Goal: Task Accomplishment & Management: Manage account settings

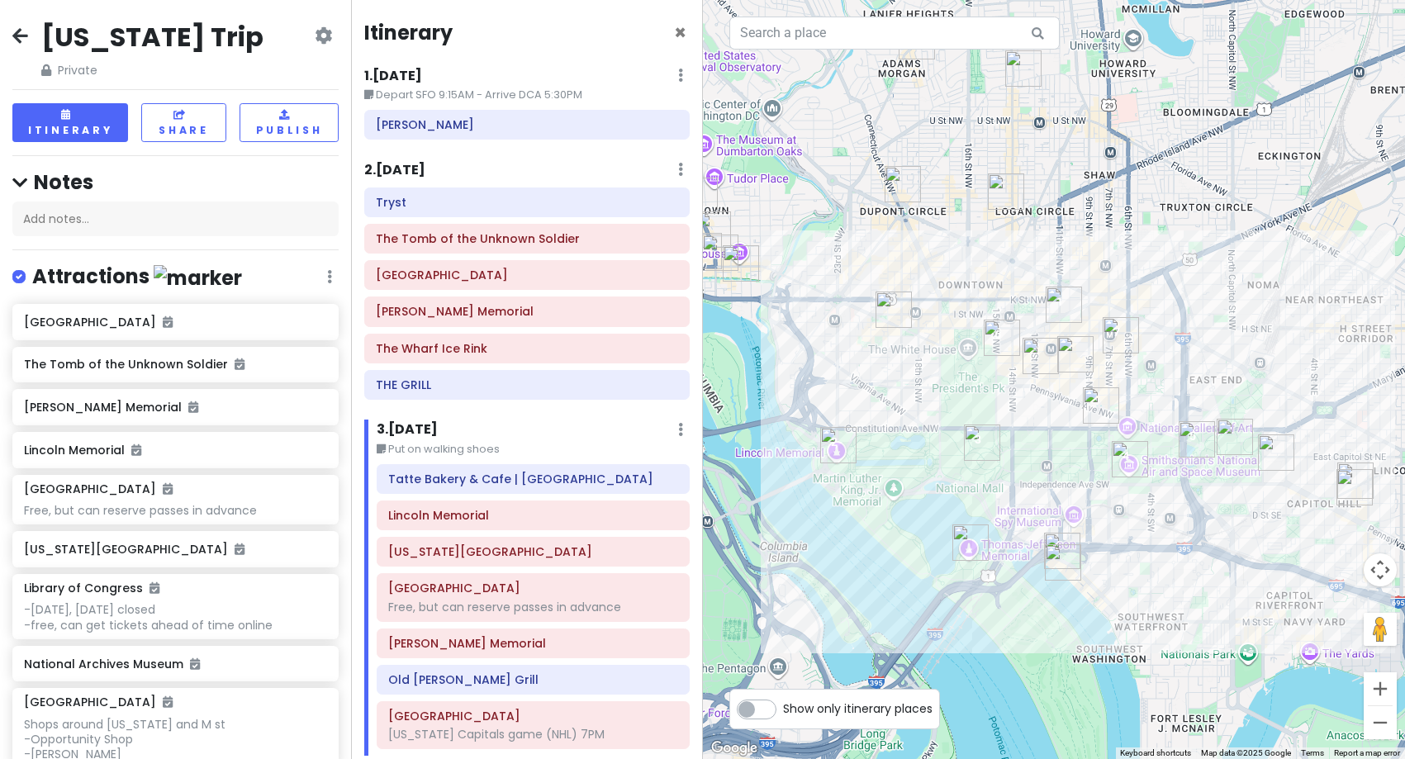
click at [411, 169] on h6 "2 . [DATE]" at bounding box center [394, 170] width 61 height 17
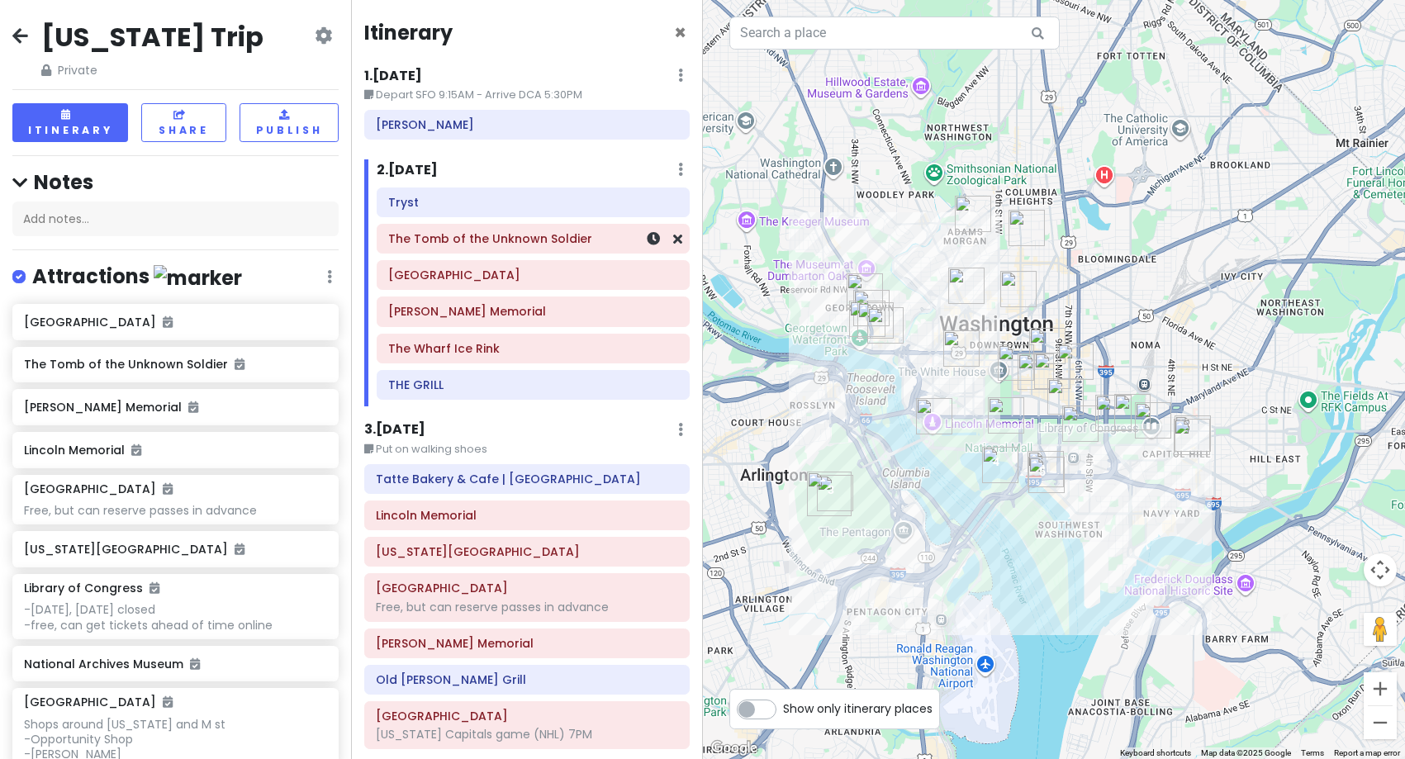
click at [426, 250] on div "The Tomb of the Unknown Soldier" at bounding box center [533, 238] width 290 height 23
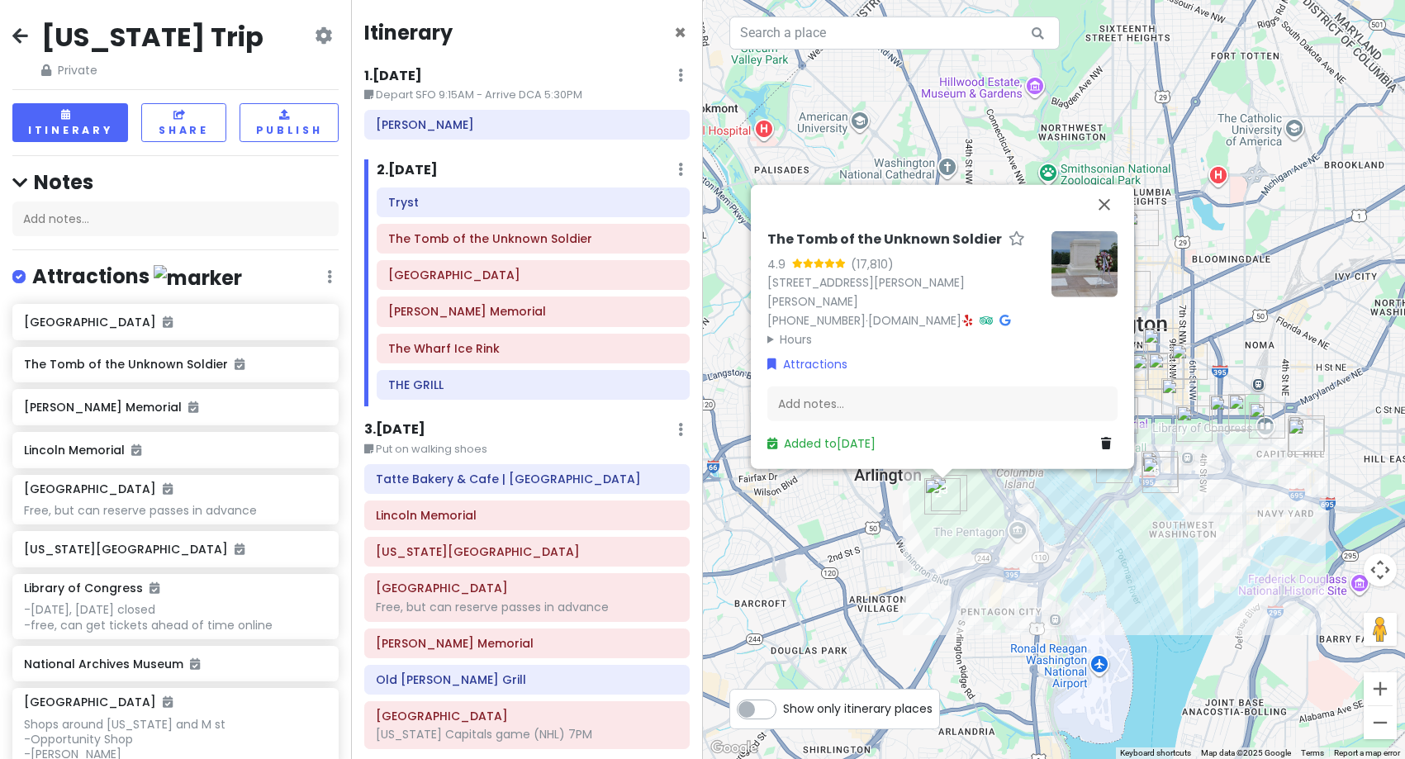
click at [1168, 532] on div "The Tomb of the Unknown Soldier 4.9 (17,810) [STREET_ADDRESS][PERSON_NAME][PERS…" at bounding box center [1054, 379] width 703 height 759
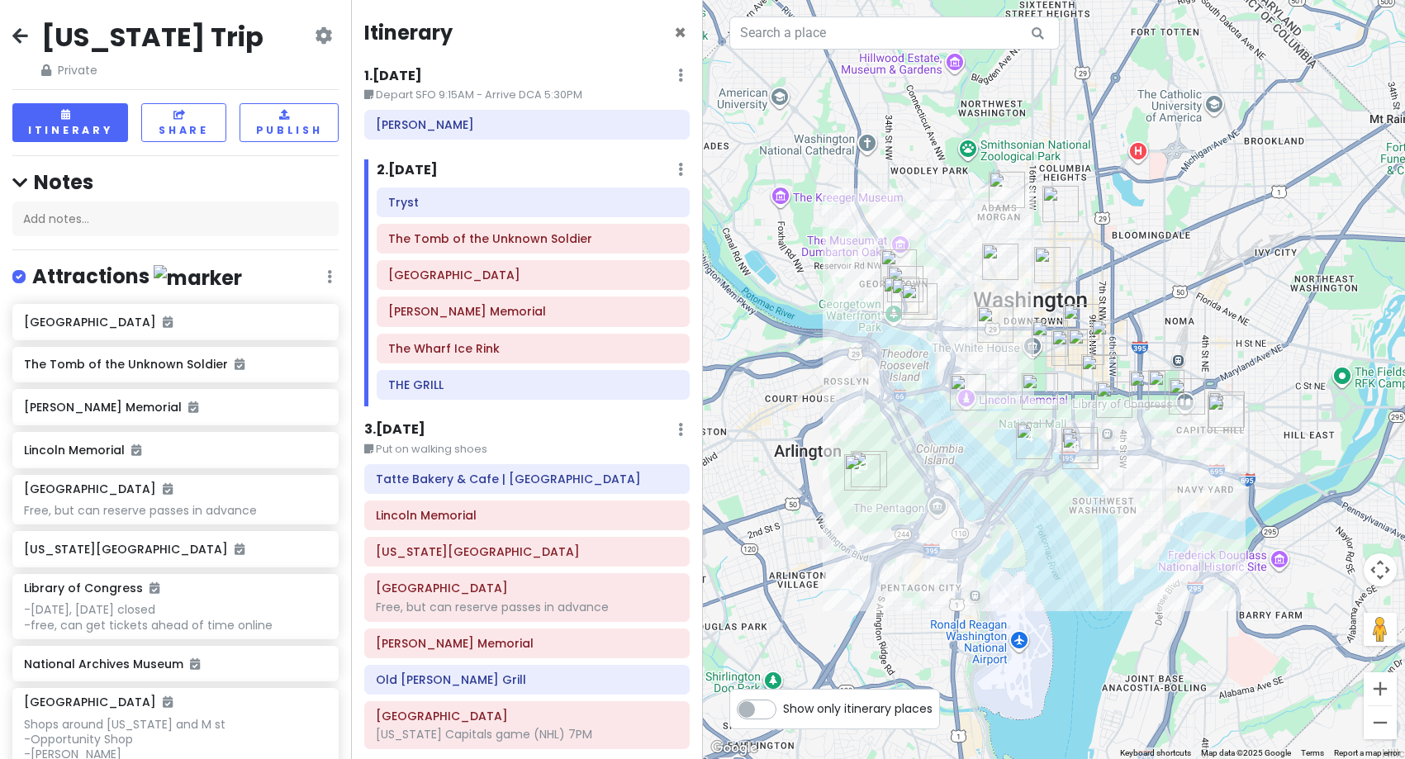
drag, startPoint x: 1313, startPoint y: 500, endPoint x: 1229, endPoint y: 476, distance: 86.8
click at [1229, 476] on div at bounding box center [1054, 379] width 703 height 759
click at [491, 278] on h6 "[GEOGRAPHIC_DATA]" at bounding box center [533, 275] width 290 height 15
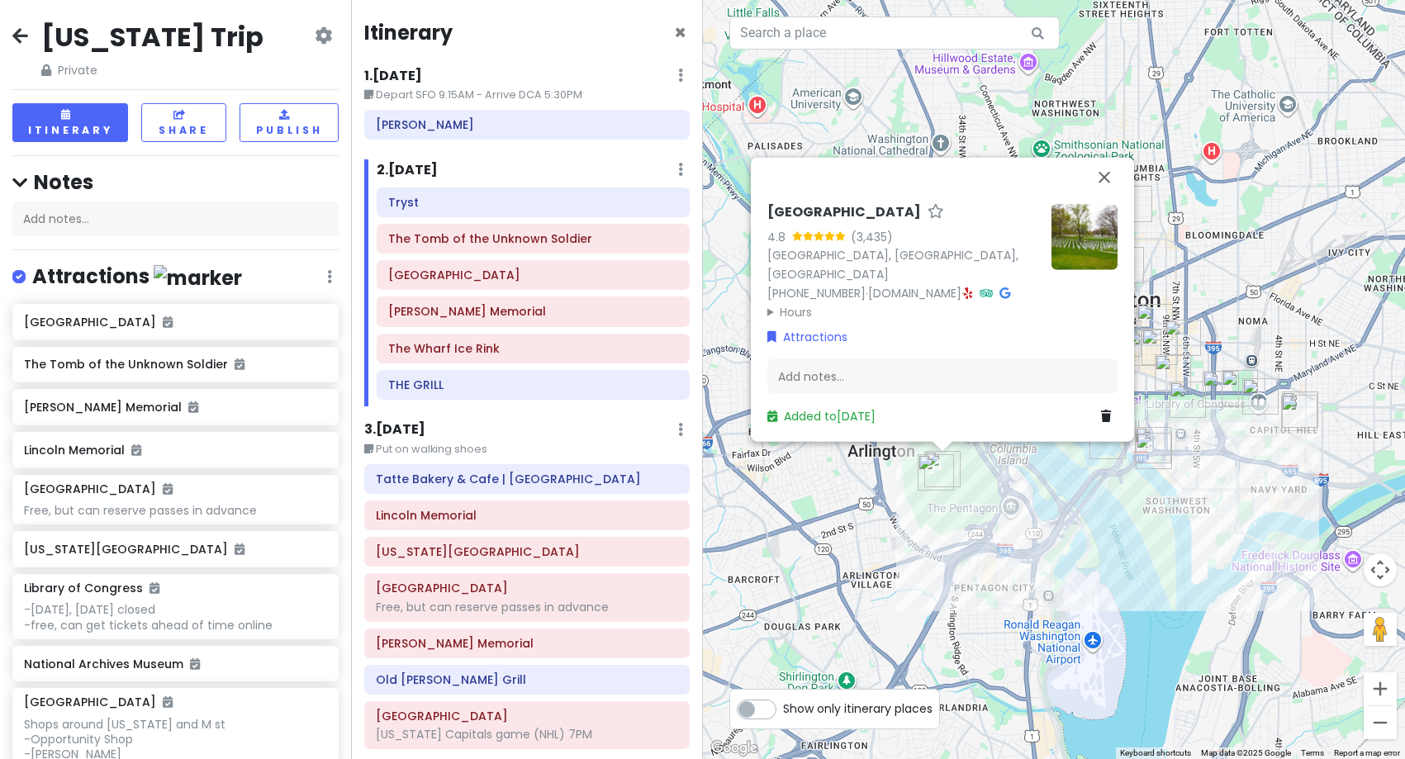
click at [1015, 591] on div "[GEOGRAPHIC_DATA] 4.8 (3,435) [GEOGRAPHIC_DATA], [GEOGRAPHIC_DATA], [GEOGRAPHIC…" at bounding box center [1054, 379] width 703 height 759
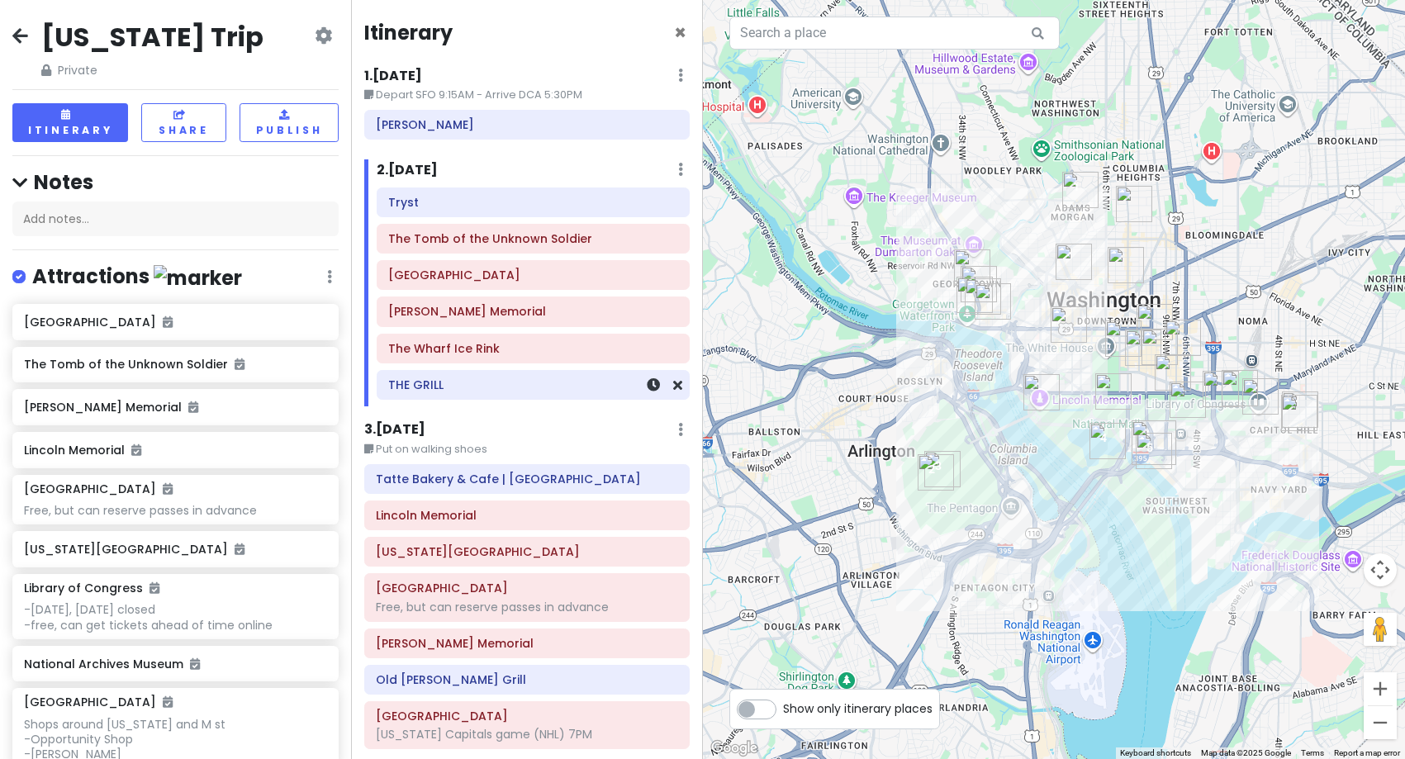
click at [526, 392] on h6 "THE GRILL" at bounding box center [533, 385] width 290 height 15
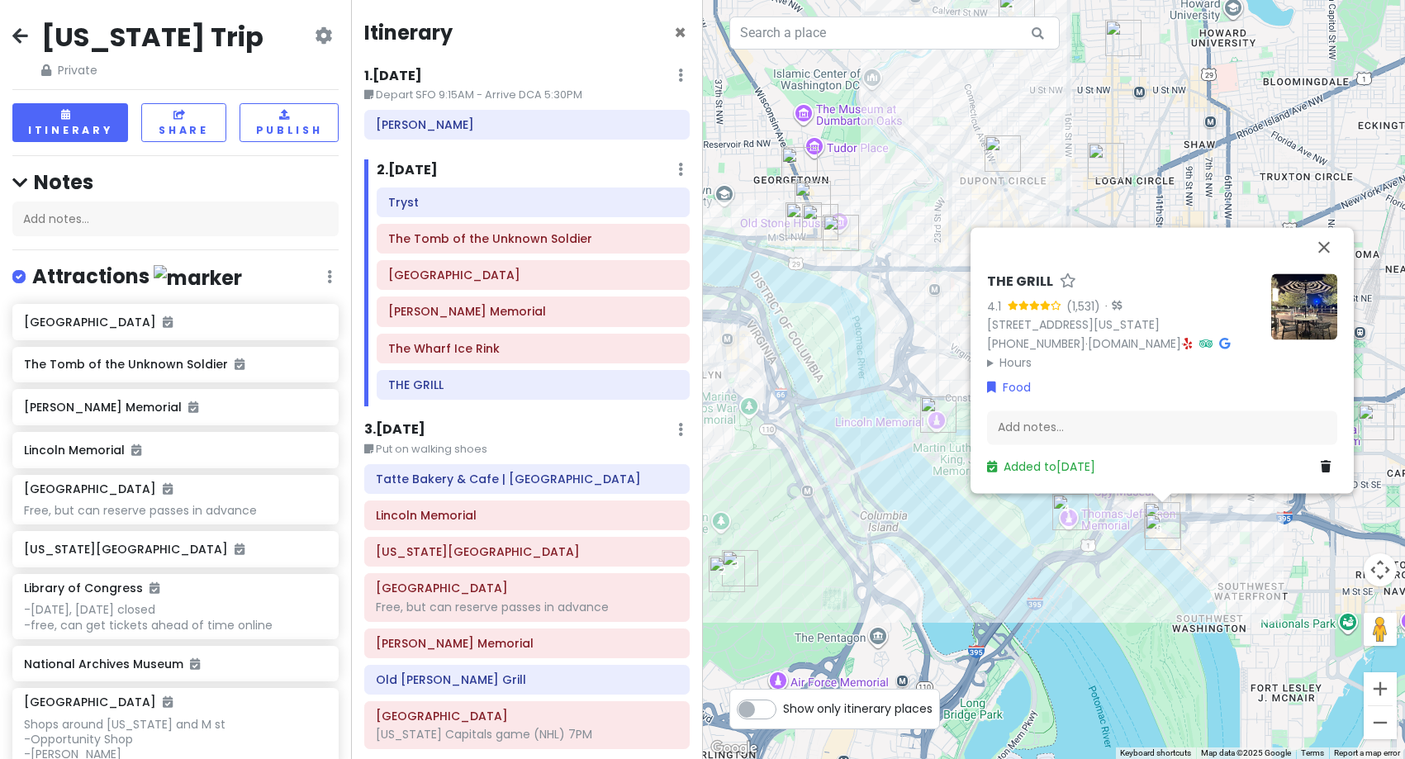
click at [1058, 578] on div "THE GRILL 4.1 (1,531) · [STREET_ADDRESS][US_STATE] [PHONE_NUMBER] · [DOMAIN_NAM…" at bounding box center [1054, 379] width 703 height 759
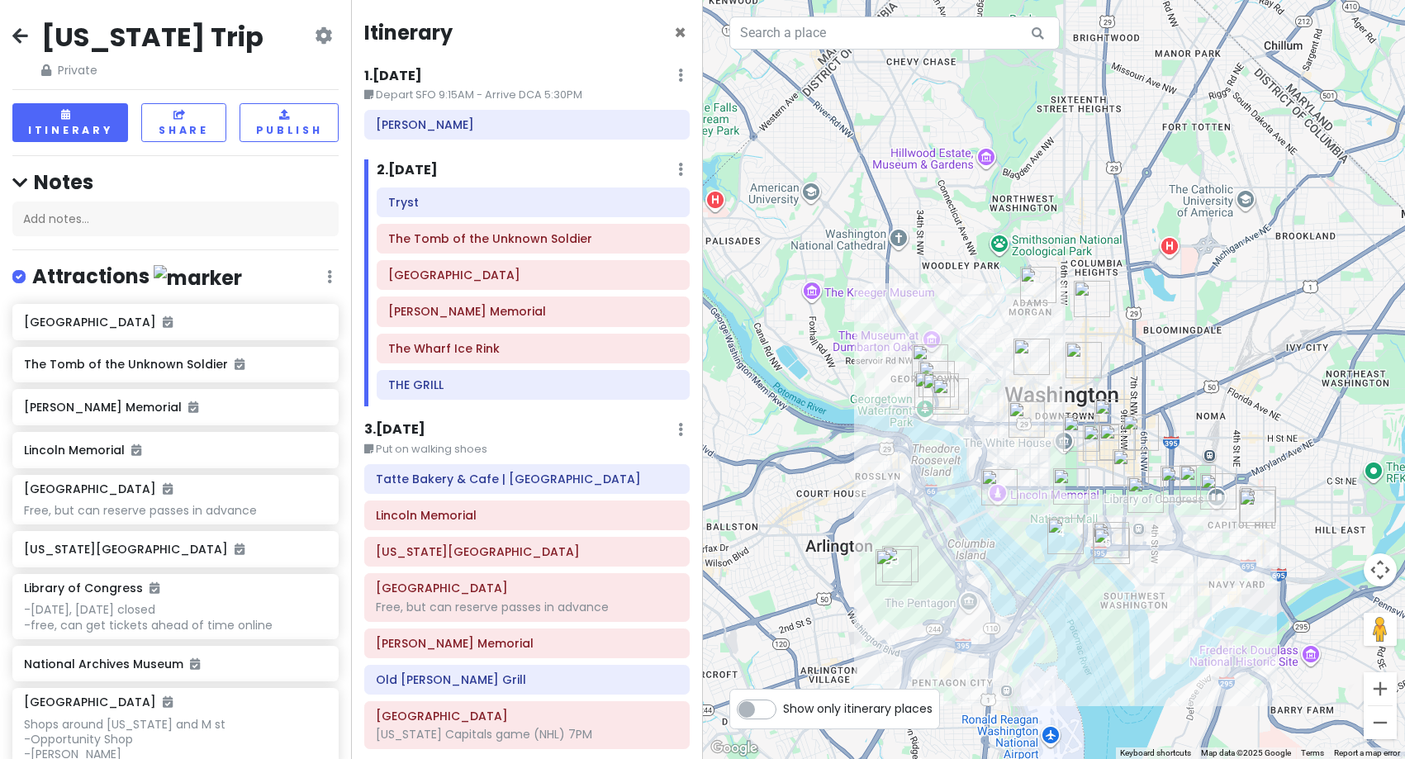
drag, startPoint x: 1032, startPoint y: 516, endPoint x: 1014, endPoint y: 418, distance: 100.0
click at [1014, 418] on div at bounding box center [1054, 379] width 703 height 759
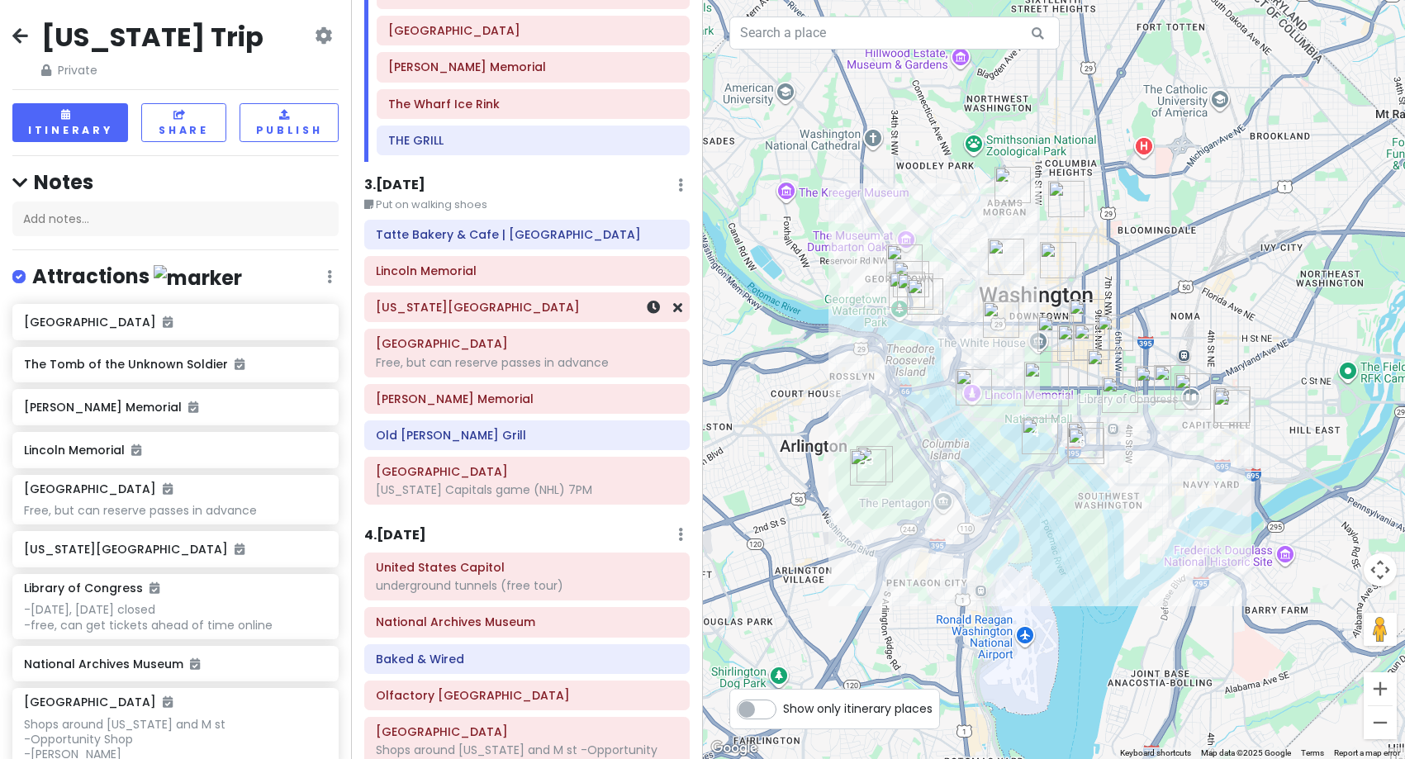
scroll to position [248, 0]
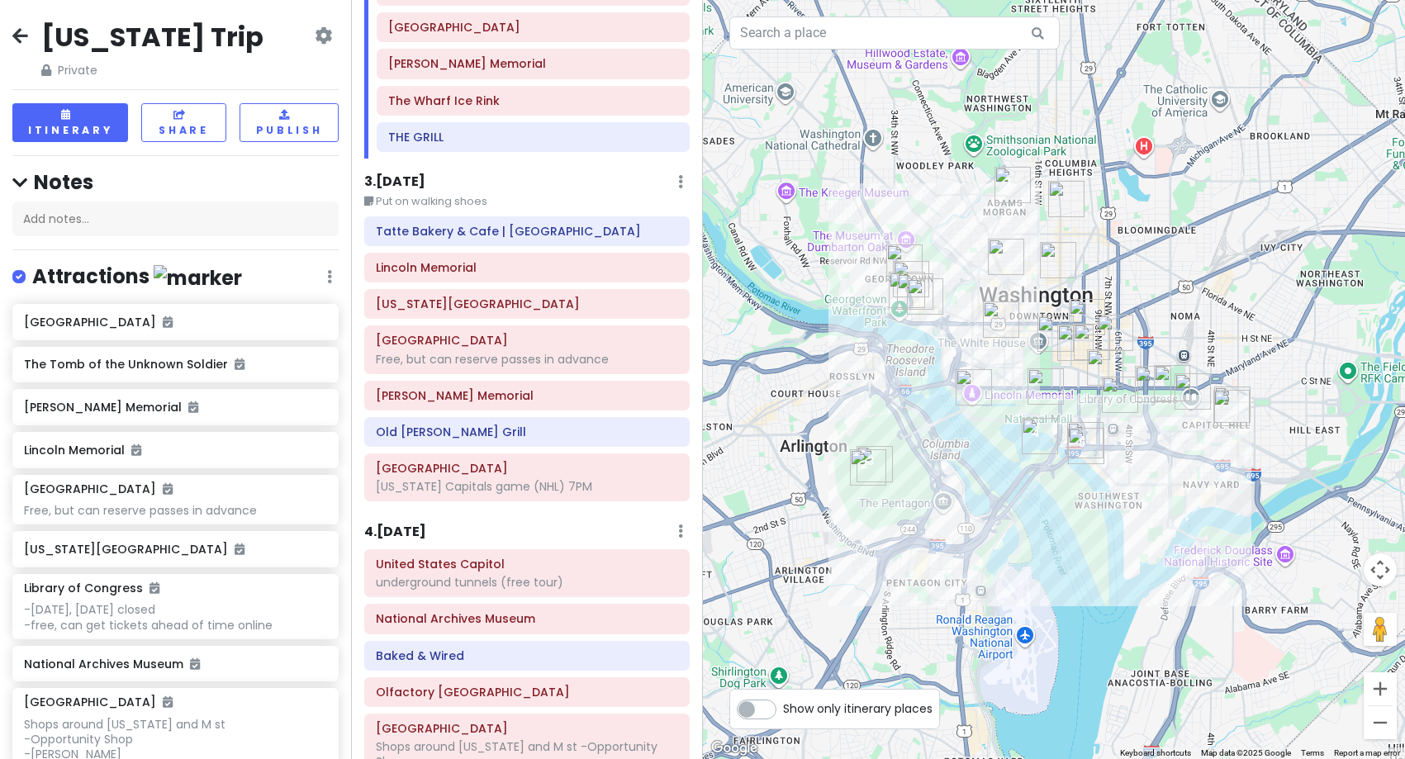
click at [388, 182] on h6 "3 . [DATE]" at bounding box center [394, 182] width 61 height 17
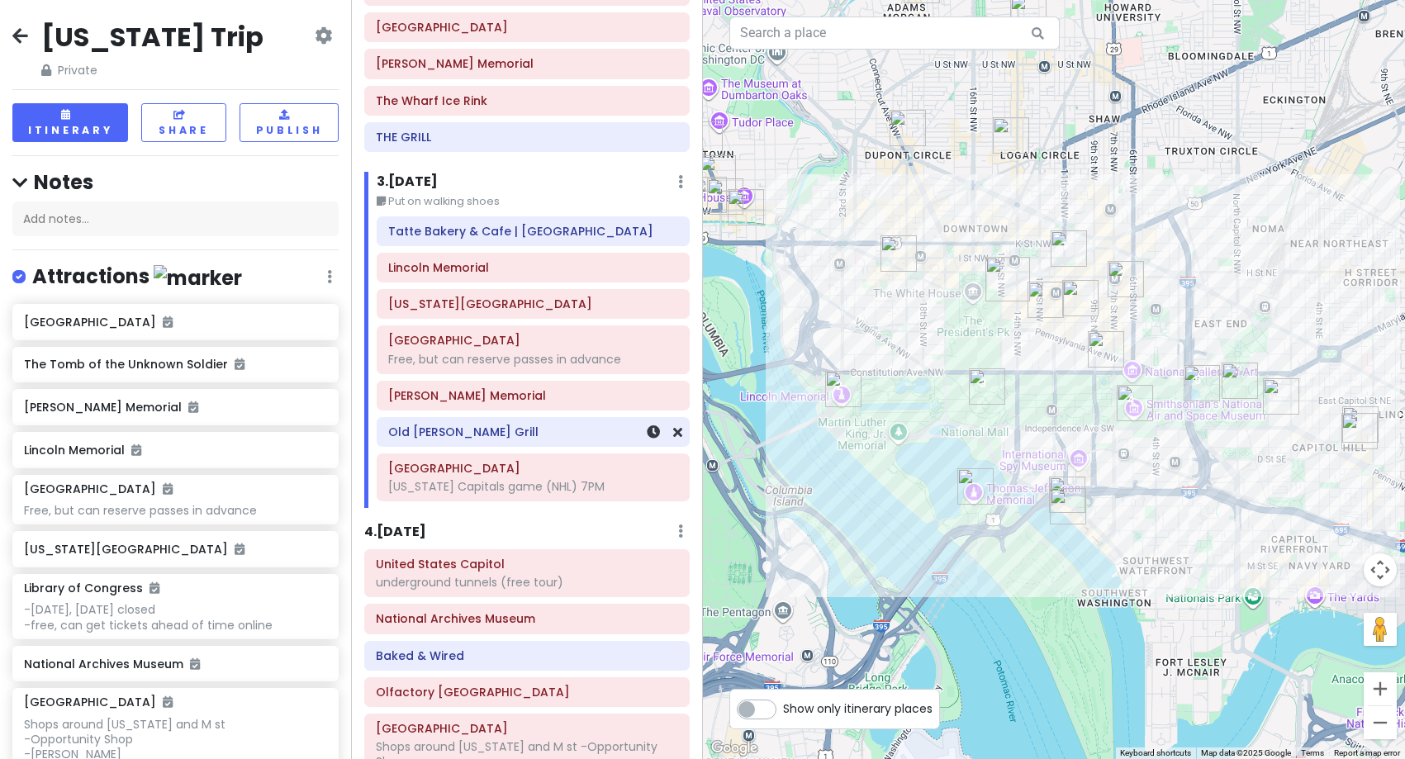
click at [513, 436] on h6 "Old [PERSON_NAME] Grill" at bounding box center [533, 432] width 290 height 15
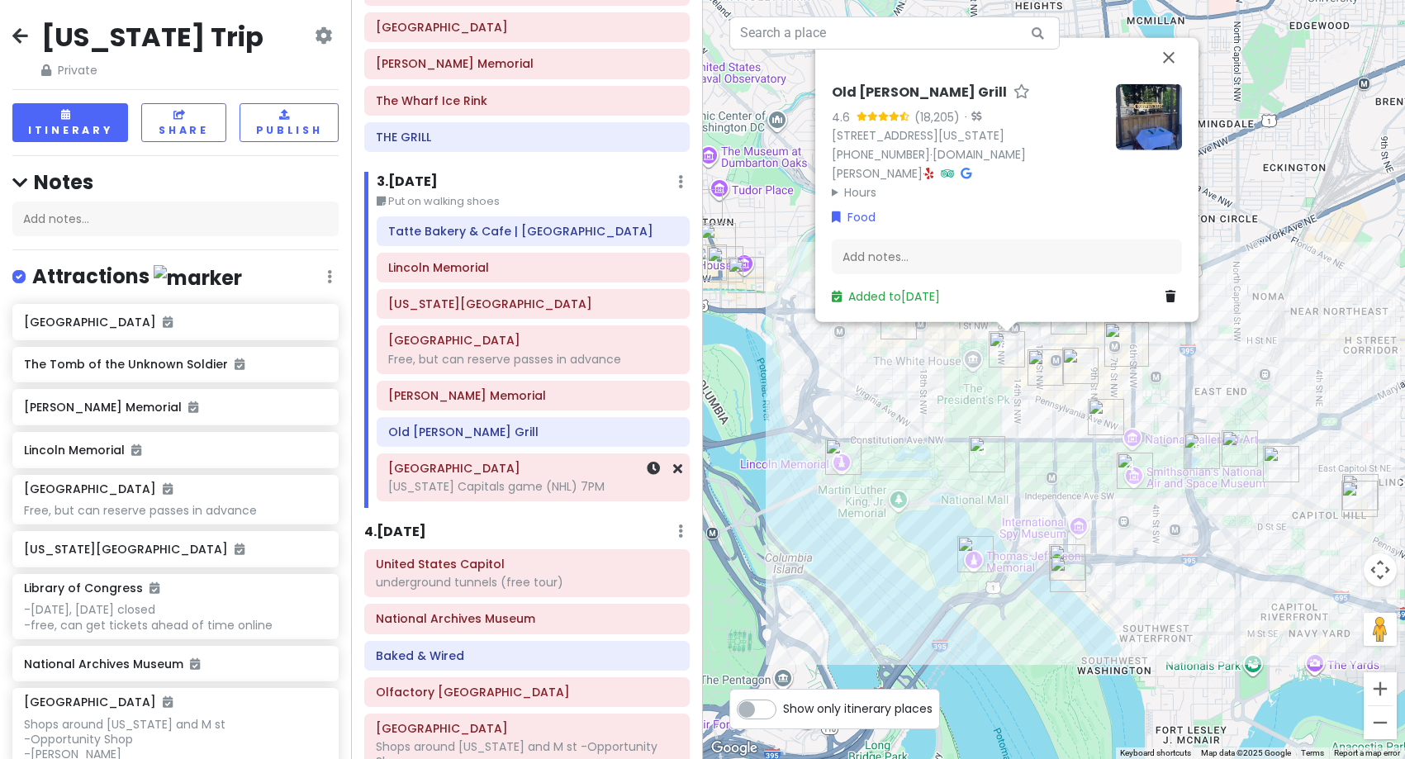
click at [429, 481] on div "[US_STATE] Capitals game (NHL) 7PM" at bounding box center [533, 486] width 290 height 15
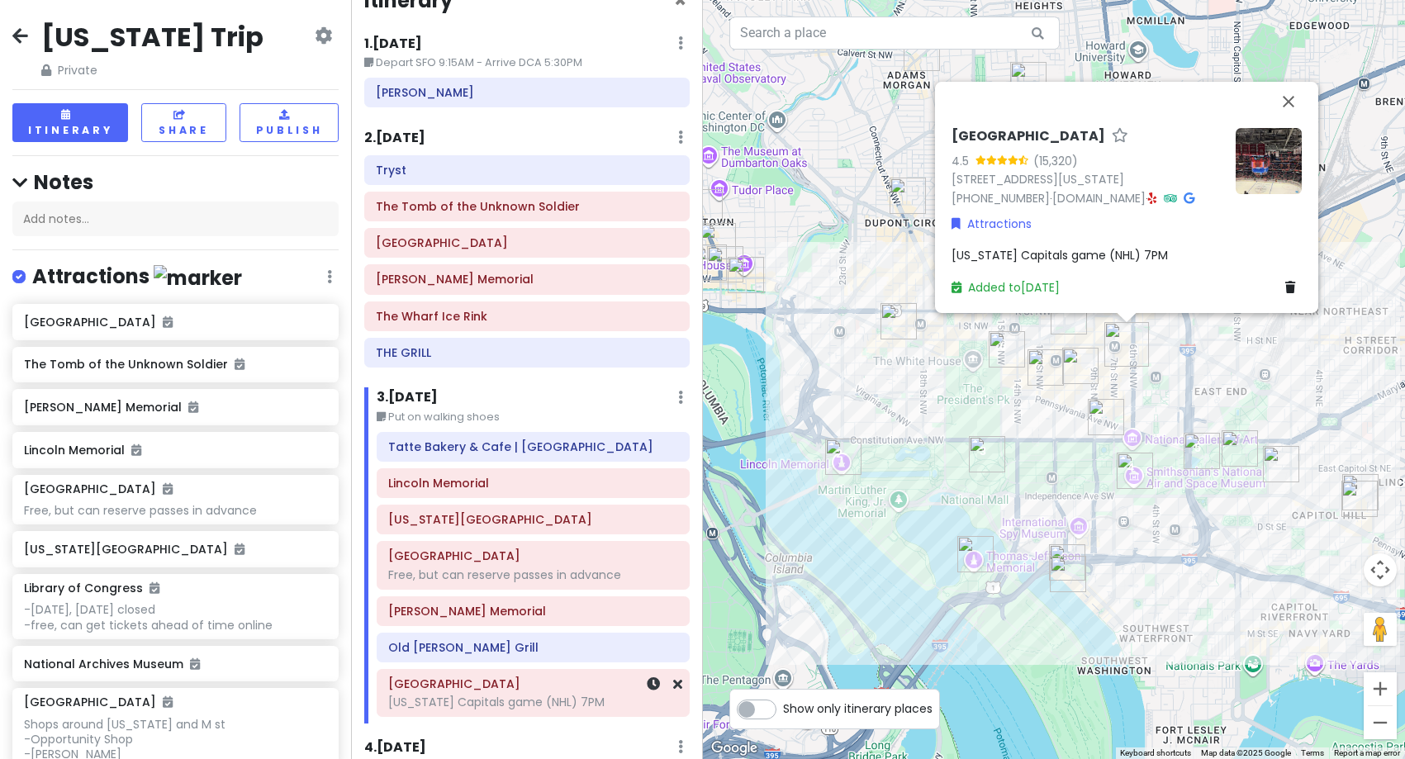
scroll to position [0, 0]
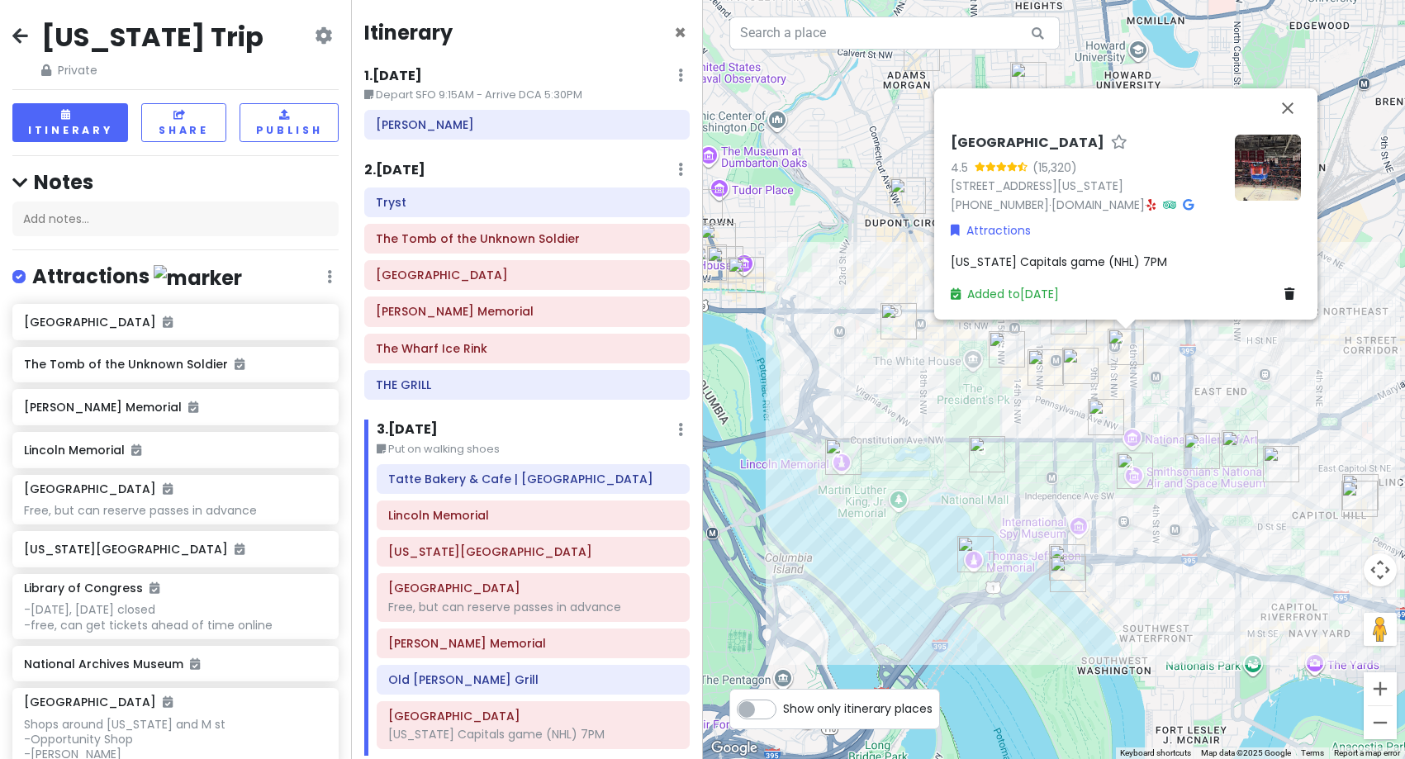
click at [390, 164] on h6 "2 . [DATE]" at bounding box center [394, 170] width 61 height 17
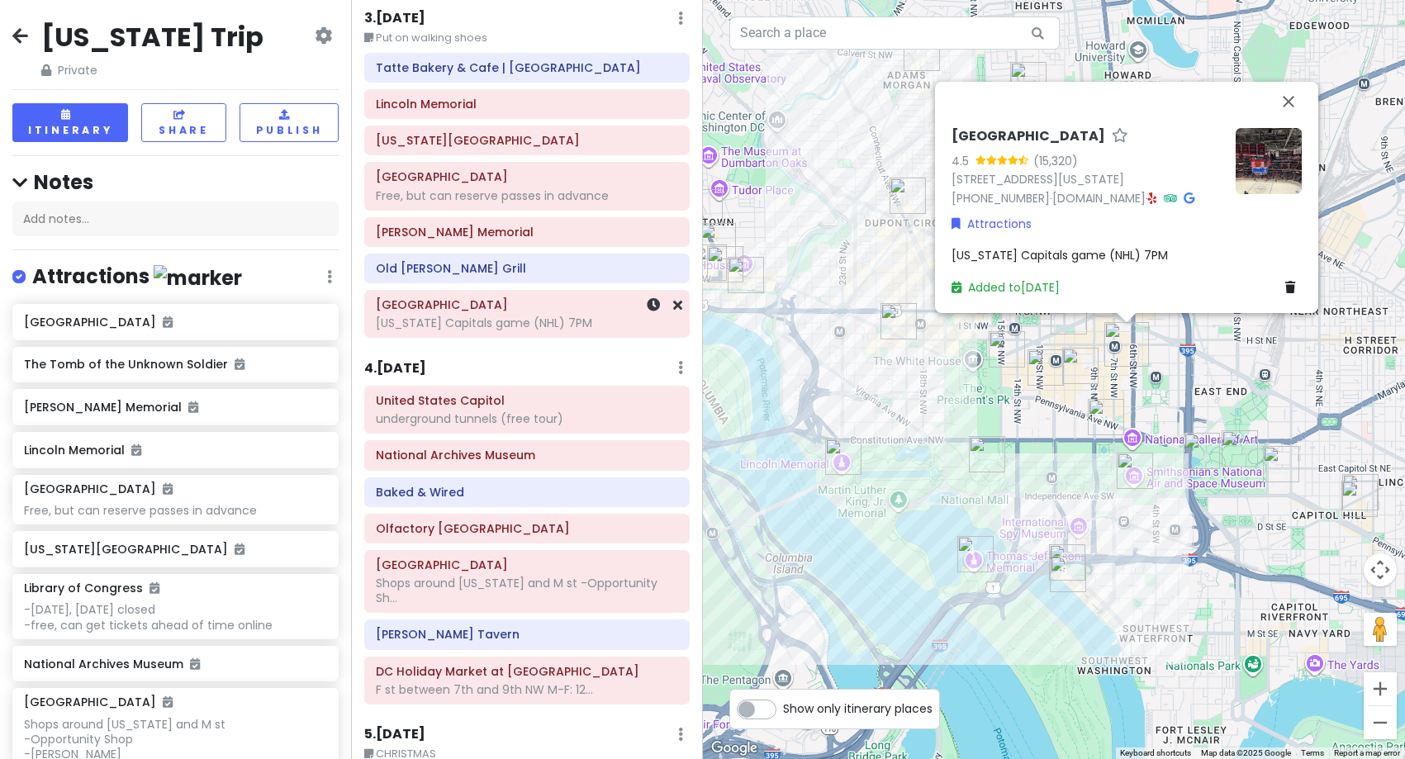
scroll to position [413, 0]
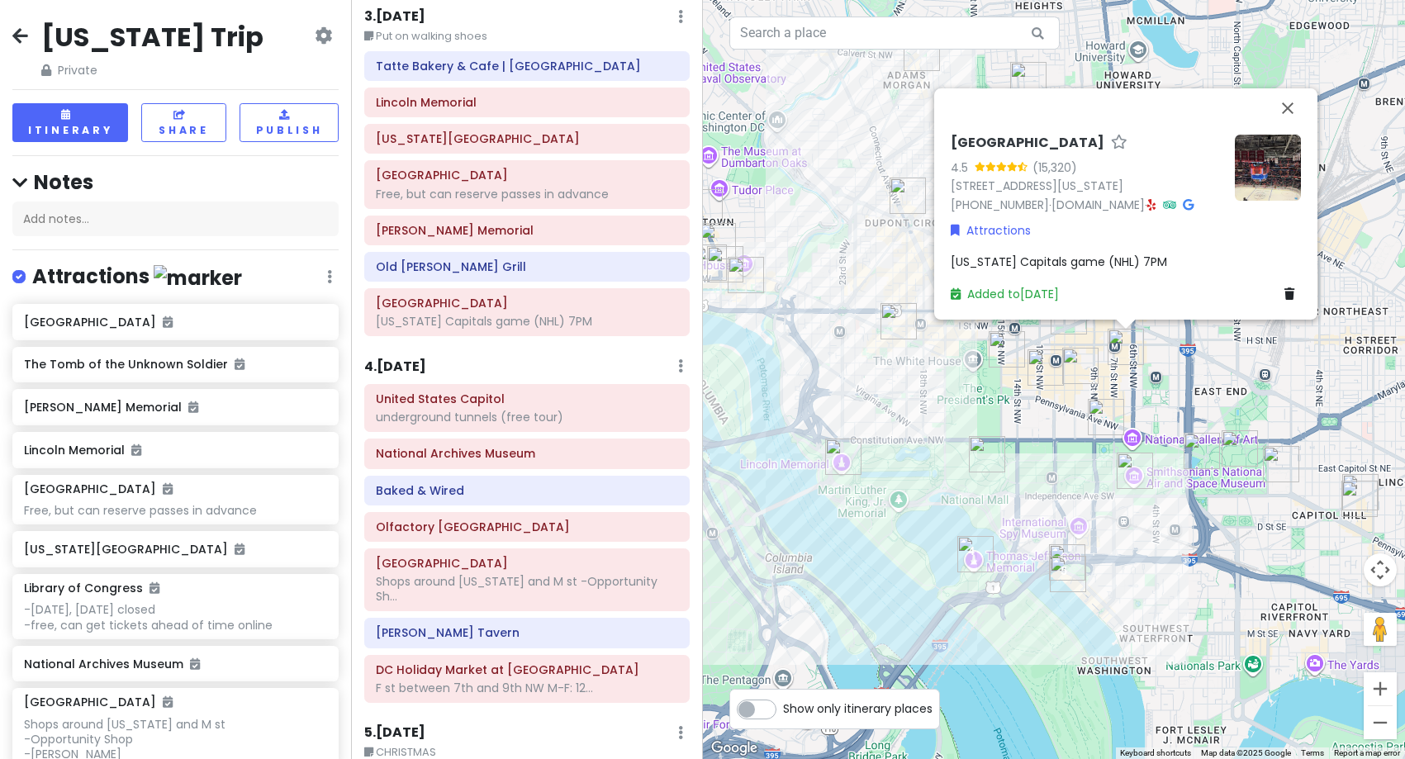
click at [424, 367] on h6 "4 . [DATE]" at bounding box center [395, 367] width 62 height 17
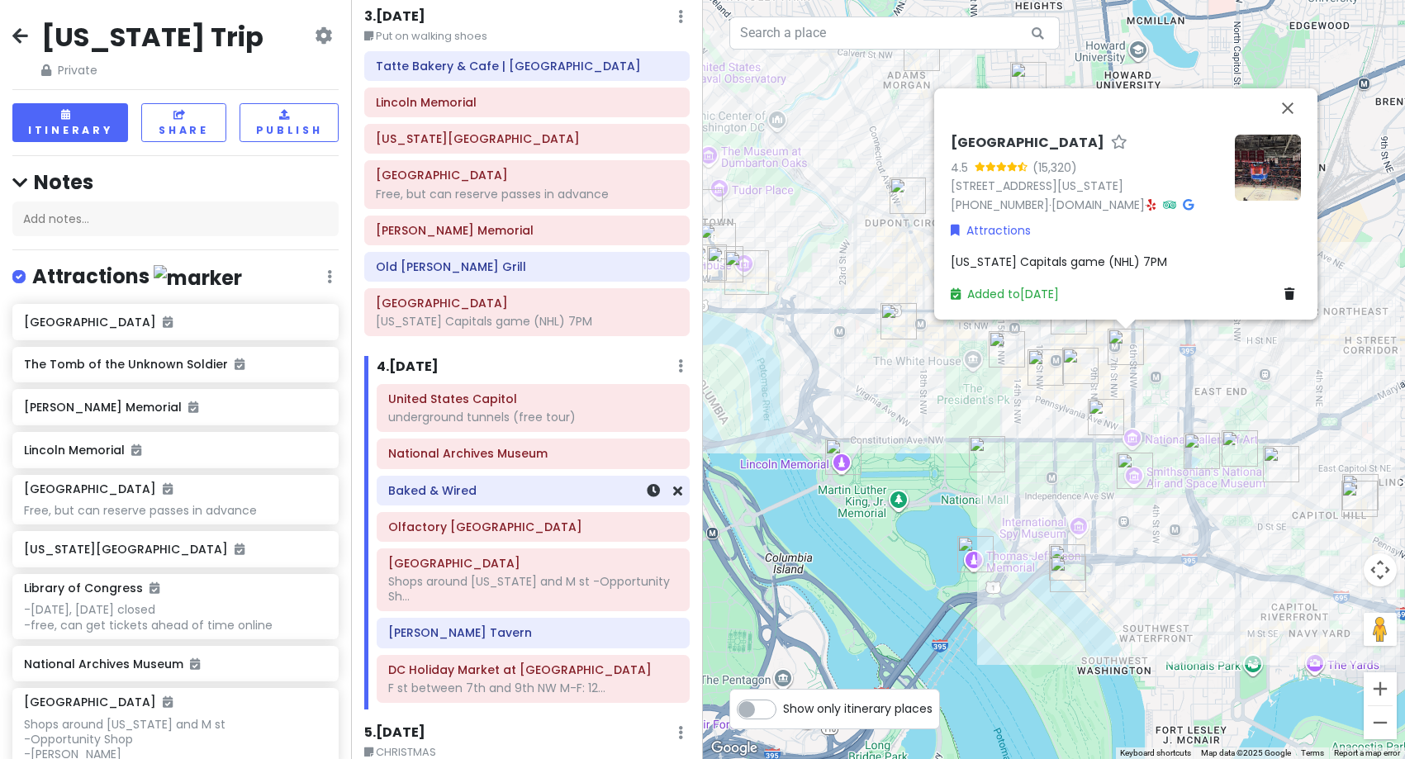
click at [470, 498] on div "Baked & Wired" at bounding box center [533, 490] width 290 height 23
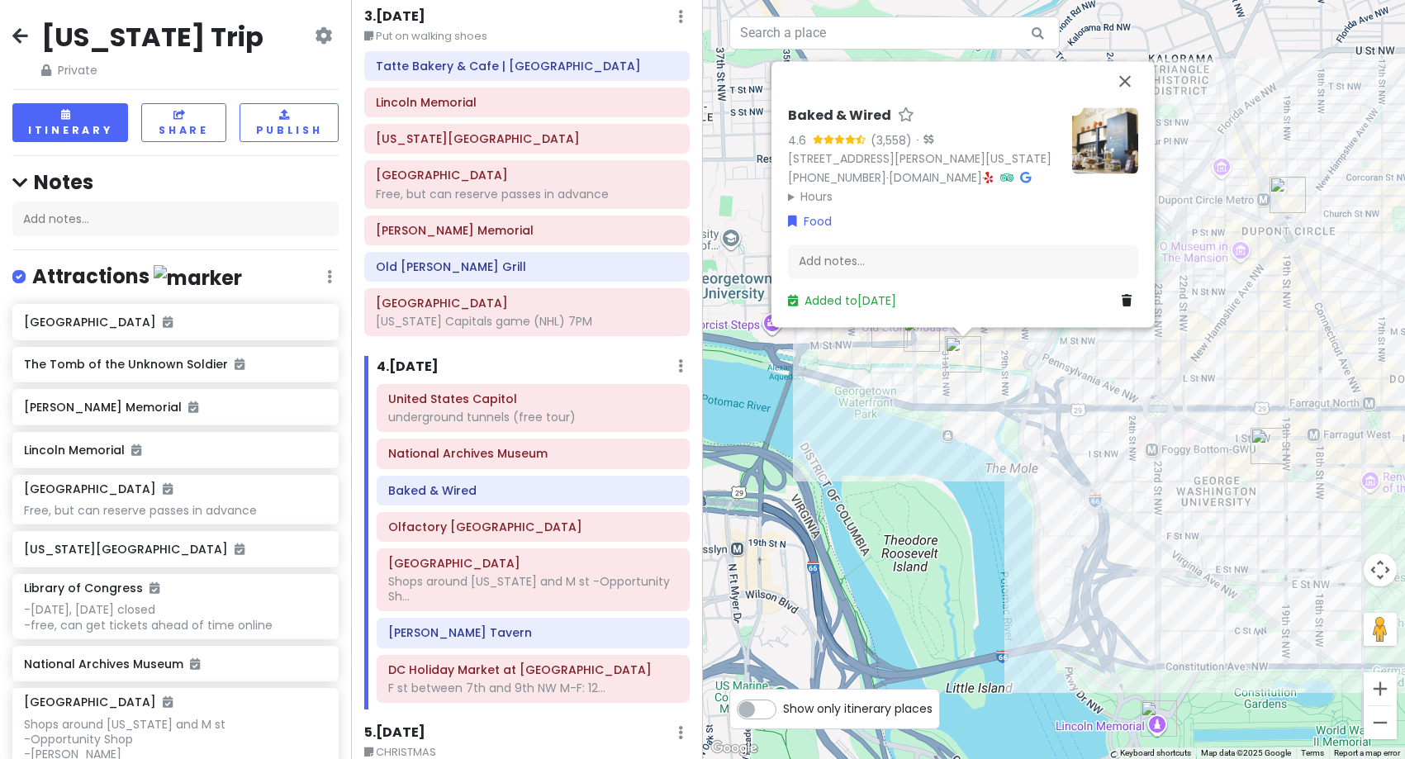
click at [912, 411] on div "Baked & Wired 4.6 (3,558) · [STREET_ADDRESS][PERSON_NAME][US_STATE] [PHONE_NUMB…" at bounding box center [1054, 379] width 703 height 759
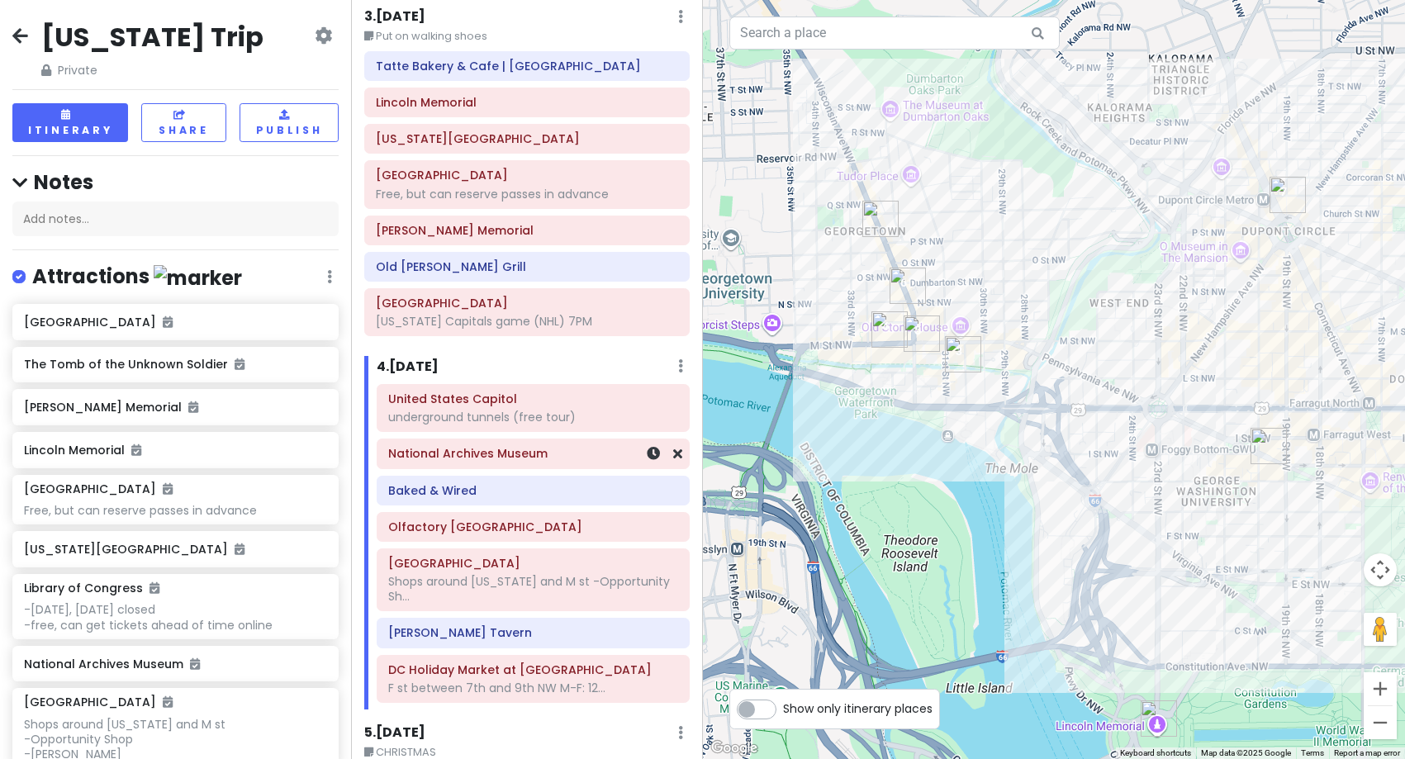
click at [521, 463] on div "National Archives Museum" at bounding box center [533, 454] width 290 height 23
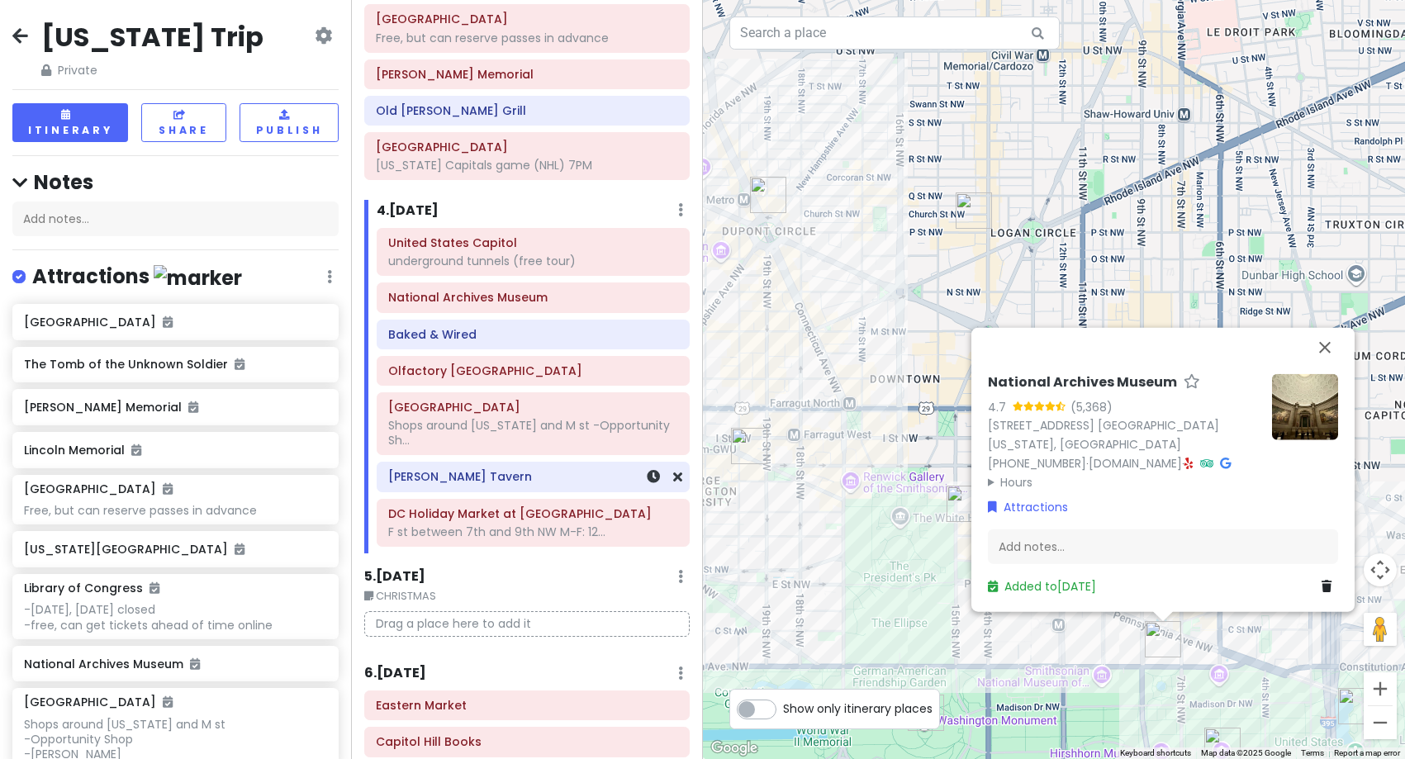
scroll to position [661, 0]
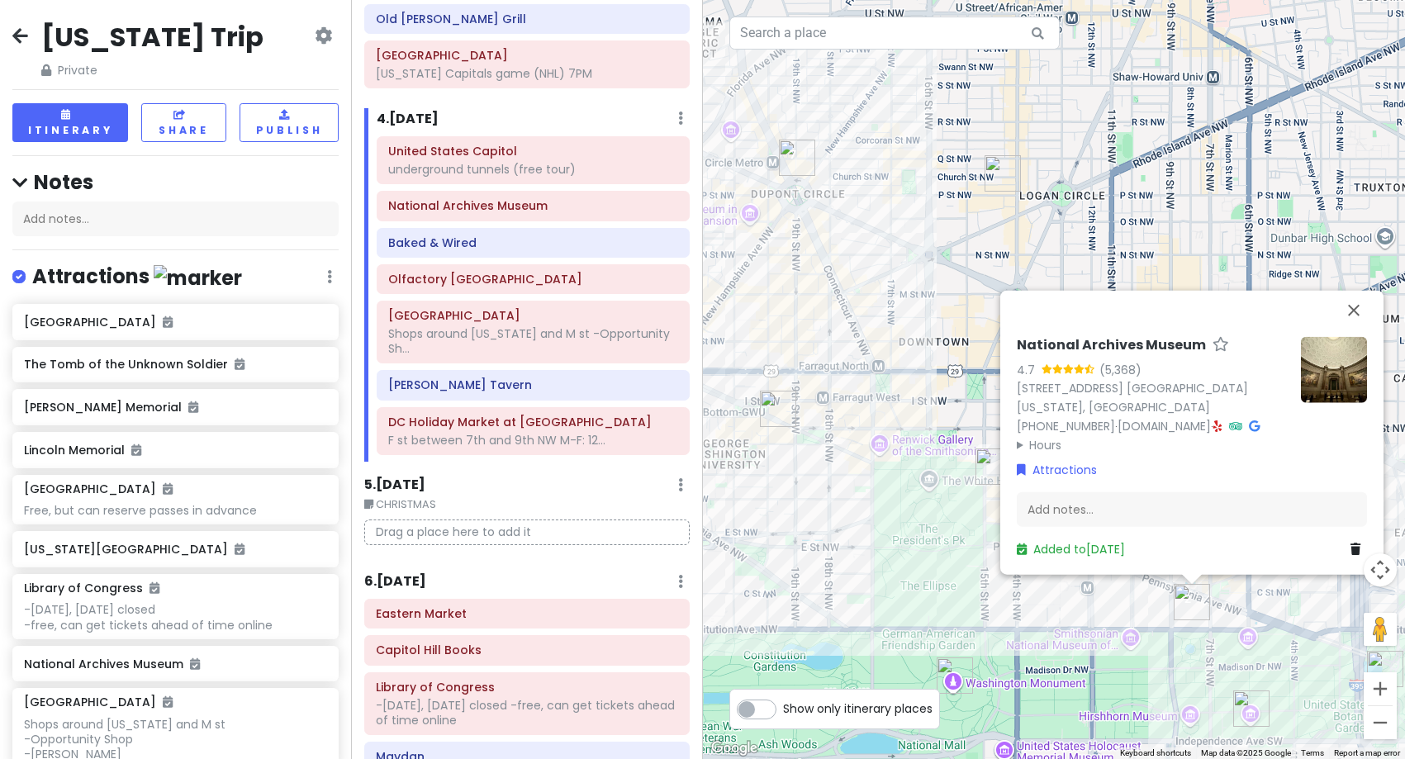
drag, startPoint x: 792, startPoint y: 632, endPoint x: 863, endPoint y: 521, distance: 131.1
click at [863, 521] on div "National Archives Museum 4.7 (5,368) [STREET_ADDRESS] [GEOGRAPHIC_DATA][US_STAT…" at bounding box center [1054, 379] width 703 height 759
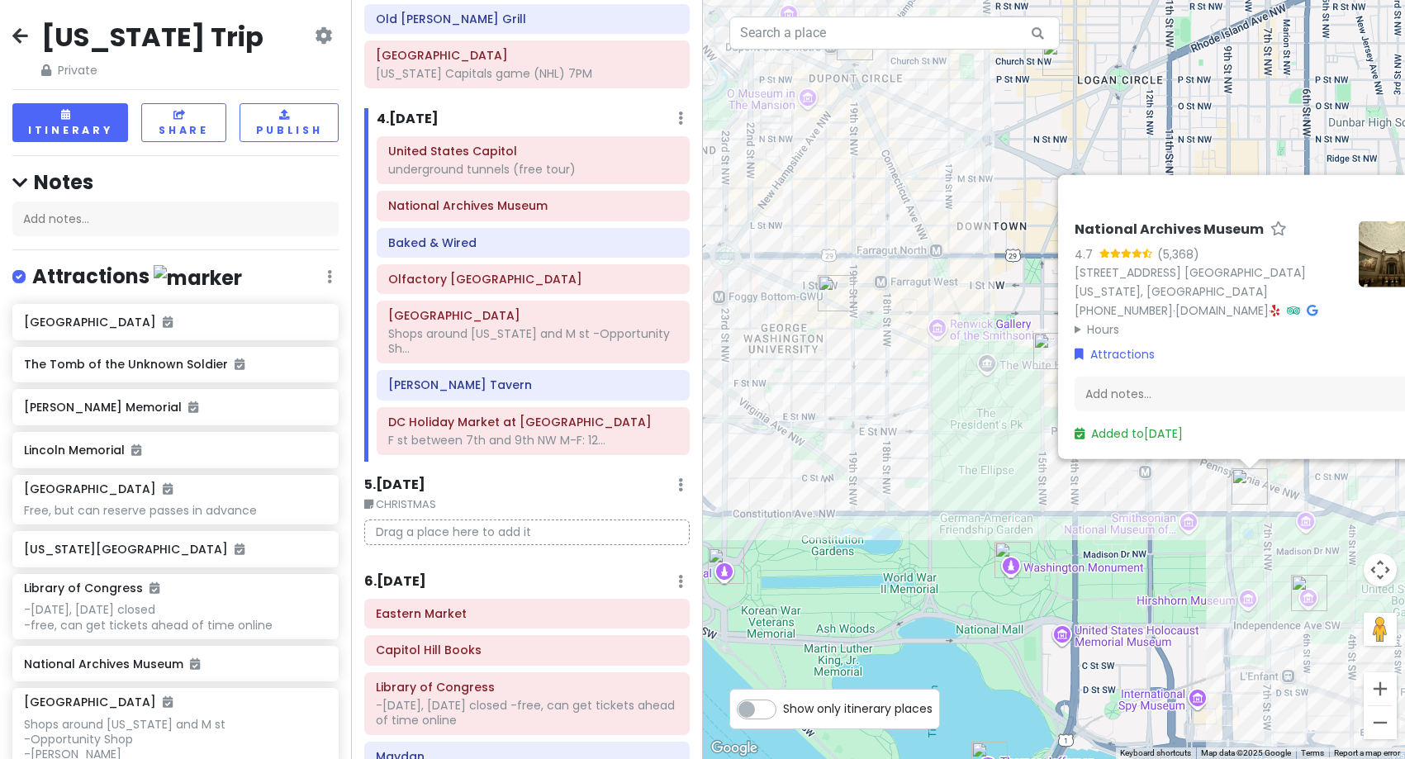
click at [863, 521] on div "National Archives Museum 4.7 (5,368) [STREET_ADDRESS] [GEOGRAPHIC_DATA][US_STAT…" at bounding box center [1054, 379] width 703 height 759
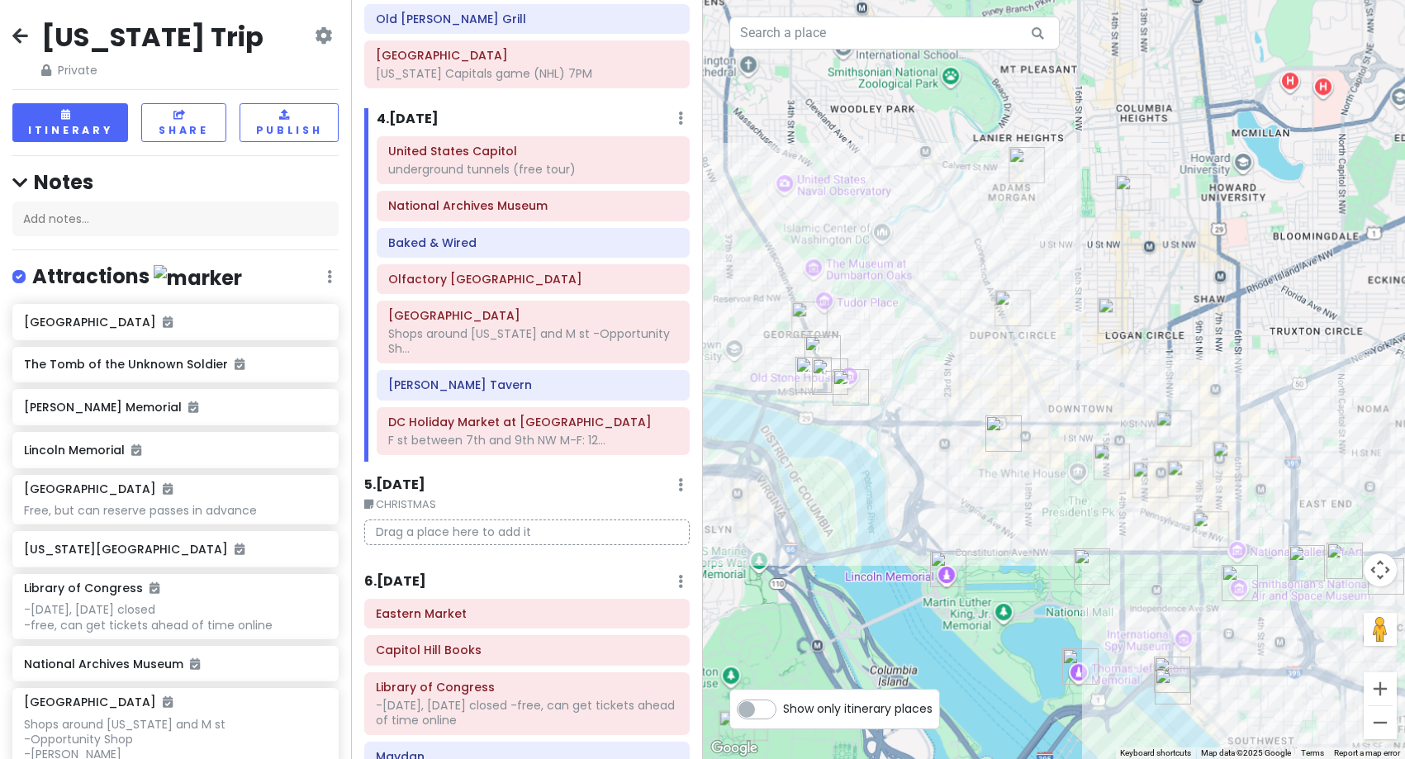
drag, startPoint x: 863, startPoint y: 521, endPoint x: 1016, endPoint y: 563, distance: 159.1
click at [1016, 563] on div at bounding box center [1054, 379] width 703 height 759
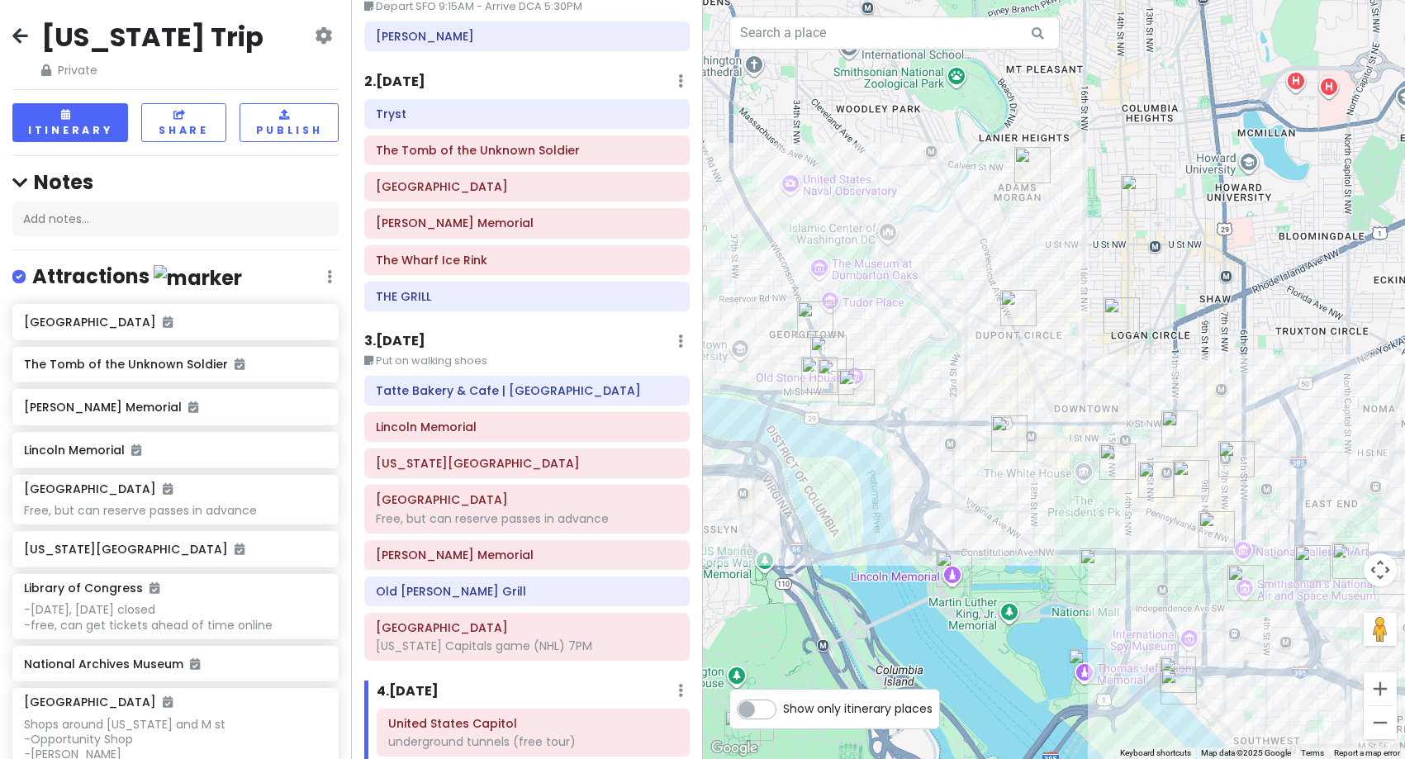
scroll to position [0, 0]
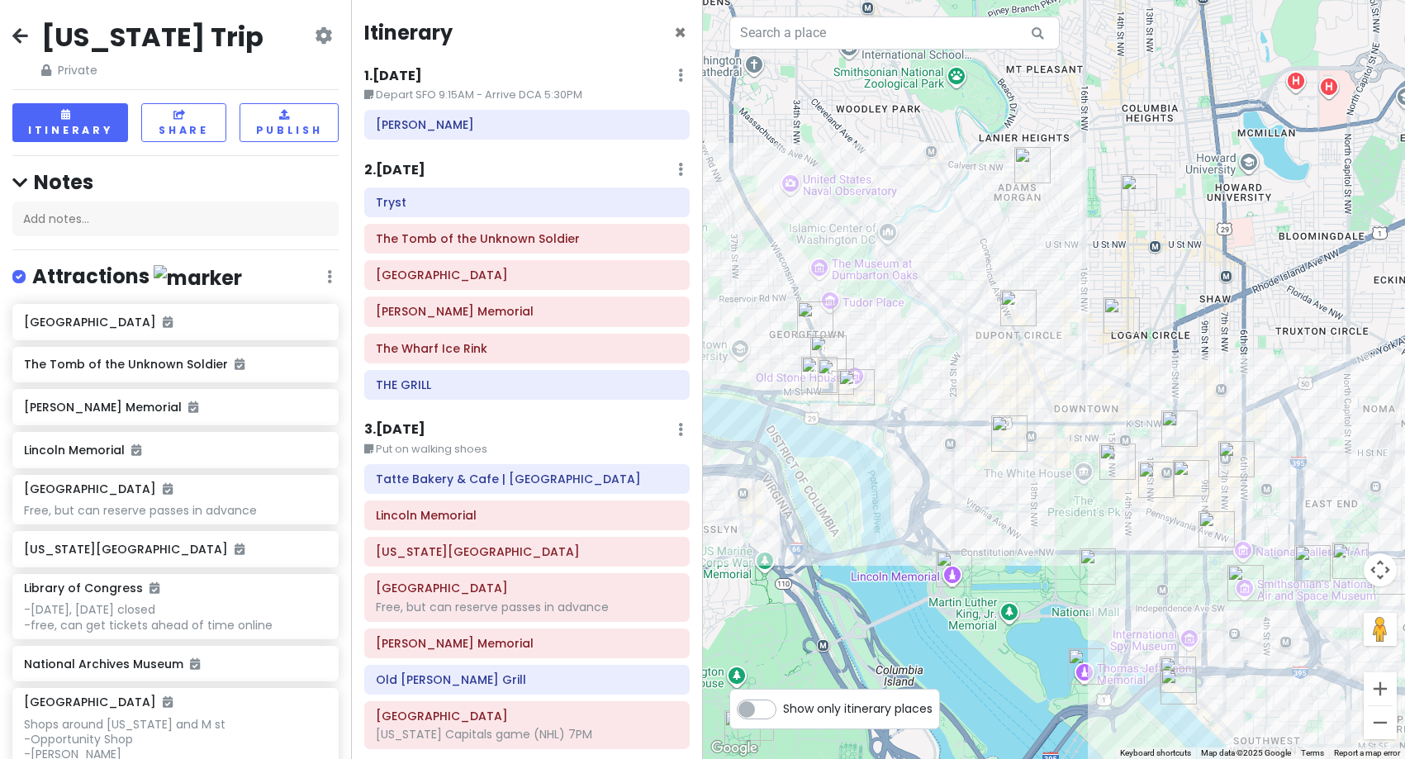
click at [390, 170] on h6 "2 . [DATE]" at bounding box center [394, 170] width 61 height 17
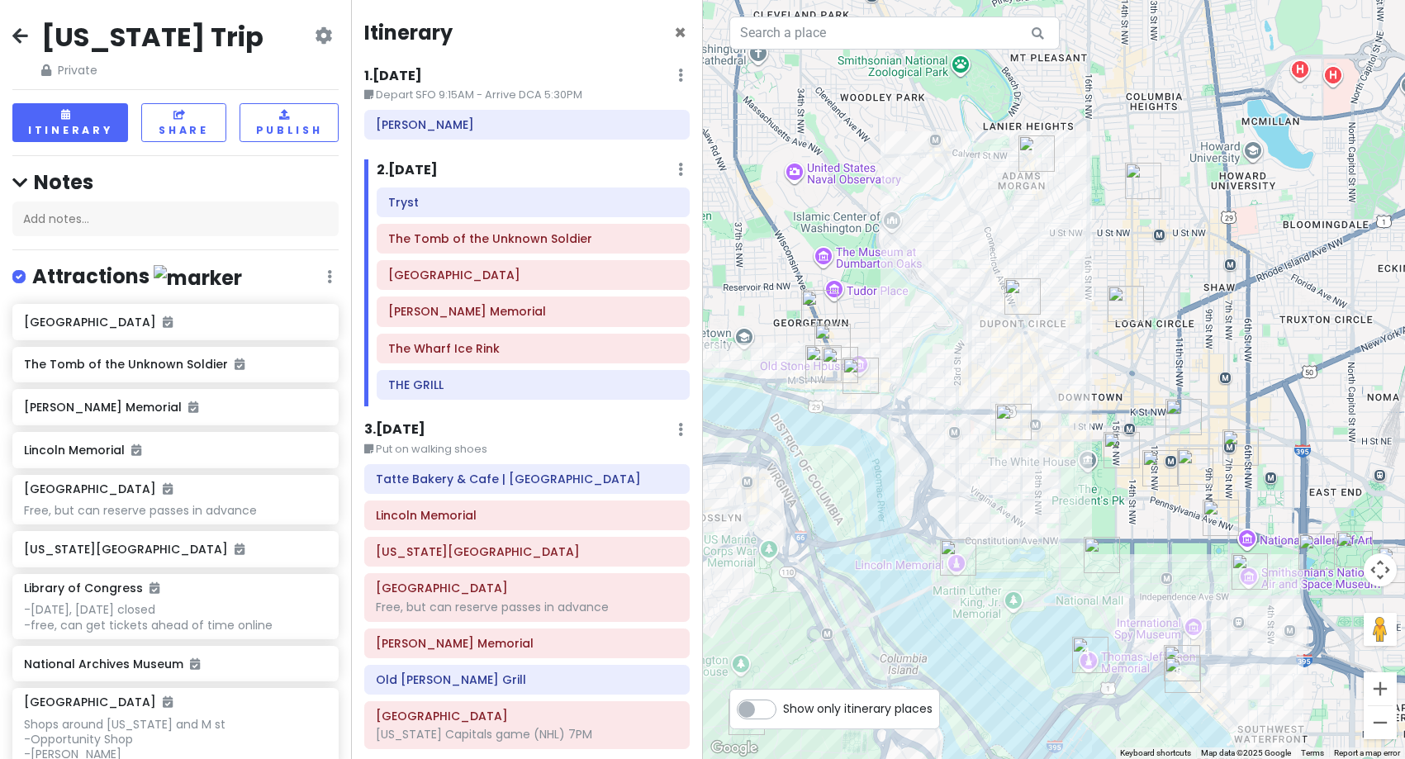
drag, startPoint x: 982, startPoint y: 633, endPoint x: 1019, endPoint y: 496, distance: 142.1
click at [1019, 496] on div at bounding box center [1054, 379] width 703 height 759
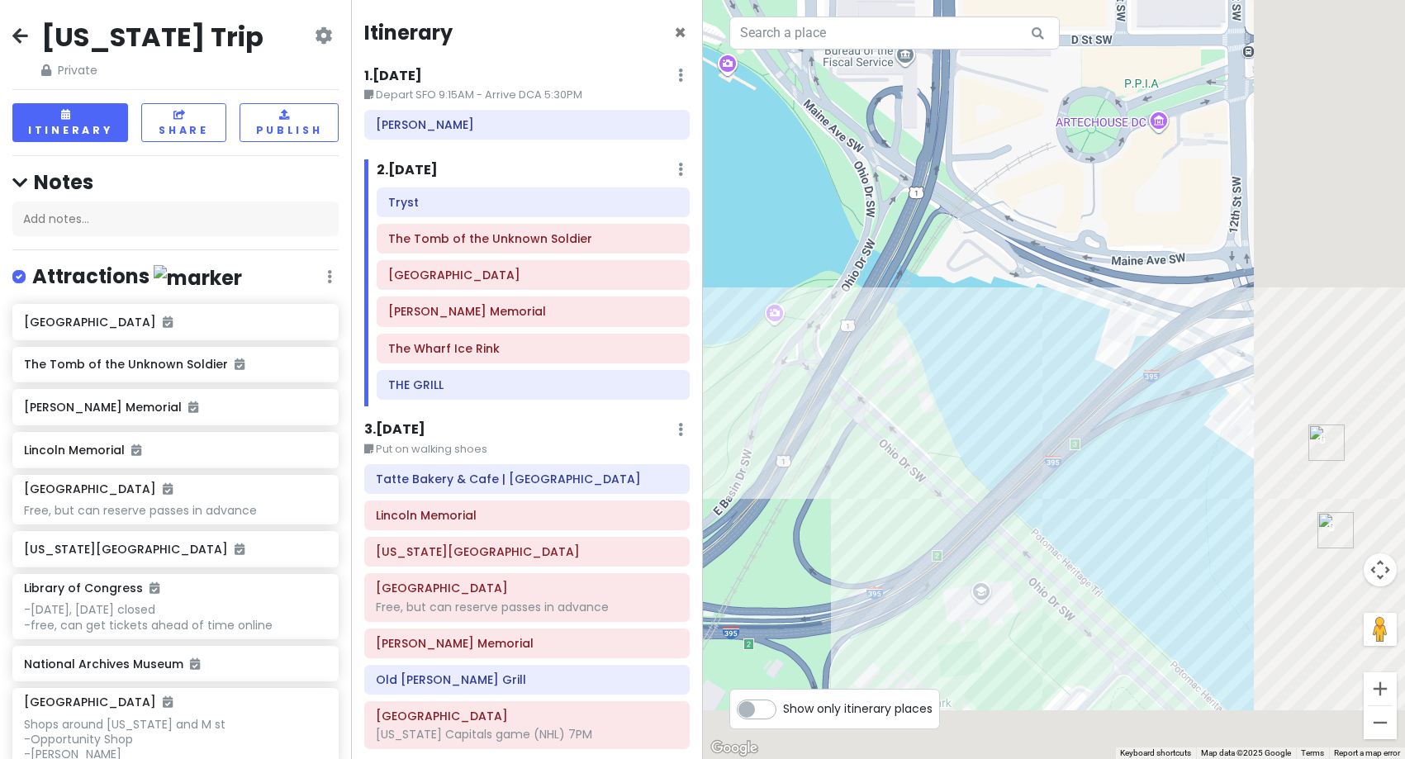
drag, startPoint x: 1203, startPoint y: 580, endPoint x: 744, endPoint y: 474, distance: 470.6
click at [744, 474] on div at bounding box center [1054, 379] width 703 height 759
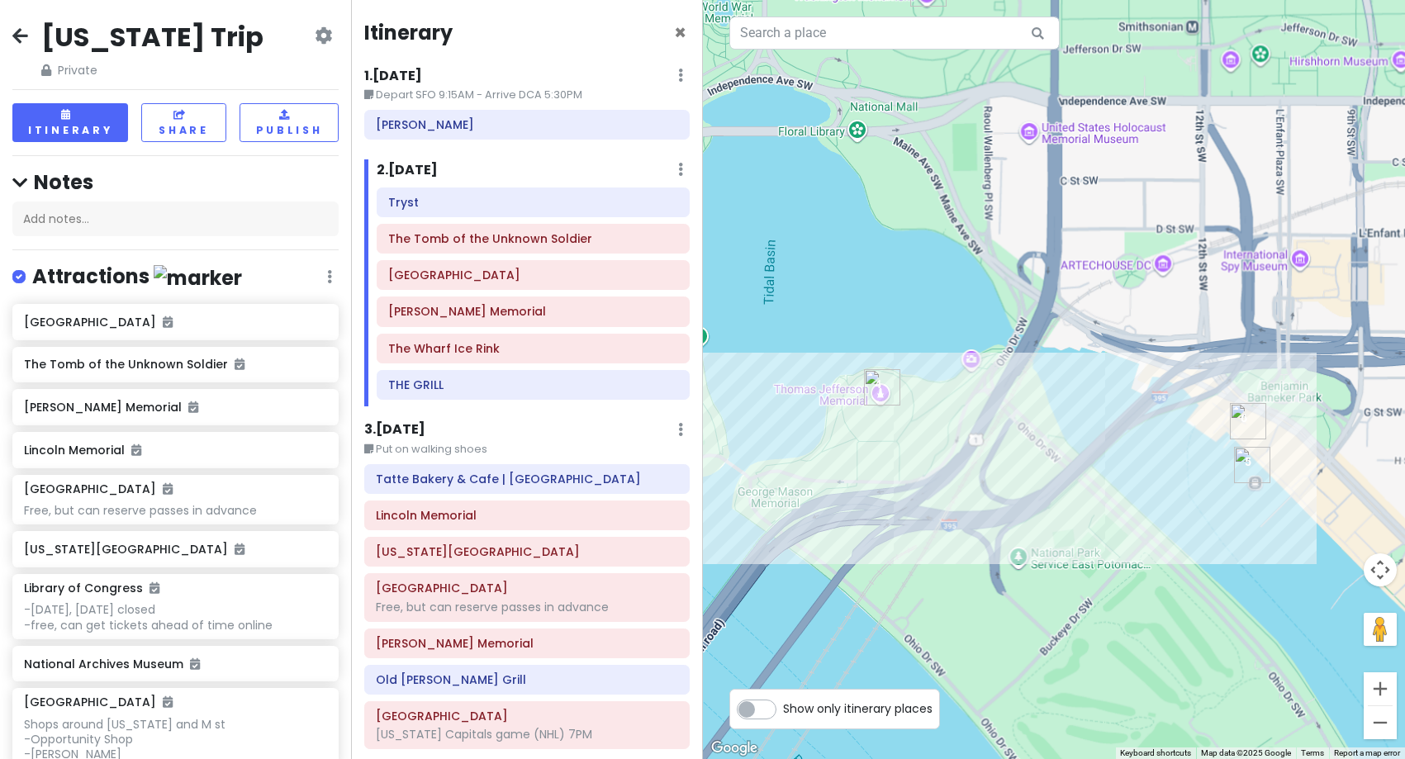
drag, startPoint x: 826, startPoint y: 479, endPoint x: 1141, endPoint y: 483, distance: 314.8
click at [1141, 483] on div at bounding box center [1054, 379] width 703 height 759
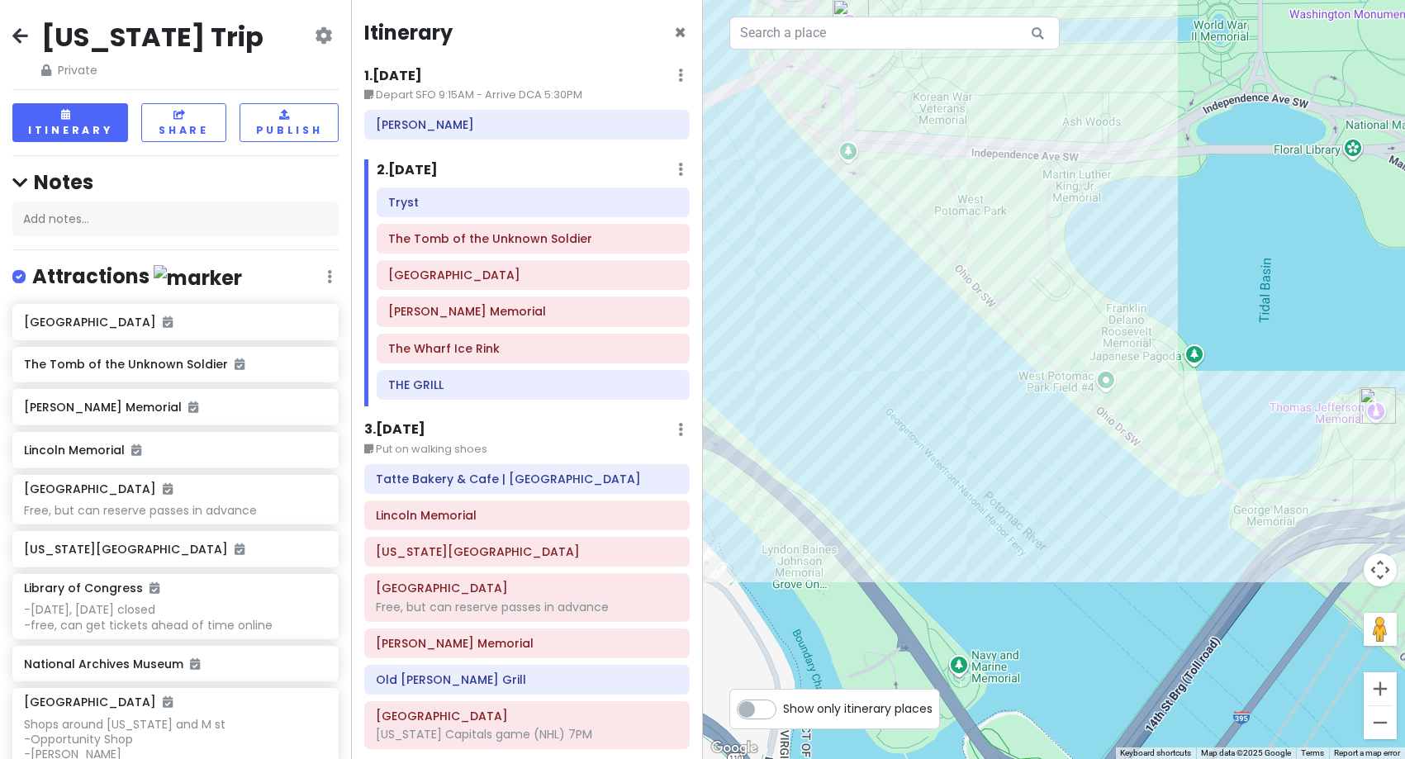
drag, startPoint x: 1141, startPoint y: 483, endPoint x: 825, endPoint y: 555, distance: 324.7
click at [825, 555] on div at bounding box center [1054, 379] width 703 height 759
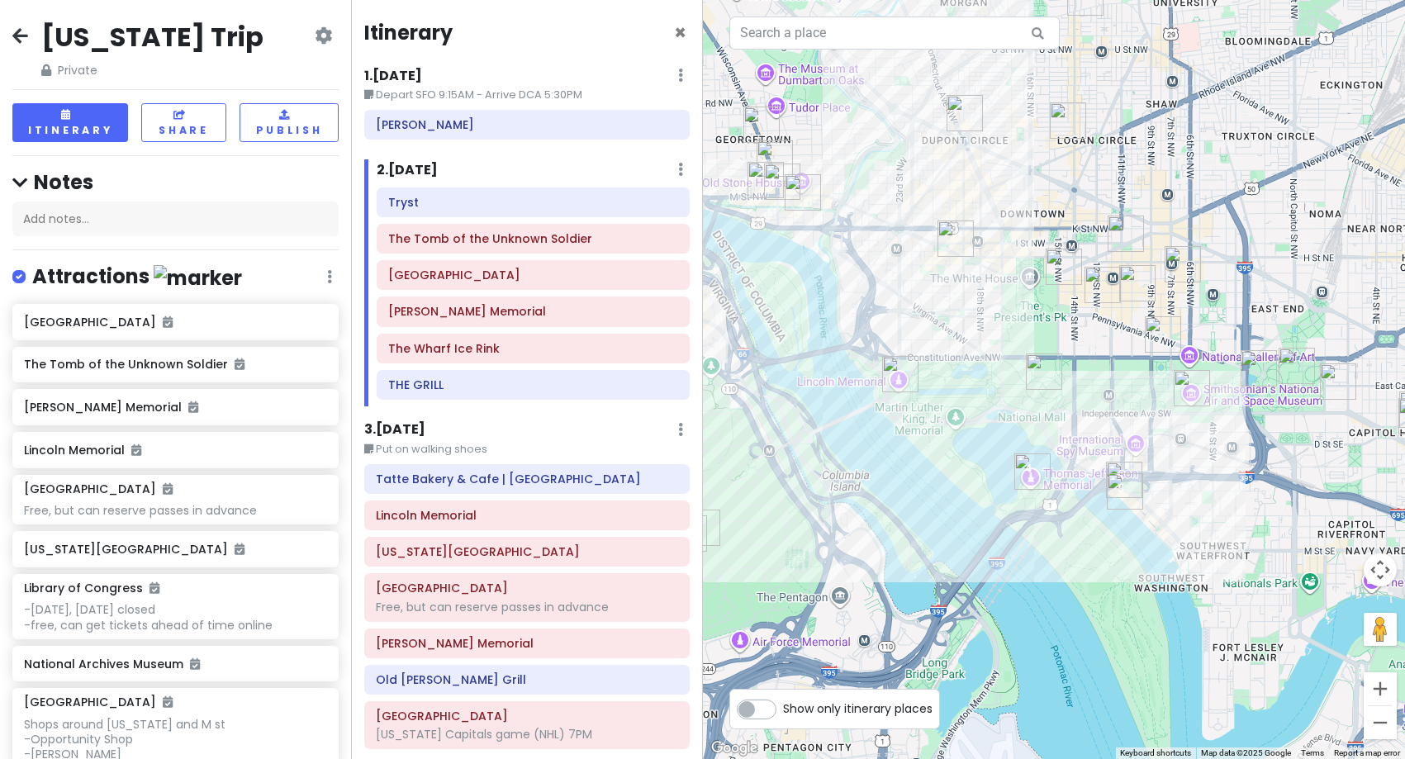
drag, startPoint x: 844, startPoint y: 582, endPoint x: 1010, endPoint y: 546, distance: 169.8
click at [1010, 546] on div at bounding box center [1054, 379] width 703 height 759
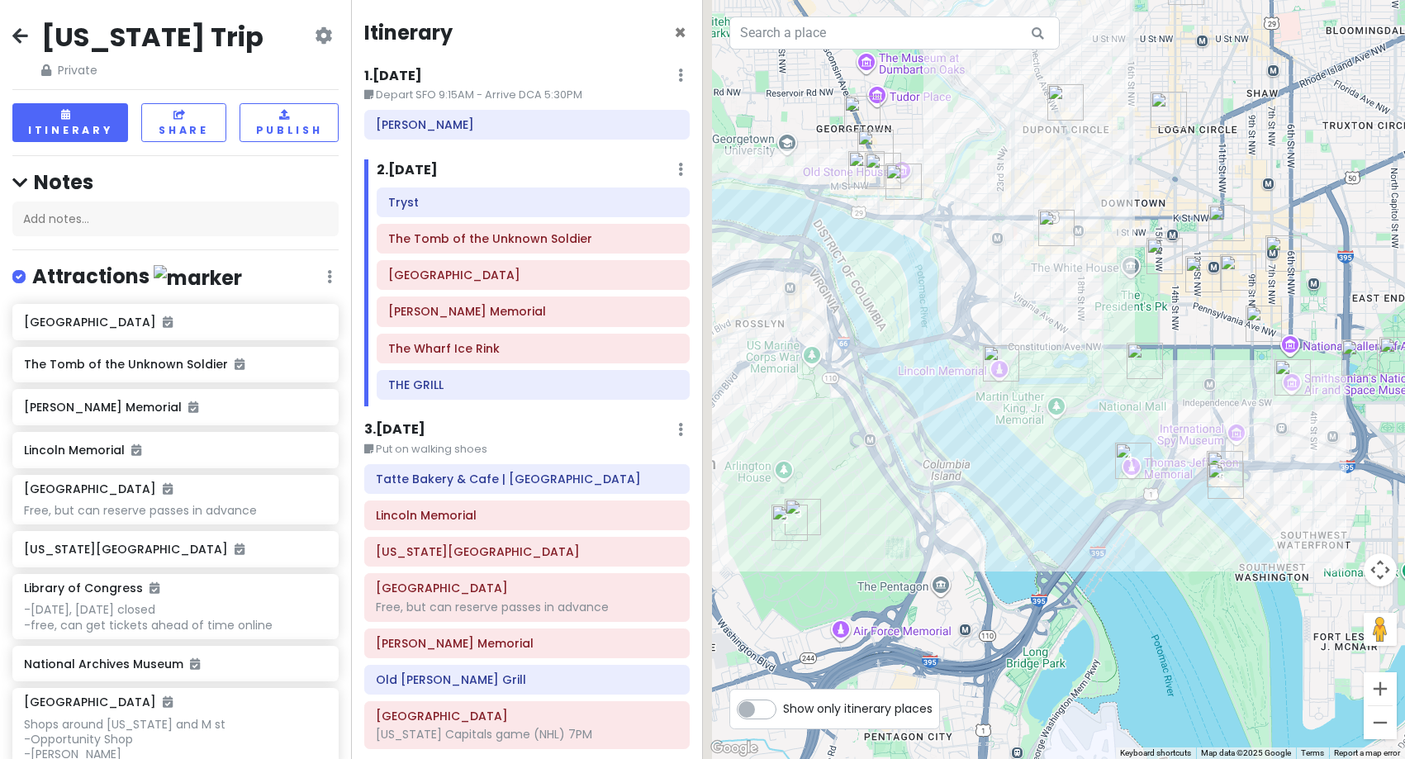
click at [926, 449] on div at bounding box center [1054, 379] width 703 height 759
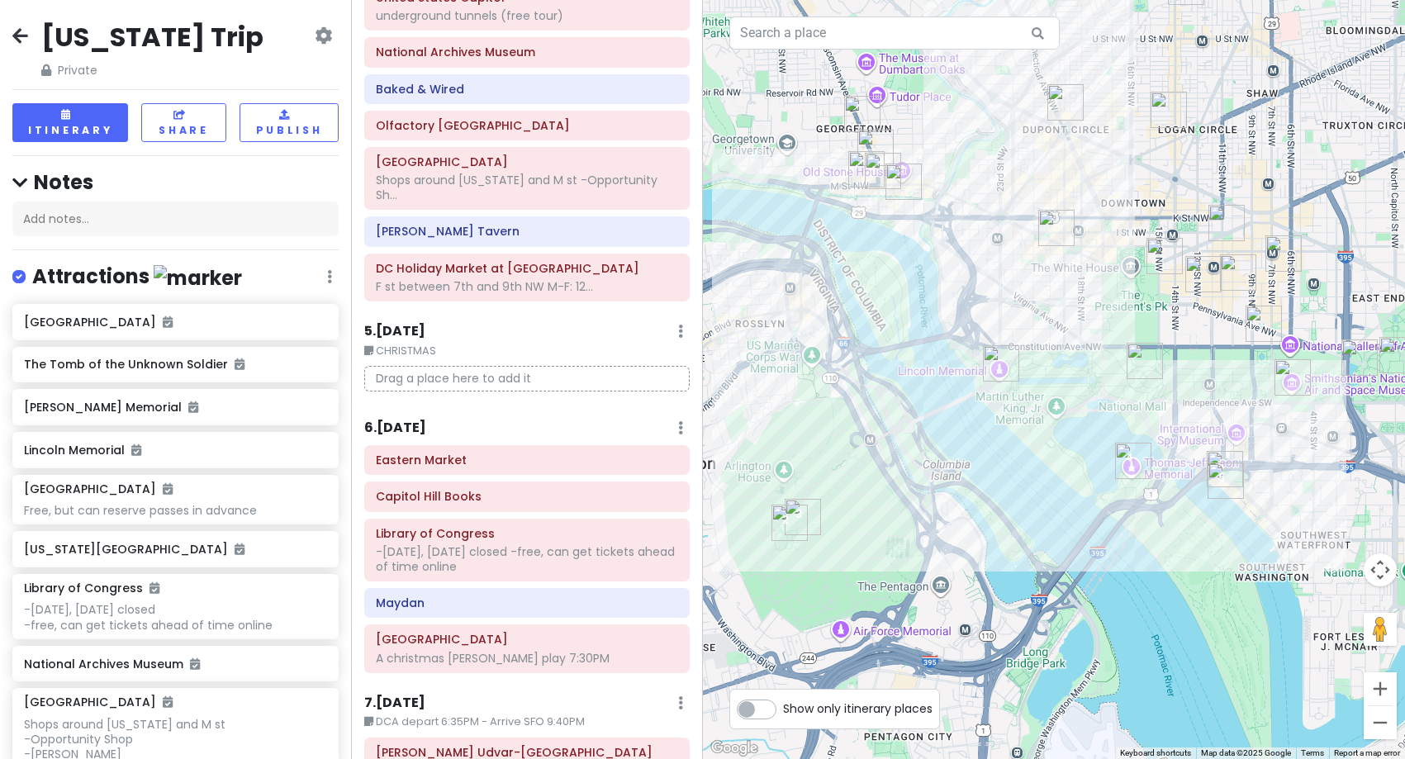
scroll to position [883, 0]
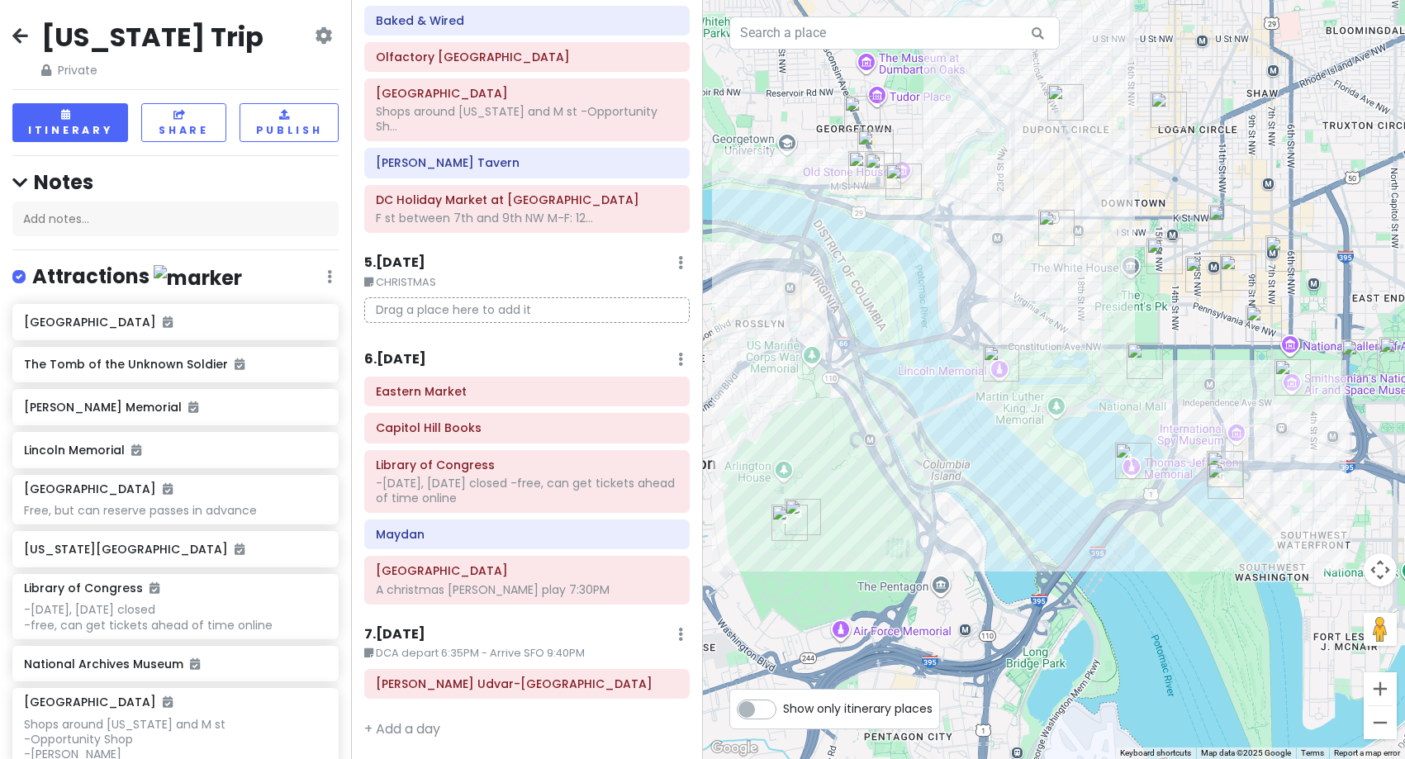
click at [413, 357] on h6 "6 . [DATE]" at bounding box center [395, 359] width 62 height 17
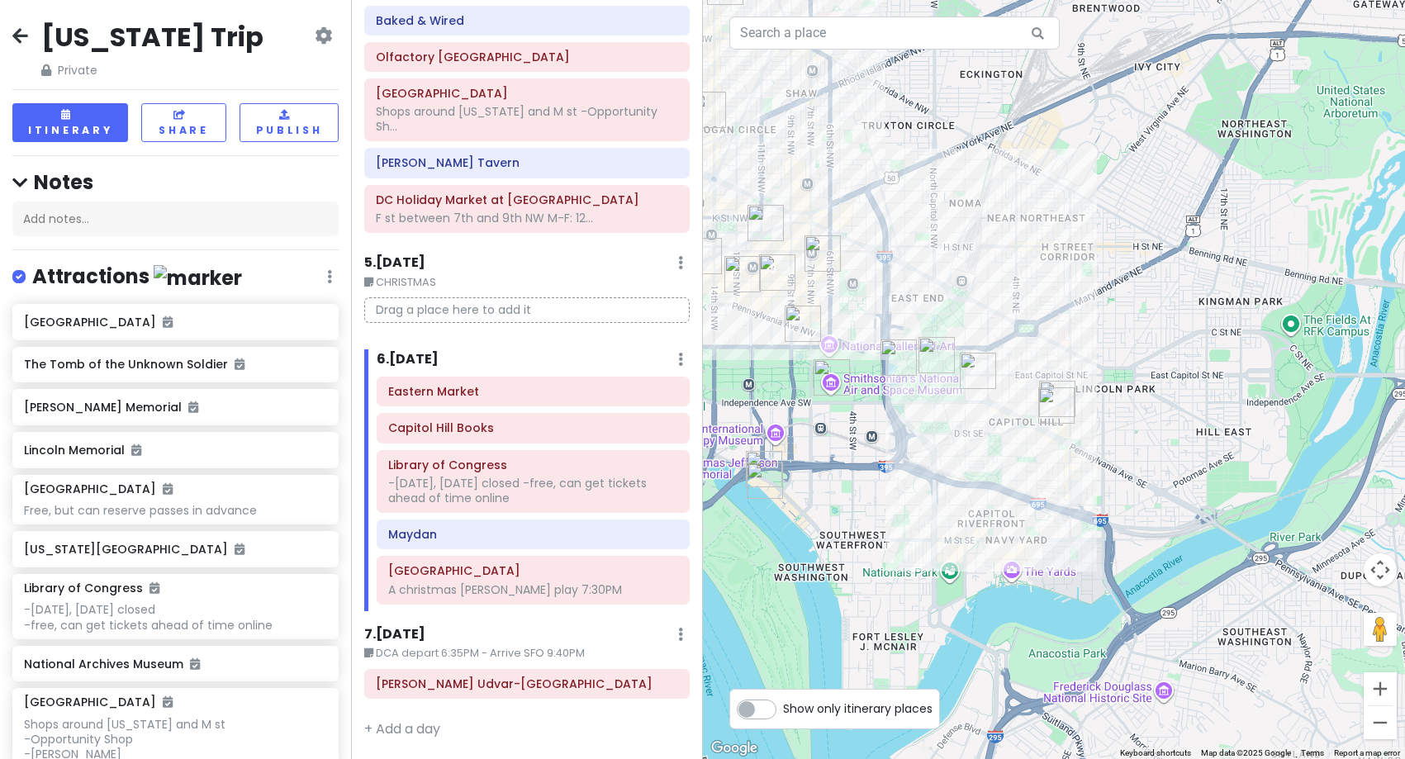
drag, startPoint x: 1155, startPoint y: 374, endPoint x: 687, endPoint y: 377, distance: 468.5
click at [687, 377] on div "[US_STATE] Trip Private Change Dates Make a Copy Delete Trip Give Feedback 💡 Su…" at bounding box center [702, 379] width 1405 height 759
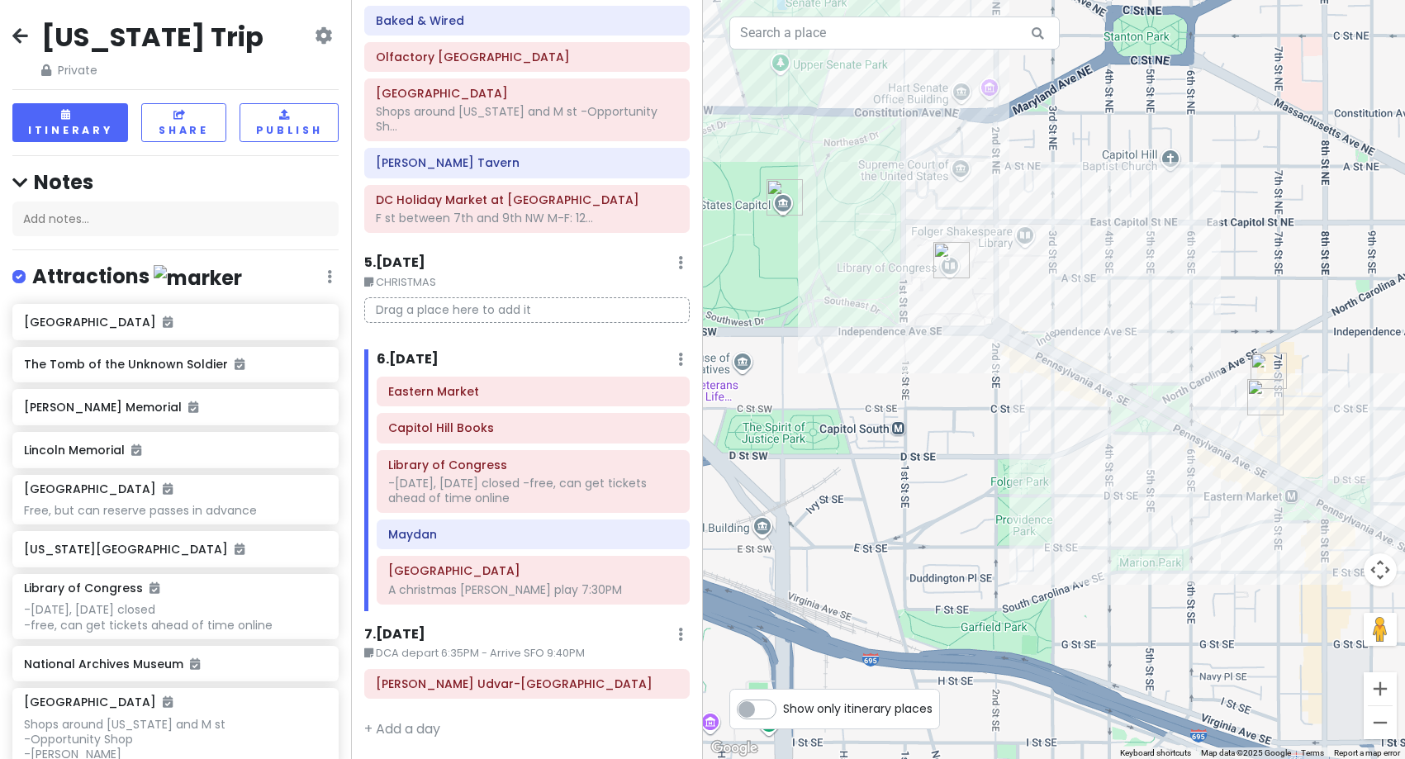
click at [441, 445] on div "[GEOGRAPHIC_DATA] Books Library of Congress -[DATE], [DATE] closed -free, can g…" at bounding box center [532, 494] width 337 height 234
click at [437, 479] on div "-[DATE], [DATE] closed -free, can get tickets ahead of time online" at bounding box center [533, 491] width 290 height 30
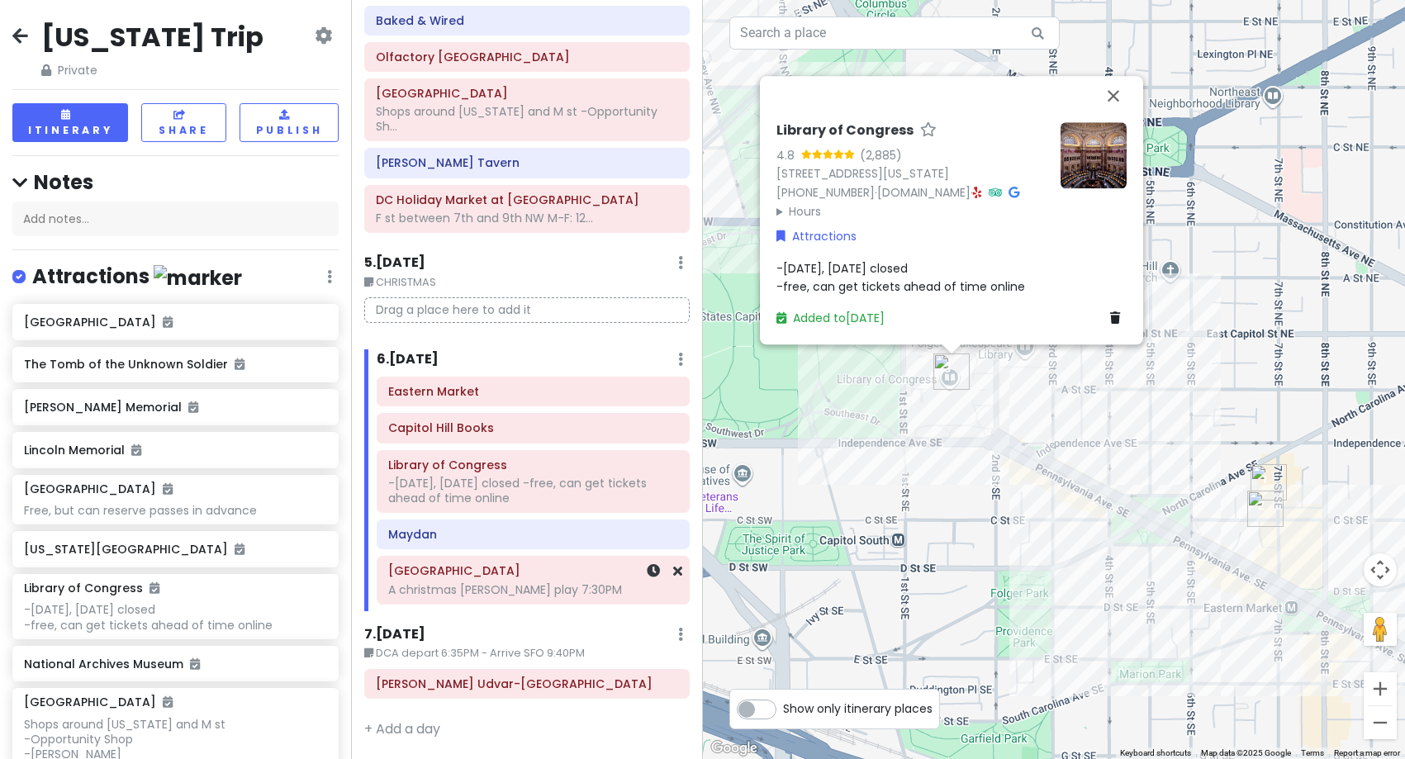
click at [450, 569] on h6 "[GEOGRAPHIC_DATA]" at bounding box center [533, 571] width 290 height 15
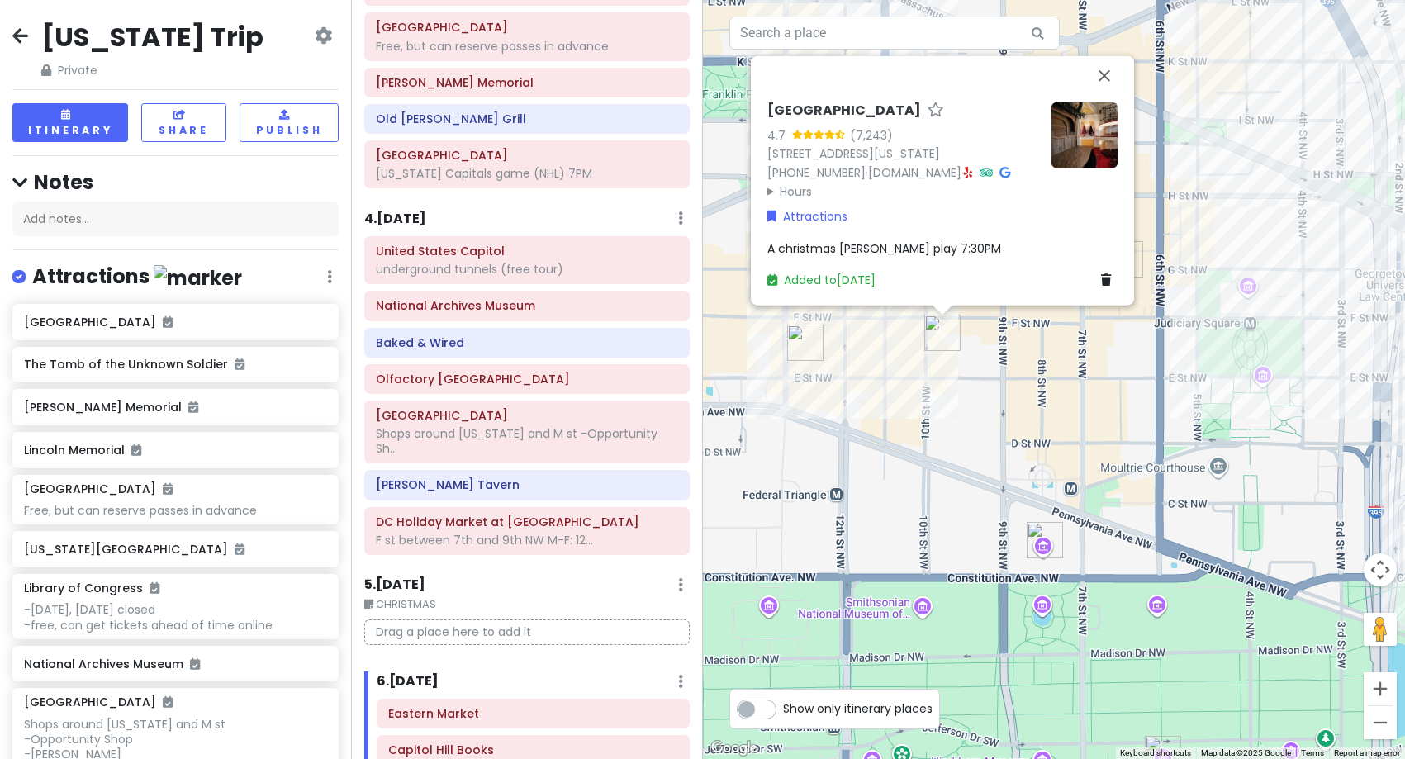
scroll to position [553, 0]
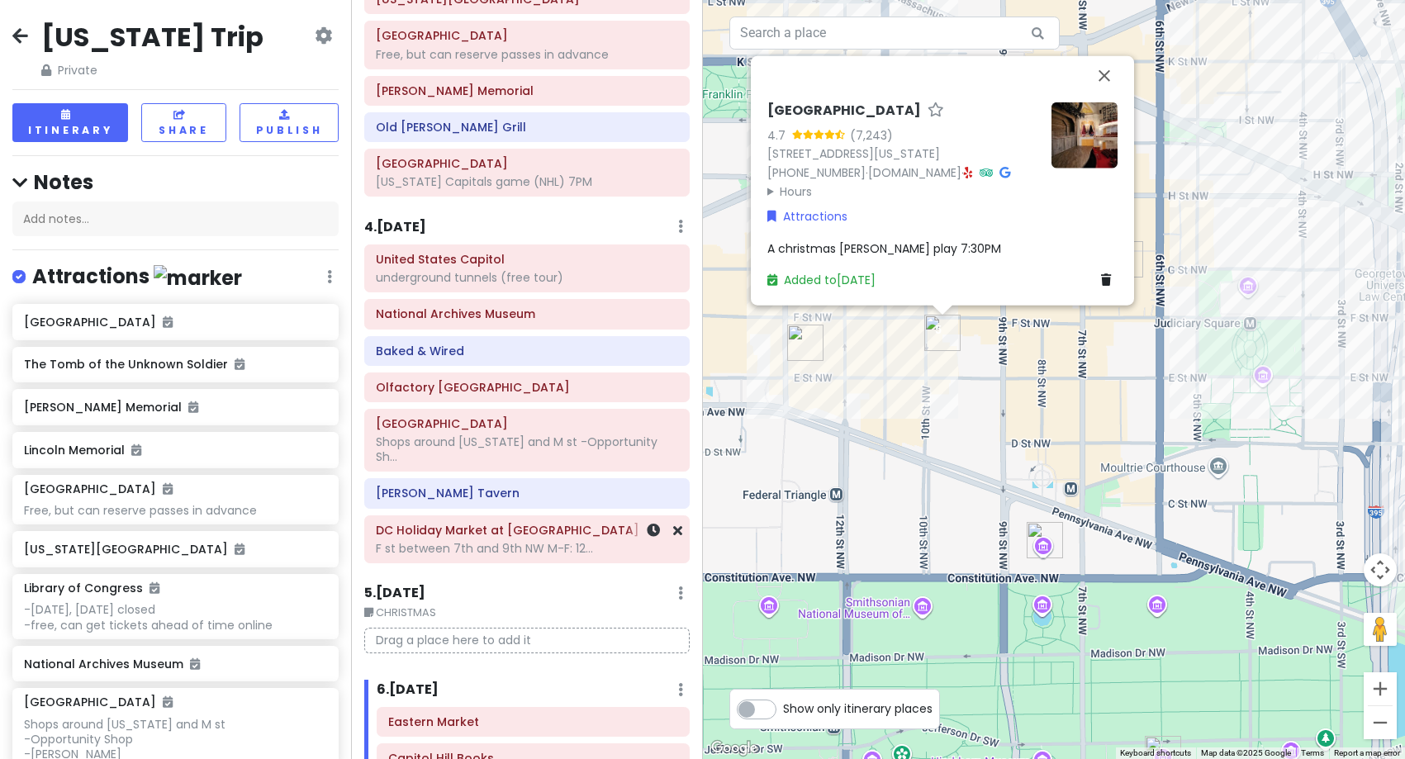
click at [502, 530] on h6 "DC Holiday Market at [GEOGRAPHIC_DATA]" at bounding box center [527, 530] width 302 height 15
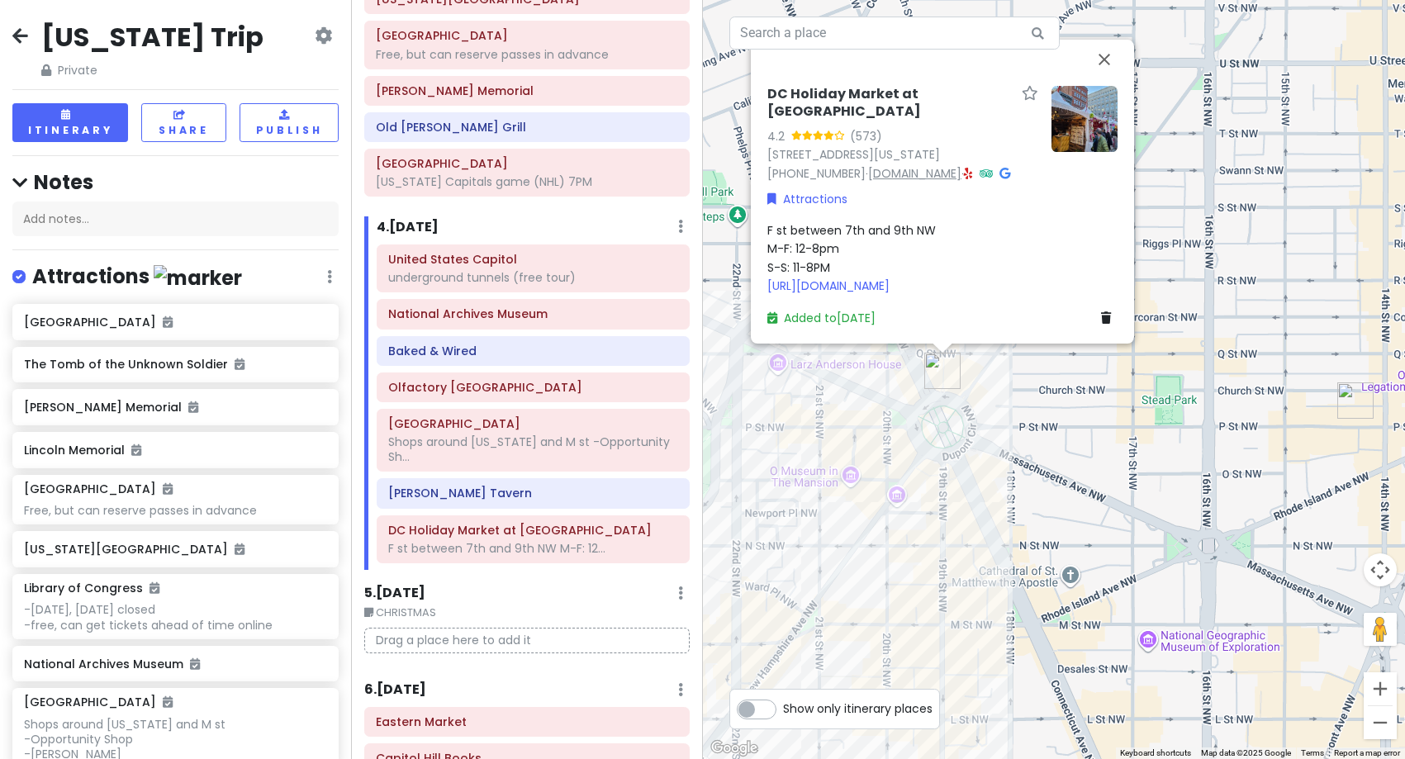
click at [949, 170] on link "[DOMAIN_NAME]" at bounding box center [914, 172] width 93 height 17
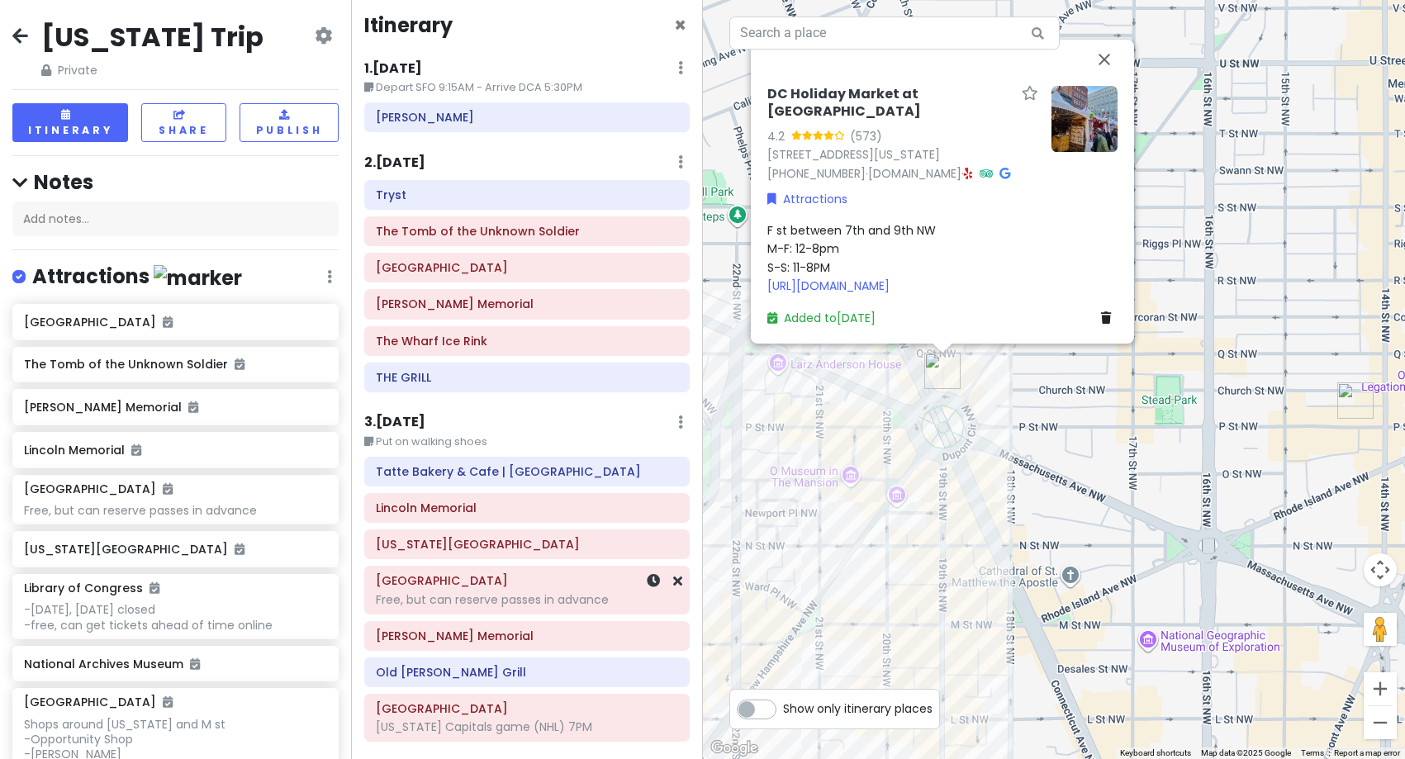
scroll to position [0, 0]
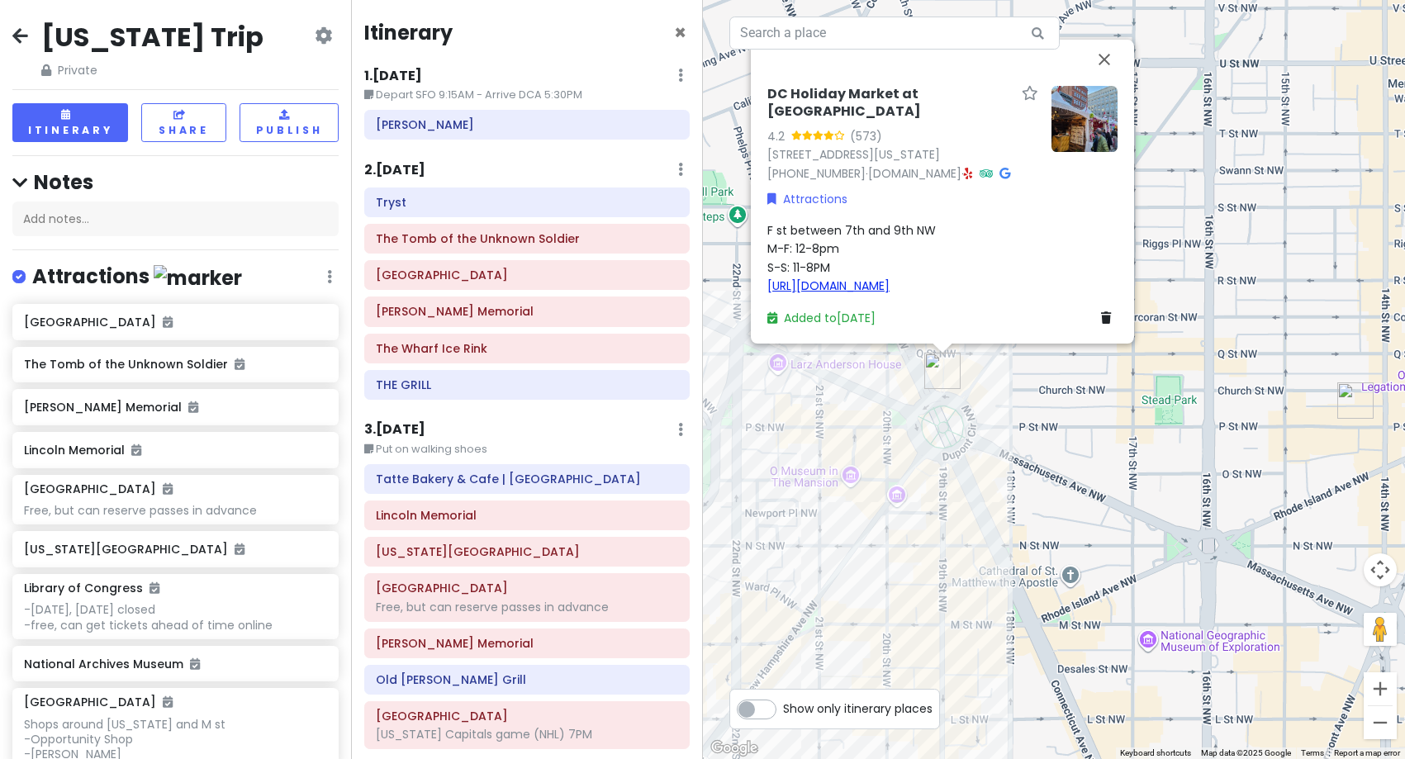
click at [877, 294] on link "[URL][DOMAIN_NAME]" at bounding box center [829, 286] width 122 height 17
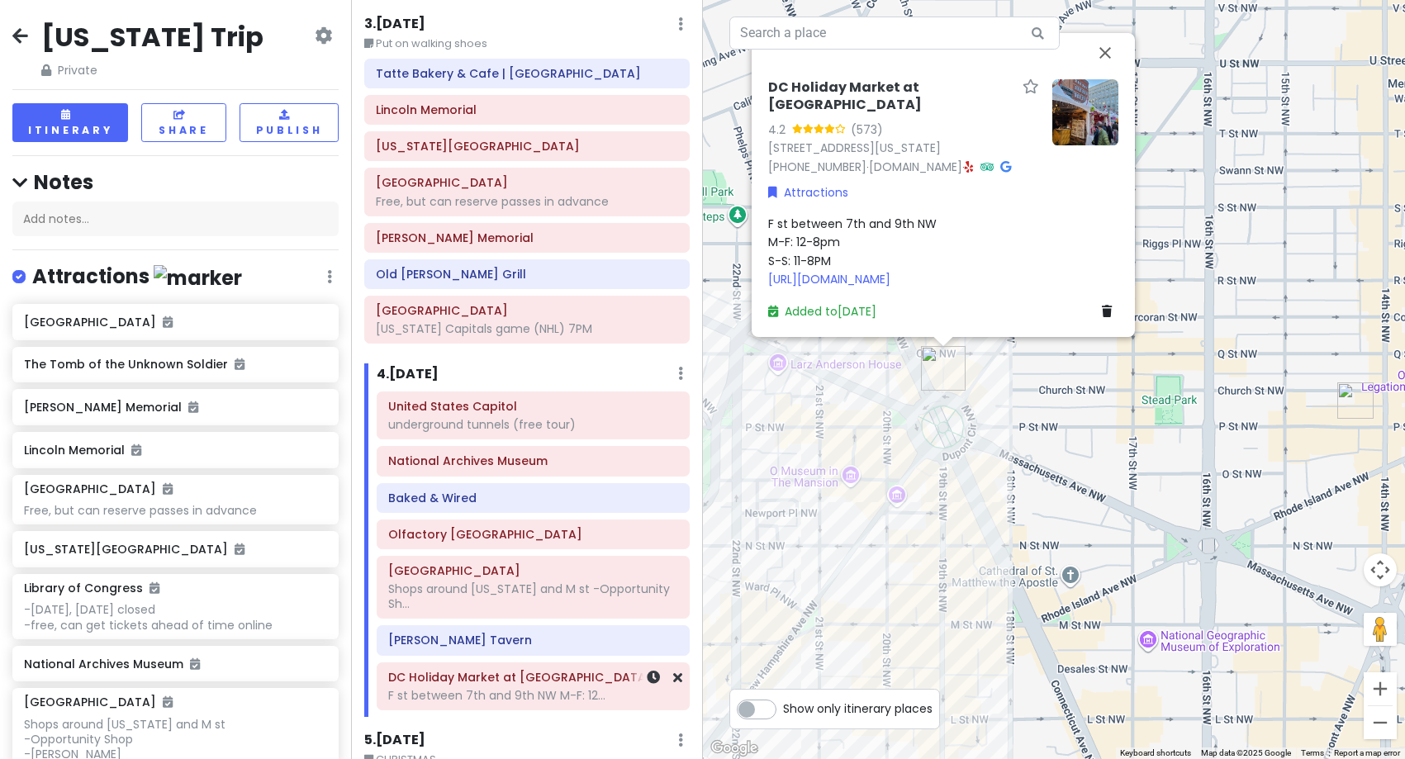
scroll to position [305, 0]
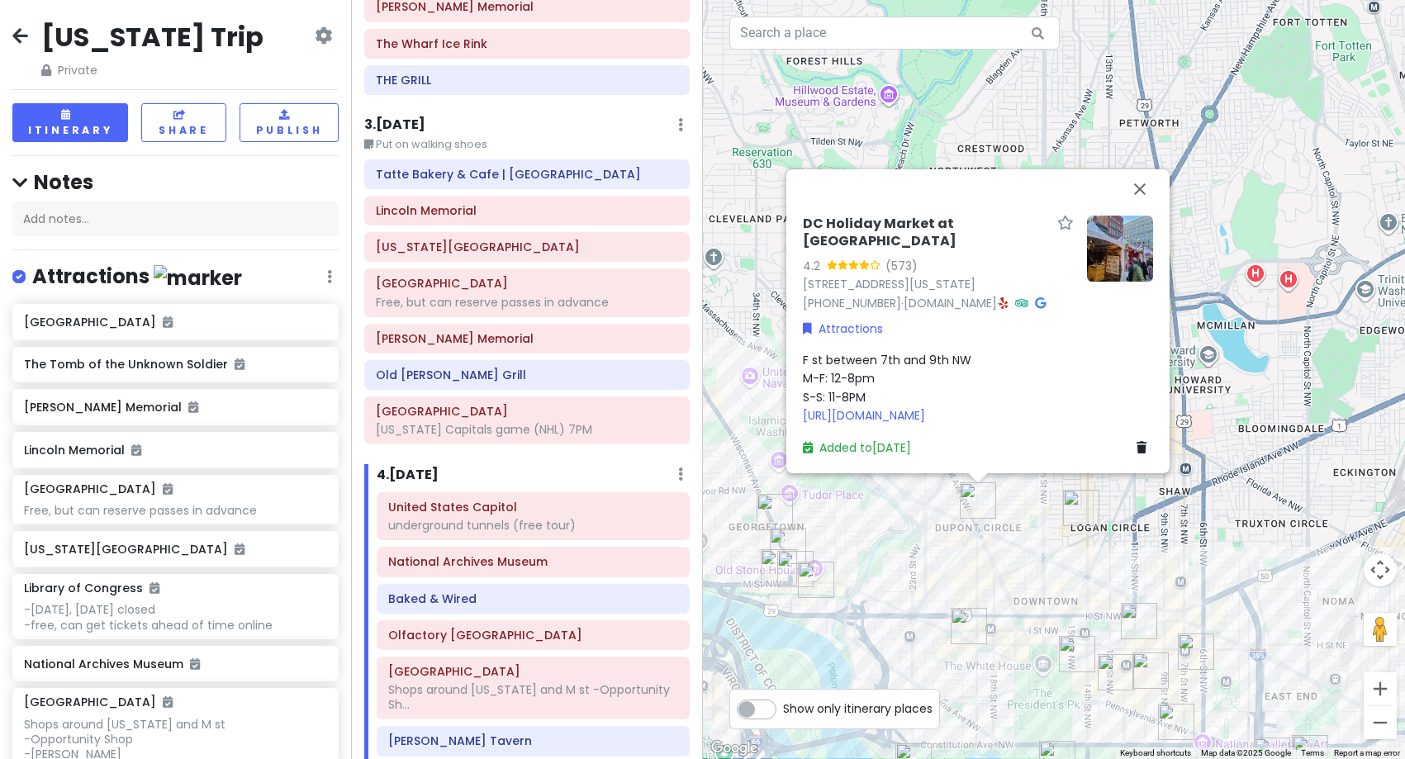
drag, startPoint x: 993, startPoint y: 569, endPoint x: 1011, endPoint y: 408, distance: 162.1
click at [1011, 409] on div "DC Holiday Market at [GEOGRAPHIC_DATA] 4.2 (573) [STREET_ADDRESS][US_STATE] [PH…" at bounding box center [1054, 379] width 703 height 759
click at [1011, 408] on div "DC Holiday Market at [GEOGRAPHIC_DATA] 4.2 (573) [STREET_ADDRESS][US_STATE] [PH…" at bounding box center [1054, 379] width 703 height 759
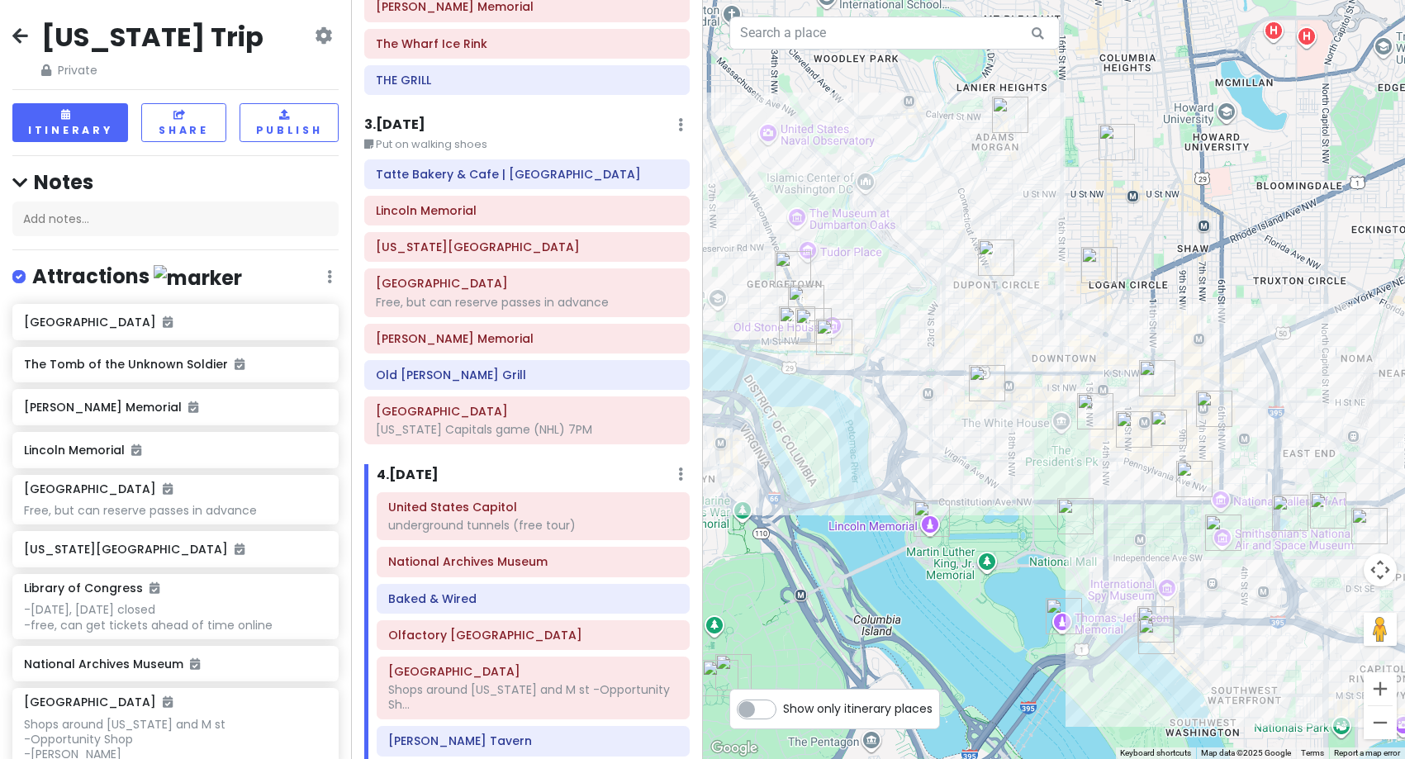
click at [987, 332] on div at bounding box center [1054, 379] width 703 height 759
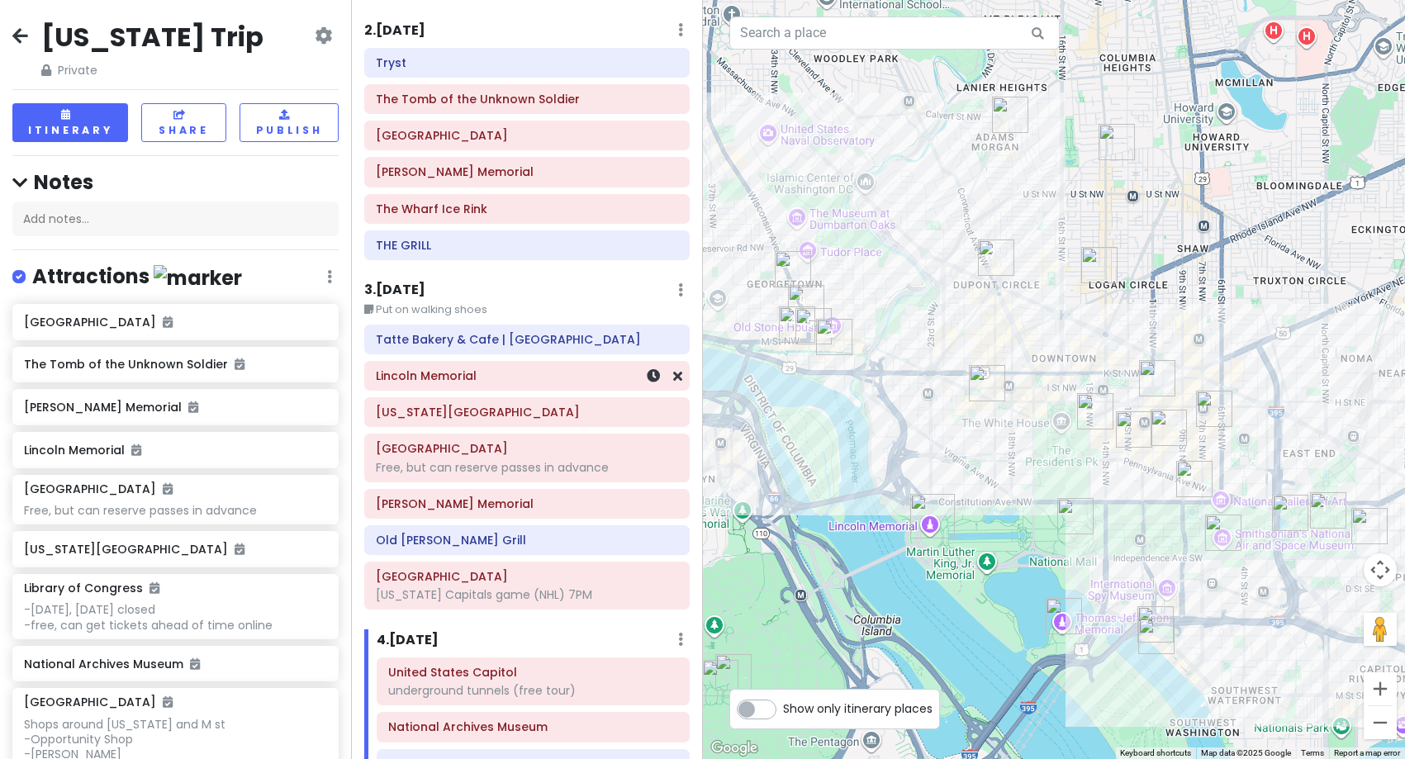
scroll to position [0, 0]
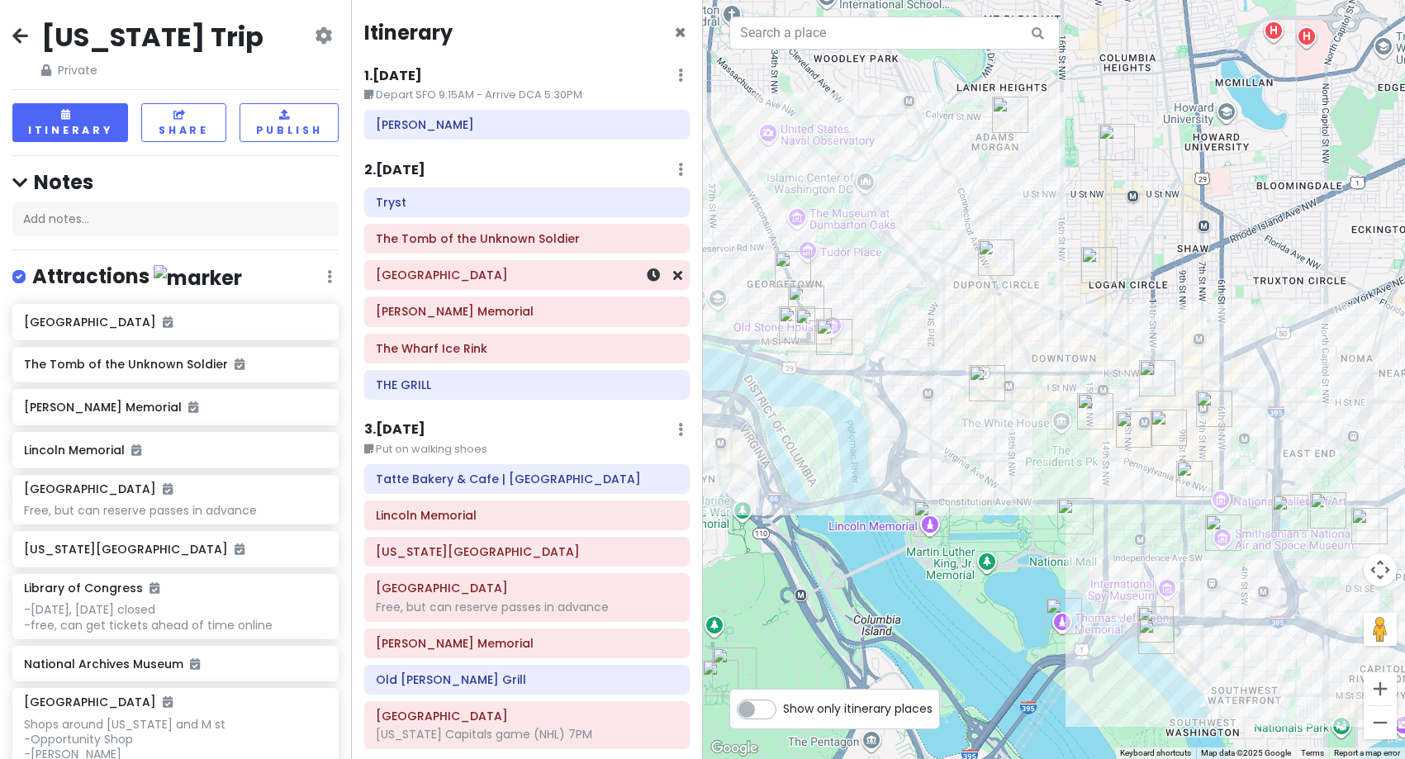
click at [490, 287] on div "[GEOGRAPHIC_DATA]" at bounding box center [527, 275] width 302 height 23
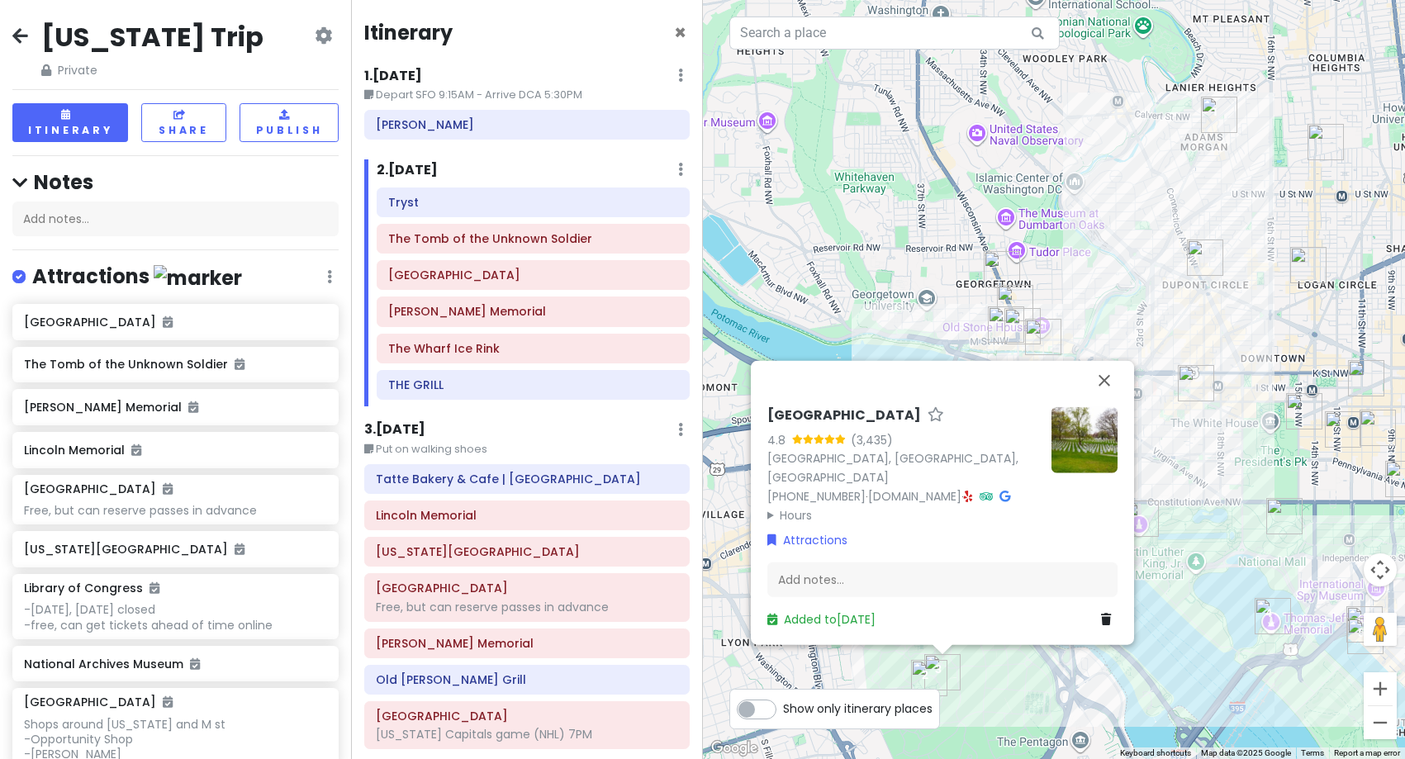
click at [892, 281] on div "[GEOGRAPHIC_DATA] 4.8 (3,435) [GEOGRAPHIC_DATA], [GEOGRAPHIC_DATA], [GEOGRAPHIC…" at bounding box center [1054, 379] width 703 height 759
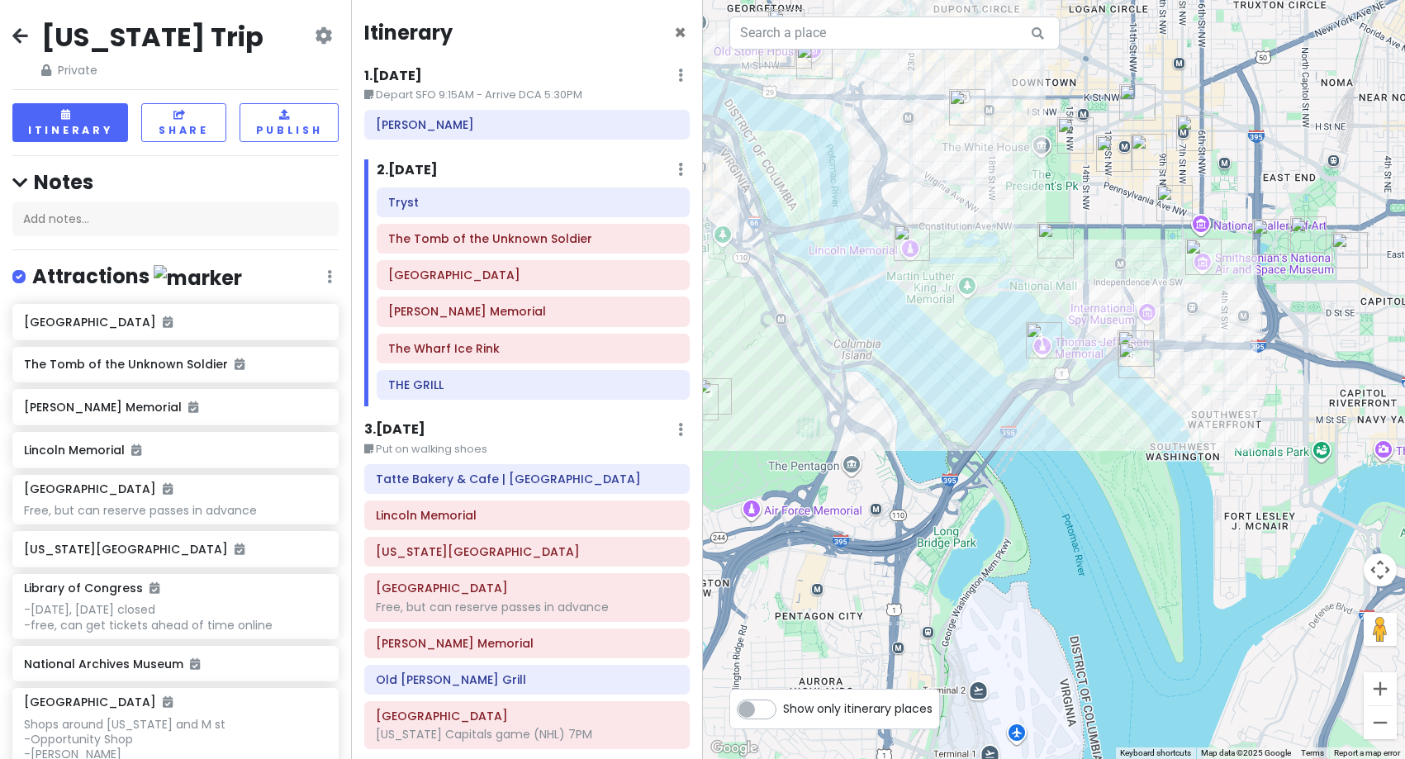
drag, startPoint x: 1072, startPoint y: 568, endPoint x: 839, endPoint y: 289, distance: 363.2
click at [839, 289] on div at bounding box center [1054, 379] width 703 height 759
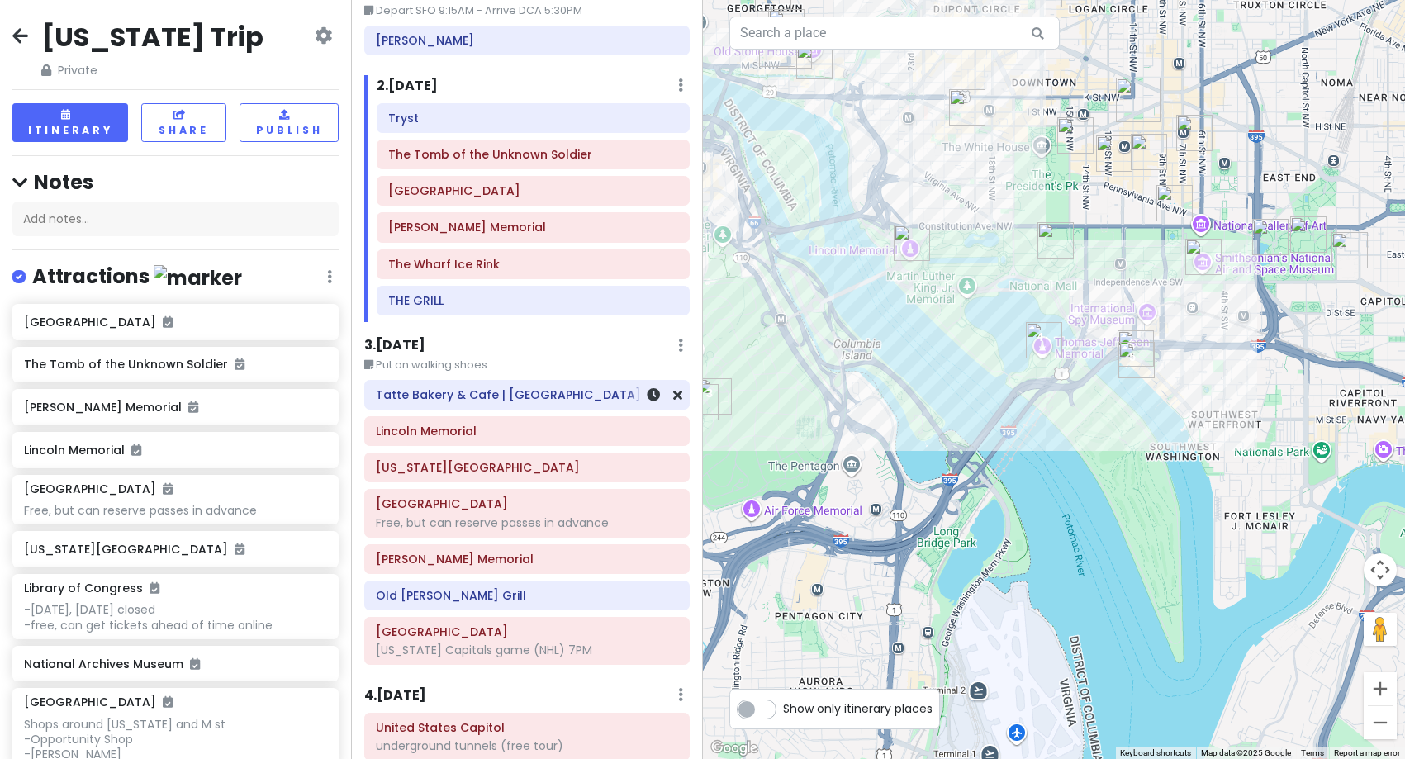
scroll to position [165, 0]
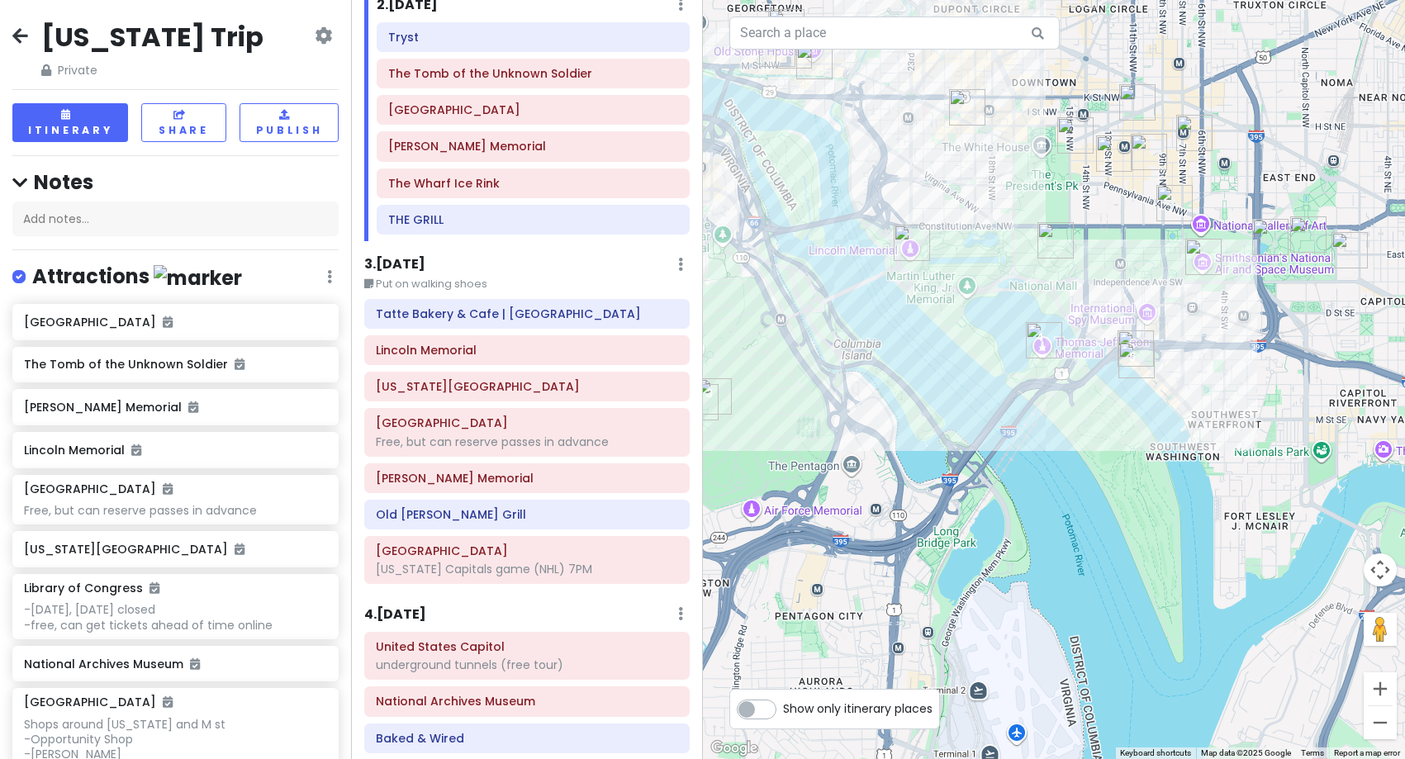
click at [399, 262] on h6 "3 . [DATE]" at bounding box center [394, 264] width 61 height 17
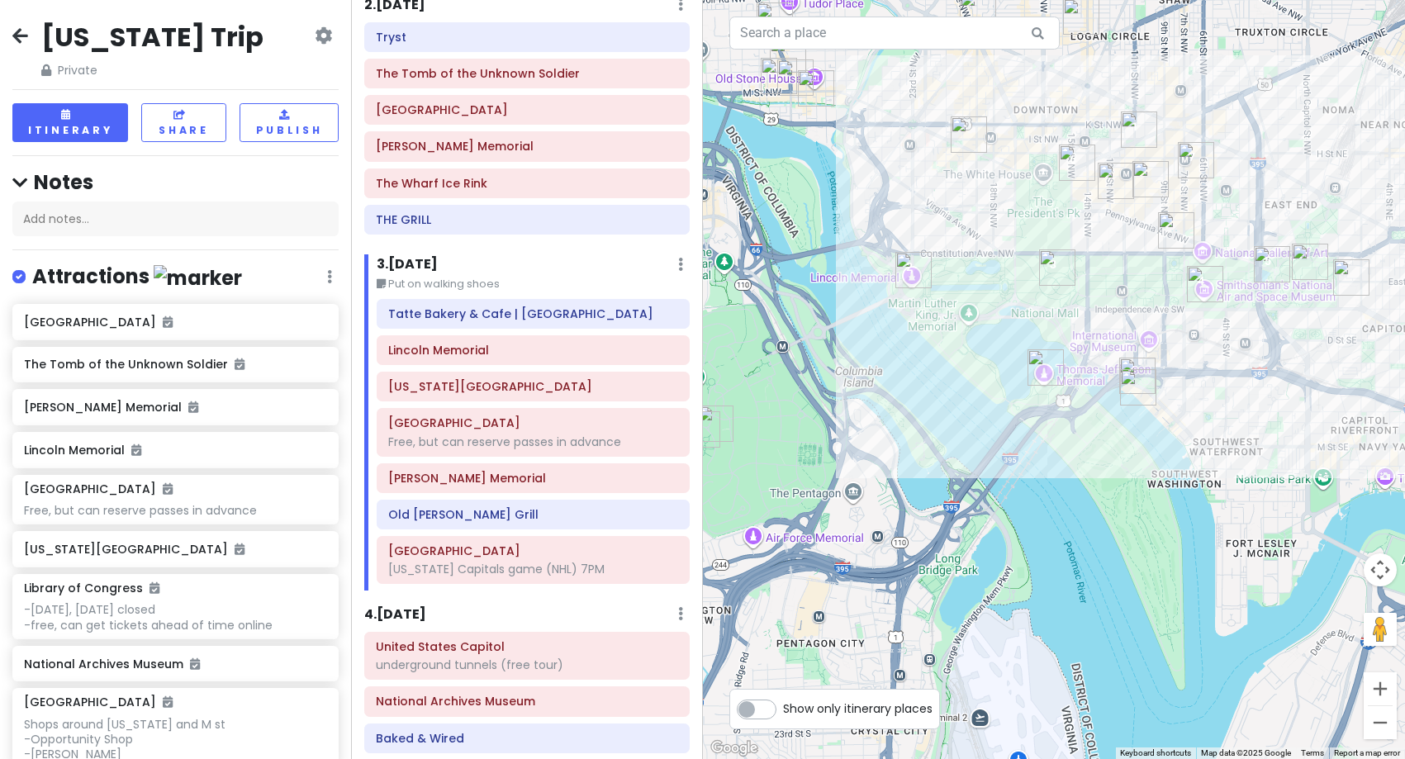
drag, startPoint x: 1113, startPoint y: 254, endPoint x: 1114, endPoint y: 387, distance: 132.2
click at [1114, 387] on div at bounding box center [1054, 379] width 703 height 759
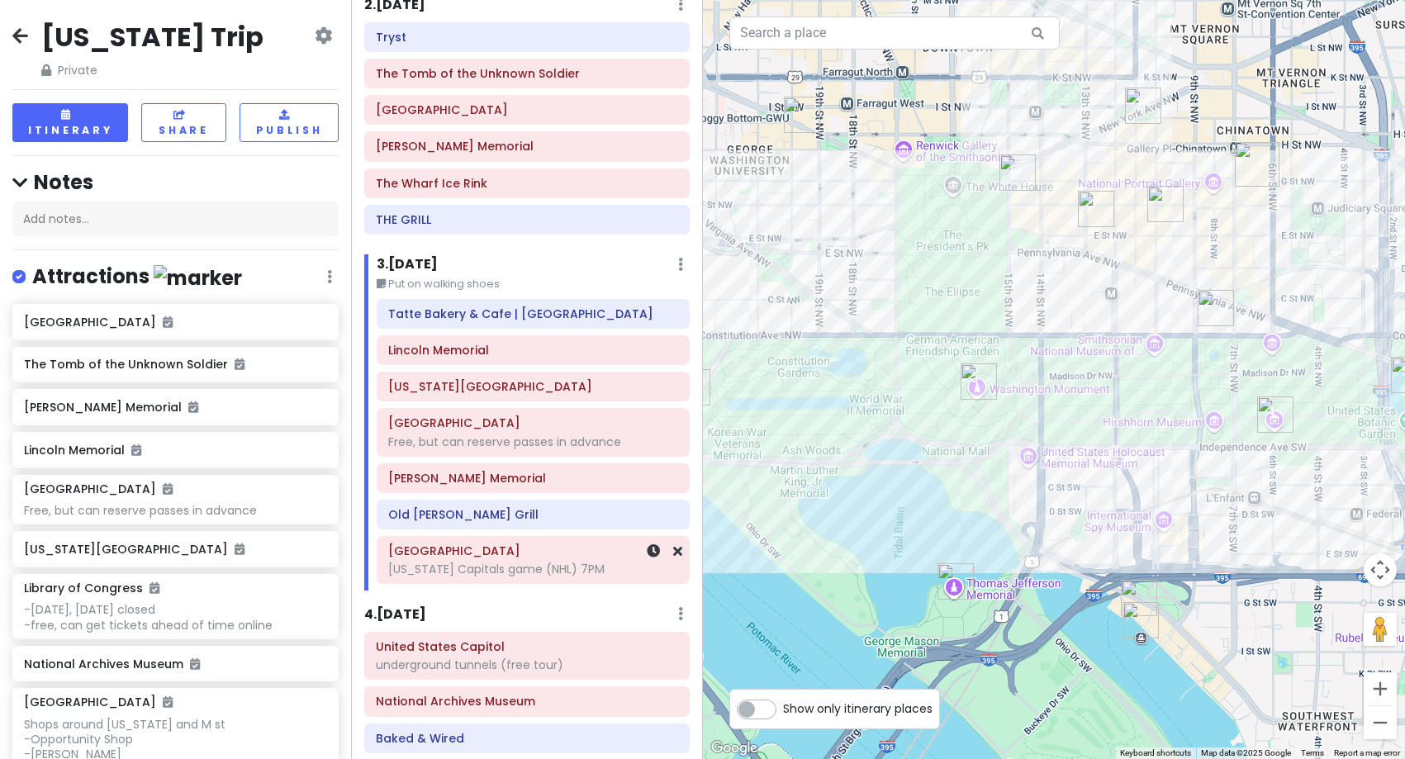
scroll to position [166, 0]
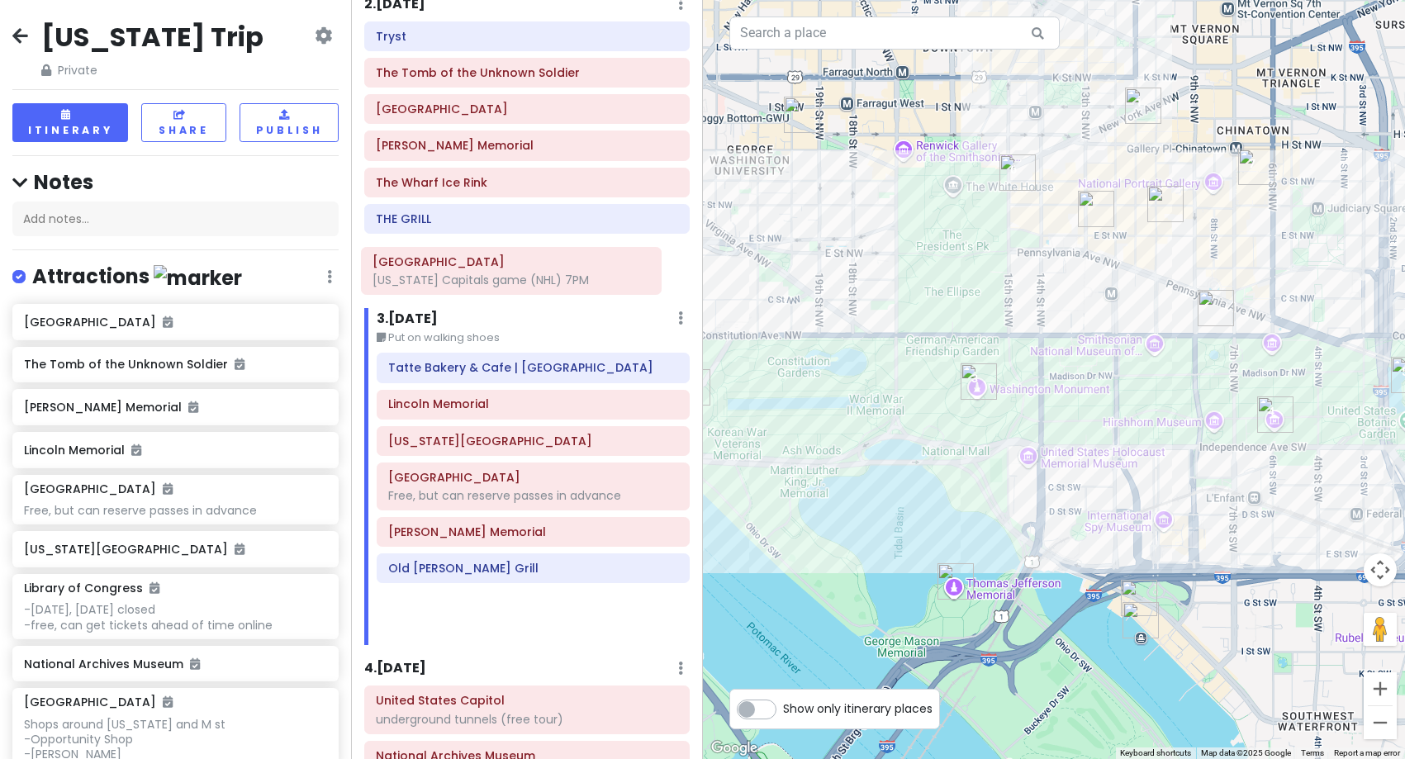
drag, startPoint x: 567, startPoint y: 578, endPoint x: 551, endPoint y: 289, distance: 289.6
click at [551, 289] on div "Itinerary × 1 . [DATE] Edit Day Notes Delete Day Depart SFO 9:15AM - Arrive DCA…" at bounding box center [526, 379] width 351 height 759
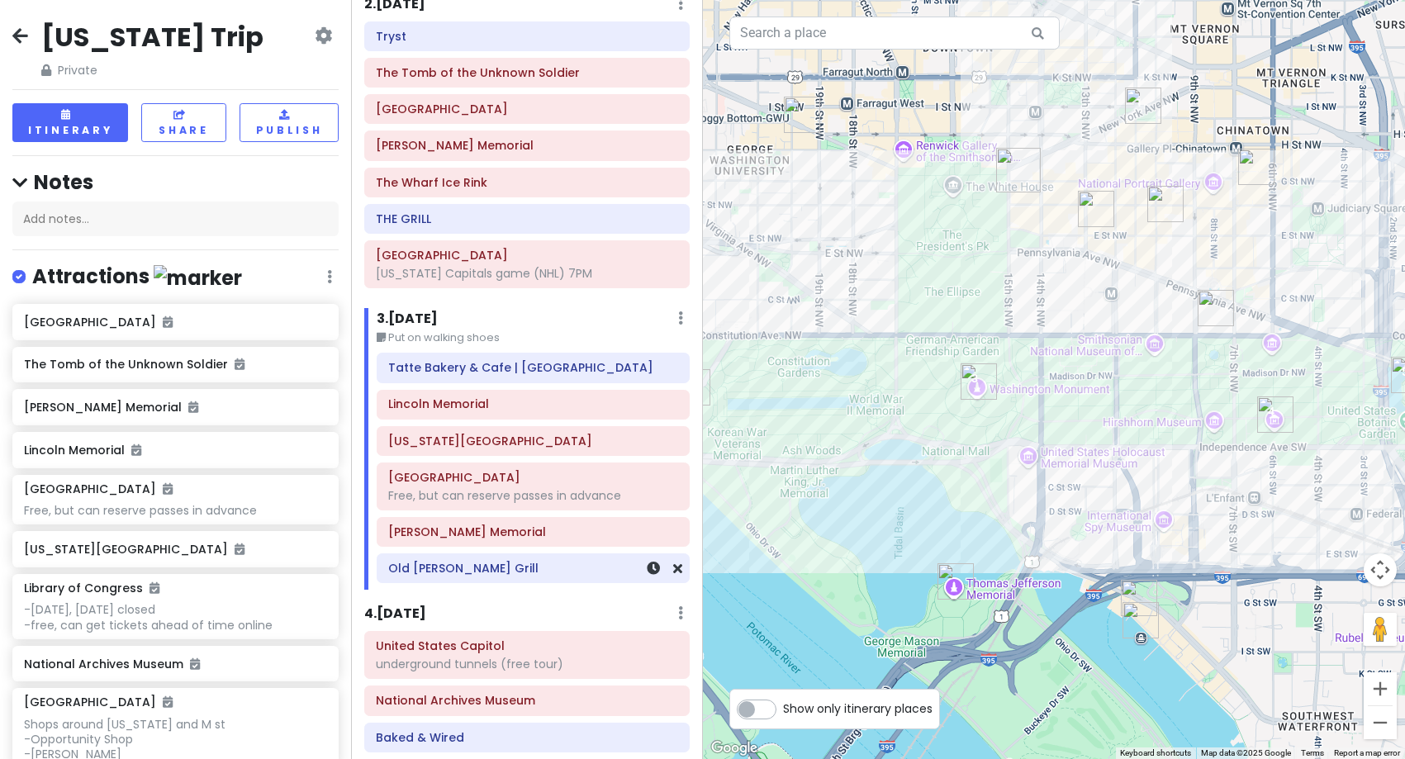
click at [473, 578] on div "Old [PERSON_NAME] Grill" at bounding box center [533, 569] width 290 height 23
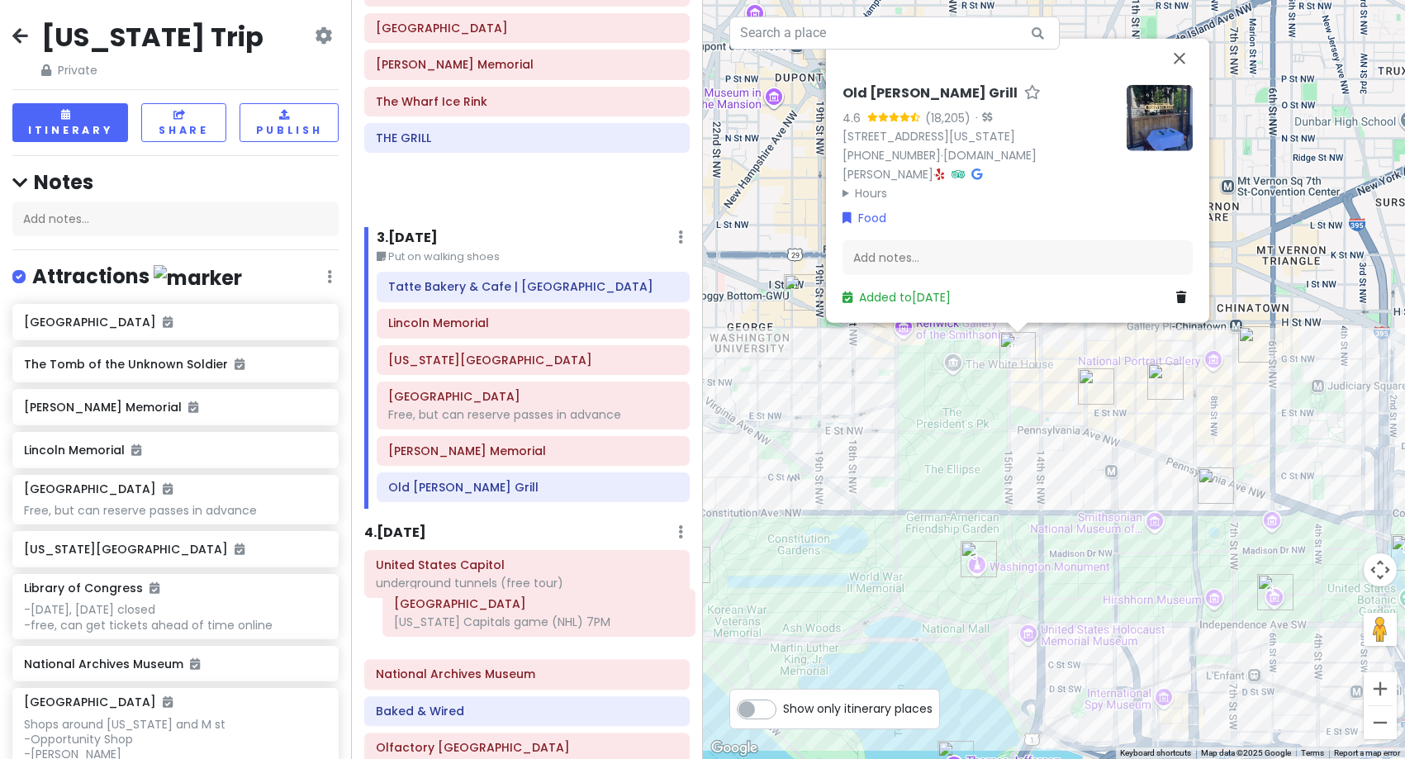
scroll to position [250, 0]
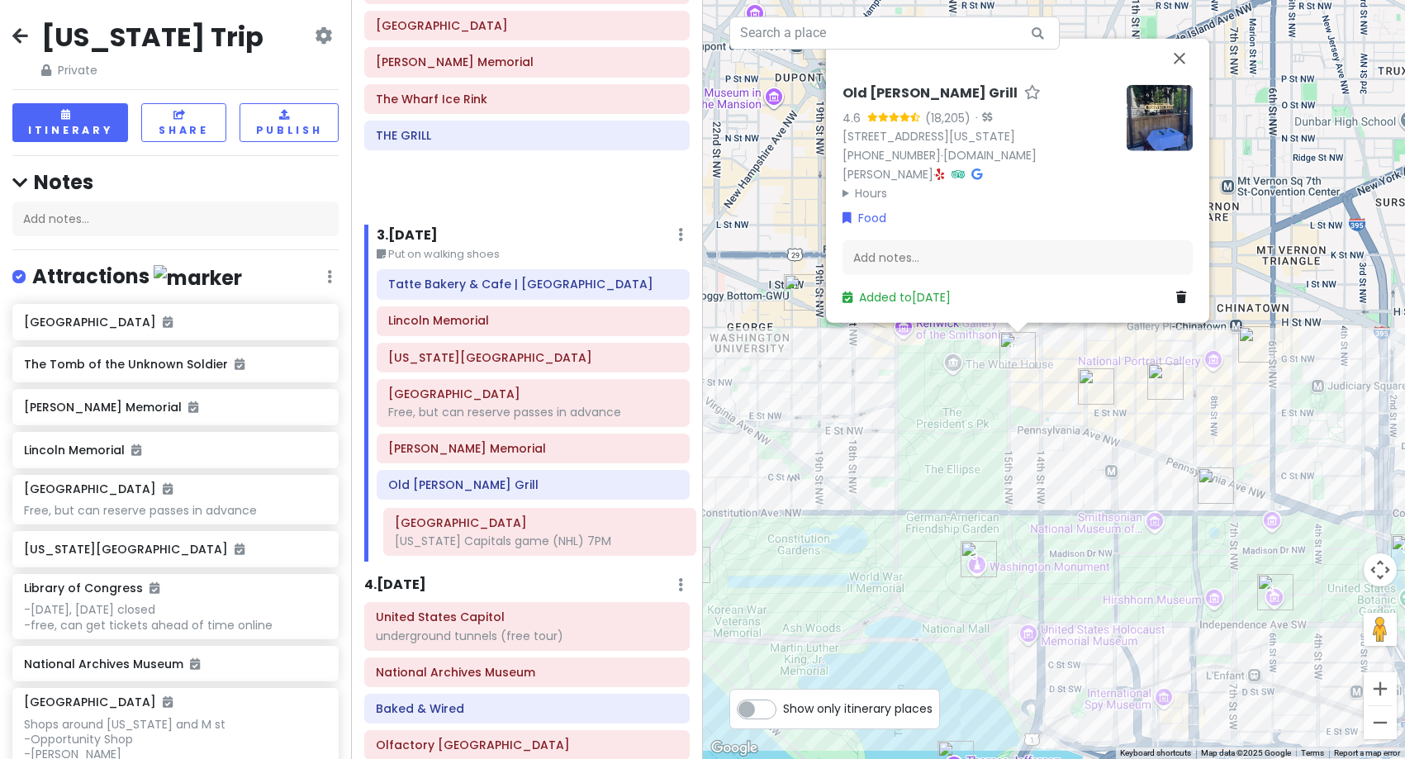
drag, startPoint x: 460, startPoint y: 273, endPoint x: 479, endPoint y: 541, distance: 268.4
click at [479, 541] on div "Itinerary × 1 . [DATE] Edit Day Notes Delete Day Depart SFO 9:15AM - Arrive DCA…" at bounding box center [526, 379] width 351 height 759
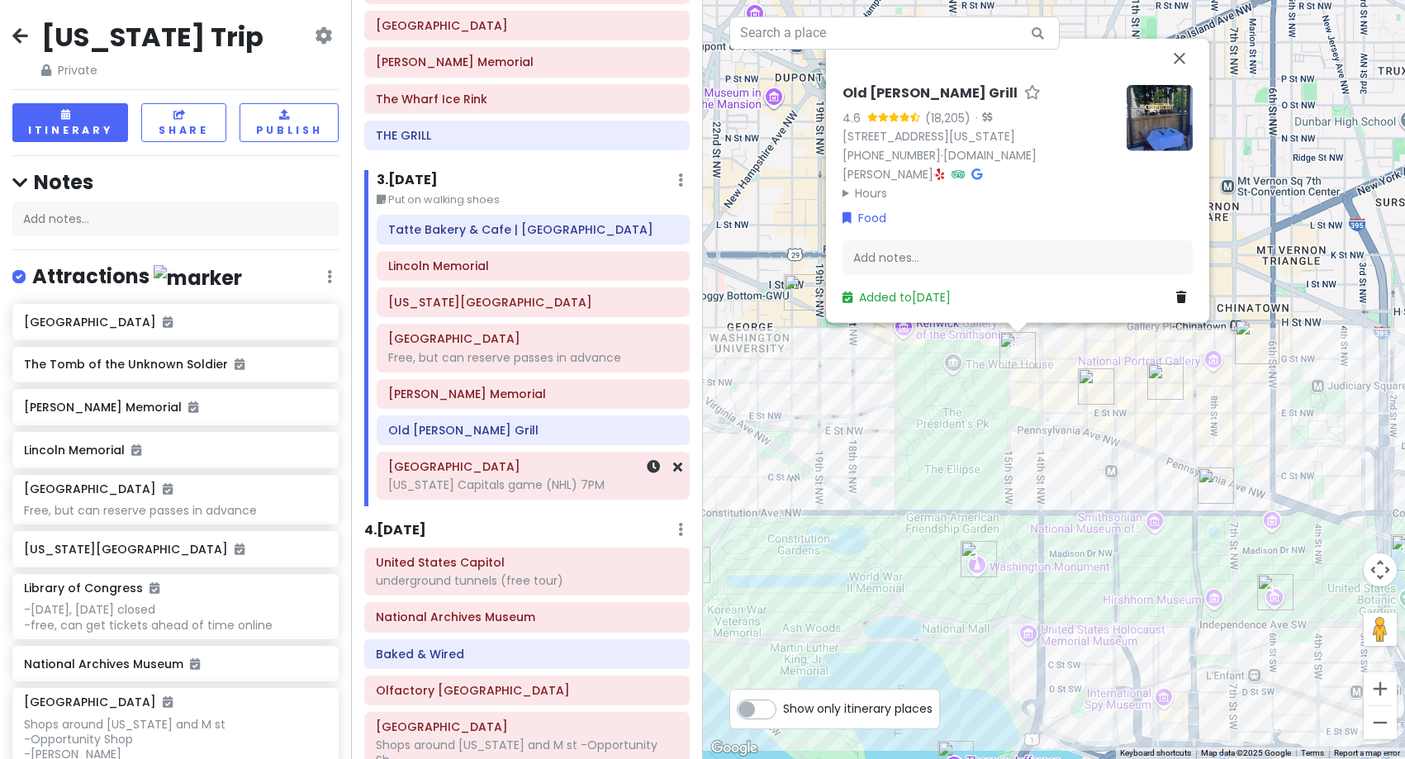
click at [477, 491] on div "[US_STATE] Capitals game (NHL) 7PM" at bounding box center [533, 485] width 290 height 15
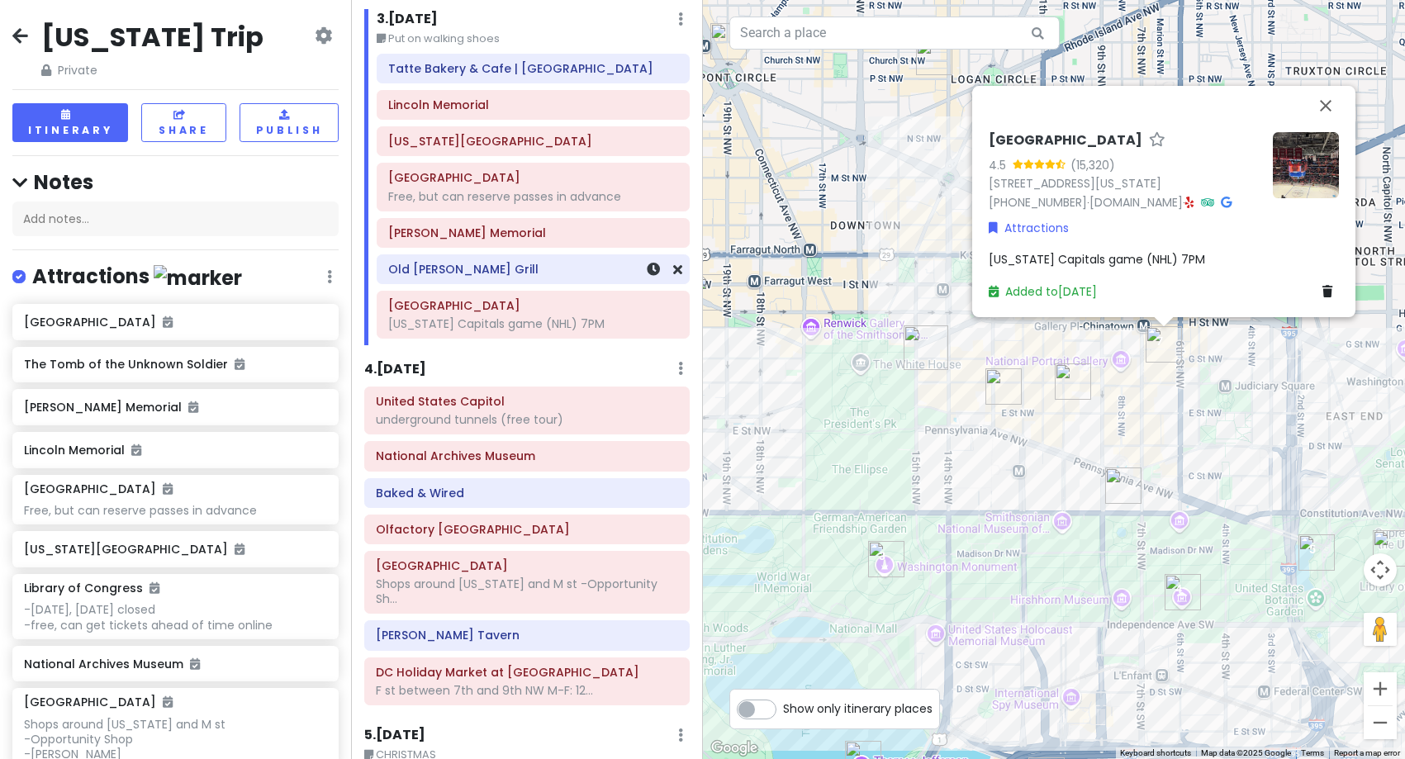
scroll to position [415, 0]
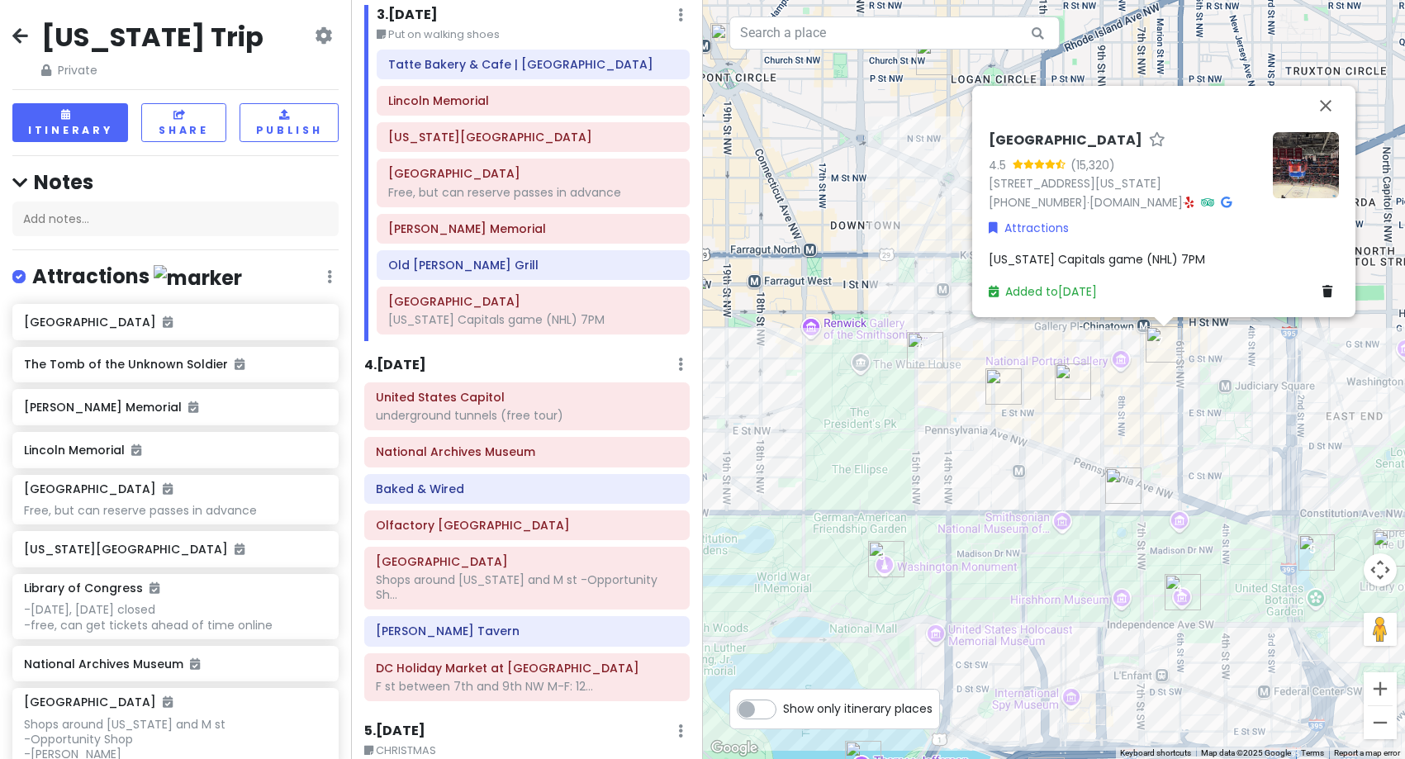
click at [415, 357] on h6 "4 . [DATE]" at bounding box center [395, 365] width 62 height 17
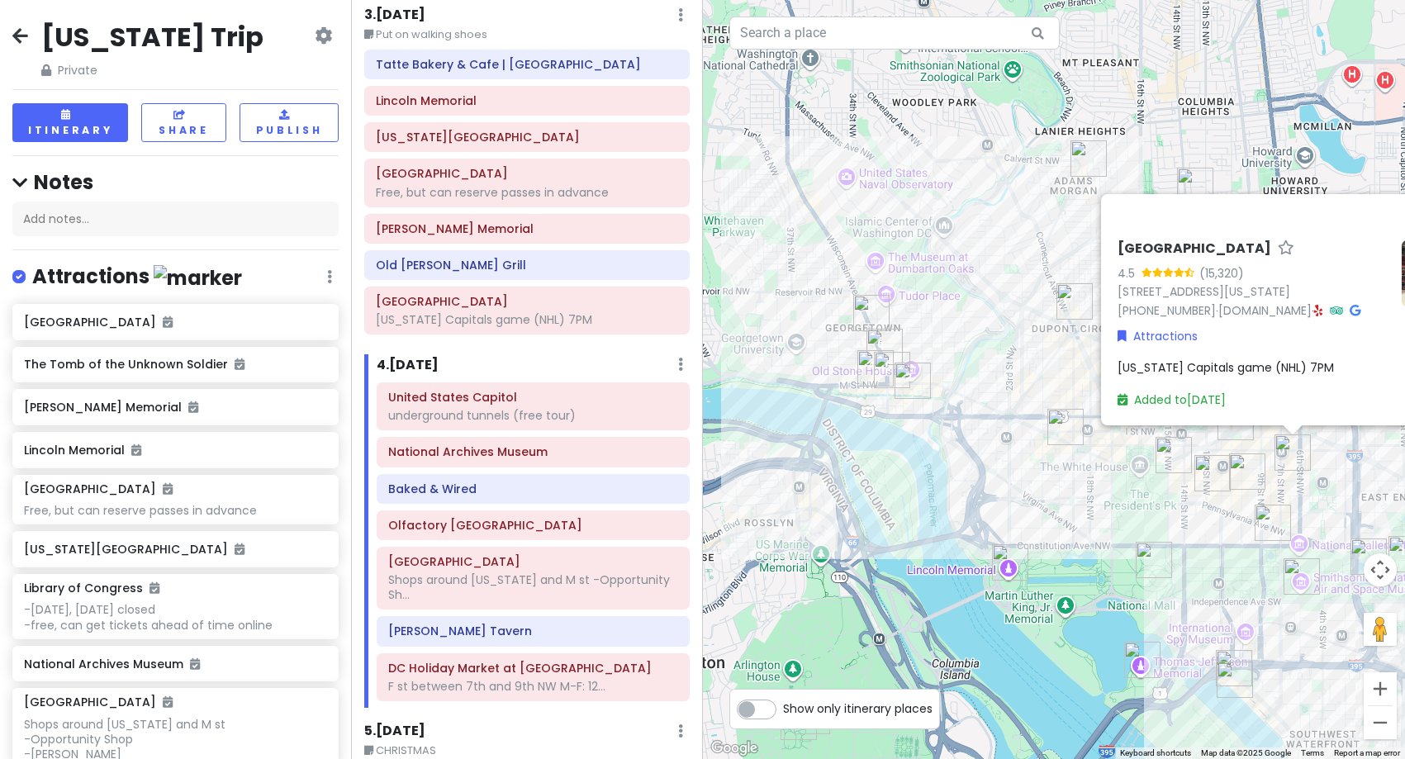
drag, startPoint x: 958, startPoint y: 464, endPoint x: 1125, endPoint y: 542, distance: 184.4
click at [1125, 542] on div "[GEOGRAPHIC_DATA] 4.5 (15,320) [STREET_ADDRESS][US_STATE] [PHONE_NUMBER] · [DOM…" at bounding box center [1054, 379] width 703 height 759
click at [961, 488] on div "[GEOGRAPHIC_DATA] 4.5 (15,320) [STREET_ADDRESS][US_STATE] [PHONE_NUMBER] · [DOM…" at bounding box center [1054, 379] width 703 height 759
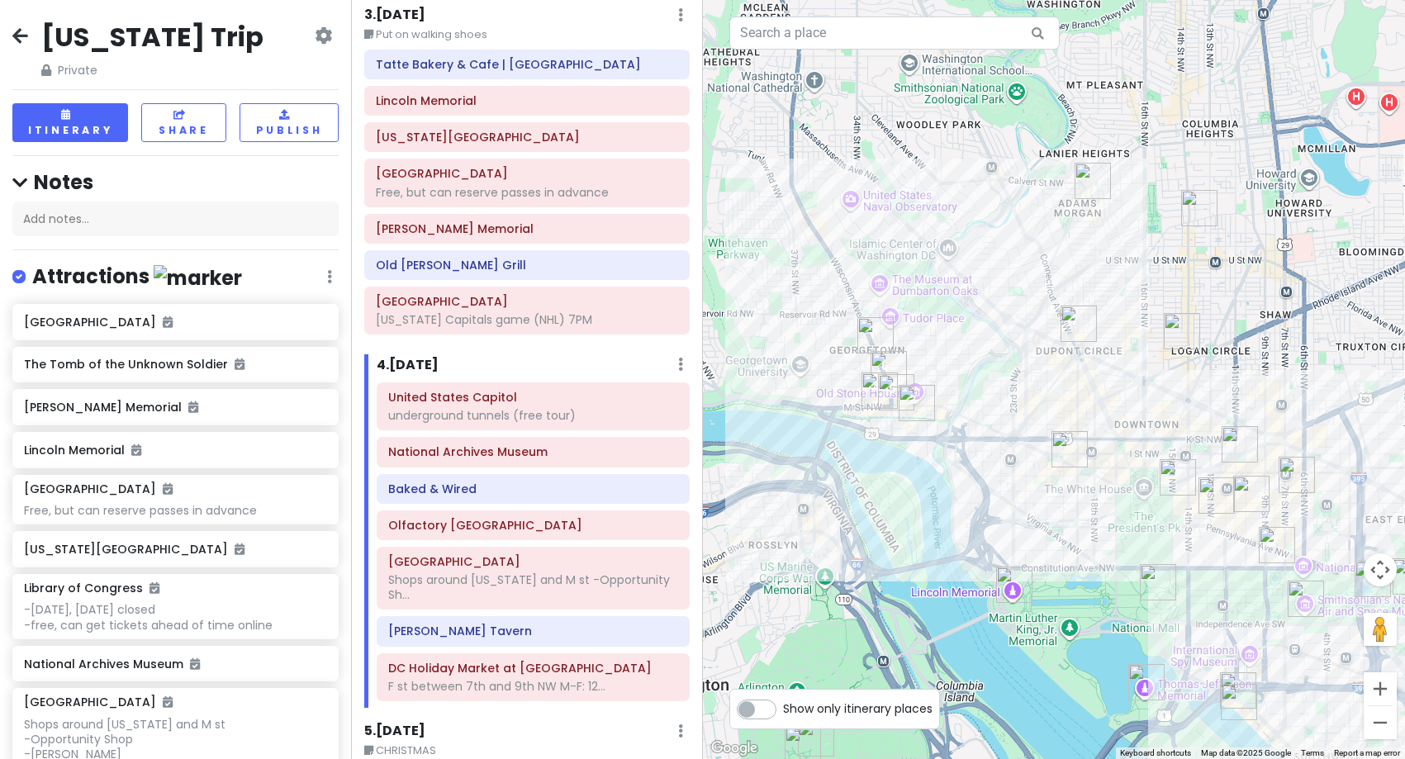
drag, startPoint x: 882, startPoint y: 435, endPoint x: 903, endPoint y: 525, distance: 91.8
click at [903, 525] on div at bounding box center [1054, 379] width 703 height 759
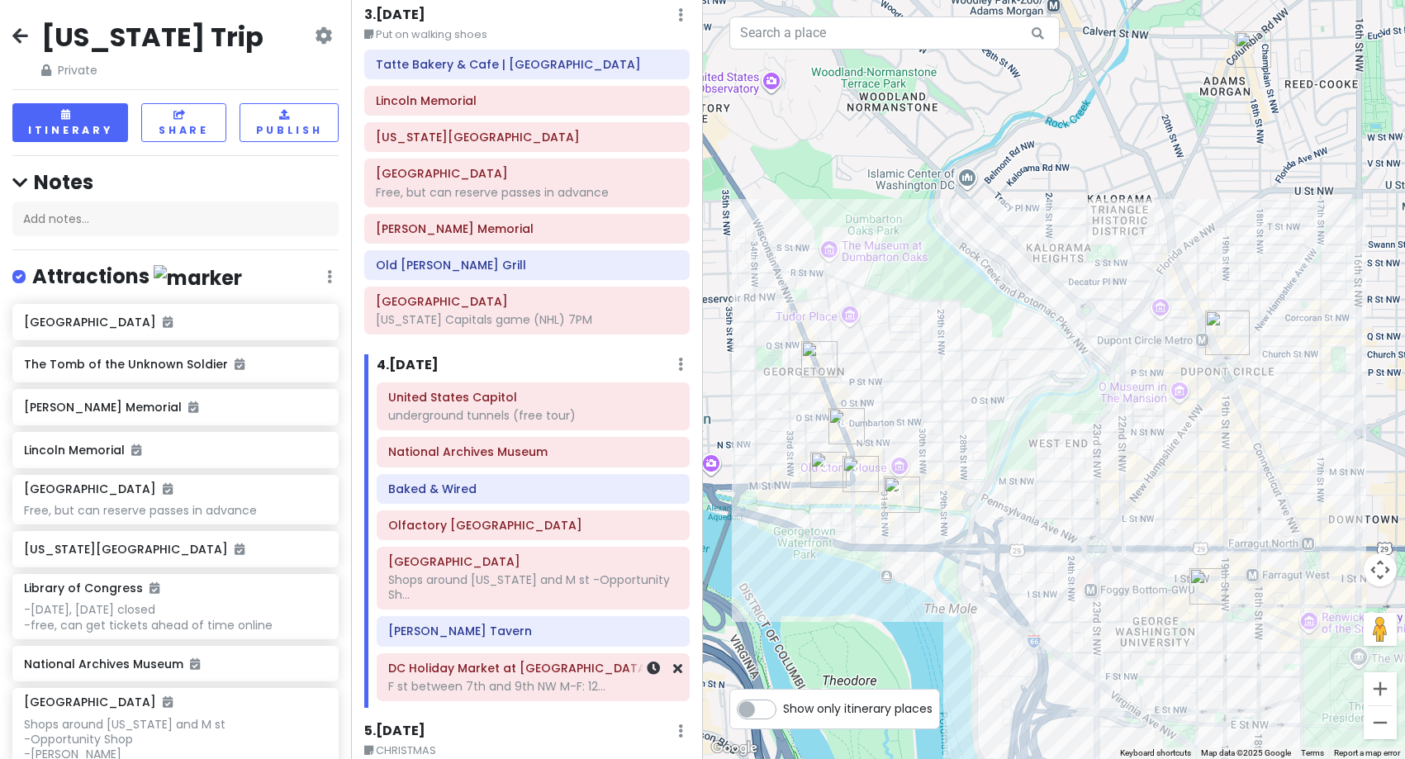
click at [501, 692] on div "F st between 7th and 9th NW M-F: 12..." at bounding box center [533, 686] width 290 height 15
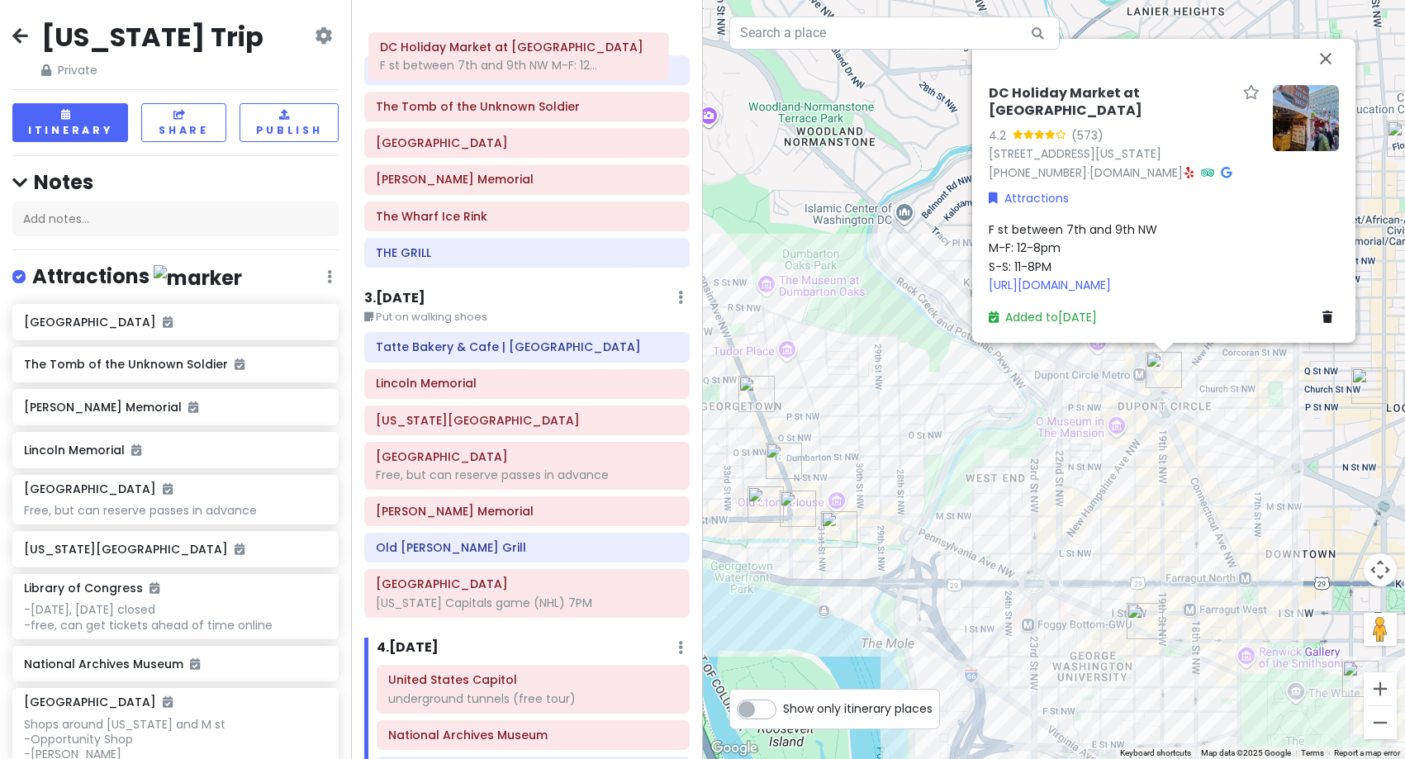
scroll to position [0, 0]
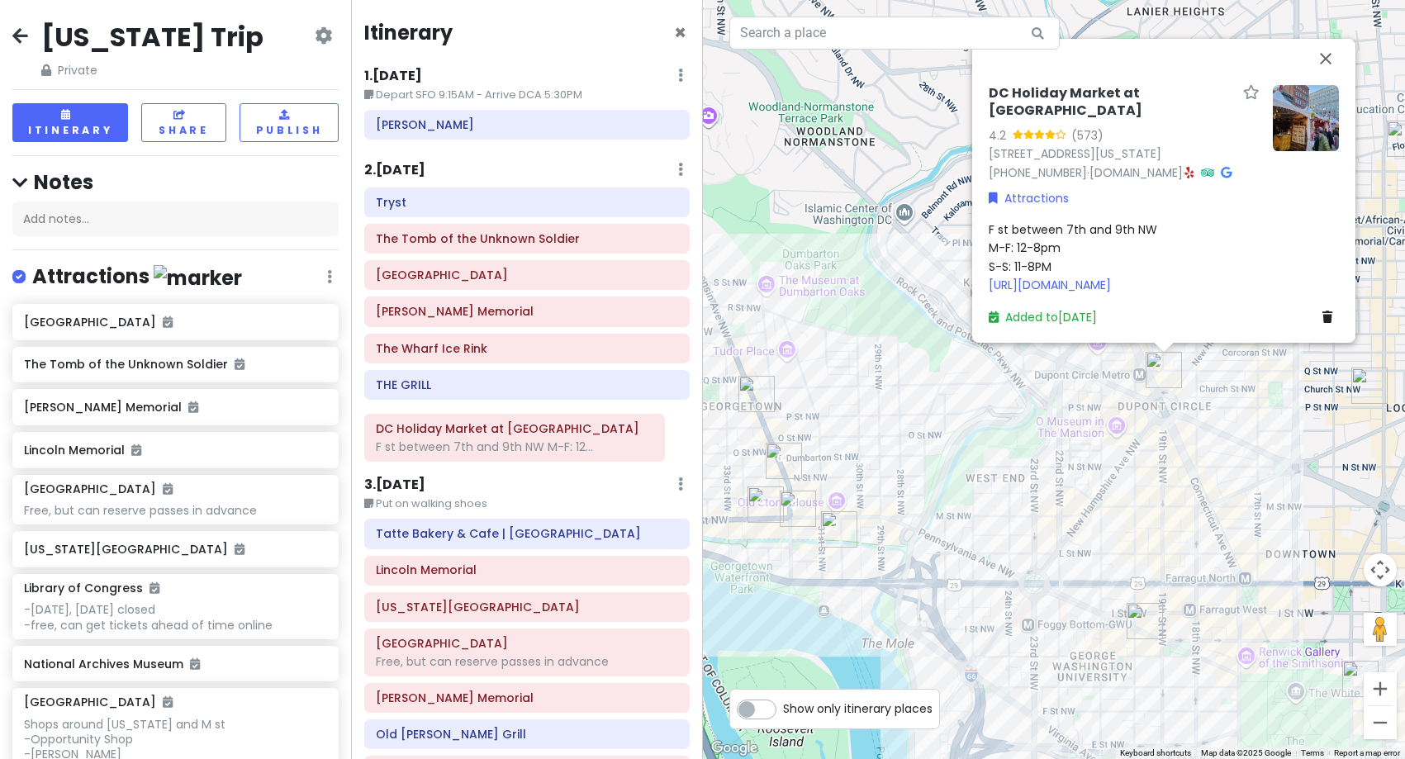
drag, startPoint x: 505, startPoint y: 606, endPoint x: 492, endPoint y: 449, distance: 158.3
click at [492, 449] on div "Itinerary × 1 . [DATE] Edit Day Notes Delete Day Depart SFO 9:15AM - Arrive DCA…" at bounding box center [526, 379] width 351 height 759
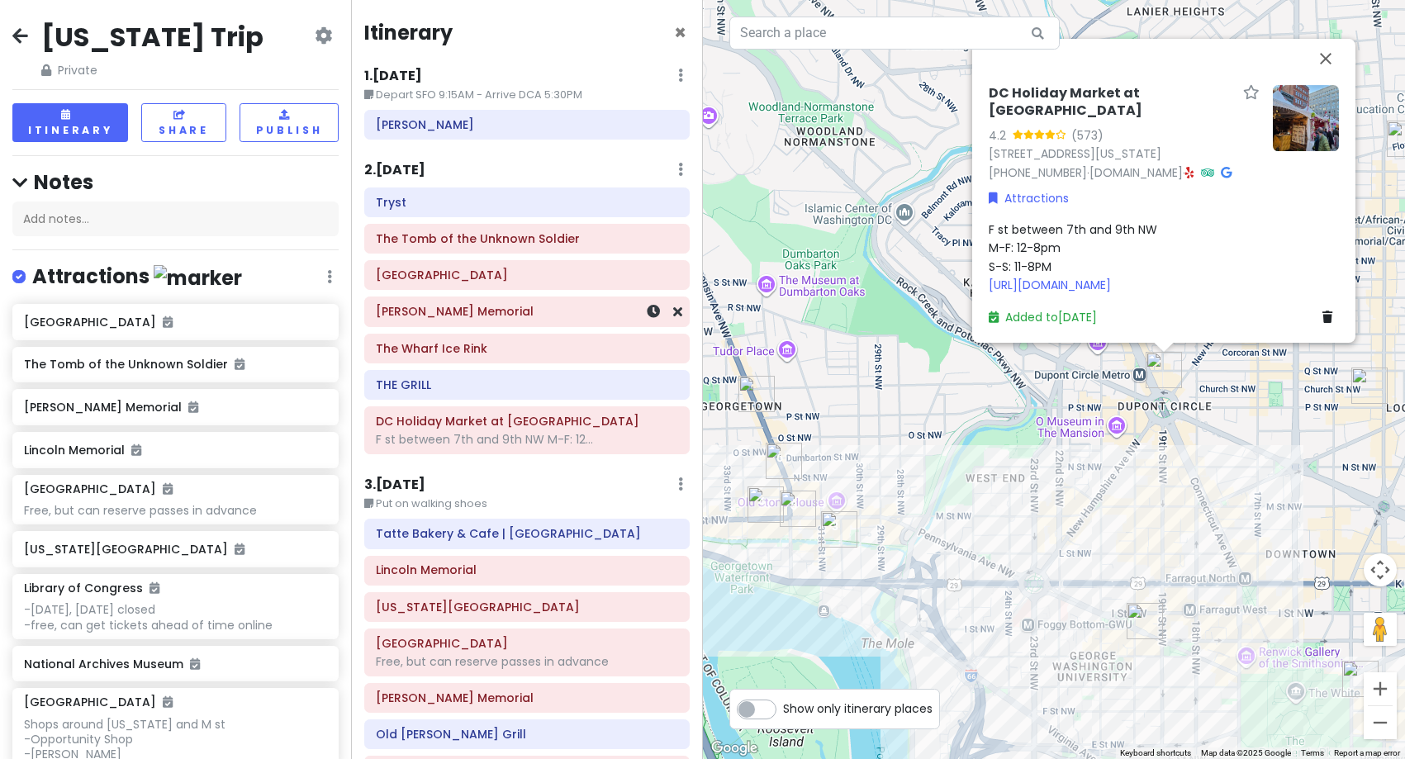
click at [463, 321] on div "[PERSON_NAME] Memorial" at bounding box center [527, 312] width 302 height 23
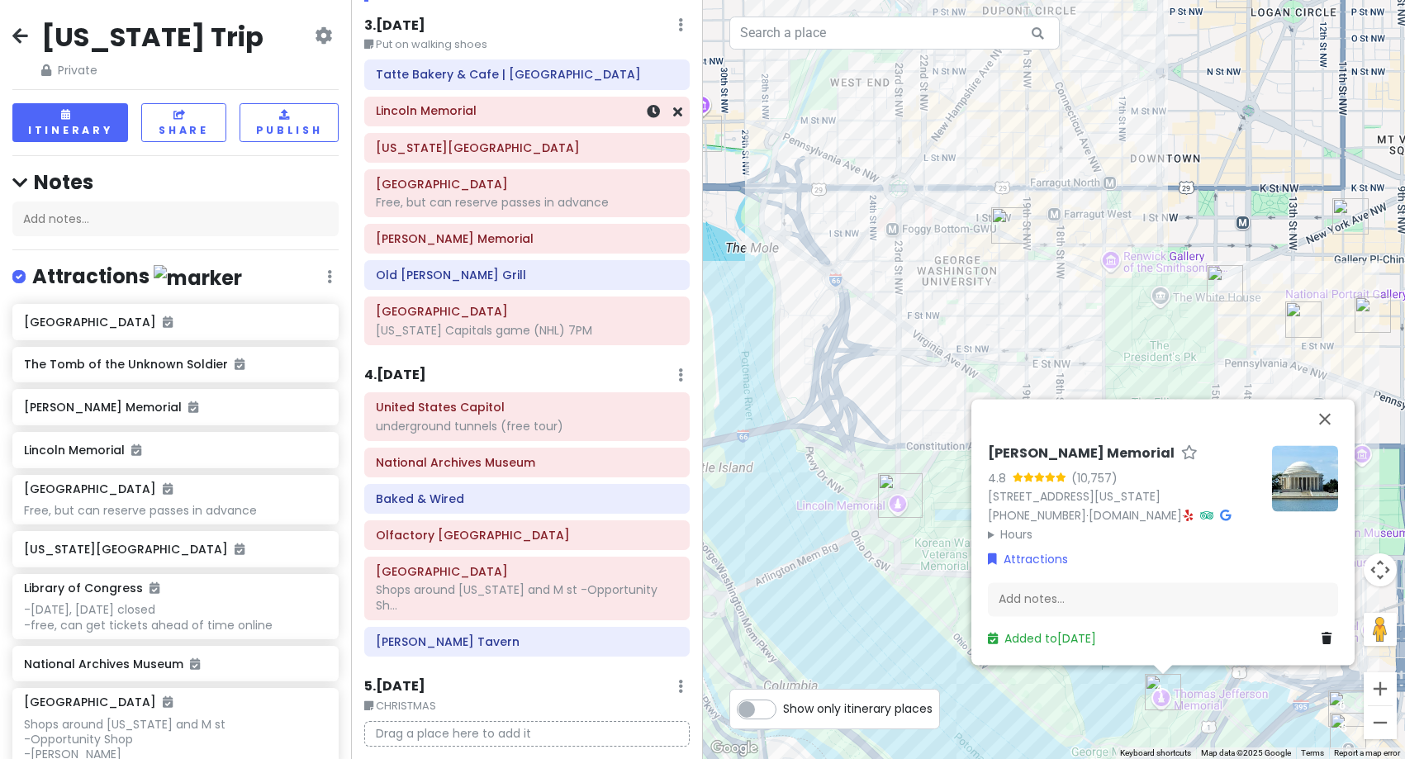
scroll to position [496, 0]
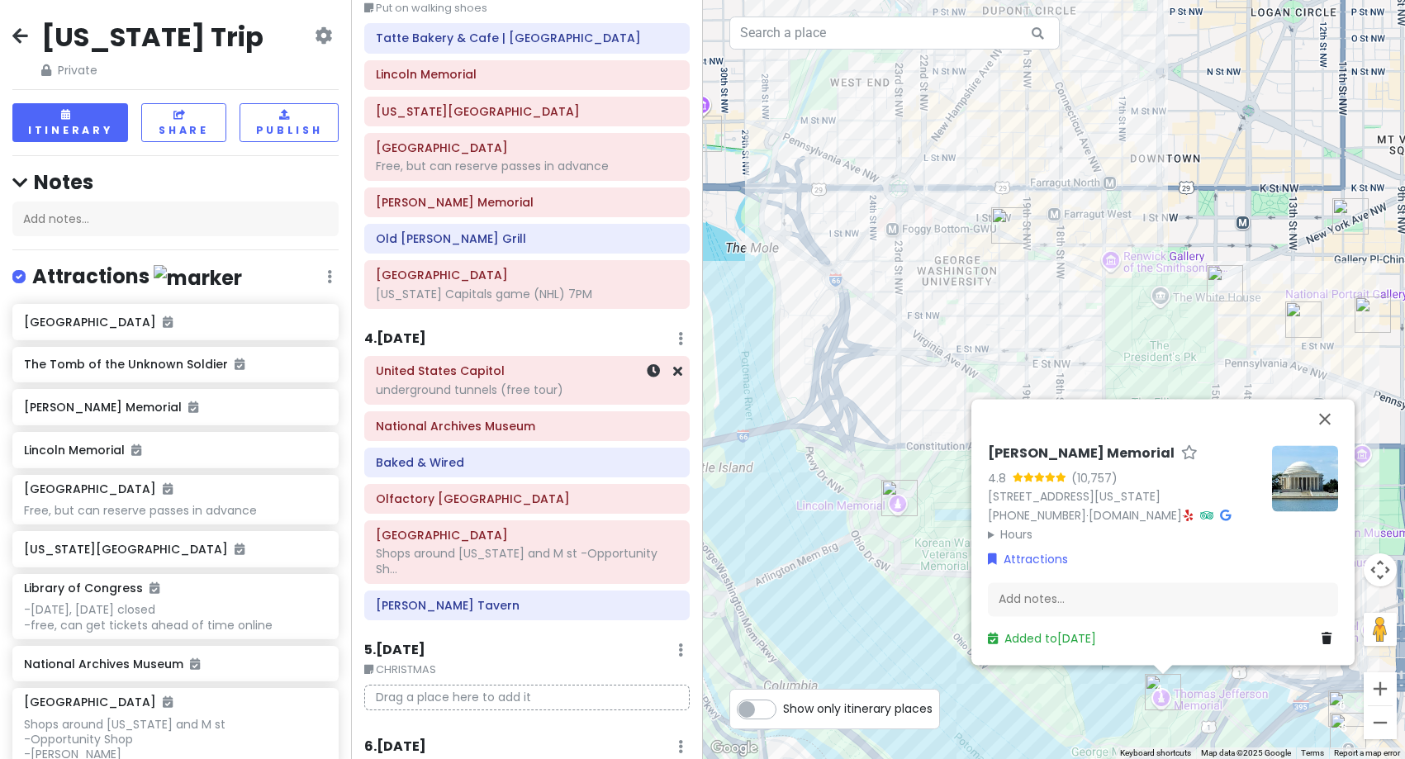
click at [447, 387] on div "underground tunnels (free tour)" at bounding box center [527, 390] width 302 height 15
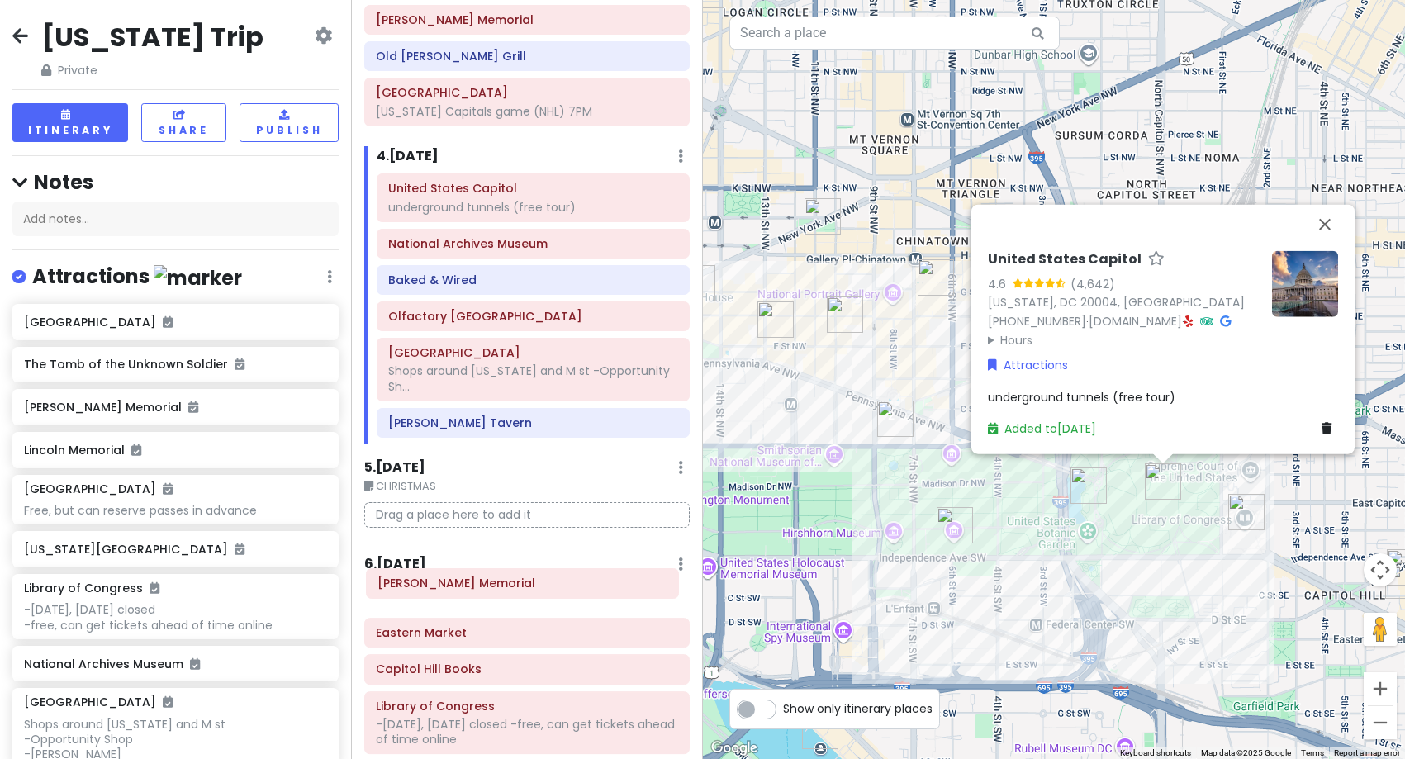
scroll to position [681, 0]
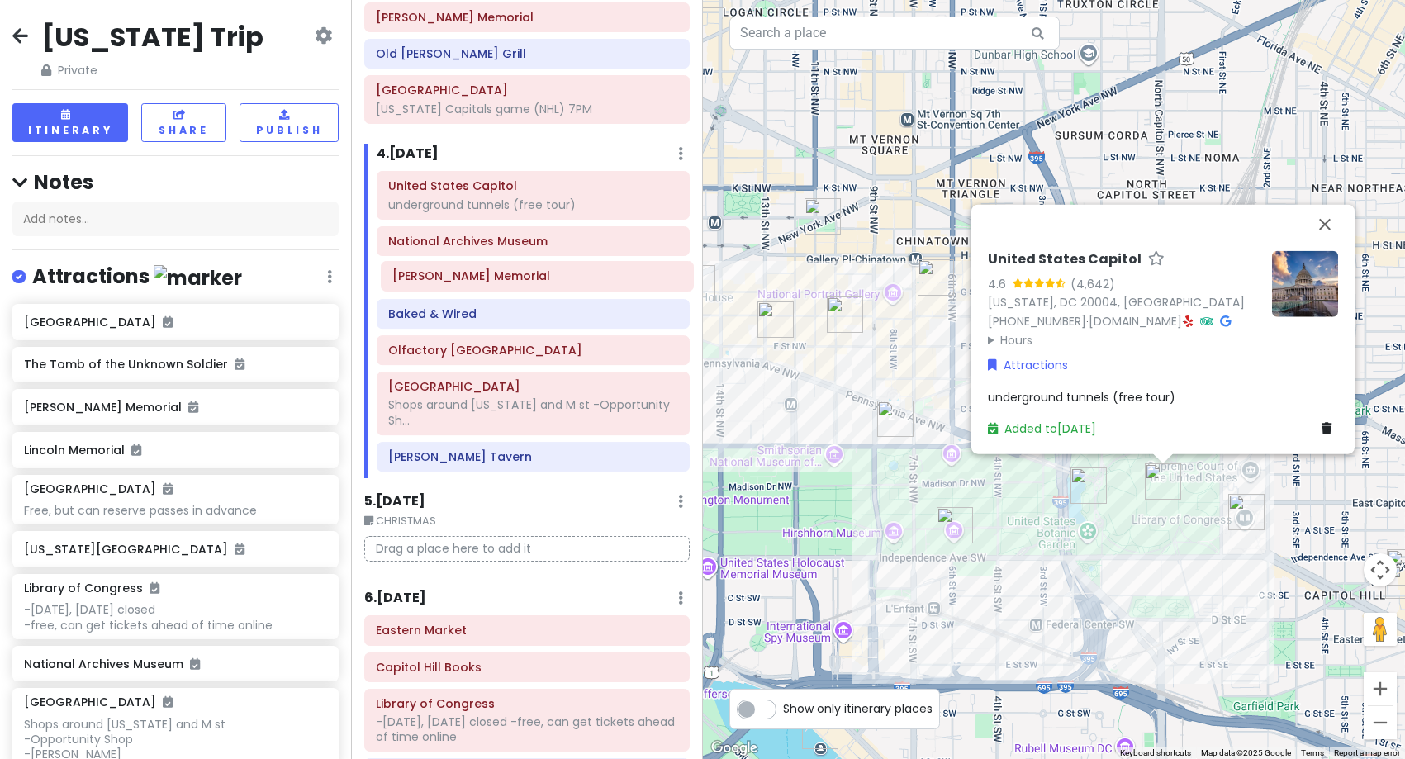
drag, startPoint x: 438, startPoint y: 319, endPoint x: 454, endPoint y: 283, distance: 39.2
click at [454, 283] on div "Itinerary × 1 . [DATE] Edit Day Notes Delete Day Depart SFO 9:15AM - Arrive DCA…" at bounding box center [526, 379] width 351 height 759
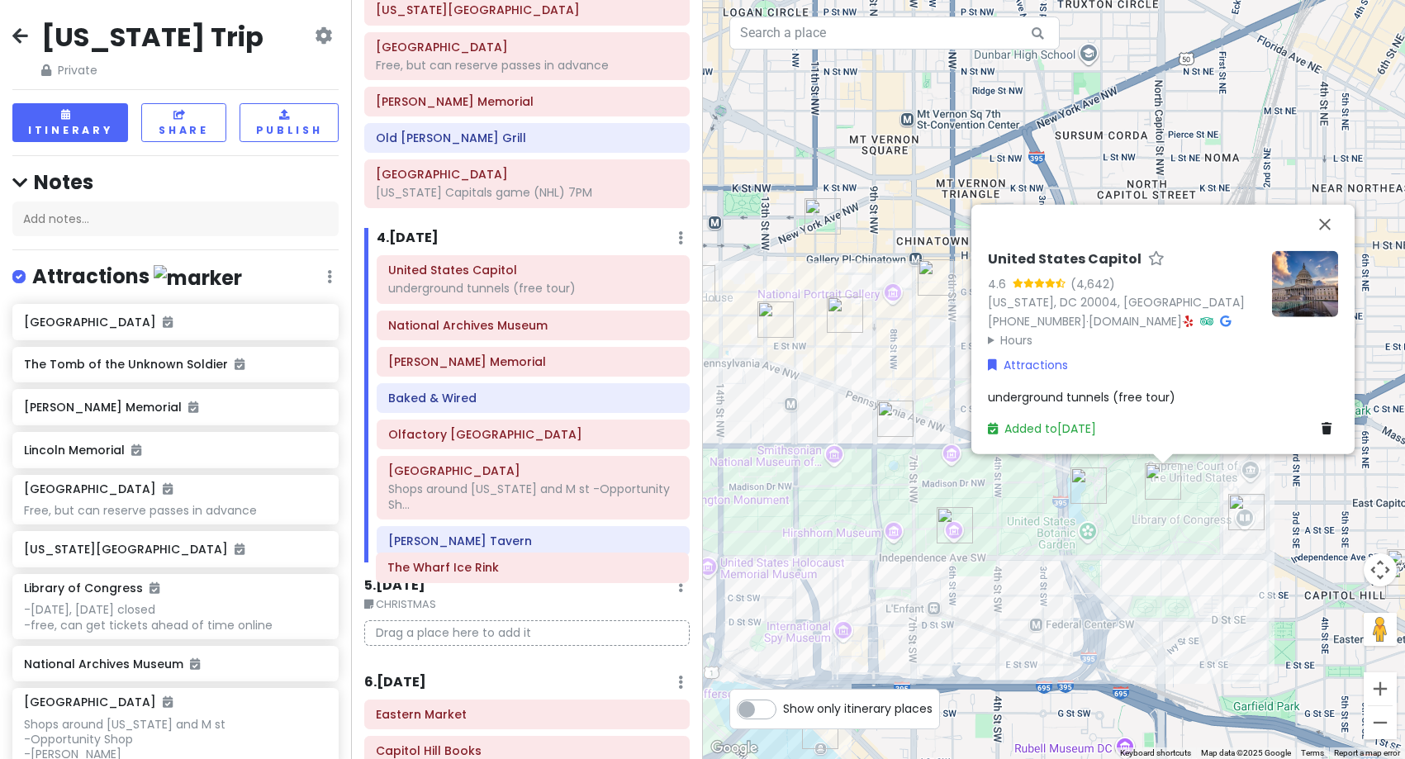
scroll to position [568, 0]
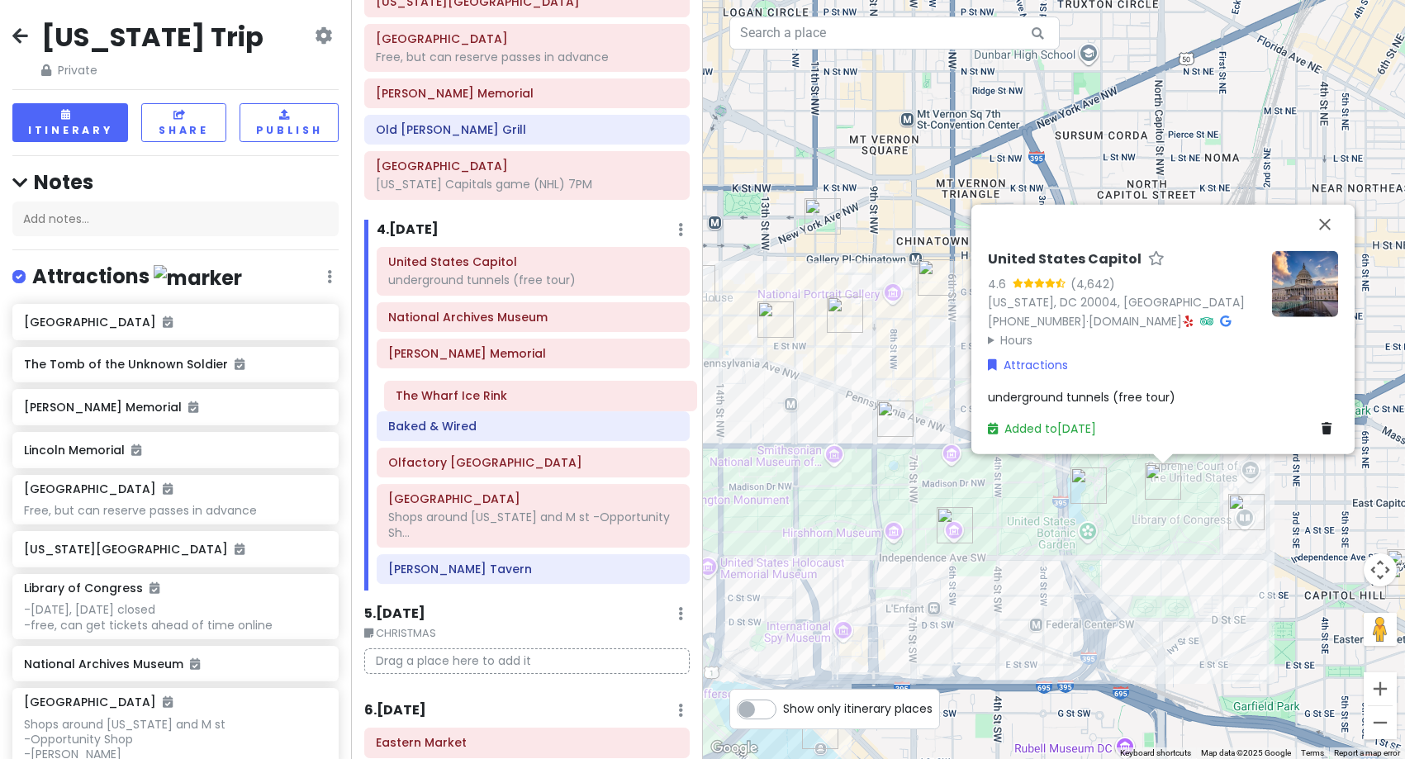
drag, startPoint x: 481, startPoint y: 321, endPoint x: 501, endPoint y: 406, distance: 86.6
click at [501, 406] on div "Itinerary × 1 . [DATE] Edit Day Notes Delete Day Depart SFO 9:15AM - Arrive DCA…" at bounding box center [526, 379] width 351 height 759
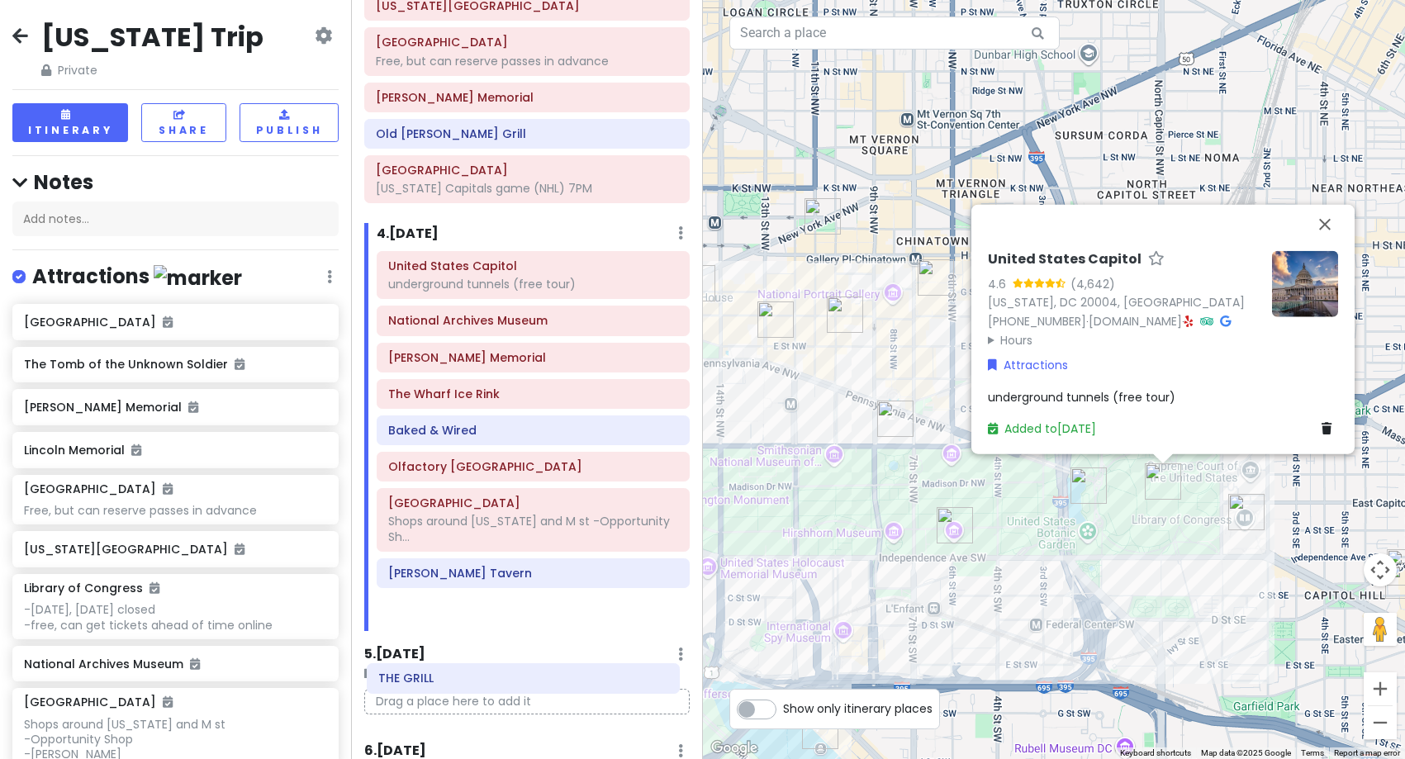
scroll to position [531, 0]
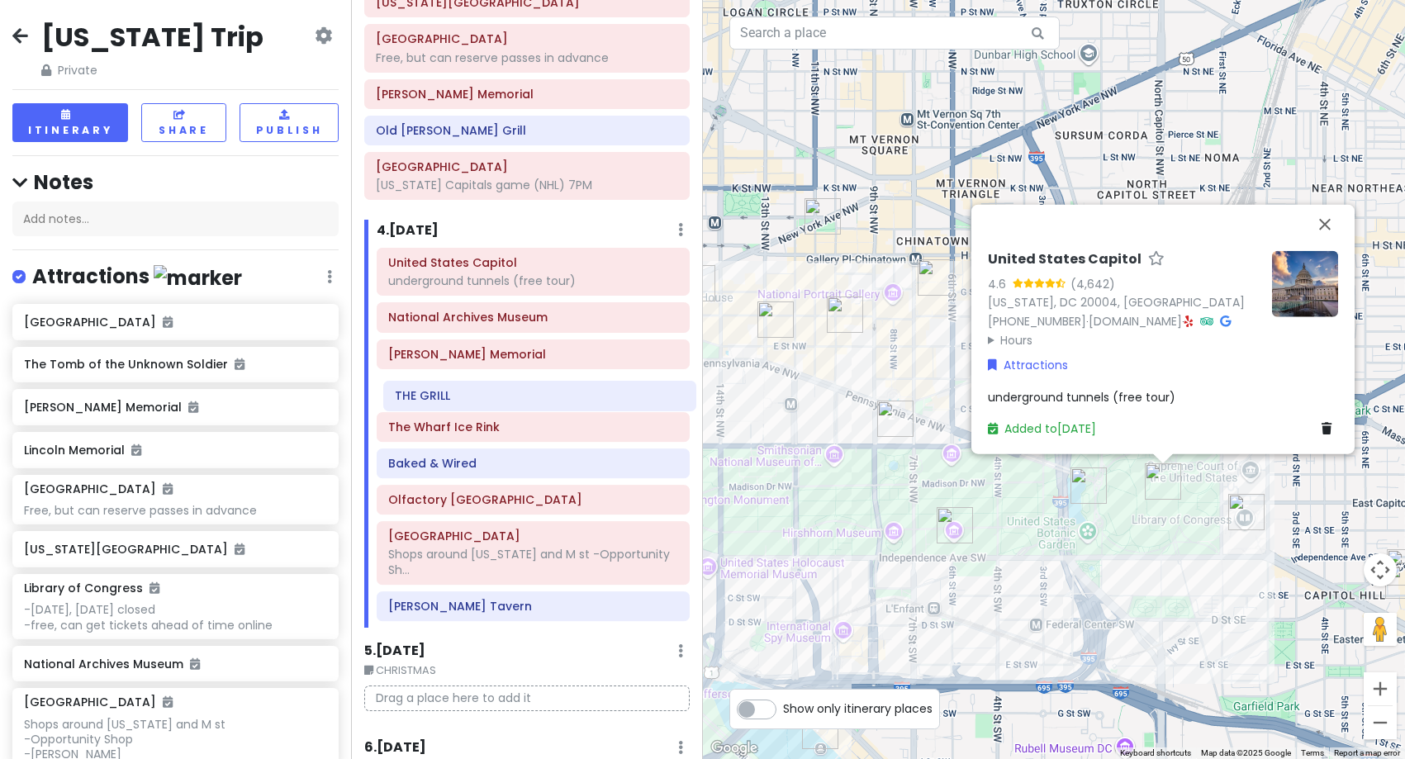
drag, startPoint x: 450, startPoint y: 318, endPoint x: 469, endPoint y: 402, distance: 86.4
click at [469, 402] on div "Itinerary × 1 . [DATE] Edit Day Notes Delete Day Depart SFO 9:15AM - Arrive DCA…" at bounding box center [526, 379] width 351 height 759
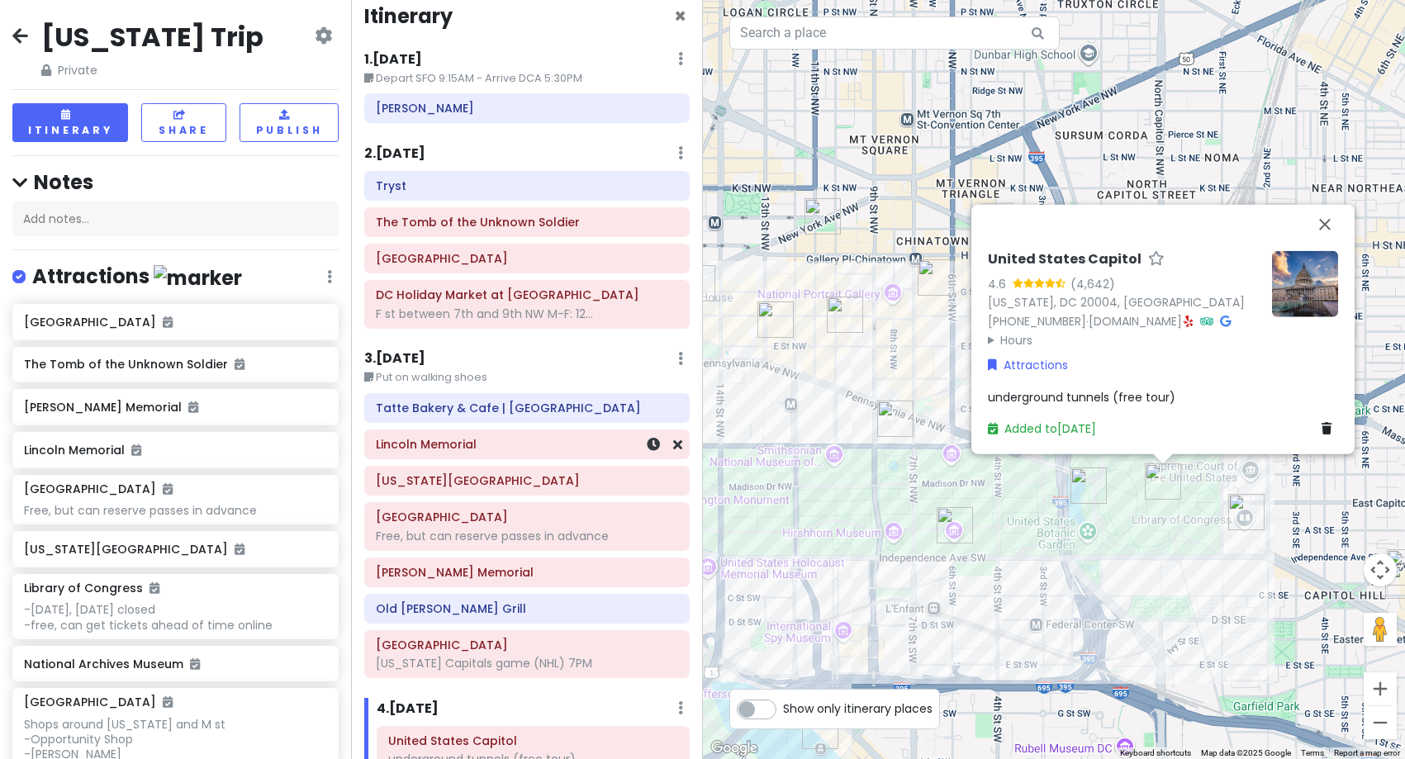
scroll to position [0, 0]
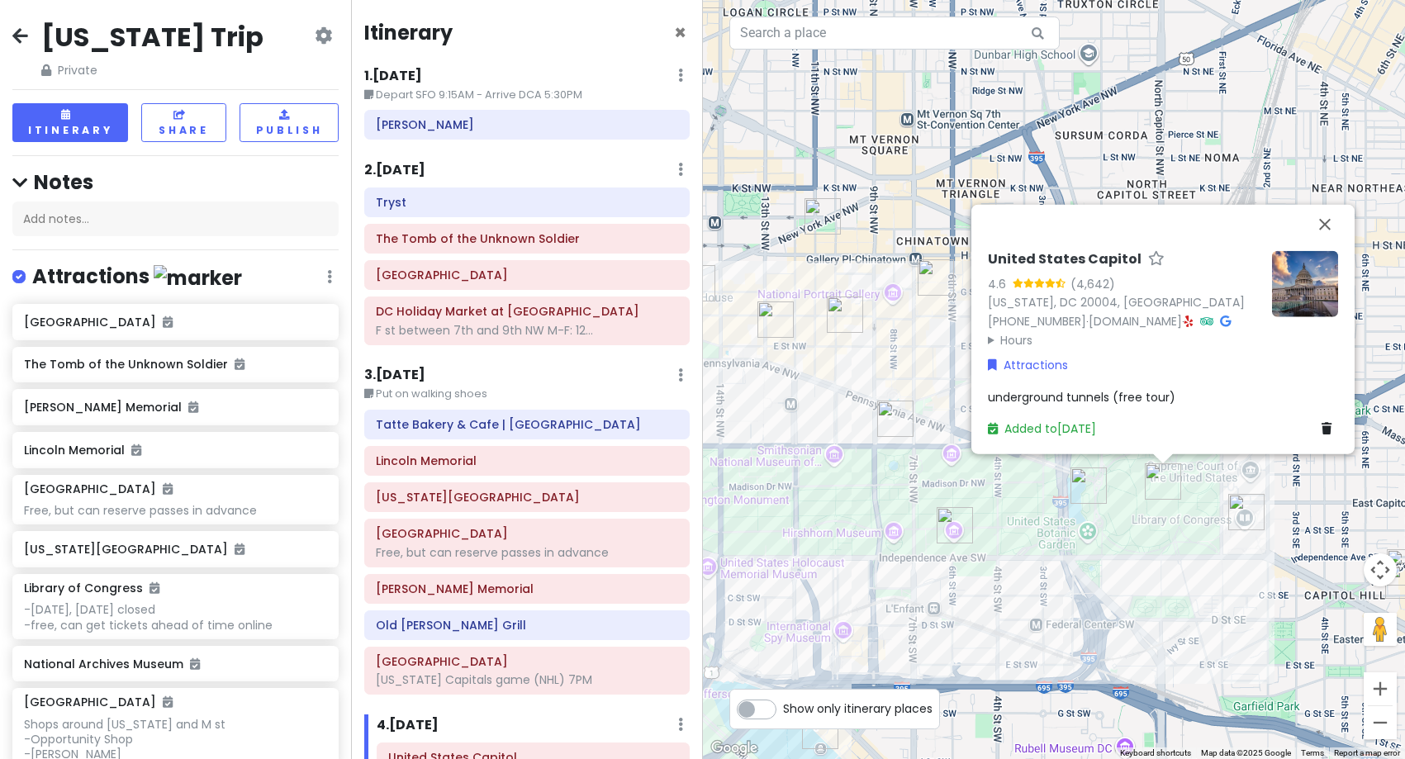
click at [402, 167] on h6 "2 . [DATE]" at bounding box center [394, 170] width 61 height 17
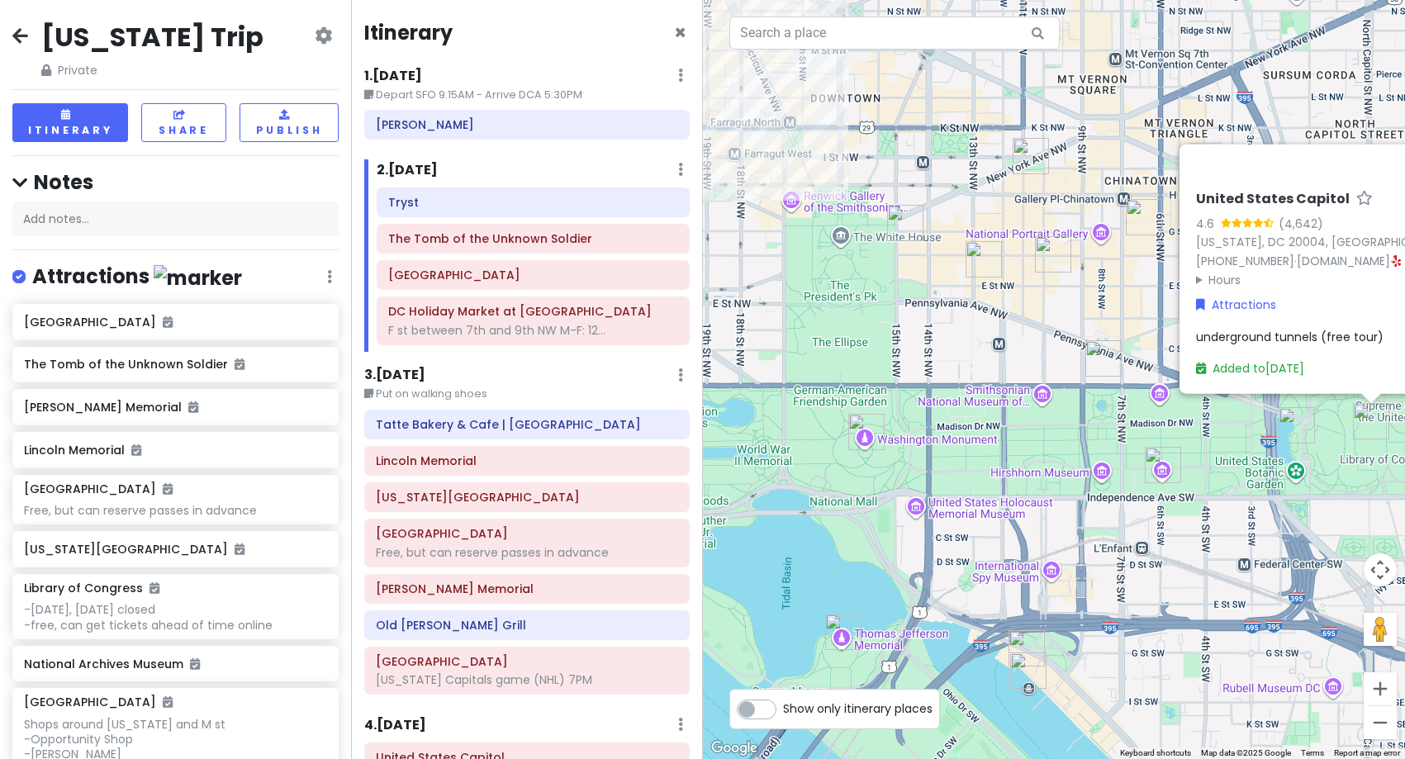
drag, startPoint x: 820, startPoint y: 524, endPoint x: 1034, endPoint y: 463, distance: 221.8
click at [1034, 463] on div "United States Capitol 4.6 (4,642) [US_STATE], [GEOGRAPHIC_DATA] 20004, [GEOGRAP…" at bounding box center [1054, 379] width 703 height 759
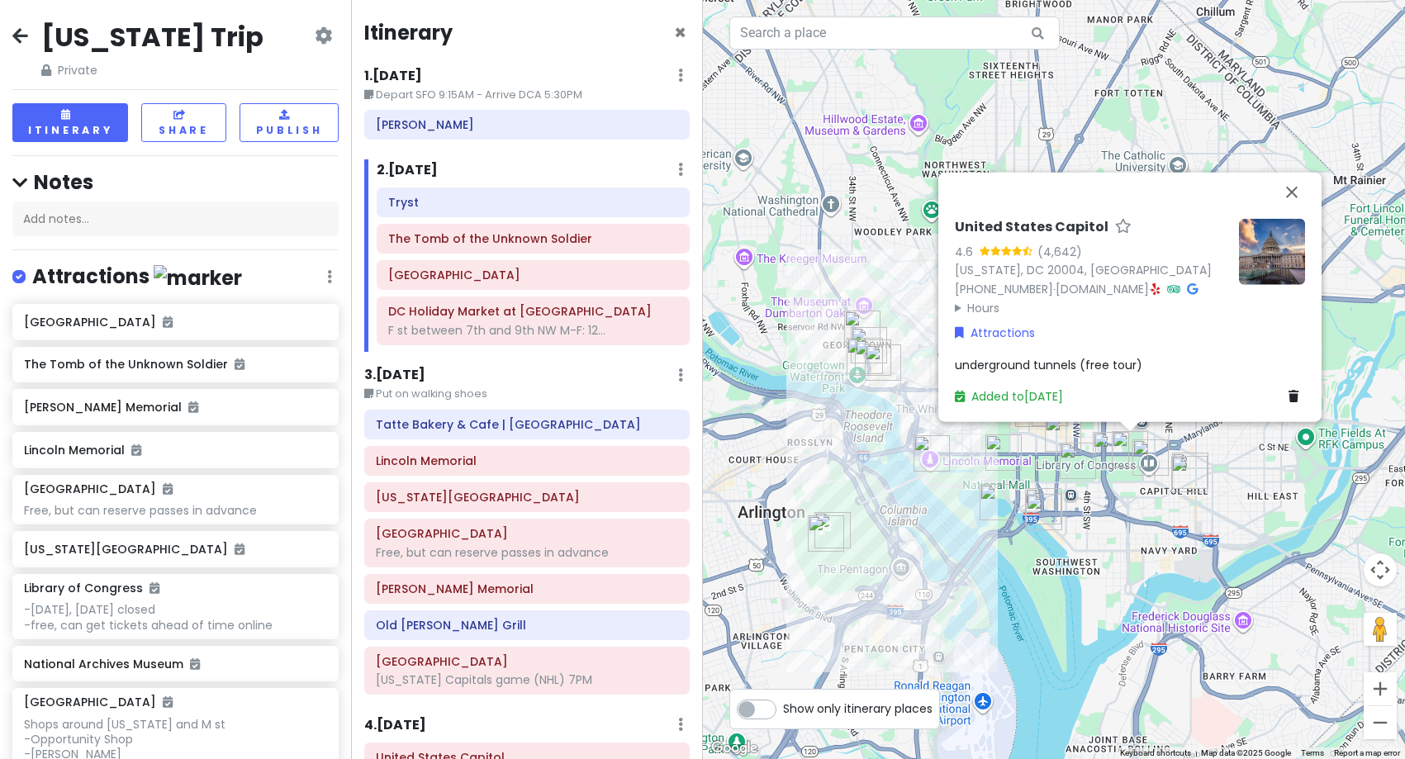
drag, startPoint x: 958, startPoint y: 491, endPoint x: 991, endPoint y: 520, distance: 44.5
click at [991, 520] on div "United States Capitol 4.6 (4,642) [US_STATE], [GEOGRAPHIC_DATA] 20004, [GEOGRAP…" at bounding box center [1054, 379] width 703 height 759
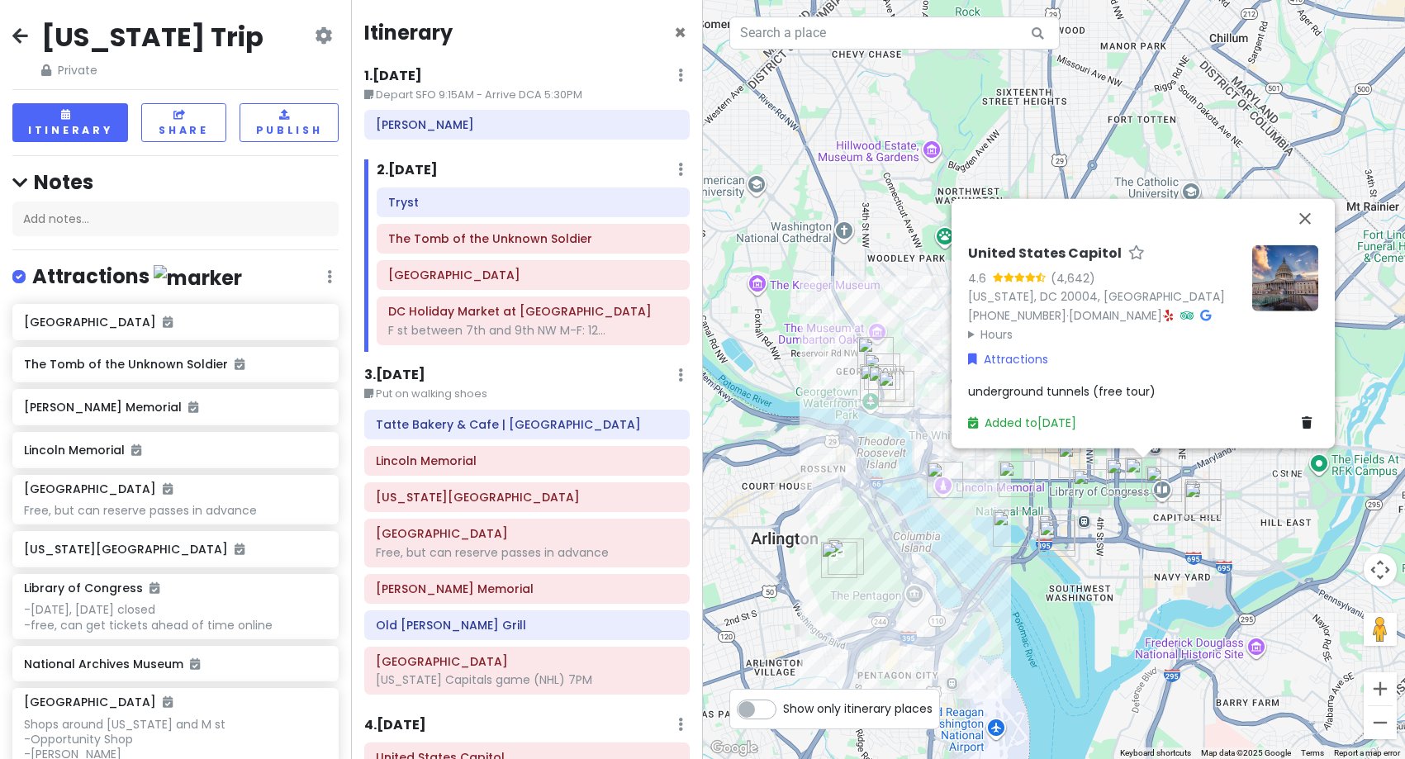
drag, startPoint x: 848, startPoint y: 464, endPoint x: 834, endPoint y: 474, distance: 17.2
click at [834, 474] on div "United States Capitol 4.6 (4,642) [US_STATE], [GEOGRAPHIC_DATA] 20004, [GEOGRAP…" at bounding box center [1054, 379] width 703 height 759
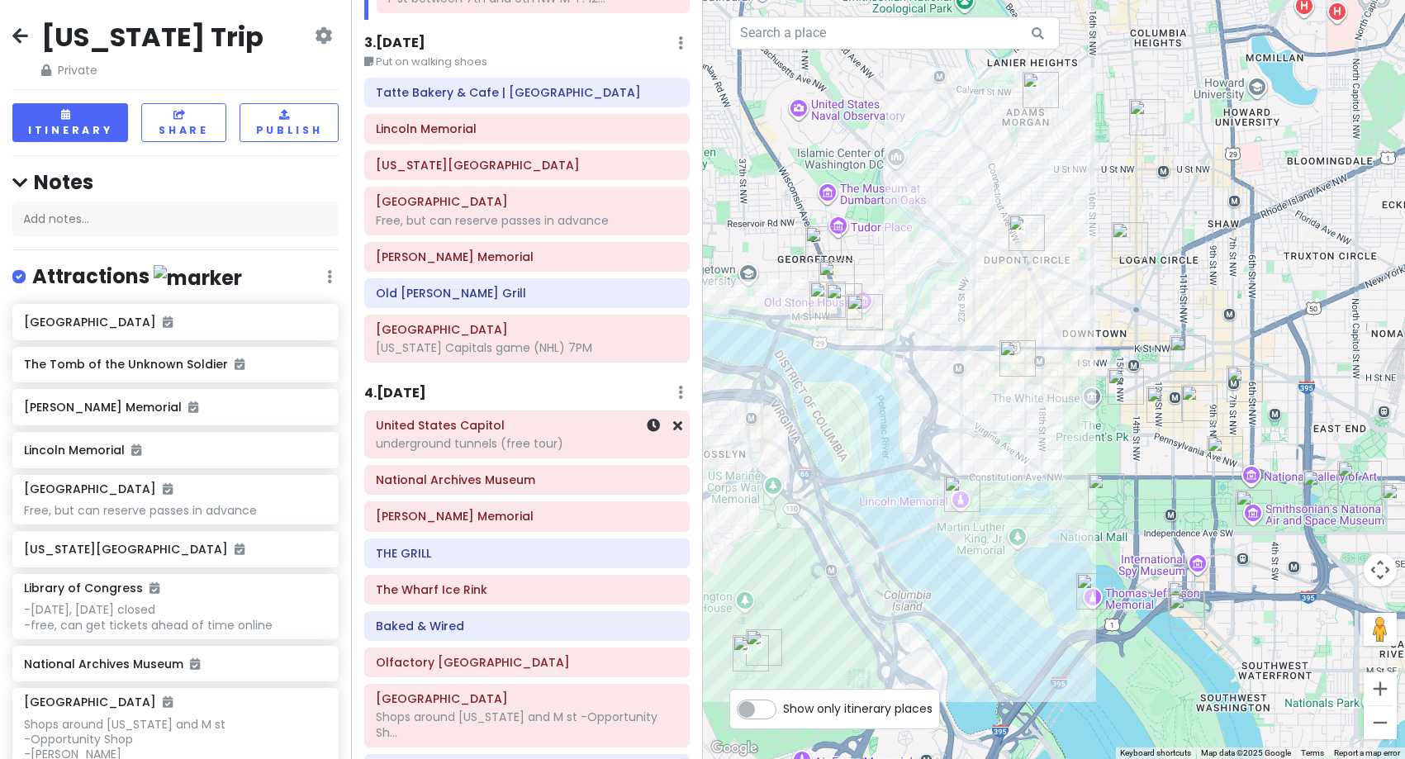
scroll to position [413, 0]
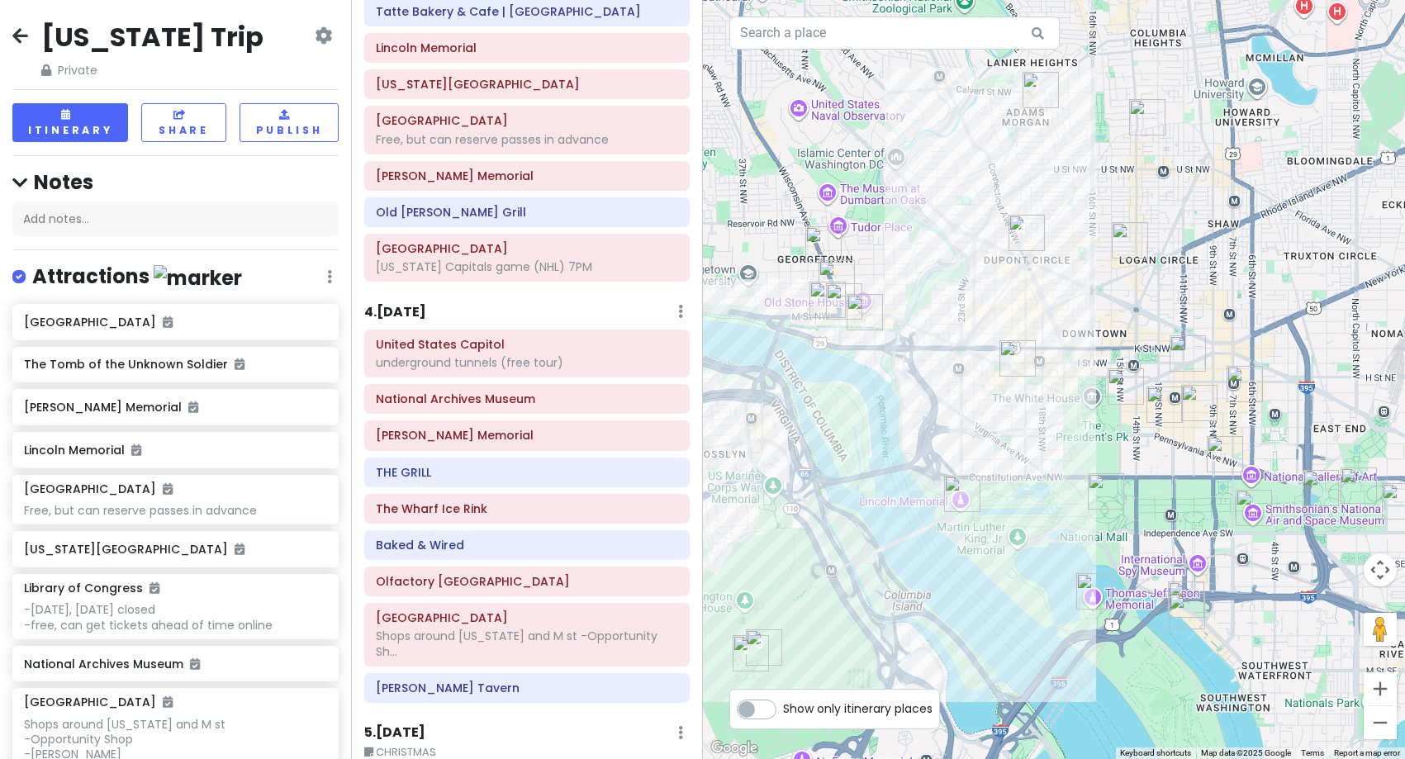
click at [426, 305] on h6 "4 . [DATE]" at bounding box center [395, 312] width 62 height 17
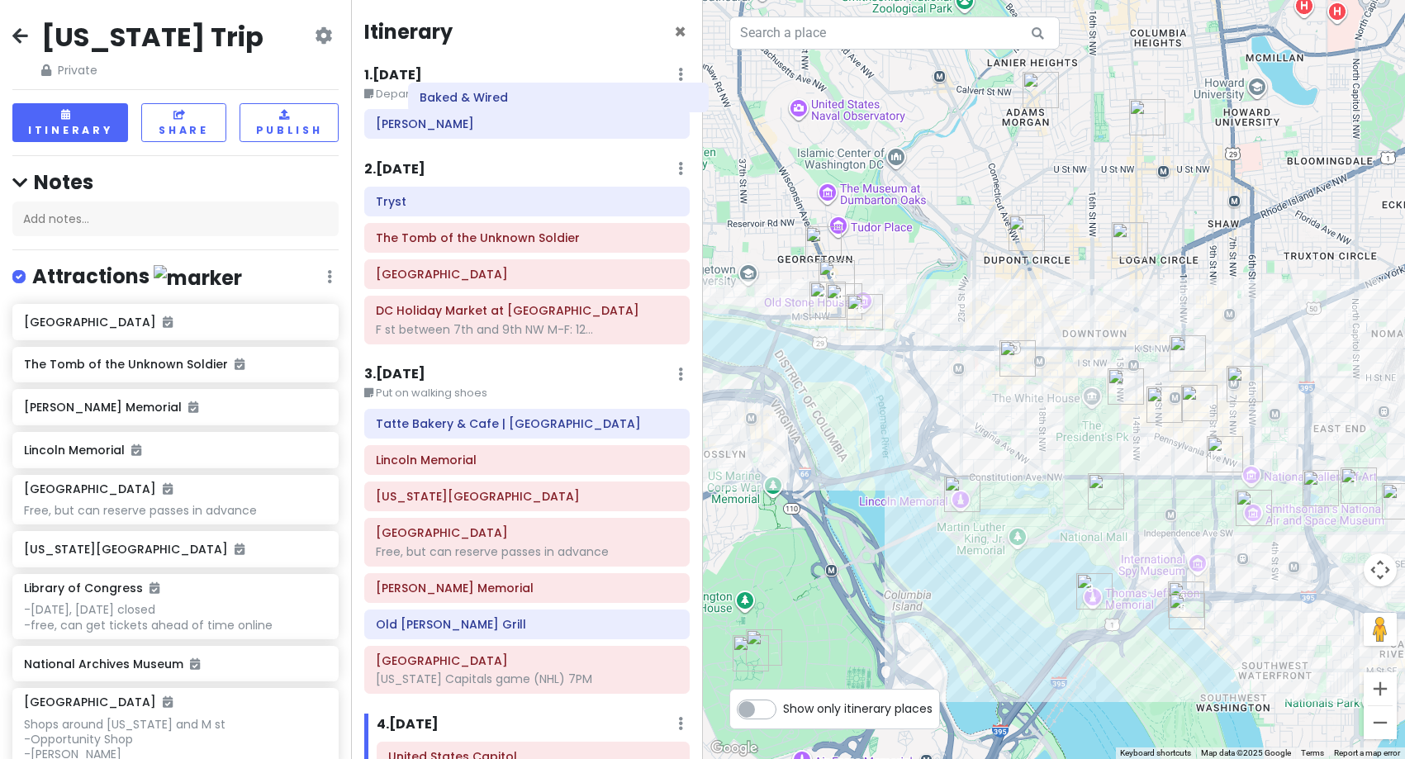
scroll to position [0, 0]
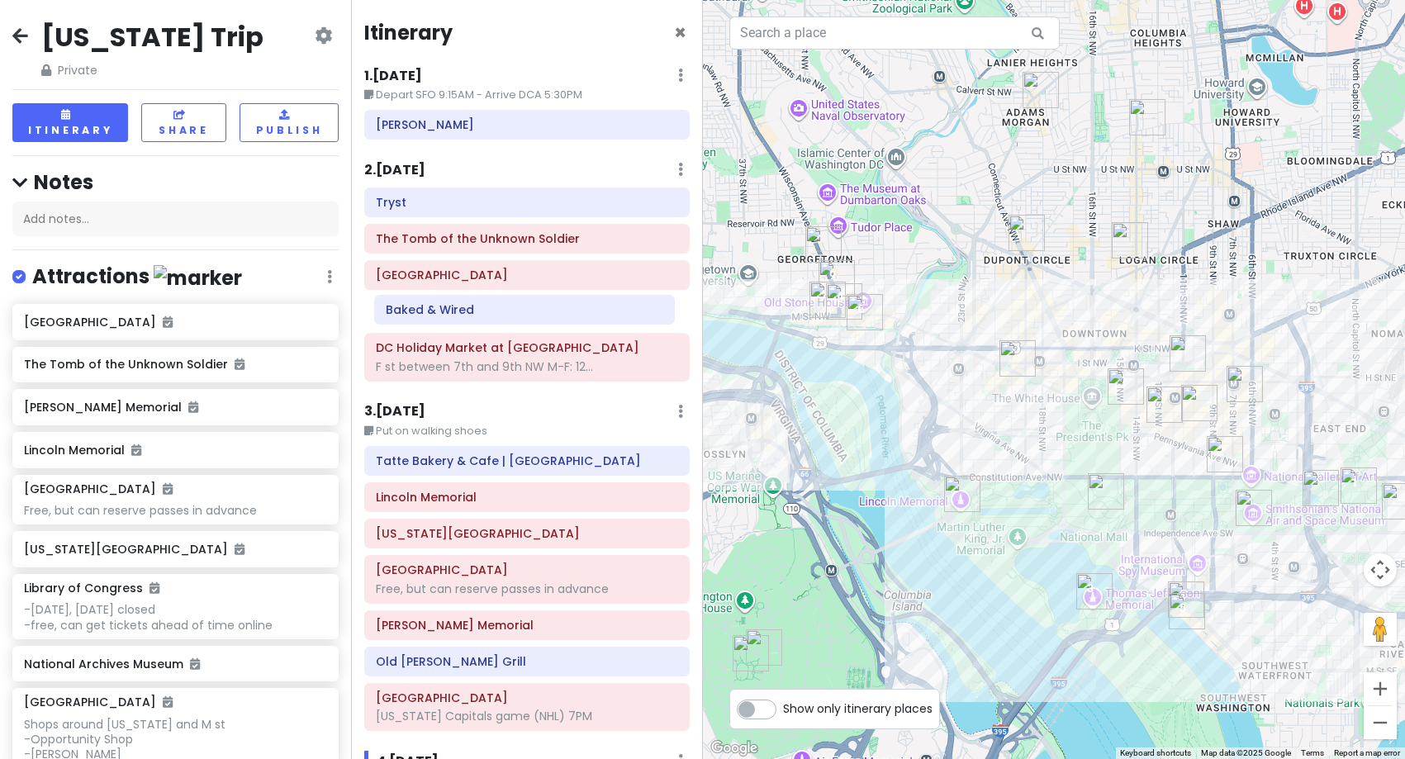
drag, startPoint x: 489, startPoint y: 557, endPoint x: 487, endPoint y: 321, distance: 235.5
click at [487, 321] on div "Itinerary × 1 . [DATE] Edit Day Notes Delete Day Depart SFO 9:15AM - Arrive DCA…" at bounding box center [526, 379] width 351 height 759
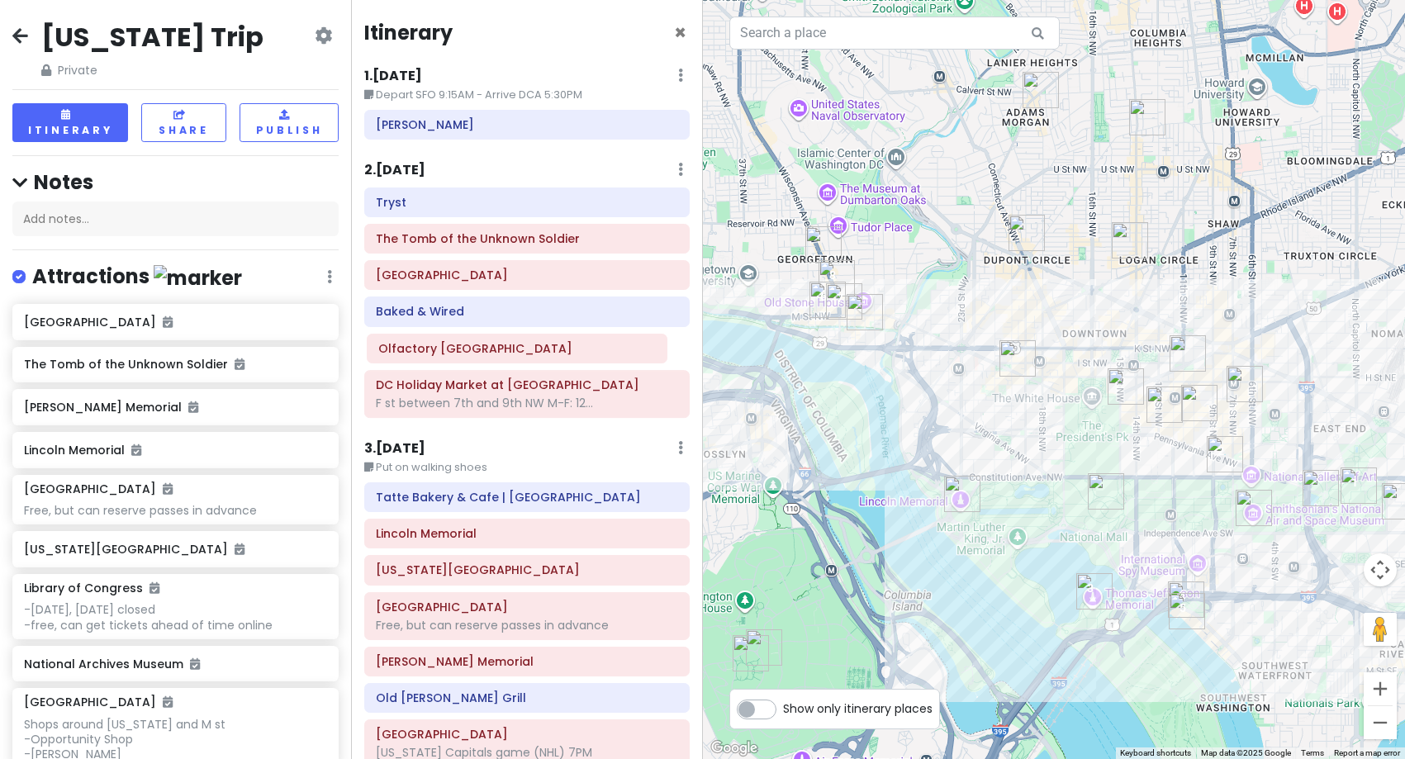
drag, startPoint x: 474, startPoint y: 588, endPoint x: 464, endPoint y: 355, distance: 233.2
click at [464, 355] on div "Itinerary × 1 . [DATE] Edit Day Notes Delete Day Depart SFO 9:15AM - Arrive DCA…" at bounding box center [526, 379] width 351 height 759
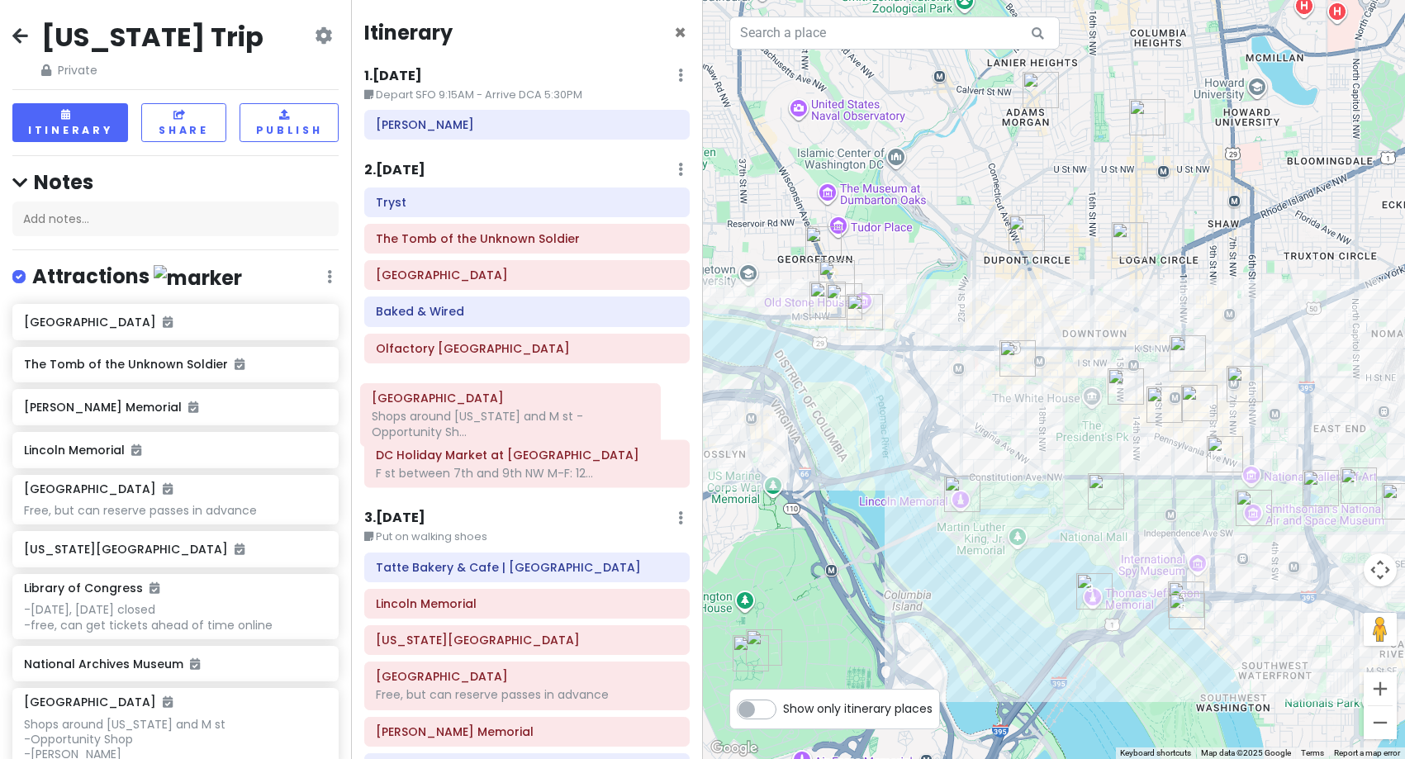
drag, startPoint x: 469, startPoint y: 570, endPoint x: 453, endPoint y: 433, distance: 138.1
click at [453, 433] on div "Itinerary × 1 . [DATE] Edit Day Notes Delete Day Depart SFO 9:15AM - Arrive DCA…" at bounding box center [526, 379] width 351 height 759
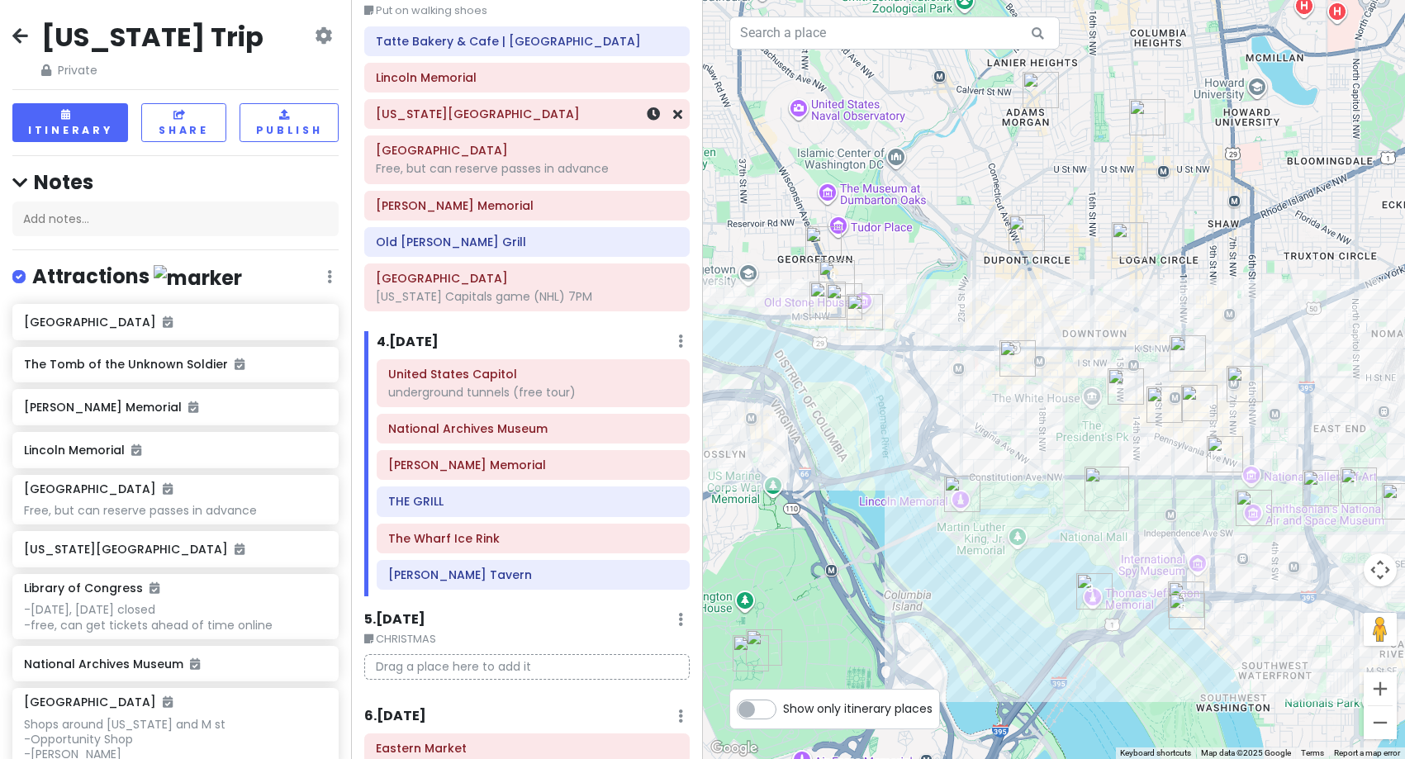
scroll to position [578, 0]
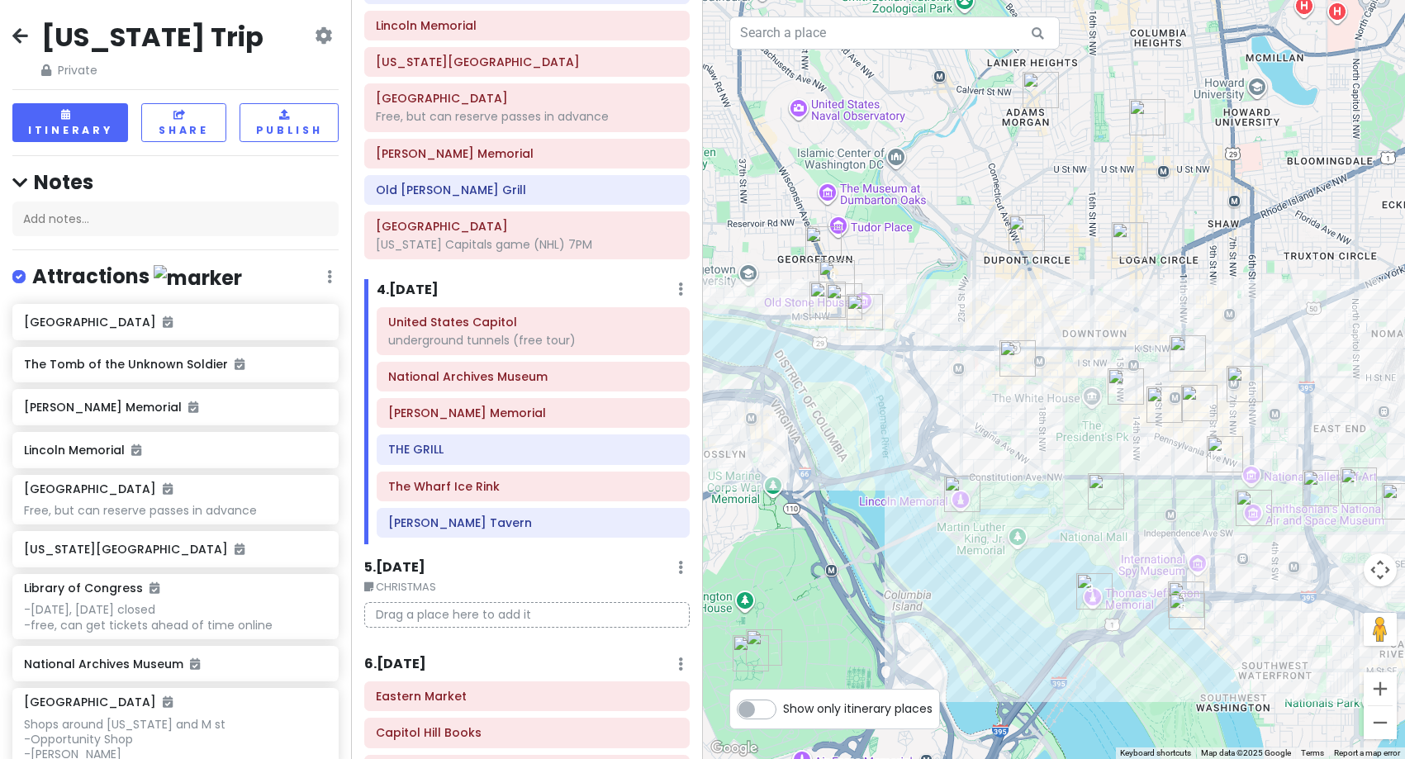
click at [427, 292] on h6 "4 . [DATE]" at bounding box center [408, 290] width 62 height 17
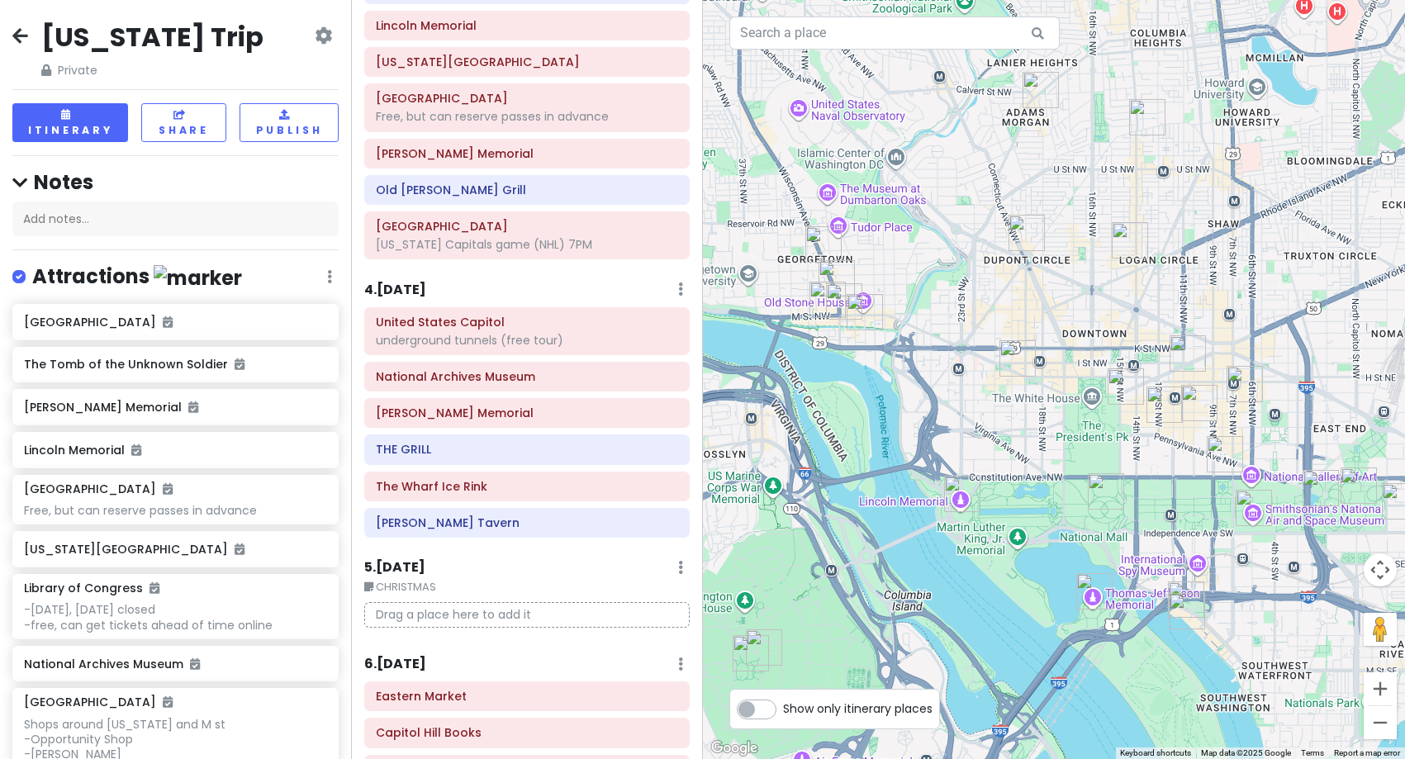
click at [426, 290] on h6 "4 . [DATE]" at bounding box center [395, 290] width 62 height 17
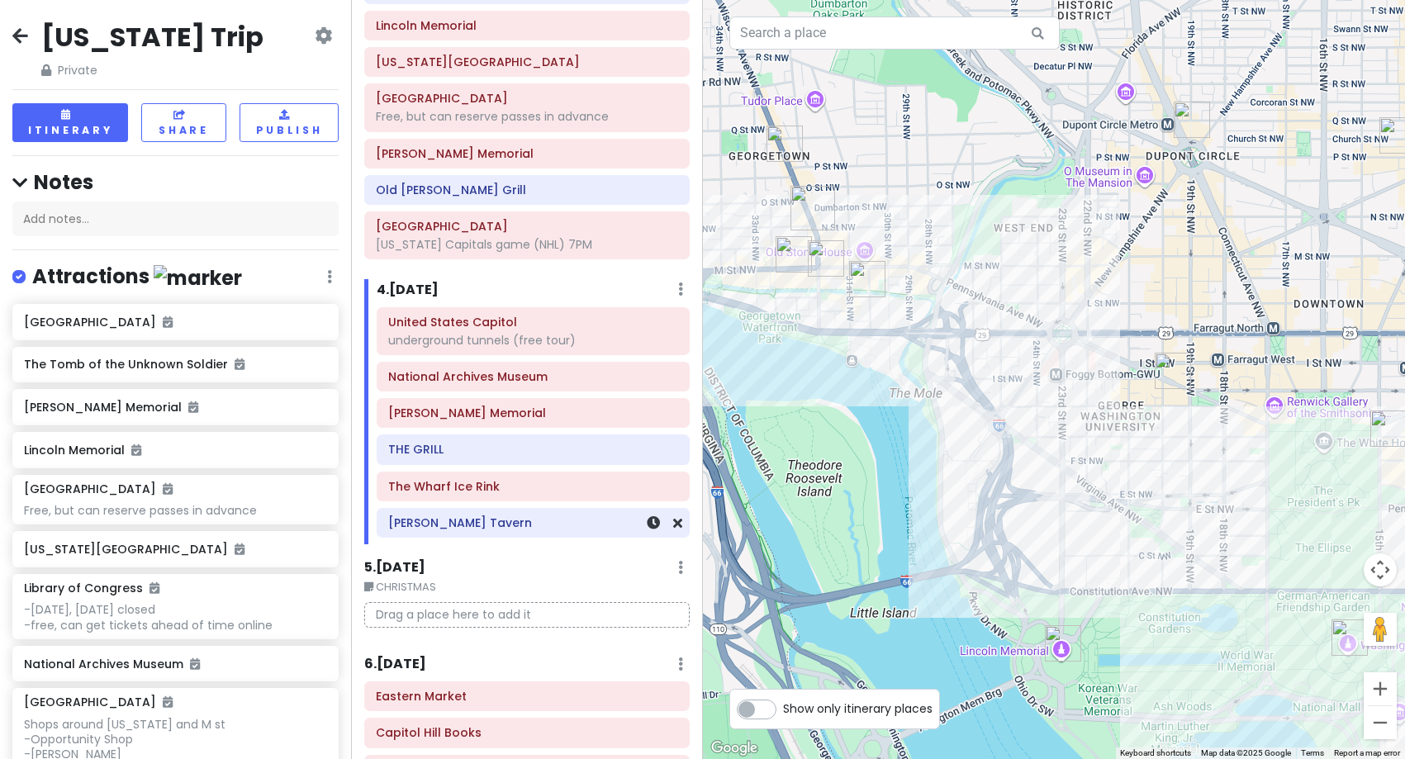
click at [521, 530] on h6 "[PERSON_NAME] Tavern" at bounding box center [533, 523] width 290 height 15
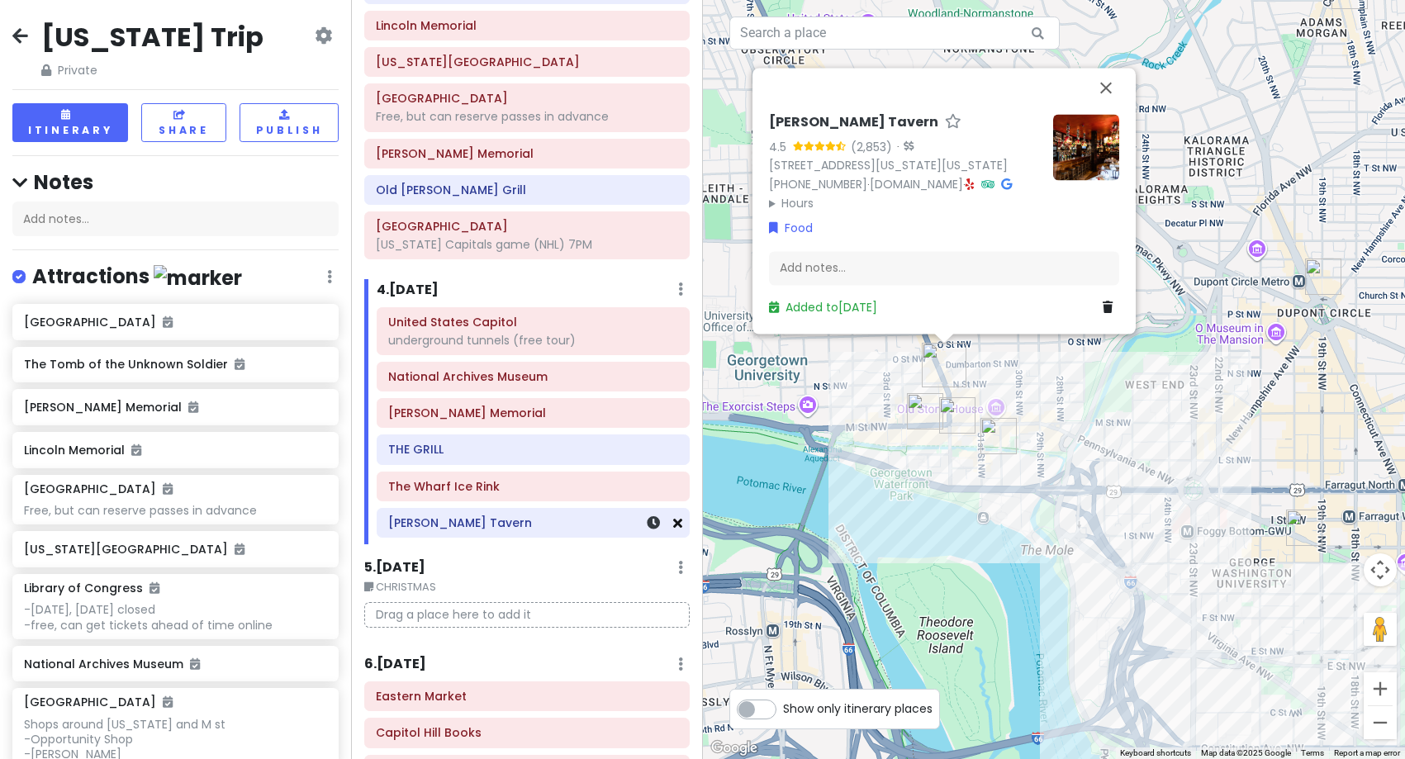
click at [673, 524] on icon at bounding box center [677, 522] width 9 height 13
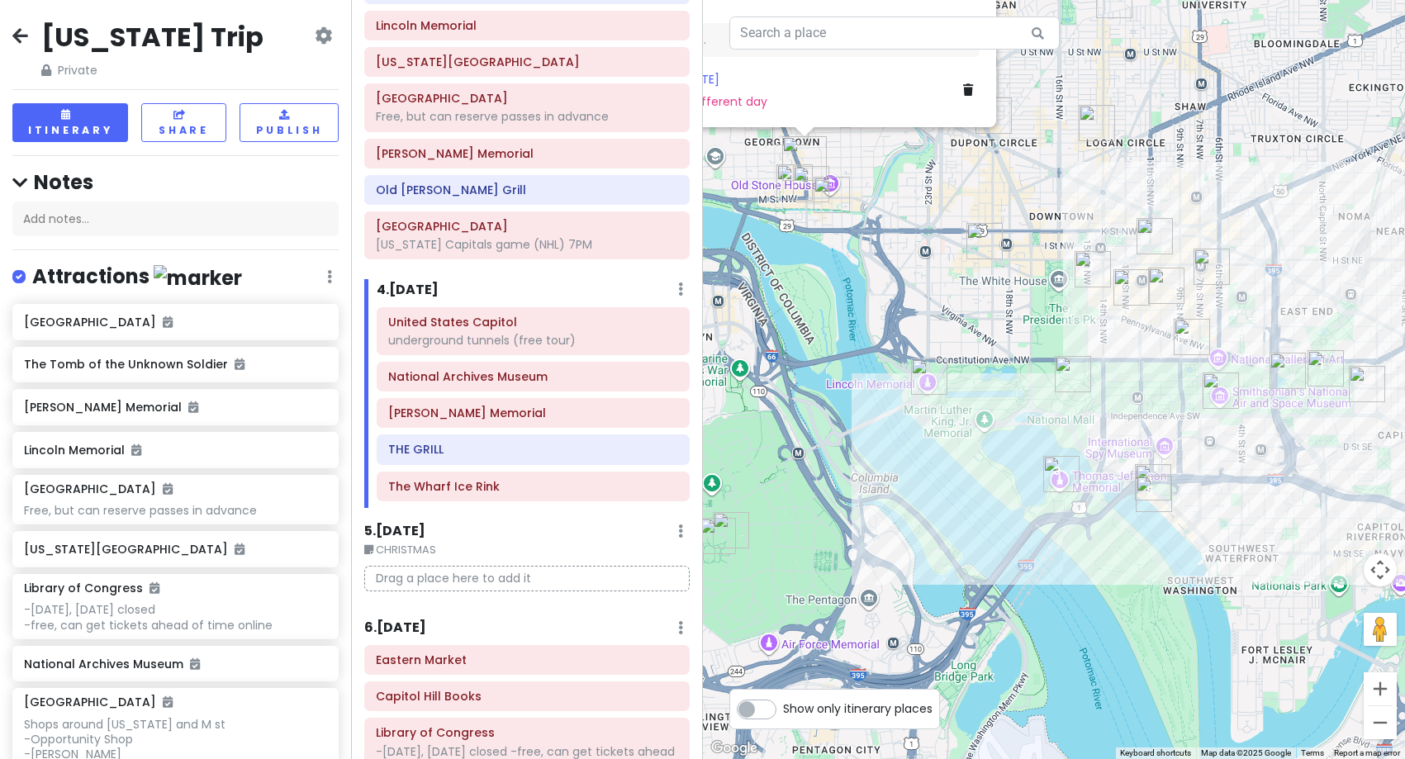
drag, startPoint x: 1122, startPoint y: 535, endPoint x: 951, endPoint y: 281, distance: 306.6
click at [952, 281] on div "[PERSON_NAME] Tavern 4.5 (2,853) · [STREET_ADDRESS][US_STATE][US_STATE] [PHONE_…" at bounding box center [1054, 379] width 703 height 759
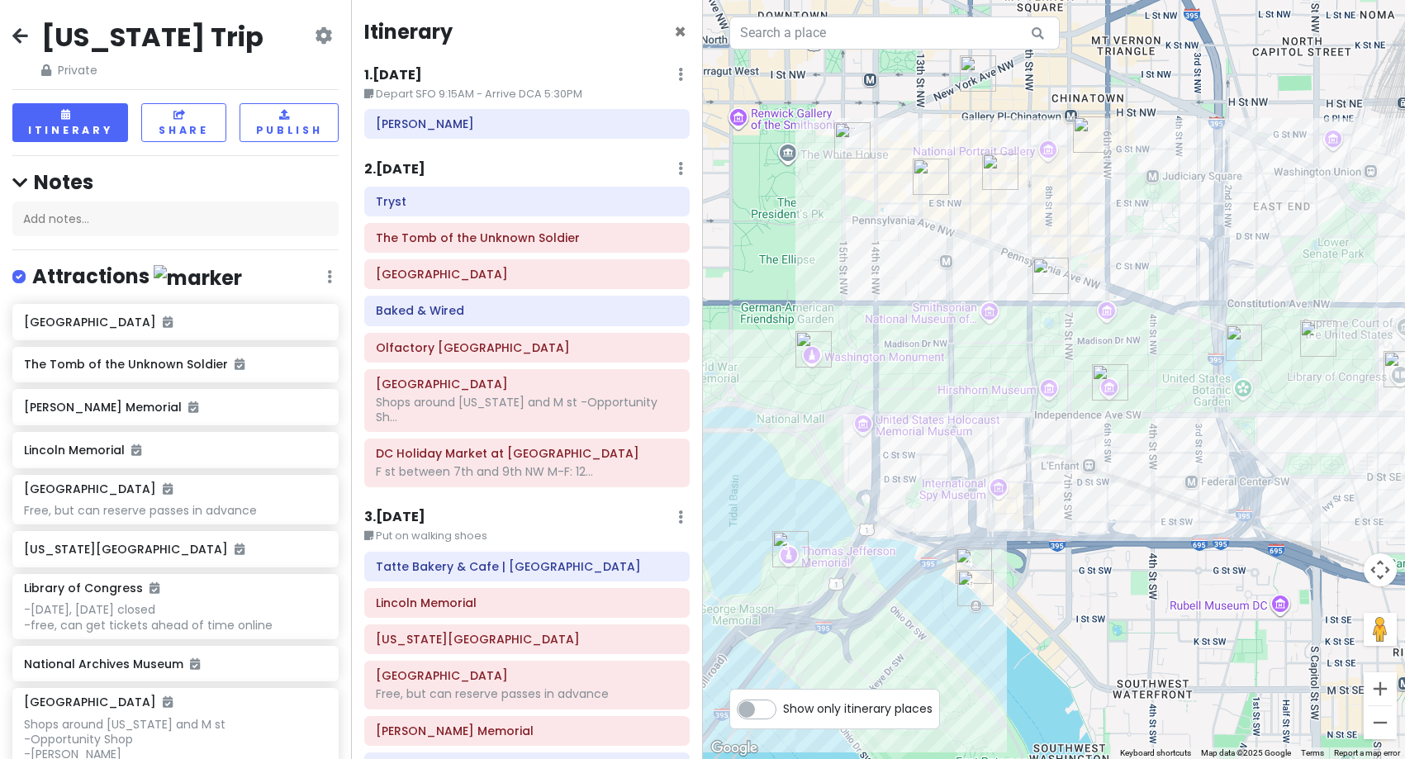
scroll to position [0, 0]
click at [426, 164] on h6 "2 . [DATE]" at bounding box center [394, 170] width 61 height 17
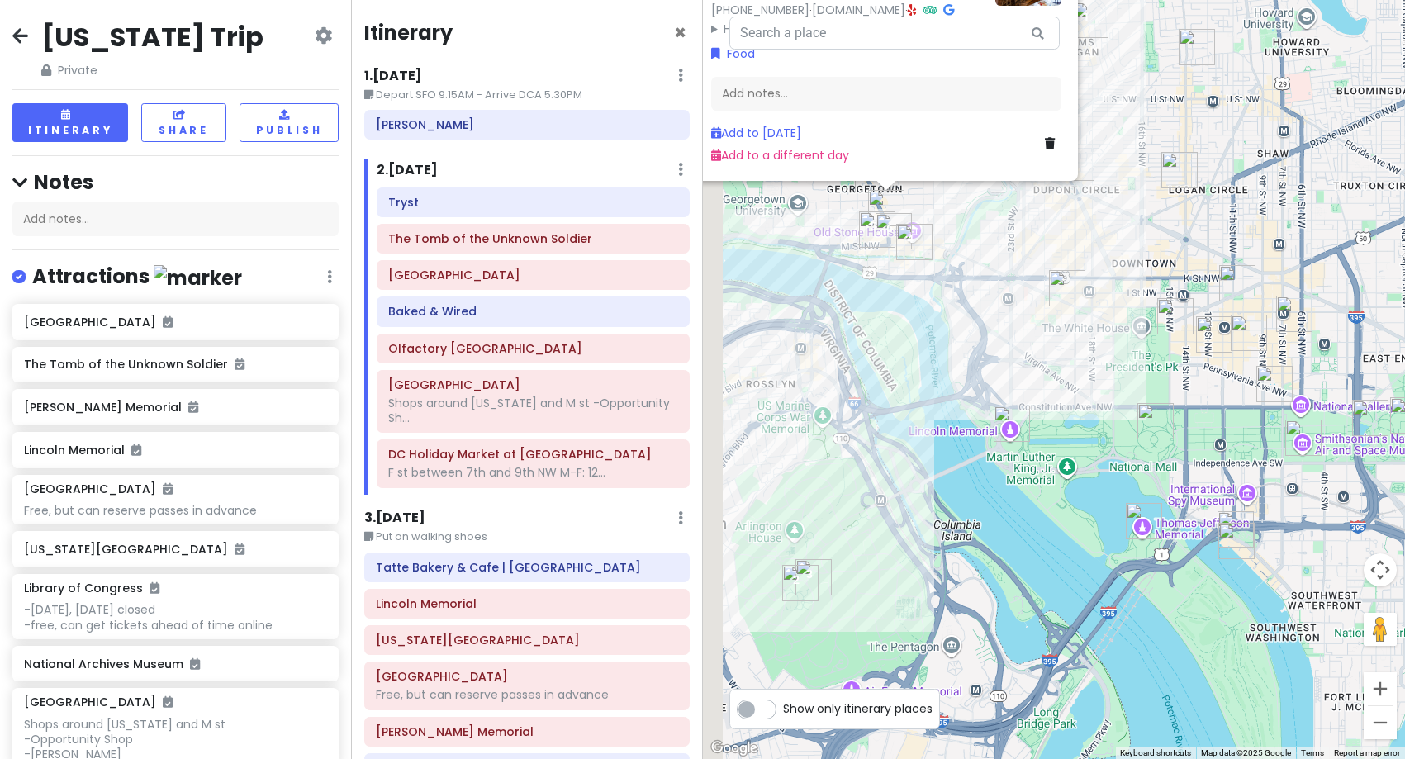
drag, startPoint x: 972, startPoint y: 346, endPoint x: 1177, endPoint y: 427, distance: 221.1
click at [1174, 427] on img "Washington Monument" at bounding box center [1156, 421] width 36 height 36
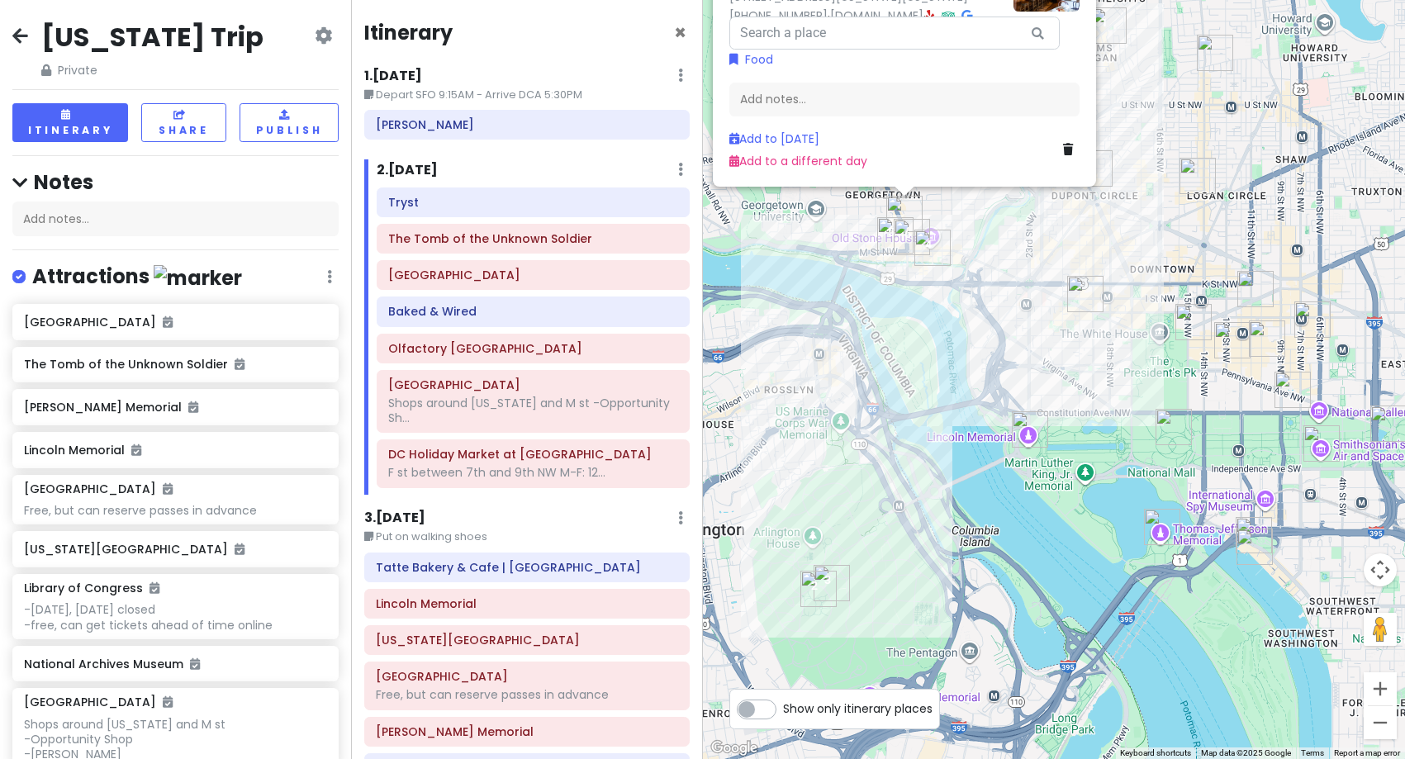
click at [1053, 295] on div "To navigate, press the arrow keys. [PERSON_NAME][GEOGRAPHIC_DATA] 4.5 (2,853) ·…" at bounding box center [1054, 379] width 703 height 759
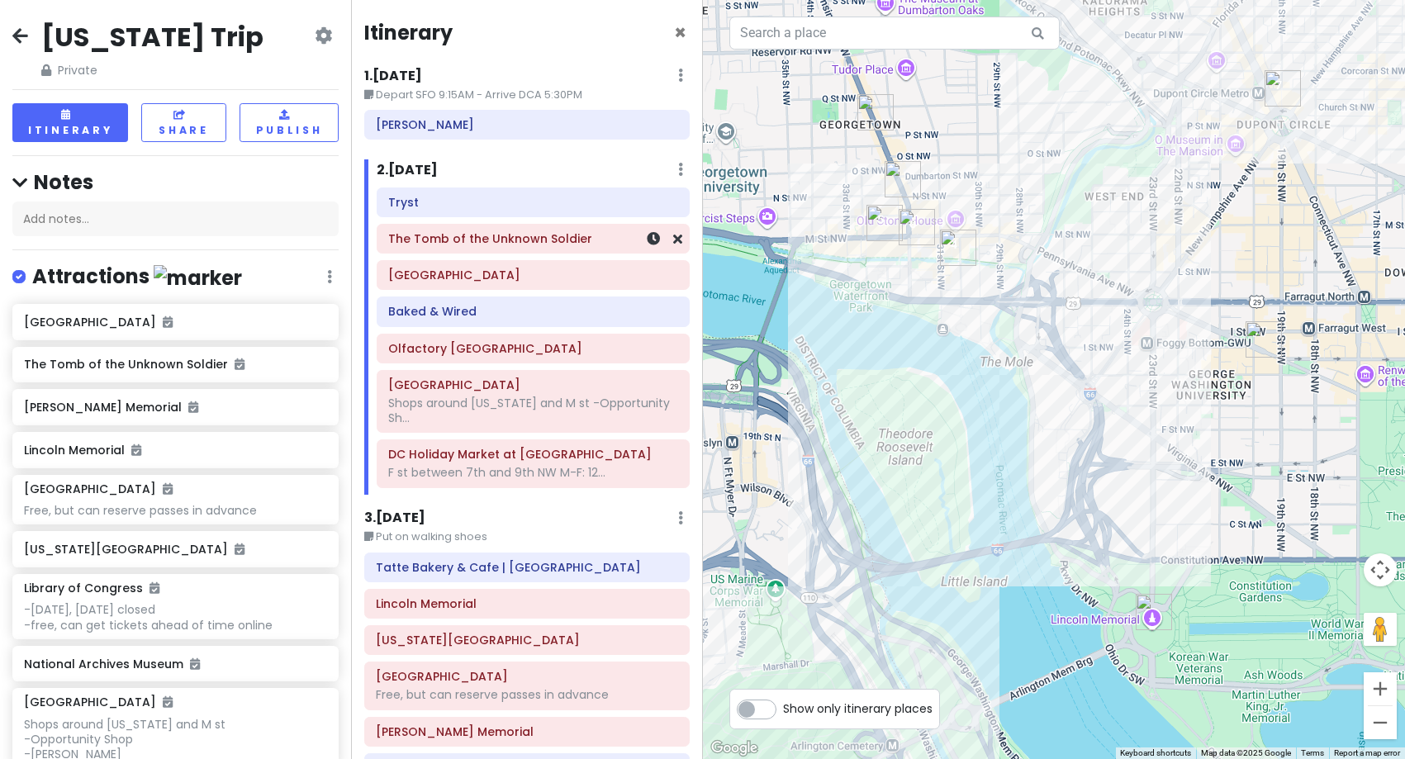
click at [580, 248] on div "The Tomb of the Unknown Soldier" at bounding box center [533, 238] width 290 height 23
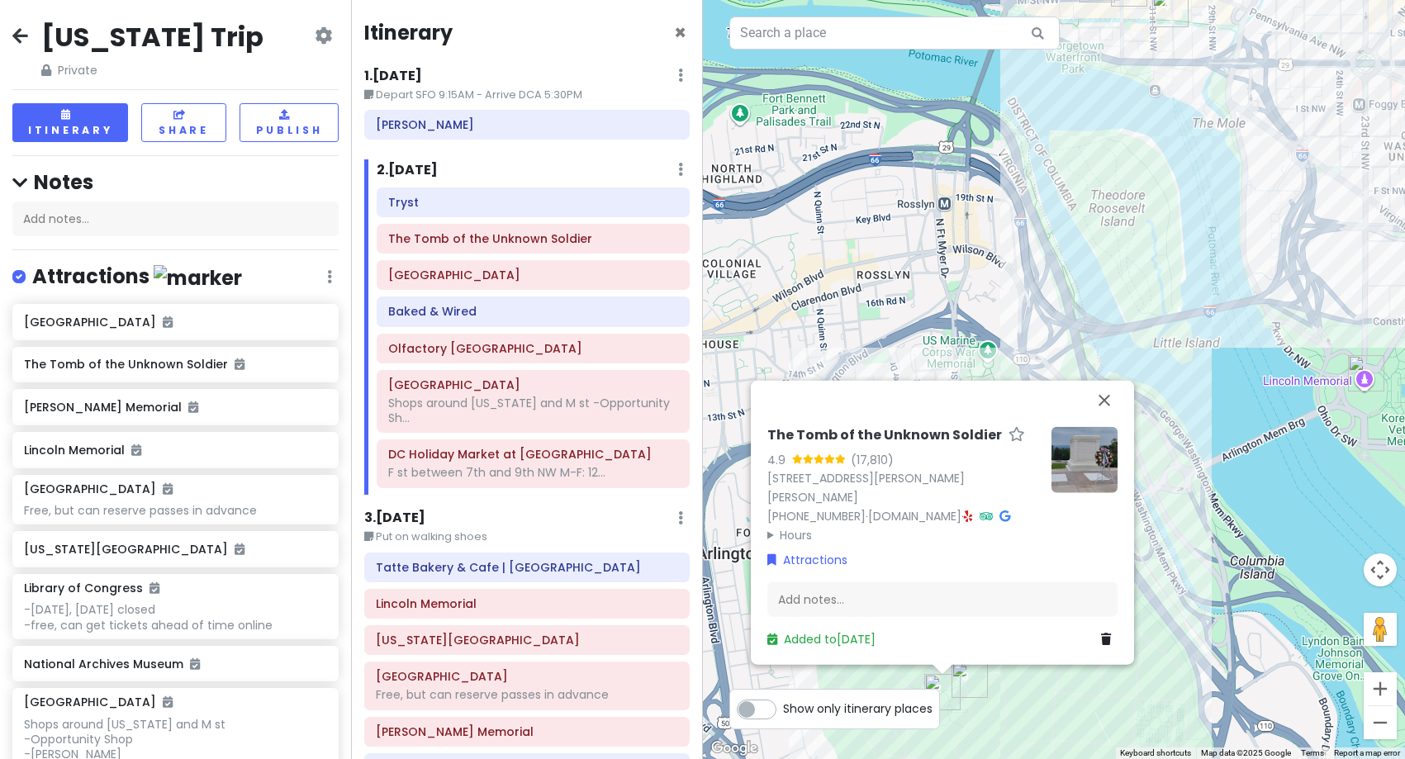
click at [790, 531] on summary "Hours" at bounding box center [903, 534] width 271 height 18
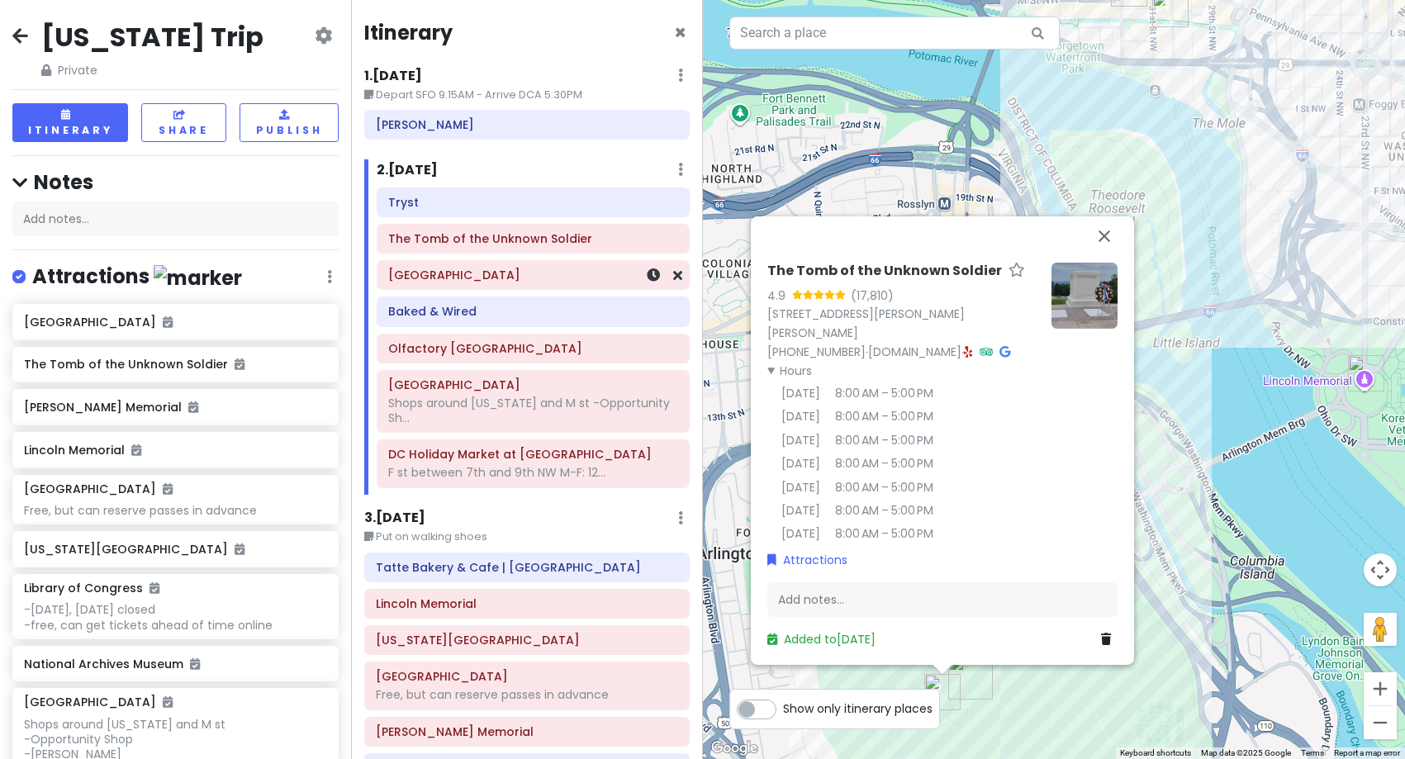
click at [517, 285] on div "[GEOGRAPHIC_DATA]" at bounding box center [533, 275] width 290 height 23
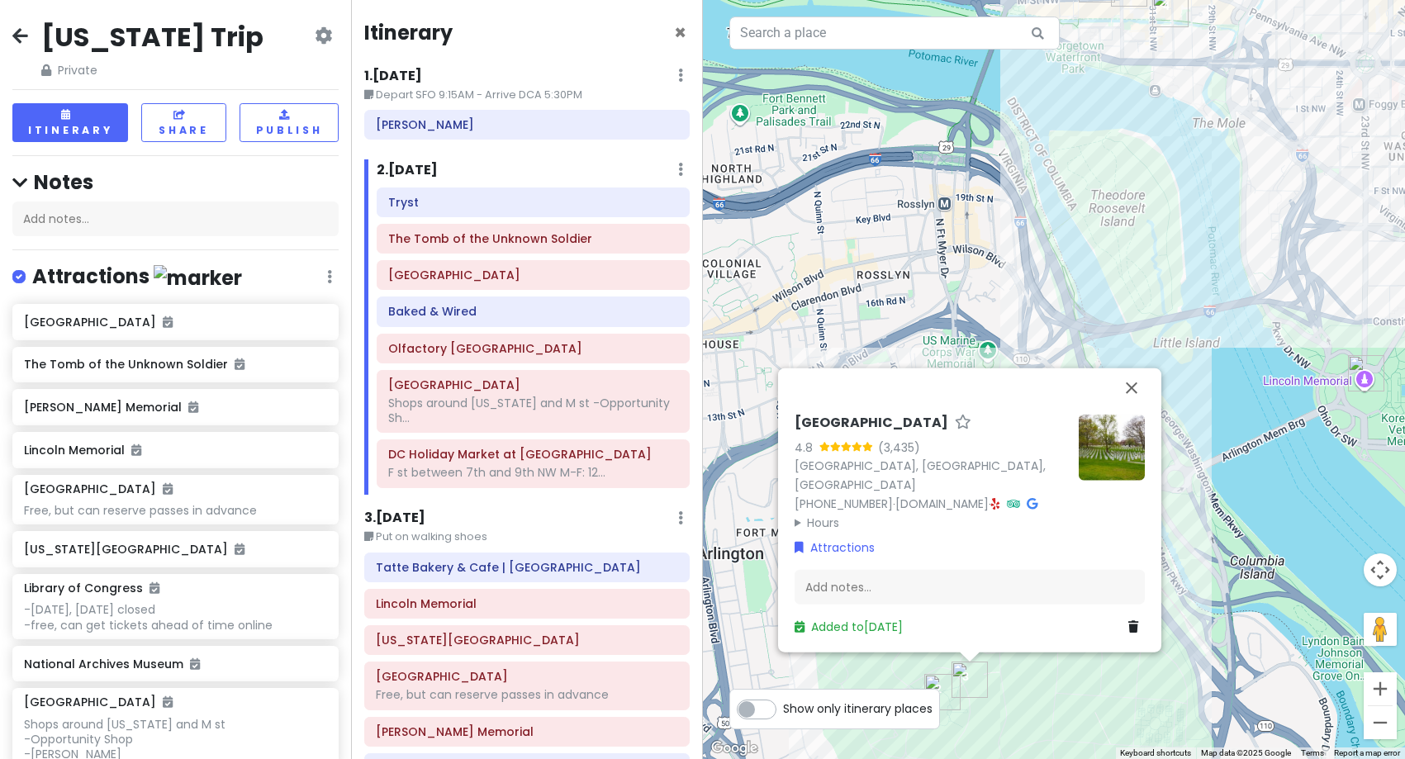
click at [817, 521] on summary "Hours" at bounding box center [930, 522] width 271 height 18
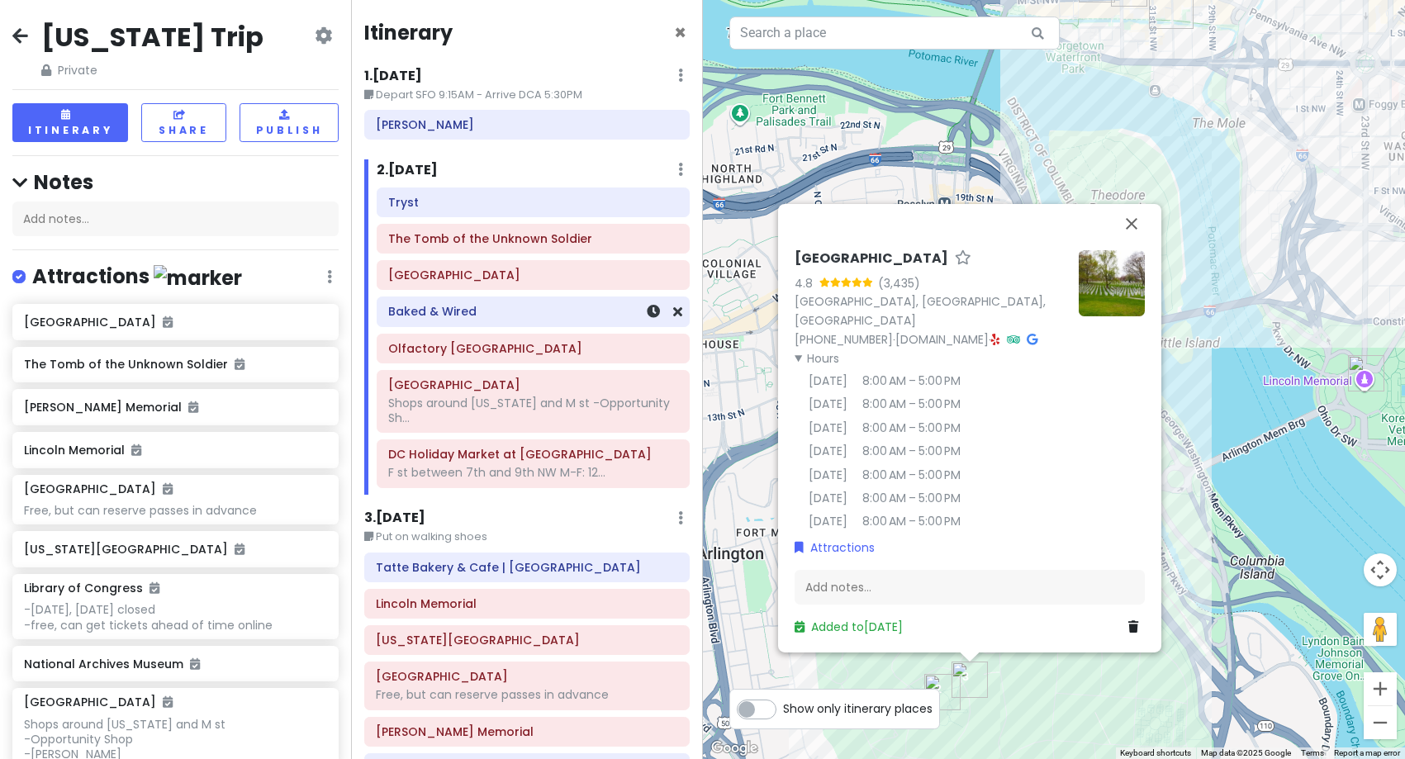
click at [451, 319] on h6 "Baked & Wired" at bounding box center [533, 311] width 290 height 15
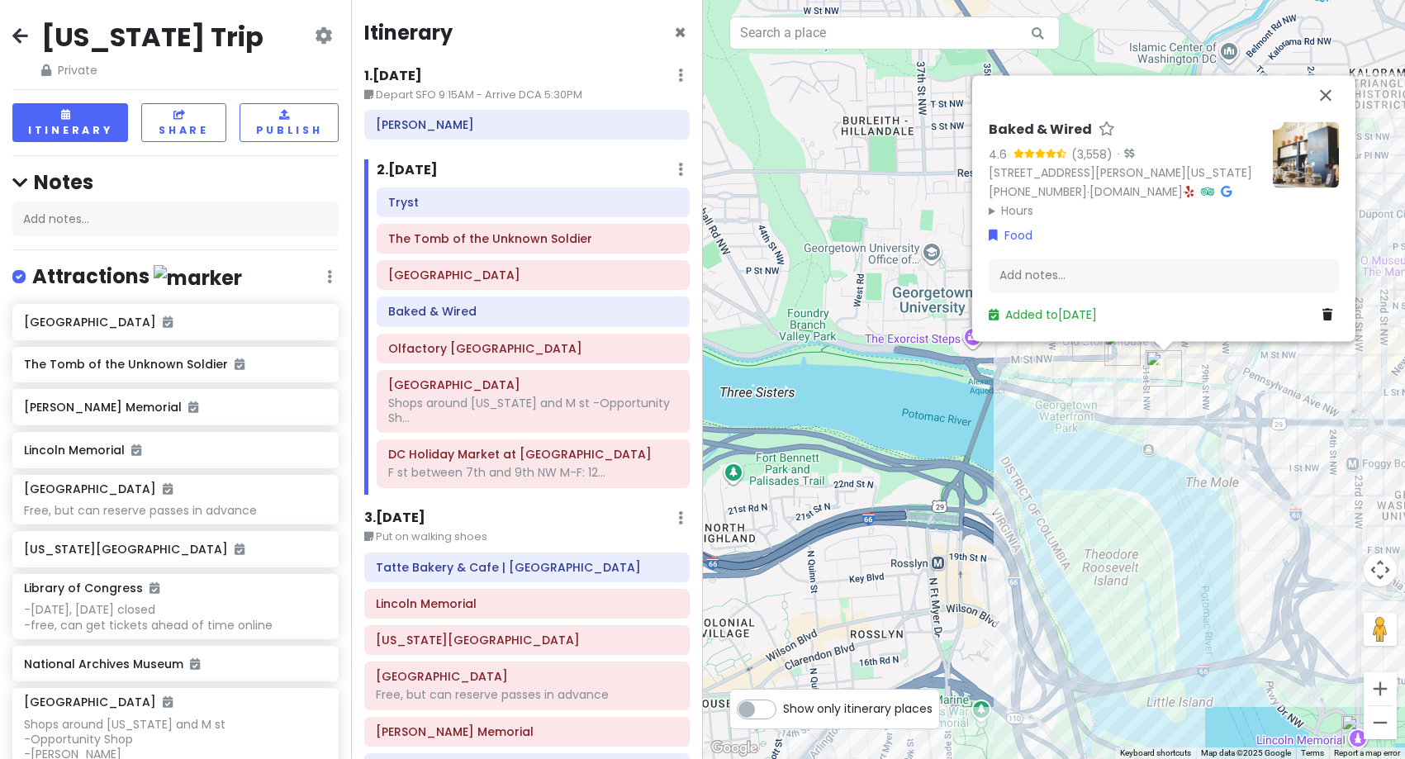
click at [1012, 214] on summary "Hours" at bounding box center [1124, 211] width 271 height 18
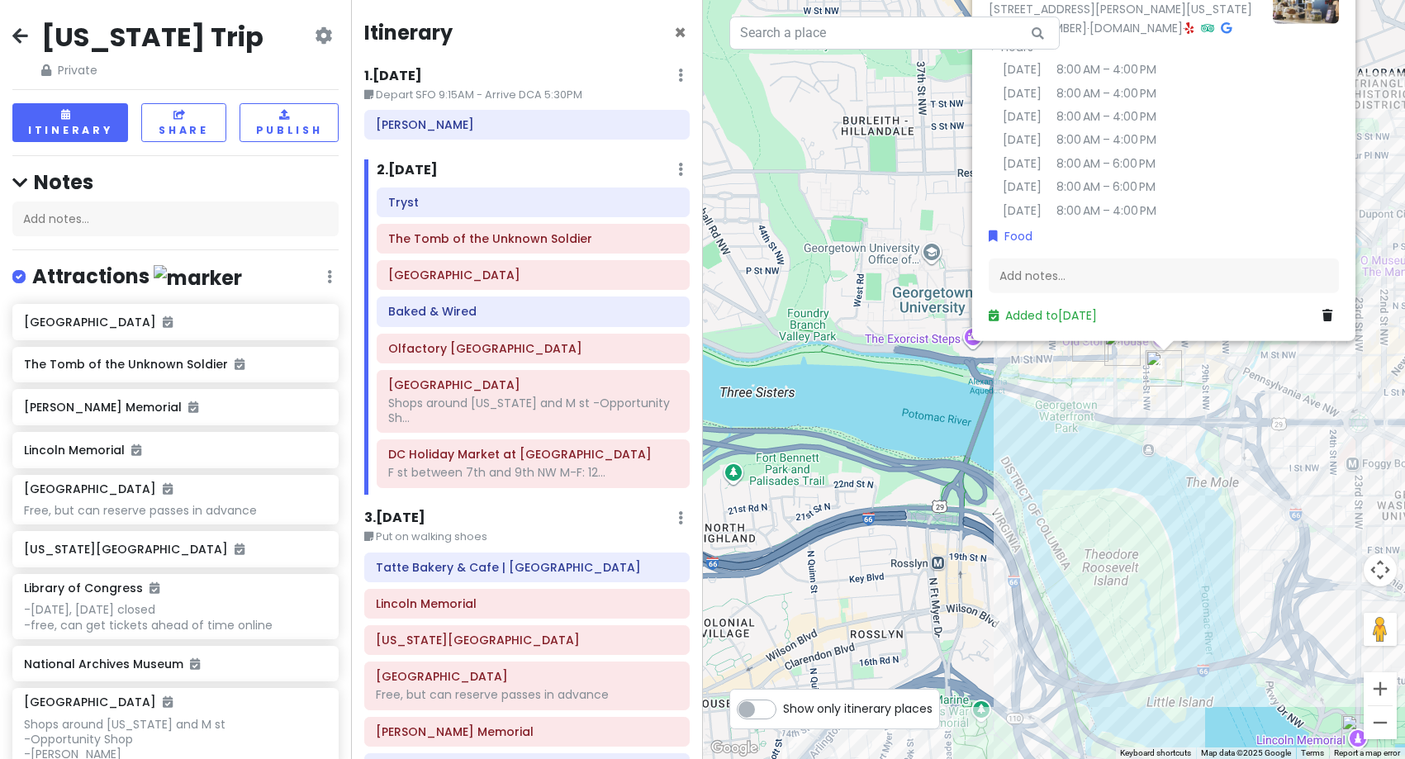
click at [1076, 402] on div "Baked & Wired 4.6 (3,558) · [STREET_ADDRESS][PERSON_NAME][US_STATE] [PHONE_NUMB…" at bounding box center [1054, 379] width 703 height 759
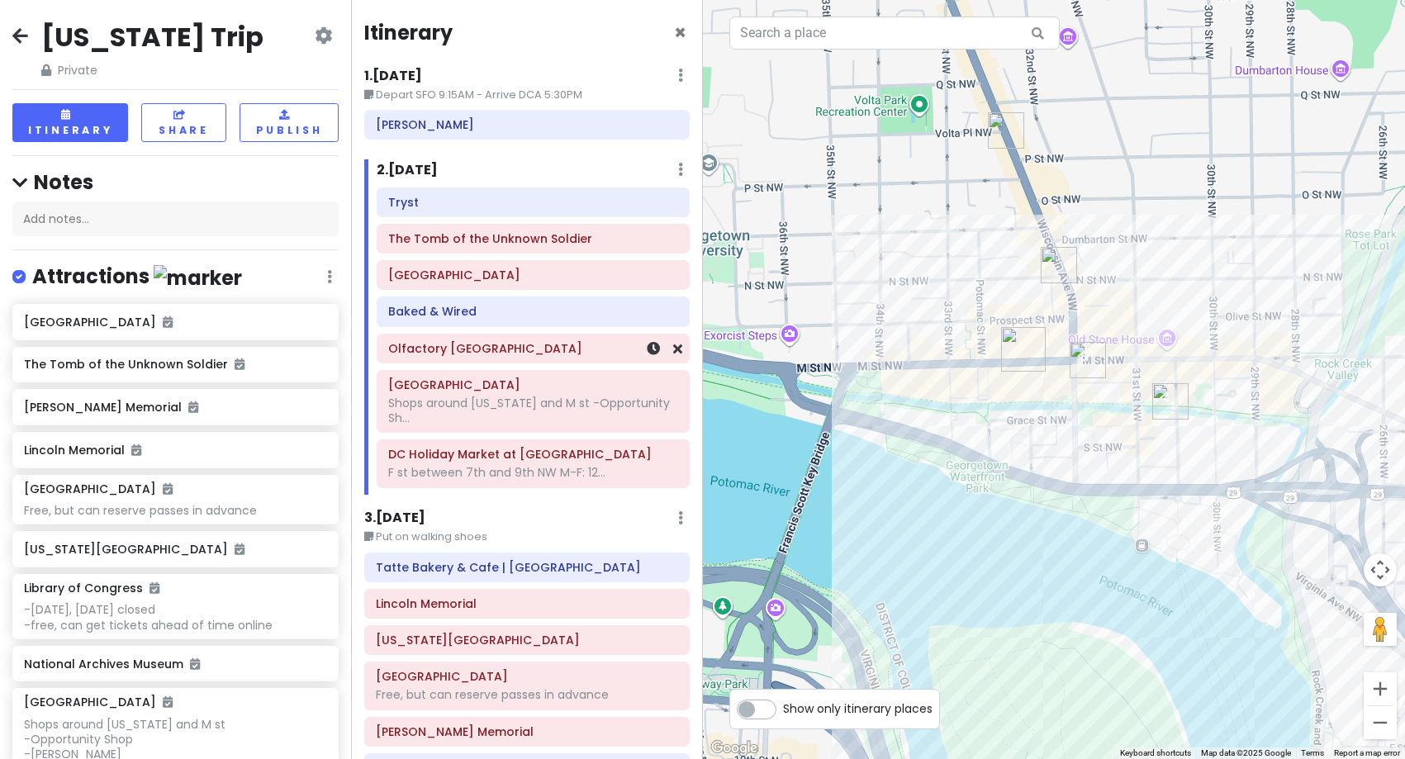
click at [482, 358] on div "Olfactory [GEOGRAPHIC_DATA]" at bounding box center [533, 348] width 290 height 23
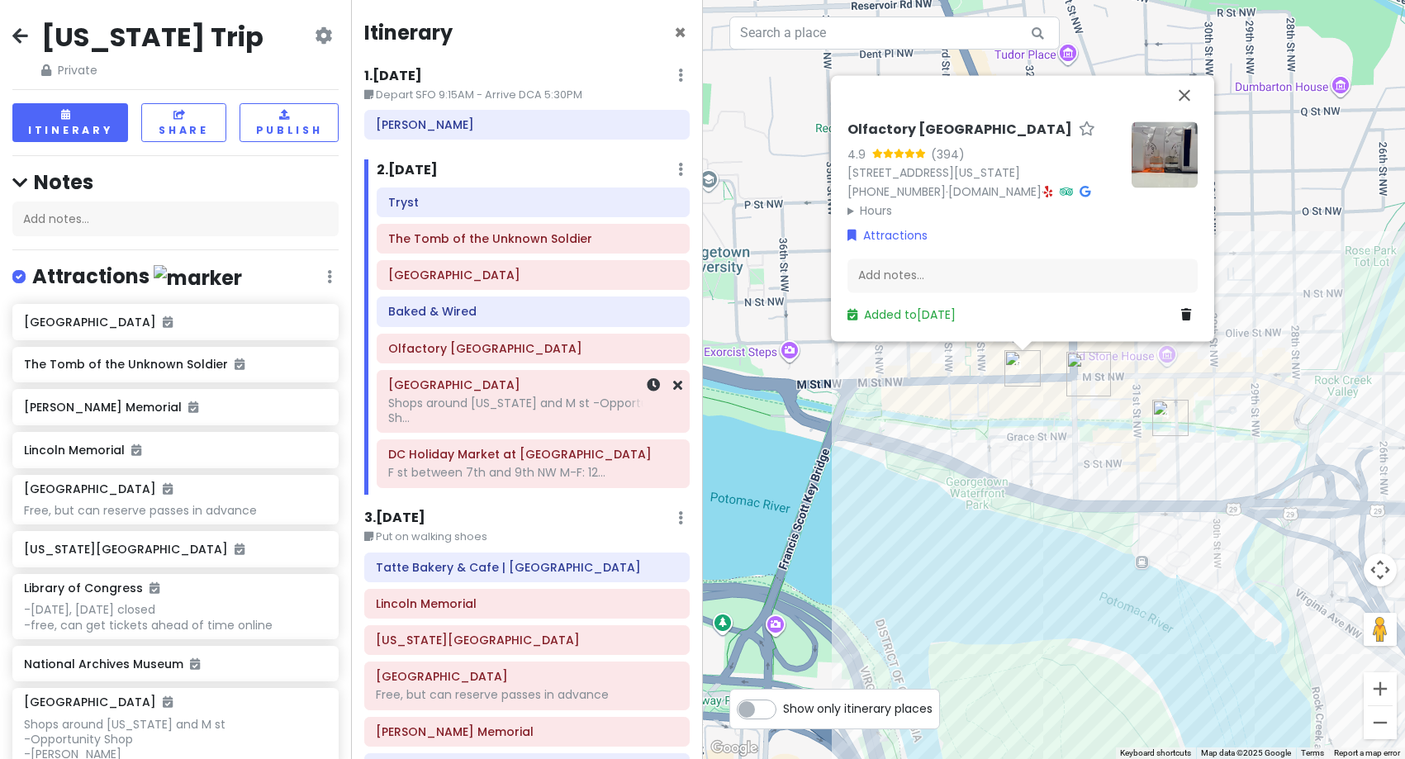
click at [459, 416] on div "Shops around [US_STATE] and M st -Opportunity Sh..." at bounding box center [533, 411] width 290 height 30
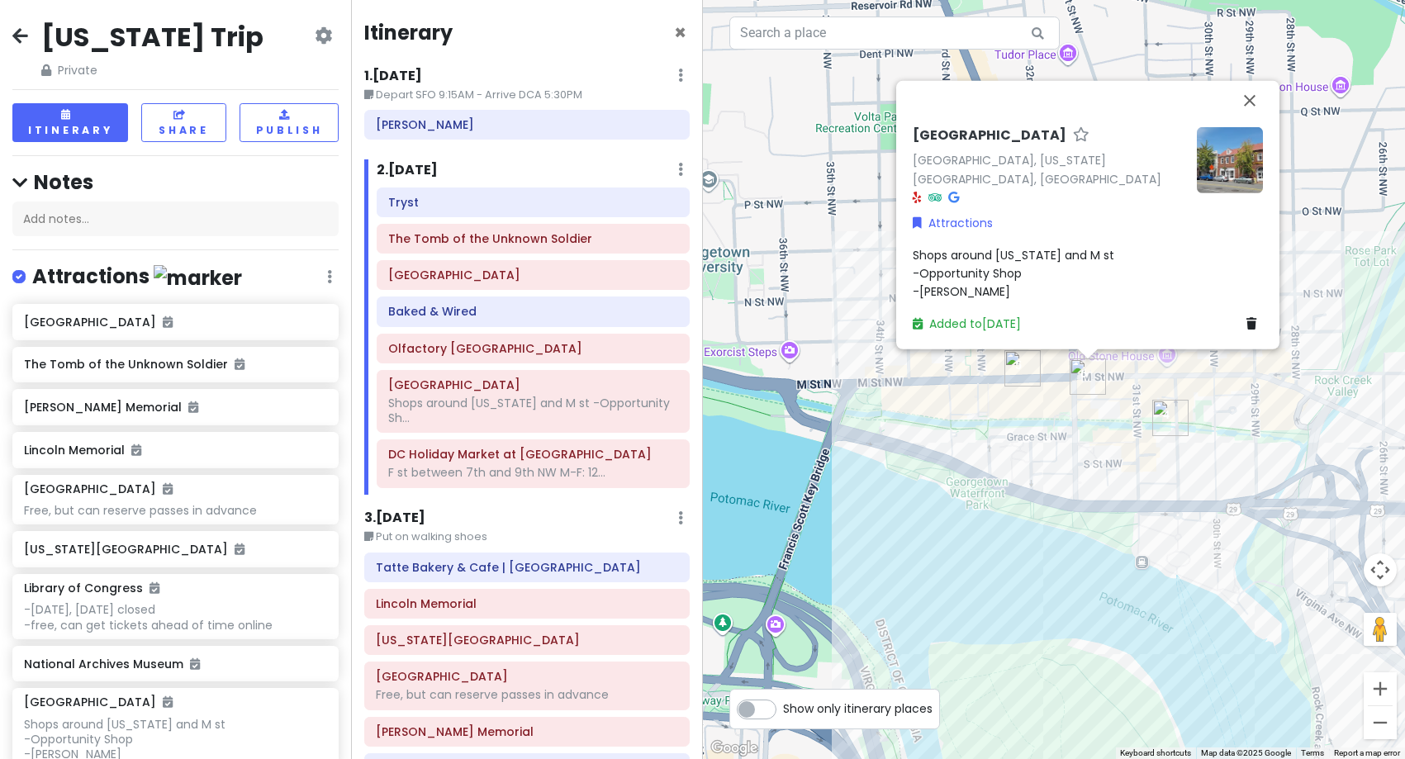
scroll to position [165, 0]
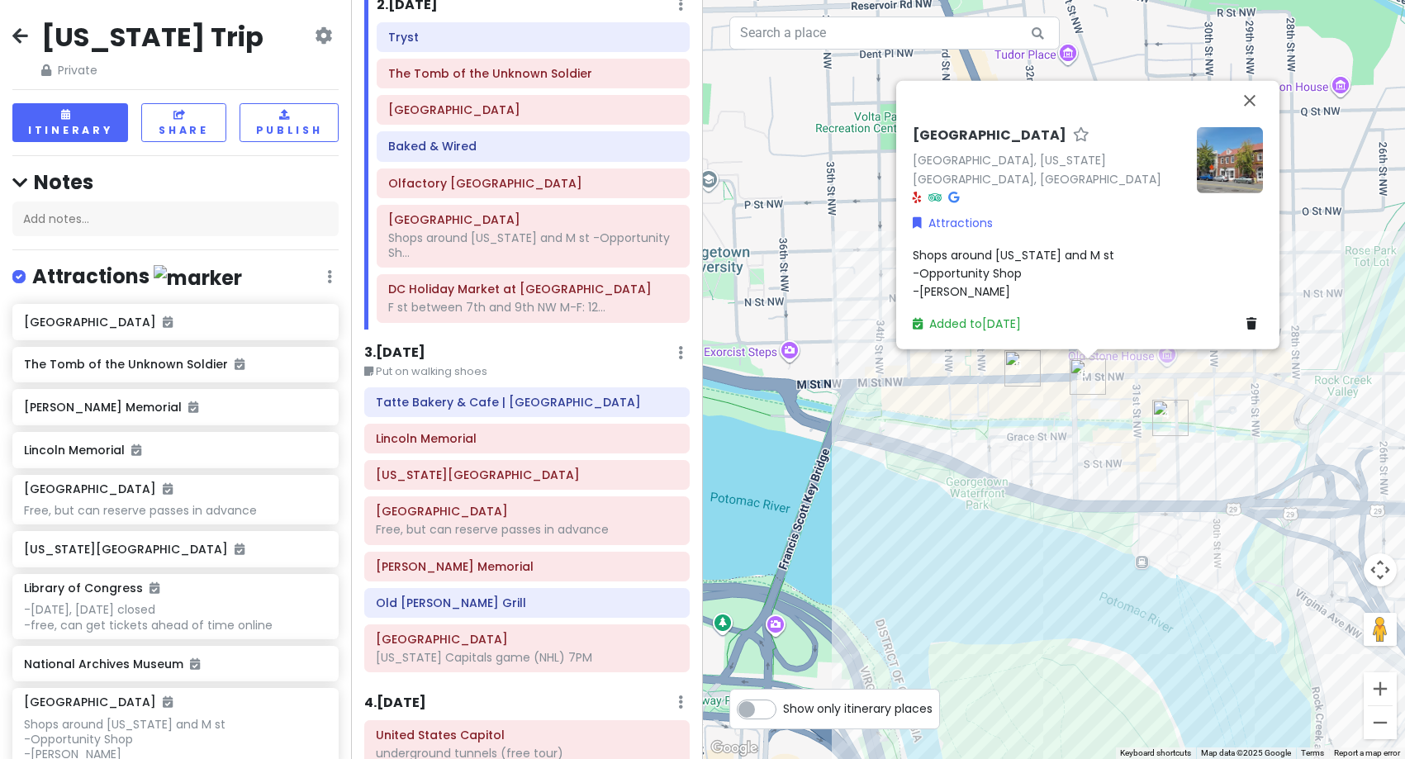
click at [412, 350] on h6 "3 . [DATE]" at bounding box center [394, 353] width 61 height 17
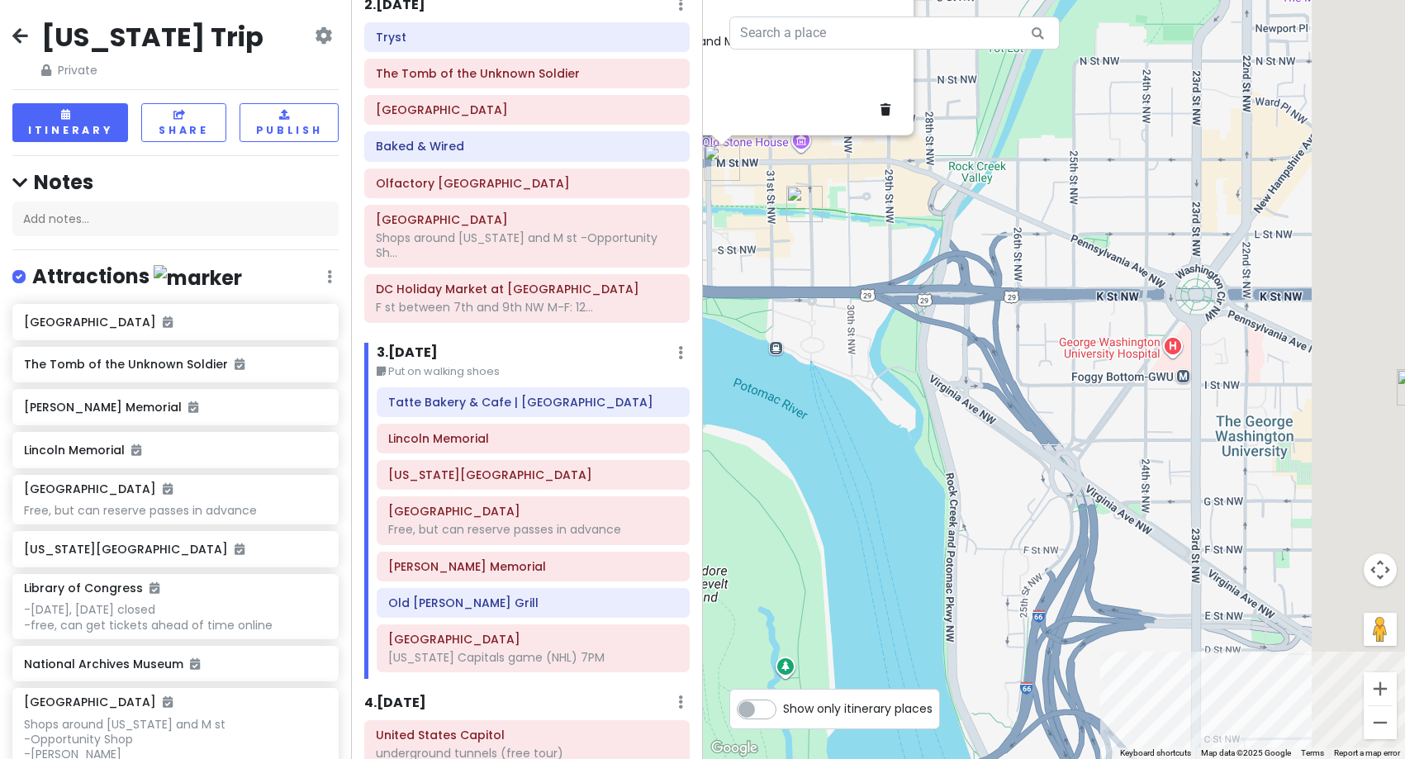
drag, startPoint x: 1083, startPoint y: 587, endPoint x: 717, endPoint y: 373, distance: 424.0
click at [717, 373] on div "[GEOGRAPHIC_DATA][US_STATE], [GEOGRAPHIC_DATA] Attractions Shops around [US_STA…" at bounding box center [1054, 379] width 703 height 759
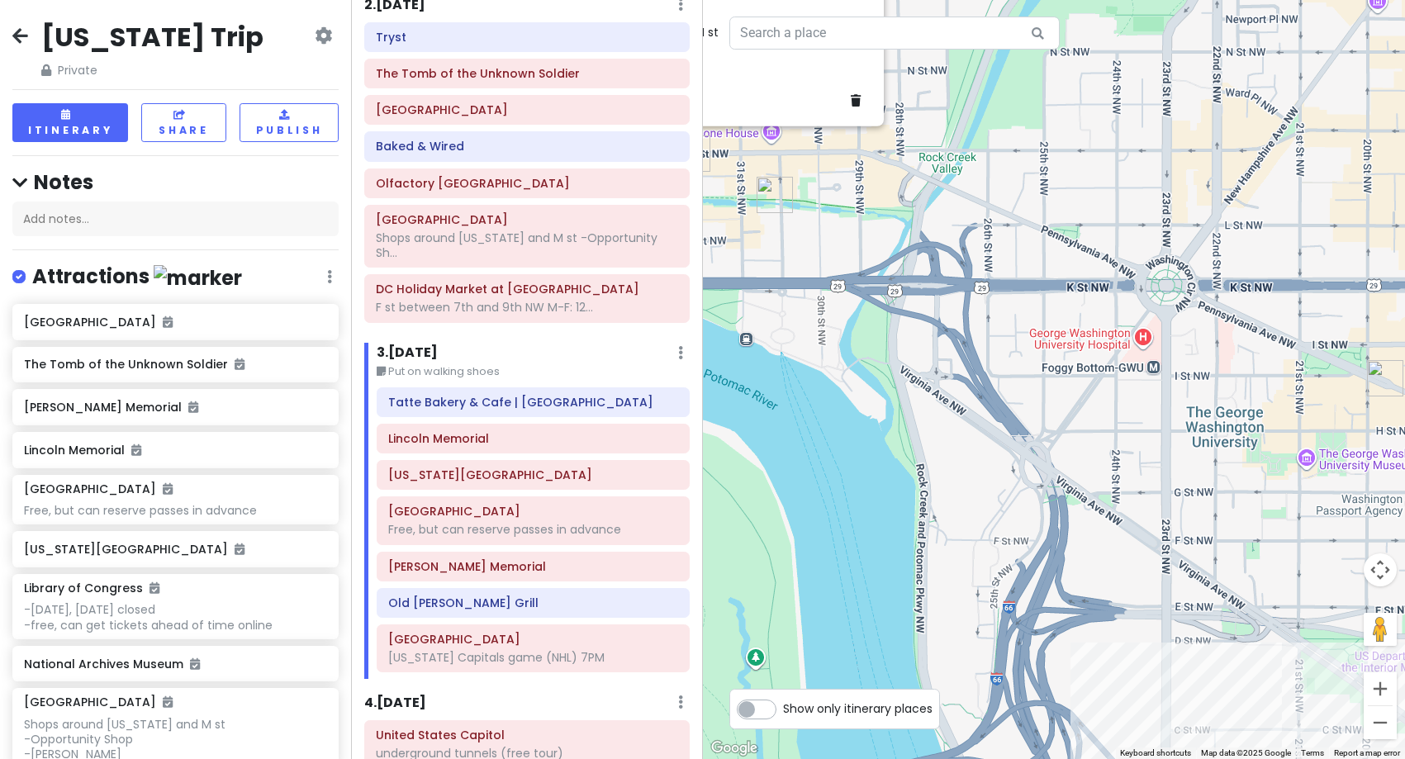
drag, startPoint x: 1113, startPoint y: 469, endPoint x: 919, endPoint y: 499, distance: 196.4
click at [948, 488] on div "[GEOGRAPHIC_DATA][US_STATE], [GEOGRAPHIC_DATA] Attractions Shops around [US_STA…" at bounding box center [1054, 379] width 703 height 759
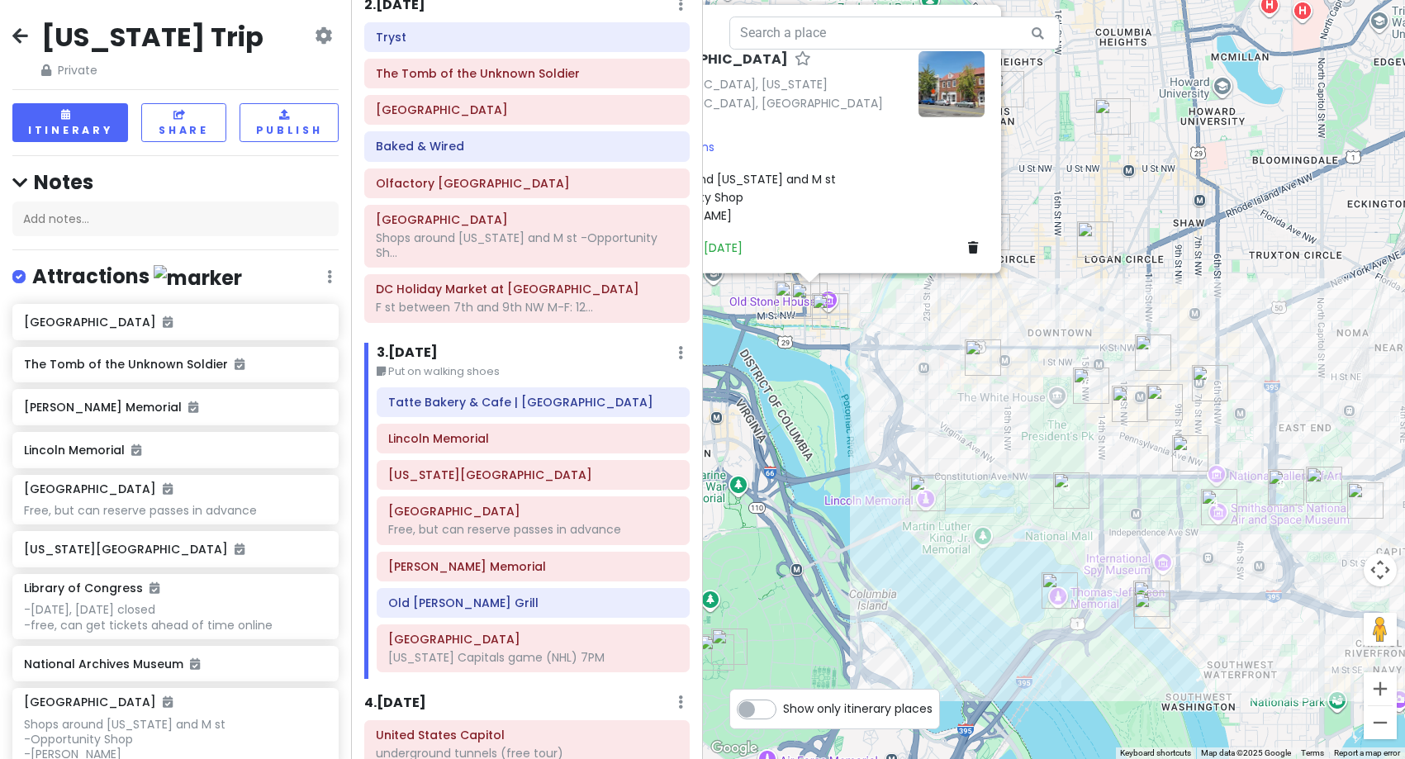
drag, startPoint x: 1146, startPoint y: 507, endPoint x: 979, endPoint y: 389, distance: 204.5
click at [979, 389] on div "[GEOGRAPHIC_DATA][US_STATE], [GEOGRAPHIC_DATA] Attractions Shops around [US_STA…" at bounding box center [1054, 379] width 703 height 759
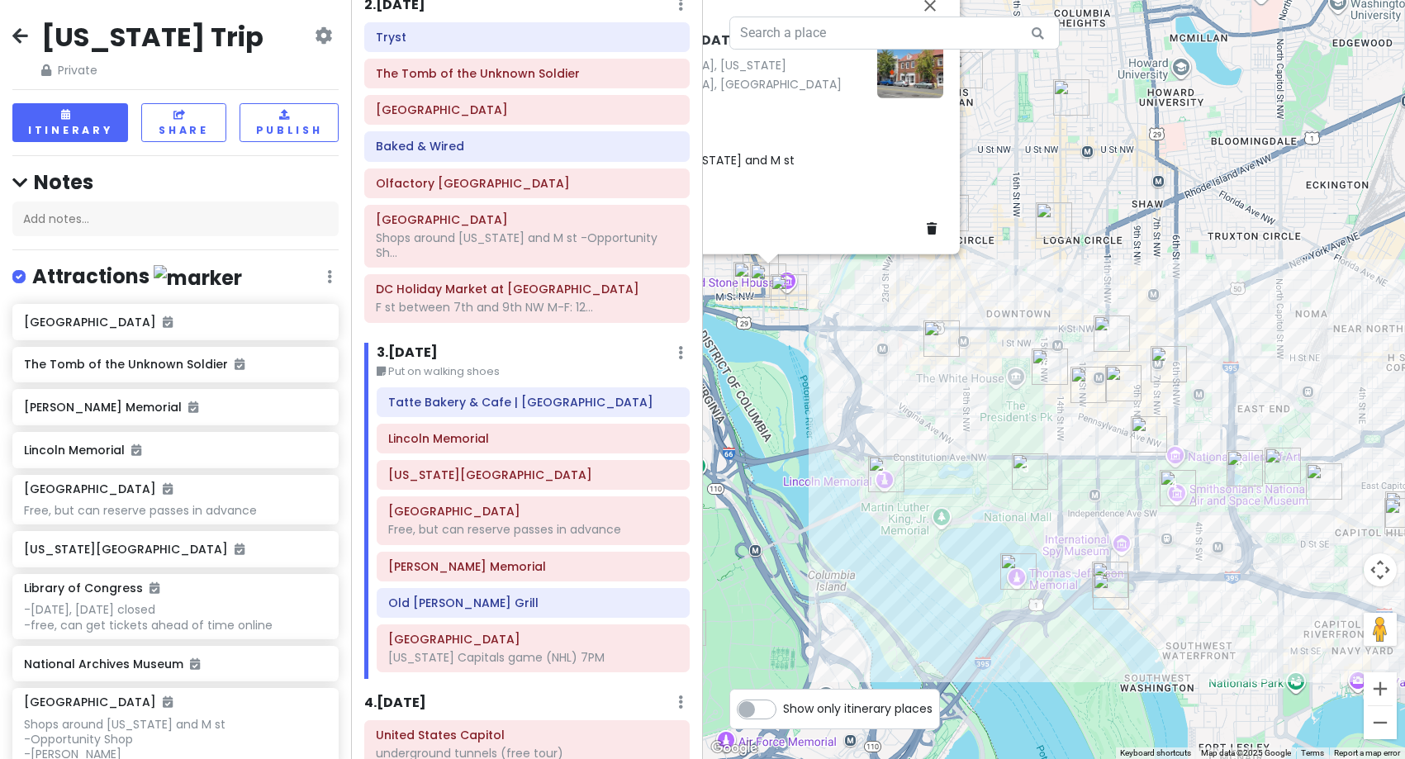
click at [980, 408] on div "[GEOGRAPHIC_DATA][US_STATE], [GEOGRAPHIC_DATA] Attractions Shops around [US_STA…" at bounding box center [1054, 379] width 703 height 759
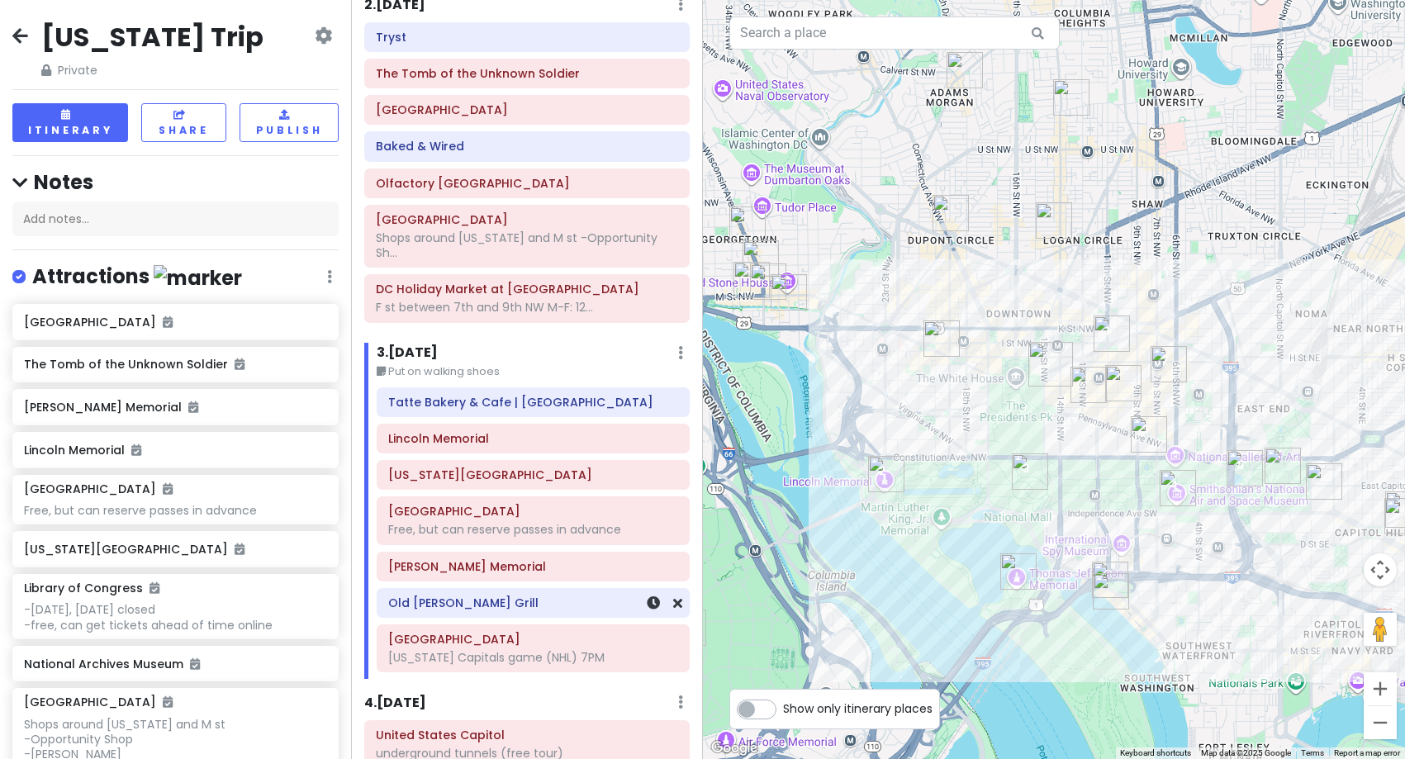
click at [473, 612] on div "Old [PERSON_NAME] Grill" at bounding box center [533, 603] width 290 height 23
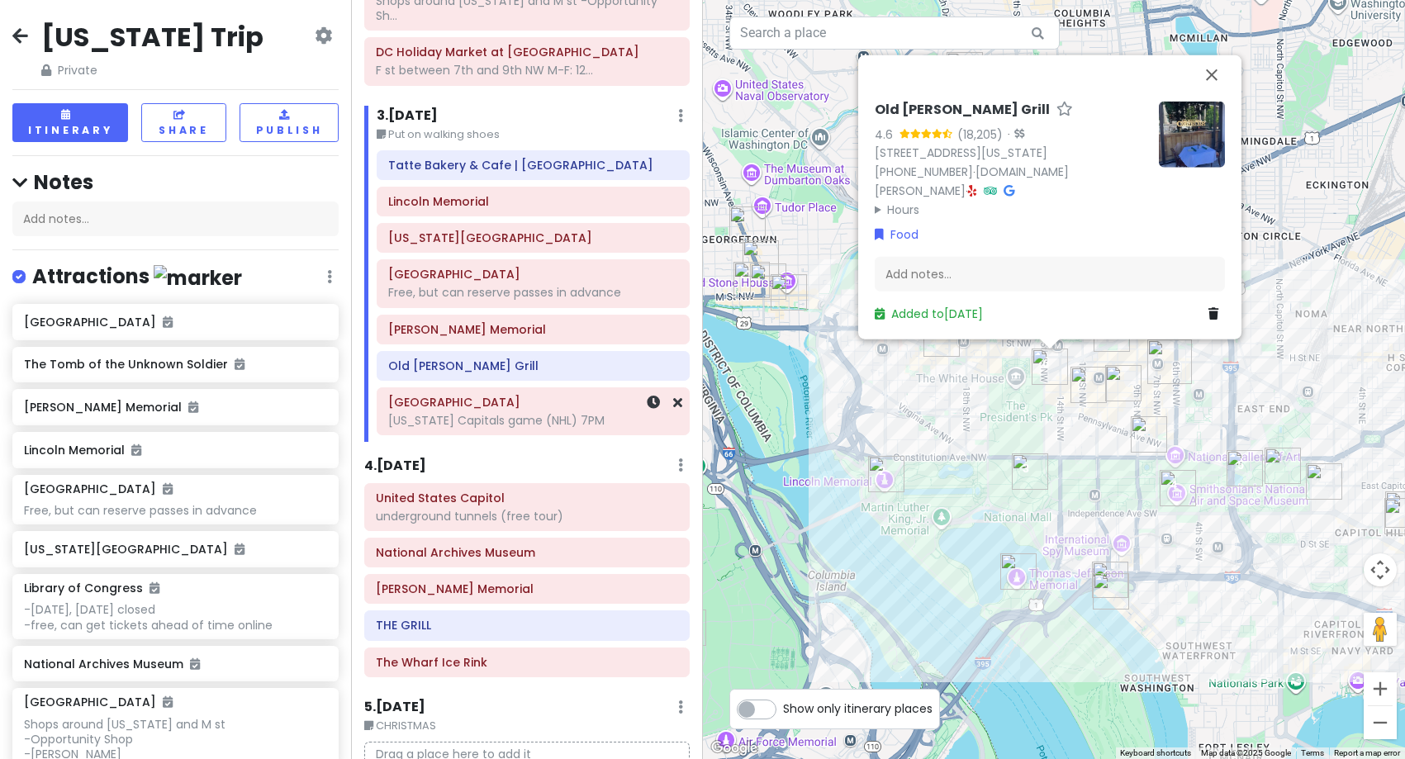
scroll to position [413, 0]
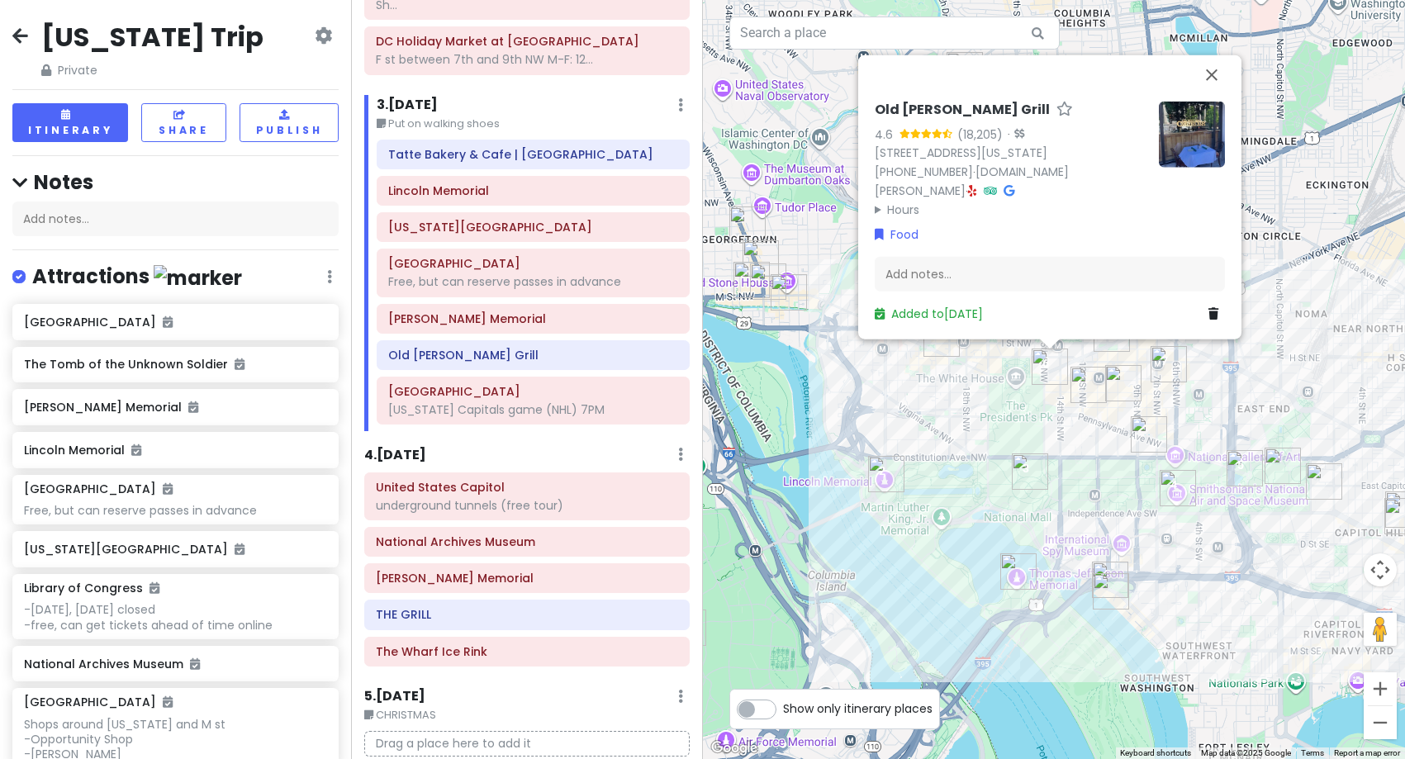
click at [426, 454] on h6 "4 . [DATE]" at bounding box center [395, 455] width 62 height 17
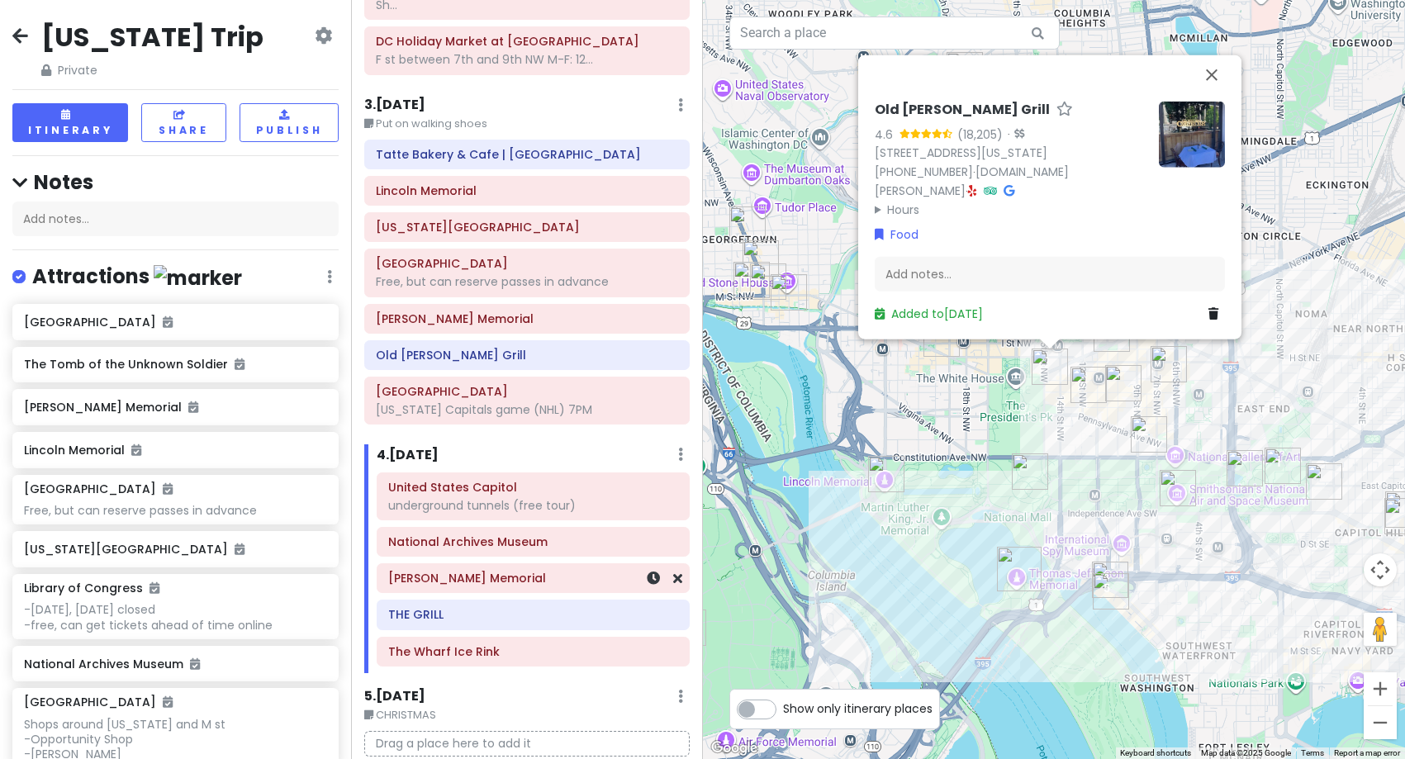
click at [454, 585] on h6 "[PERSON_NAME] Memorial" at bounding box center [533, 578] width 290 height 15
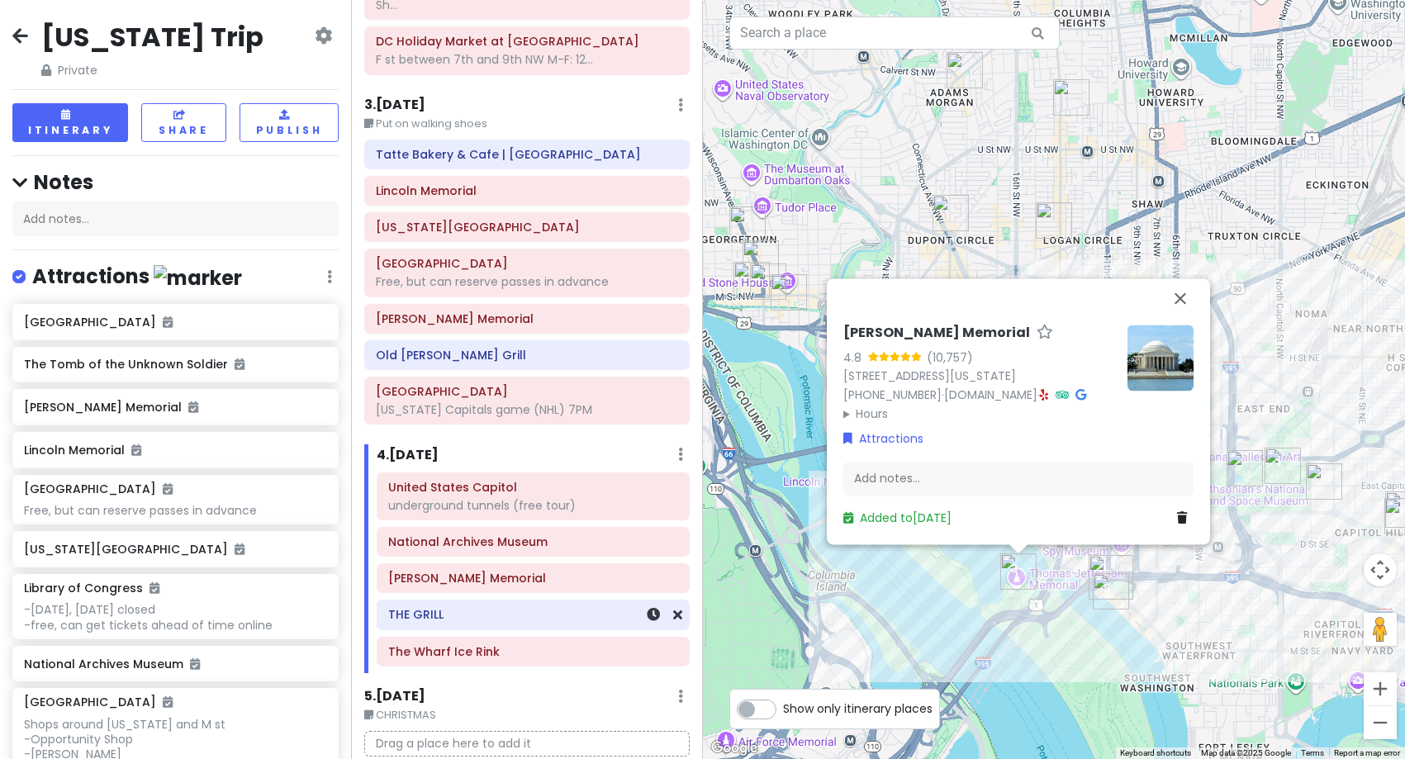
click at [424, 624] on div "THE GRILL" at bounding box center [533, 615] width 290 height 23
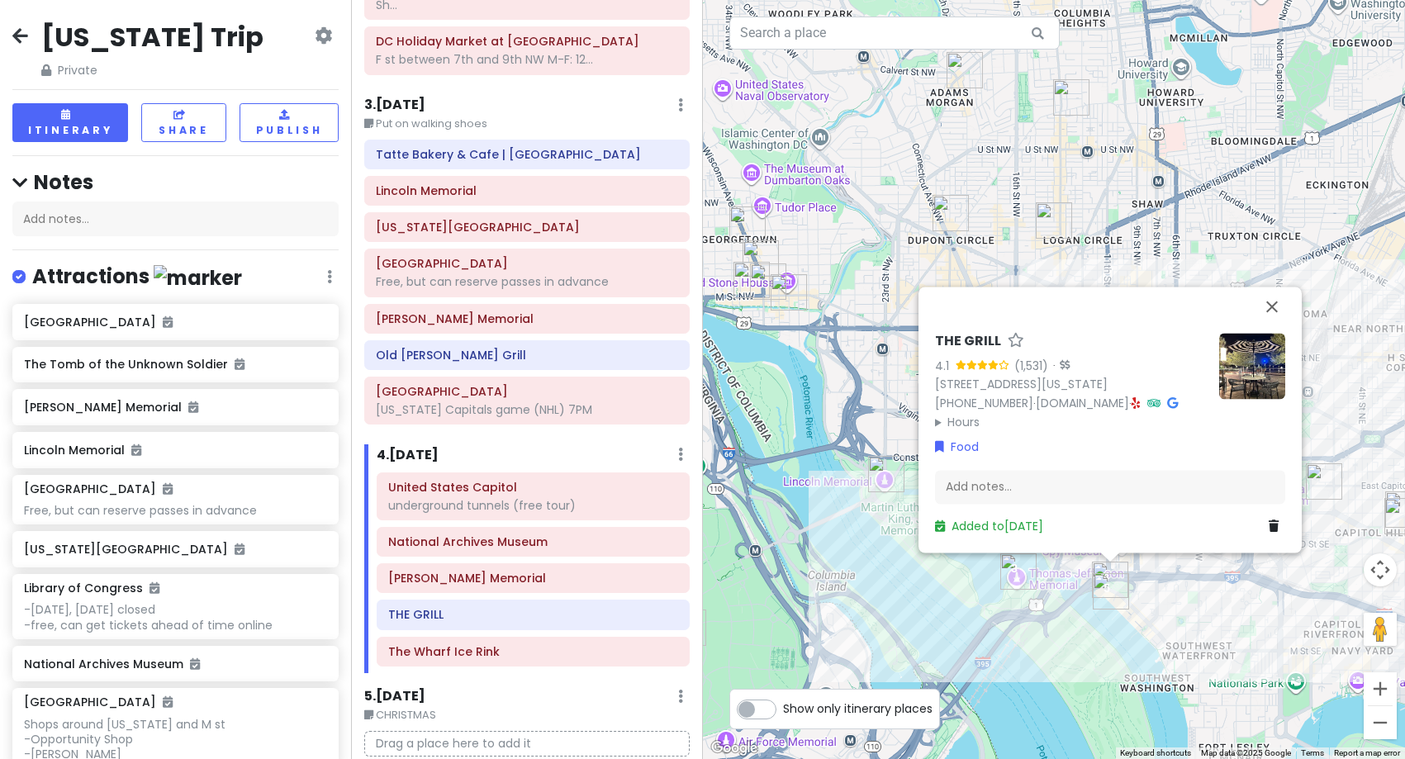
click at [1253, 360] on img at bounding box center [1253, 366] width 66 height 66
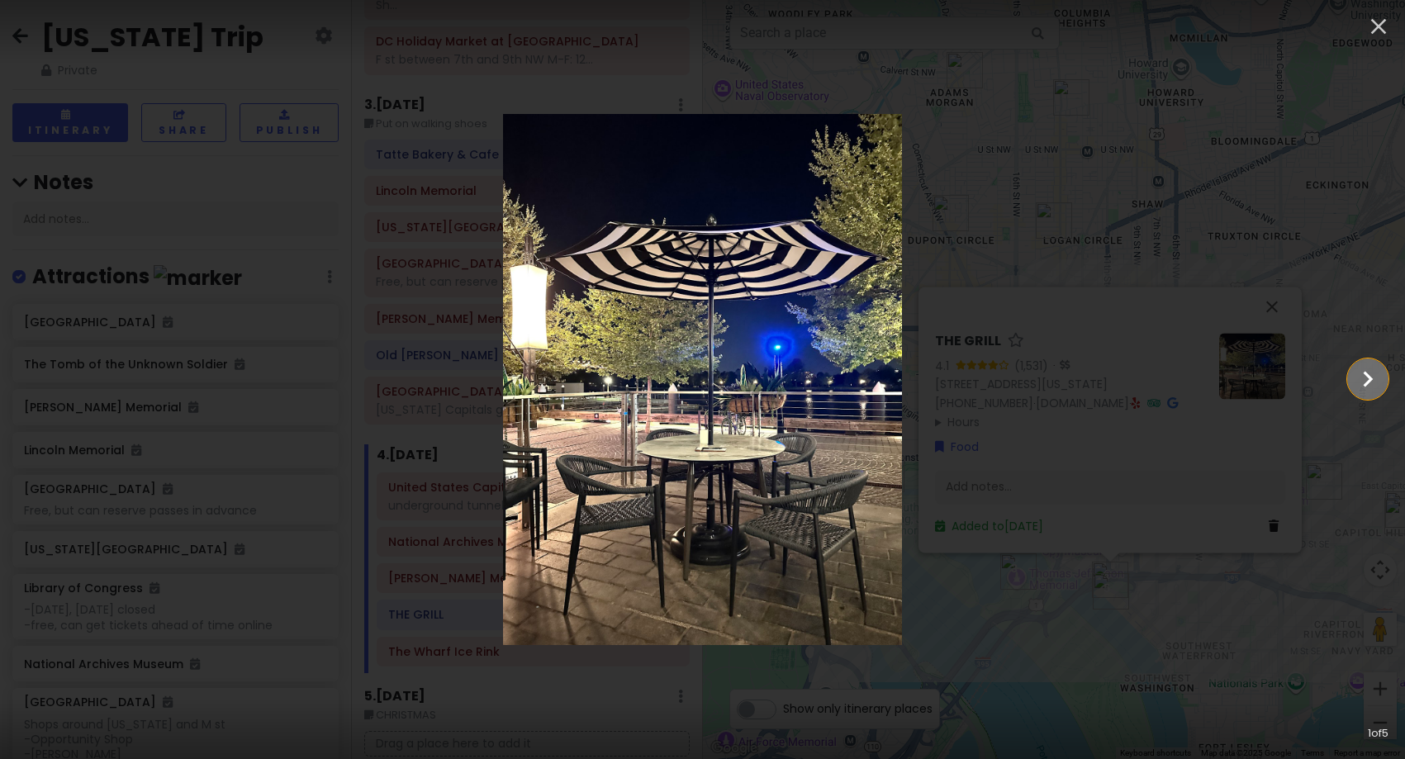
click at [1358, 385] on icon "Show slide 2 of 5" at bounding box center [1368, 379] width 31 height 40
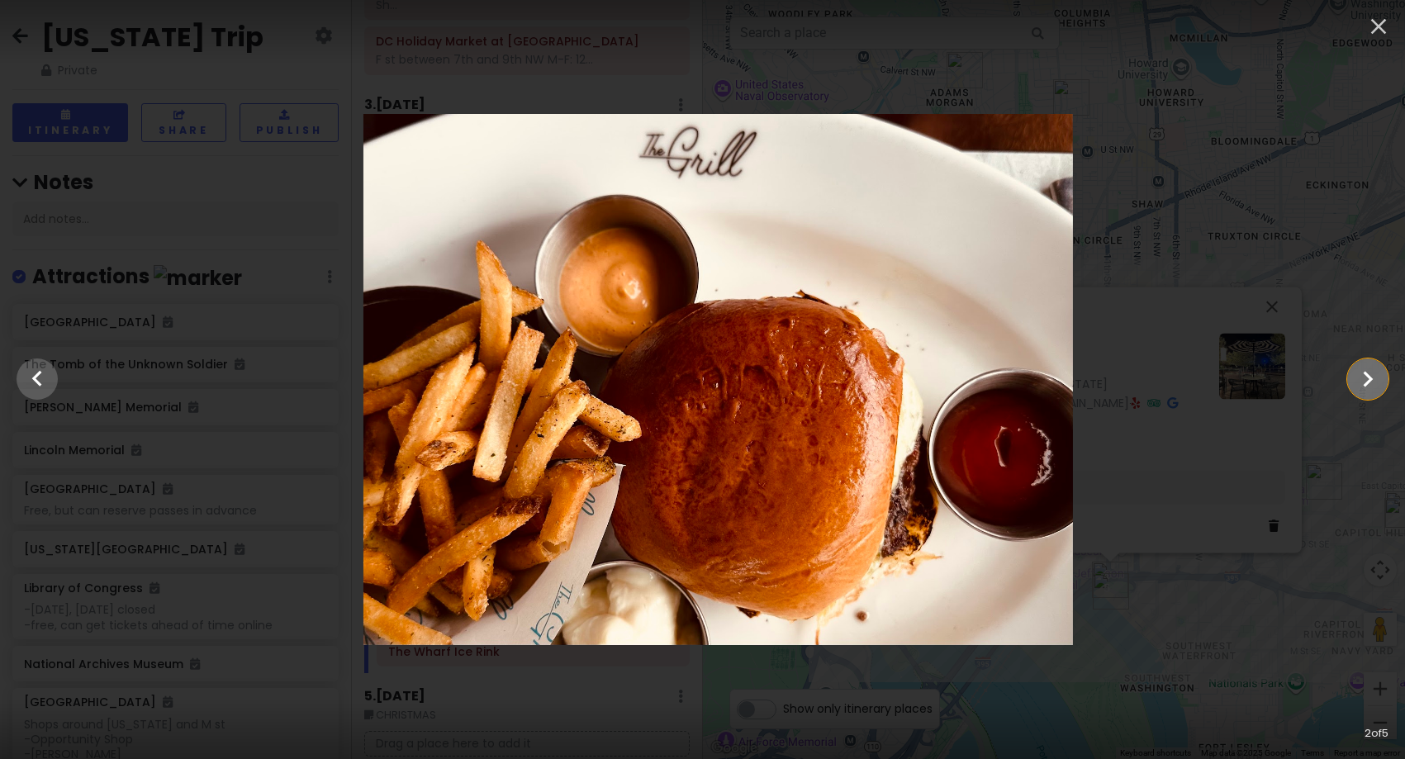
click at [1358, 385] on icon "Show slide 3 of 5" at bounding box center [1368, 379] width 31 height 40
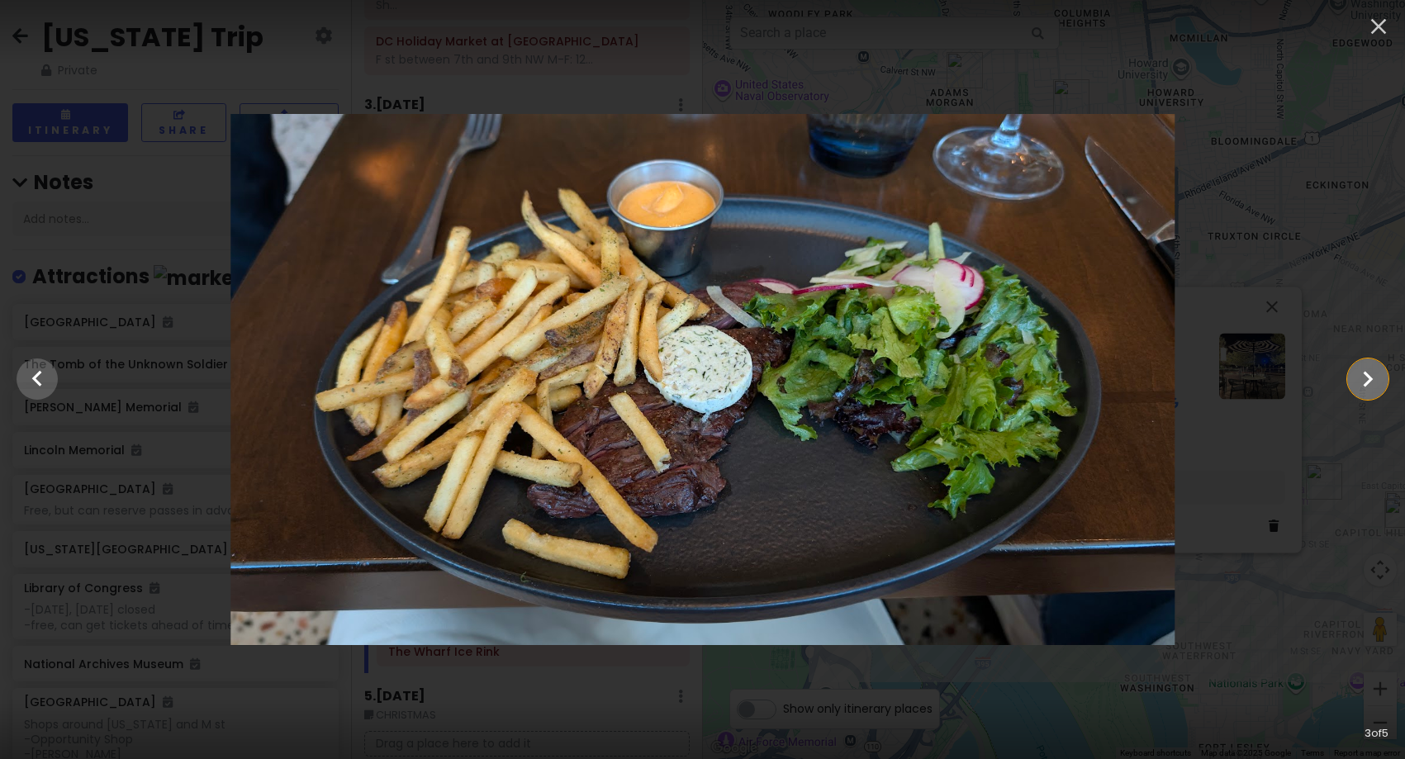
click at [1358, 385] on icon "Show slide 4 of 5" at bounding box center [1368, 379] width 31 height 40
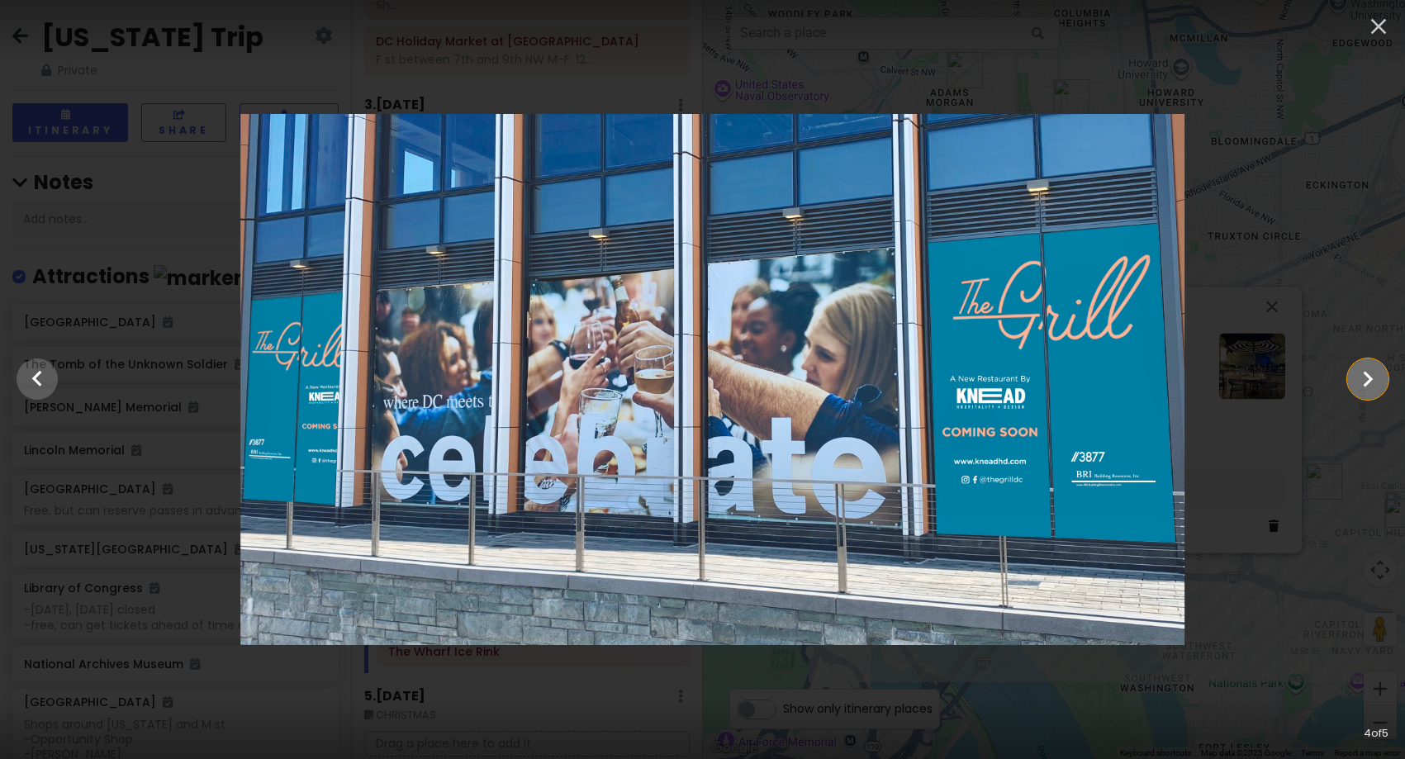
click at [1358, 385] on icon "Show slide 5 of 5" at bounding box center [1368, 379] width 31 height 40
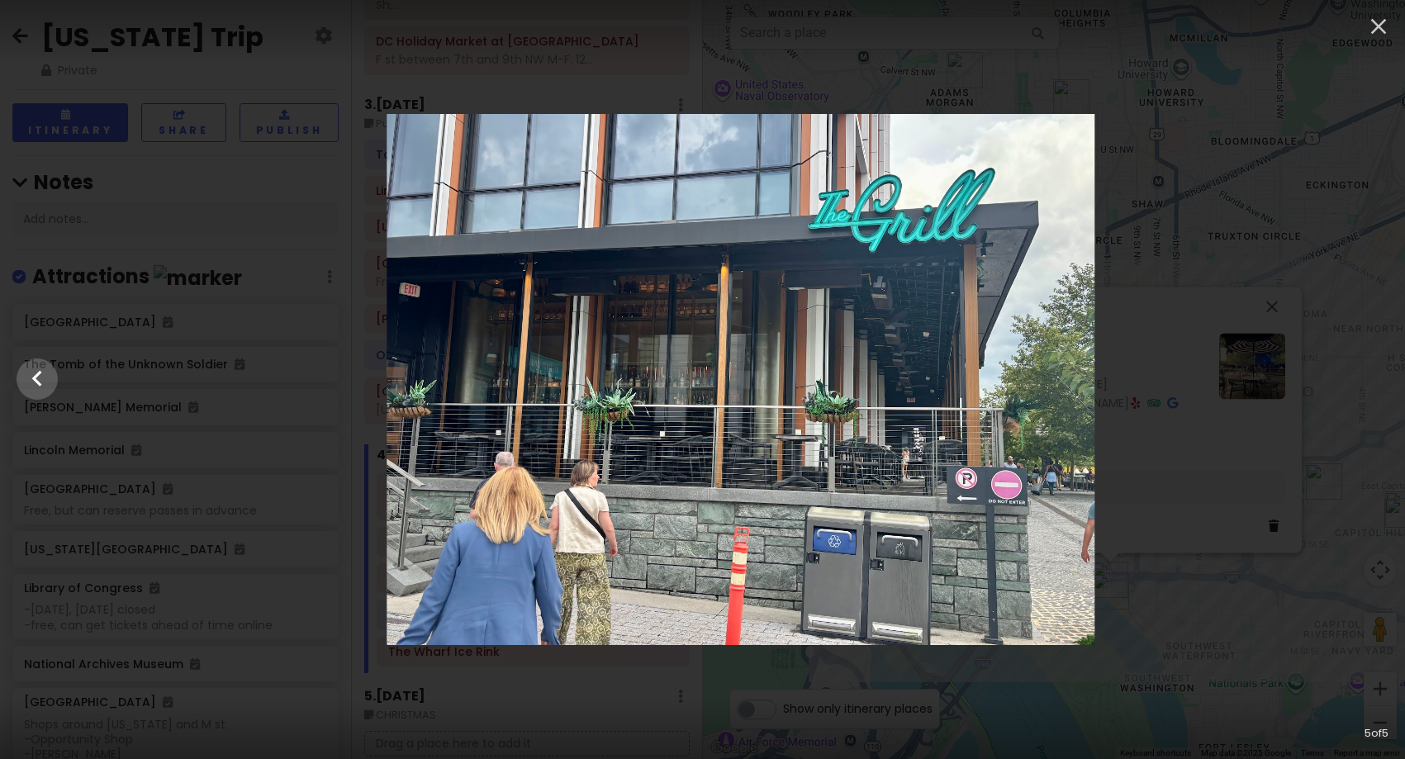
click at [1358, 385] on div at bounding box center [740, 379] width 1405 height 531
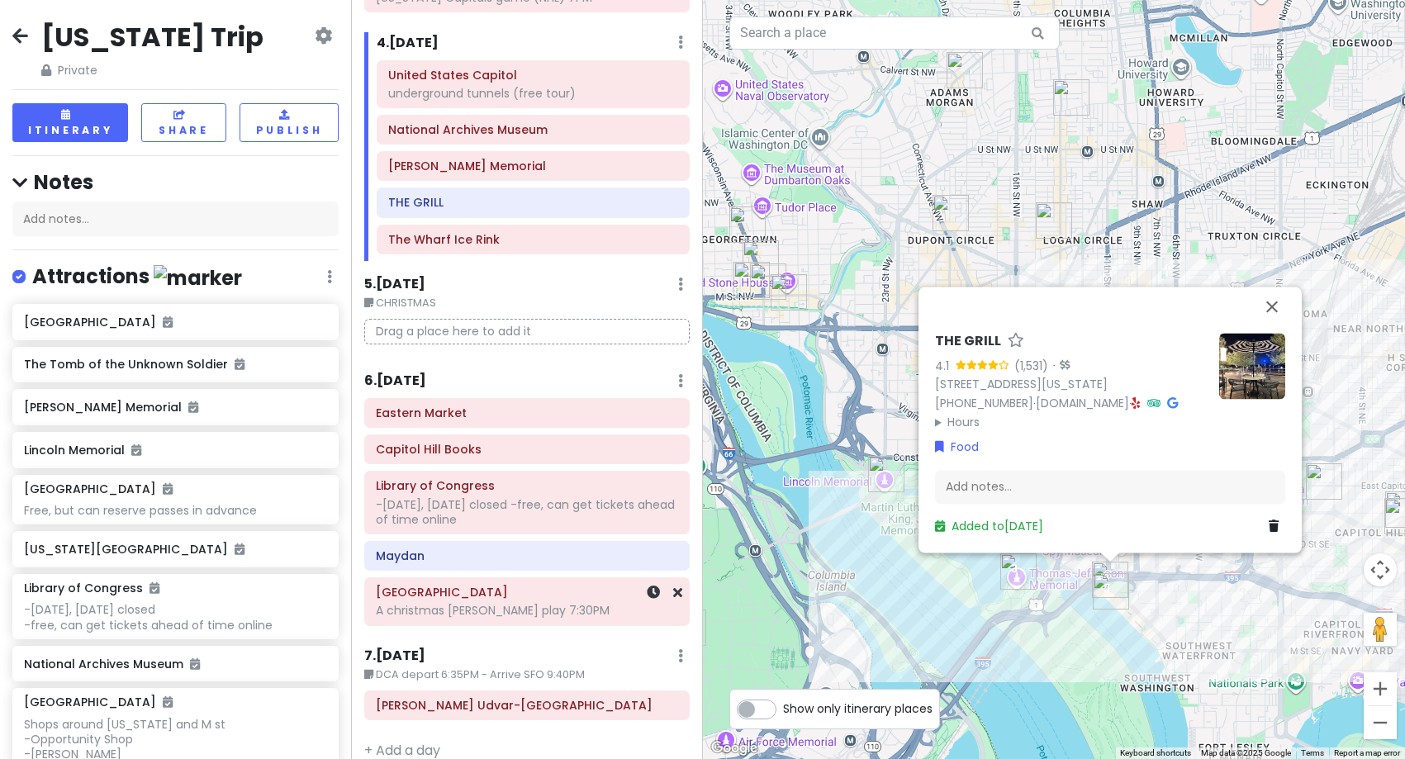
scroll to position [826, 0]
click at [378, 372] on h6 "6 . [DATE]" at bounding box center [395, 380] width 62 height 17
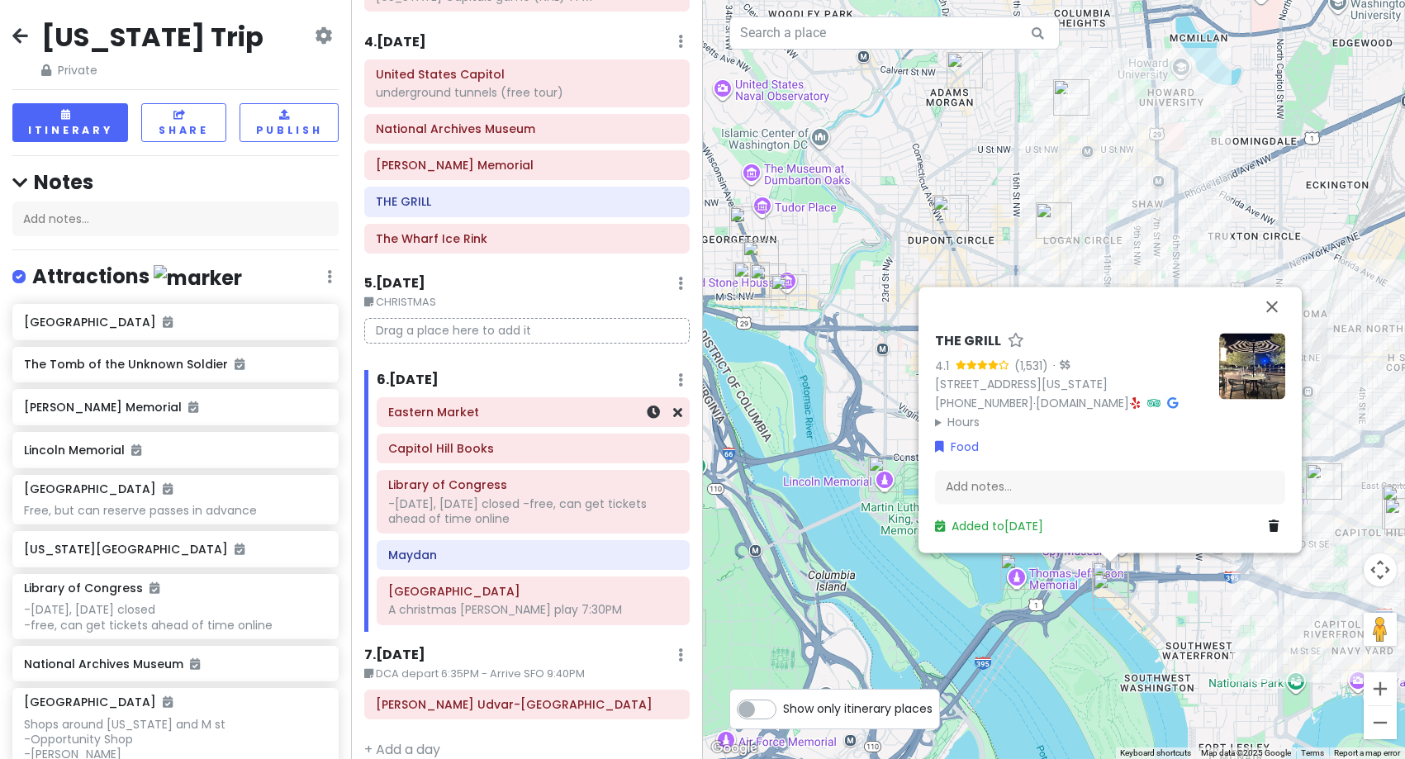
click at [483, 405] on h6 "Eastern Market" at bounding box center [533, 412] width 290 height 15
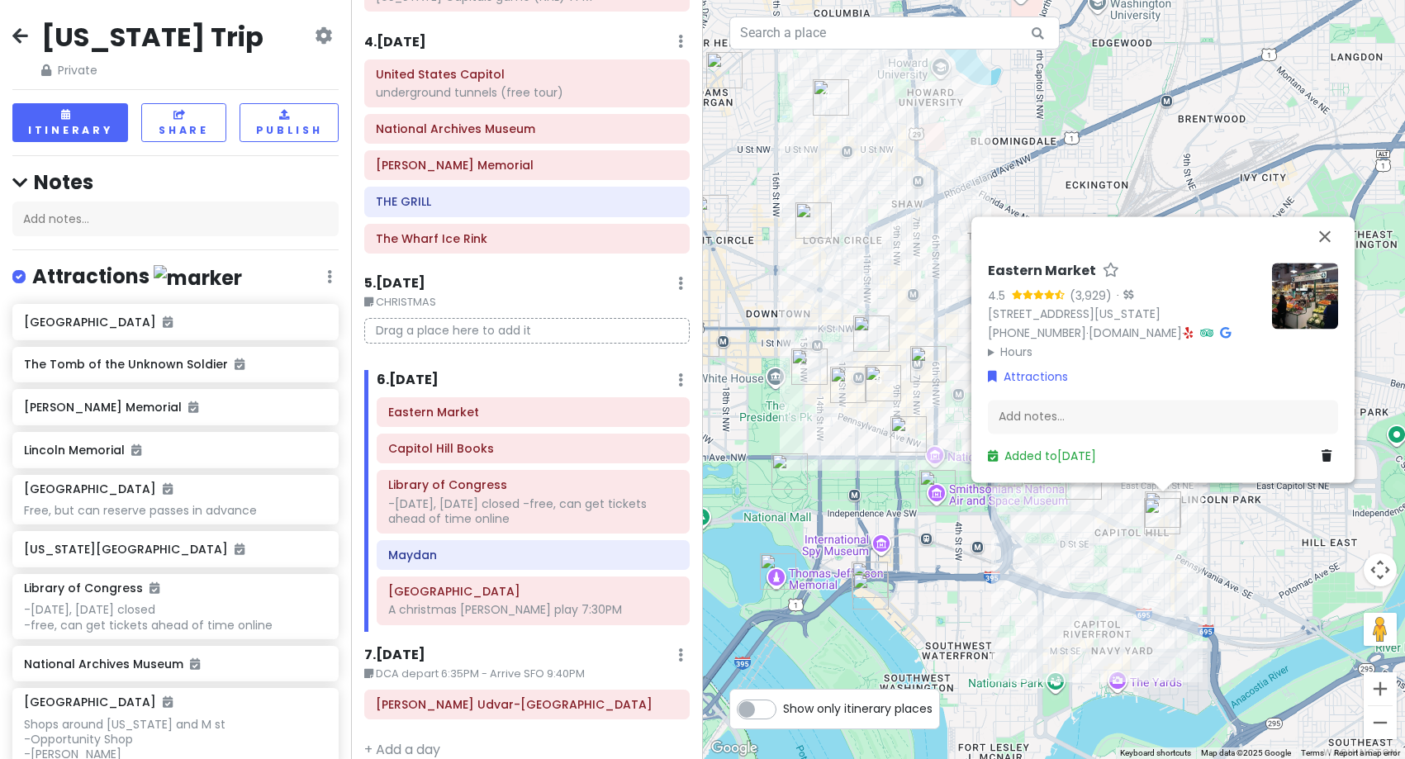
click at [1310, 299] on img at bounding box center [1305, 296] width 66 height 66
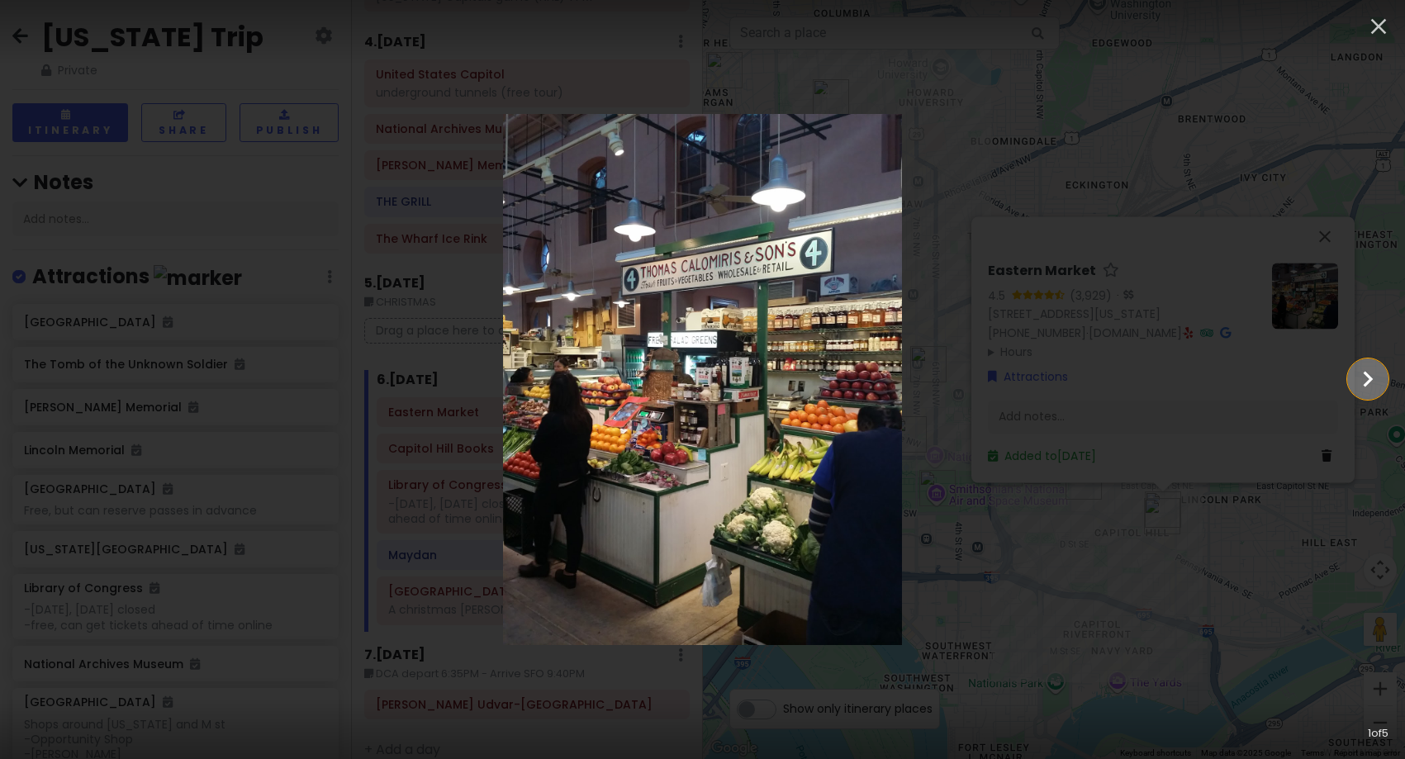
click at [1362, 391] on icon "Show slide 2 of 5" at bounding box center [1368, 379] width 31 height 40
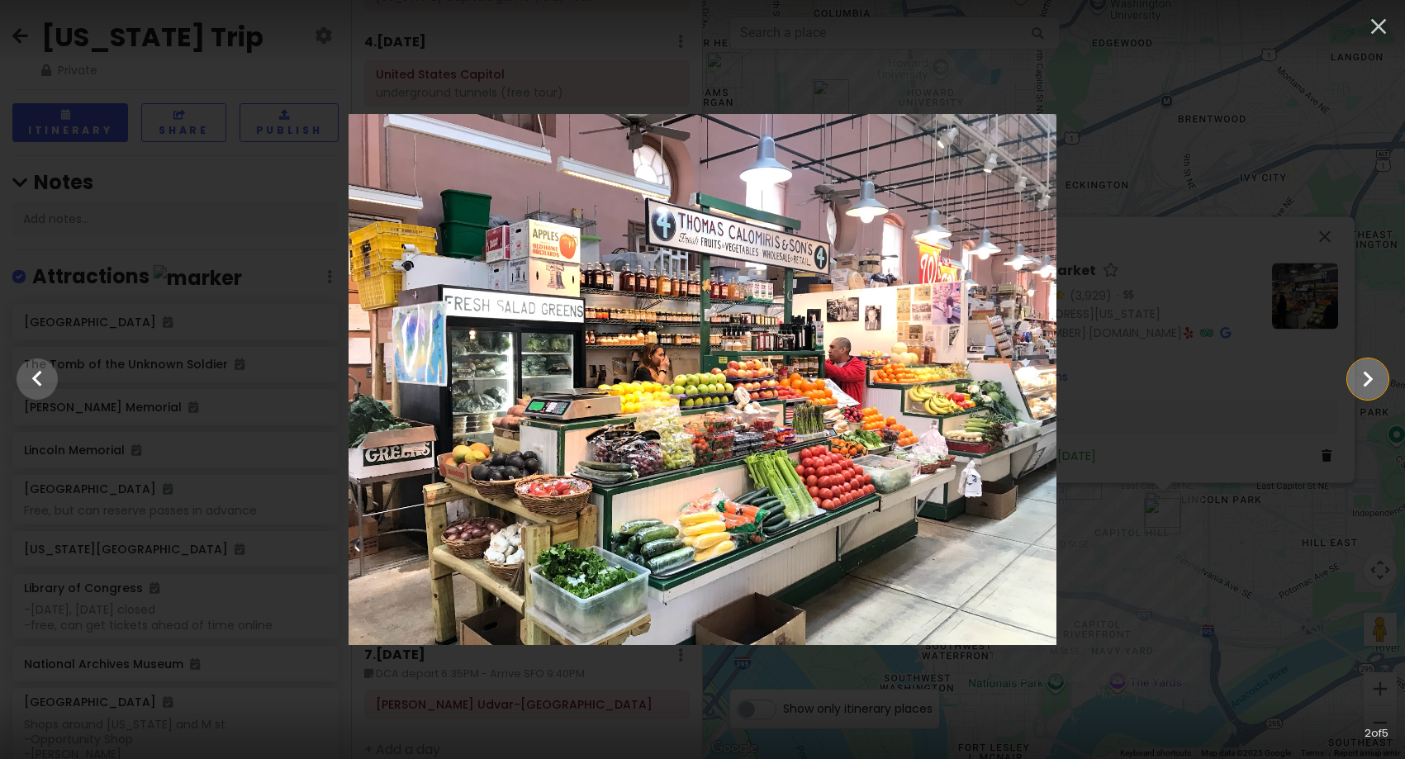
click at [1362, 391] on icon "Show slide 3 of 5" at bounding box center [1368, 379] width 31 height 40
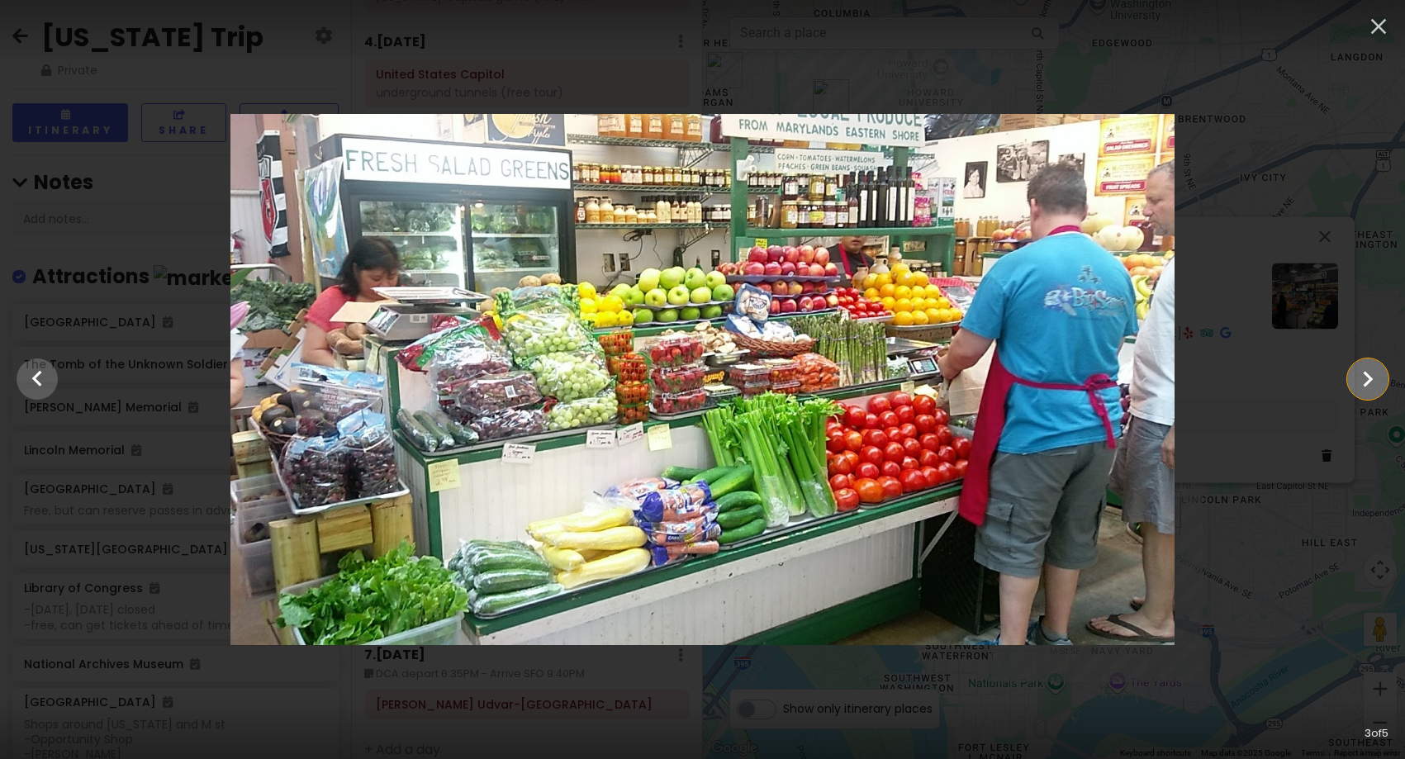
click at [1362, 391] on icon "Show slide 4 of 5" at bounding box center [1368, 379] width 31 height 40
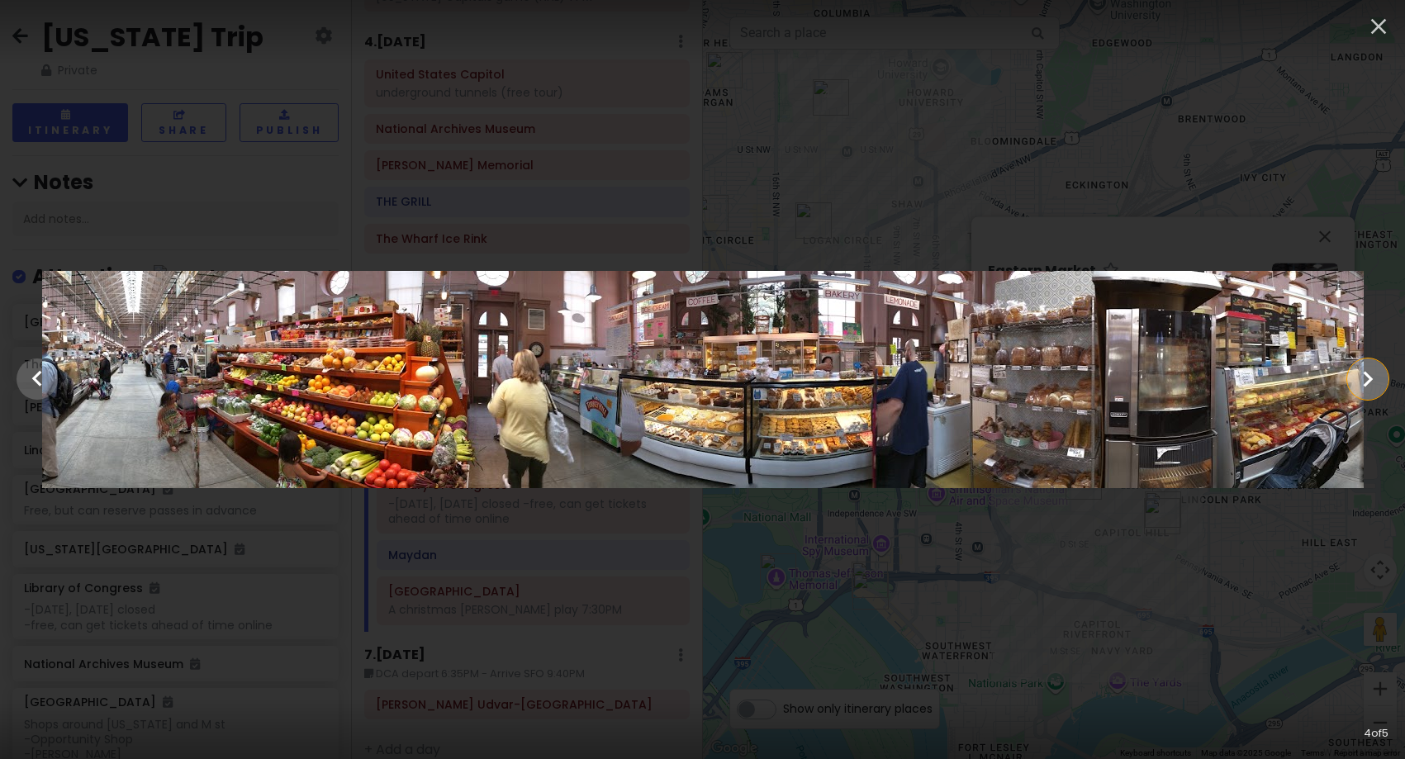
click at [1362, 391] on icon "Show slide 5 of 5" at bounding box center [1368, 379] width 31 height 40
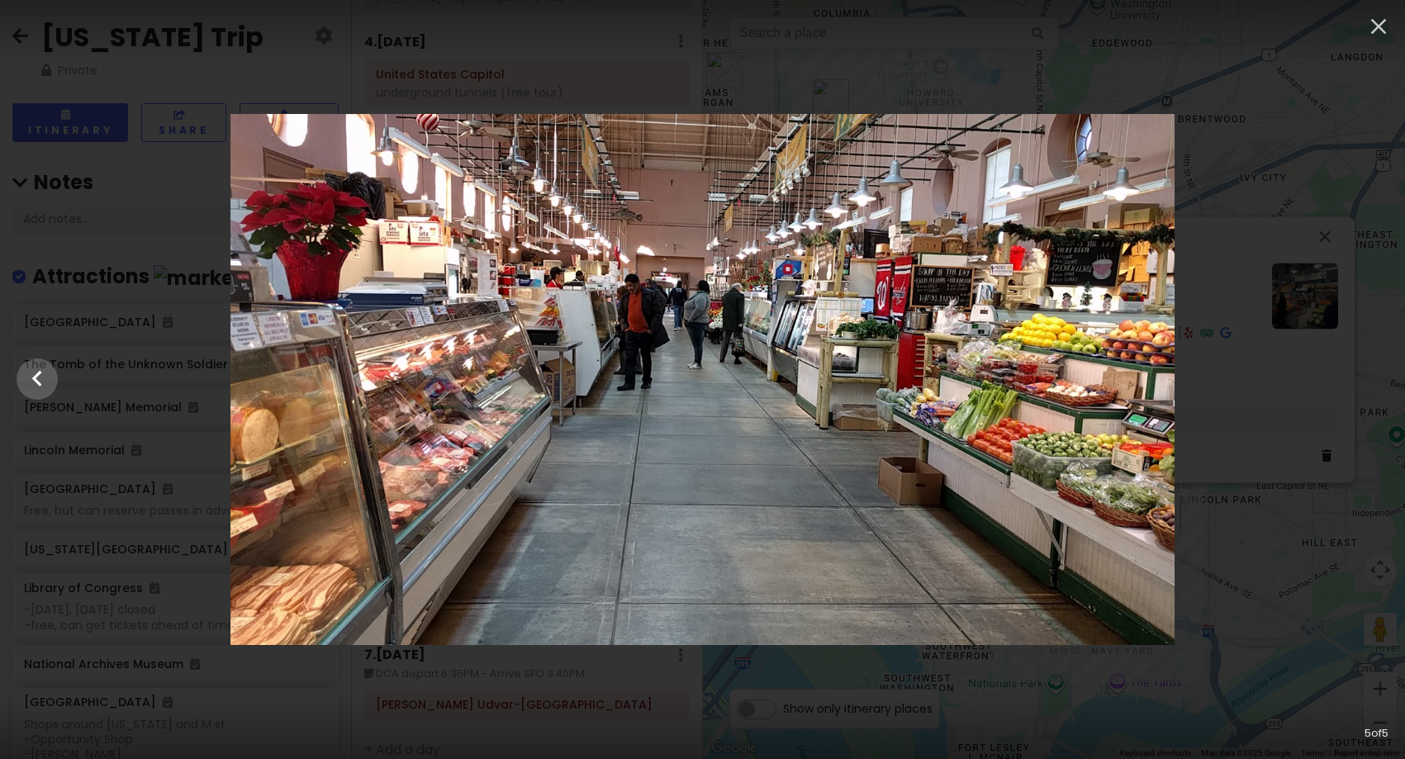
click at [1362, 391] on div at bounding box center [702, 379] width 1405 height 531
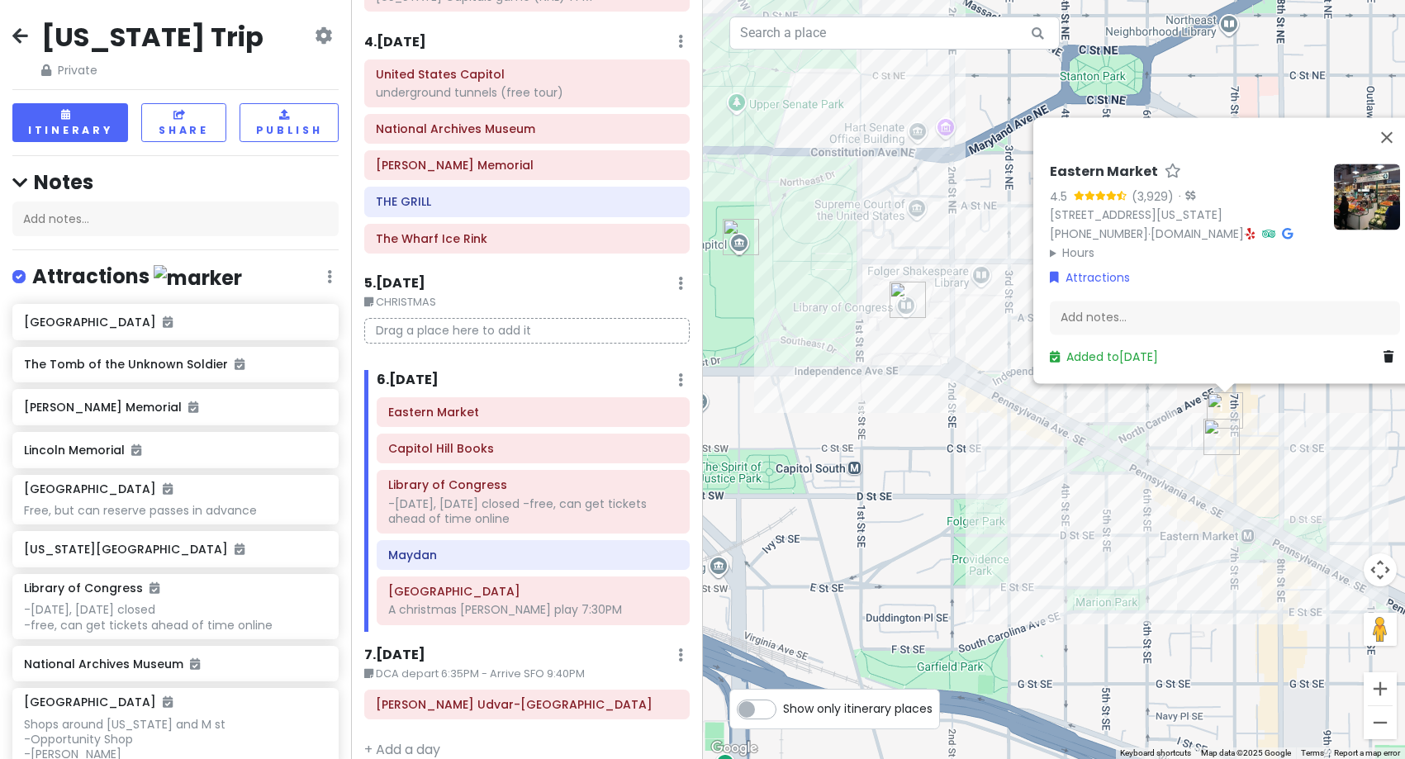
drag, startPoint x: 1059, startPoint y: 416, endPoint x: 1085, endPoint y: 611, distance: 195.9
click at [1085, 611] on div "Eastern Market 4.5 (3,929) · [STREET_ADDRESS][US_STATE] [PHONE_NUMBER] · [DOMAI…" at bounding box center [1054, 379] width 703 height 759
click at [485, 514] on div "-[DATE], [DATE] closed -free, can get tickets ahead of time online" at bounding box center [533, 512] width 290 height 30
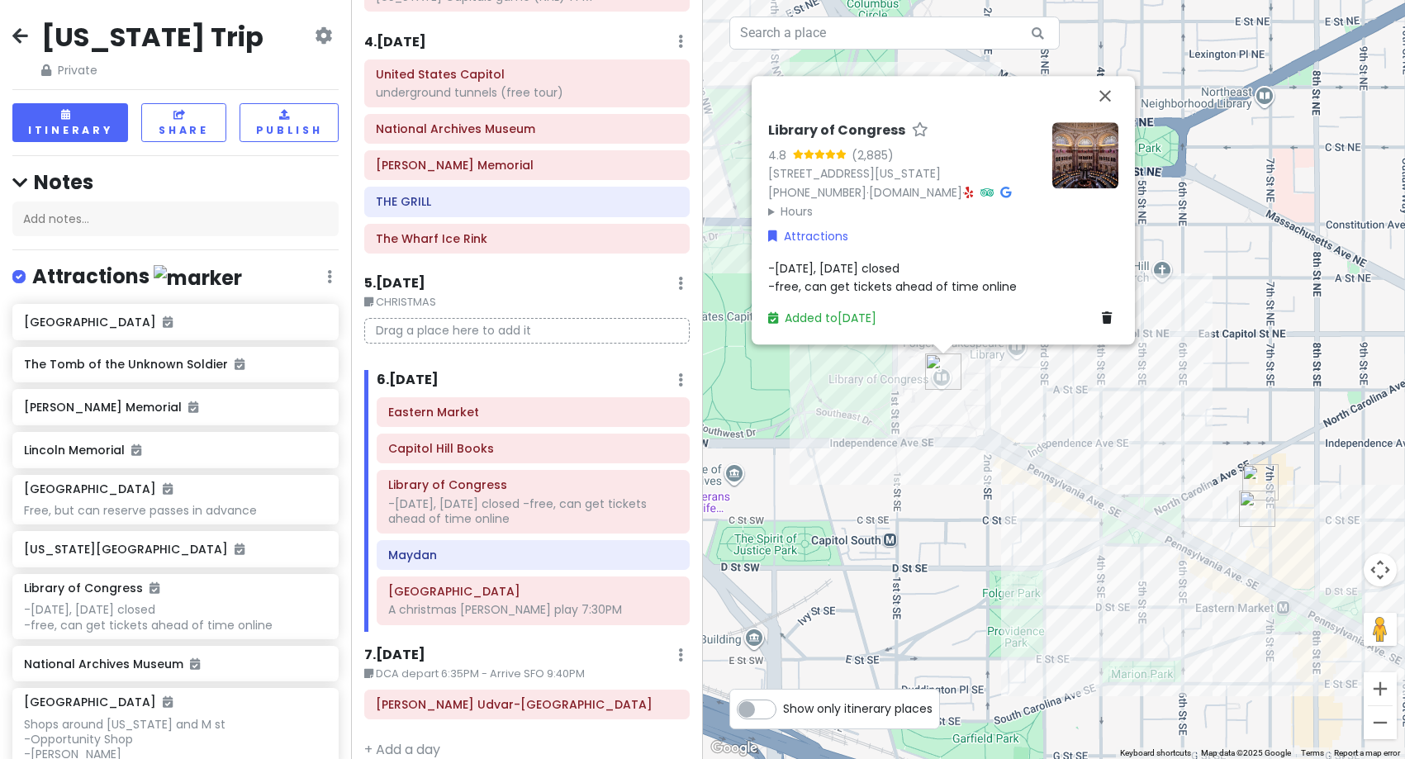
click at [1083, 146] on img at bounding box center [1086, 155] width 66 height 66
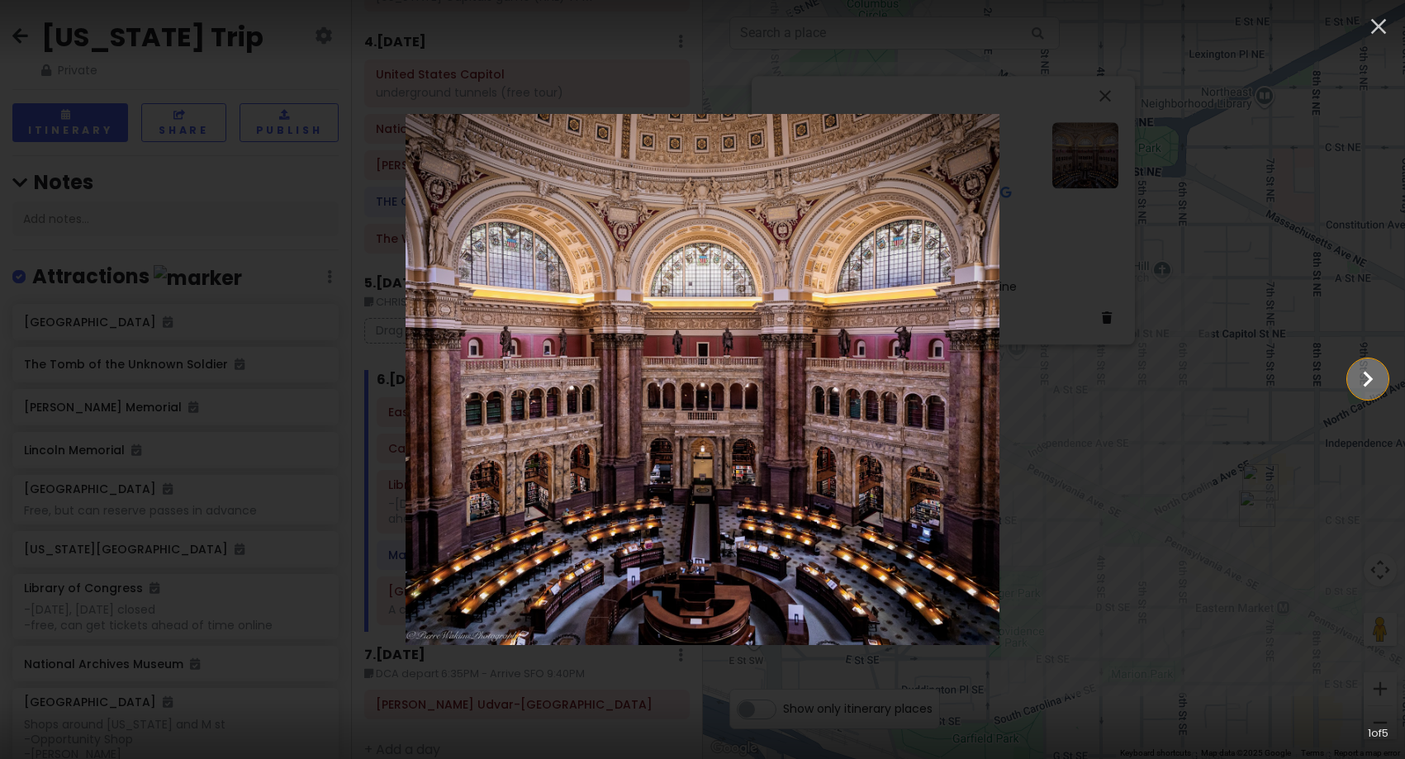
click at [1362, 364] on icon "Show slide 2 of 5" at bounding box center [1368, 379] width 31 height 40
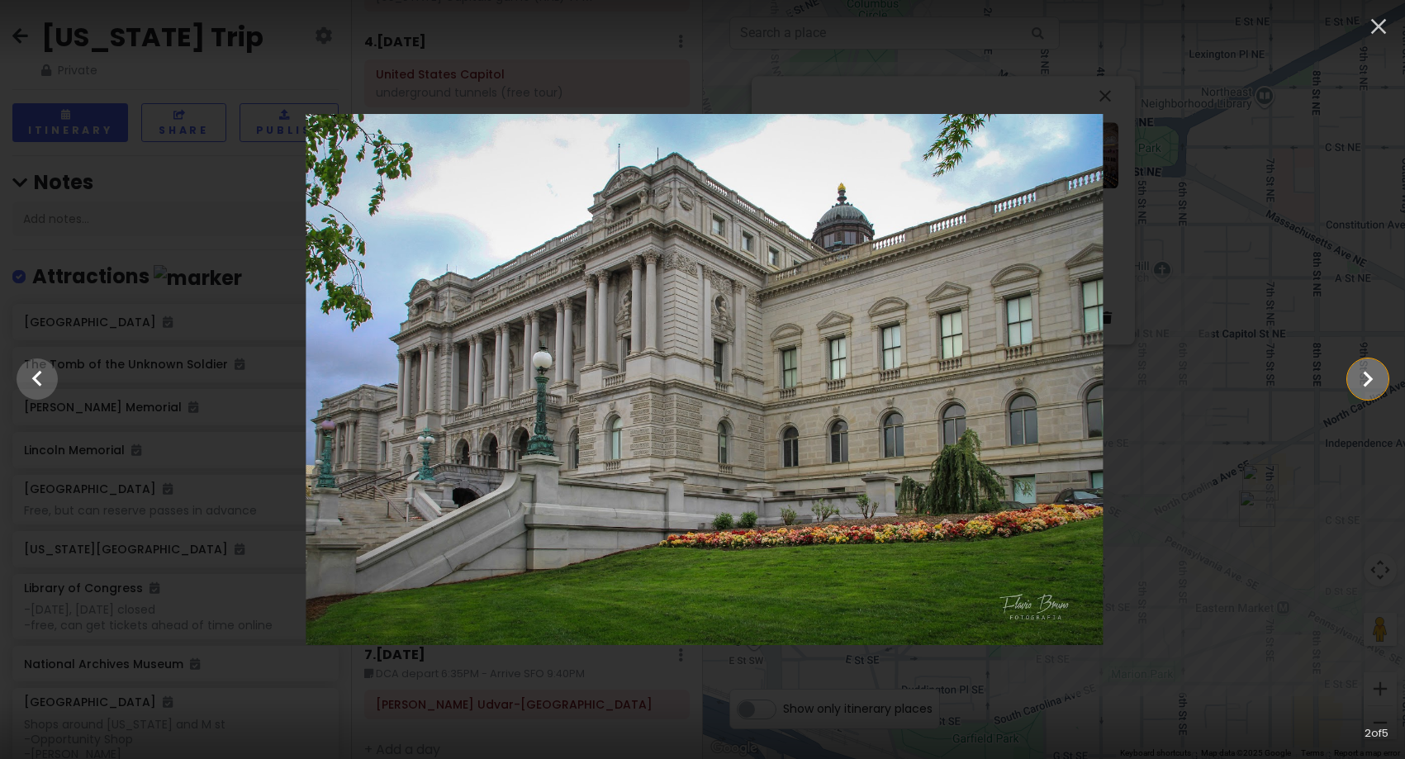
click at [1362, 364] on icon "Show slide 3 of 5" at bounding box center [1368, 379] width 31 height 40
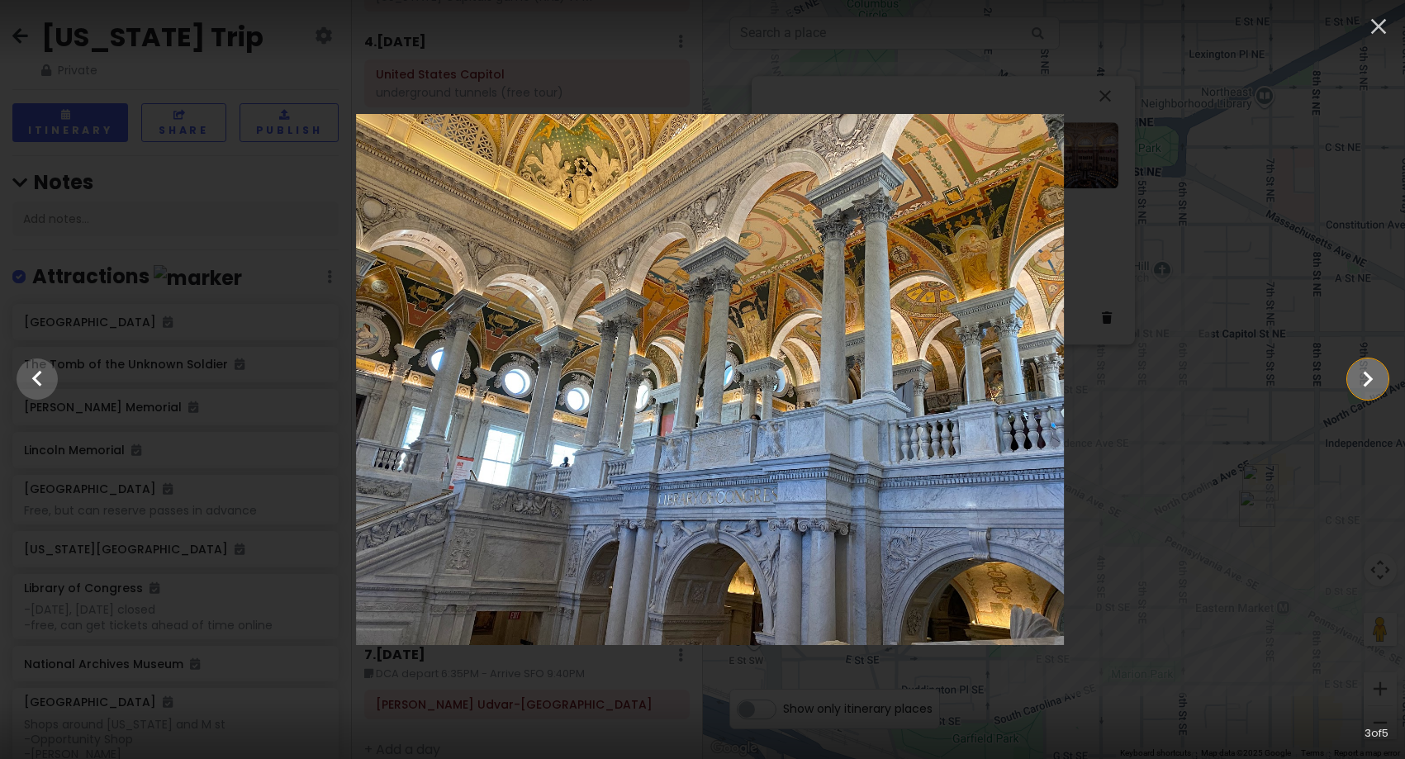
click at [1362, 364] on icon "Show slide 4 of 5" at bounding box center [1368, 379] width 31 height 40
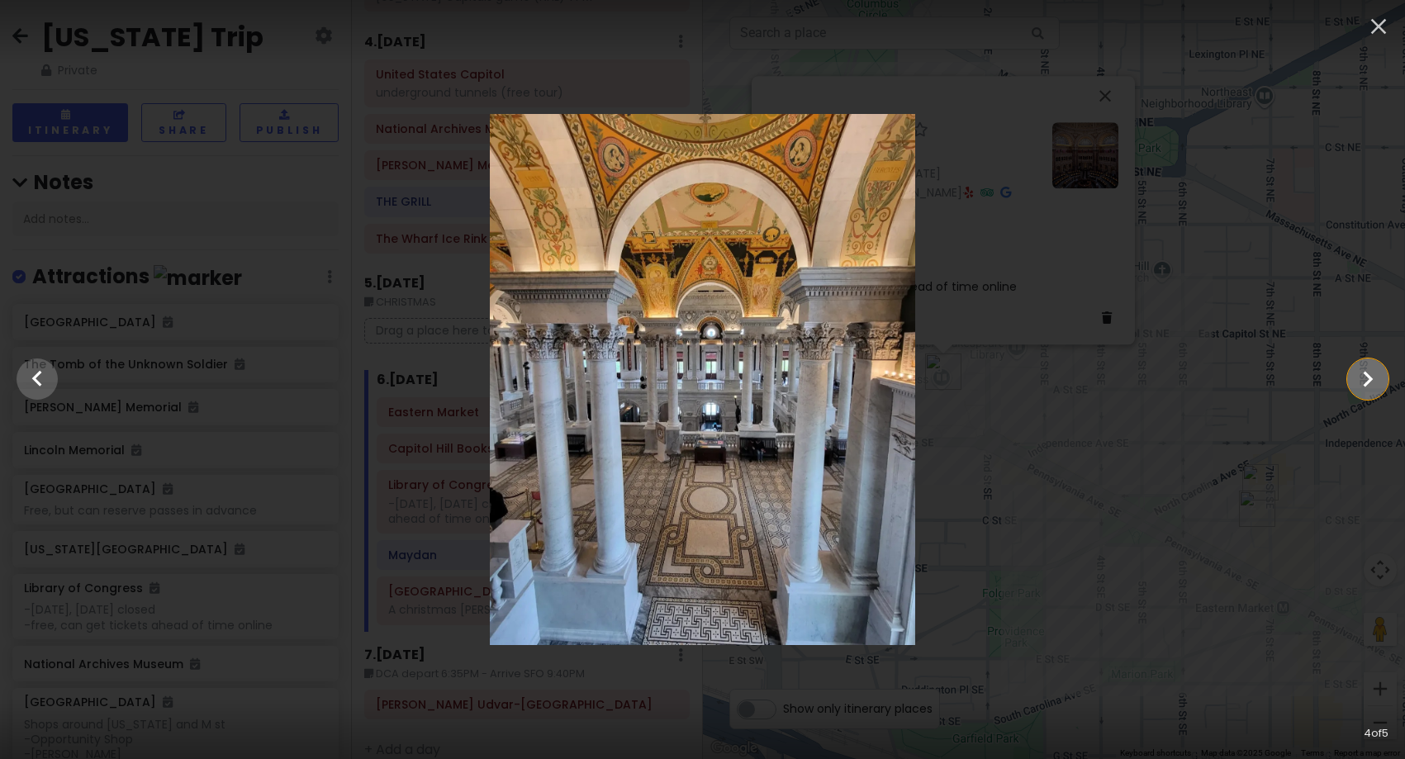
click at [1362, 364] on icon "Show slide 5 of 5" at bounding box center [1368, 379] width 31 height 40
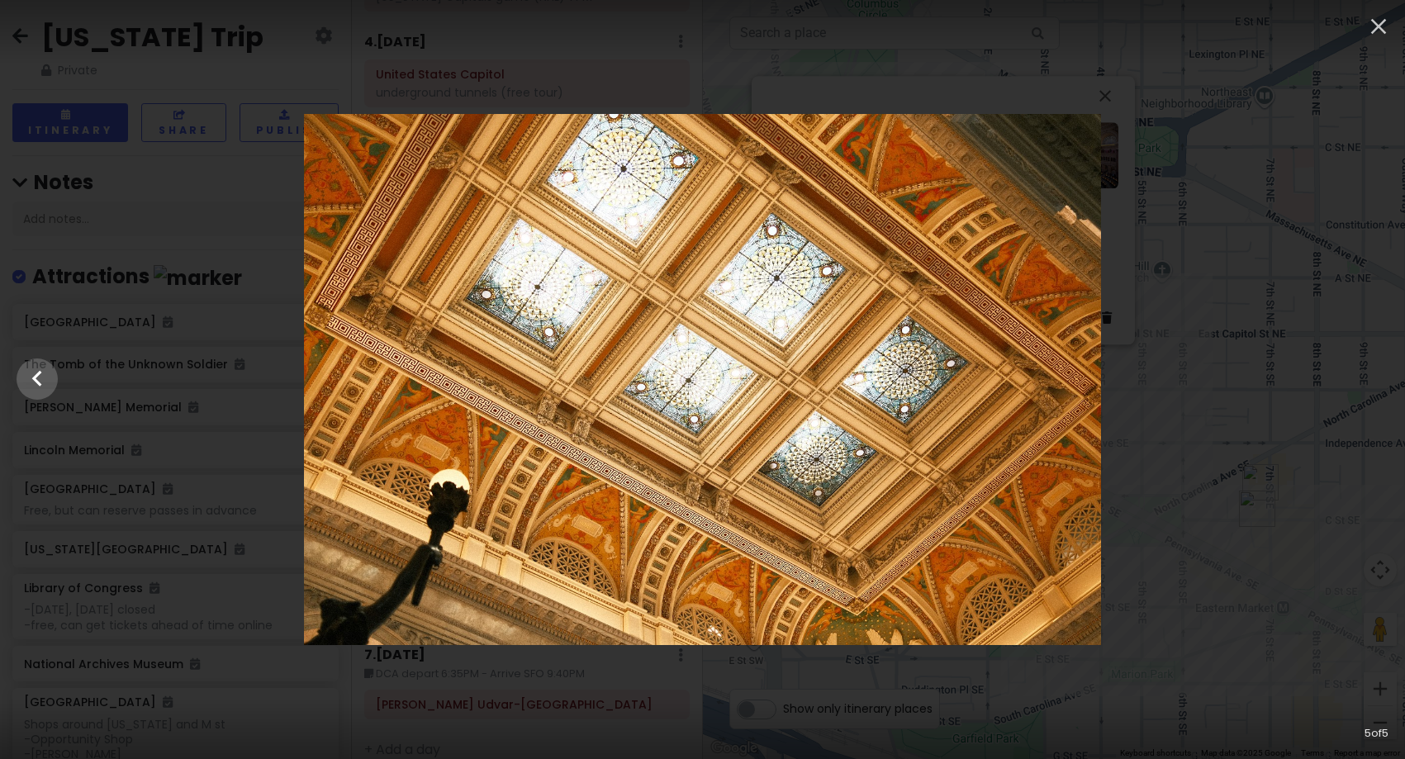
click at [1312, 401] on div at bounding box center [702, 379] width 1405 height 531
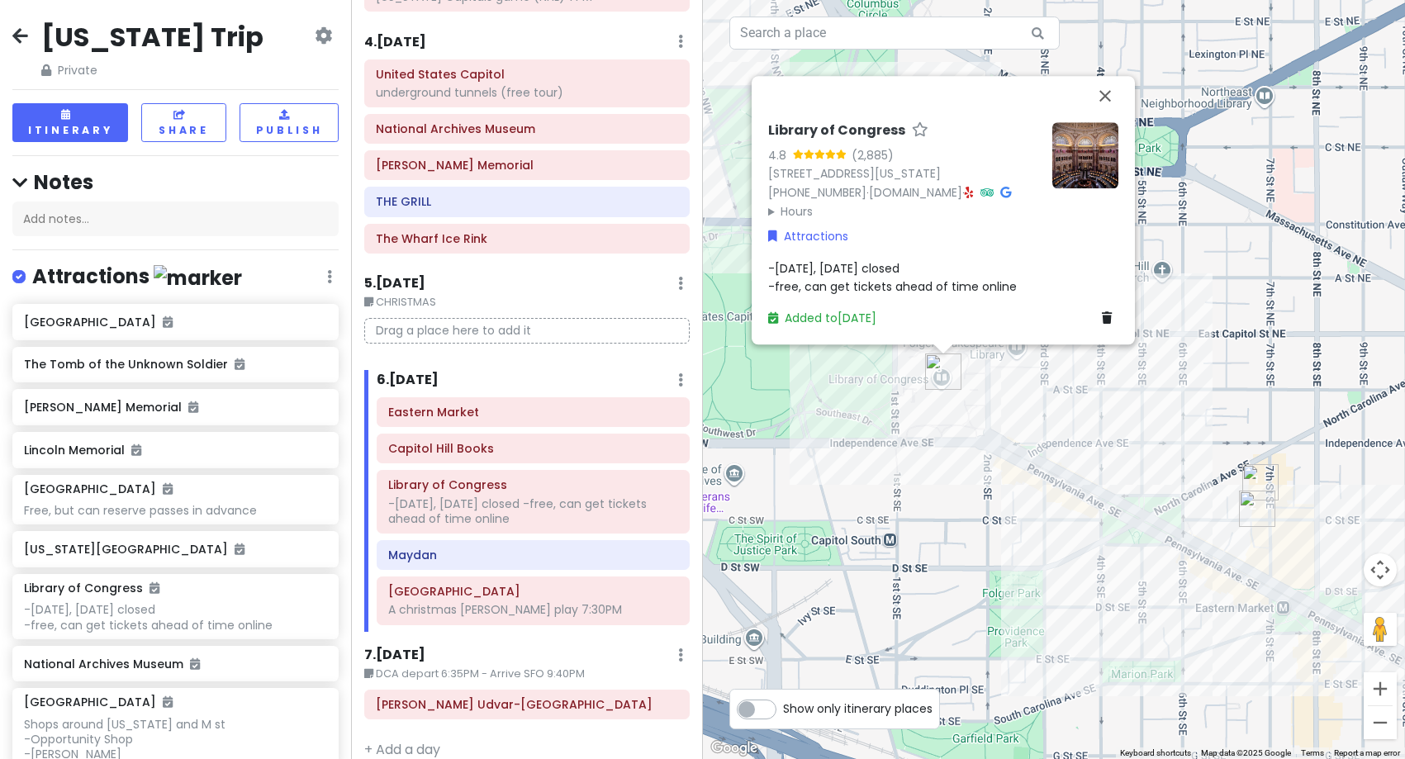
click at [886, 406] on div "Library of Congress 4.8 (2,885) [STREET_ADDRESS][US_STATE] [PHONE_NUMBER] · [DO…" at bounding box center [1054, 379] width 703 height 759
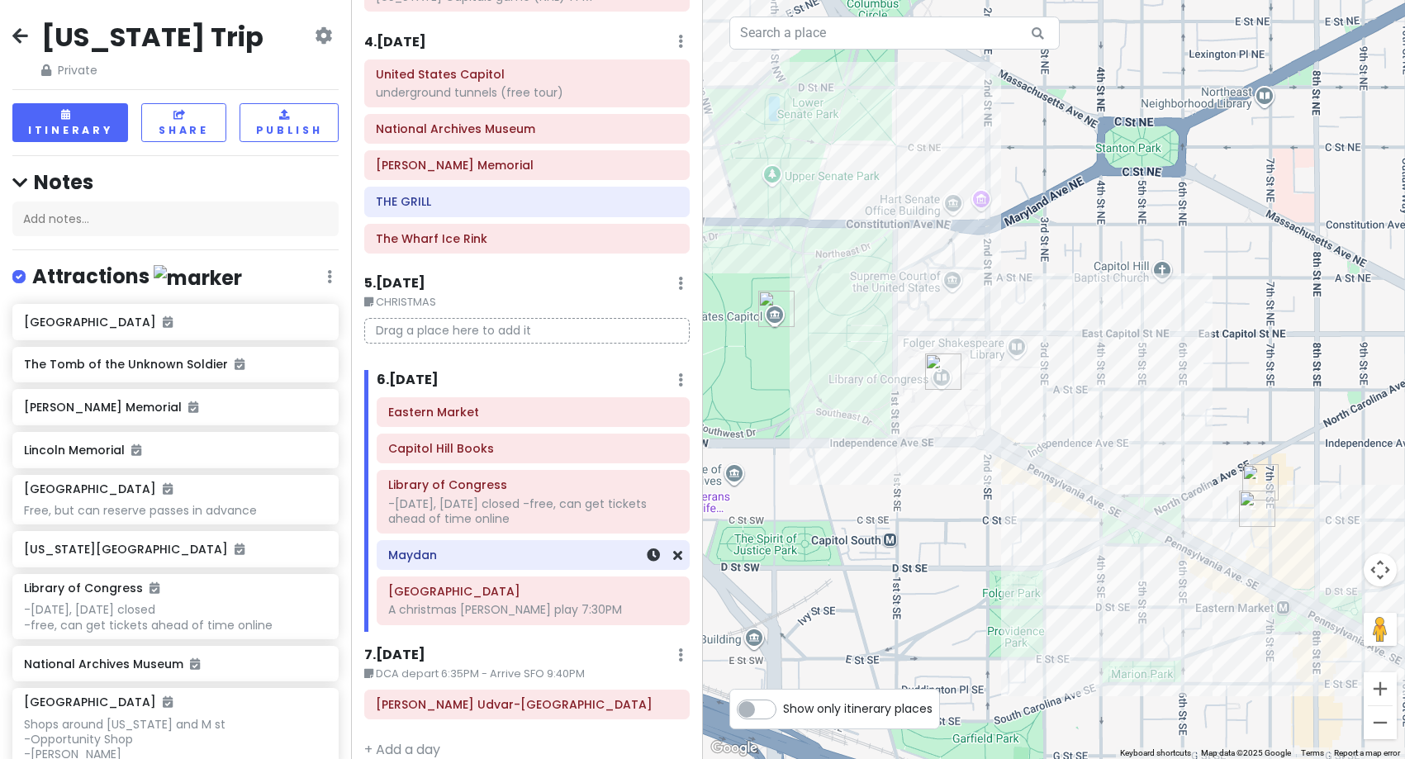
click at [490, 565] on div "Maydan" at bounding box center [533, 555] width 290 height 23
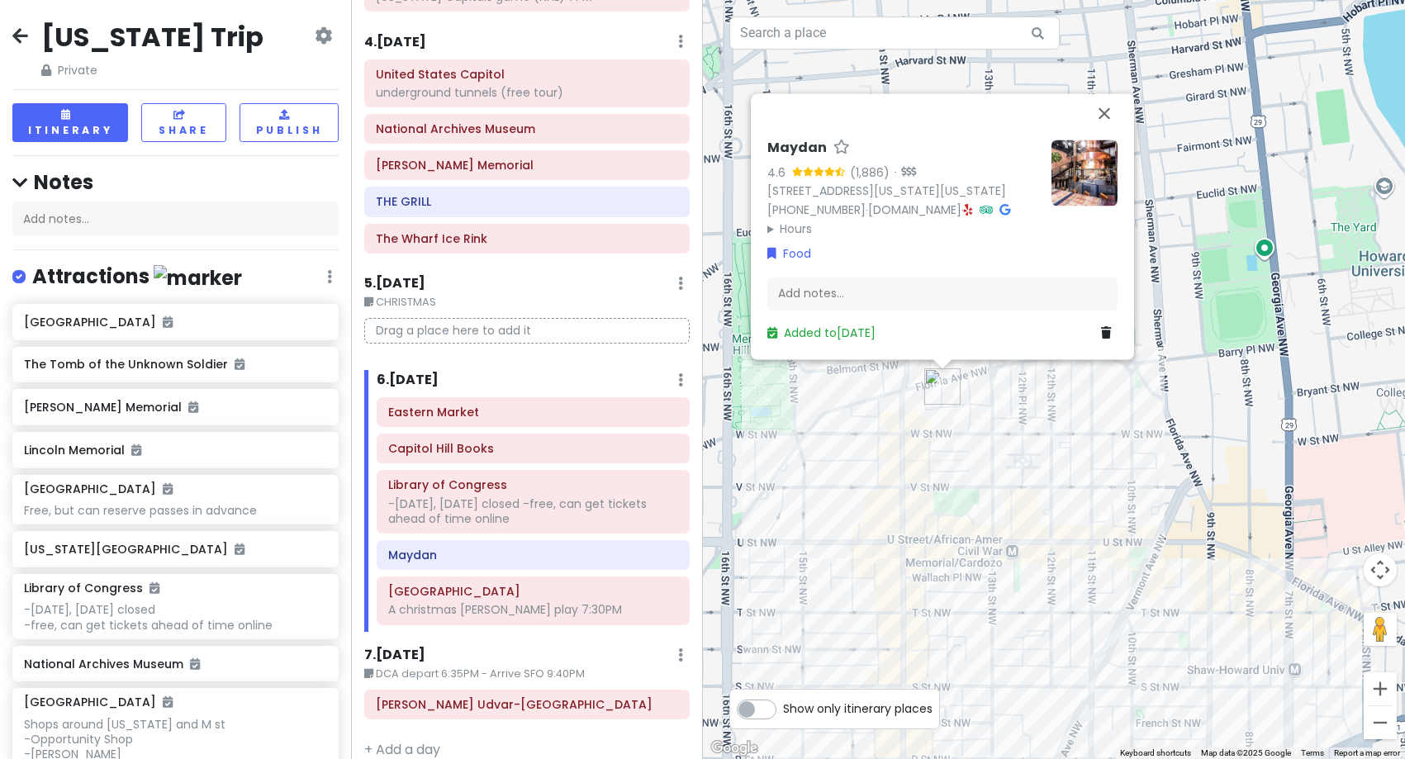
click at [1107, 150] on img at bounding box center [1085, 173] width 66 height 66
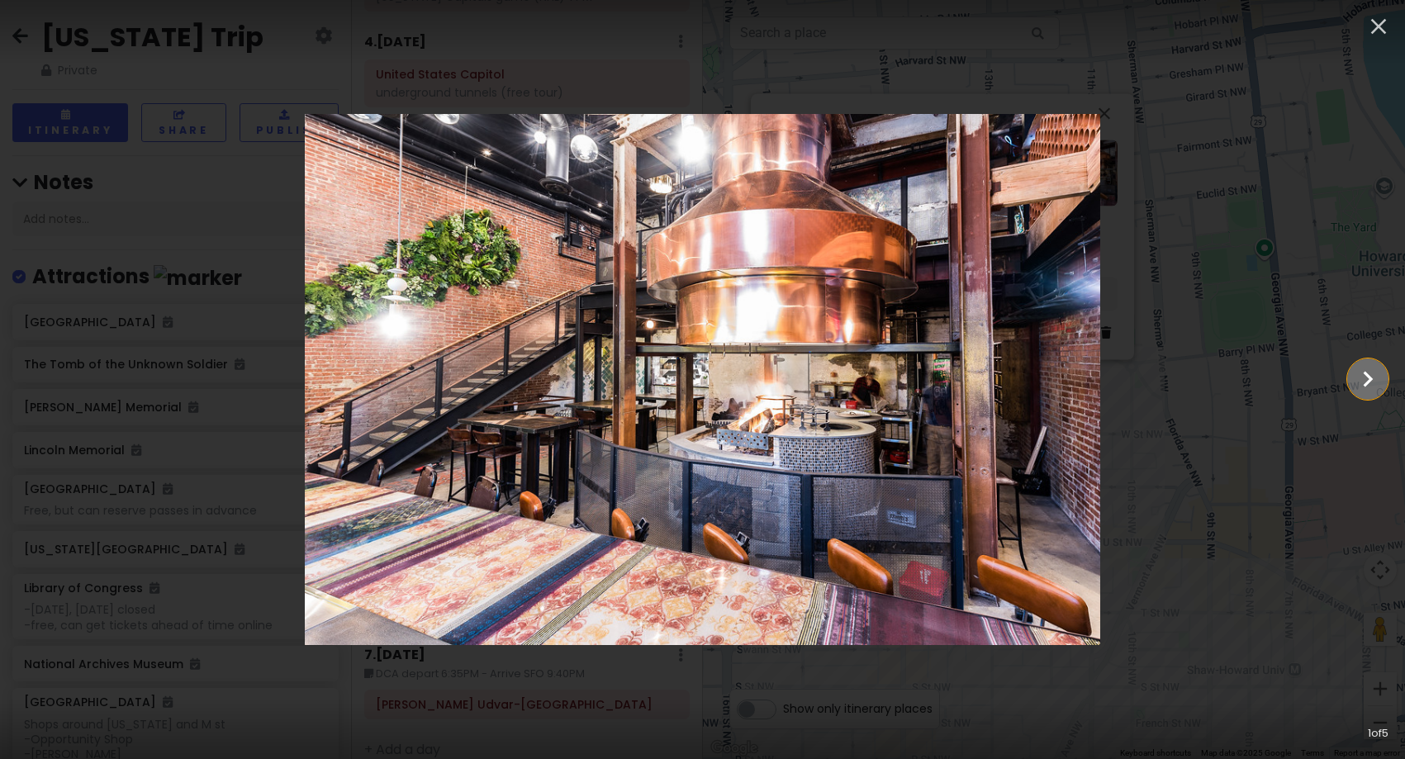
click at [1362, 384] on icon "Show slide 2 of 5" at bounding box center [1368, 379] width 31 height 40
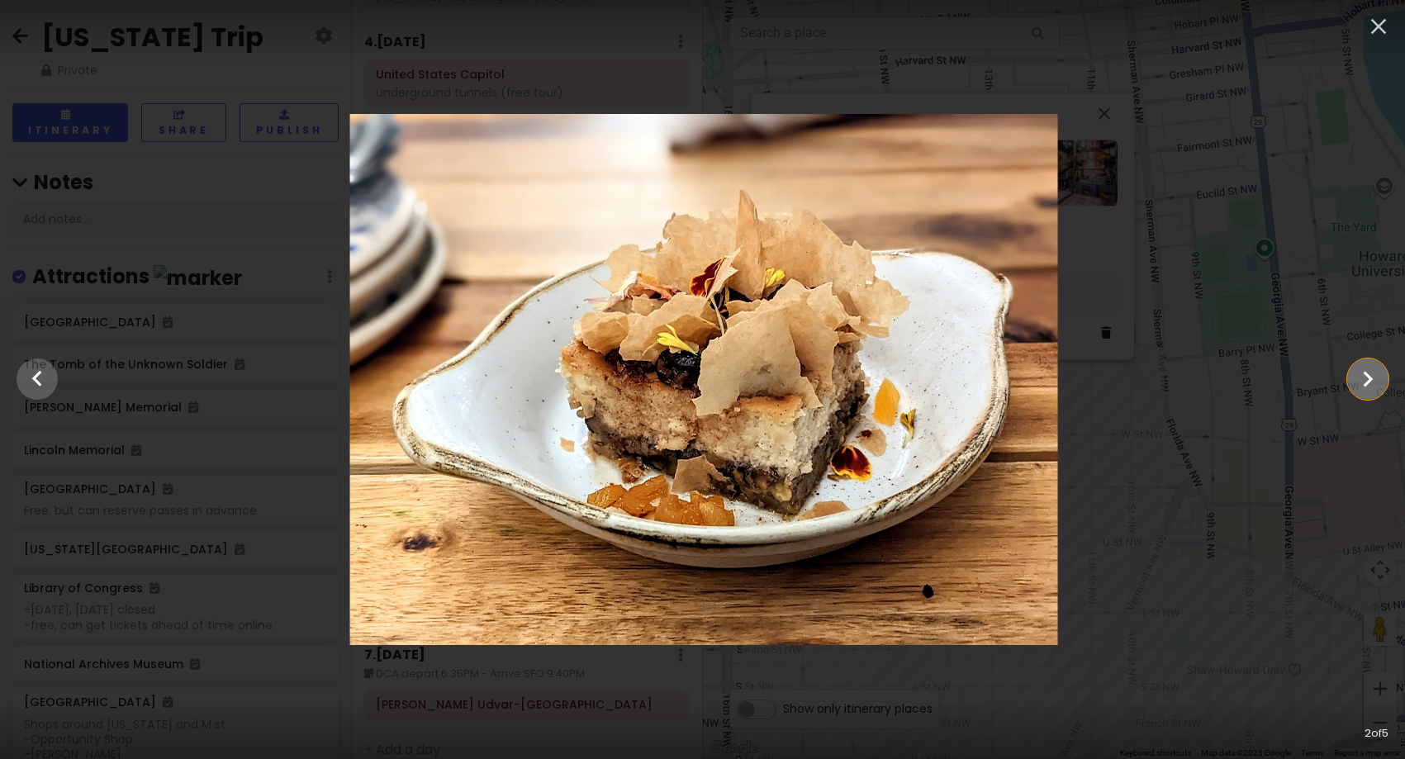
click at [1362, 384] on icon "Show slide 3 of 5" at bounding box center [1368, 379] width 31 height 40
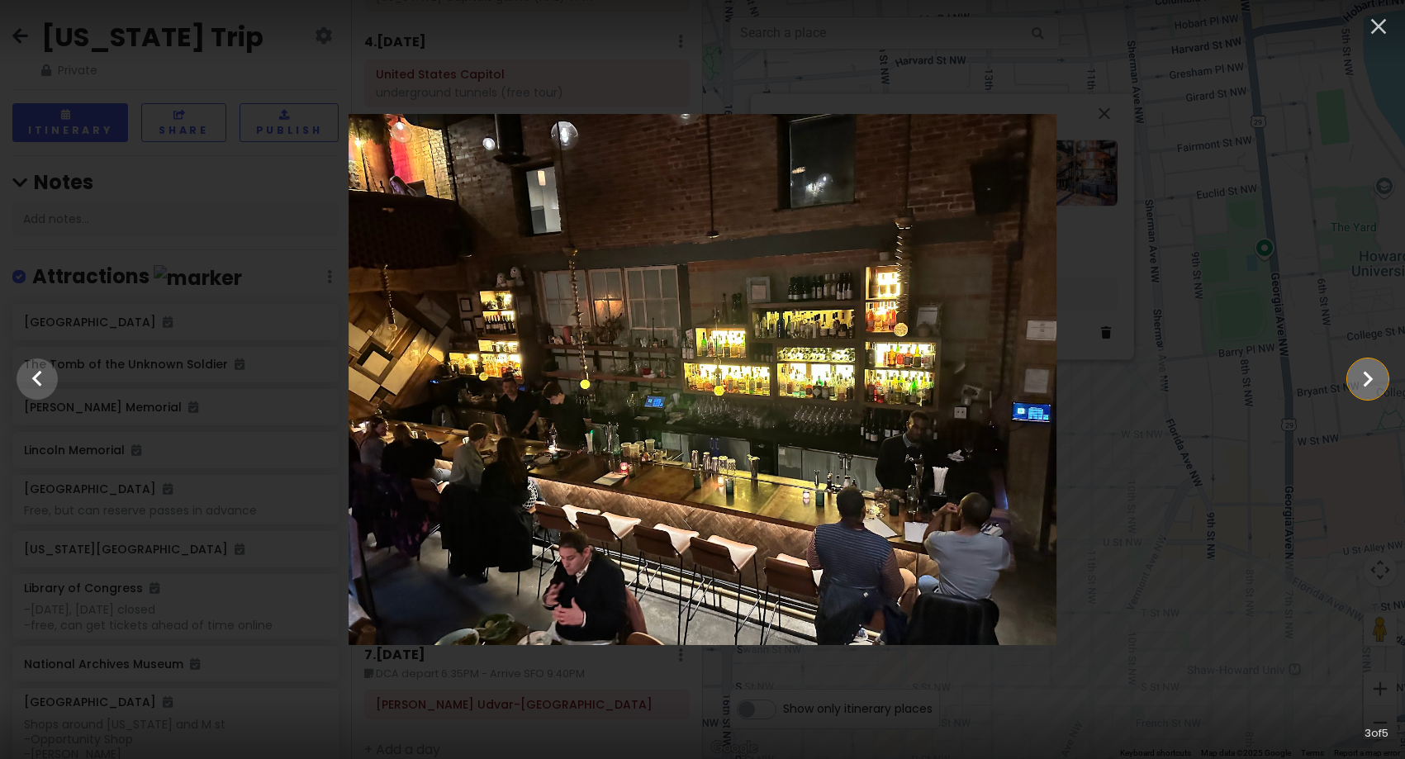
click at [1362, 384] on icon "Show slide 4 of 5" at bounding box center [1368, 379] width 31 height 40
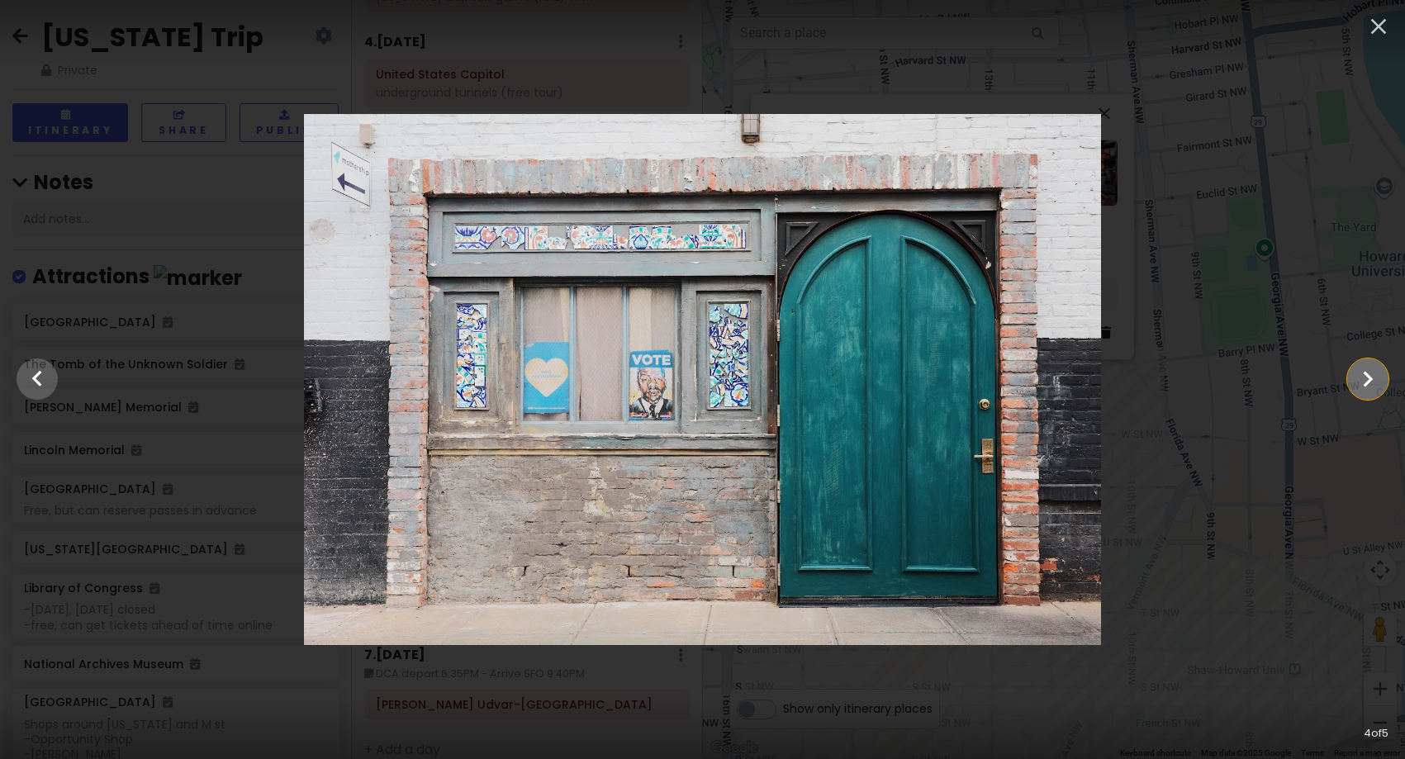
click at [1371, 386] on icon "Show slide 5 of 5" at bounding box center [1368, 379] width 31 height 40
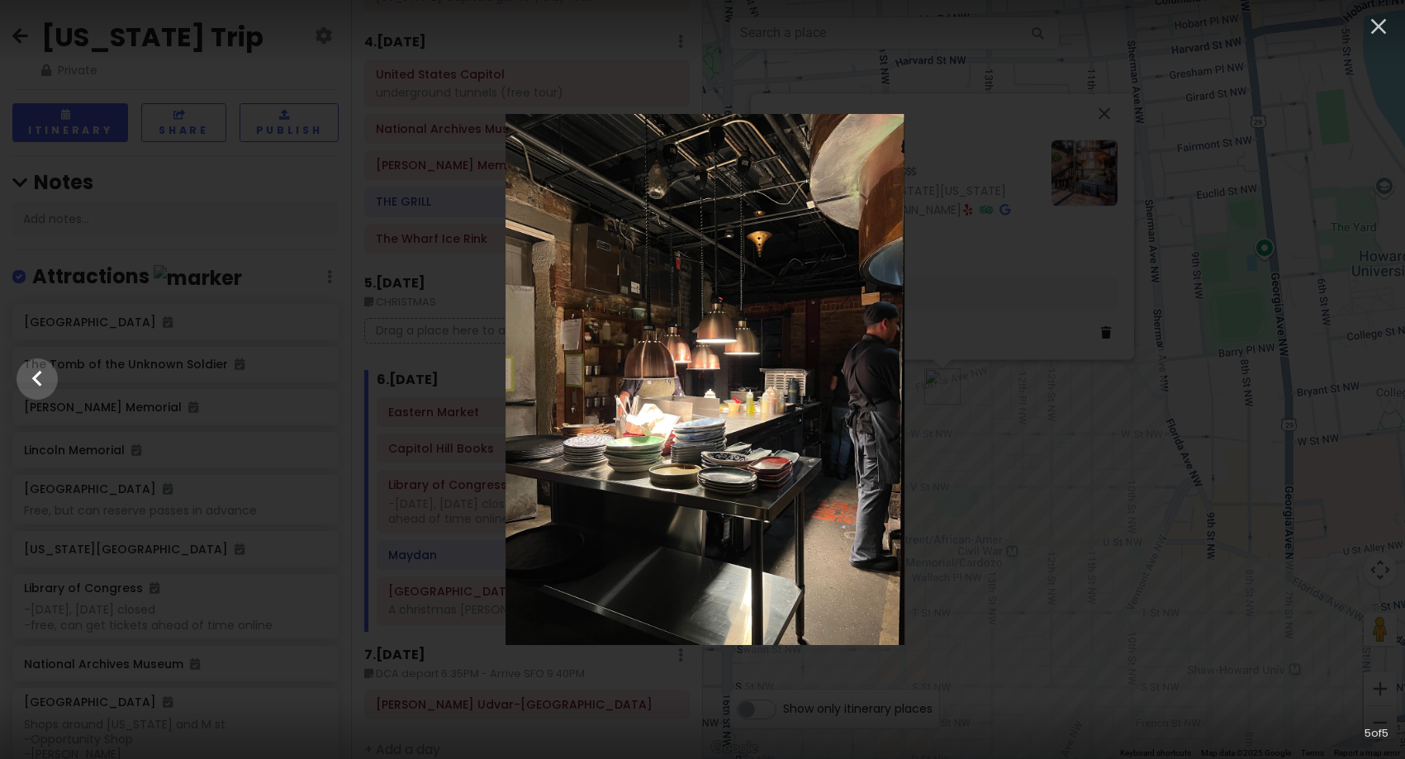
click at [1371, 386] on div at bounding box center [704, 379] width 1405 height 531
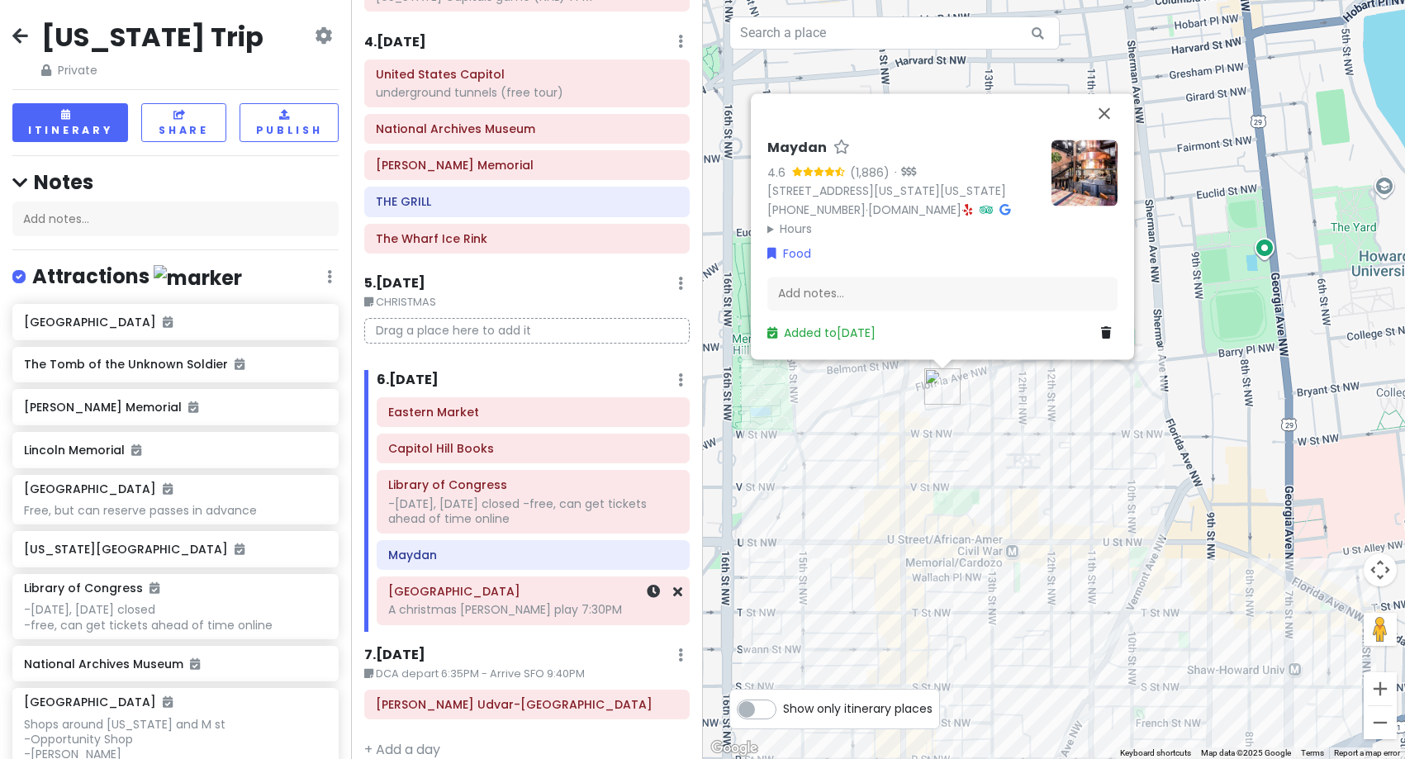
click at [477, 611] on div "A christmas [PERSON_NAME] play 7:30PM" at bounding box center [533, 609] width 290 height 15
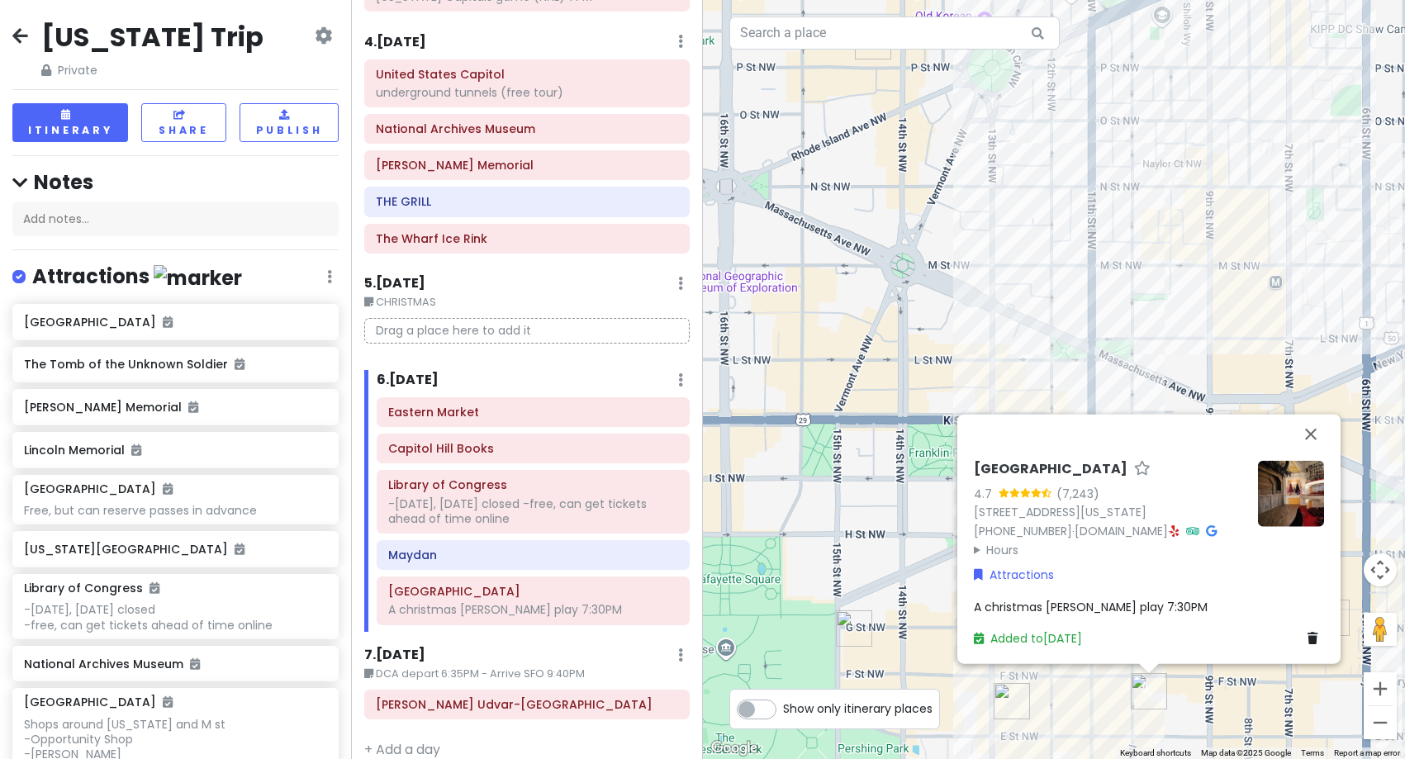
click at [896, 489] on div "Ford's Theatre 4.7 (7,243) [STREET_ADDRESS][US_STATE] [PHONE_NUMBER] · [DOMAIN_…" at bounding box center [1054, 379] width 703 height 759
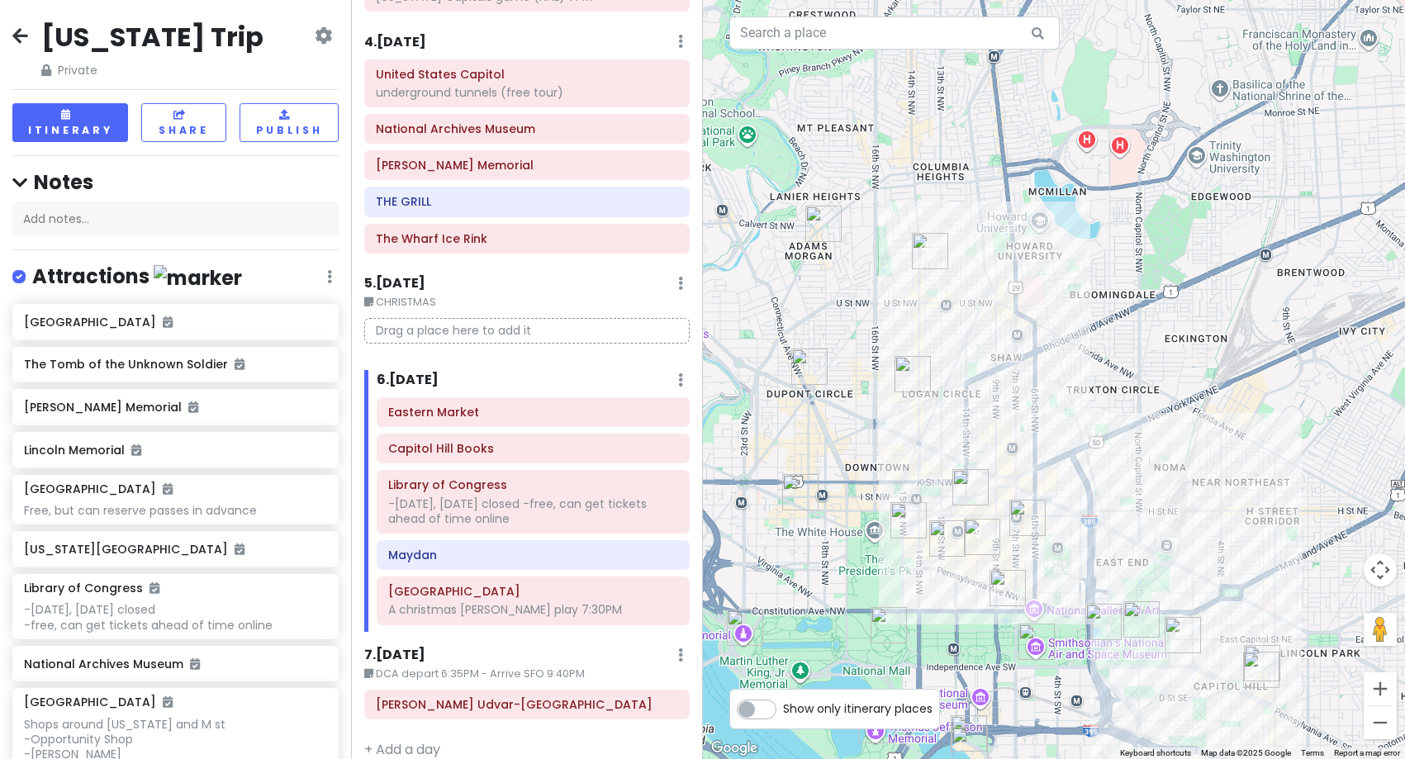
click at [928, 259] on img "Maydan" at bounding box center [930, 251] width 36 height 36
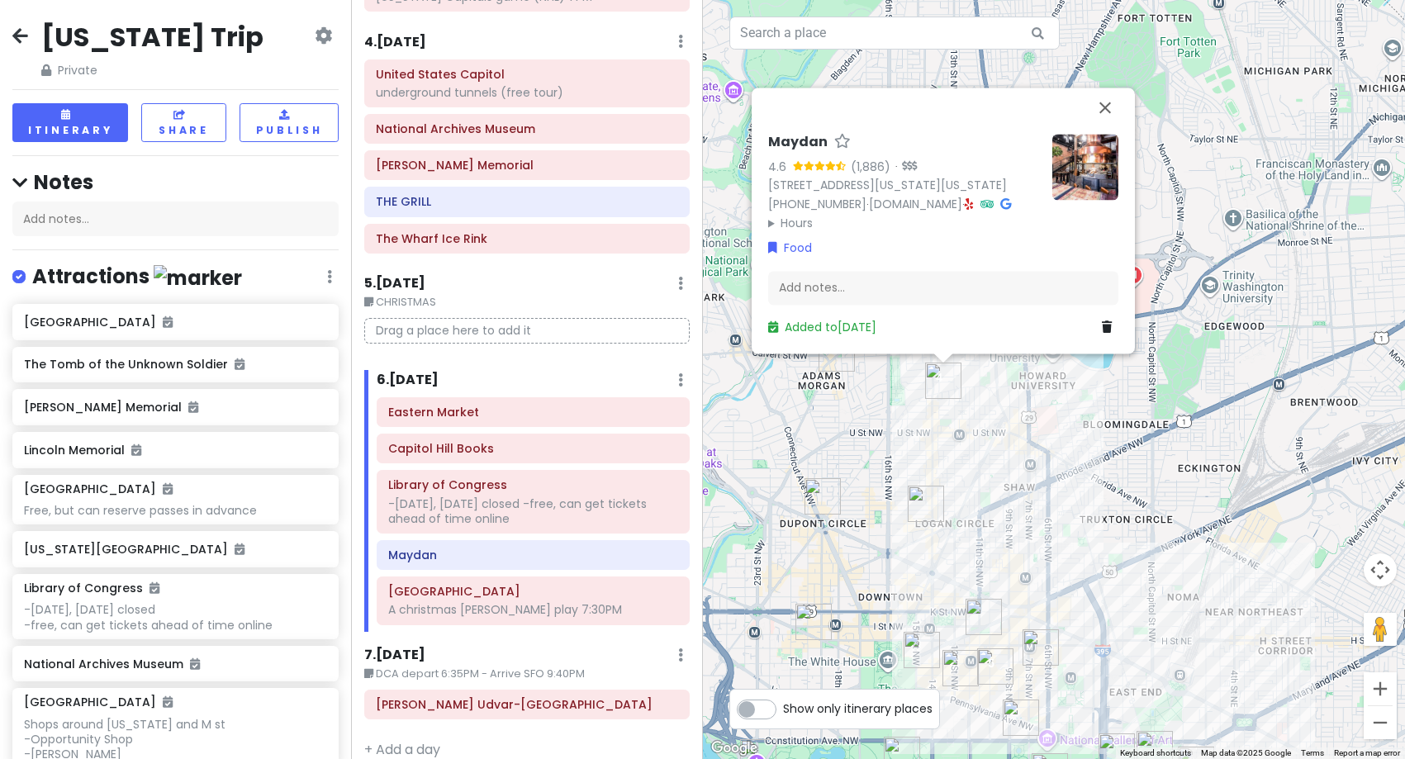
click at [1101, 150] on img at bounding box center [1086, 167] width 66 height 66
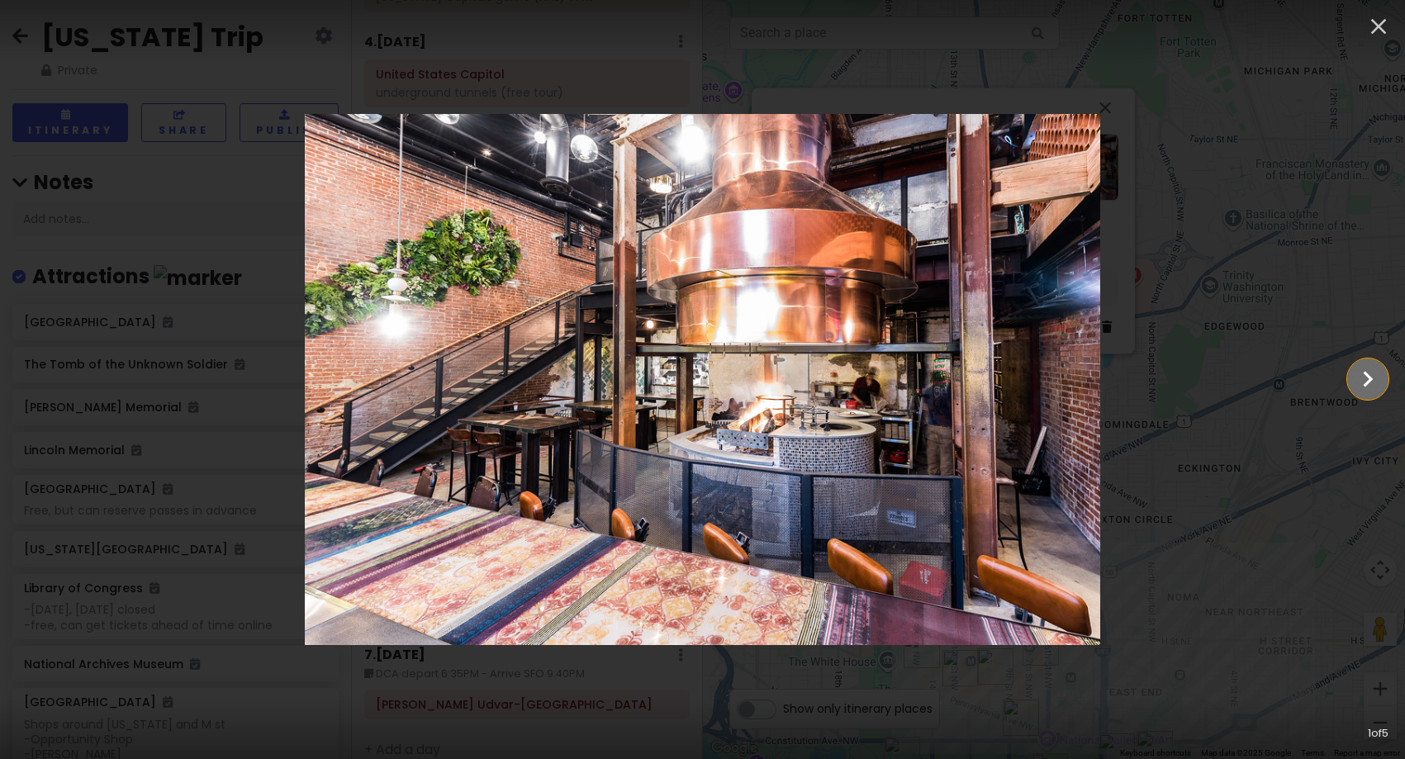
click at [1366, 383] on icon "Show slide 2 of 5" at bounding box center [1368, 379] width 31 height 40
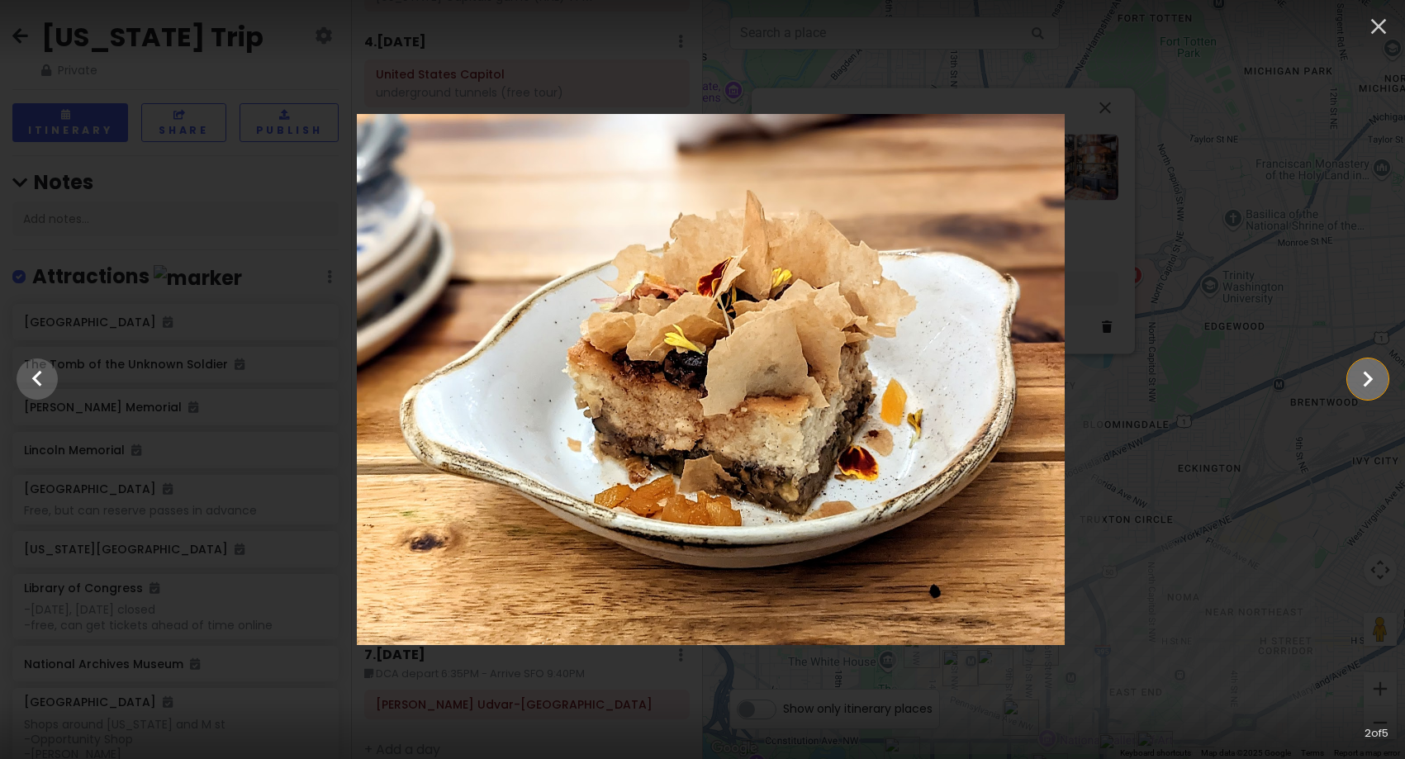
click at [1366, 383] on icon "Show slide 3 of 5" at bounding box center [1368, 379] width 31 height 40
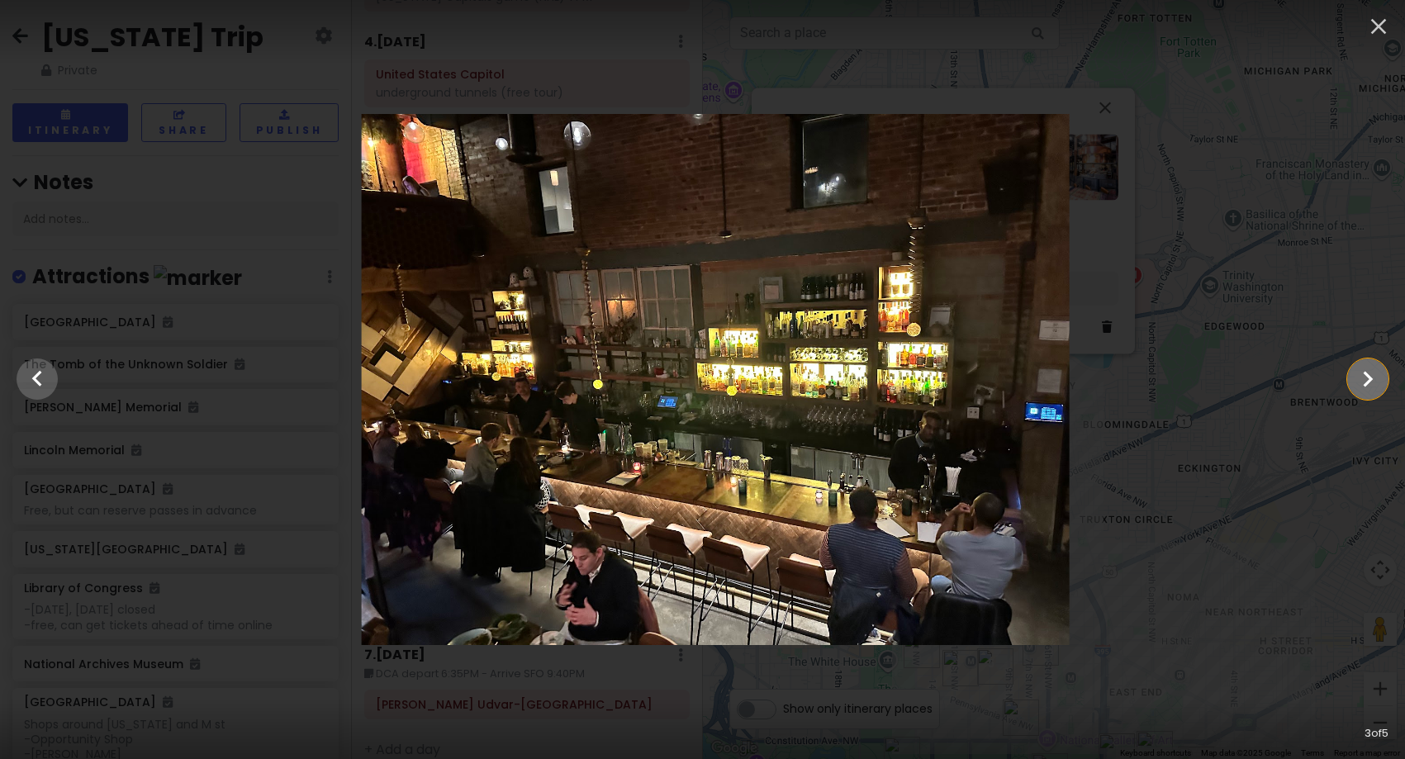
click at [1366, 383] on icon "Show slide 4 of 5" at bounding box center [1368, 379] width 31 height 40
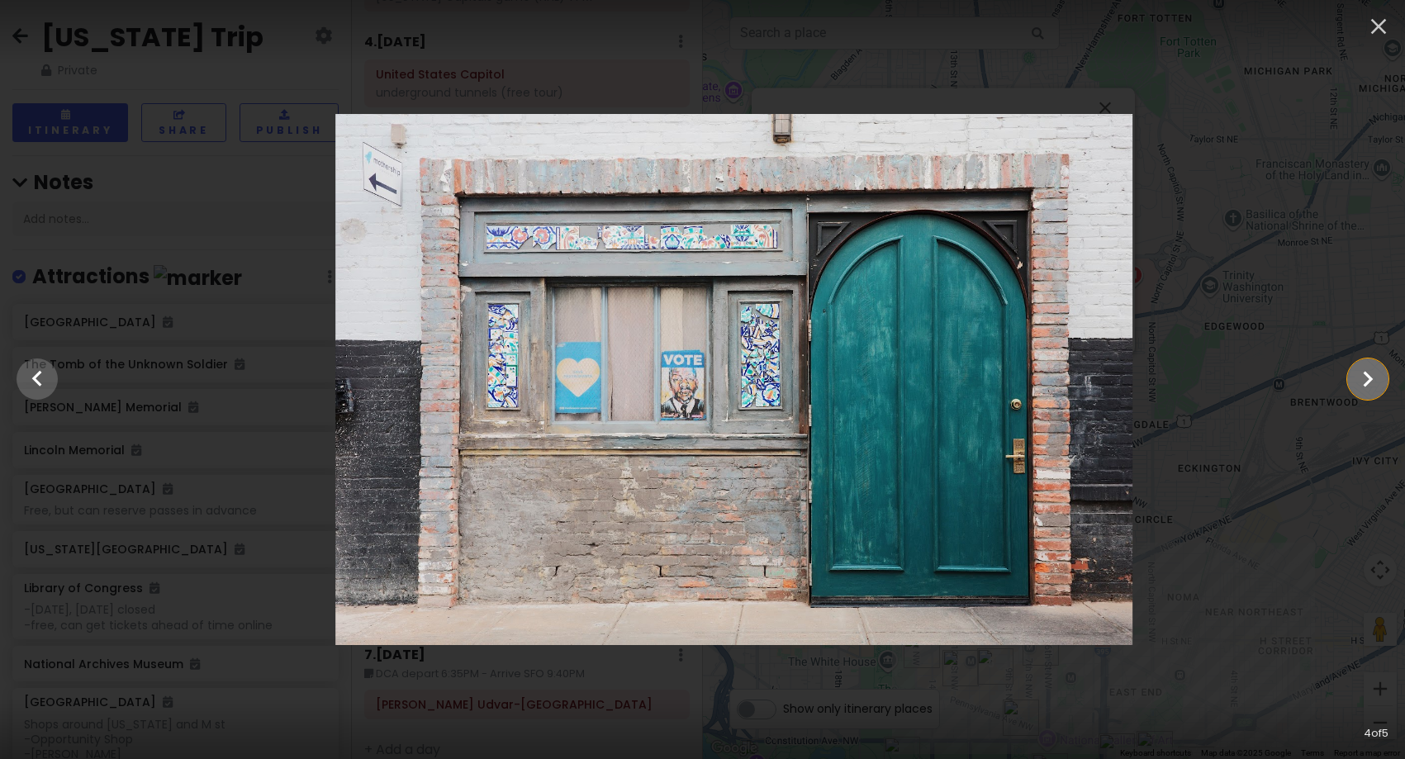
click at [1366, 383] on icon "Show slide 5 of 5" at bounding box center [1368, 379] width 31 height 40
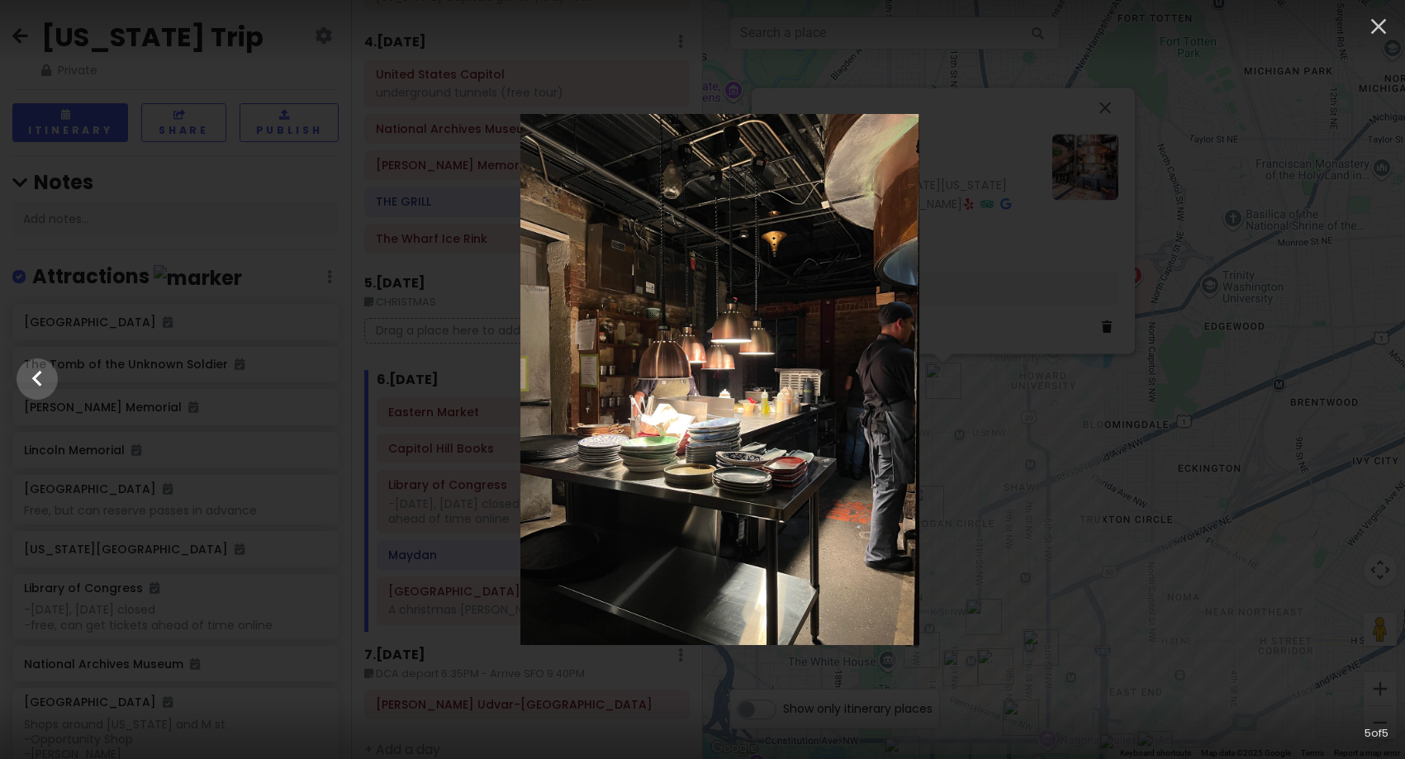
click at [1366, 383] on div at bounding box center [719, 379] width 1405 height 531
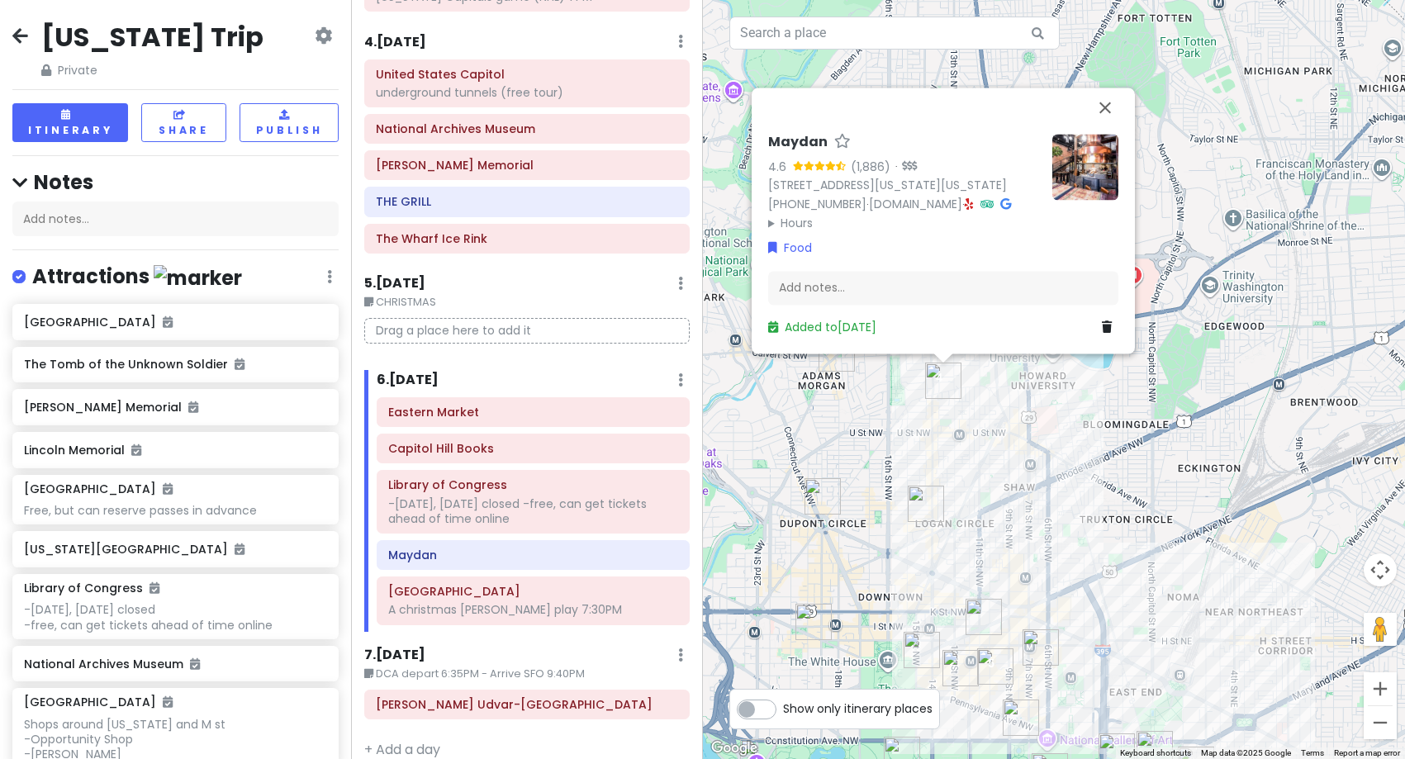
click at [1110, 330] on icon at bounding box center [1107, 327] width 10 height 12
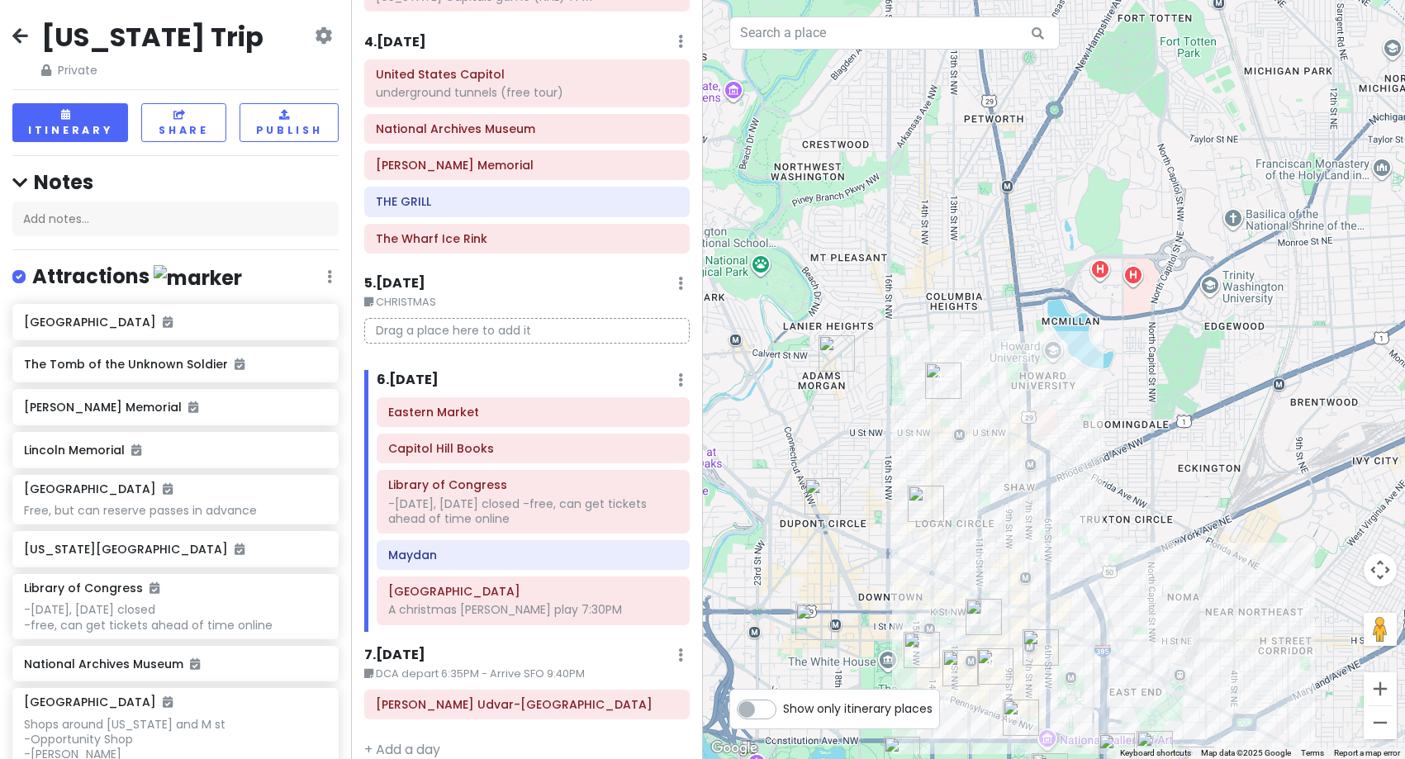
scroll to position [811, 0]
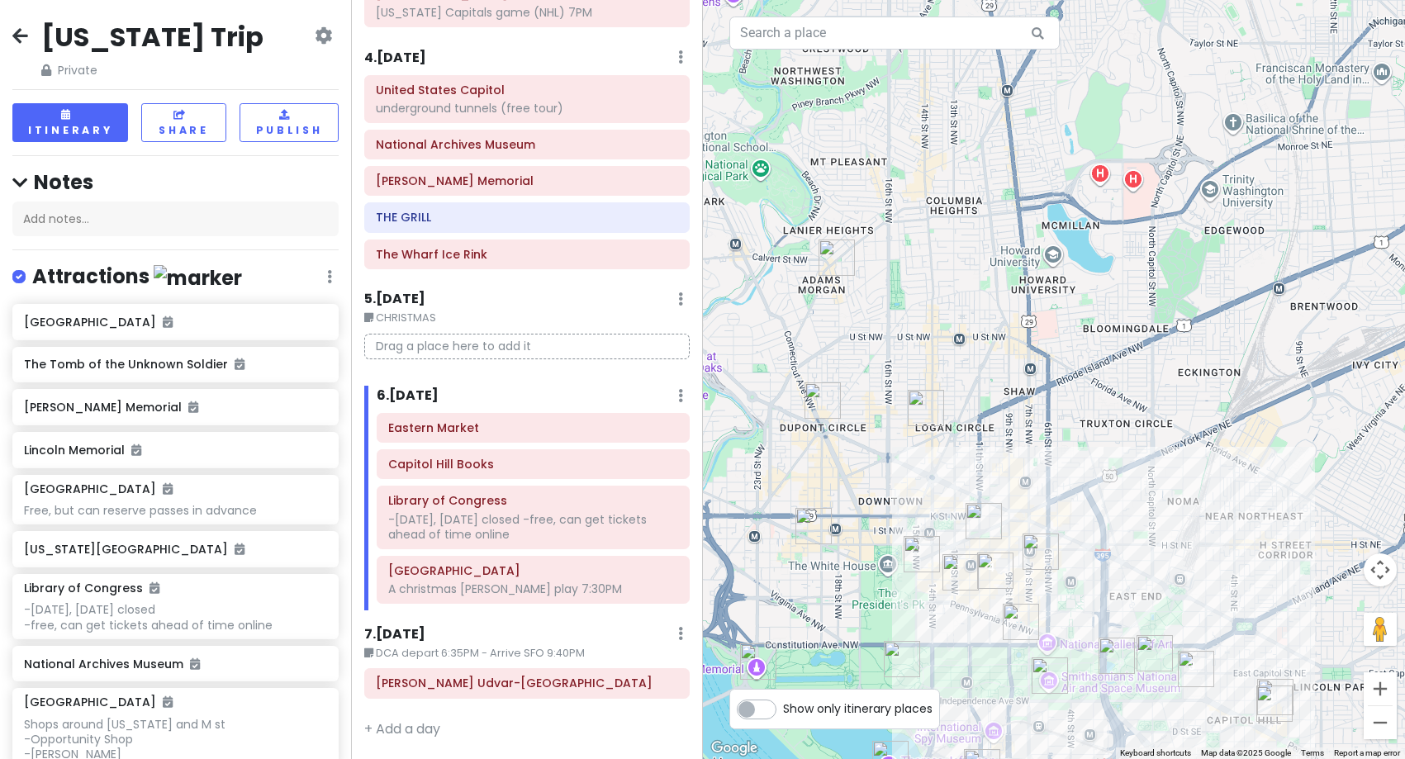
drag, startPoint x: 1108, startPoint y: 509, endPoint x: 1036, endPoint y: 238, distance: 280.4
click at [1036, 238] on div "To navigate, press the arrow keys." at bounding box center [1054, 379] width 703 height 759
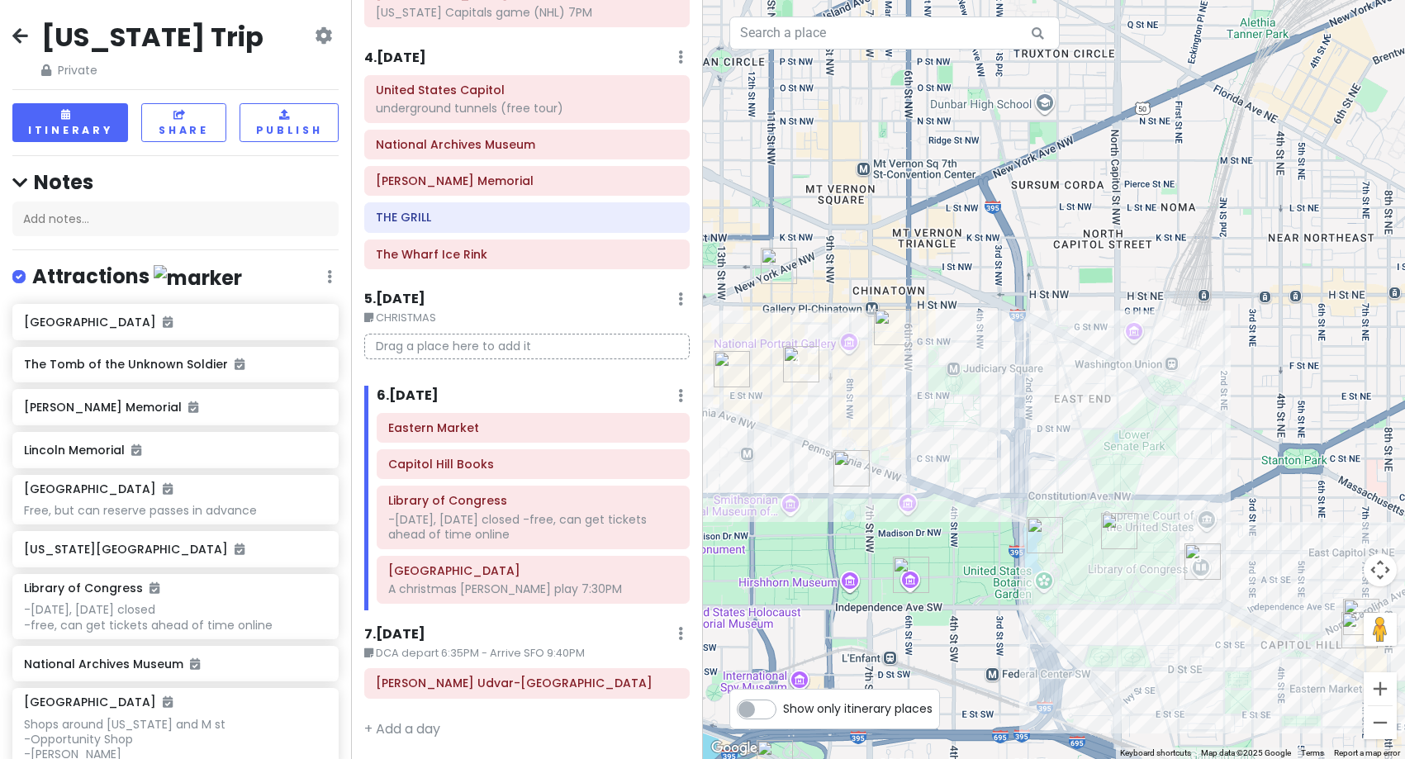
drag, startPoint x: 960, startPoint y: 407, endPoint x: 1063, endPoint y: 406, distance: 103.3
click at [1063, 406] on div at bounding box center [1054, 379] width 703 height 759
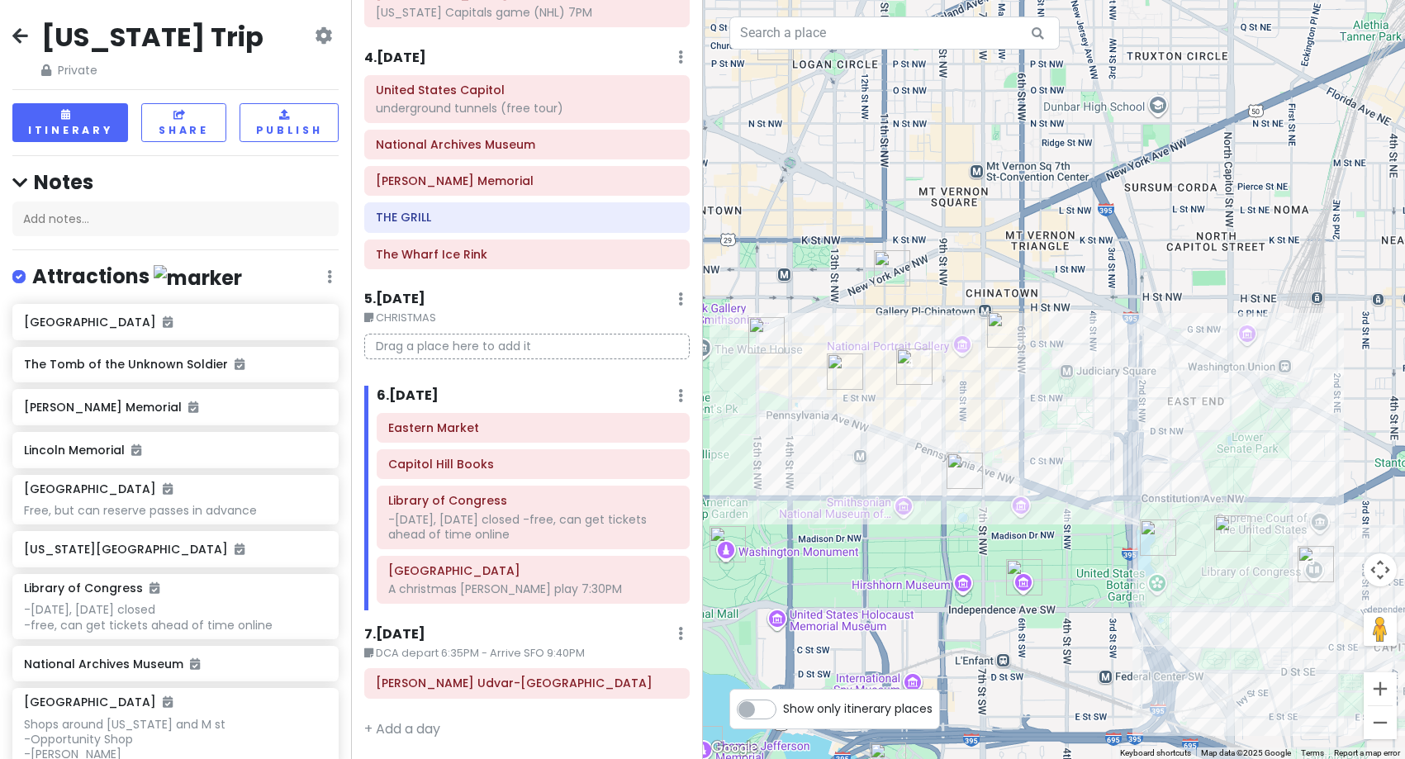
click at [891, 272] on img "Tatte Bakery & Cafe | City Center" at bounding box center [892, 268] width 36 height 36
click at [887, 269] on img "Tatte Bakery & Cafe | City Center" at bounding box center [891, 268] width 36 height 36
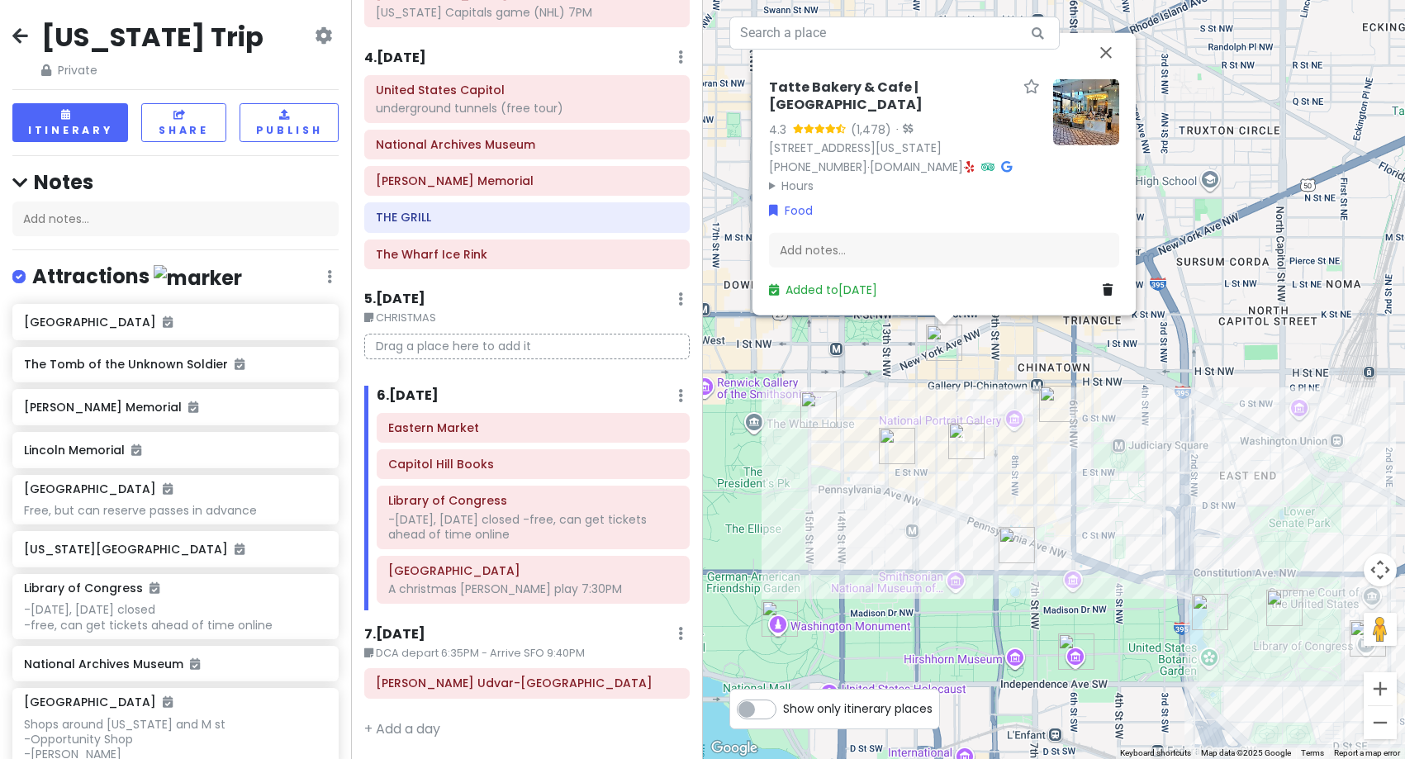
click at [1085, 145] on img at bounding box center [1086, 111] width 66 height 66
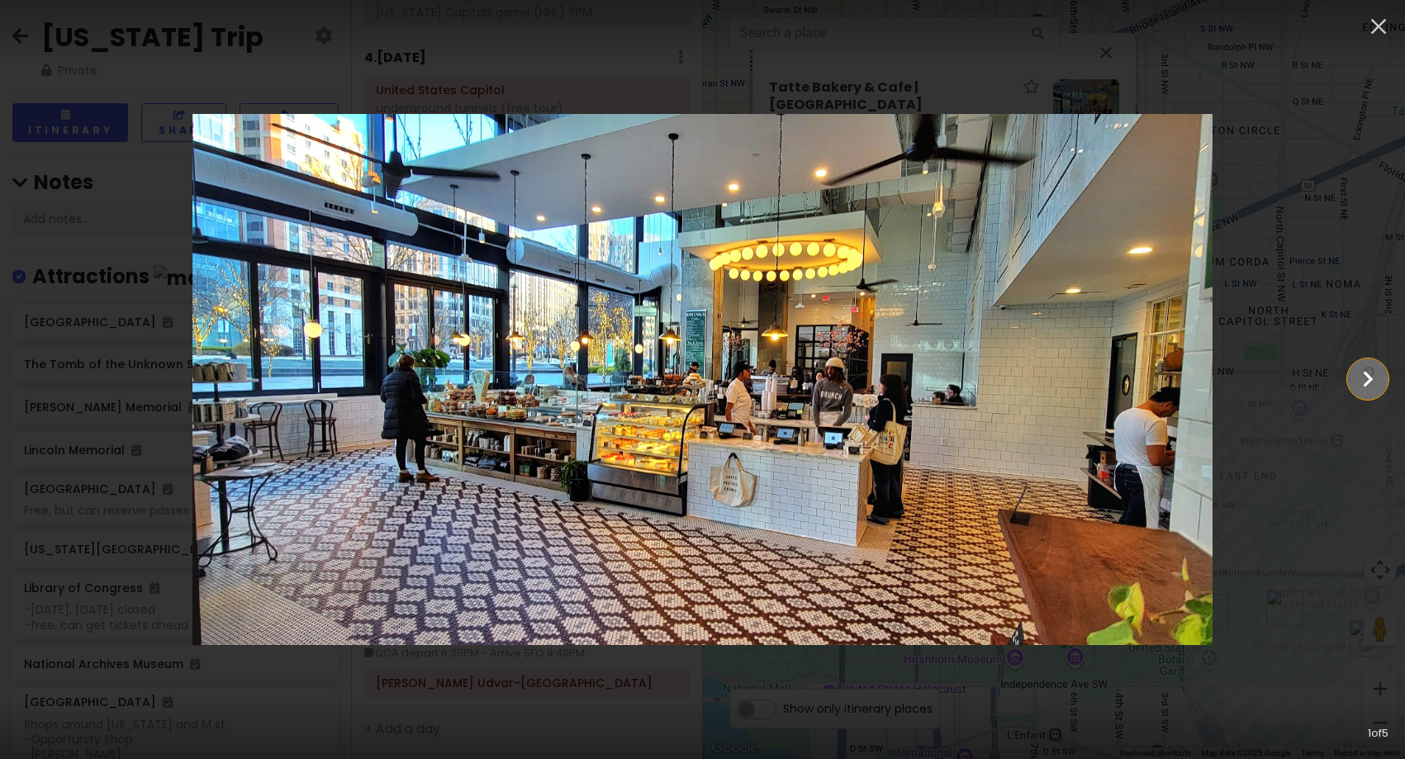
click at [1366, 390] on icon "Show slide 2 of 5" at bounding box center [1368, 379] width 31 height 40
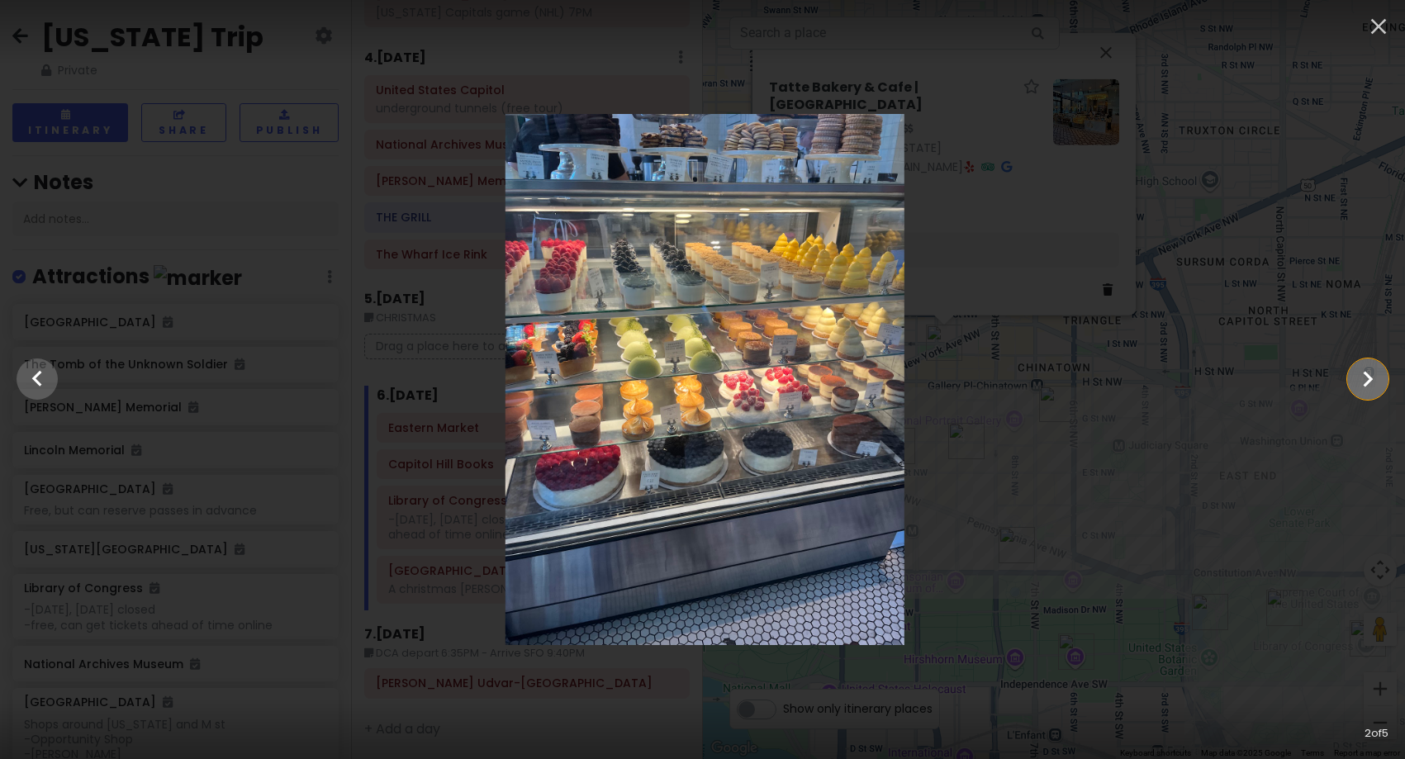
click at [1366, 390] on icon "Show slide 3 of 5" at bounding box center [1368, 379] width 31 height 40
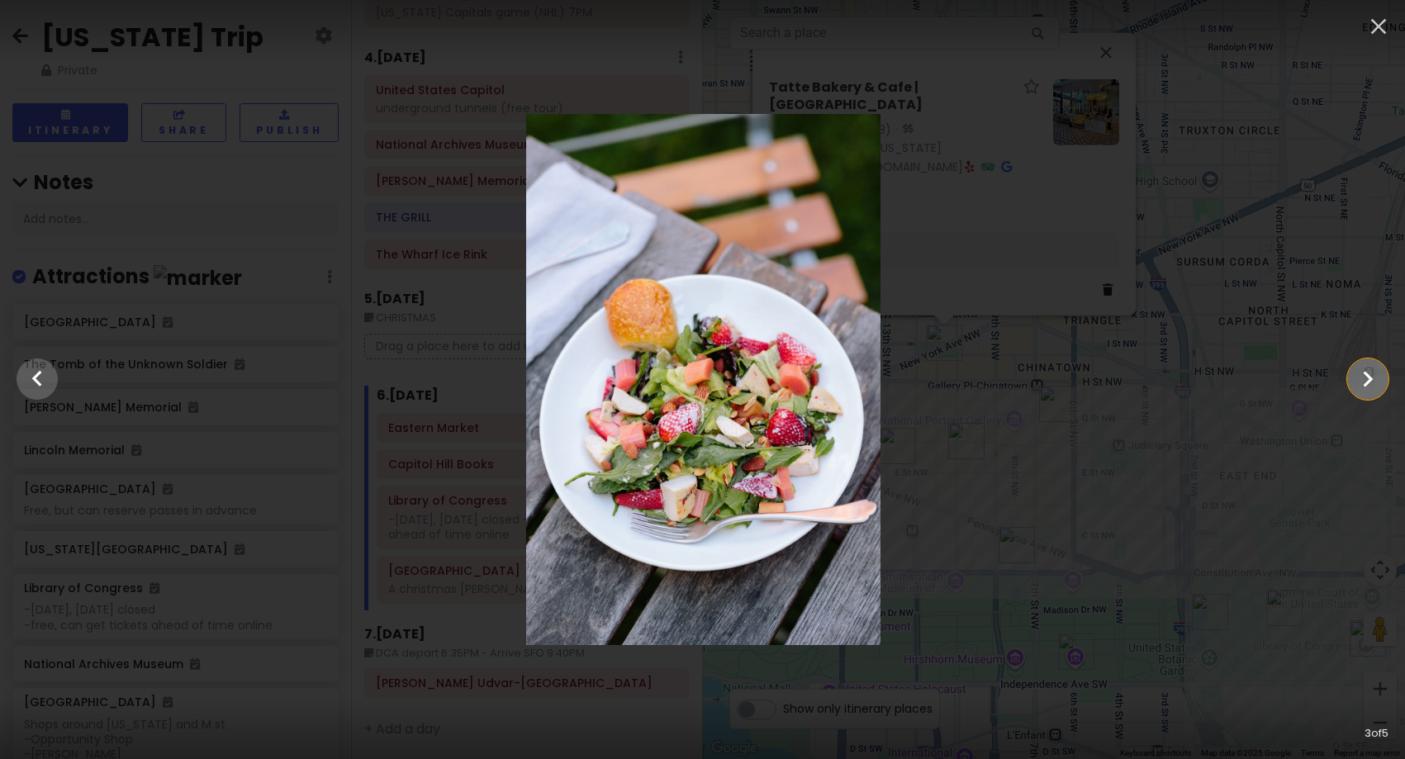
click at [1366, 390] on icon "Show slide 4 of 5" at bounding box center [1368, 379] width 31 height 40
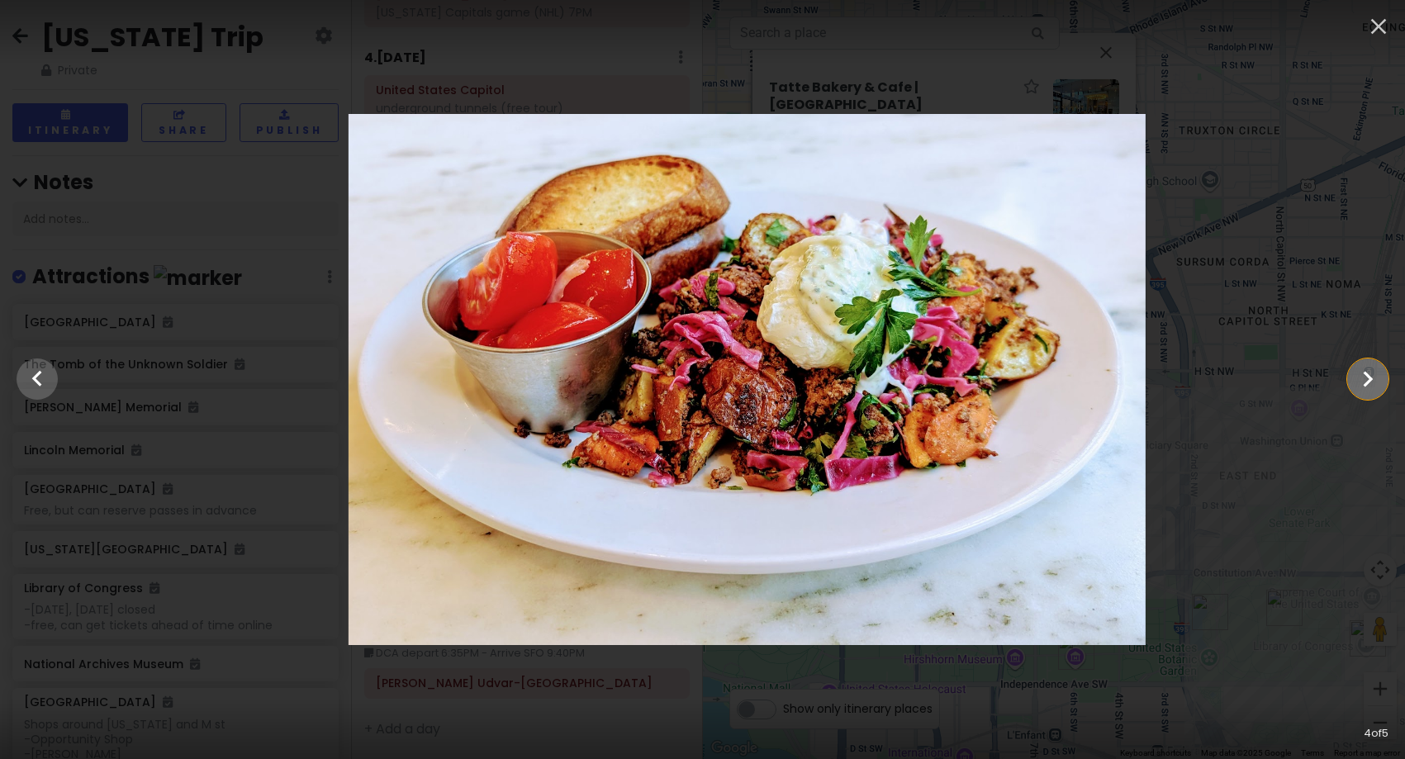
click at [1366, 390] on icon "Show slide 5 of 5" at bounding box center [1368, 379] width 31 height 40
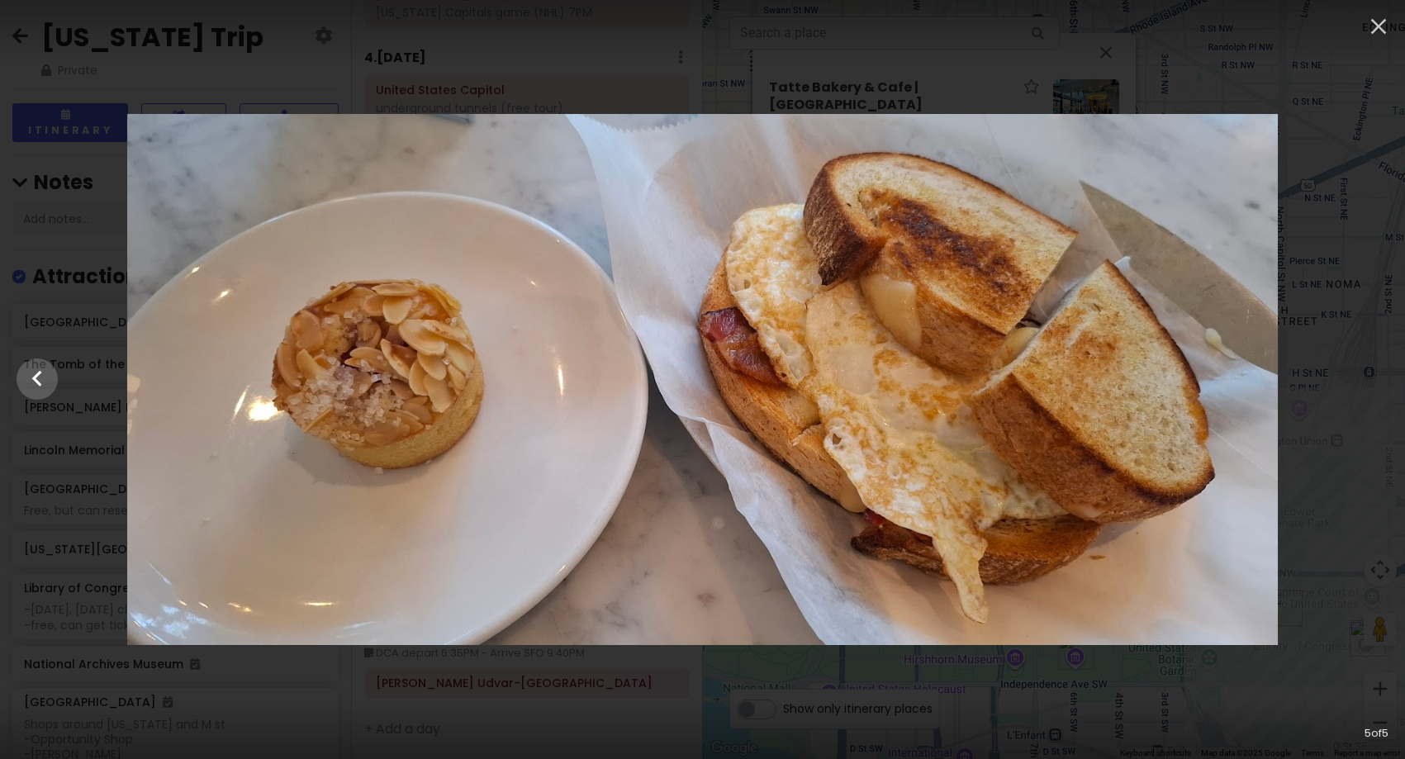
click at [1366, 390] on div at bounding box center [702, 379] width 1405 height 531
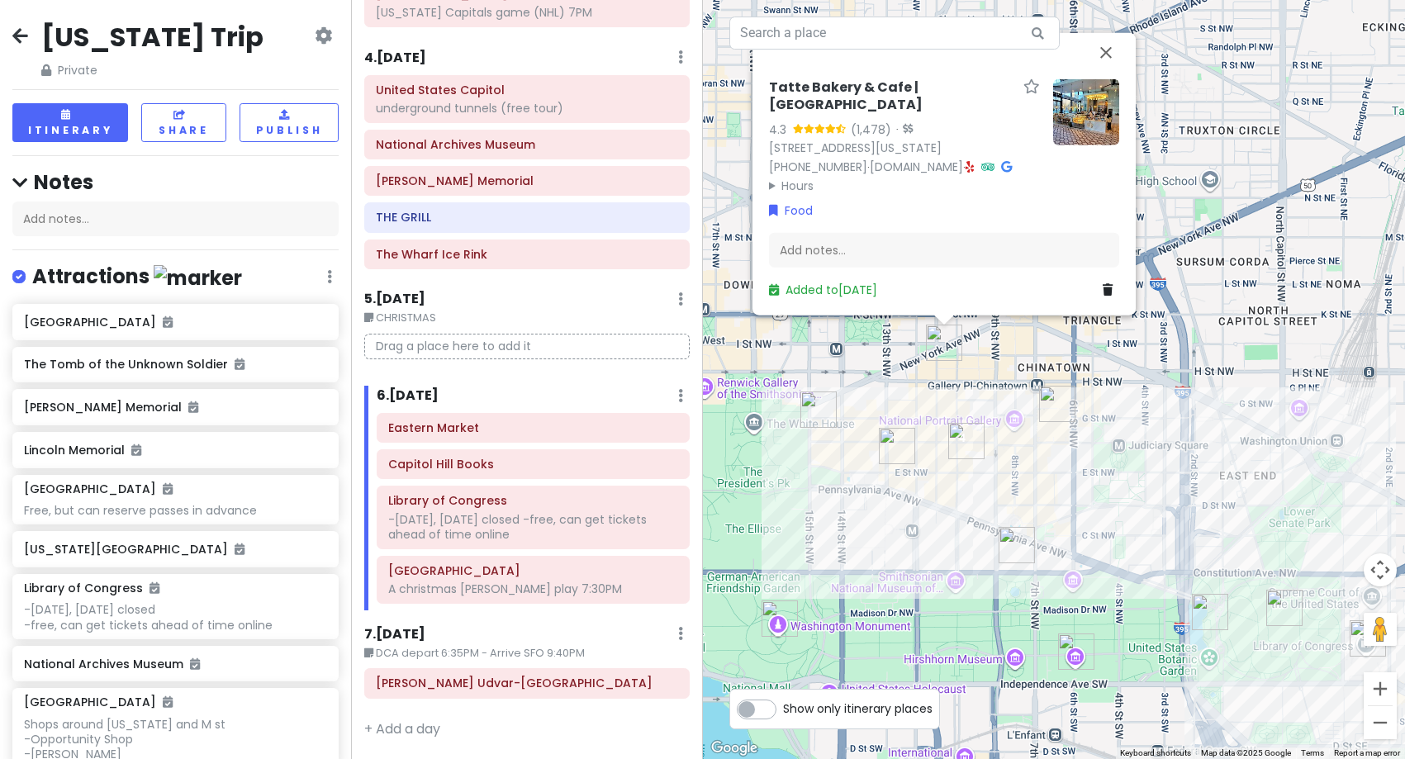
click at [818, 417] on img "Old Ebbitt Grill" at bounding box center [819, 410] width 36 height 36
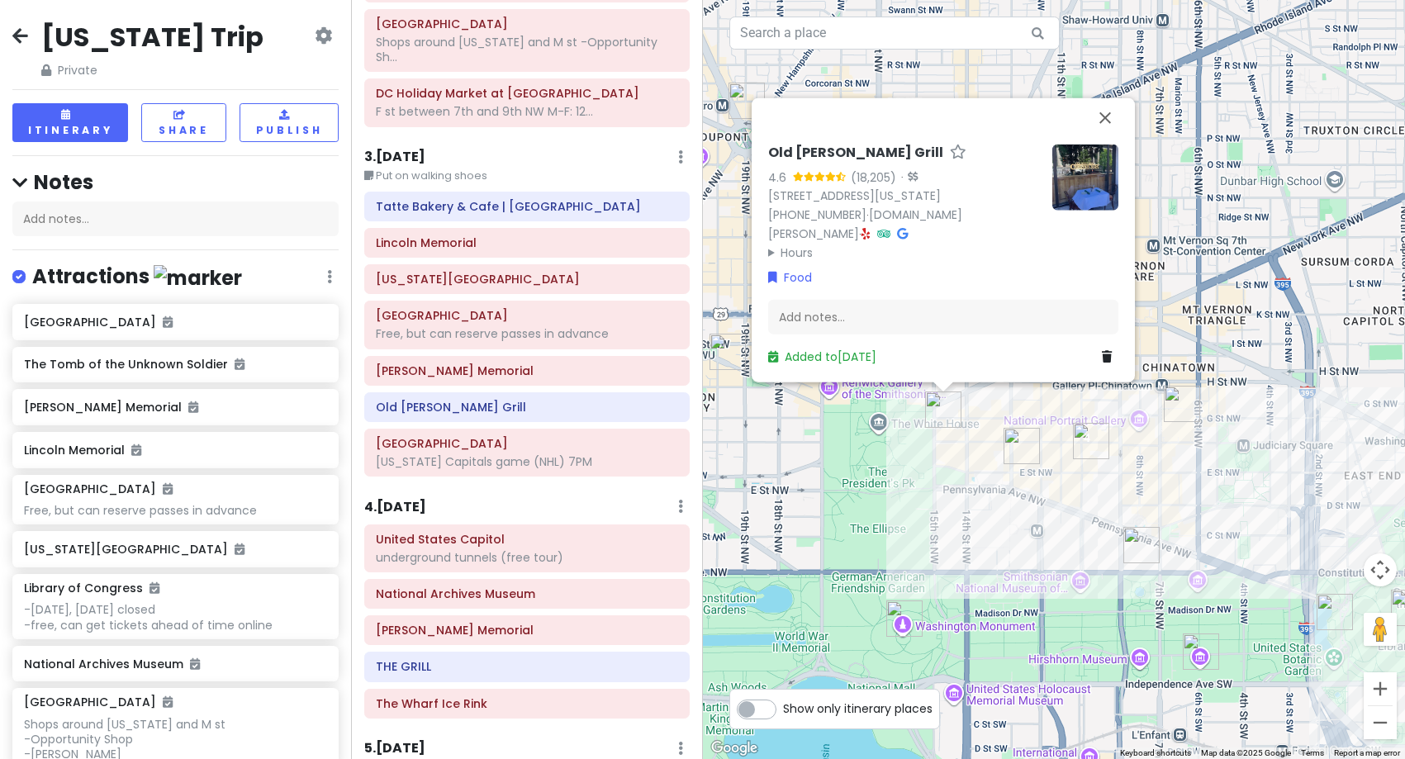
scroll to position [315, 0]
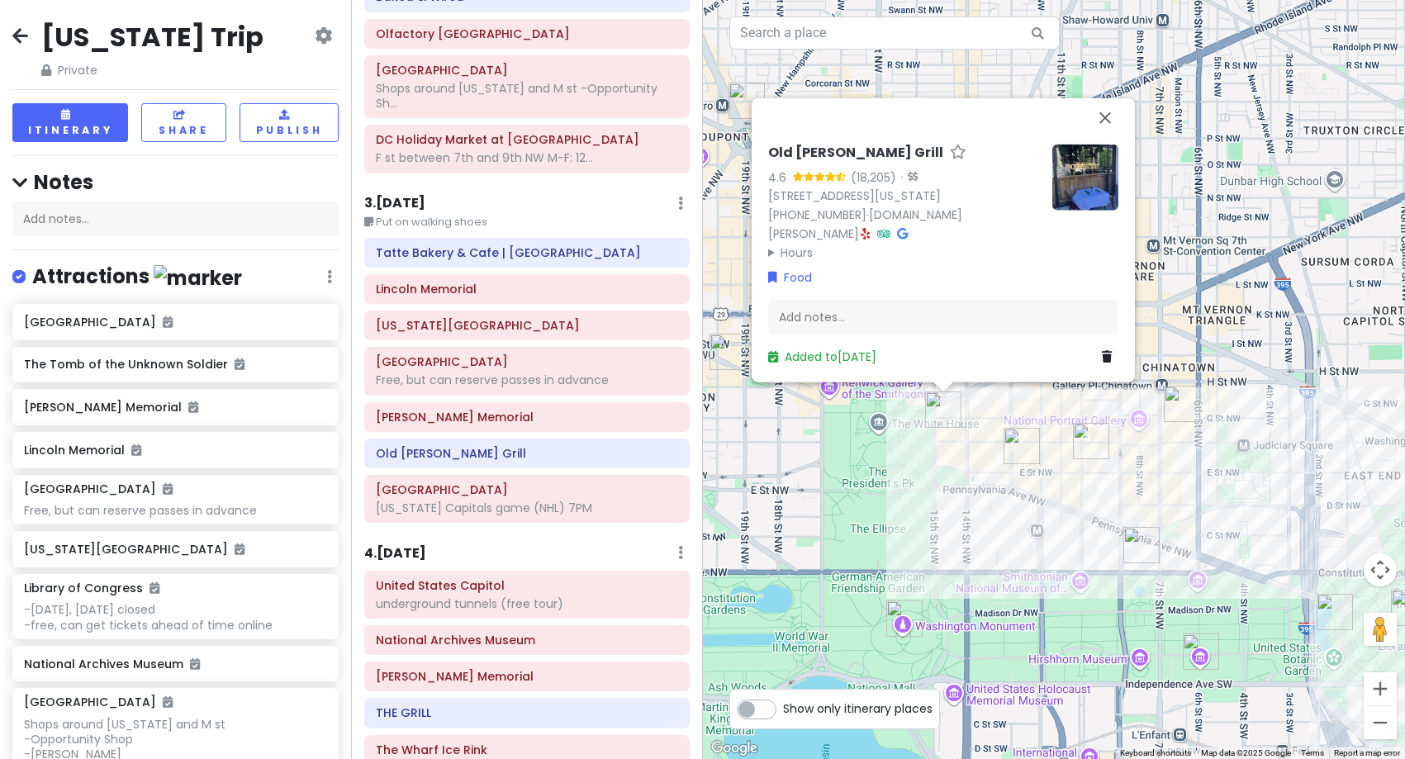
click at [417, 195] on h6 "3 . [DATE]" at bounding box center [394, 203] width 61 height 17
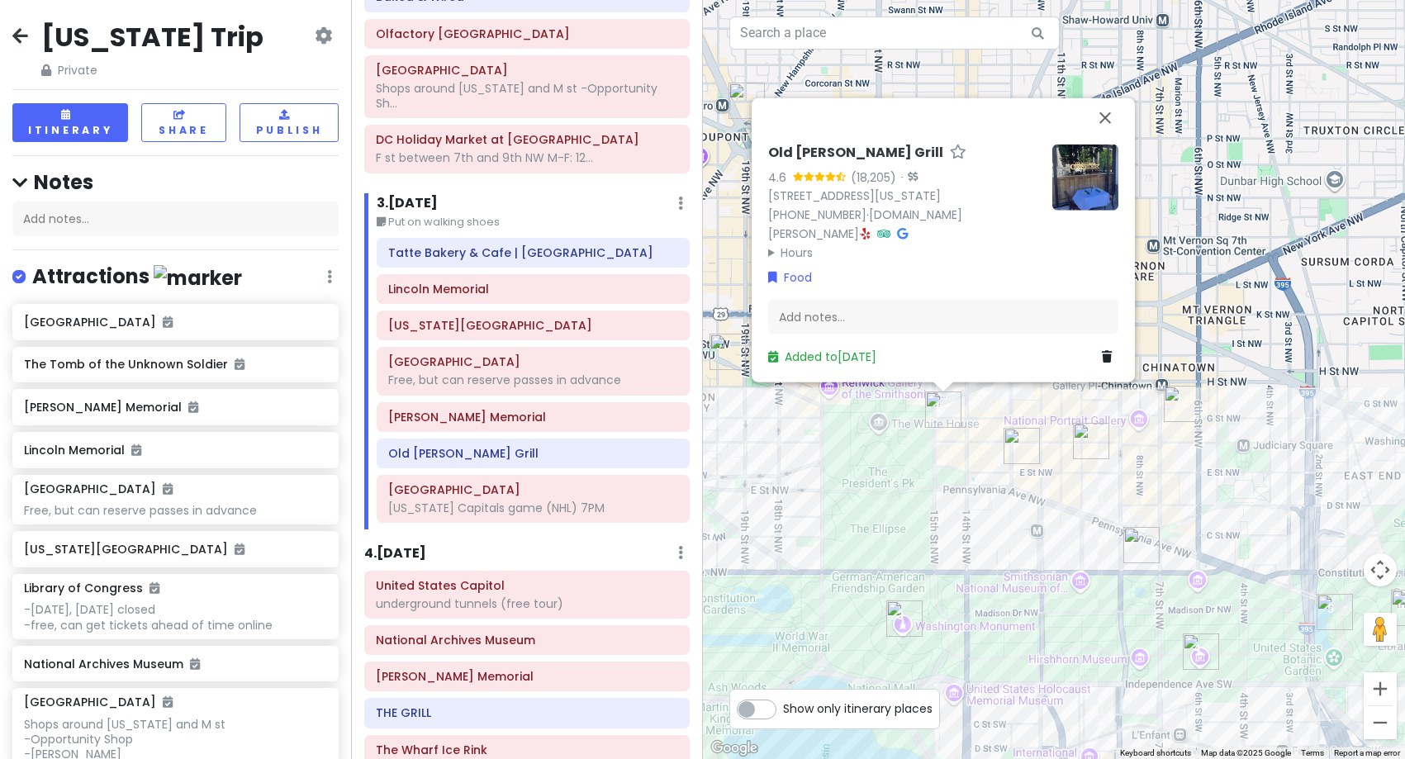
click at [966, 569] on div "Old [PERSON_NAME] Grill 4.6 (18,205) · [STREET_ADDRESS][US_STATE] [PHONE_NUMBER…" at bounding box center [1054, 379] width 703 height 759
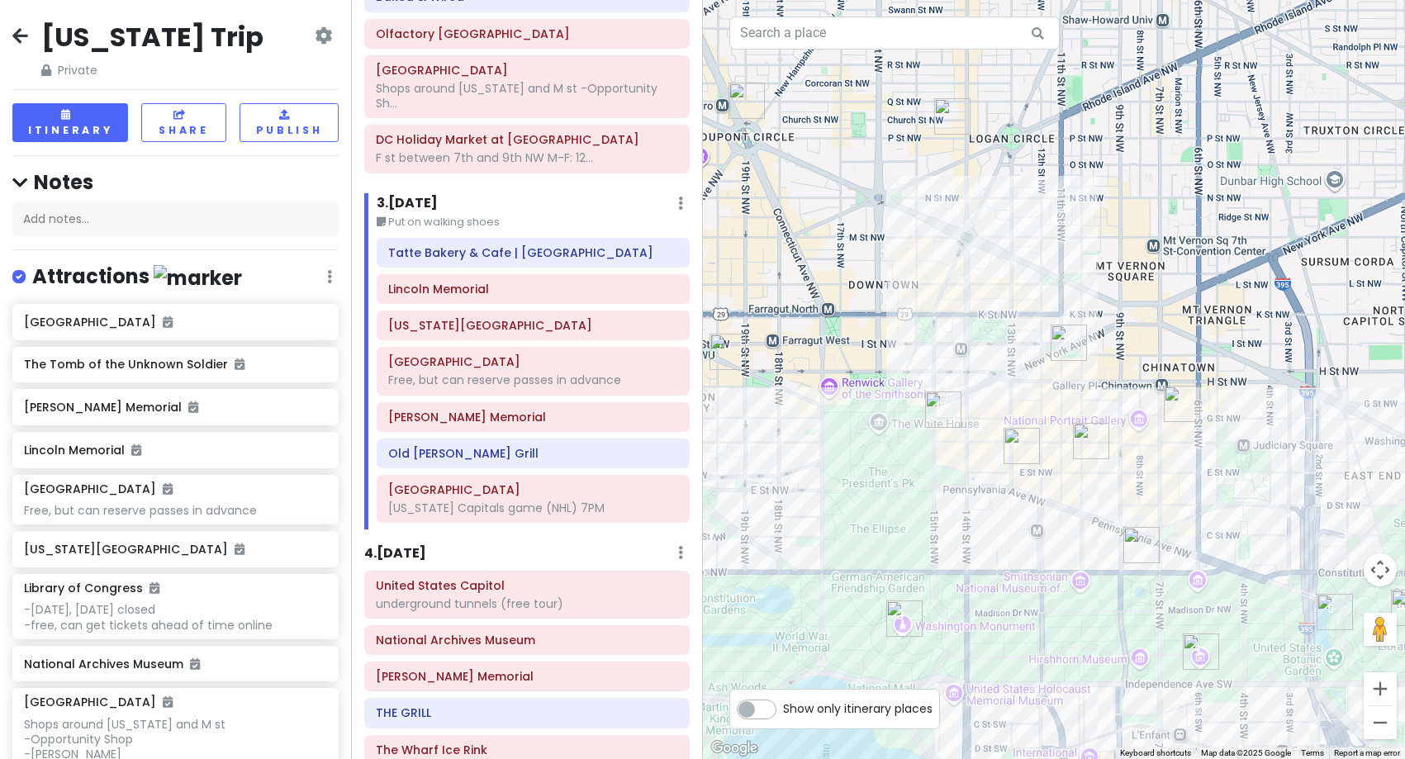
click at [719, 363] on img "Founding Farmers DC" at bounding box center [728, 352] width 36 height 36
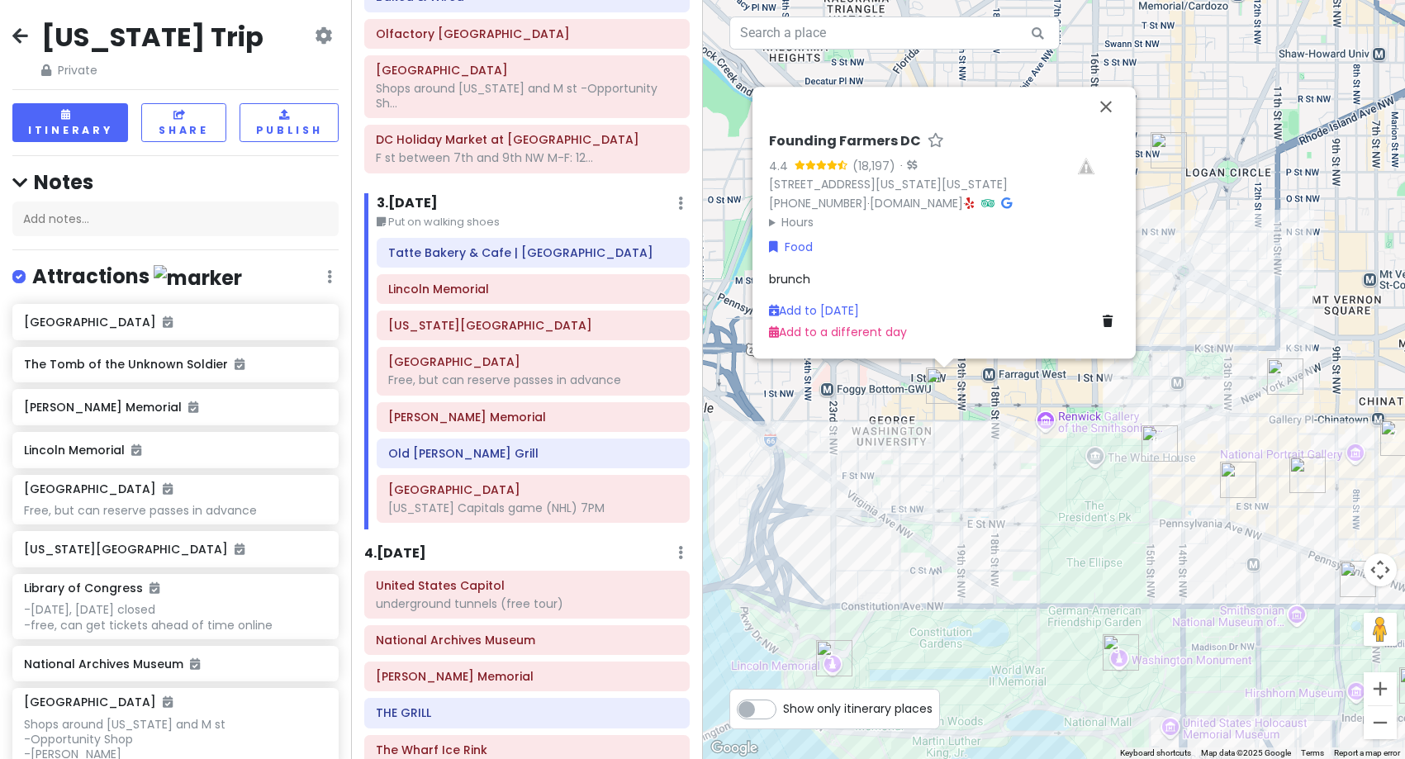
click at [1222, 335] on div "Founding Farmers DC 4.4 (18,197) · [STREET_ADDRESS][US_STATE][US_STATE] [PHONE_…" at bounding box center [1054, 379] width 703 height 759
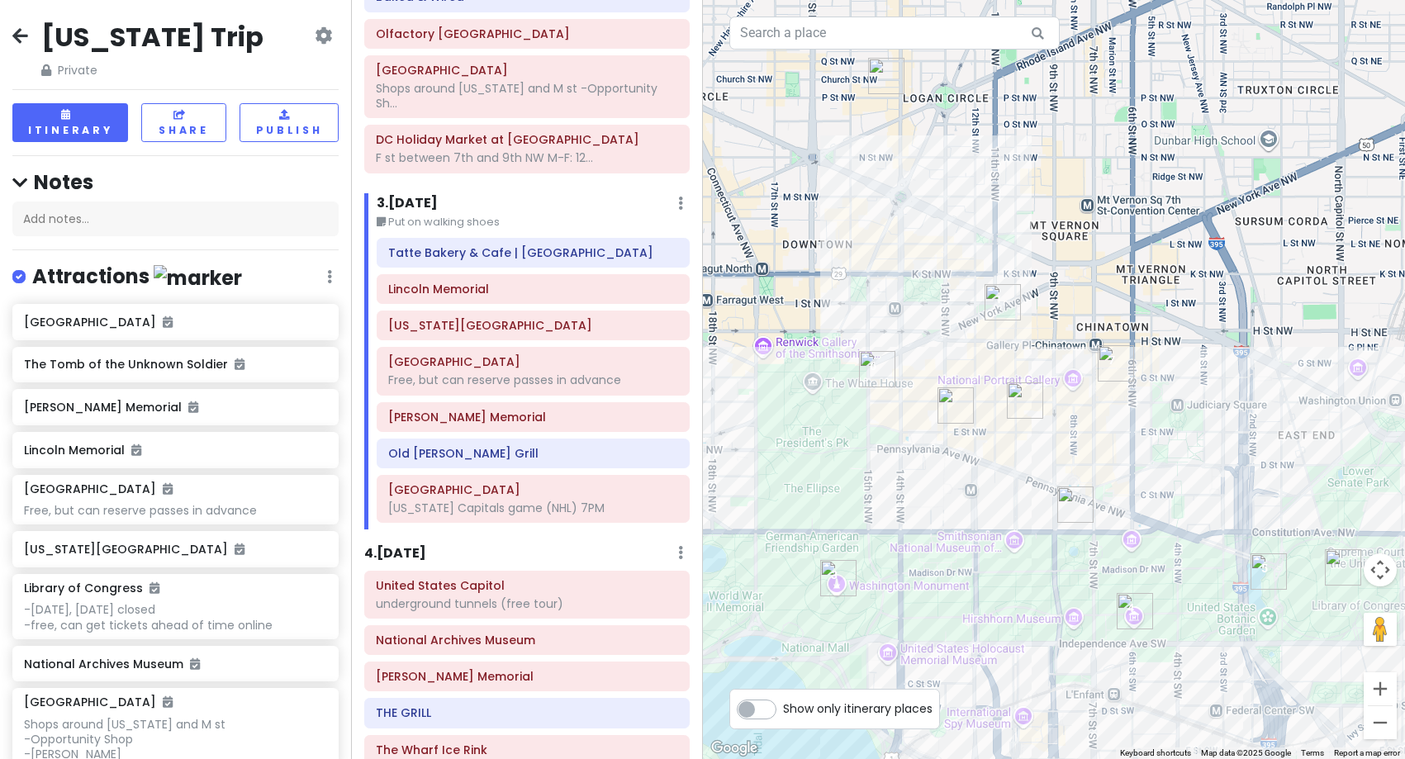
click at [647, 292] on div "[US_STATE] Trip Private Change Dates Make a Copy Delete Trip Give Feedback 💡 Su…" at bounding box center [702, 379] width 1405 height 759
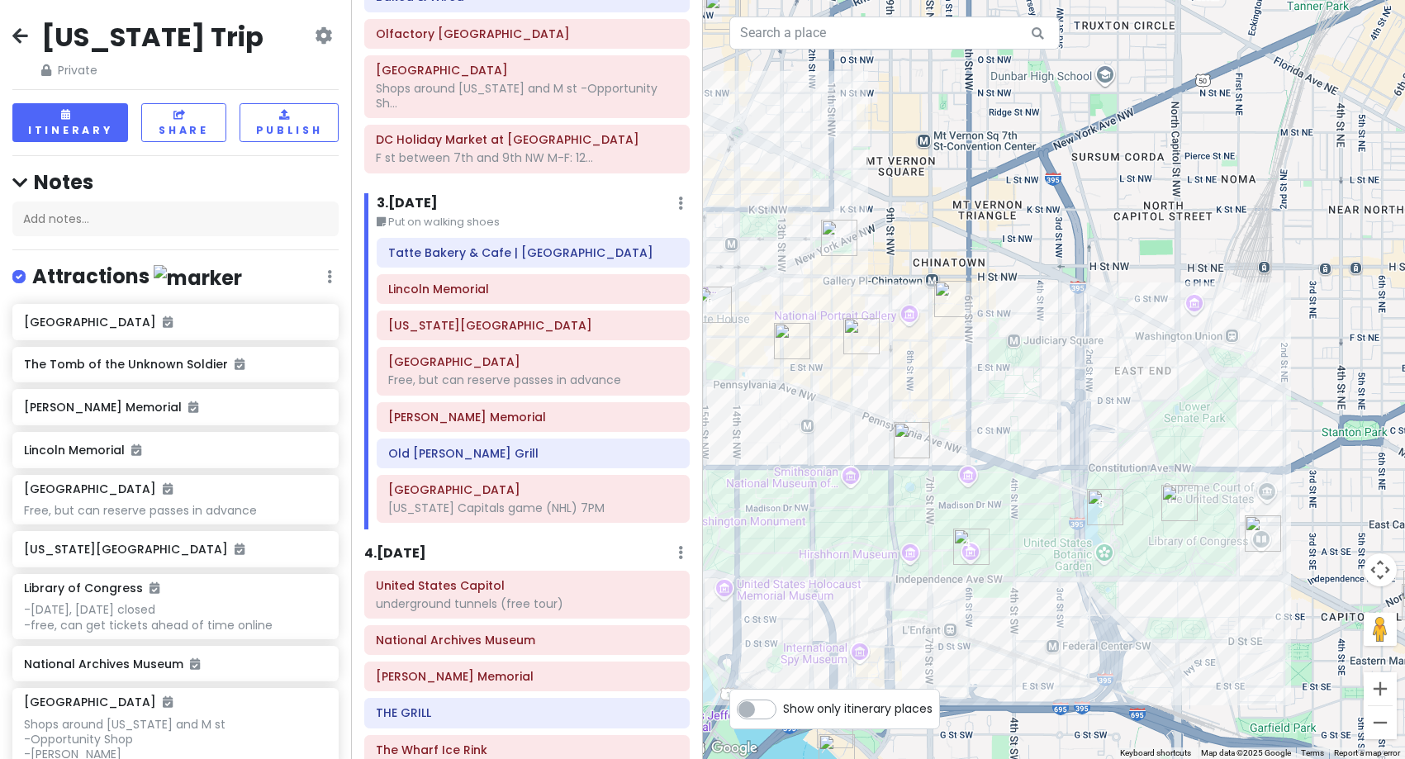
drag, startPoint x: 982, startPoint y: 440, endPoint x: 1026, endPoint y: 413, distance: 51.9
click at [1026, 413] on div at bounding box center [1054, 379] width 703 height 759
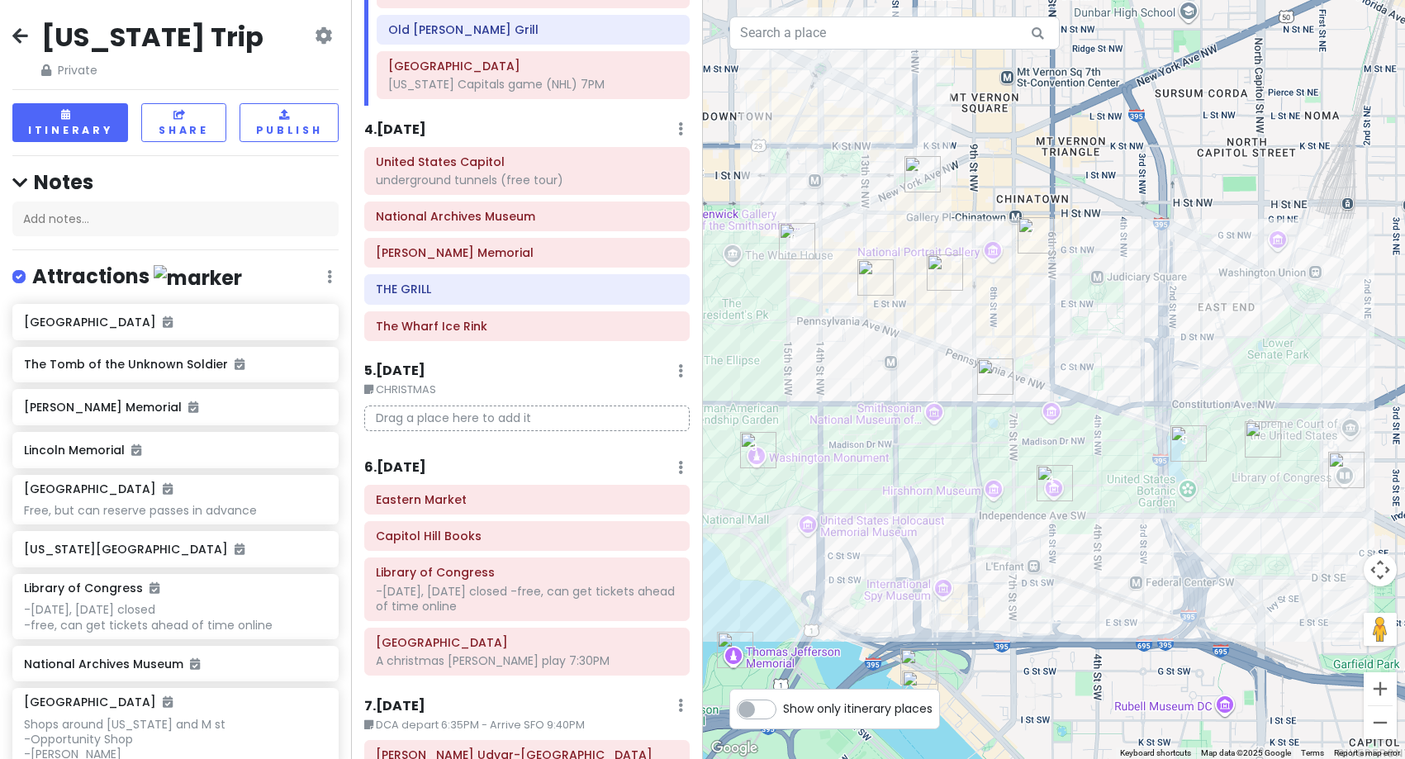
scroll to position [811, 0]
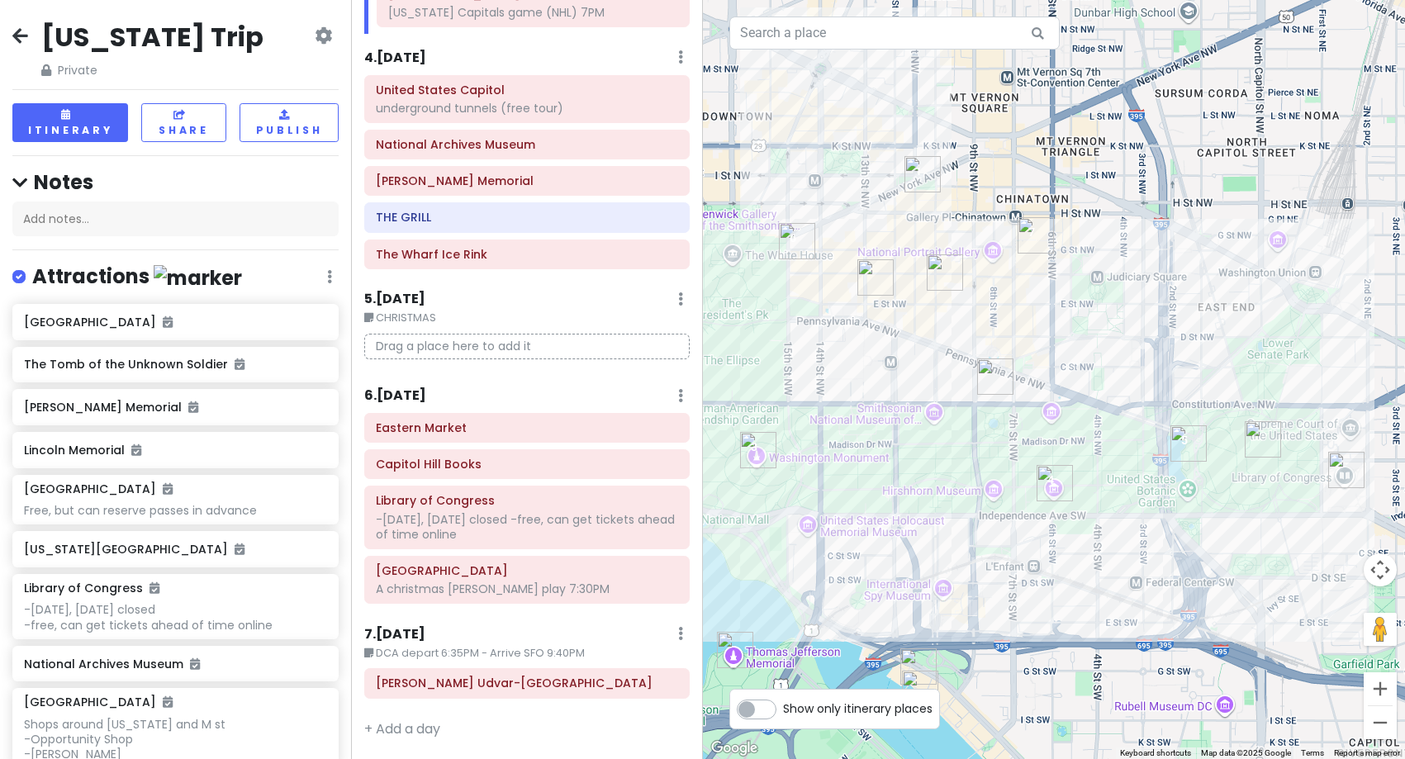
click at [408, 389] on h6 "6 . [DATE]" at bounding box center [395, 396] width 62 height 17
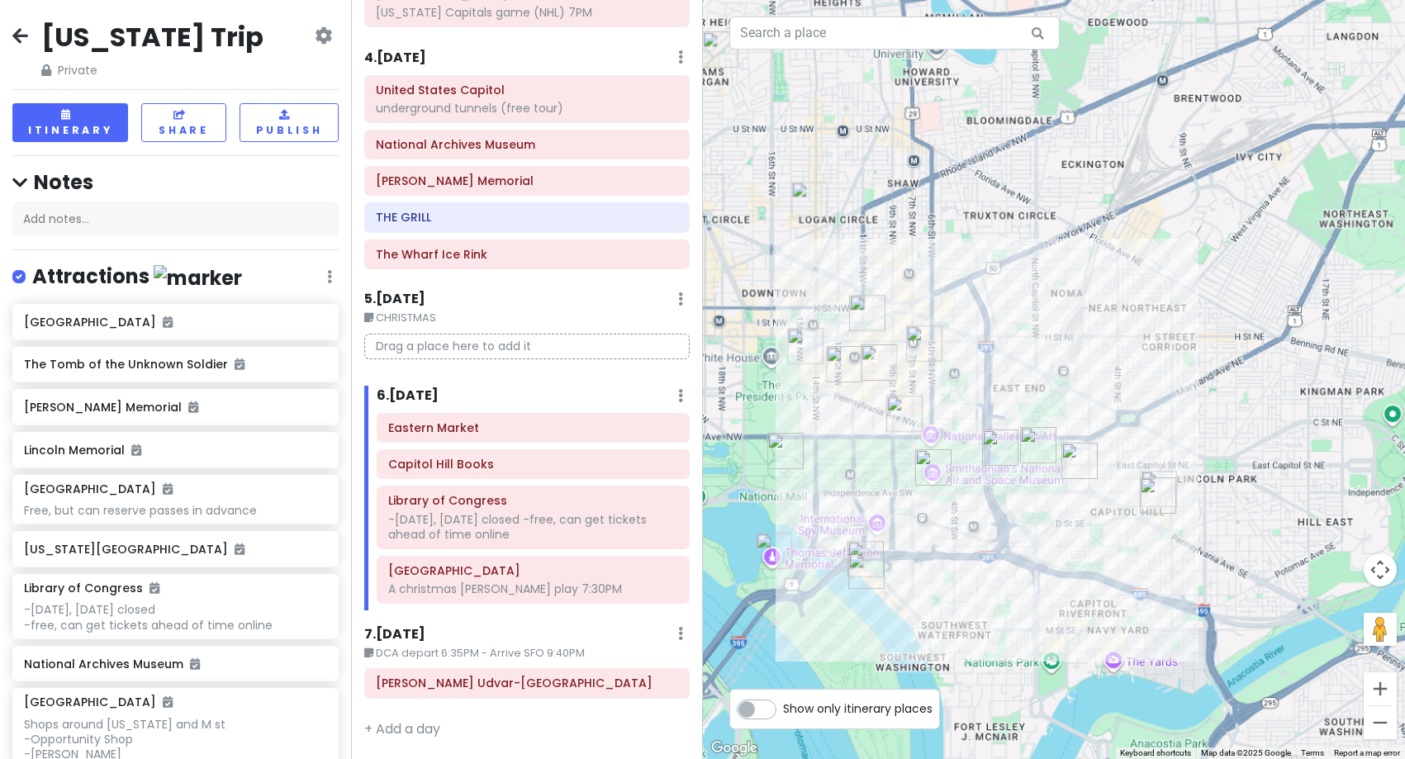
drag, startPoint x: 1219, startPoint y: 573, endPoint x: 1010, endPoint y: 522, distance: 215.2
click at [1010, 522] on div at bounding box center [1054, 379] width 703 height 759
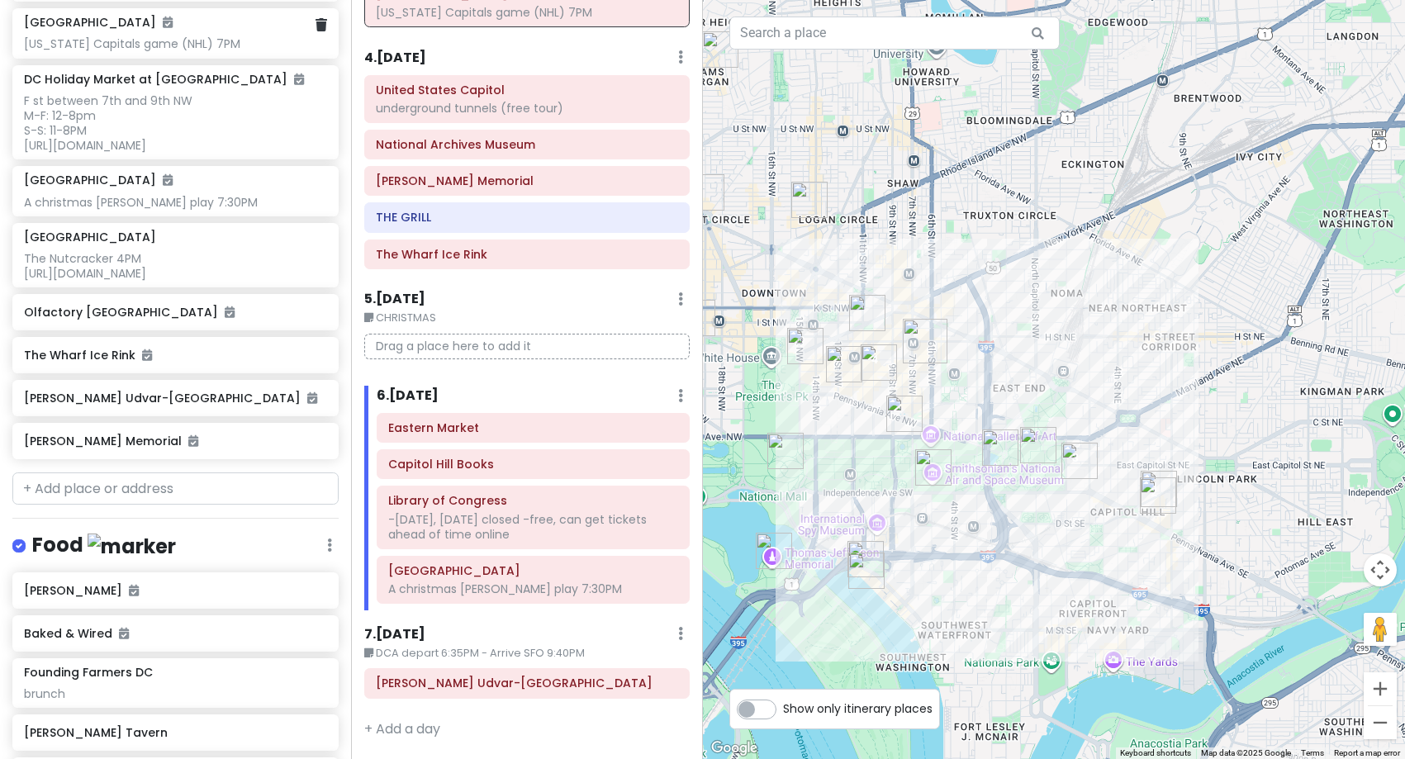
scroll to position [1338, 0]
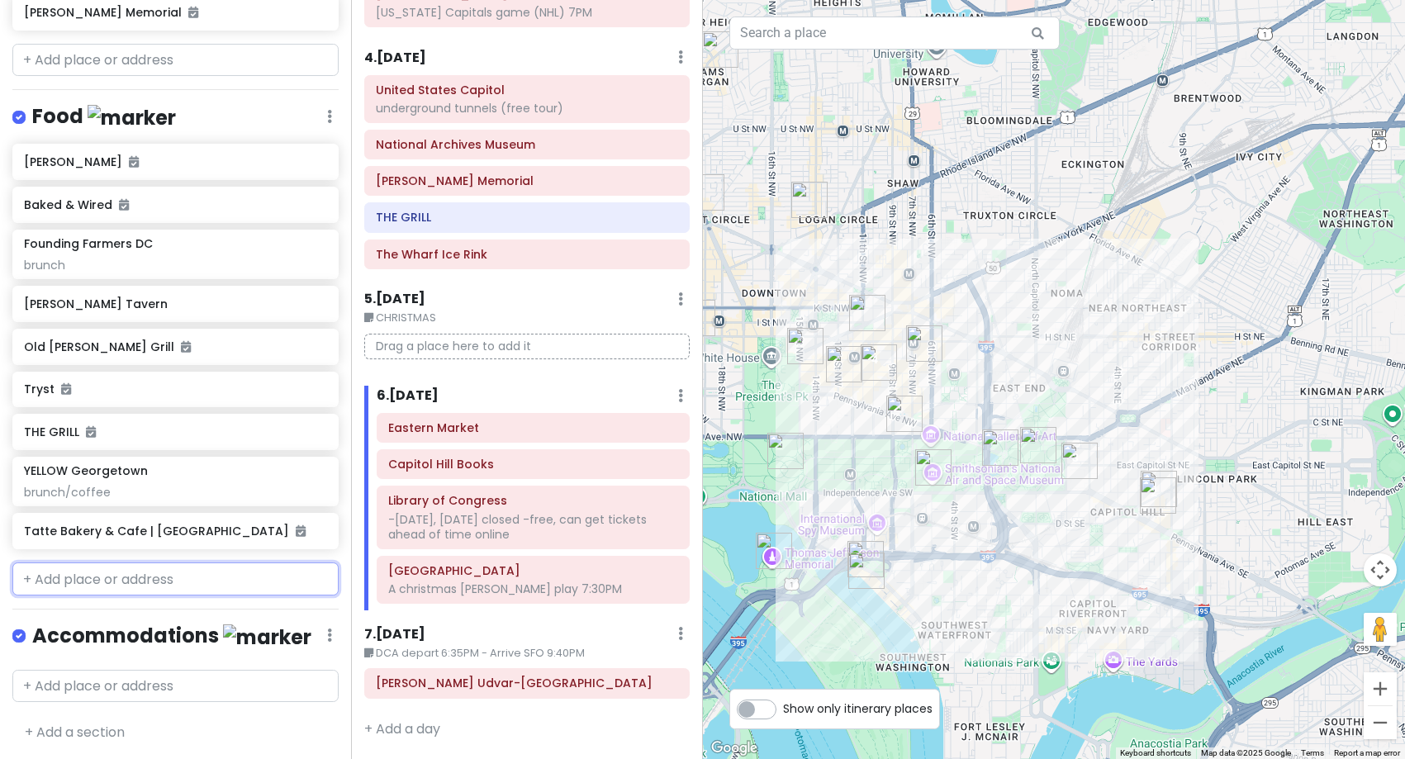
click at [98, 581] on input "text" at bounding box center [175, 579] width 326 height 33
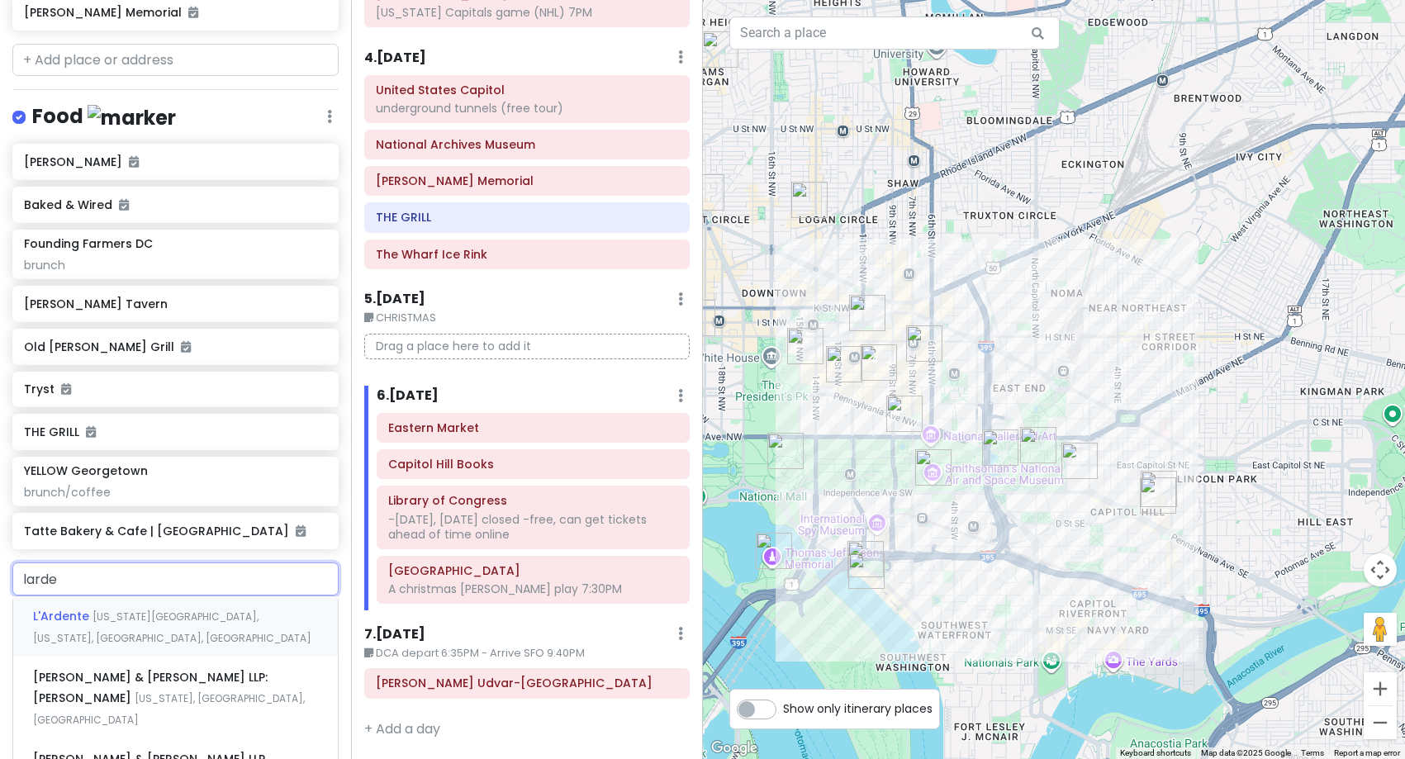
type input "larden"
click at [107, 616] on span "[US_STATE][GEOGRAPHIC_DATA], [US_STATE], [GEOGRAPHIC_DATA], [GEOGRAPHIC_DATA]" at bounding box center [172, 628] width 278 height 36
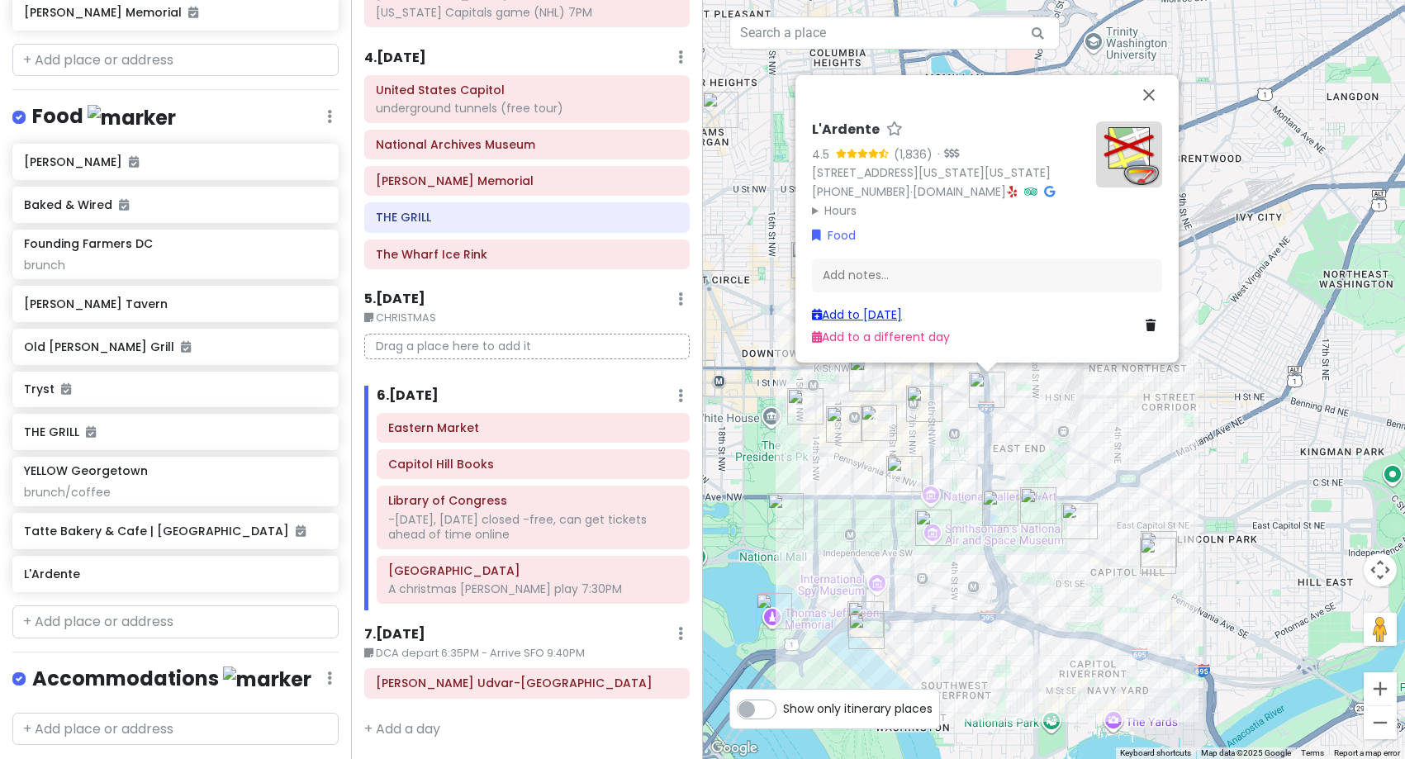
click at [862, 314] on link "Add to [DATE]" at bounding box center [857, 315] width 90 height 17
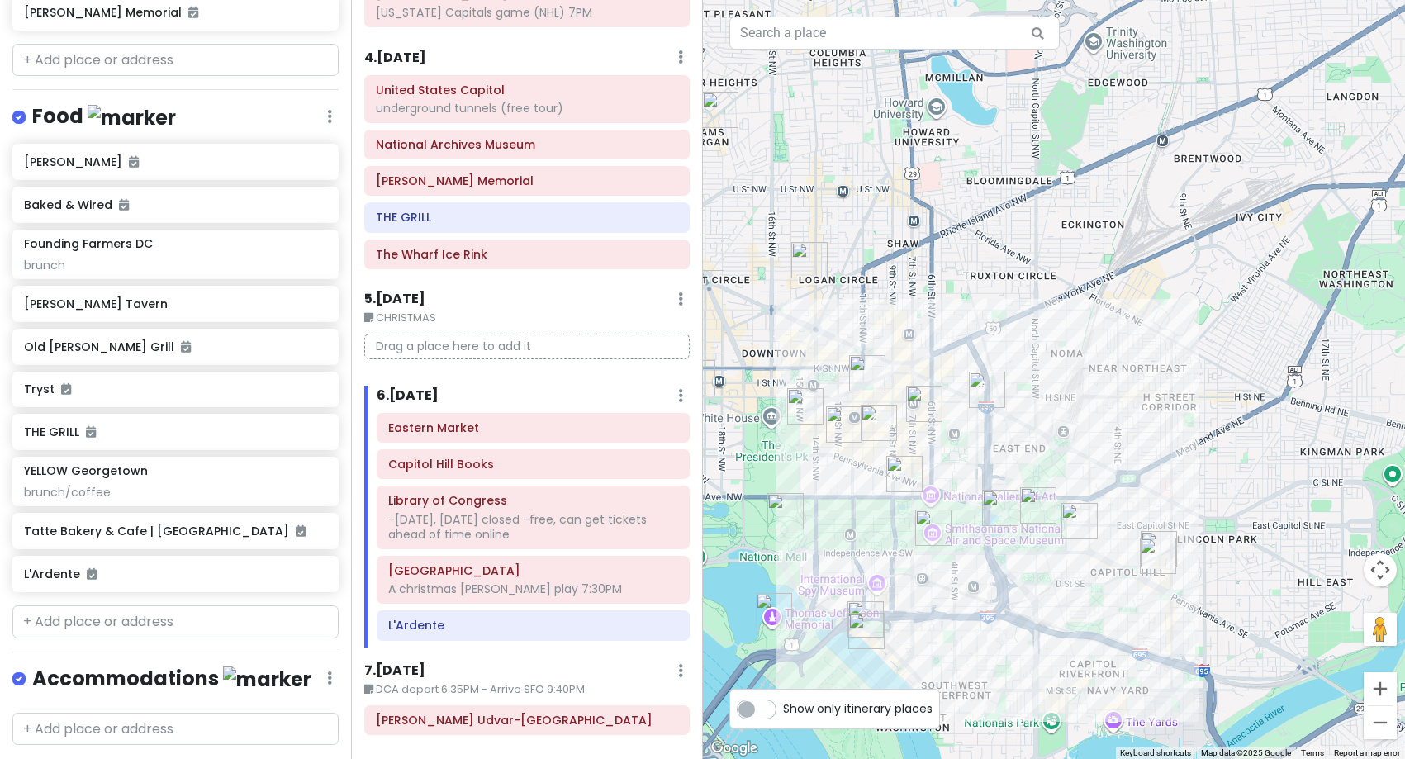
click at [426, 391] on h6 "6 . [DATE]" at bounding box center [408, 396] width 62 height 17
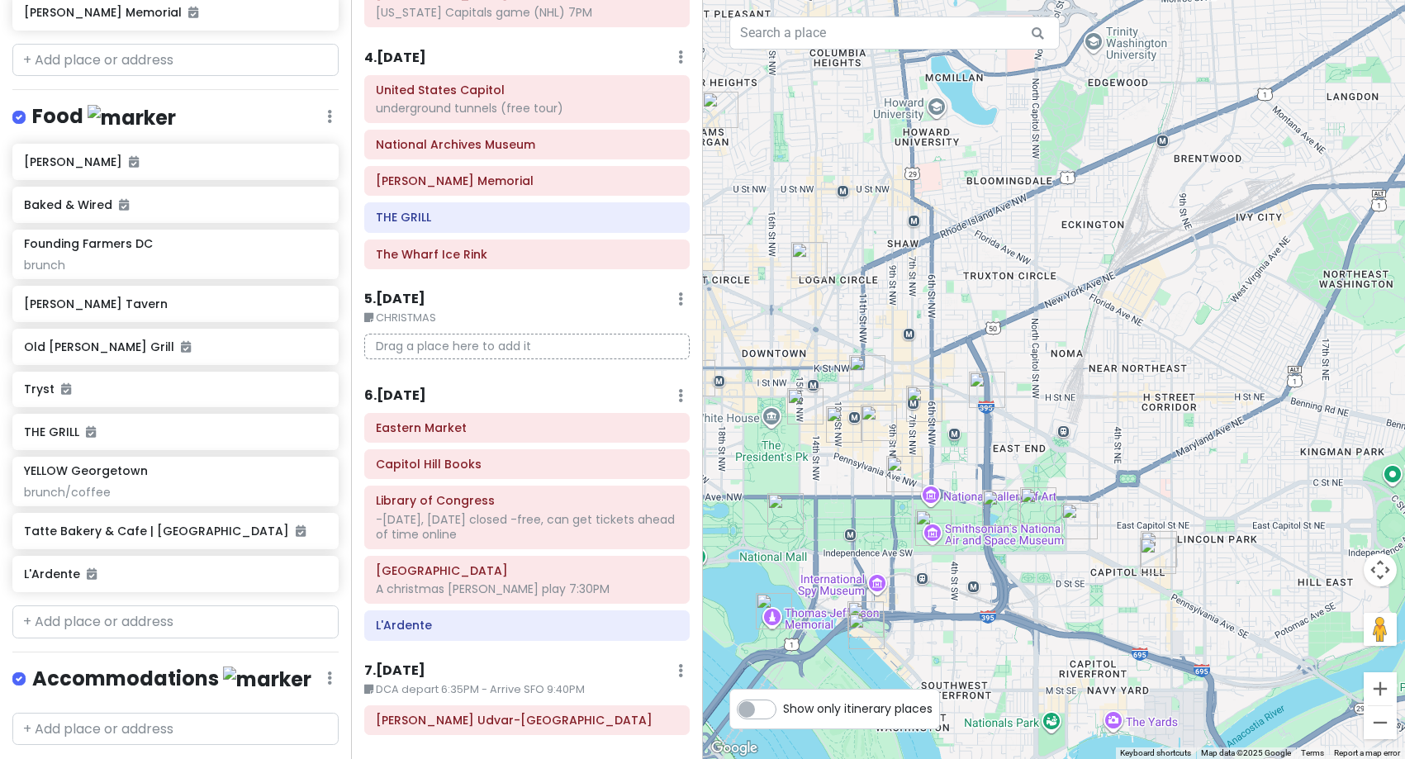
click at [426, 392] on h6 "6 . [DATE]" at bounding box center [395, 396] width 62 height 17
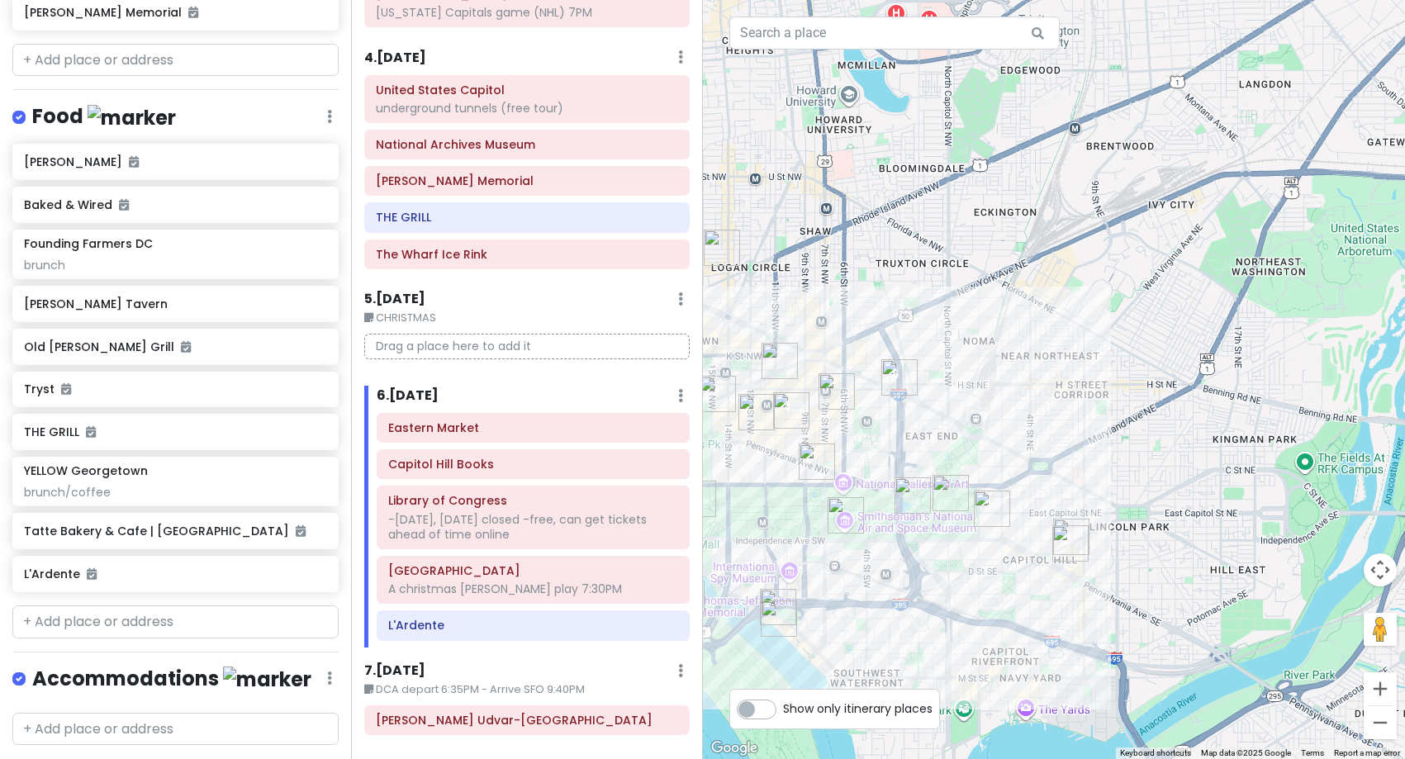
drag, startPoint x: 991, startPoint y: 470, endPoint x: 1079, endPoint y: 462, distance: 88.0
click at [1048, 467] on div at bounding box center [1054, 379] width 703 height 759
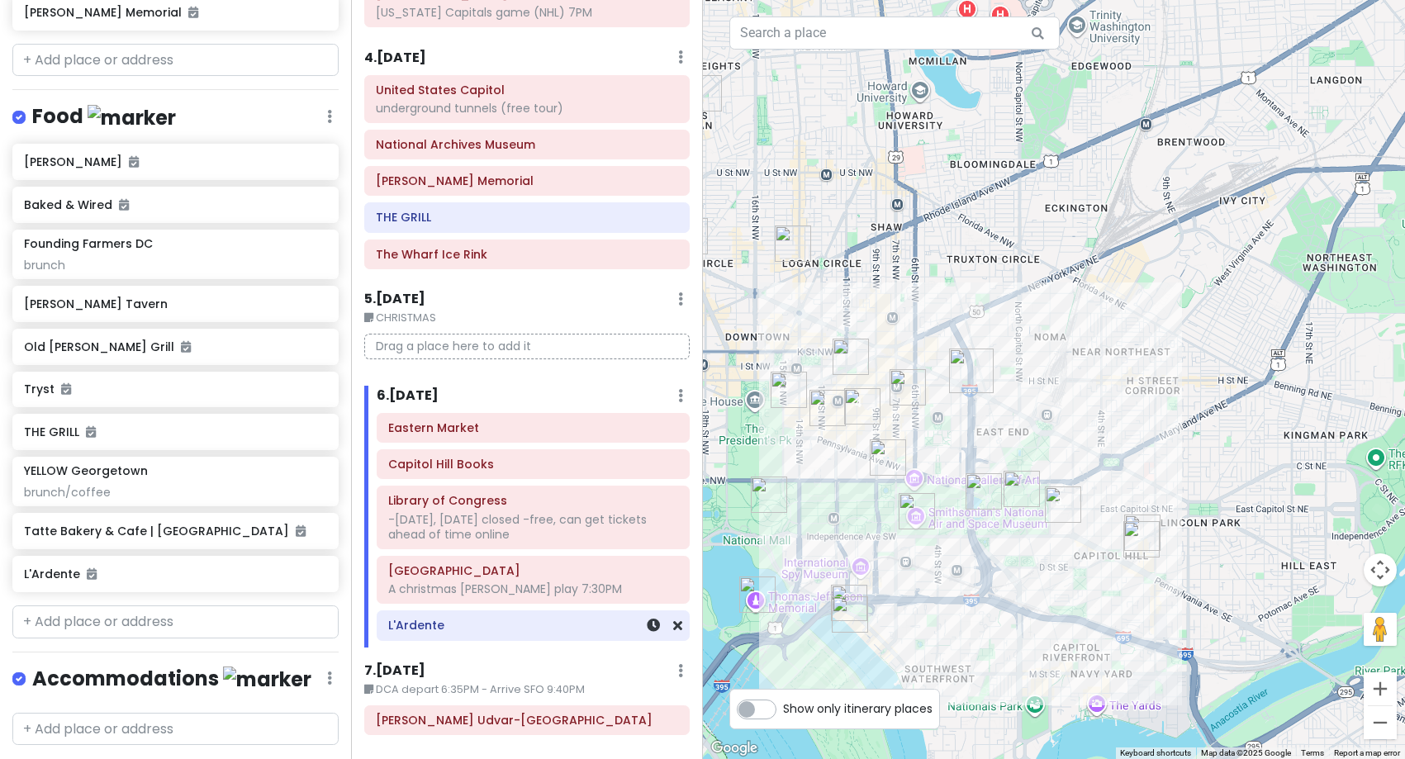
click at [537, 631] on h6 "L'Ardente" at bounding box center [533, 625] width 290 height 15
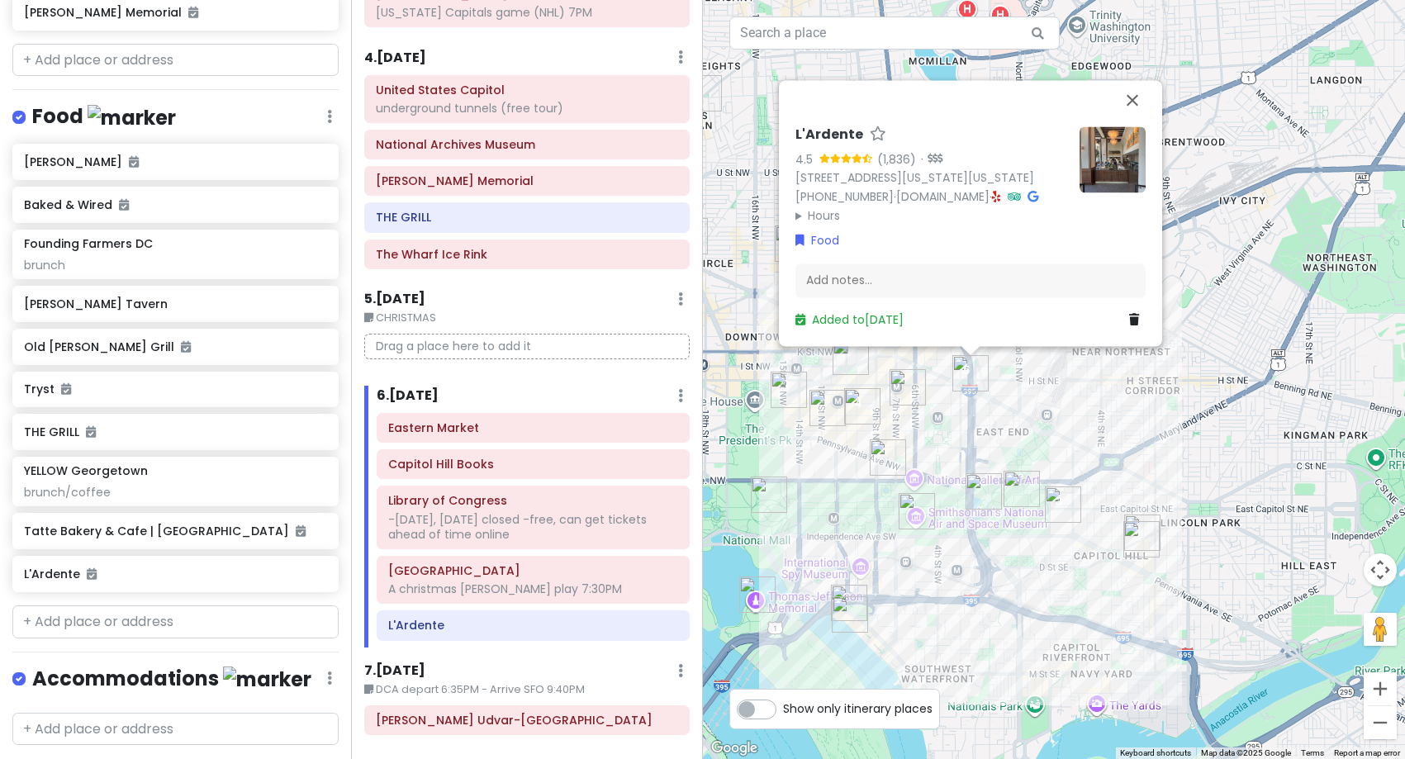
click at [1107, 132] on img at bounding box center [1113, 159] width 66 height 66
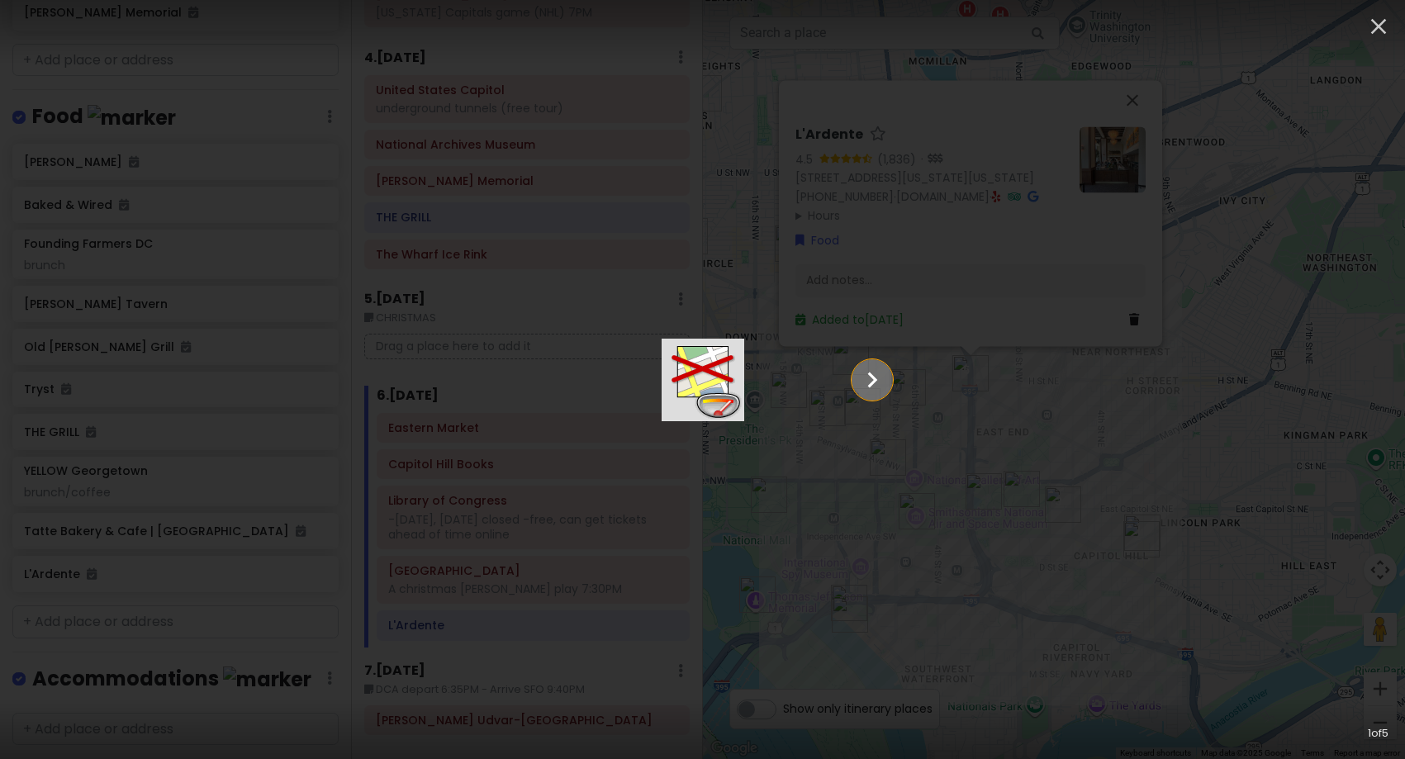
click at [888, 387] on icon "Show slide 2 of 5" at bounding box center [872, 380] width 31 height 40
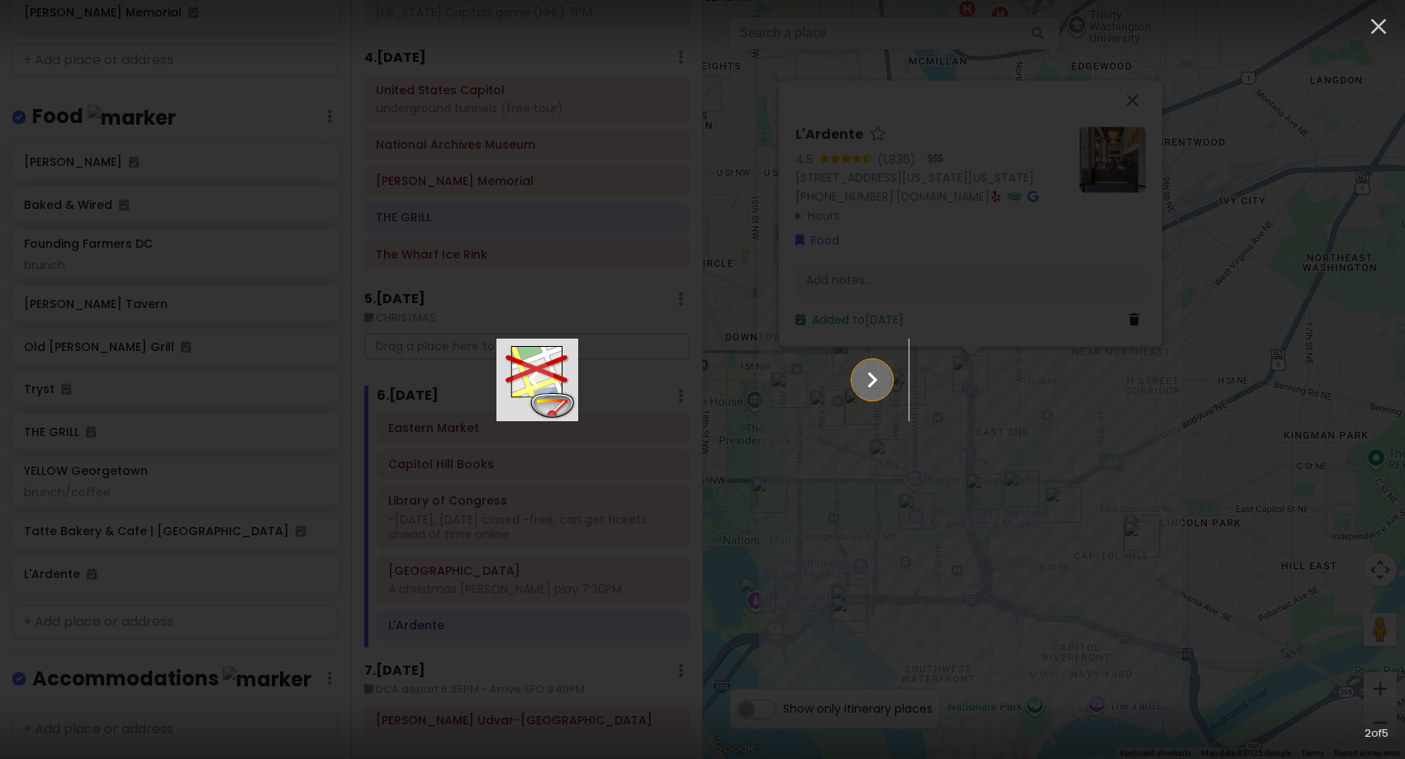
click at [888, 387] on icon "Show slide 3 of 5" at bounding box center [872, 380] width 31 height 40
click at [888, 387] on icon "Show slide 4 of 5" at bounding box center [872, 380] width 31 height 40
click at [888, 387] on icon "Show slide 5 of 5" at bounding box center [872, 380] width 31 height 40
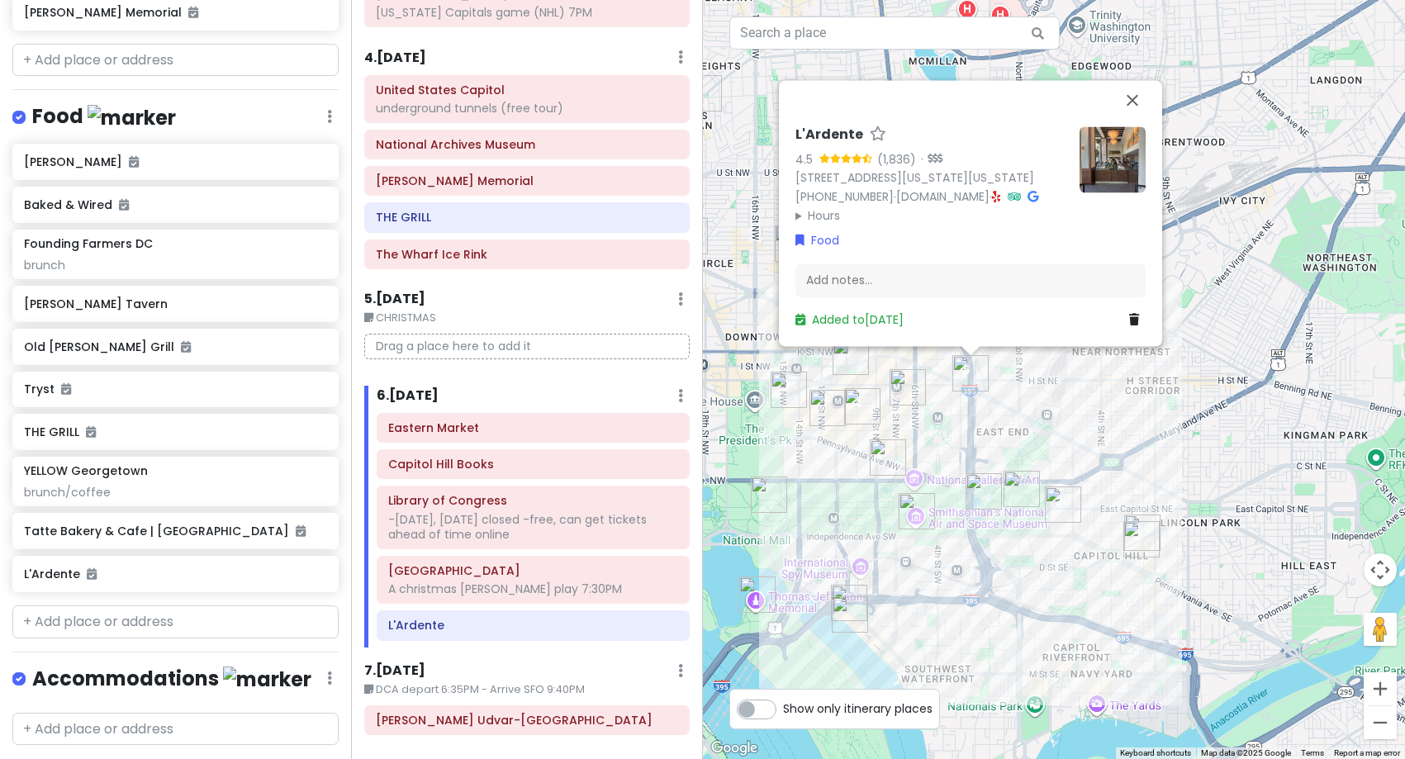
click at [1105, 145] on img at bounding box center [1113, 159] width 66 height 66
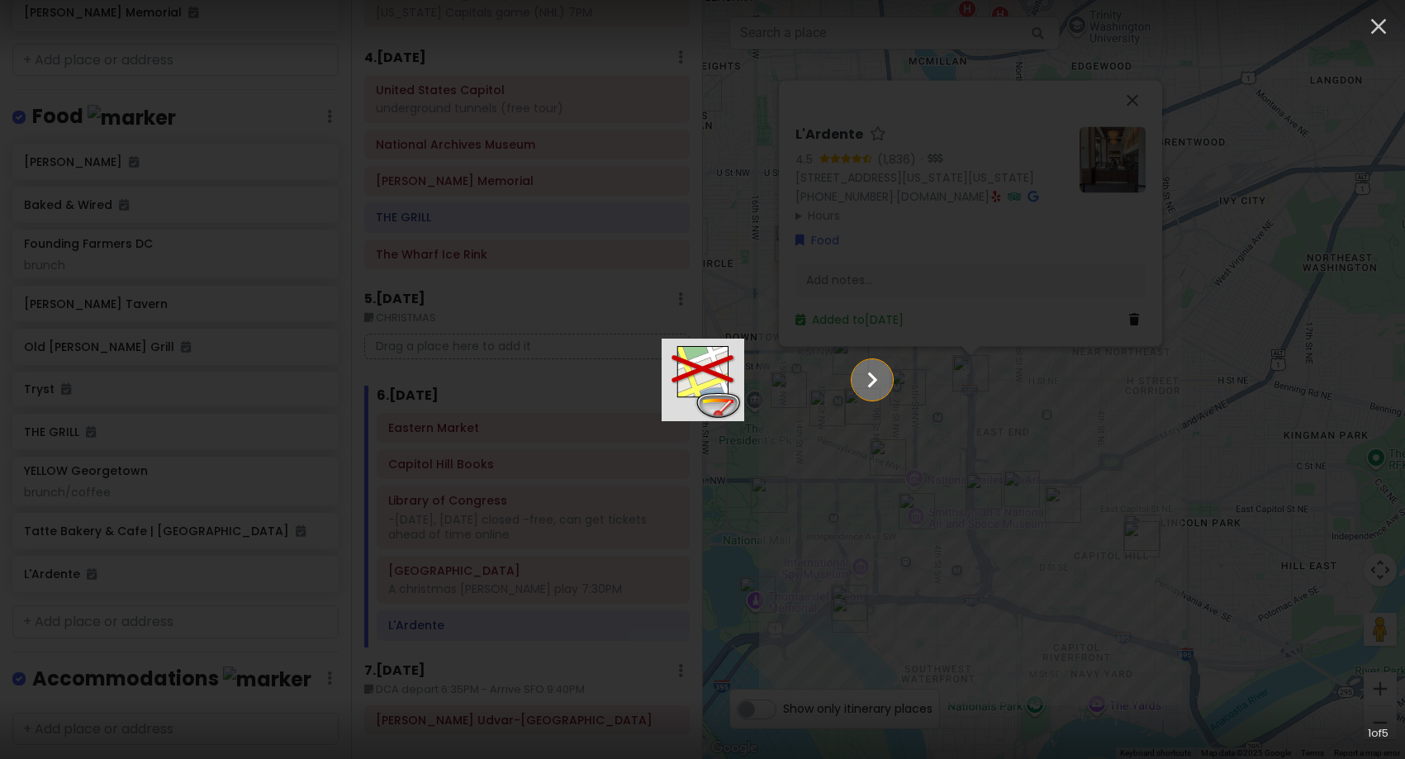
click at [888, 386] on icon "Show slide 2 of 5" at bounding box center [872, 380] width 31 height 40
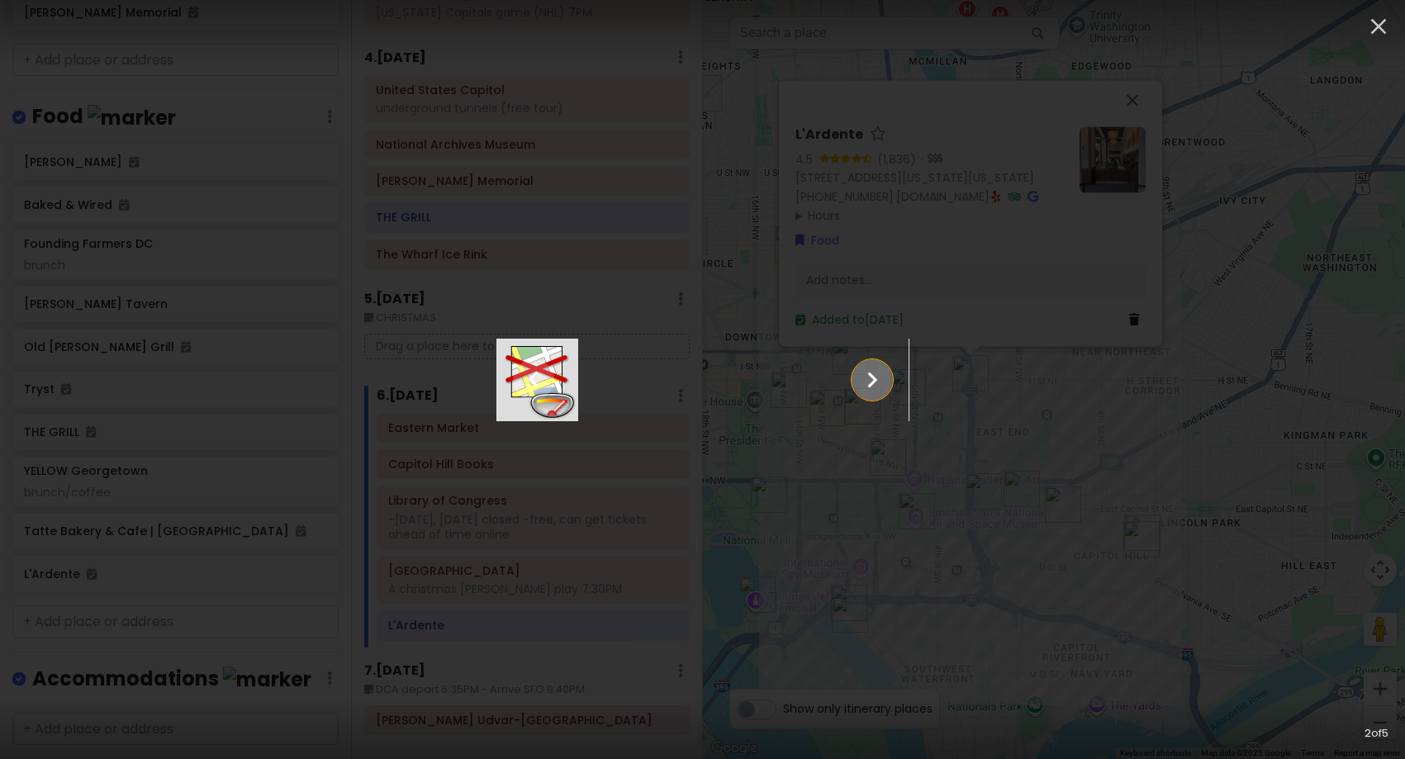
click at [888, 383] on icon "Show slide 3 of 5" at bounding box center [872, 380] width 31 height 40
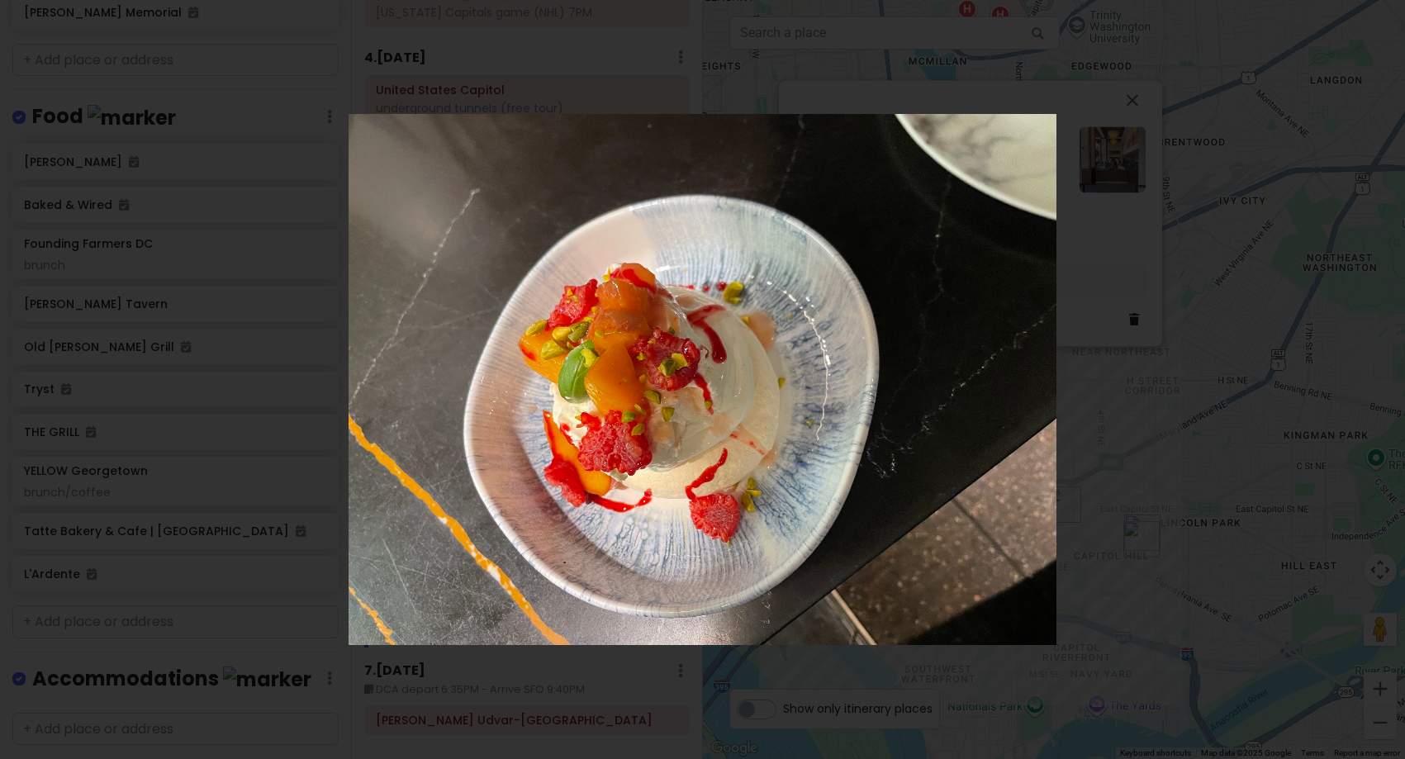
click at [1377, 383] on icon "Show slide 4 of 5" at bounding box center [1368, 379] width 31 height 40
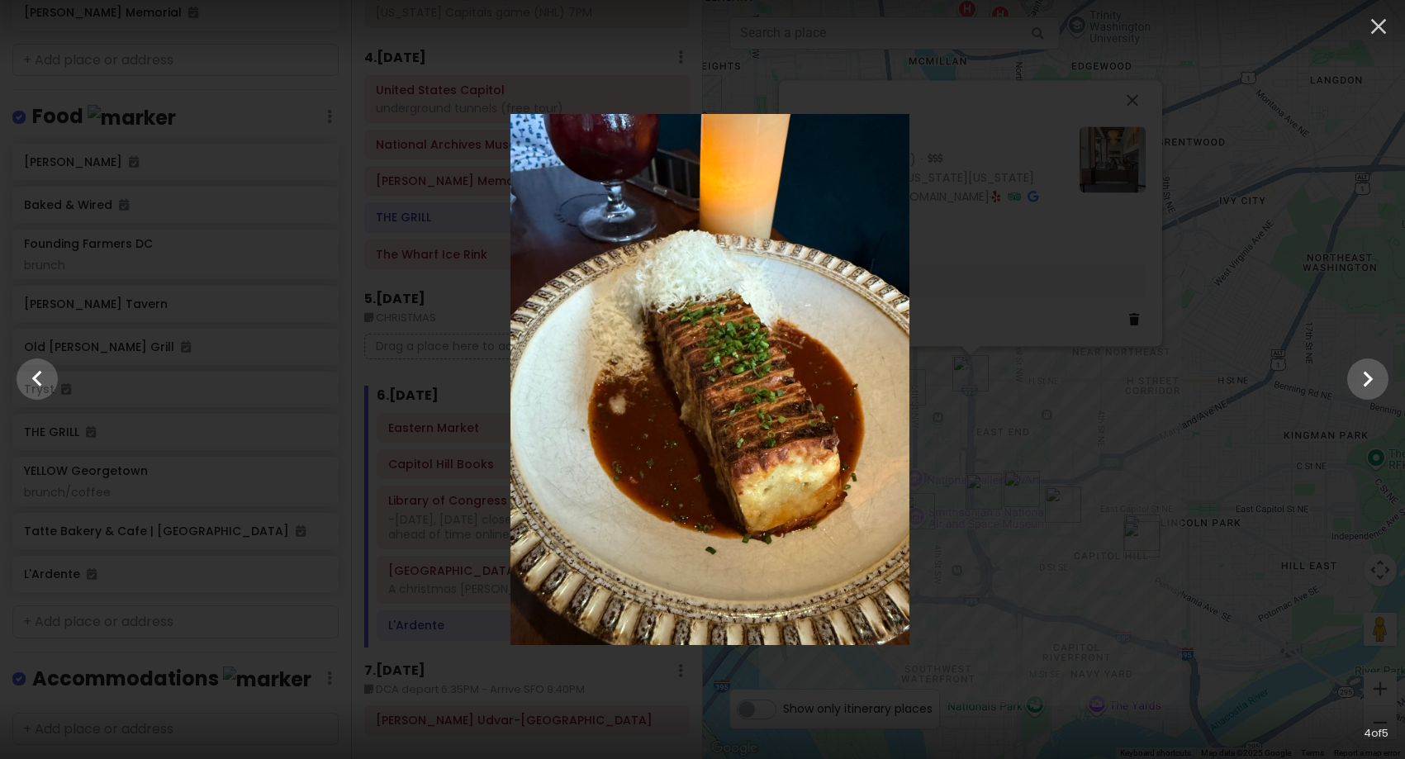
click at [1240, 344] on div at bounding box center [709, 379] width 1405 height 531
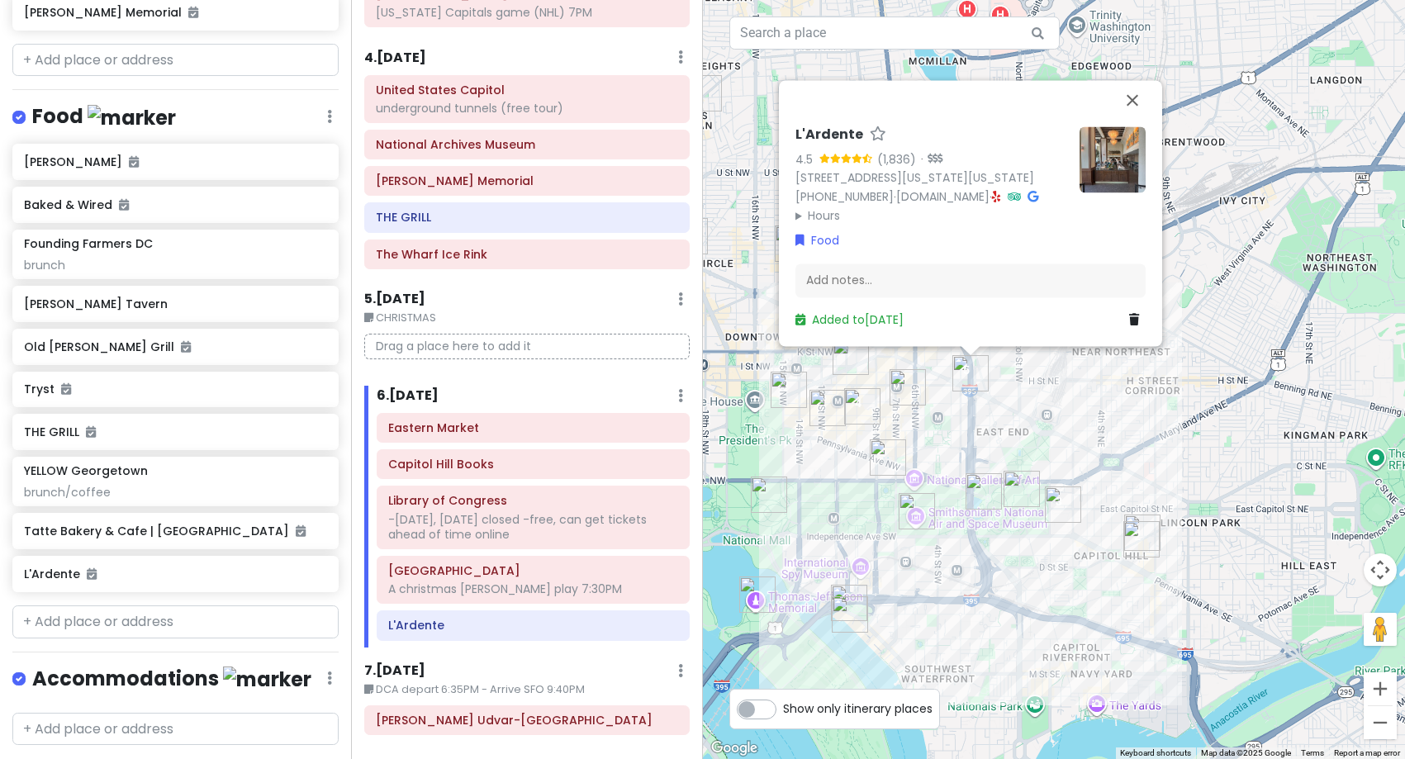
click at [1128, 406] on div "L'Ardente 4.5 (1,836) · [STREET_ADDRESS][US_STATE][US_STATE] [PHONE_NUMBER] · […" at bounding box center [1054, 379] width 703 height 759
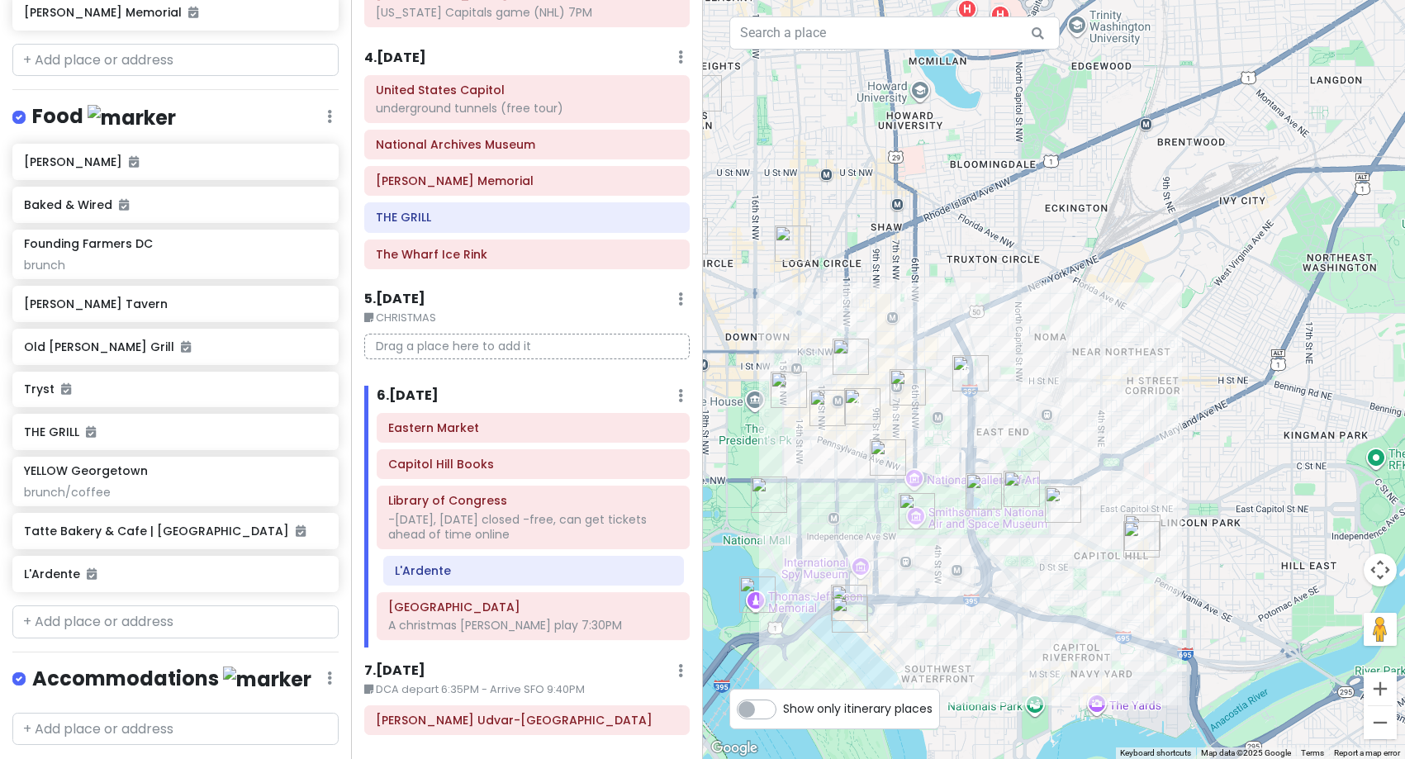
scroll to position [815, 0]
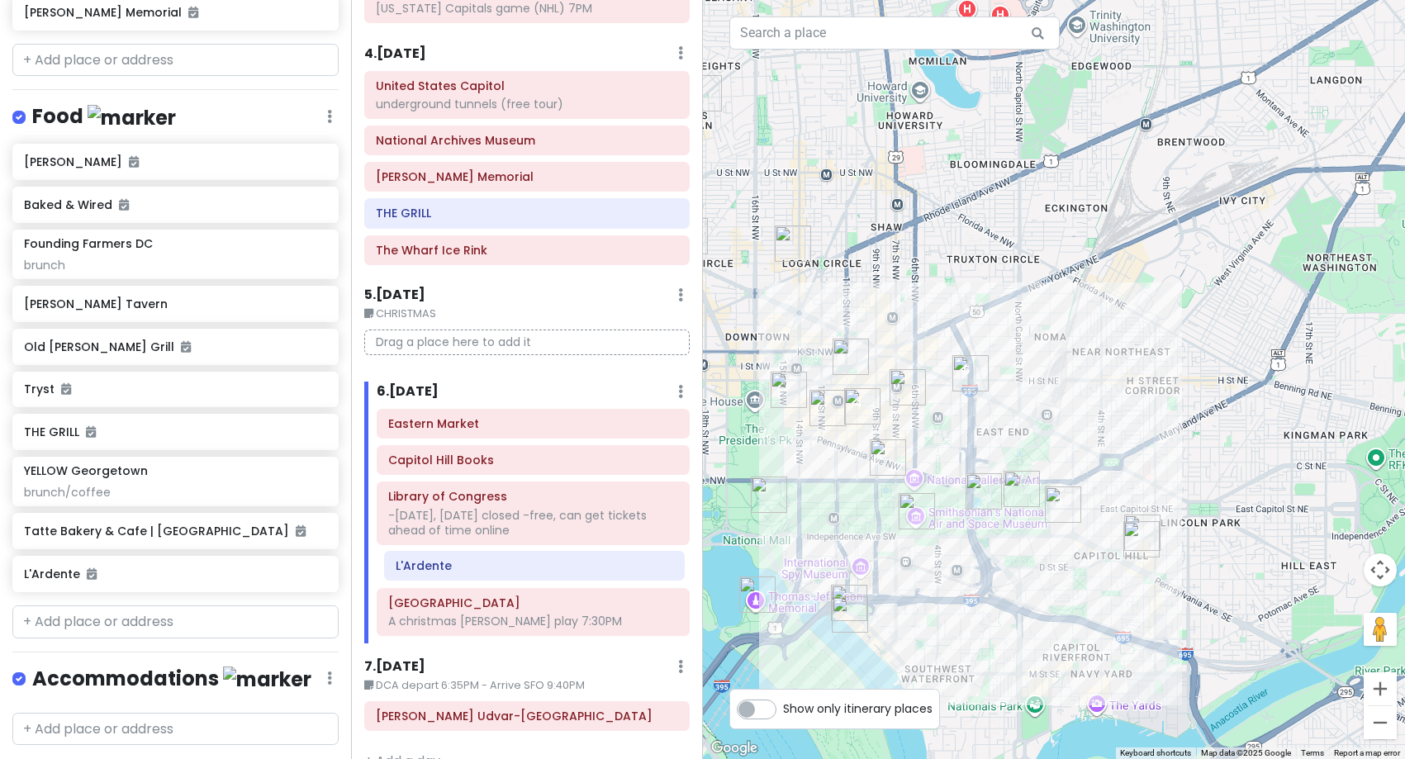
drag, startPoint x: 549, startPoint y: 632, endPoint x: 557, endPoint y: 573, distance: 60.0
click at [557, 573] on div "[GEOGRAPHIC_DATA] Books Library of Congress -[DATE], [DATE] closed -free, can g…" at bounding box center [532, 526] width 337 height 234
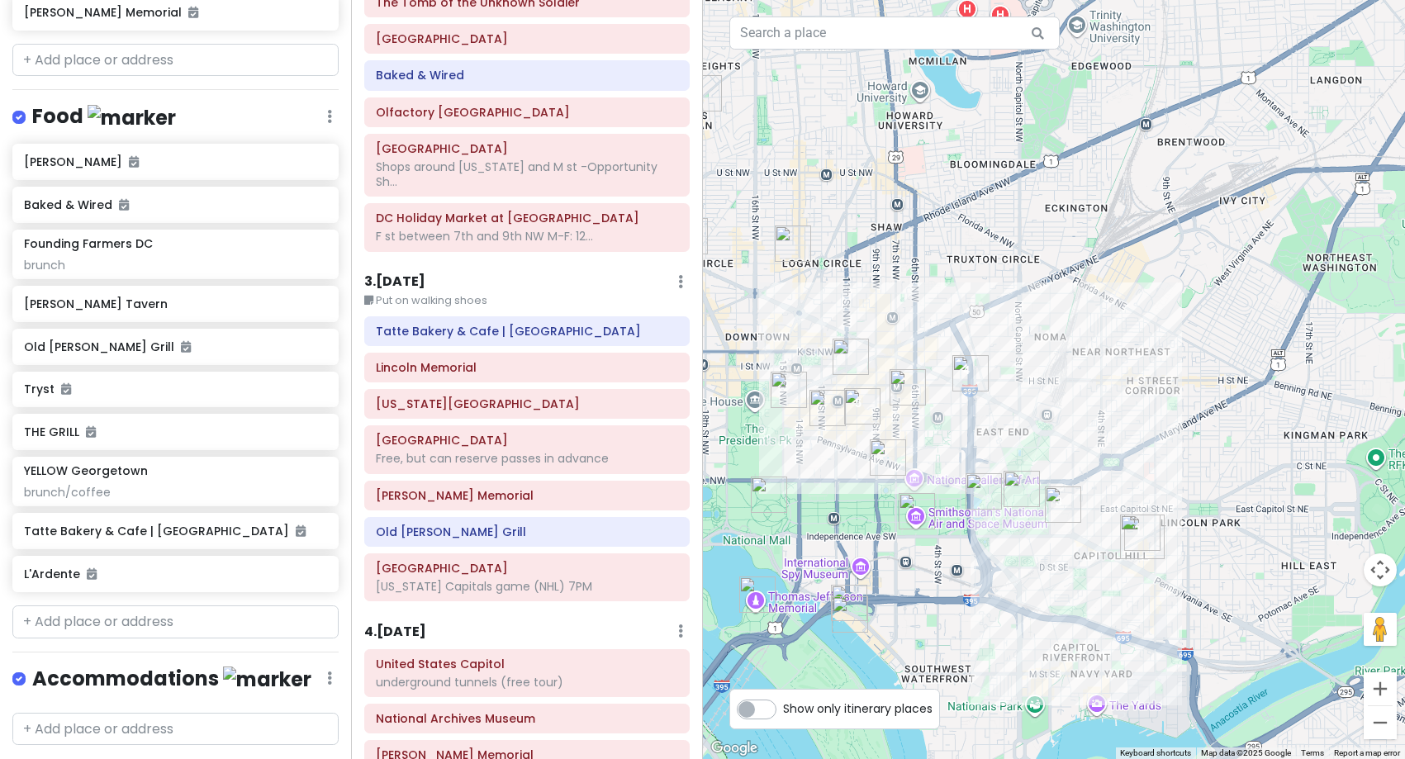
scroll to position [0, 0]
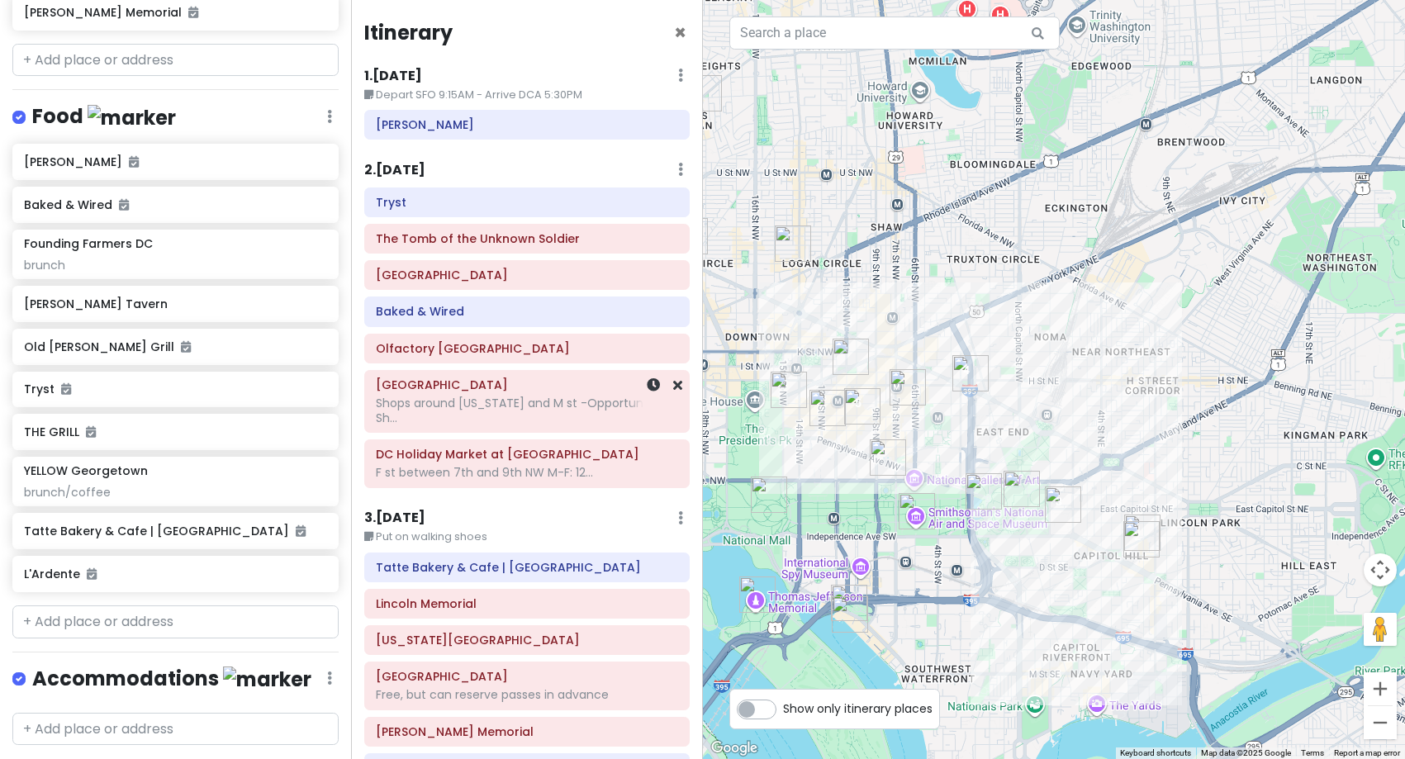
click at [528, 414] on div "Shops around [US_STATE] and M st -Opportunity Sh..." at bounding box center [527, 411] width 302 height 30
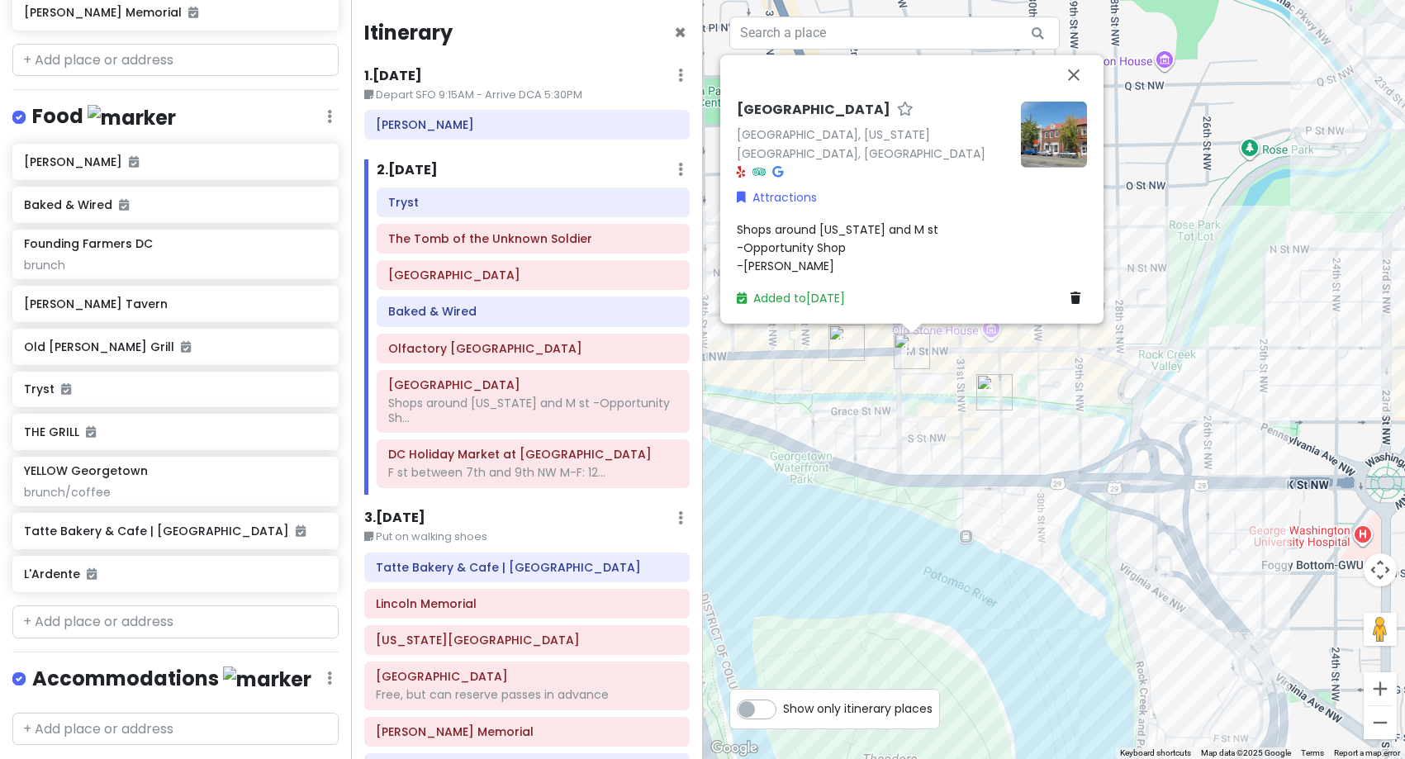
click at [1063, 379] on div "[GEOGRAPHIC_DATA][US_STATE], [GEOGRAPHIC_DATA] Attractions Shops around [US_STA…" at bounding box center [1054, 379] width 703 height 759
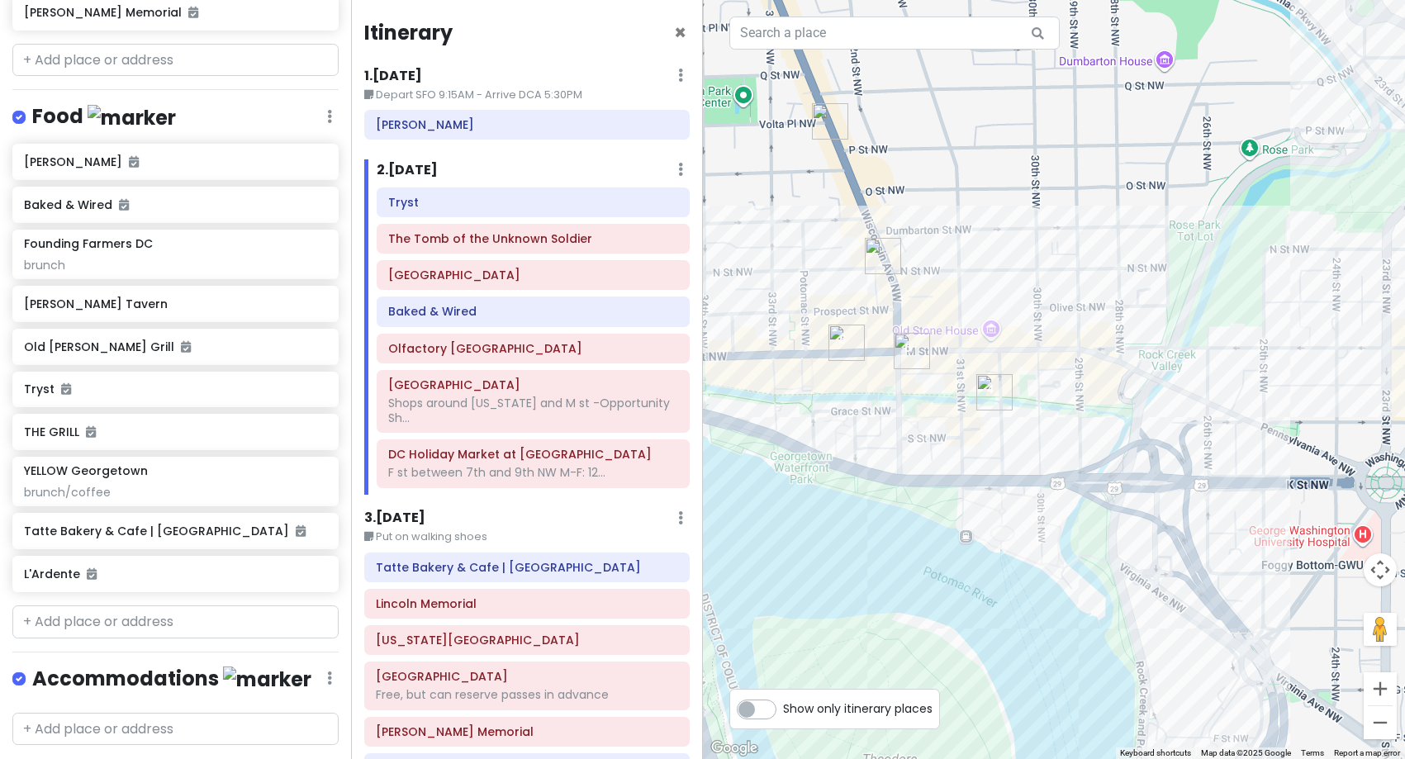
click at [874, 261] on img "Martin's Tavern" at bounding box center [883, 256] width 36 height 36
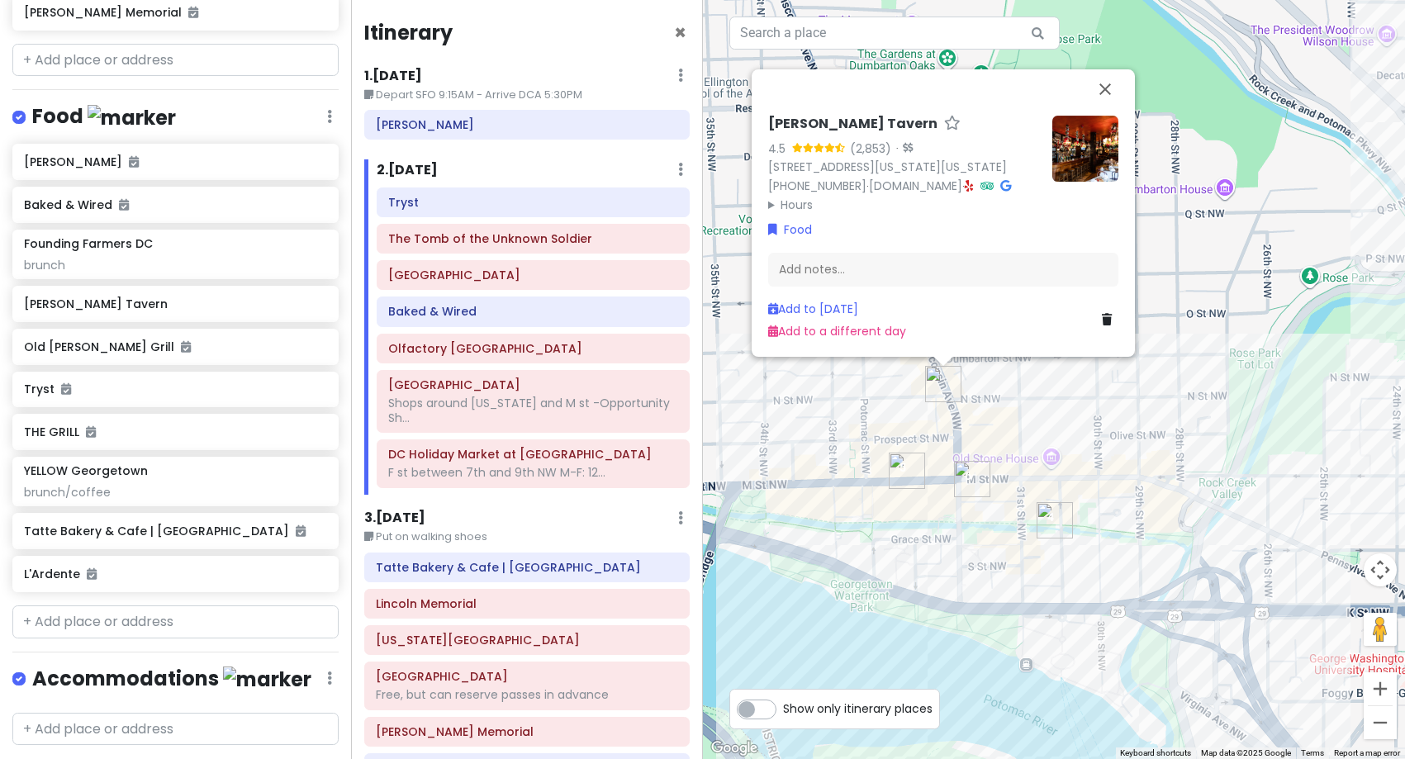
click at [841, 371] on div "[PERSON_NAME] Tavern 4.5 (2,853) · [STREET_ADDRESS][US_STATE][US_STATE] [PHONE_…" at bounding box center [1054, 379] width 703 height 759
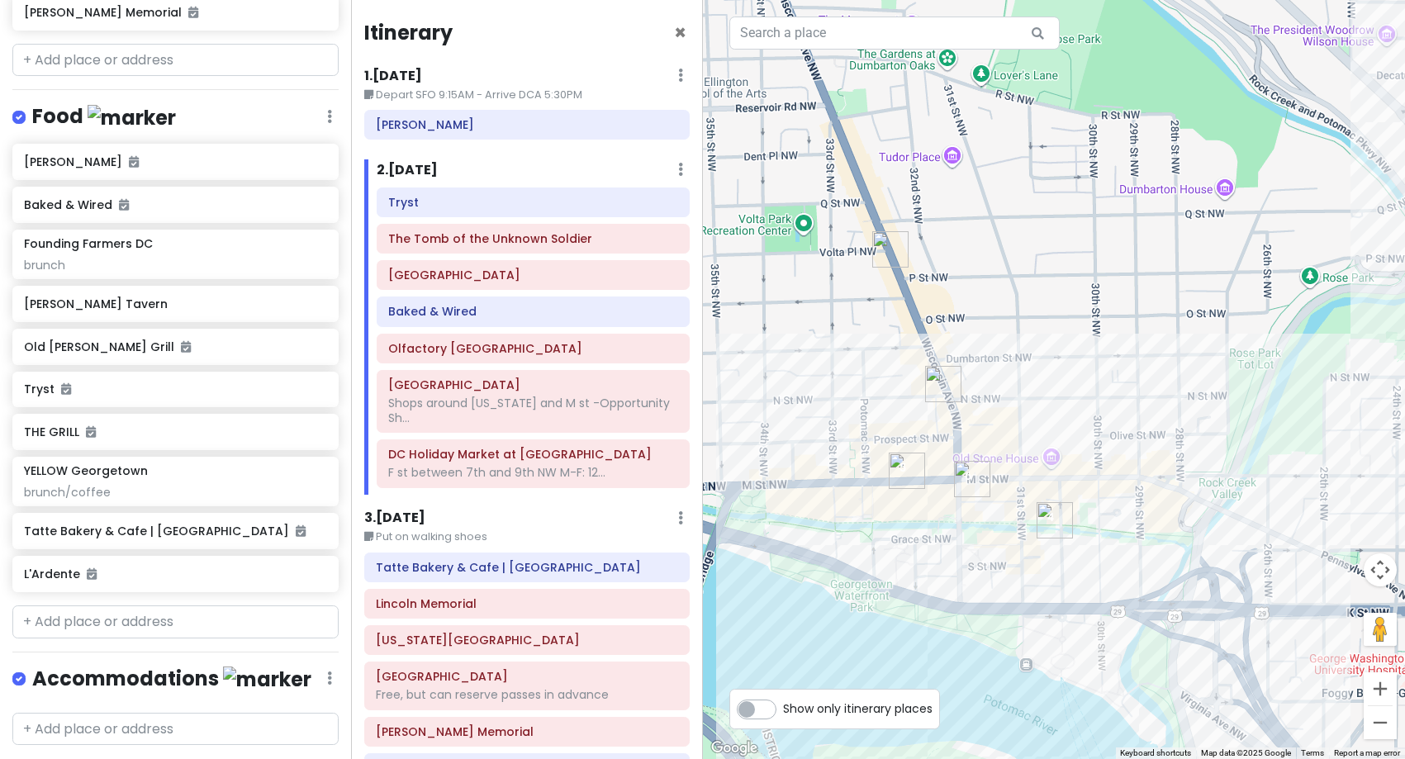
click at [887, 257] on img "YELLOW Georgetown" at bounding box center [891, 249] width 36 height 36
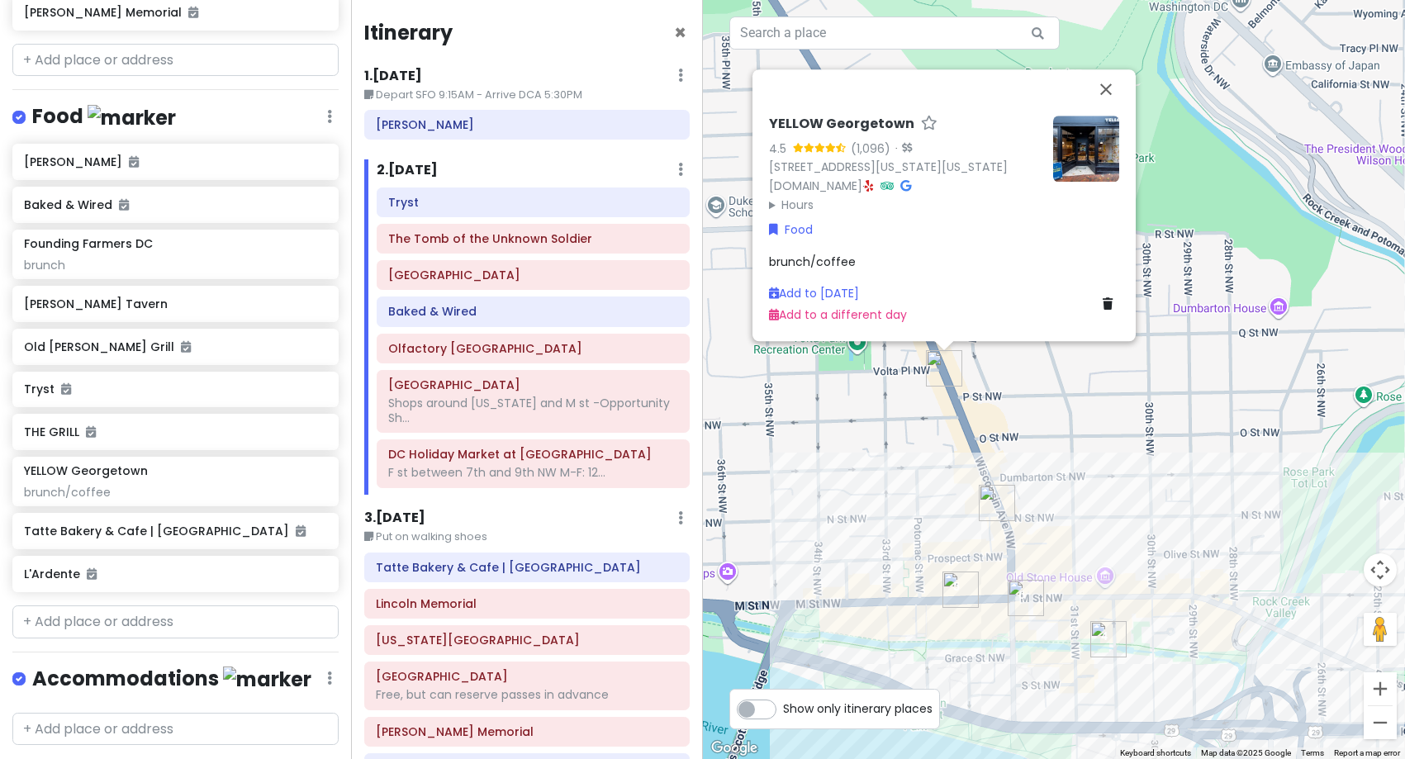
click at [988, 511] on img "Martin's Tavern" at bounding box center [997, 503] width 36 height 36
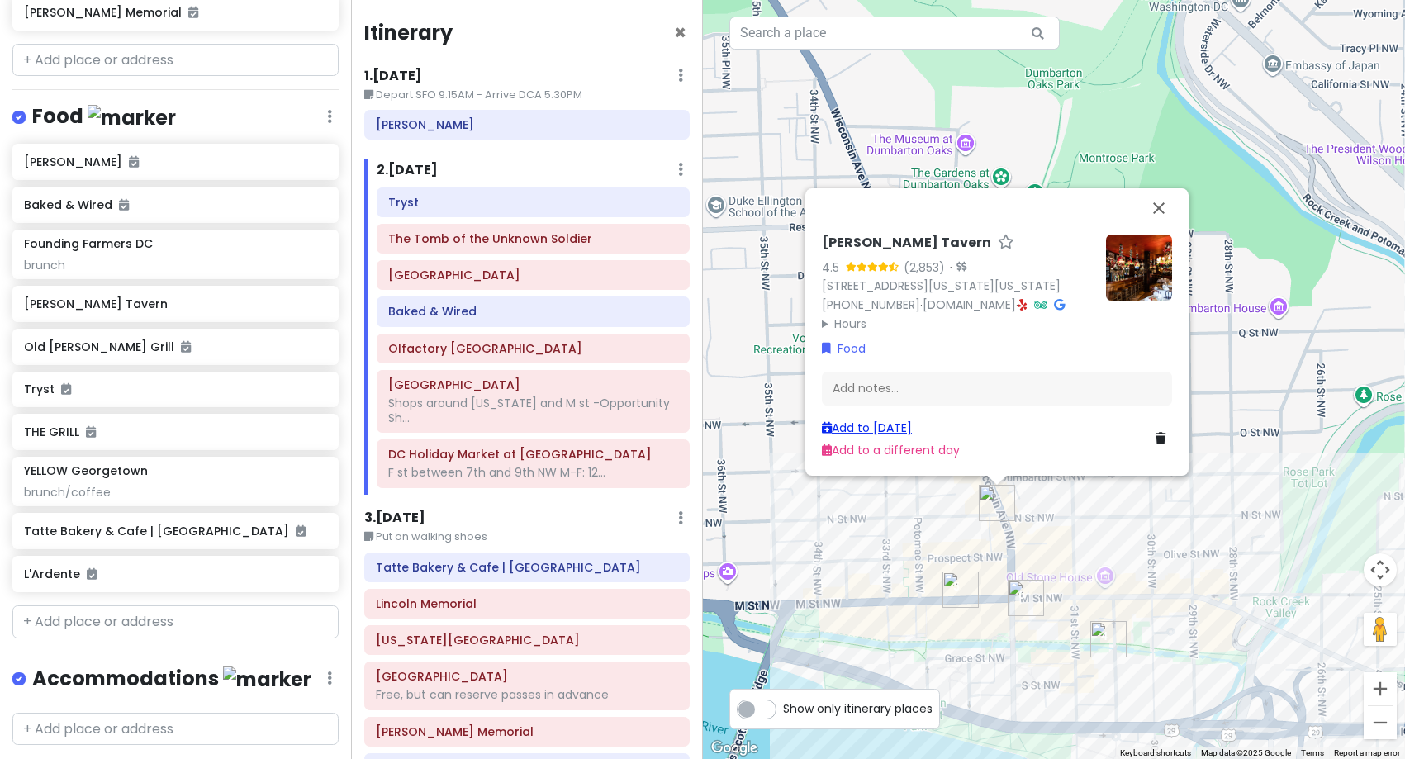
click at [892, 429] on link "Add to [DATE]" at bounding box center [867, 428] width 90 height 17
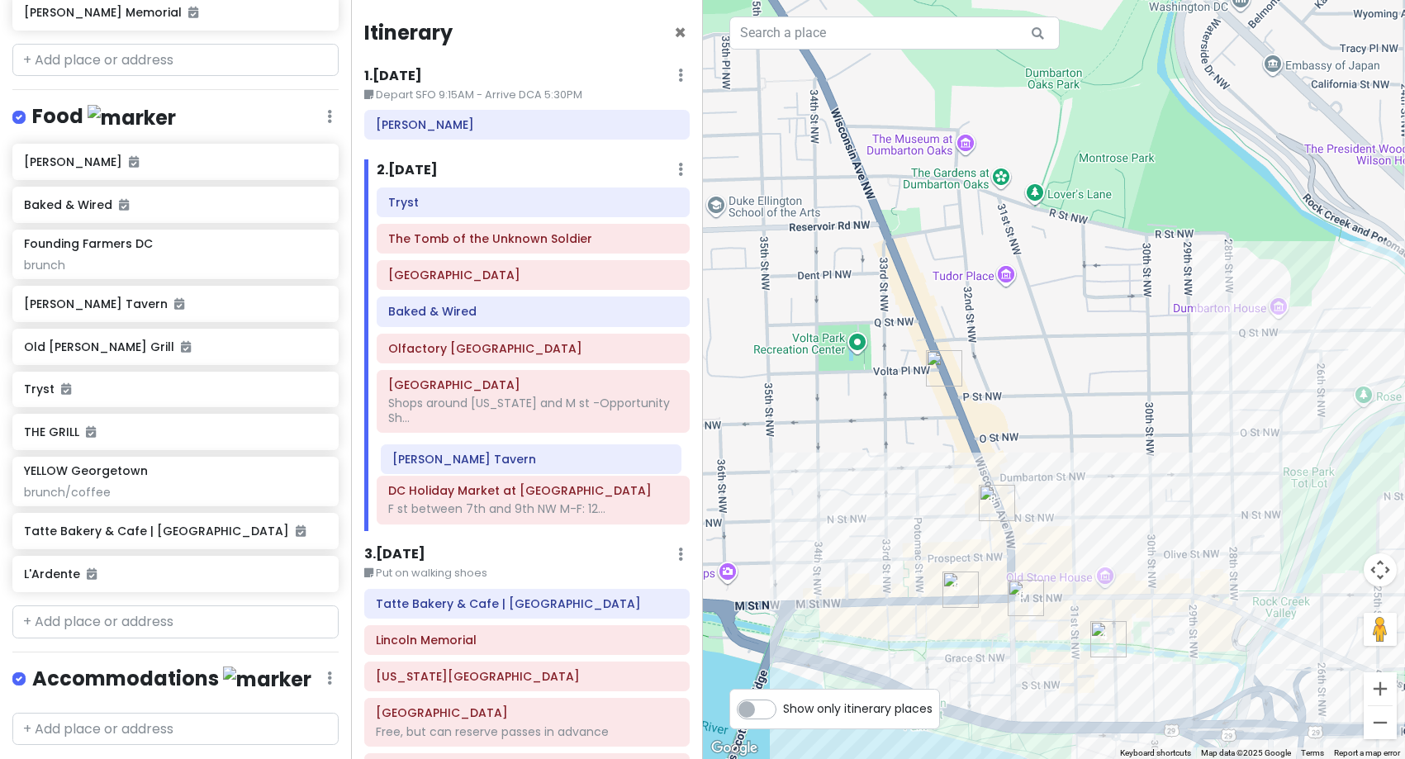
drag, startPoint x: 512, startPoint y: 519, endPoint x: 516, endPoint y: 468, distance: 50.6
click at [516, 468] on div "Tryst The Tomb of the Unknown [GEOGRAPHIC_DATA] Baked & Wired Olfactory [GEOGRA…" at bounding box center [532, 360] width 337 height 344
click at [519, 468] on div "[PERSON_NAME] Tavern" at bounding box center [533, 454] width 311 height 28
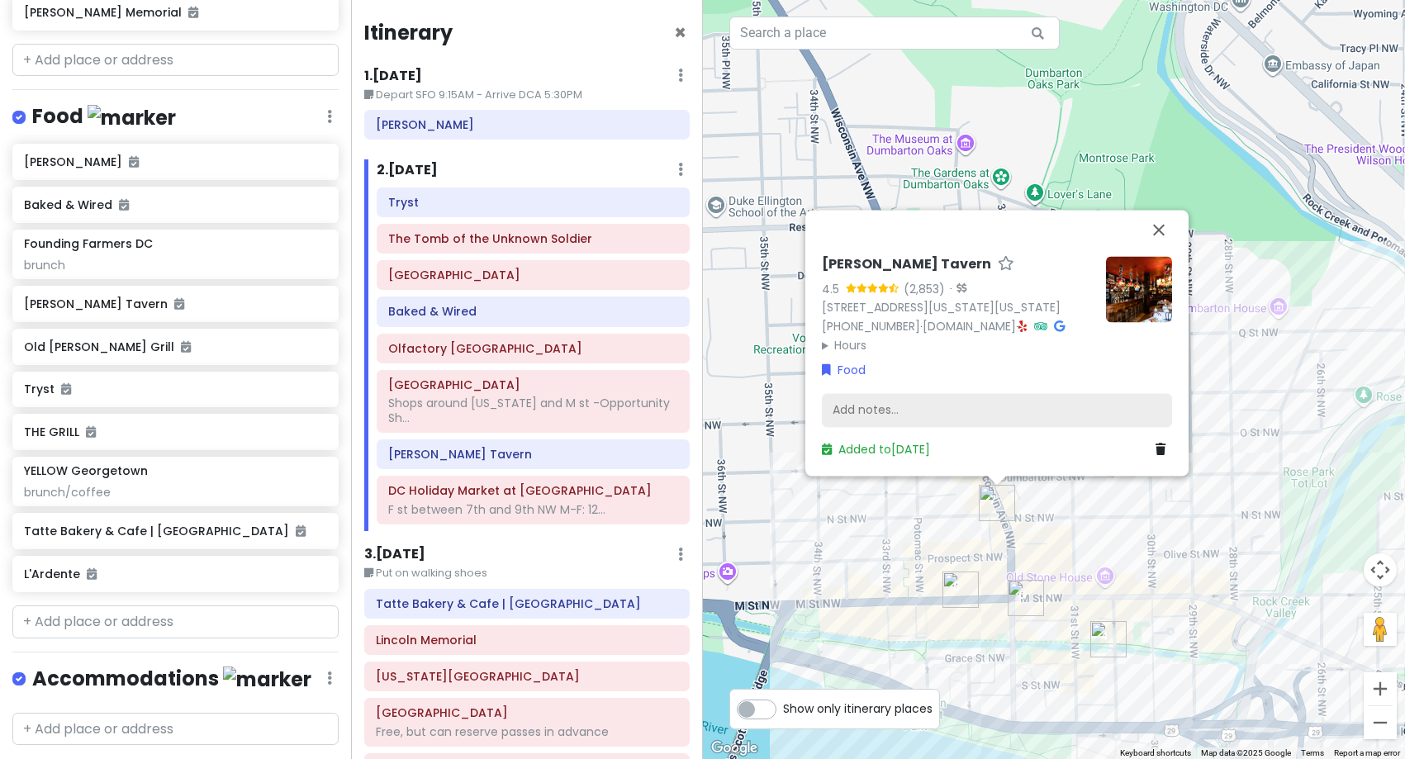
click at [874, 410] on div "Add notes..." at bounding box center [997, 410] width 350 height 35
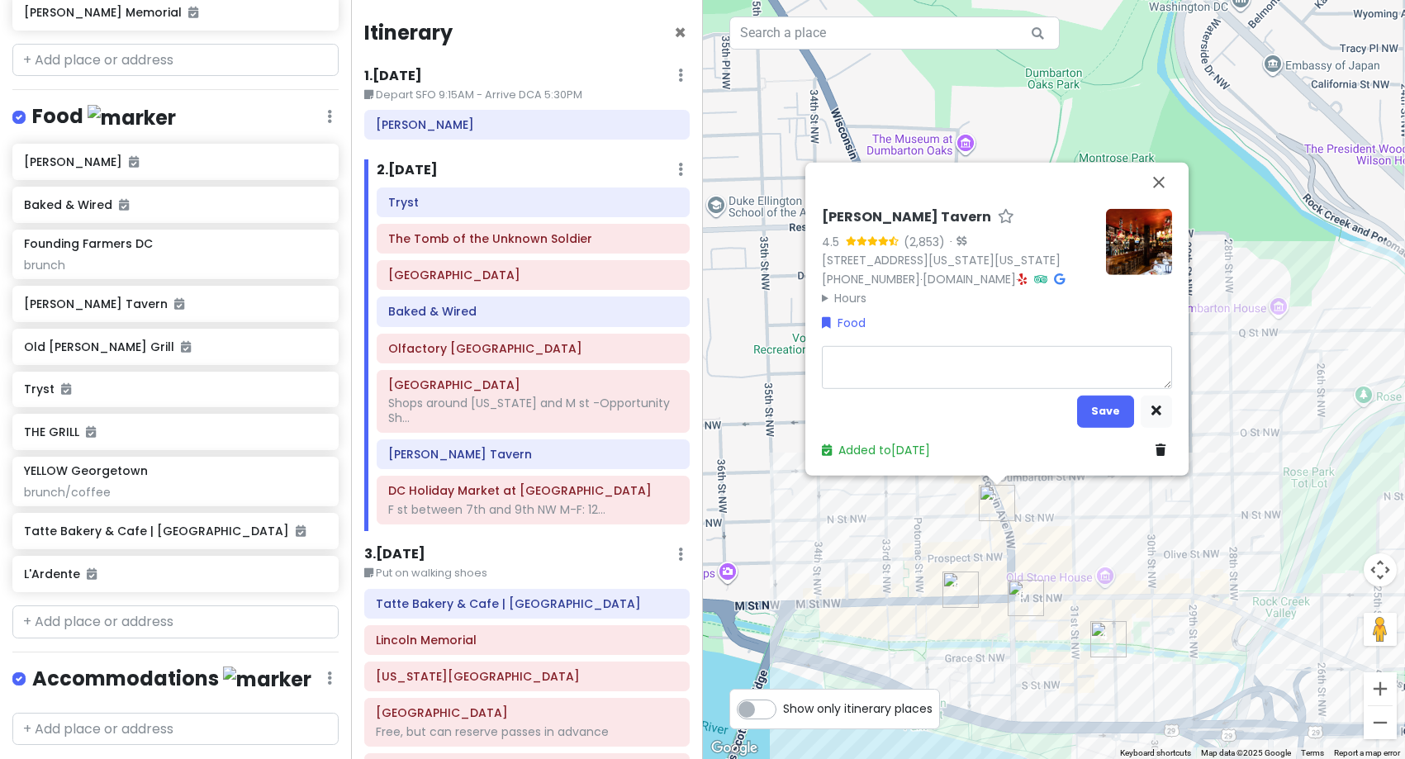
type textarea "x"
type textarea "d"
type textarea "x"
type textarea "di"
type textarea "x"
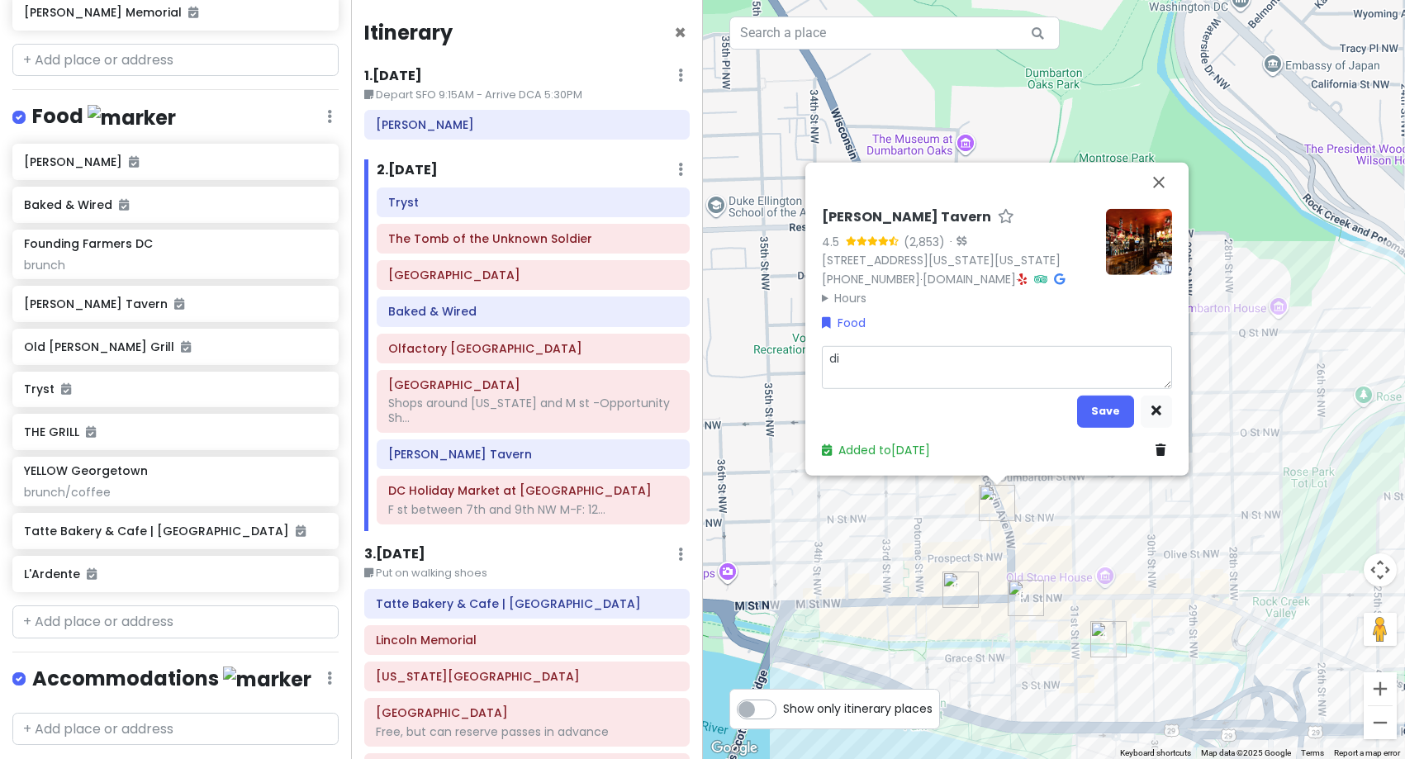
type textarea "din"
type textarea "x"
type textarea "dinn"
type textarea "x"
type textarea "dinne"
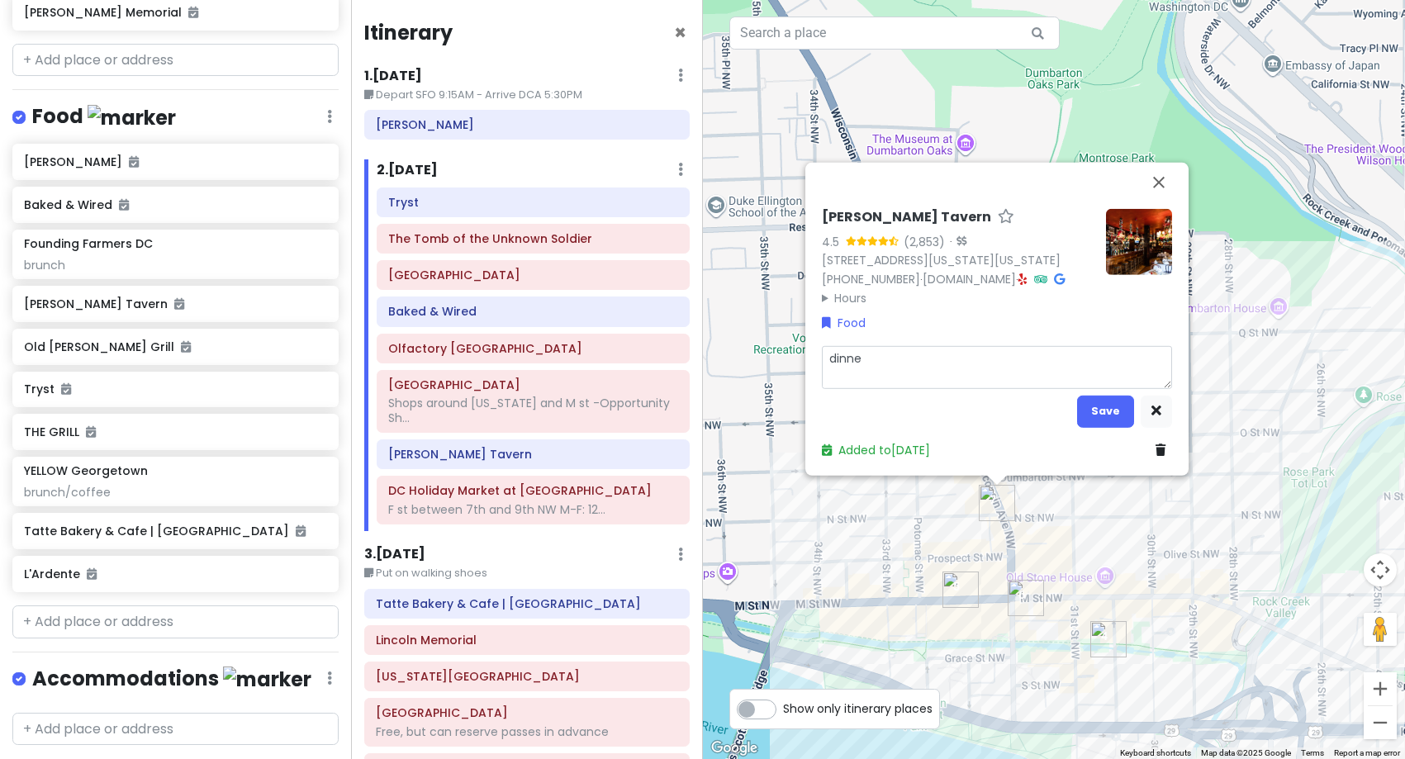
type textarea "x"
type textarea "dinner"
click at [1102, 406] on button "Save" at bounding box center [1105, 411] width 57 height 32
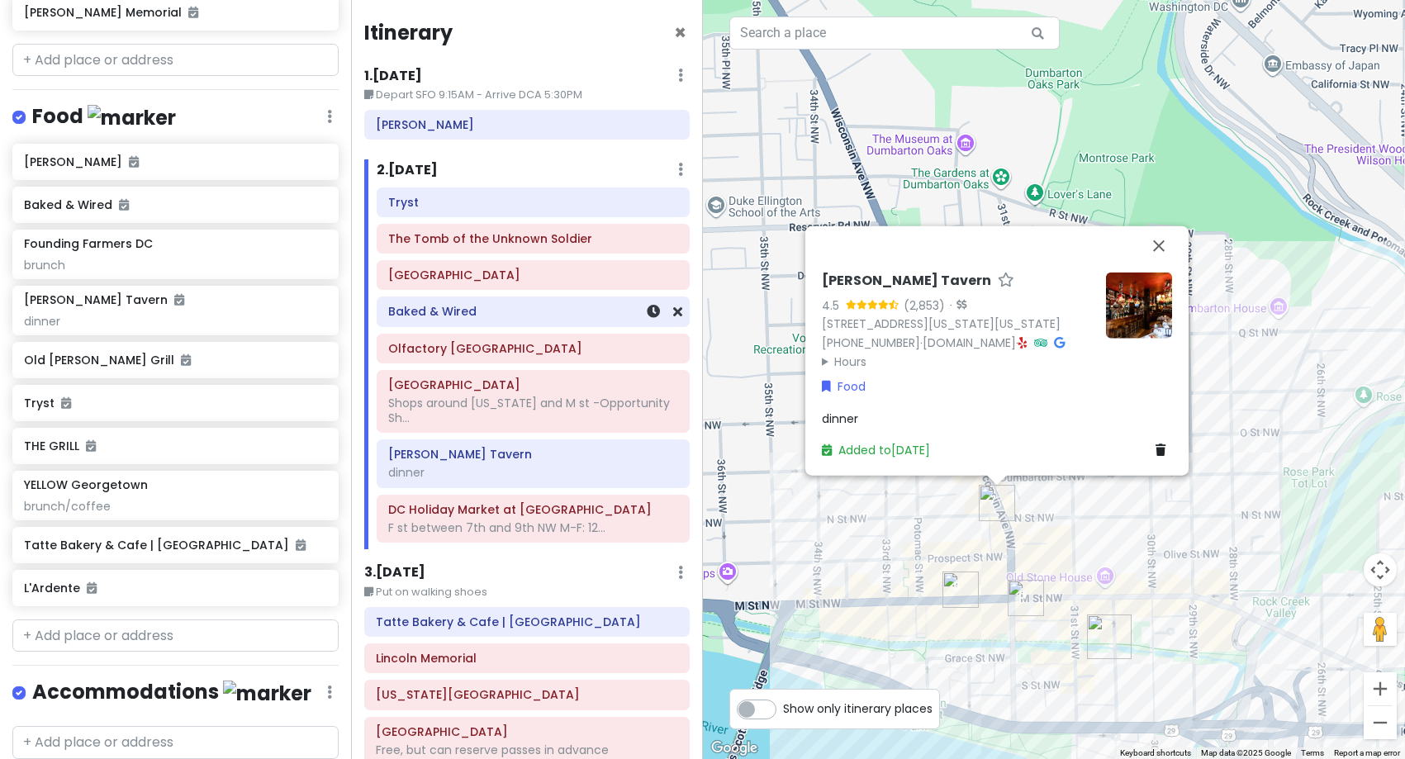
click at [426, 321] on div "Baked & Wired" at bounding box center [533, 312] width 290 height 23
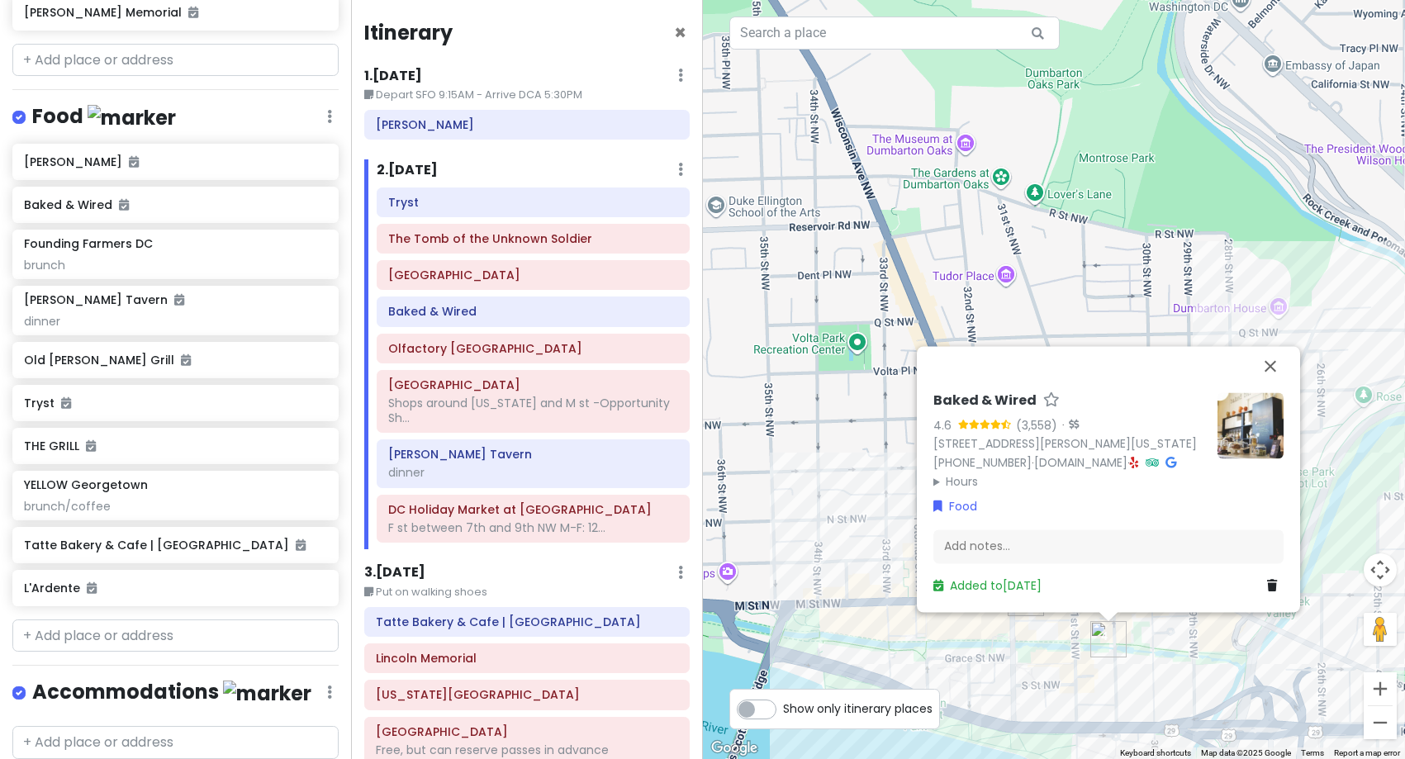
click at [1248, 426] on img at bounding box center [1251, 425] width 66 height 66
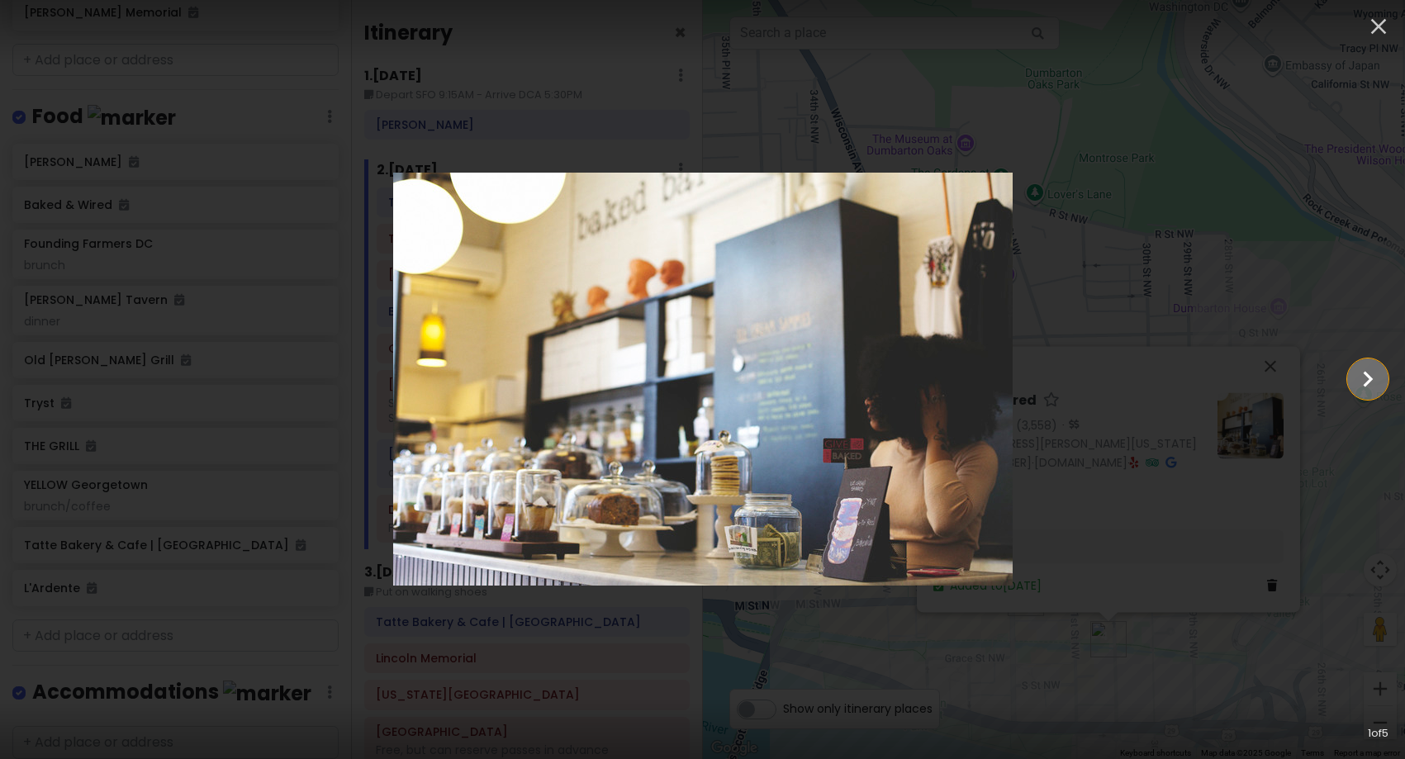
click at [1380, 383] on icon "Show slide 2 of 5" at bounding box center [1368, 379] width 31 height 40
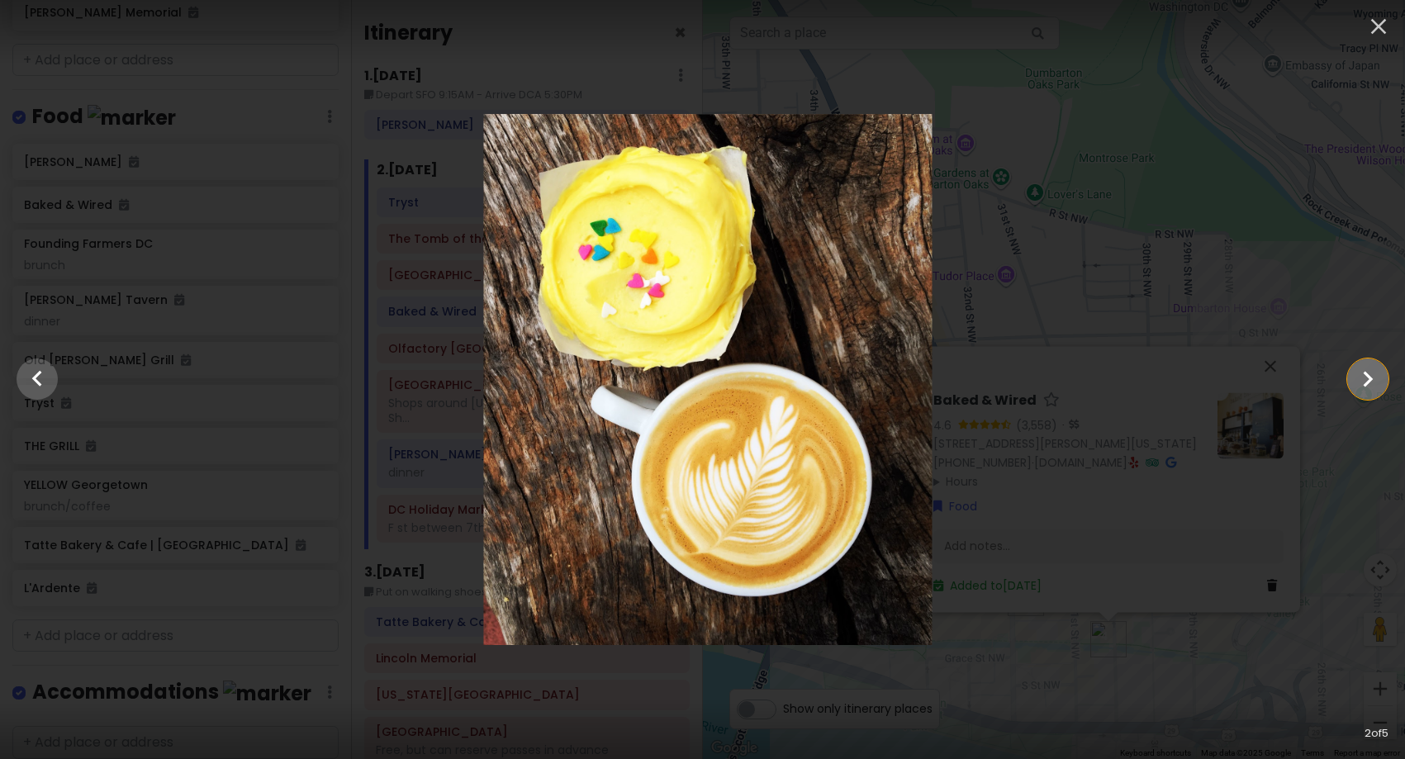
click at [1380, 383] on icon "Show slide 3 of 5" at bounding box center [1368, 379] width 31 height 40
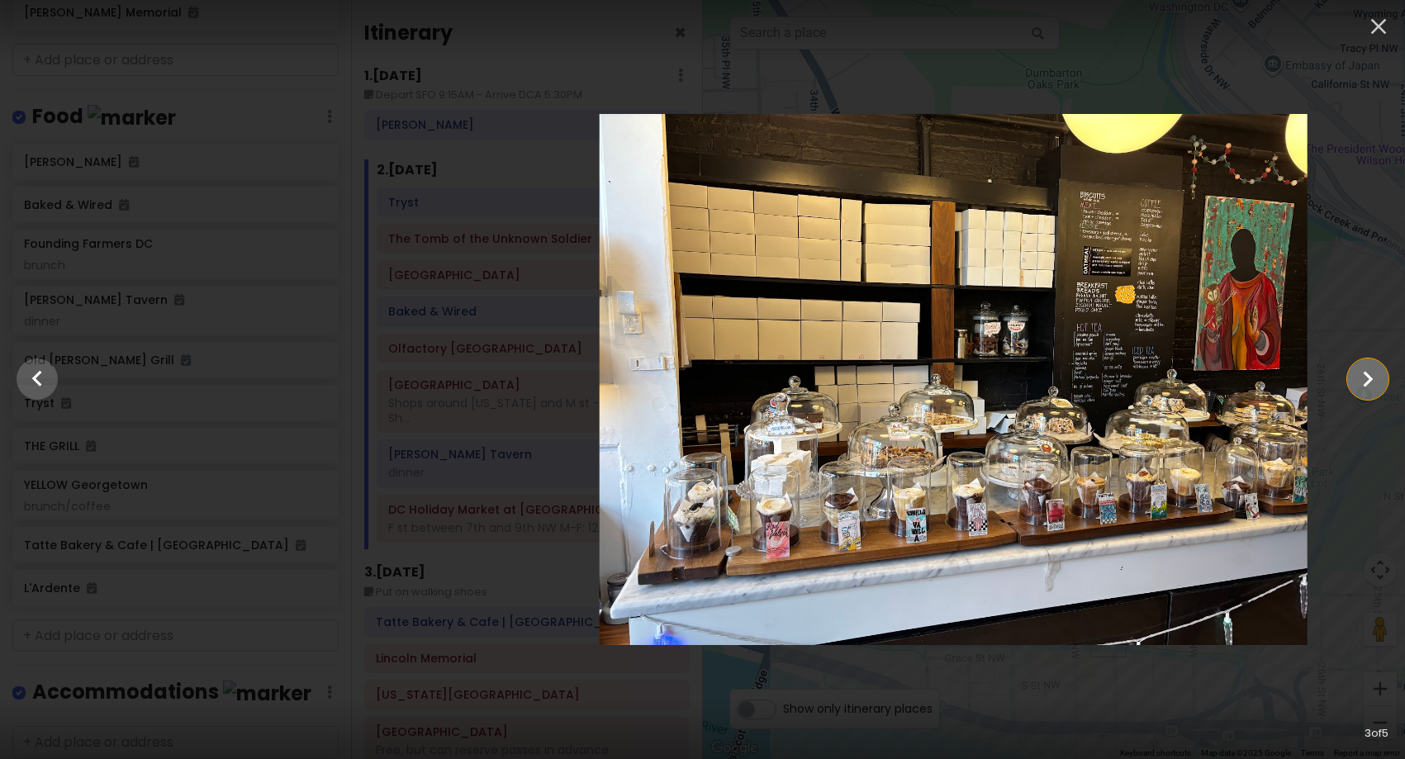
click at [1380, 383] on icon "Show slide 4 of 5" at bounding box center [1368, 379] width 31 height 40
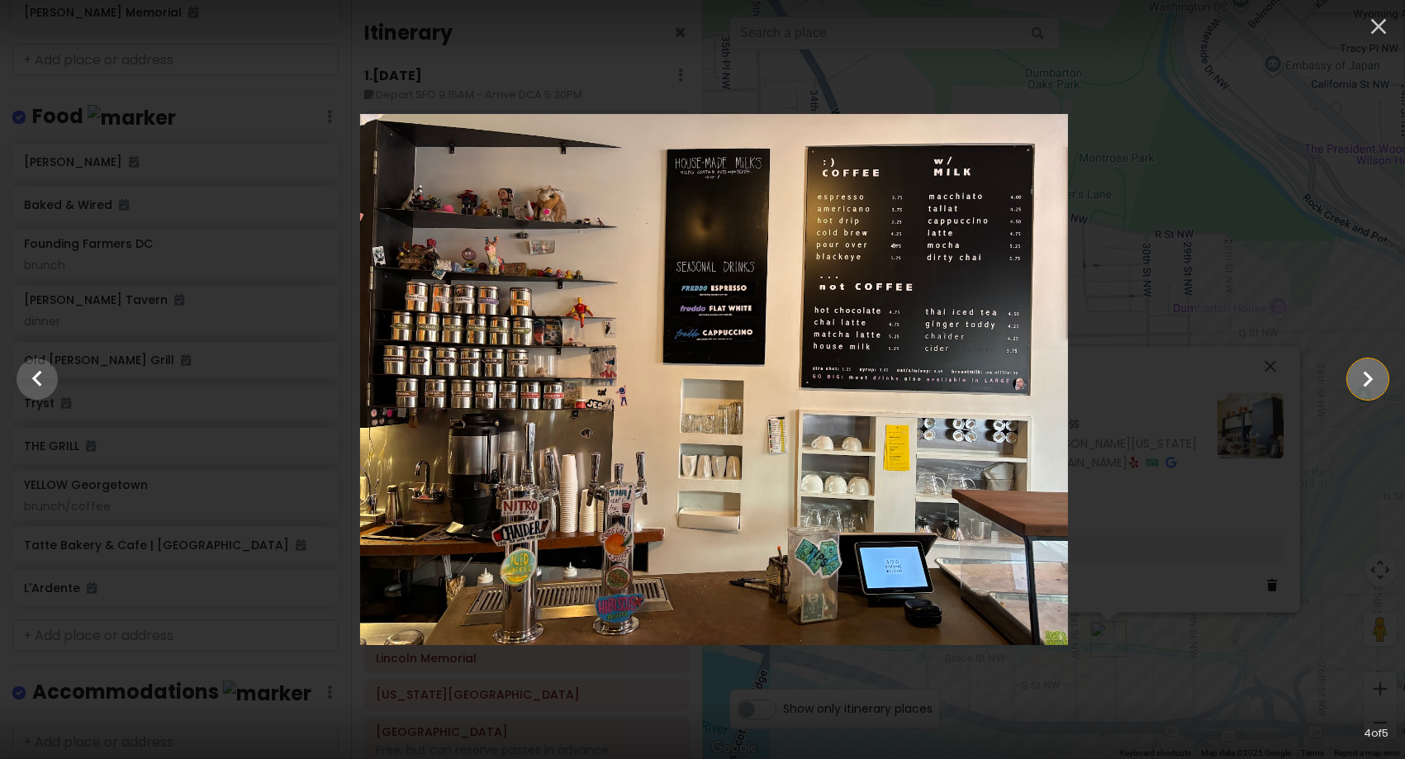
click at [1380, 383] on icon "Show slide 5 of 5" at bounding box center [1368, 379] width 31 height 40
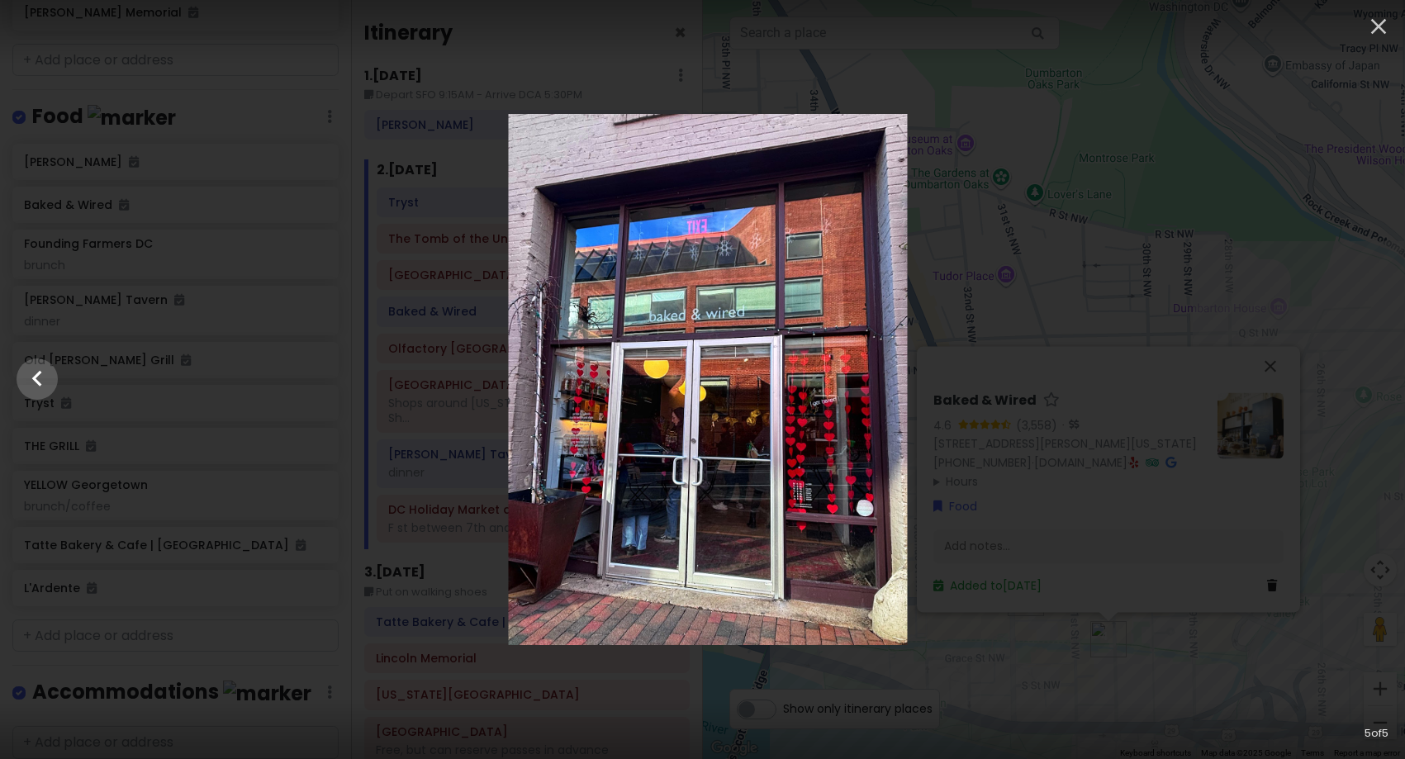
click at [1380, 383] on div at bounding box center [708, 379] width 1405 height 531
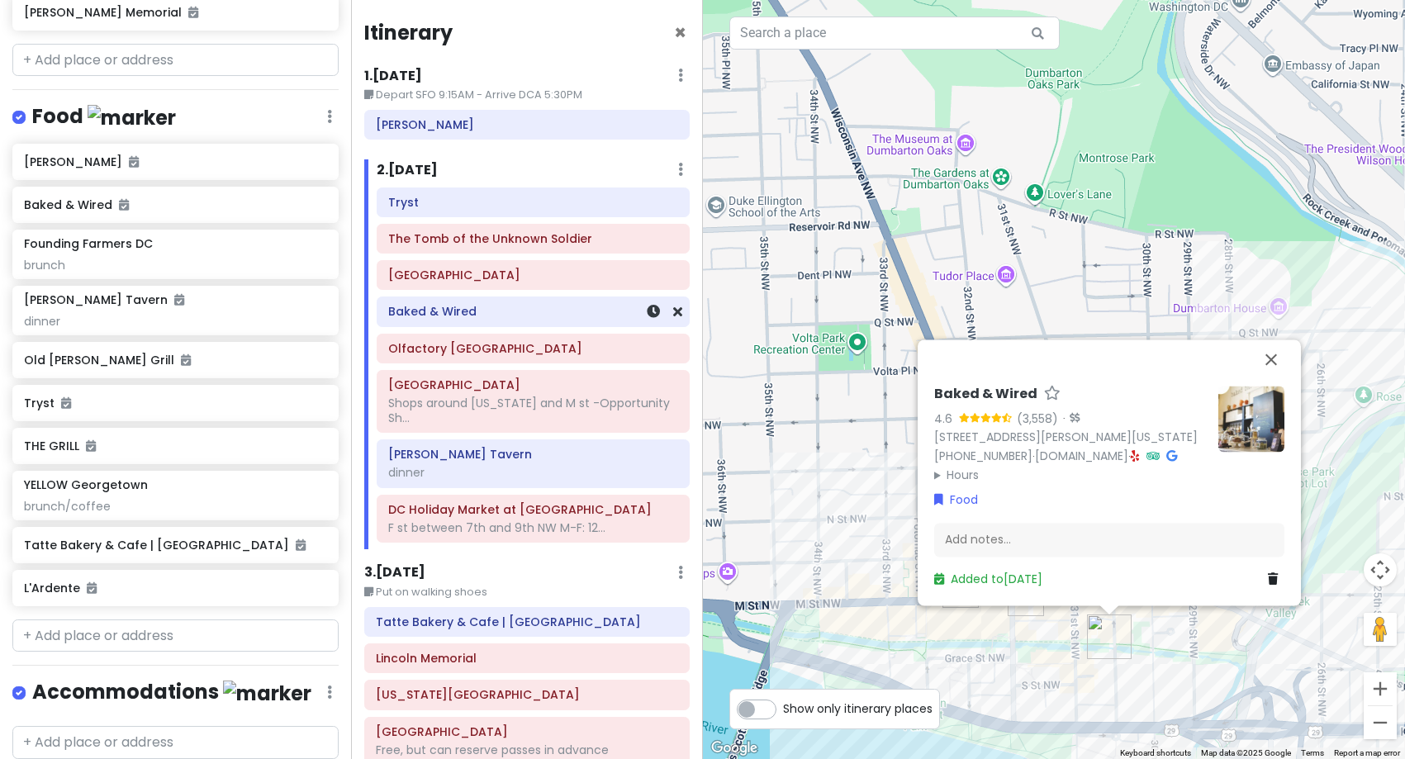
click at [578, 316] on h6 "Baked & Wired" at bounding box center [533, 311] width 290 height 15
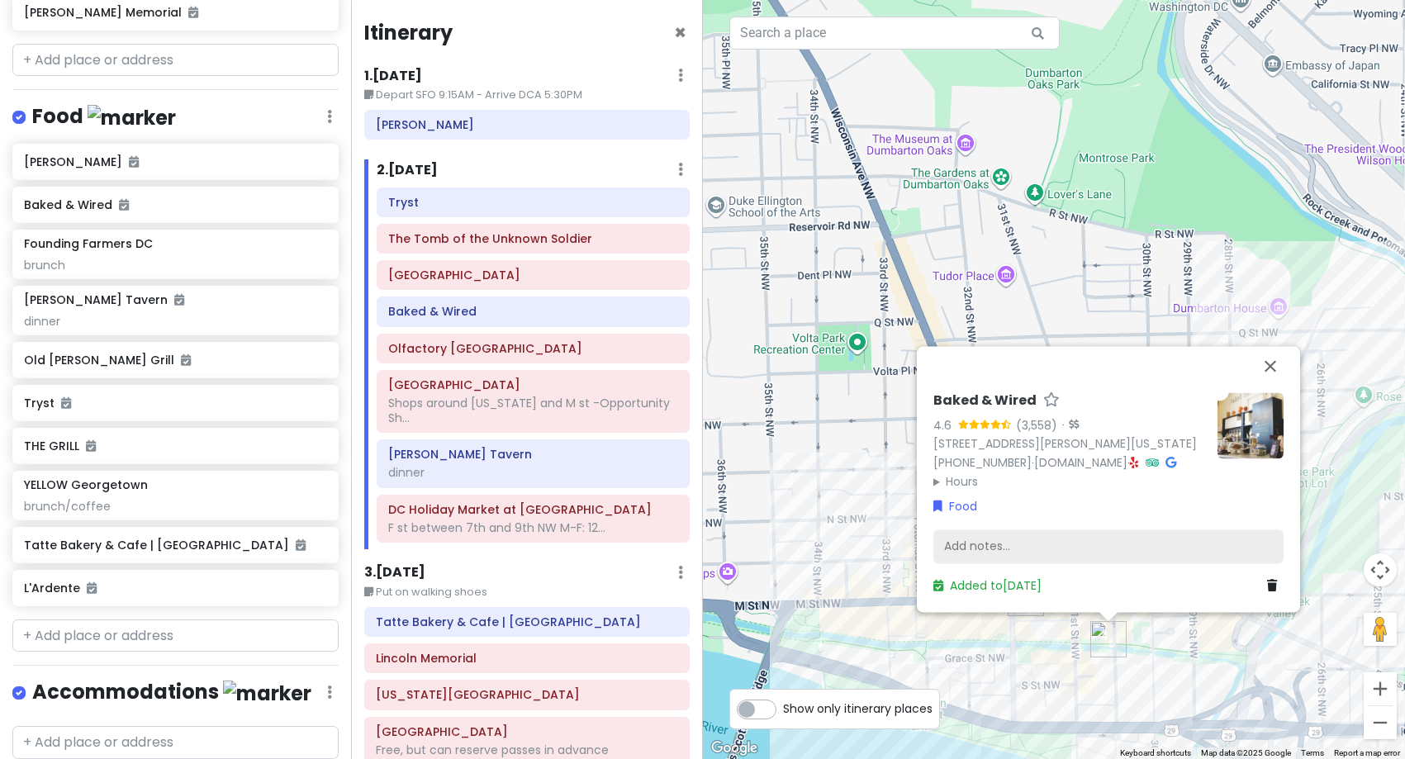
click at [1003, 557] on div "Add notes..." at bounding box center [1109, 547] width 350 height 35
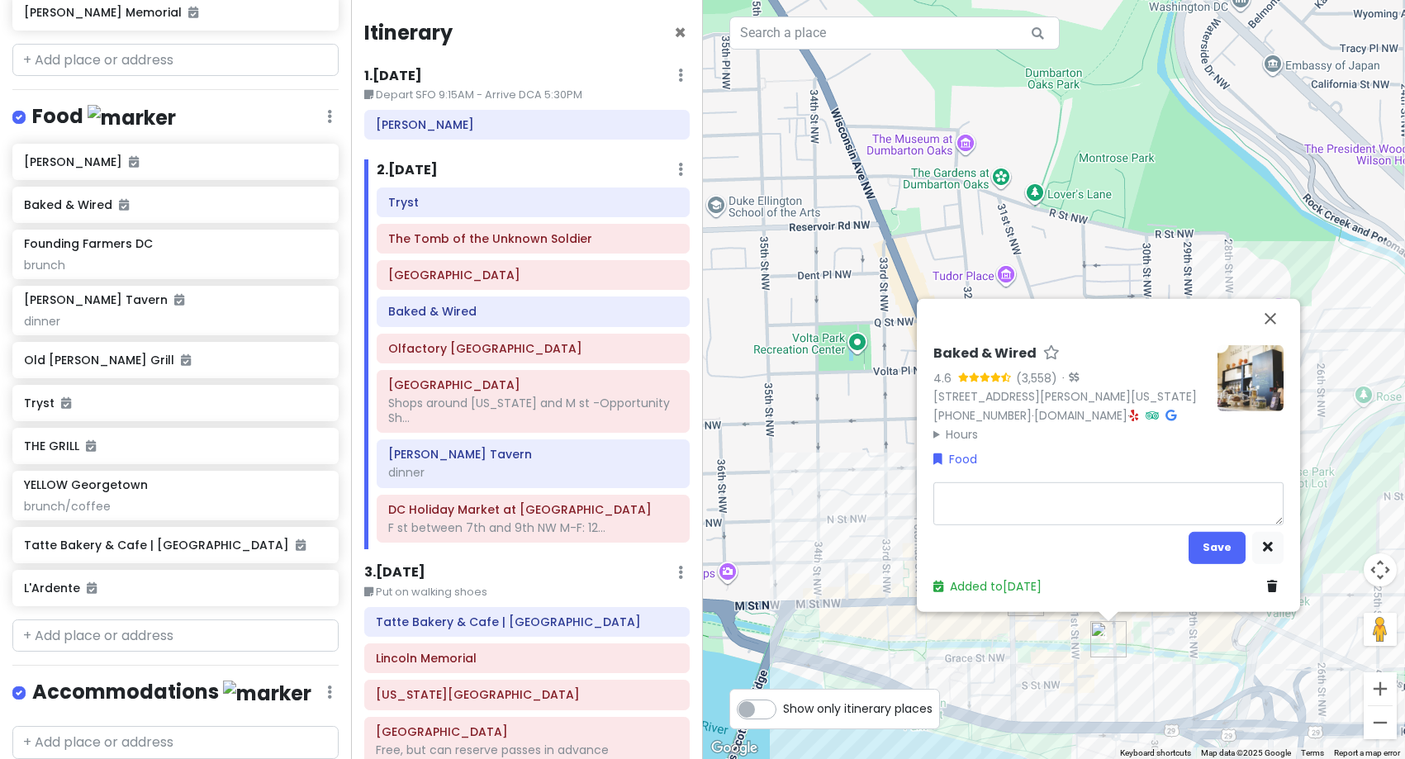
type textarea "x"
type textarea "c"
type textarea "x"
type textarea "co"
type textarea "x"
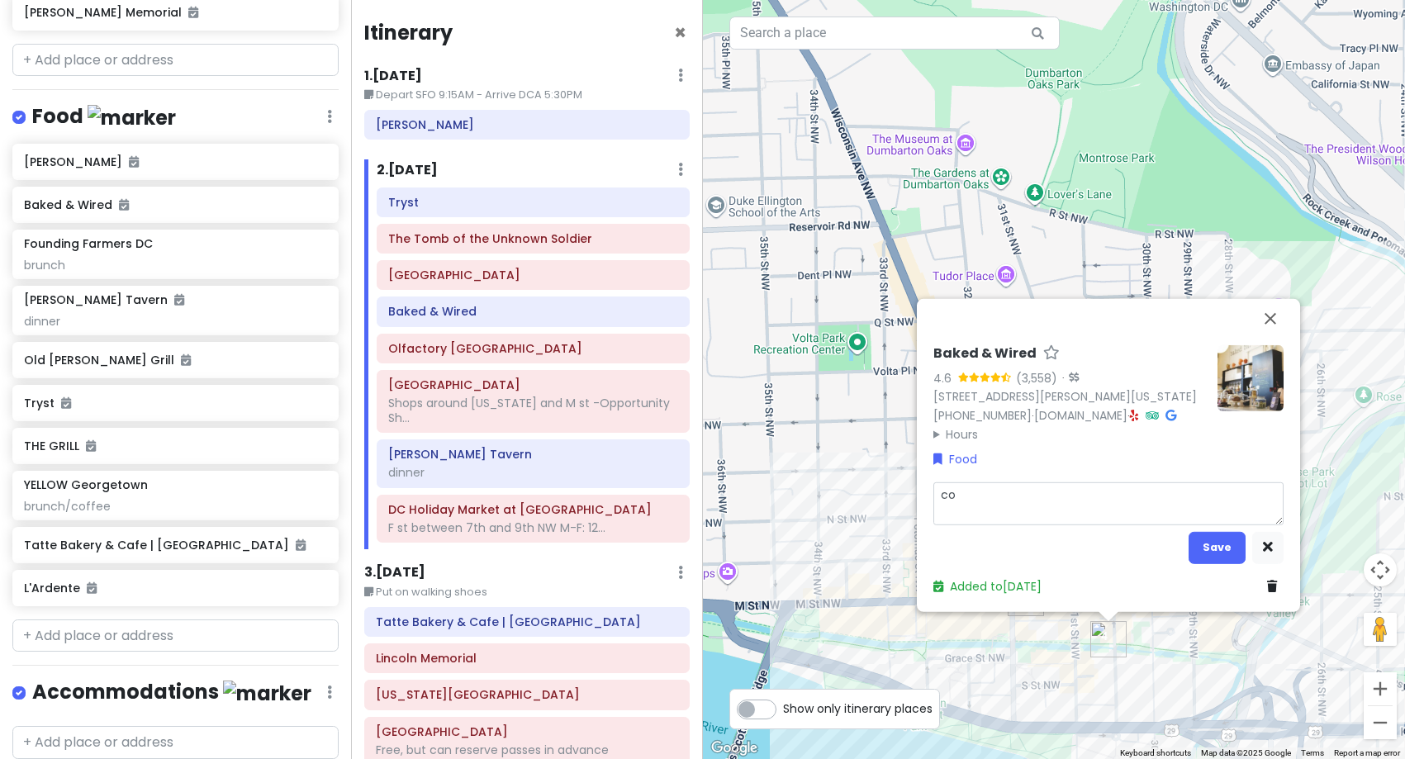
type textarea "cof"
type textarea "x"
type textarea "coff"
type textarea "x"
type textarea "coffe"
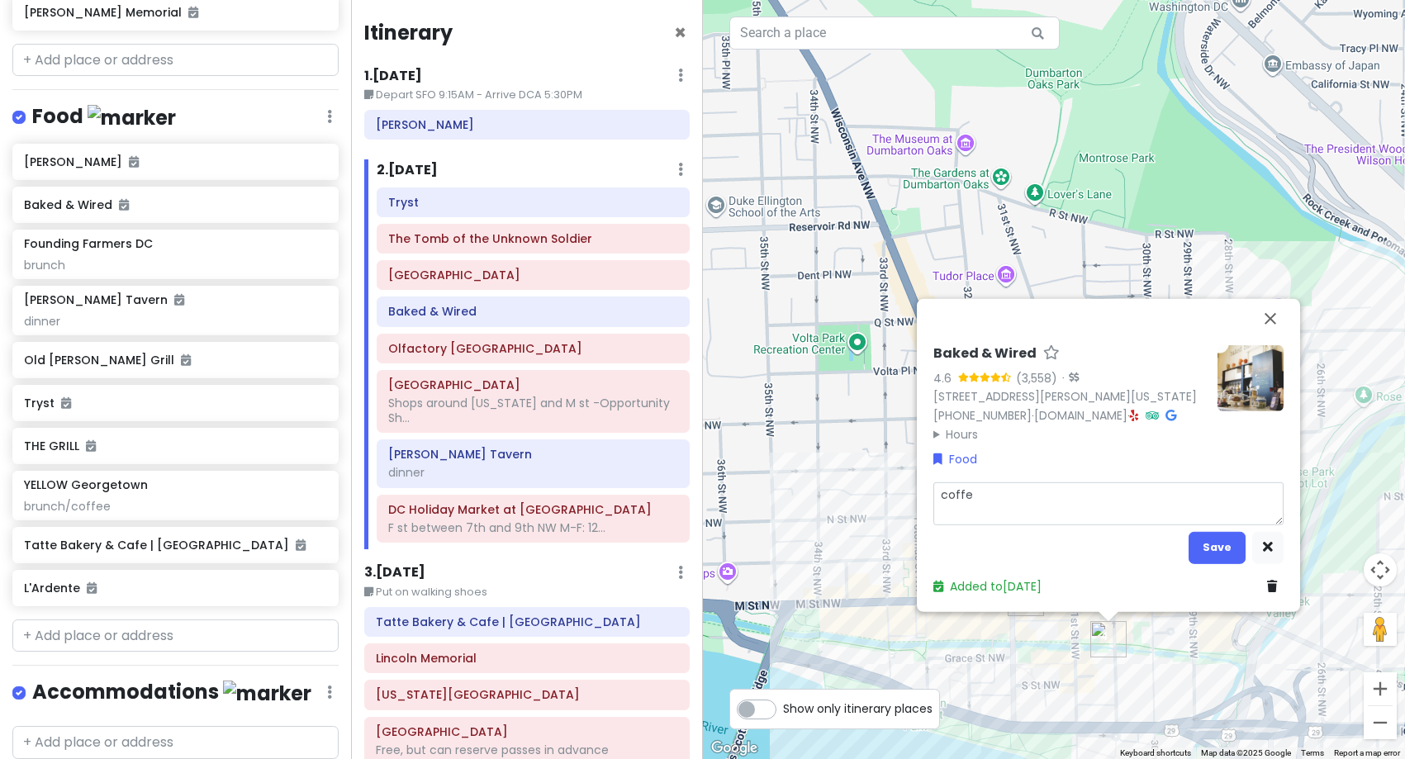
type textarea "x"
type textarea "coffee"
type textarea "x"
type textarea "coffee"
type textarea "x"
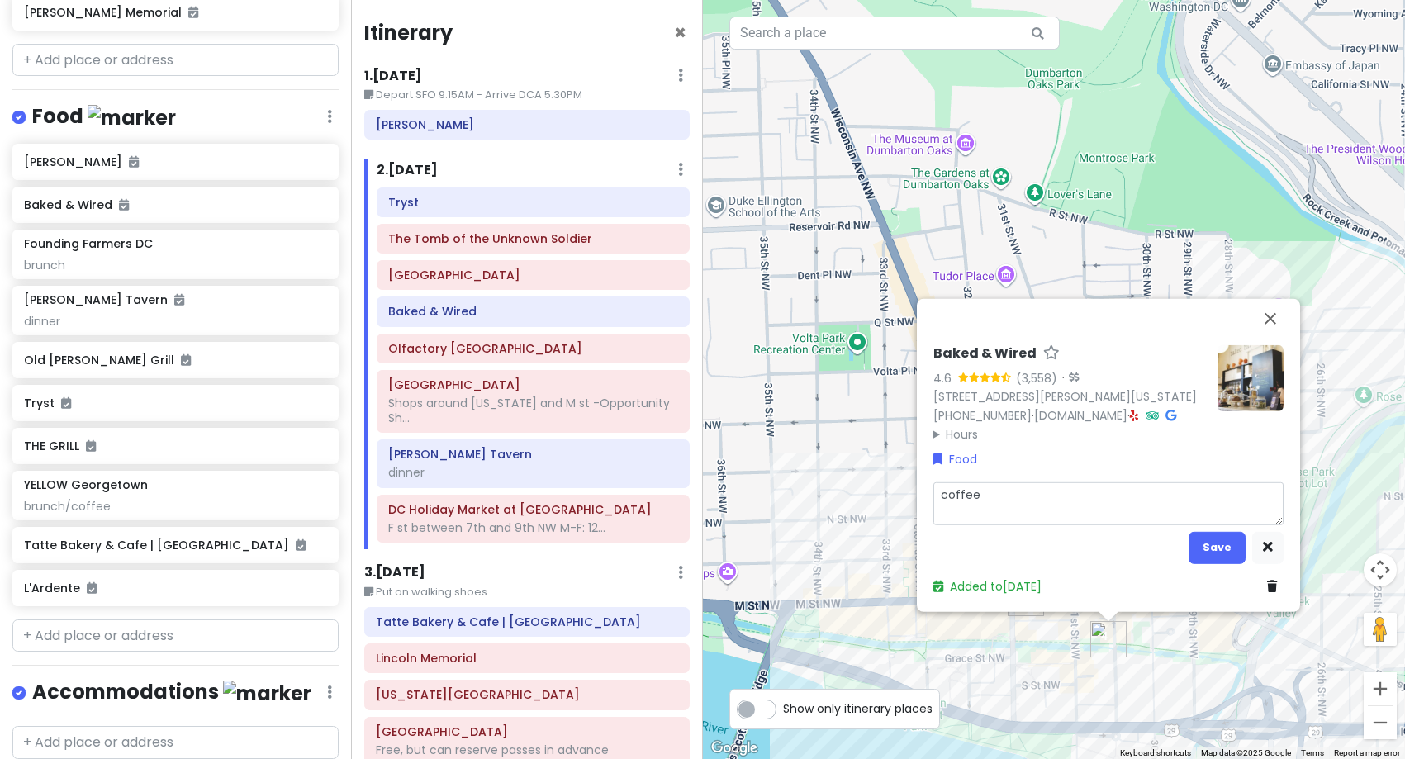
type textarea "coffee a"
type textarea "x"
type textarea "coffee an"
type textarea "x"
type textarea "coffee and"
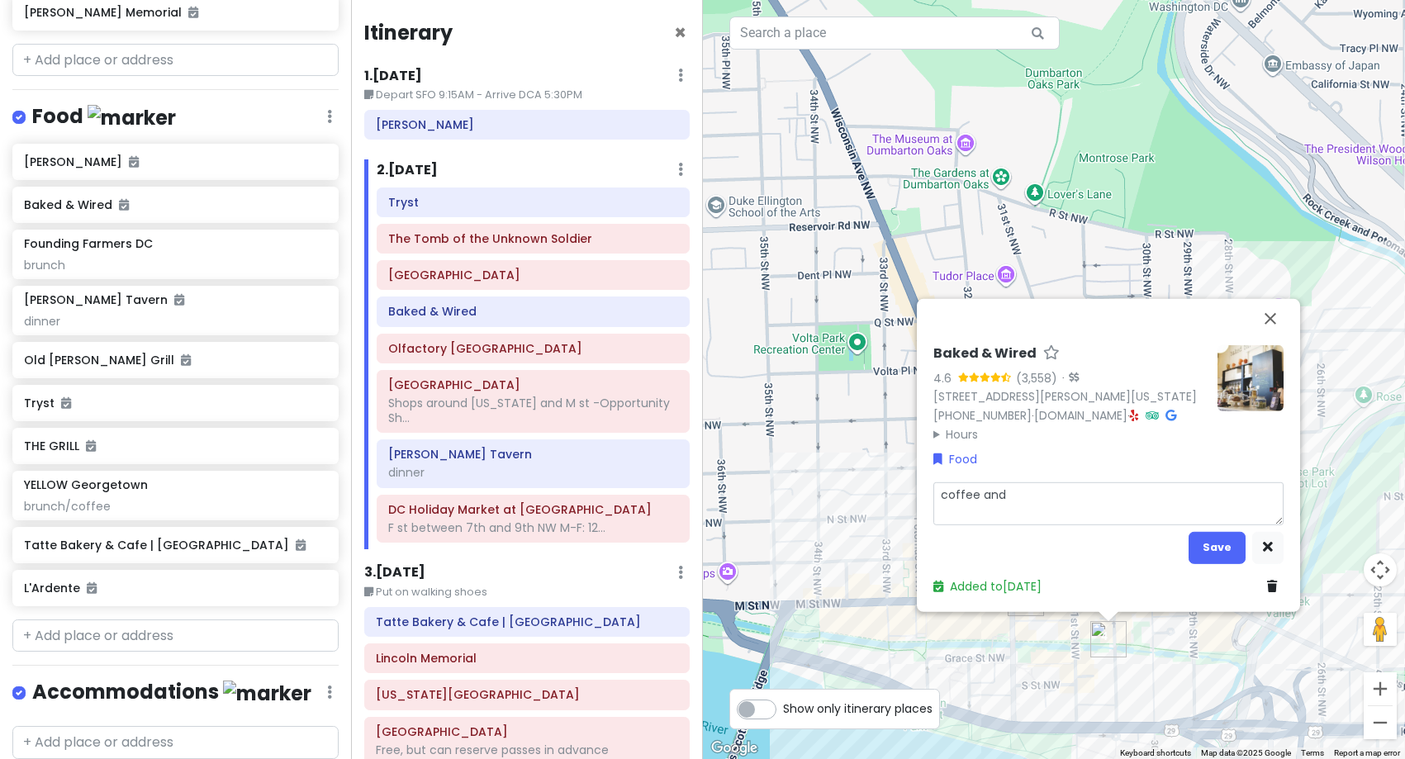
type textarea "x"
type textarea "coffee and"
type textarea "x"
type textarea "coffee and p"
type textarea "x"
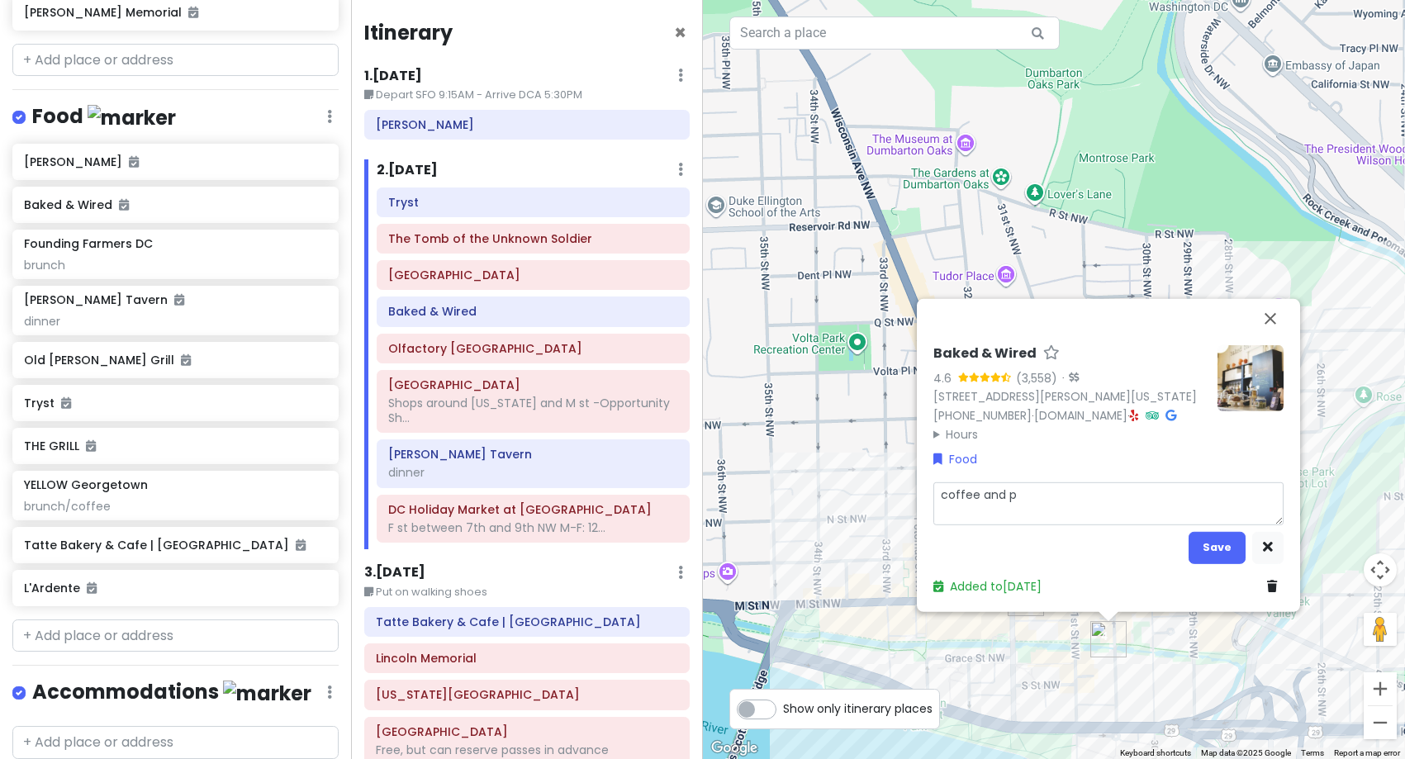
type textarea "coffee and pa"
type textarea "x"
type textarea "coffee and pas"
type textarea "x"
type textarea "coffee and past"
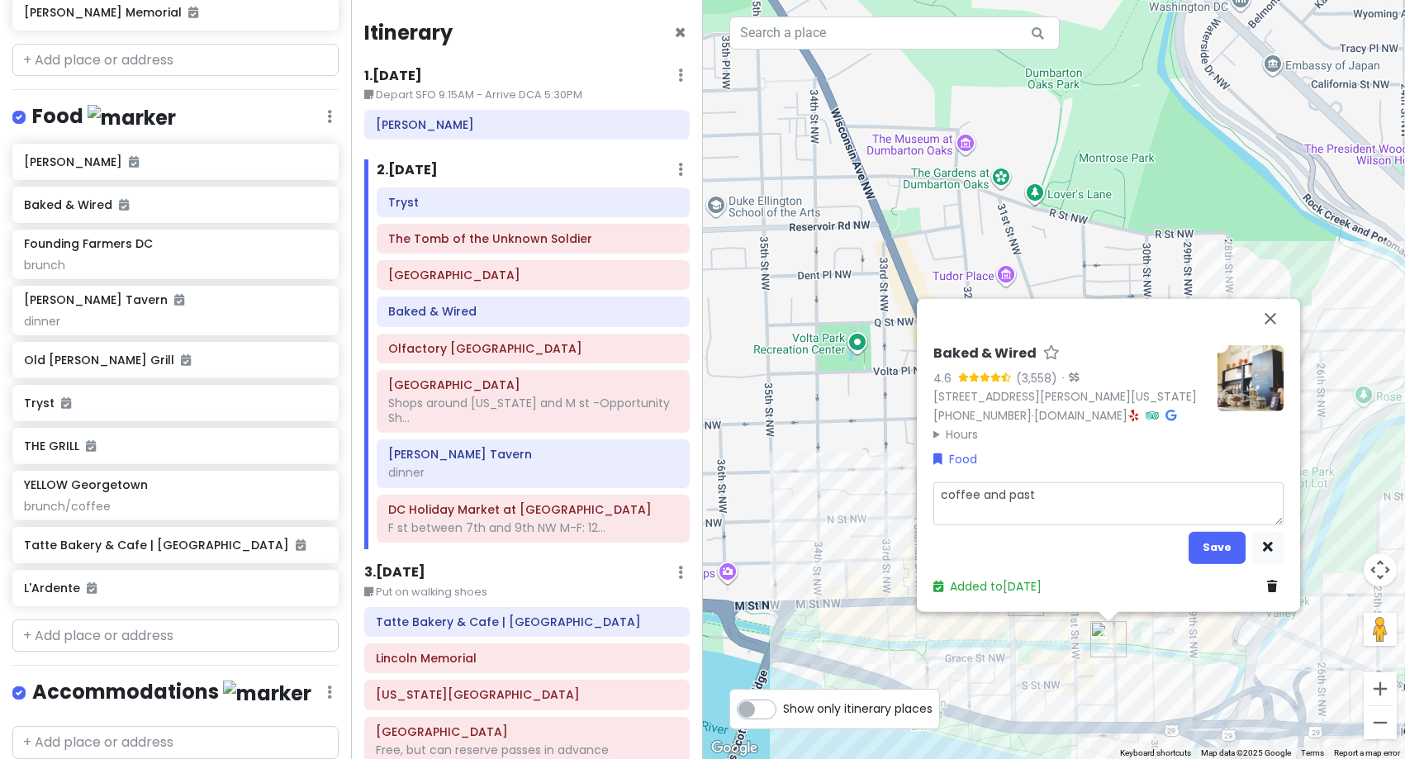
type textarea "x"
type textarea "coffee and [PERSON_NAME]"
type textarea "x"
type textarea "coffee and pastri"
type textarea "x"
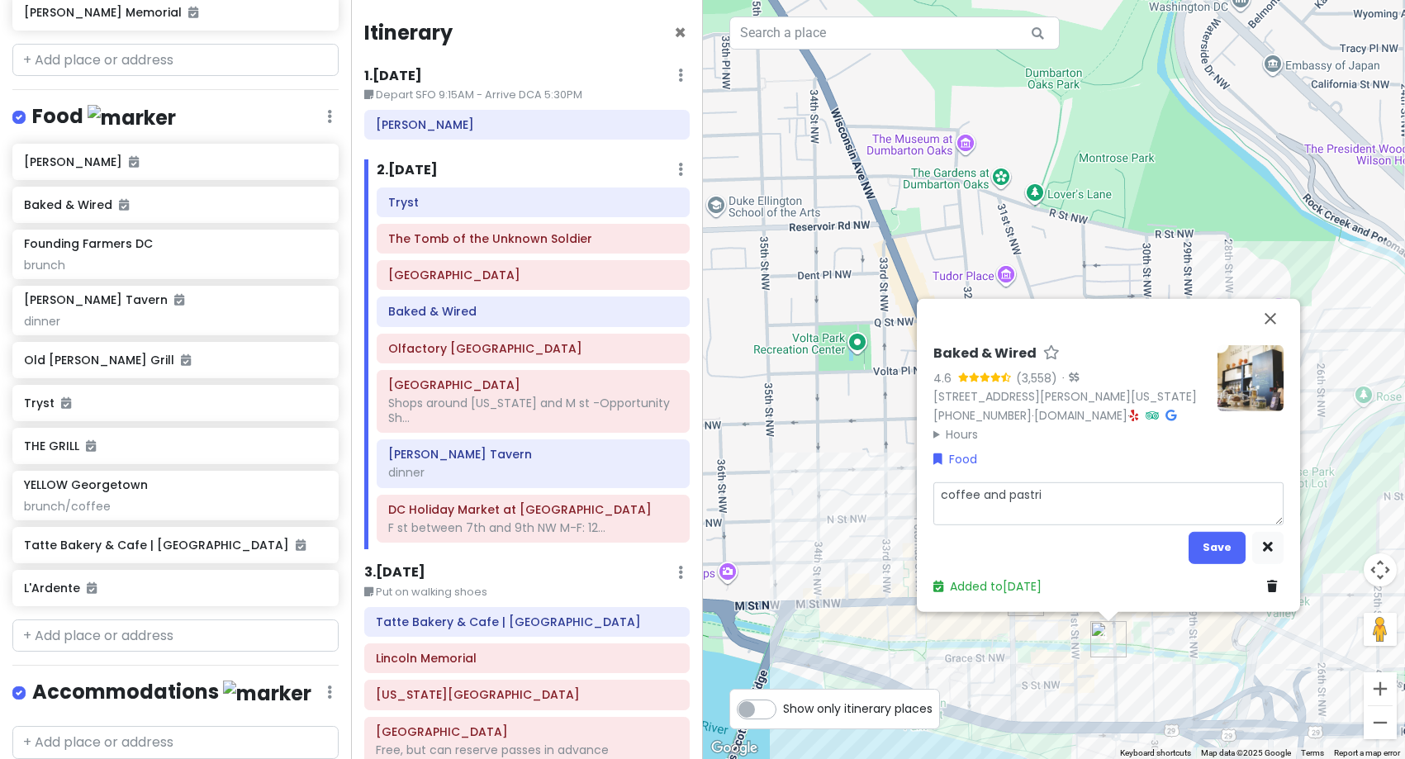
type textarea "coffee and pastrie"
type textarea "x"
type textarea "coffee and pastries"
type textarea "x"
type textarea "coffee and pastries"
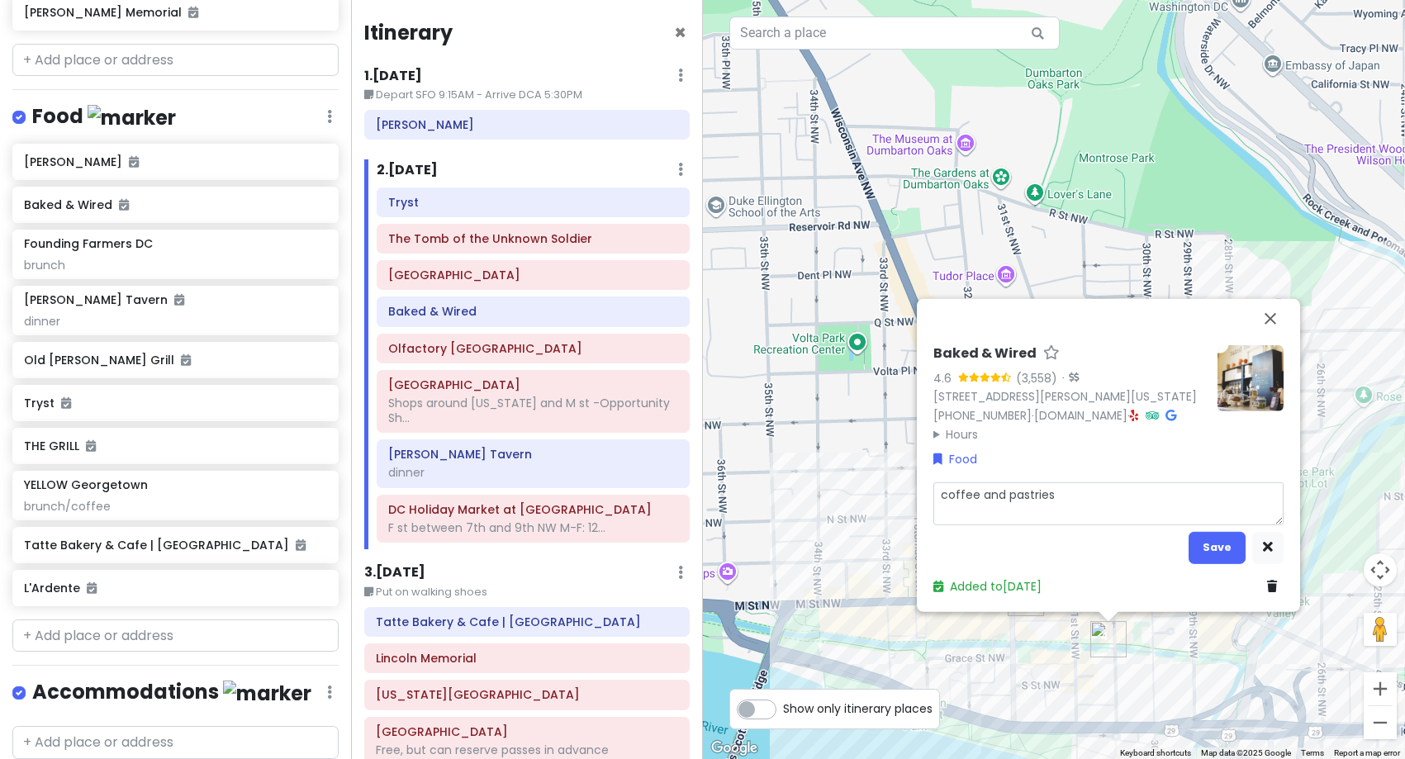
type textarea "x"
type textarea "coffee and pastries"
click at [1213, 548] on button "Save" at bounding box center [1217, 547] width 57 height 32
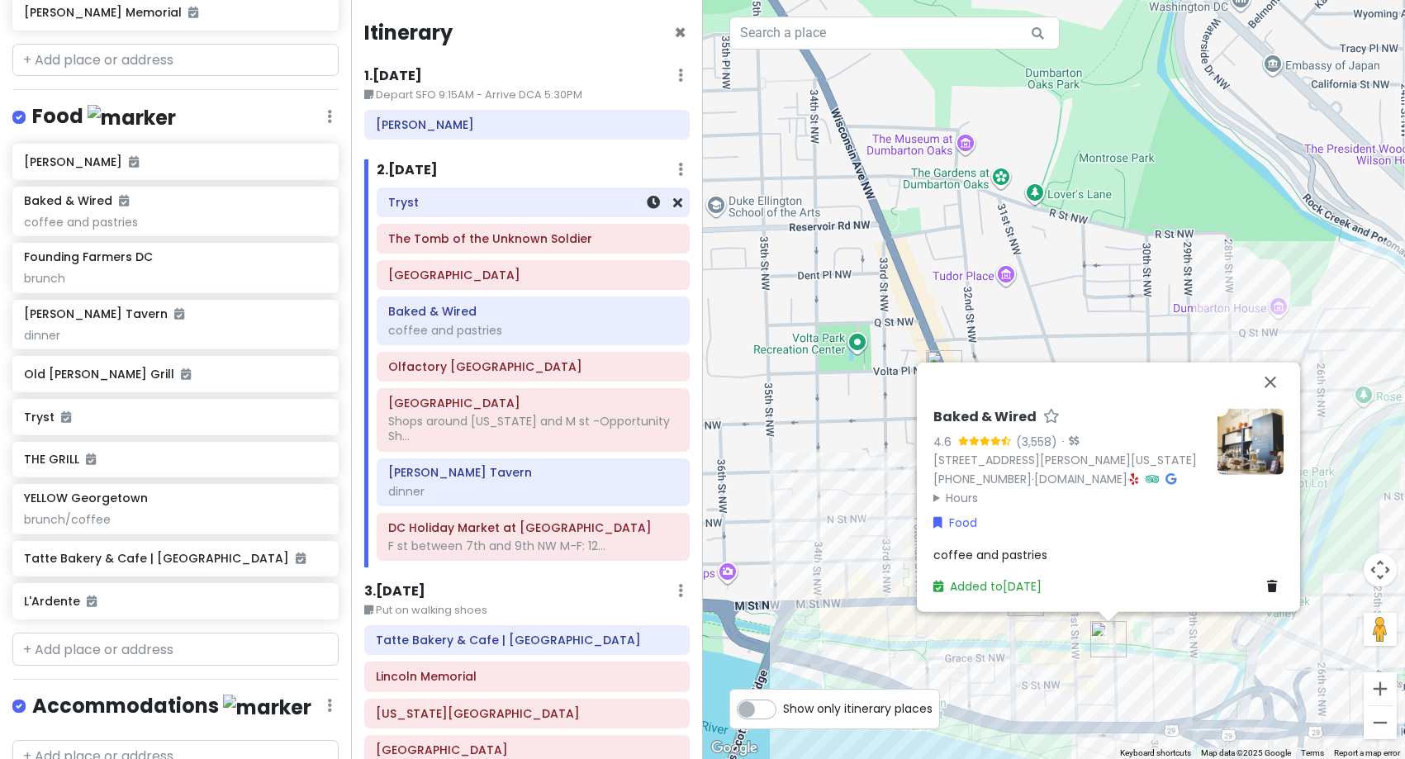
click at [470, 212] on div "Tryst" at bounding box center [533, 202] width 290 height 23
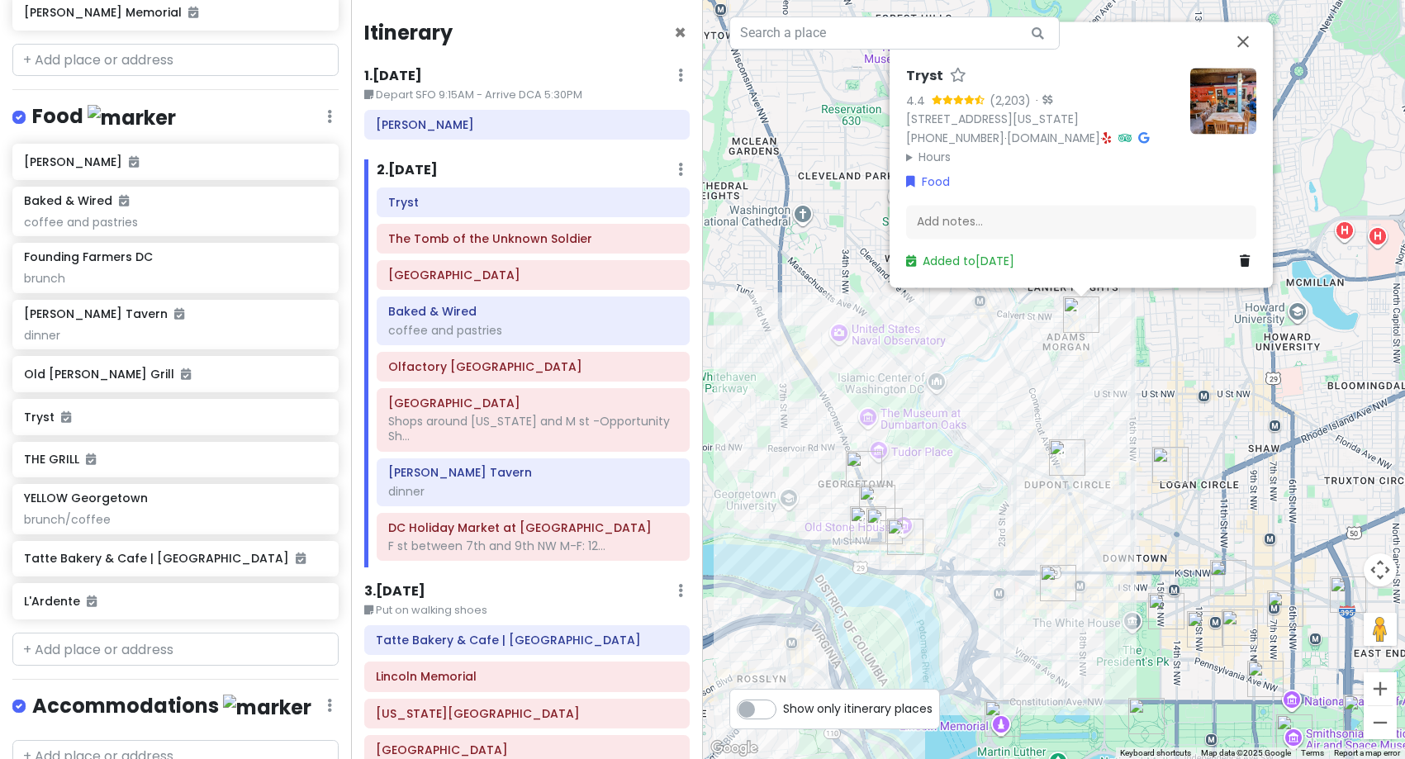
drag, startPoint x: 1011, startPoint y: 521, endPoint x: 1118, endPoint y: 420, distance: 147.3
click at [1116, 425] on div "Tryst 4.4 (2,203) · [STREET_ADDRESS][US_STATE] [PHONE_NUMBER] · [DOMAIN_NAME] ·…" at bounding box center [1054, 379] width 703 height 759
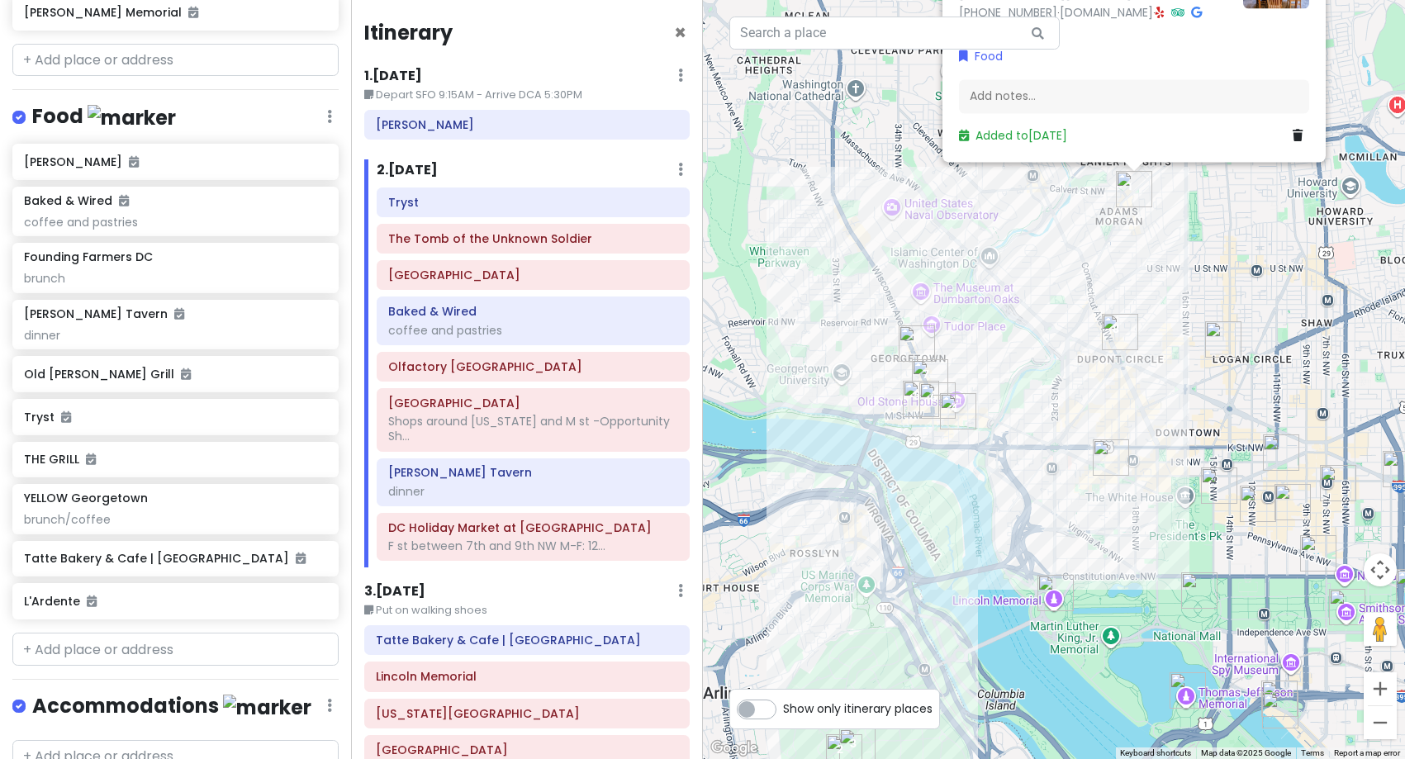
drag, startPoint x: 1062, startPoint y: 588, endPoint x: 1117, endPoint y: 462, distance: 138.0
click at [1117, 462] on img "Founding Farmers DC" at bounding box center [1111, 458] width 36 height 36
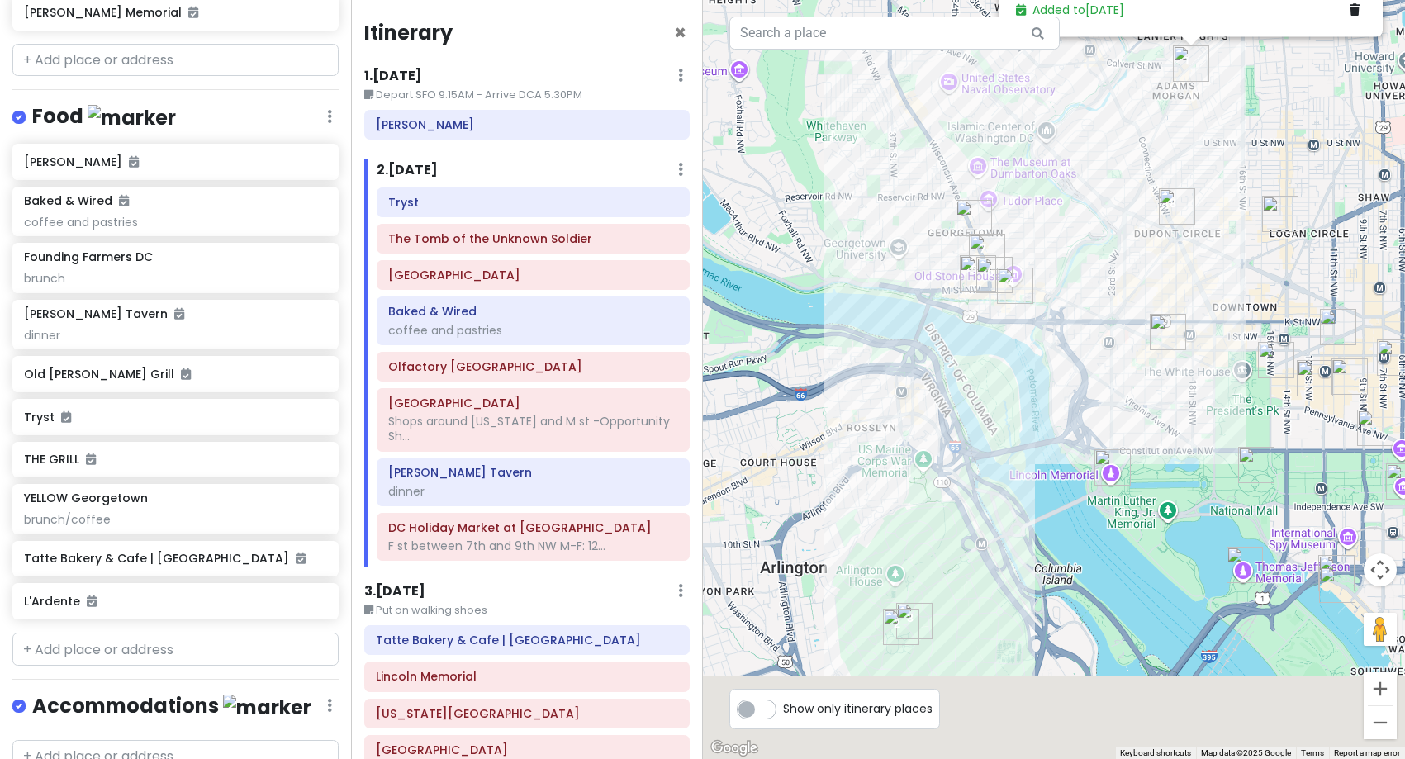
drag, startPoint x: 1045, startPoint y: 624, endPoint x: 1119, endPoint y: 459, distance: 180.1
click at [1119, 459] on div "To navigate, press the arrow keys. Tryst 4.4 (2,203) · [STREET_ADDRESS][US_STAT…" at bounding box center [1054, 379] width 703 height 759
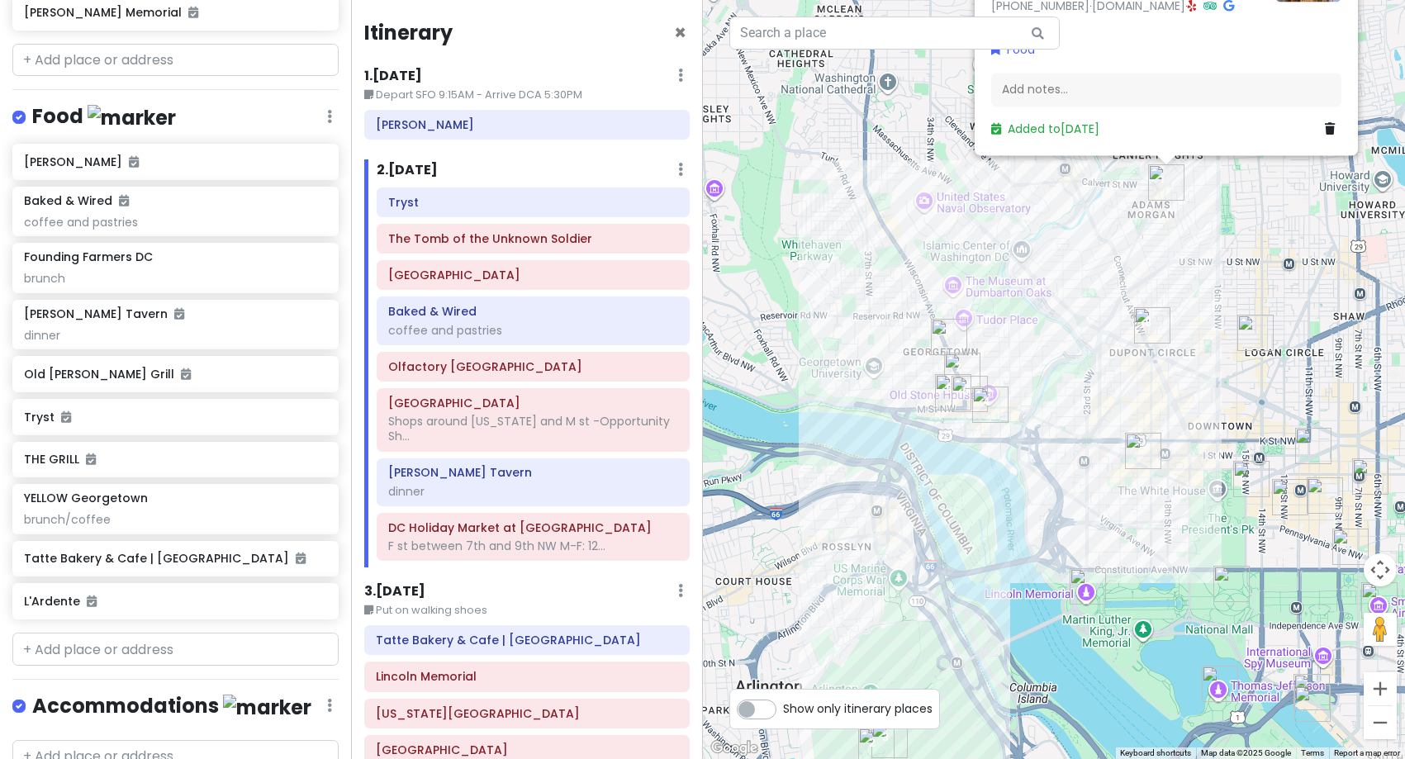
drag, startPoint x: 1164, startPoint y: 282, endPoint x: 1096, endPoint y: 475, distance: 204.9
click at [1096, 475] on div "Tryst 4.4 (2,203) · [STREET_ADDRESS][US_STATE] [PHONE_NUMBER] · [DOMAIN_NAME] ·…" at bounding box center [1054, 379] width 703 height 759
click at [525, 495] on div "dinner" at bounding box center [533, 491] width 290 height 15
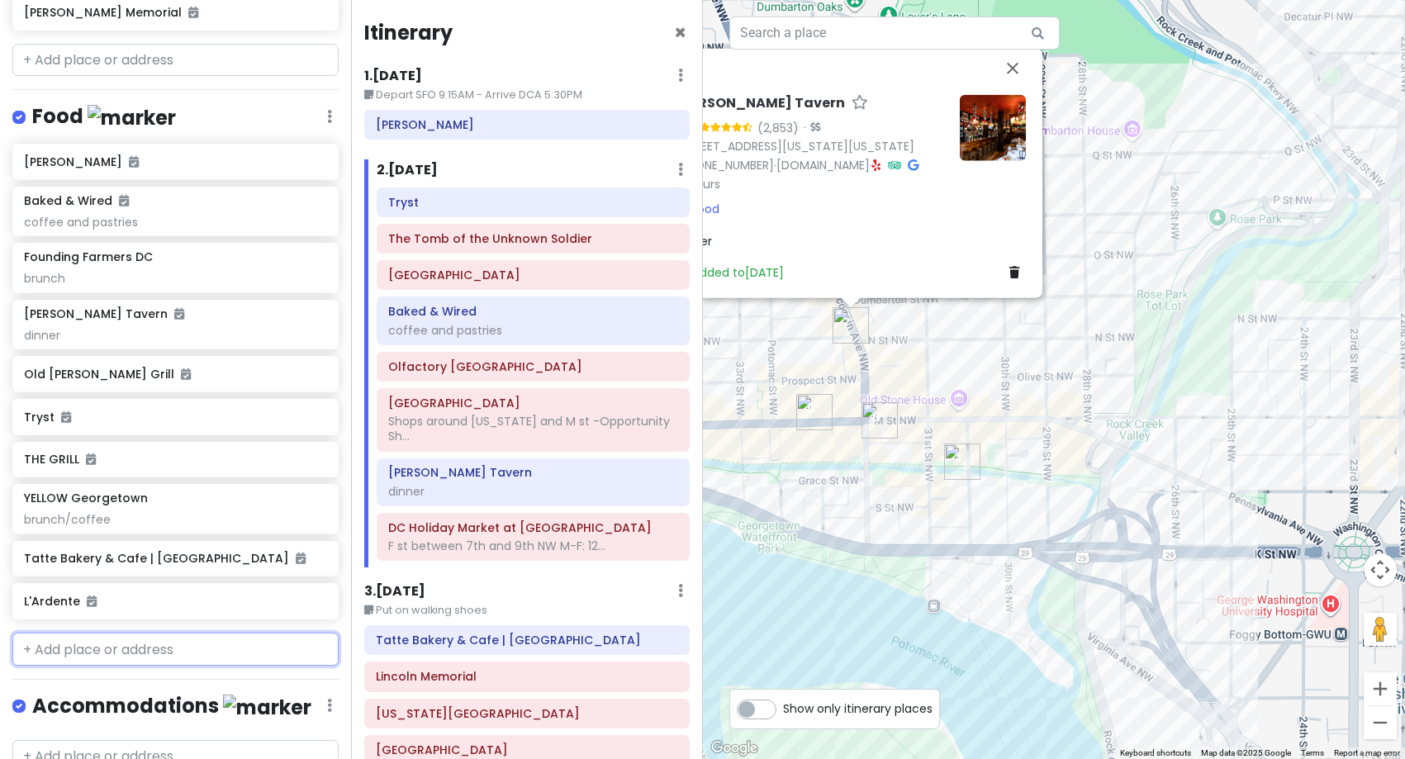
click at [151, 646] on input "text" at bounding box center [175, 649] width 326 height 33
type input "the sover"
click at [142, 682] on span "[US_STATE][GEOGRAPHIC_DATA], [US_STATE], [GEOGRAPHIC_DATA], [GEOGRAPHIC_DATA]" at bounding box center [172, 698] width 278 height 36
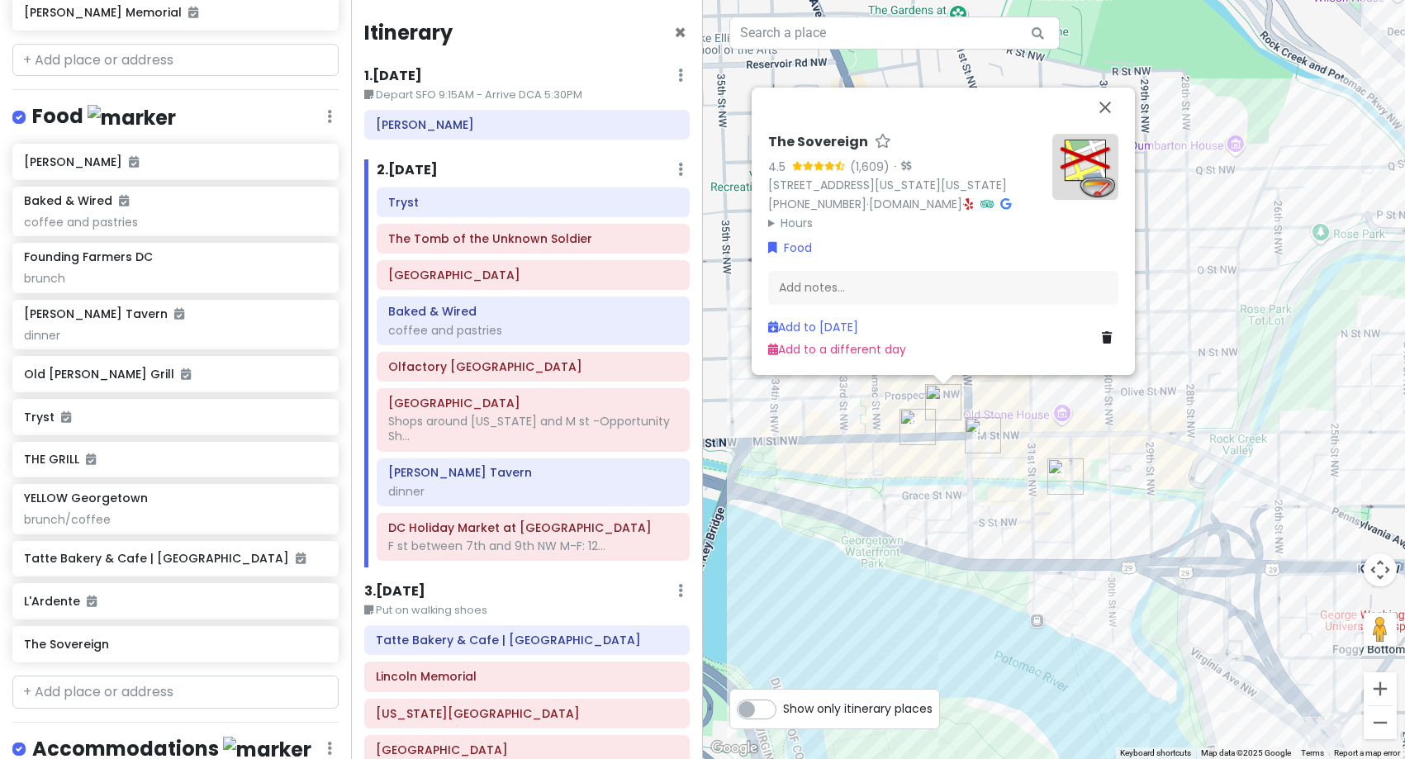
click at [1096, 144] on img at bounding box center [1086, 167] width 66 height 66
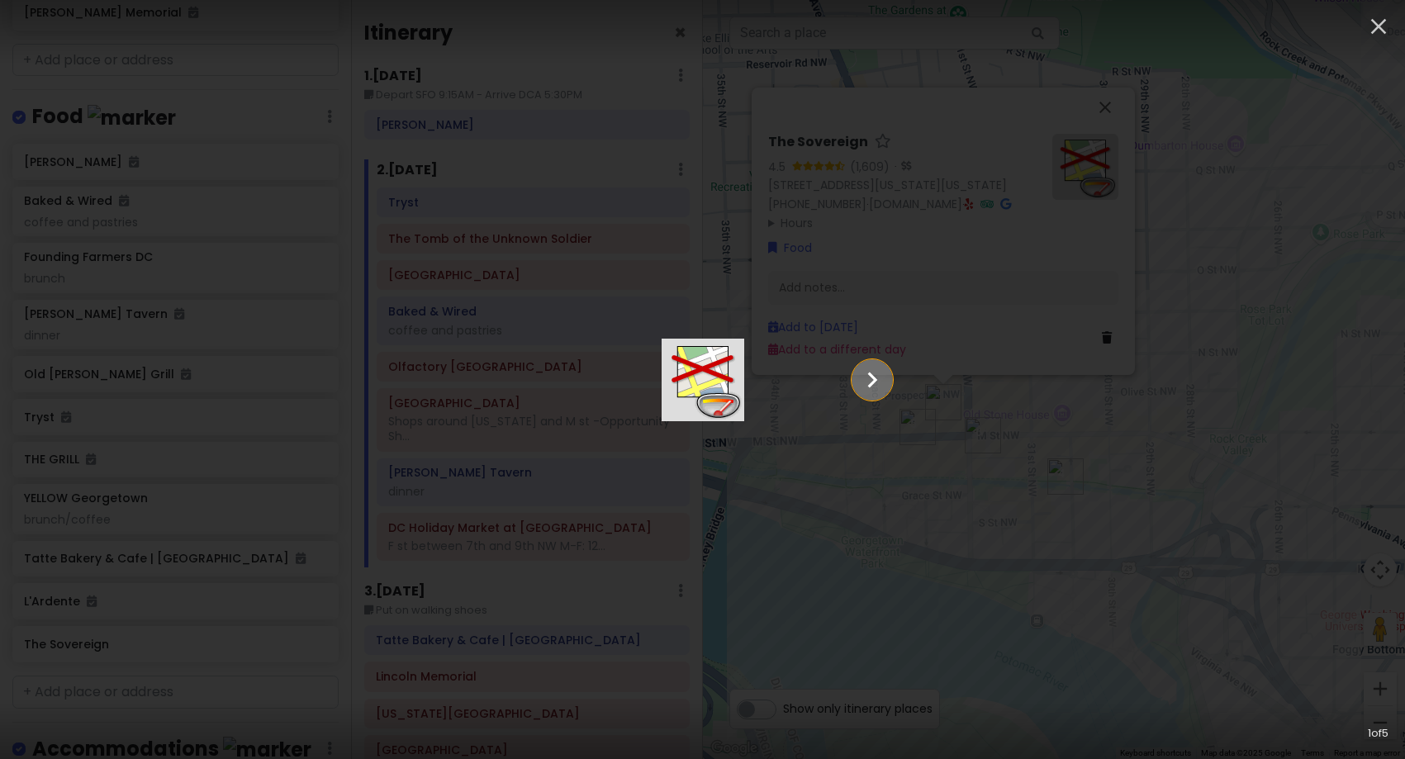
click at [888, 387] on icon "Show slide 2 of 5" at bounding box center [872, 380] width 31 height 40
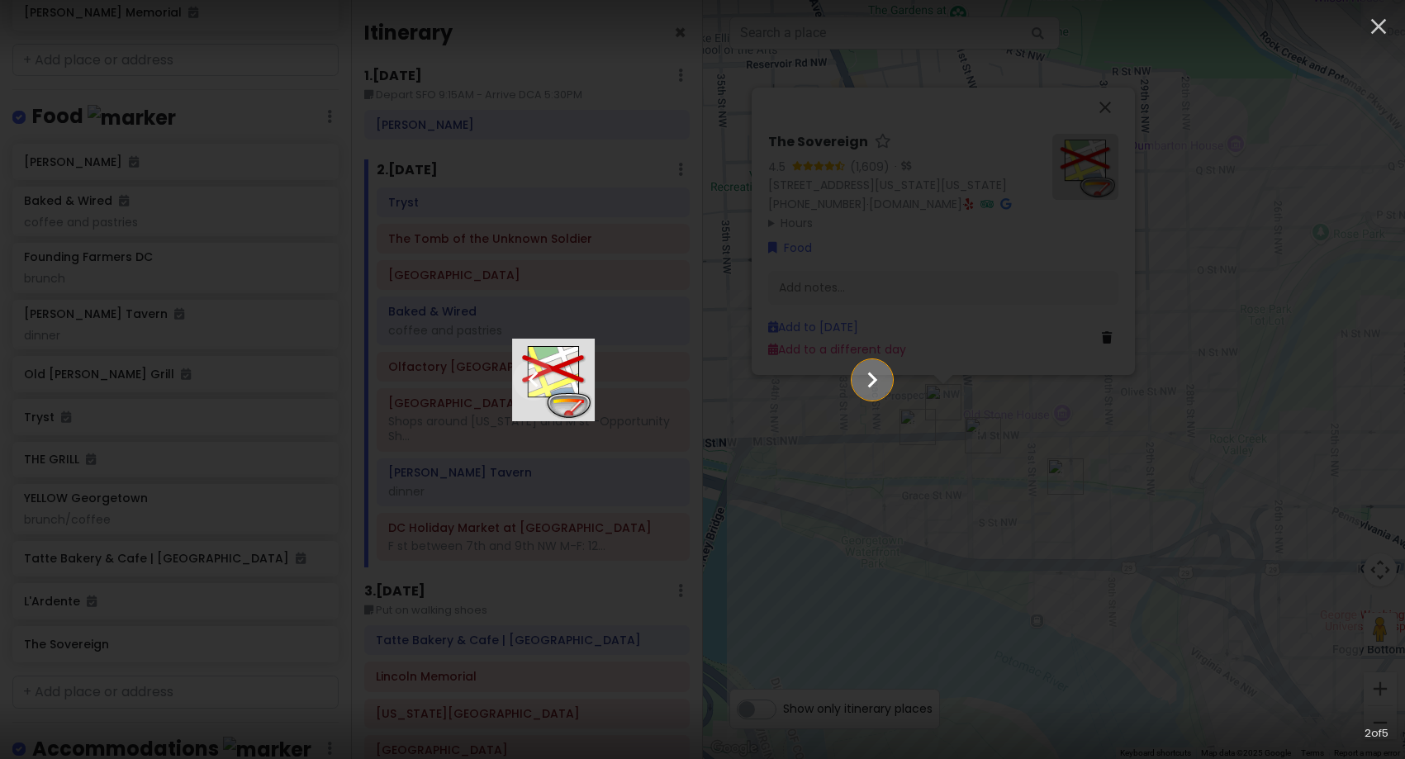
click at [888, 387] on icon "Show slide 3 of 5" at bounding box center [872, 380] width 31 height 40
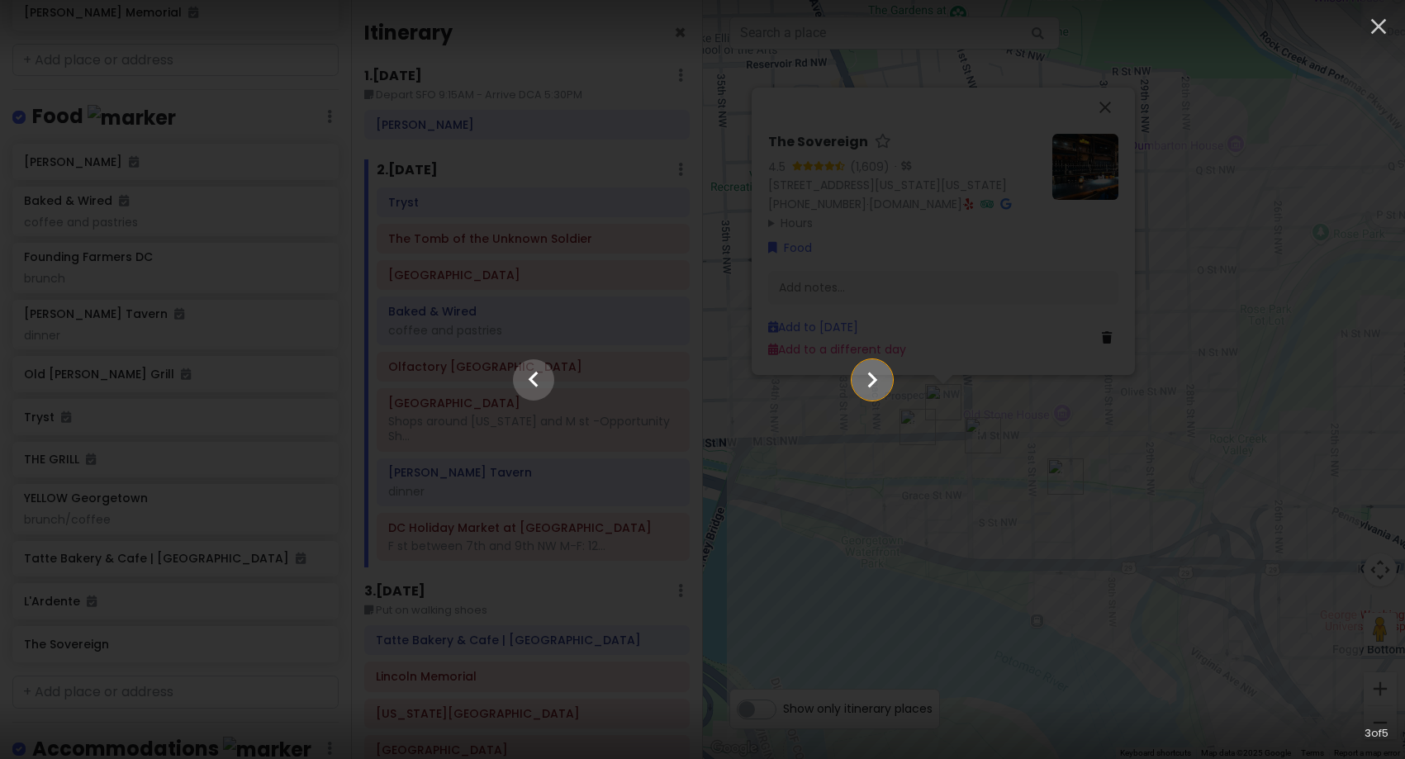
click at [888, 386] on icon "Show slide 4 of 5" at bounding box center [872, 380] width 31 height 40
click at [888, 386] on icon "Show slide 5 of 5" at bounding box center [872, 380] width 31 height 40
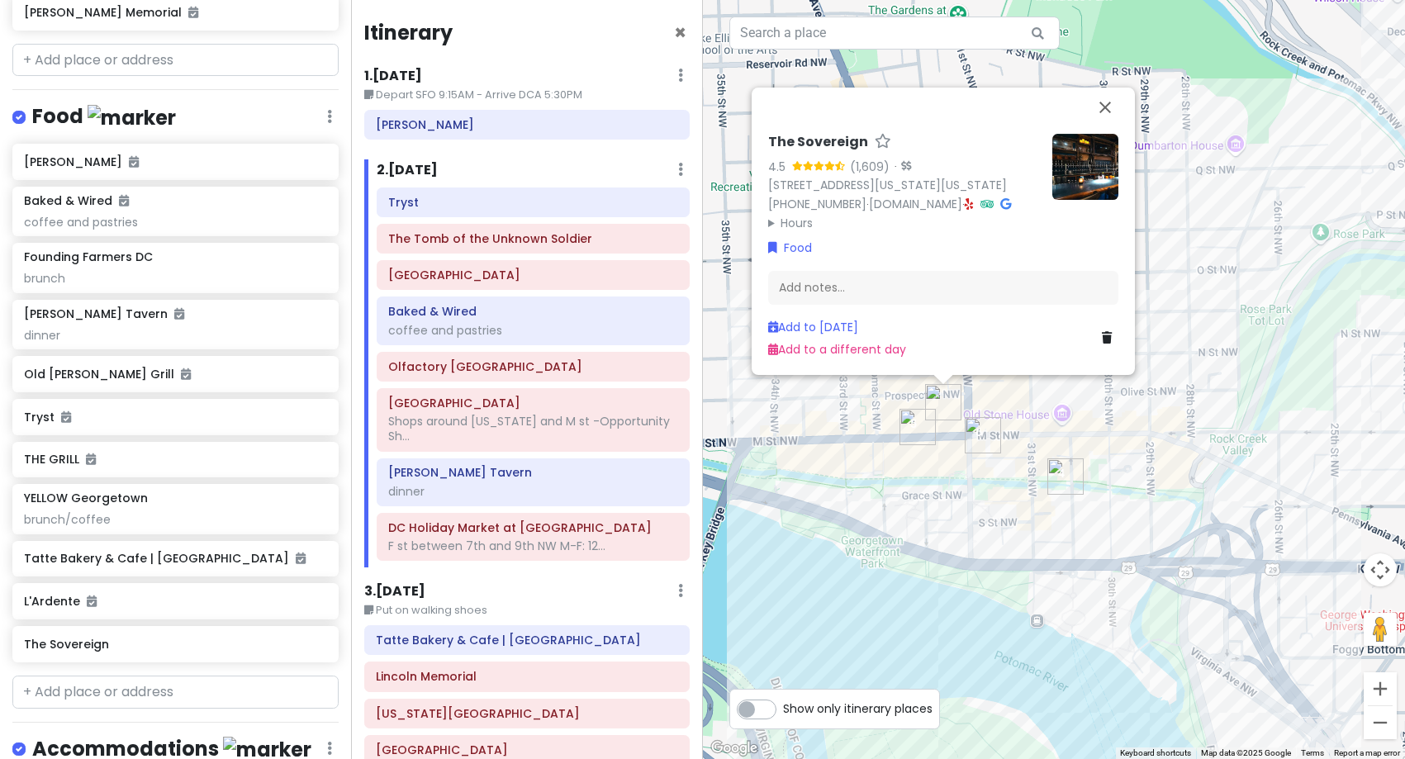
click at [950, 478] on div "The Sovereign 4.5 (1,609) · [STREET_ADDRESS][US_STATE][US_STATE] [PHONE_NUMBER]…" at bounding box center [1054, 379] width 703 height 759
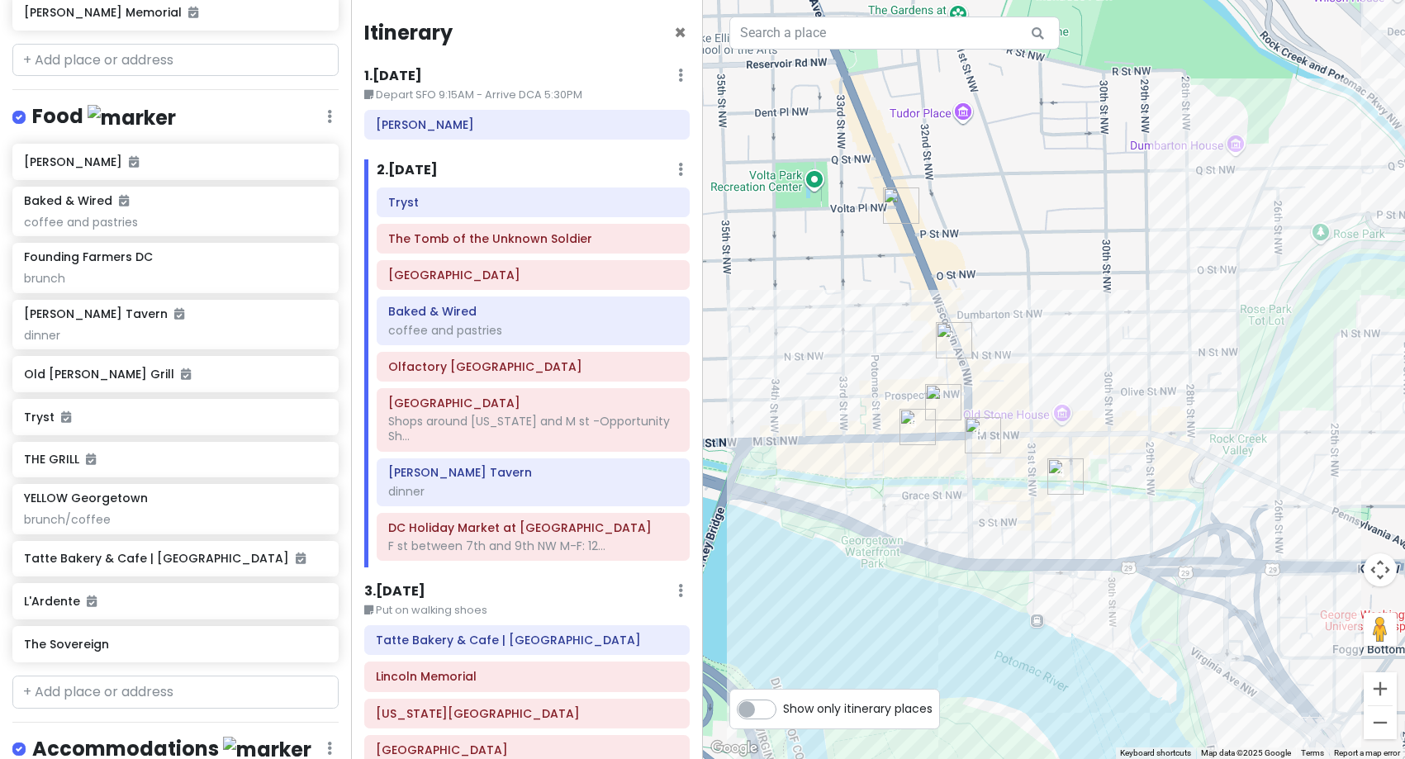
click at [938, 407] on img "The Sovereign" at bounding box center [943, 402] width 36 height 36
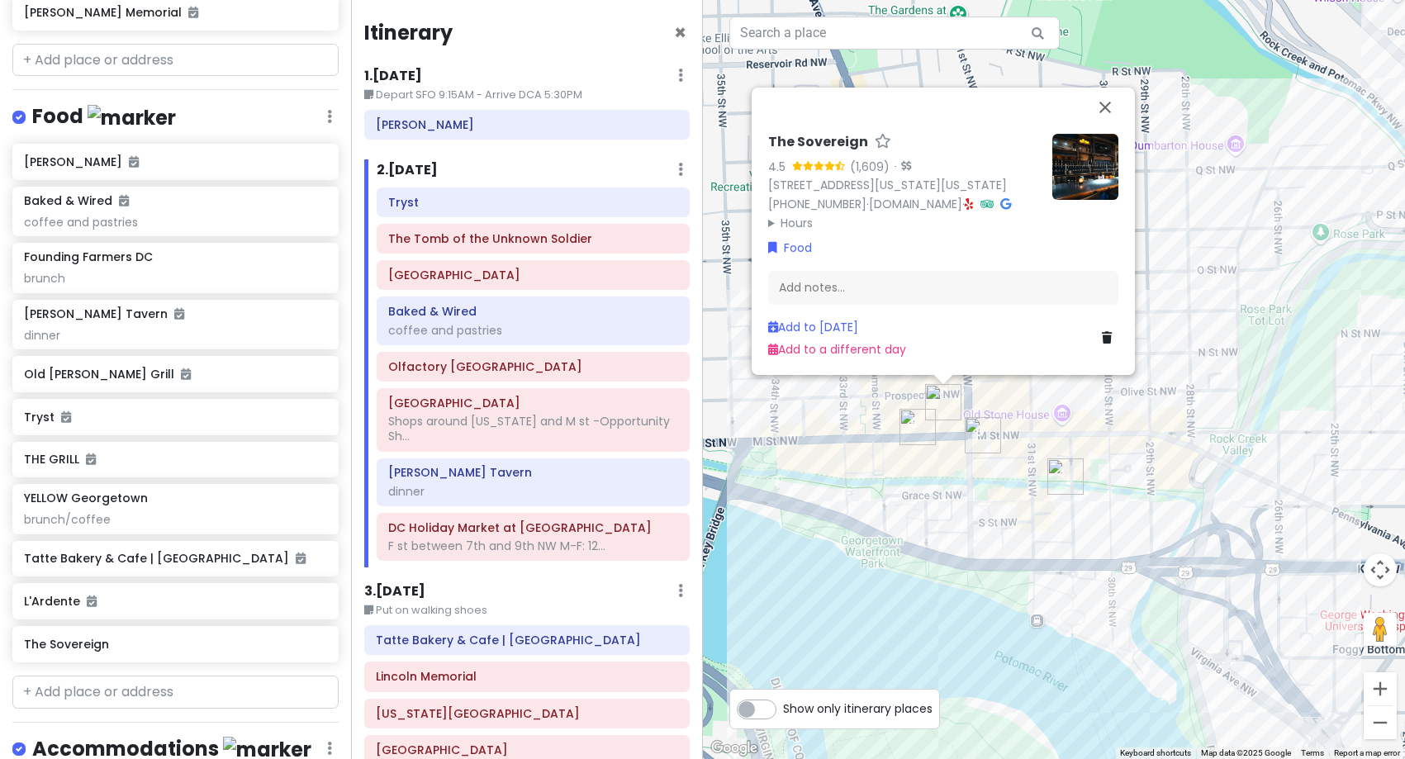
click at [883, 504] on div "The Sovereign 4.5 (1,609) · [STREET_ADDRESS][US_STATE][US_STATE] [PHONE_NUMBER]…" at bounding box center [1054, 379] width 703 height 759
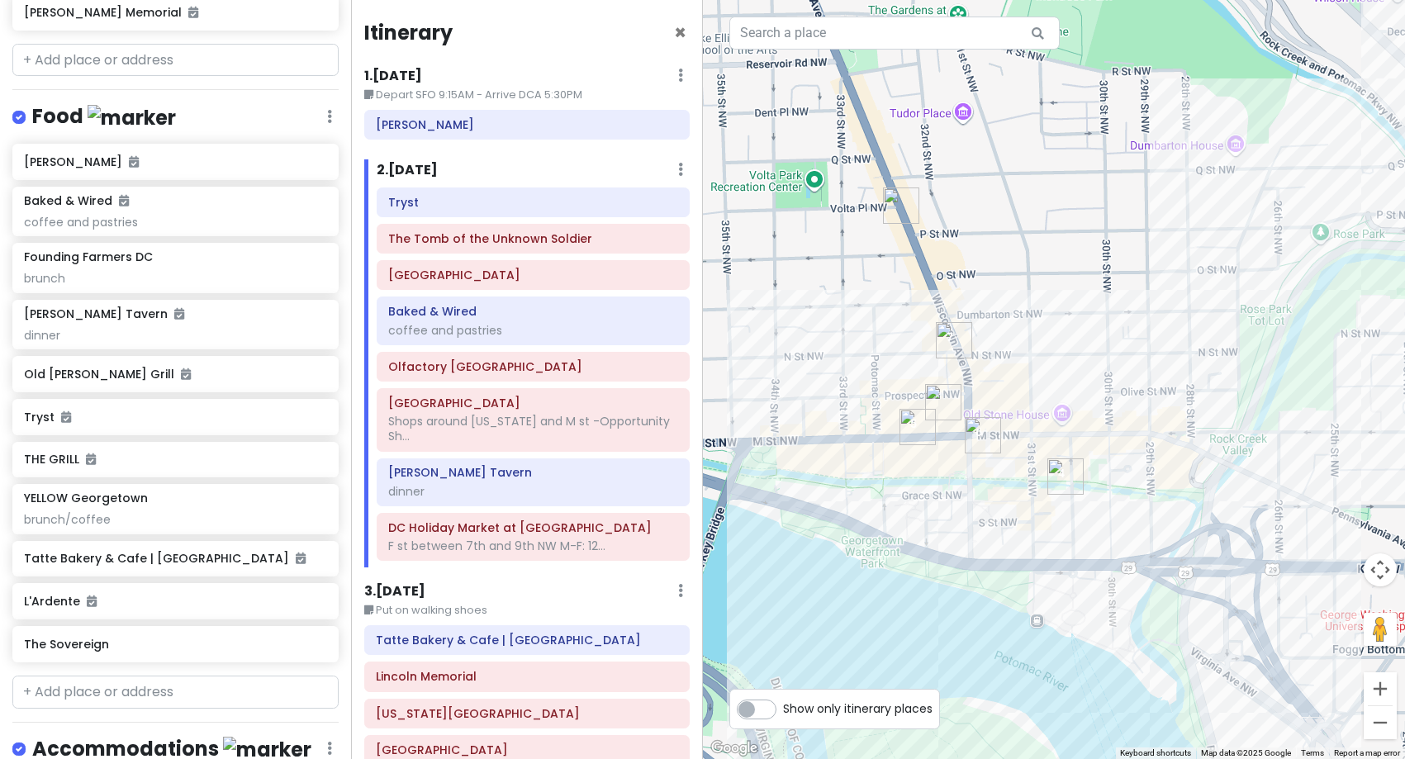
click at [952, 337] on img "Martin's Tavern" at bounding box center [954, 340] width 36 height 36
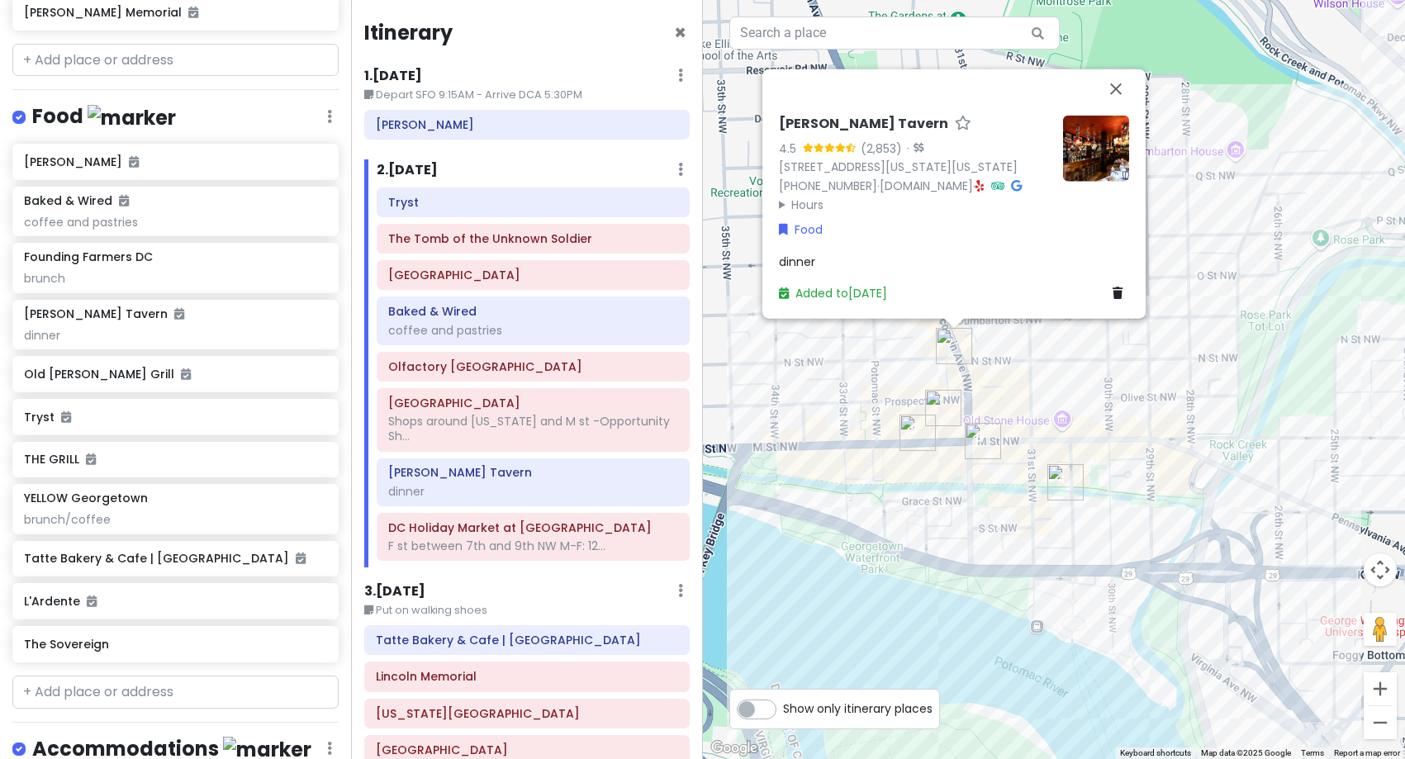
click at [939, 410] on img "The Sovereign" at bounding box center [943, 408] width 36 height 36
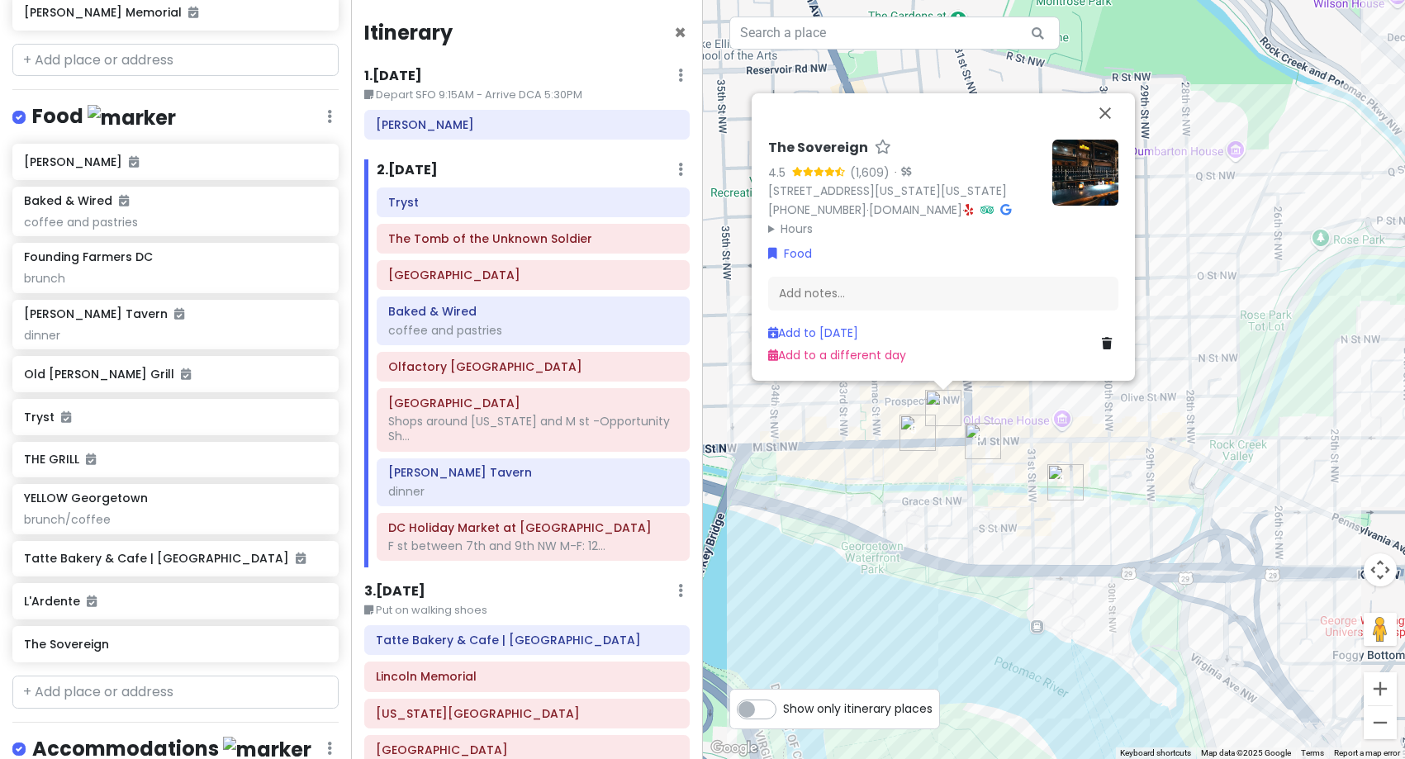
click at [1106, 347] on icon at bounding box center [1107, 344] width 10 height 12
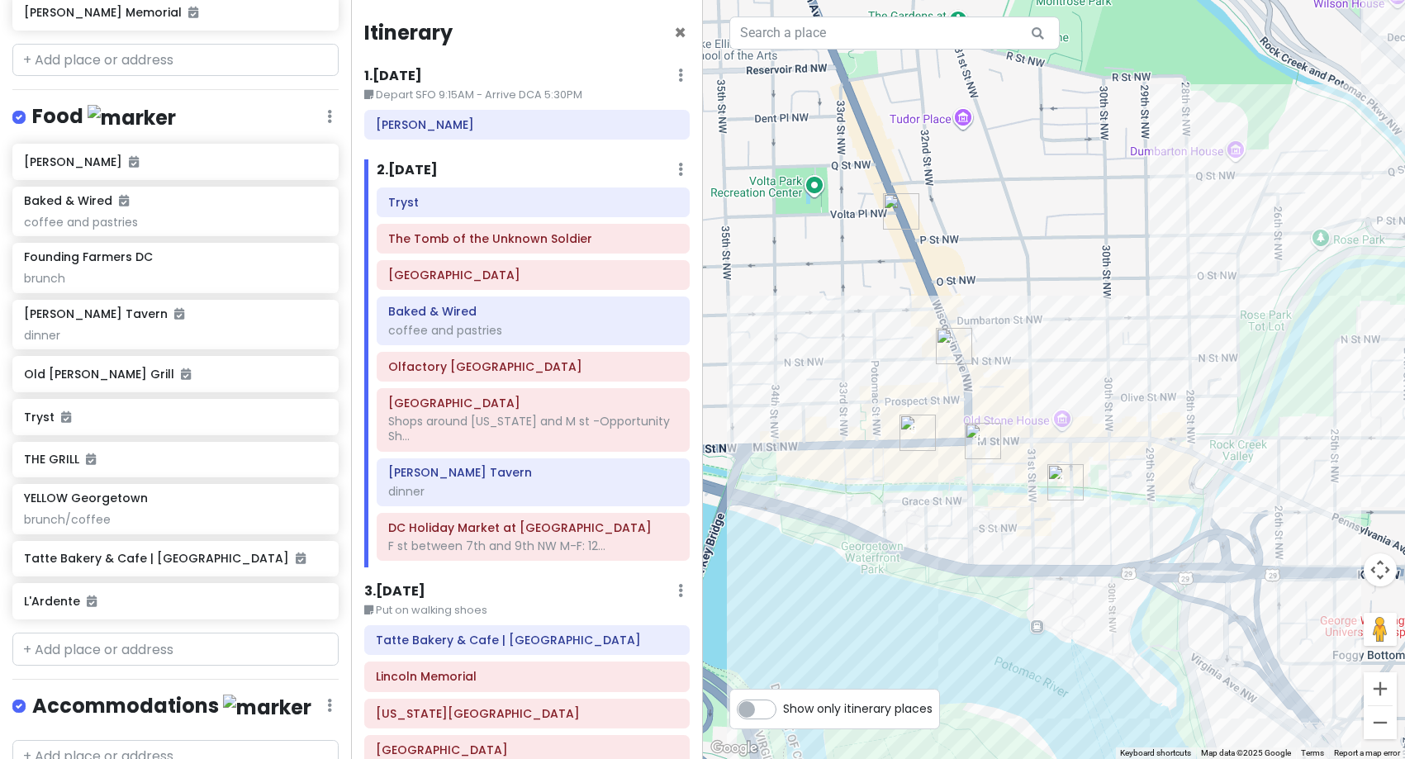
click at [1110, 380] on div "To navigate, press the arrow keys." at bounding box center [1054, 379] width 703 height 759
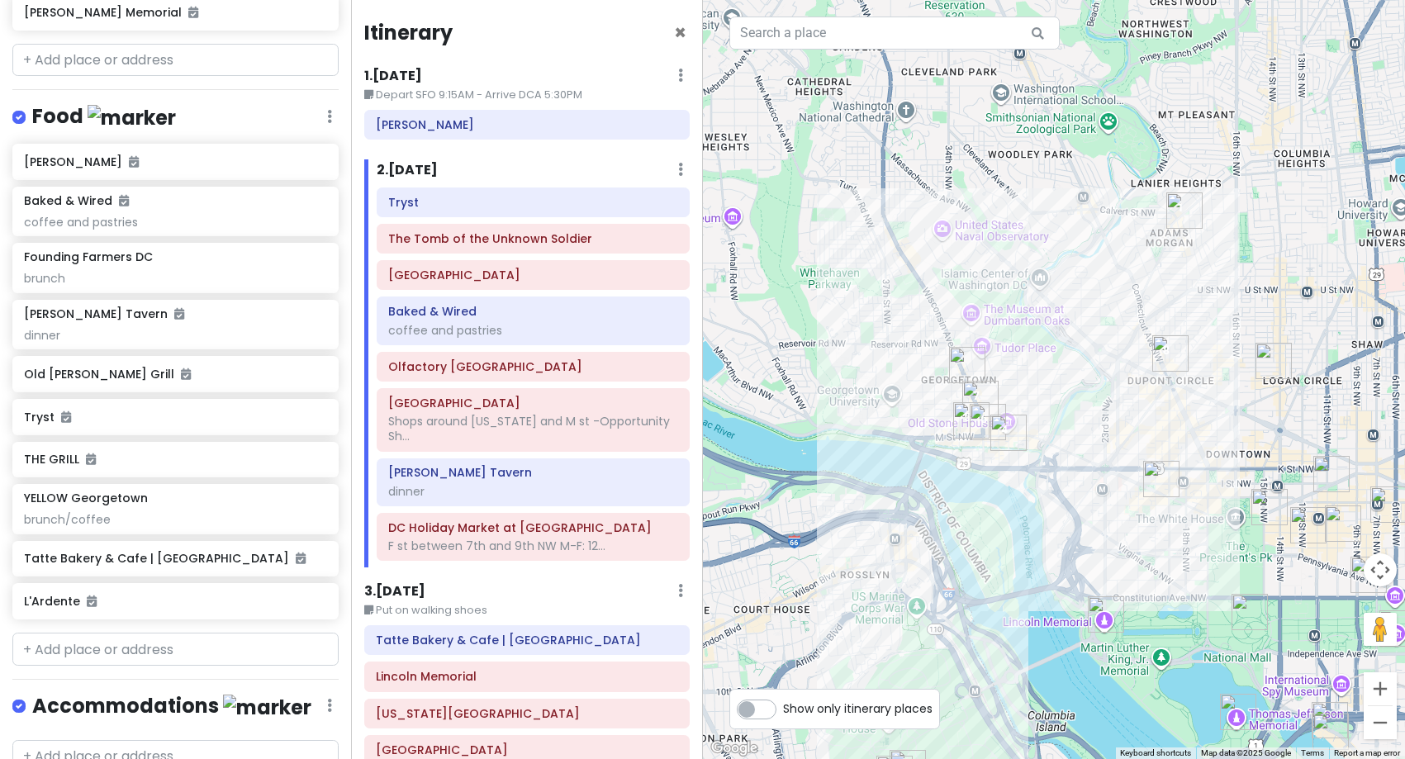
drag, startPoint x: 1275, startPoint y: 460, endPoint x: 1122, endPoint y: 442, distance: 153.9
click at [1122, 442] on div at bounding box center [1054, 379] width 703 height 759
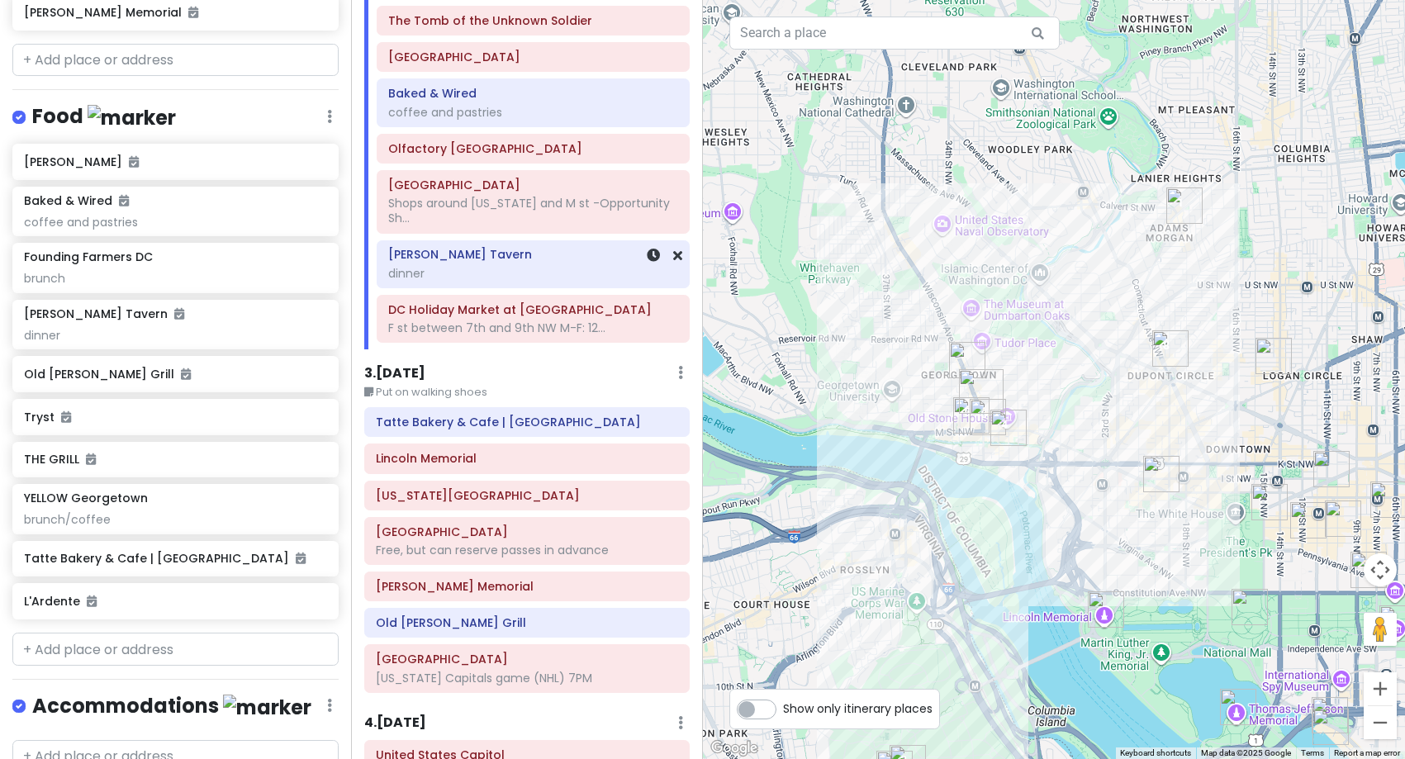
scroll to position [248, 0]
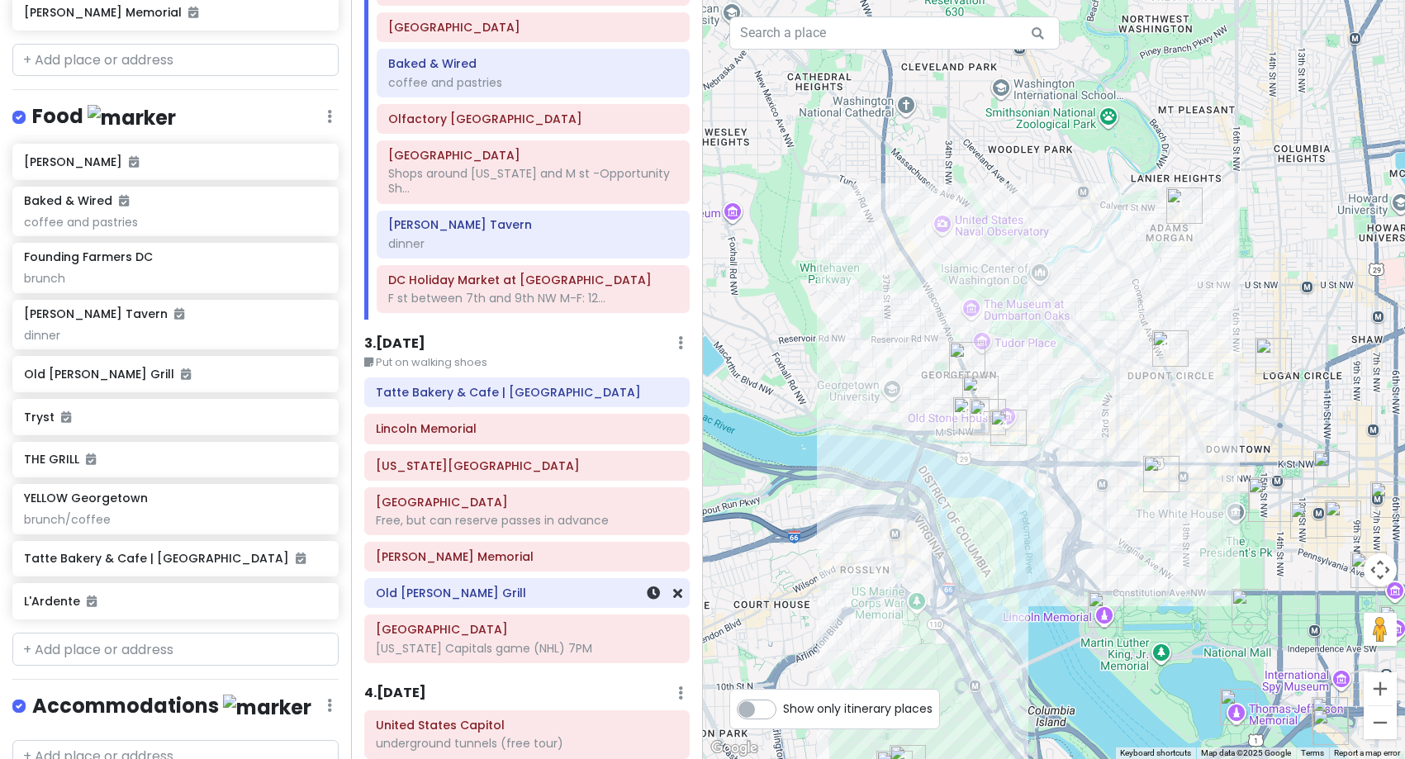
click at [489, 602] on div "Old [PERSON_NAME] Grill" at bounding box center [527, 593] width 302 height 23
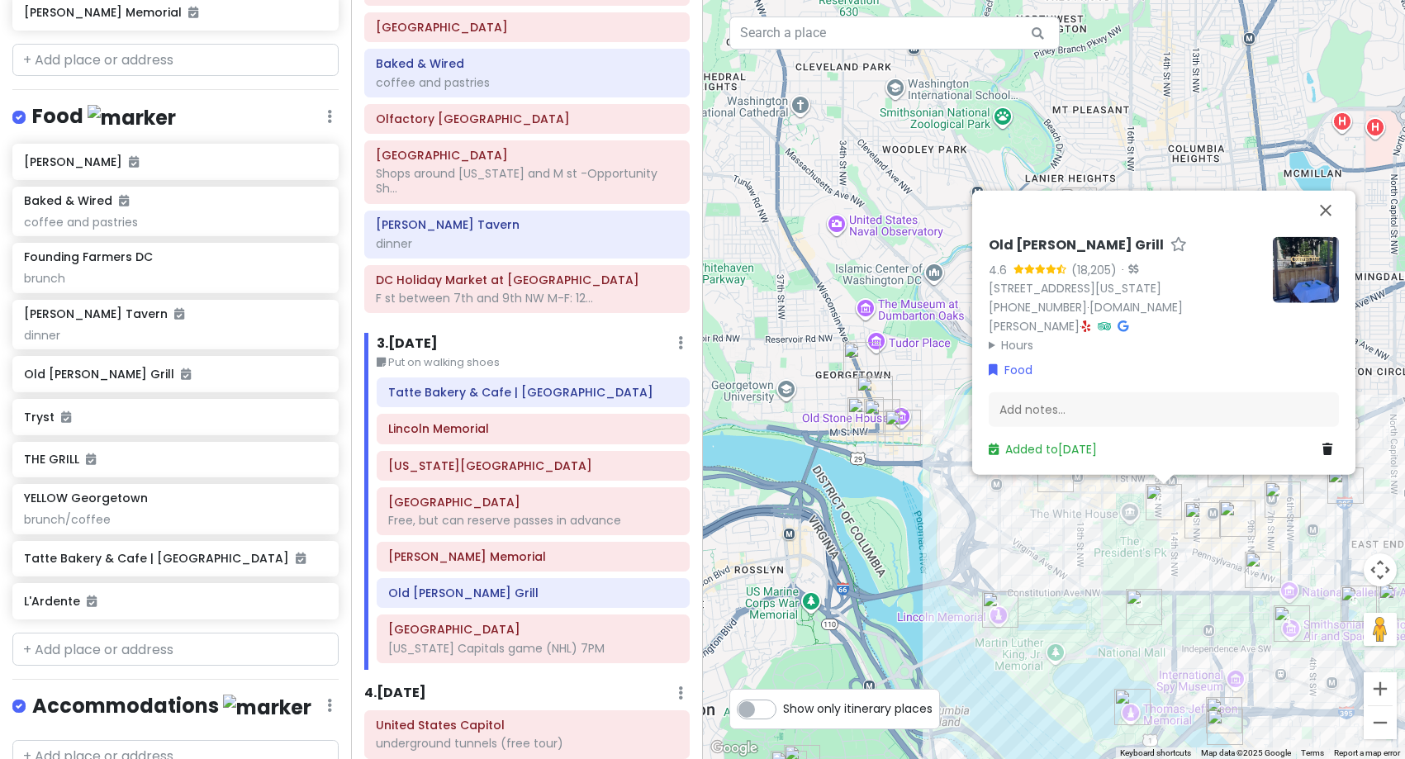
click at [1310, 295] on img at bounding box center [1306, 269] width 66 height 66
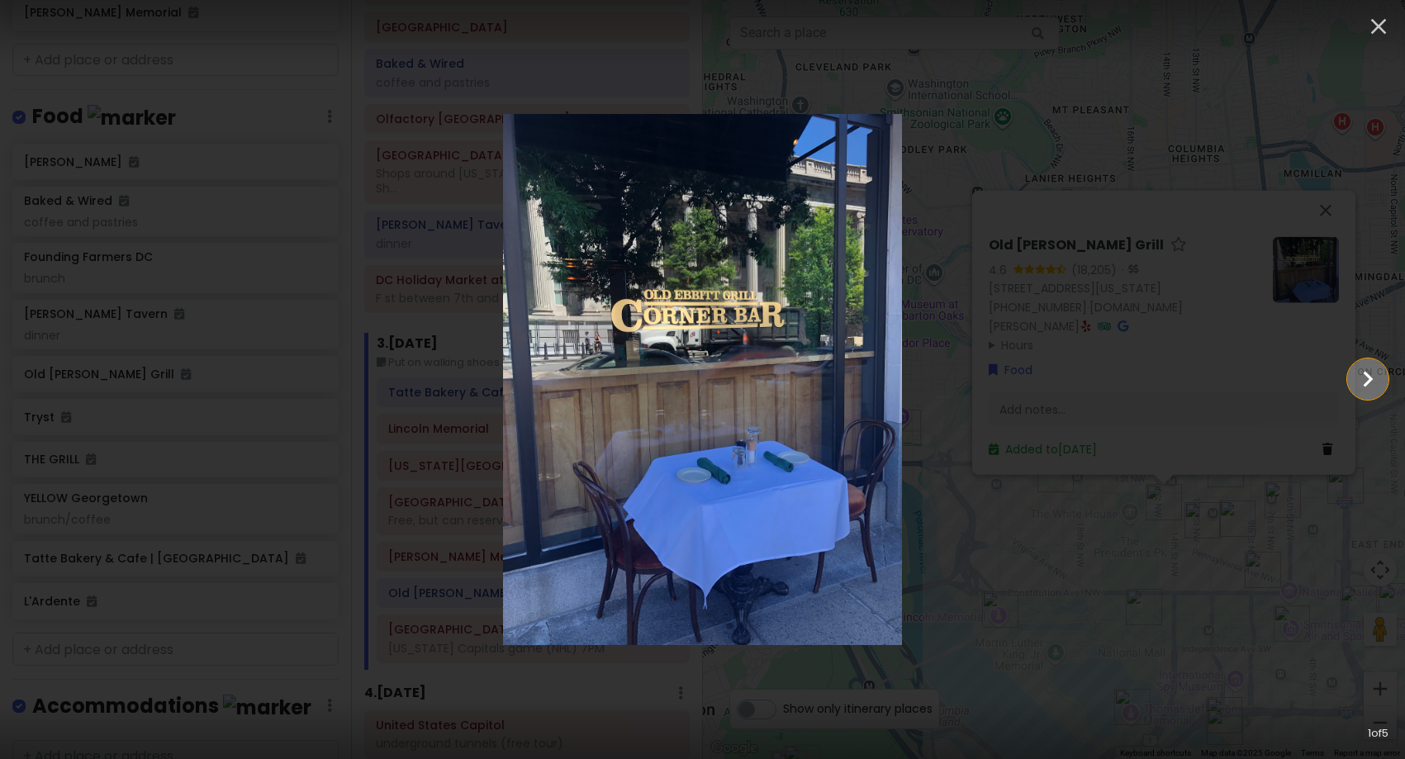
click at [1372, 382] on icon "Show slide 2 of 5" at bounding box center [1368, 379] width 31 height 40
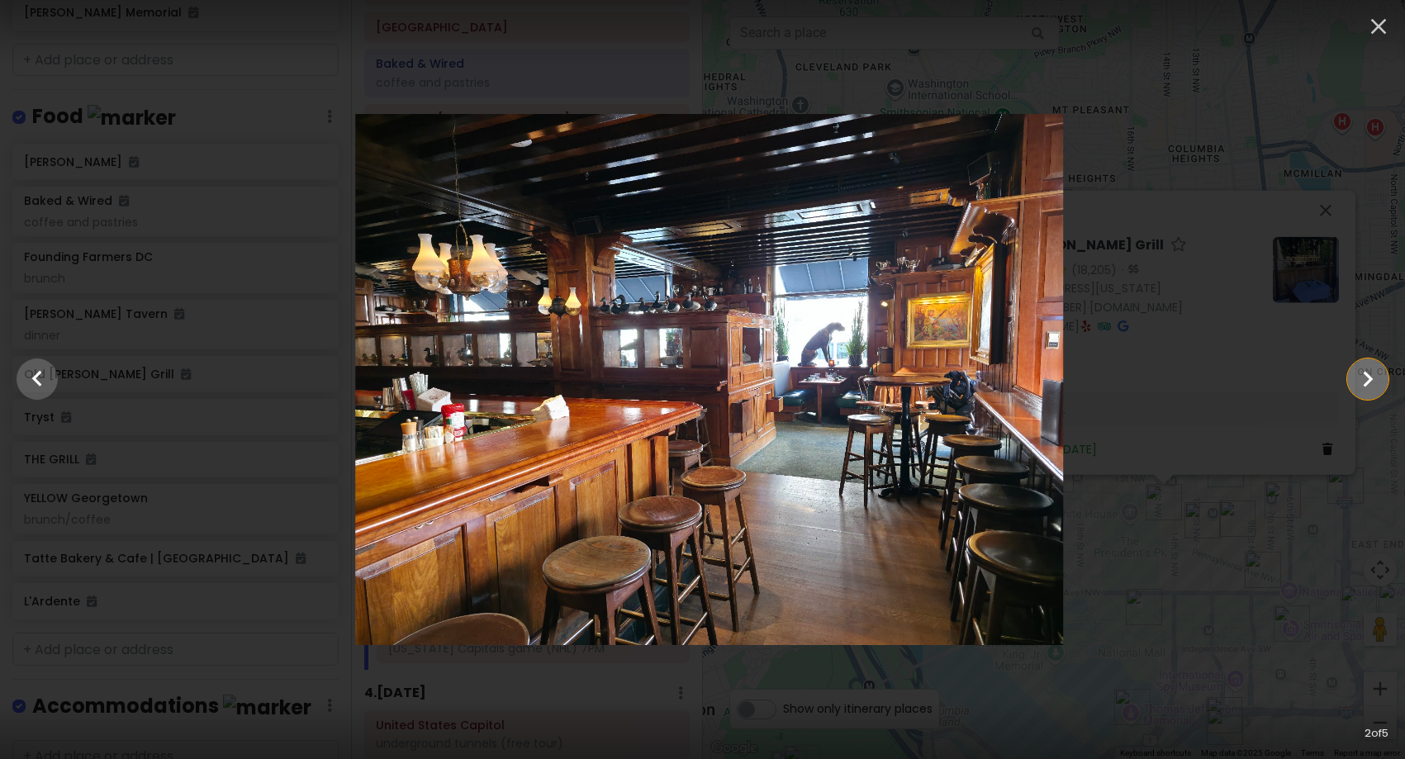
click at [1372, 382] on icon "Show slide 3 of 5" at bounding box center [1368, 379] width 31 height 40
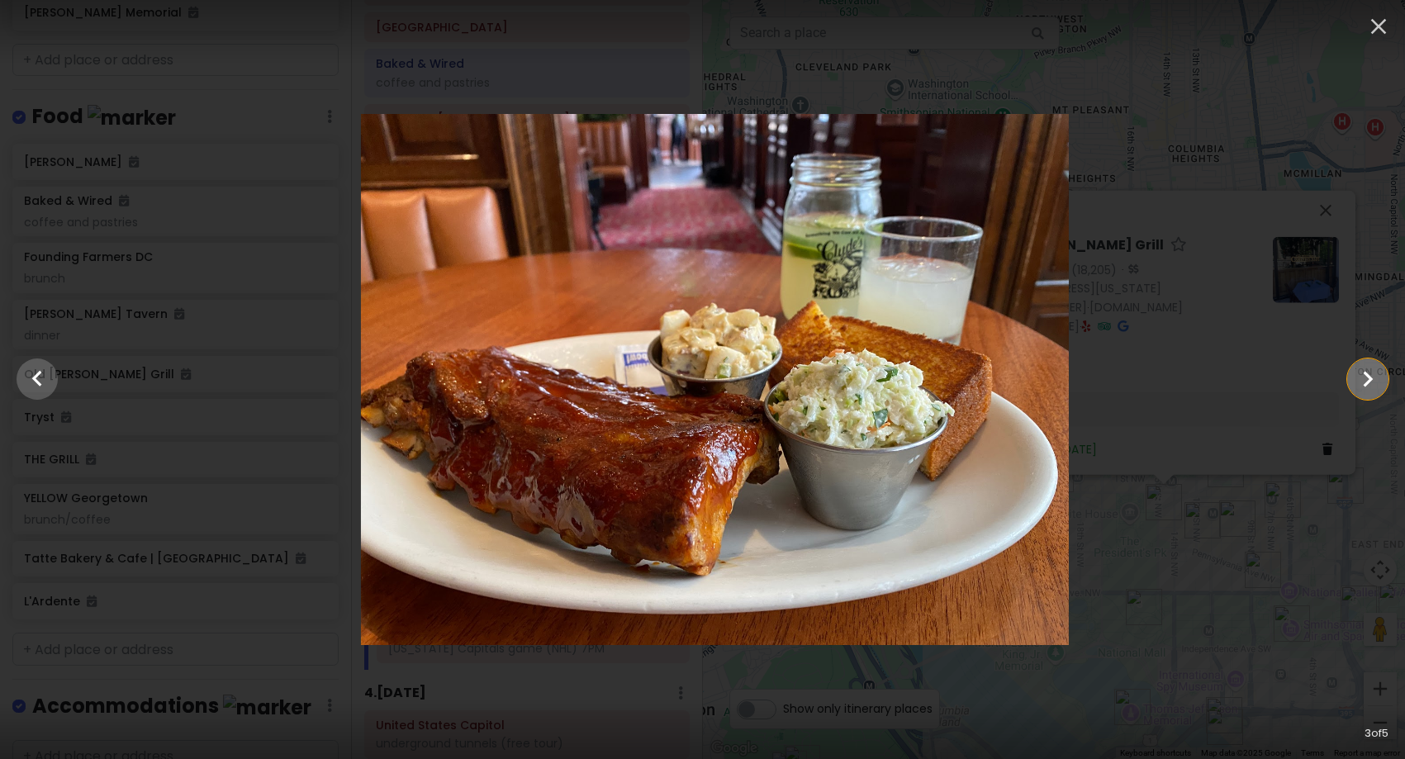
click at [1372, 382] on icon "Show slide 4 of 5" at bounding box center [1368, 379] width 31 height 40
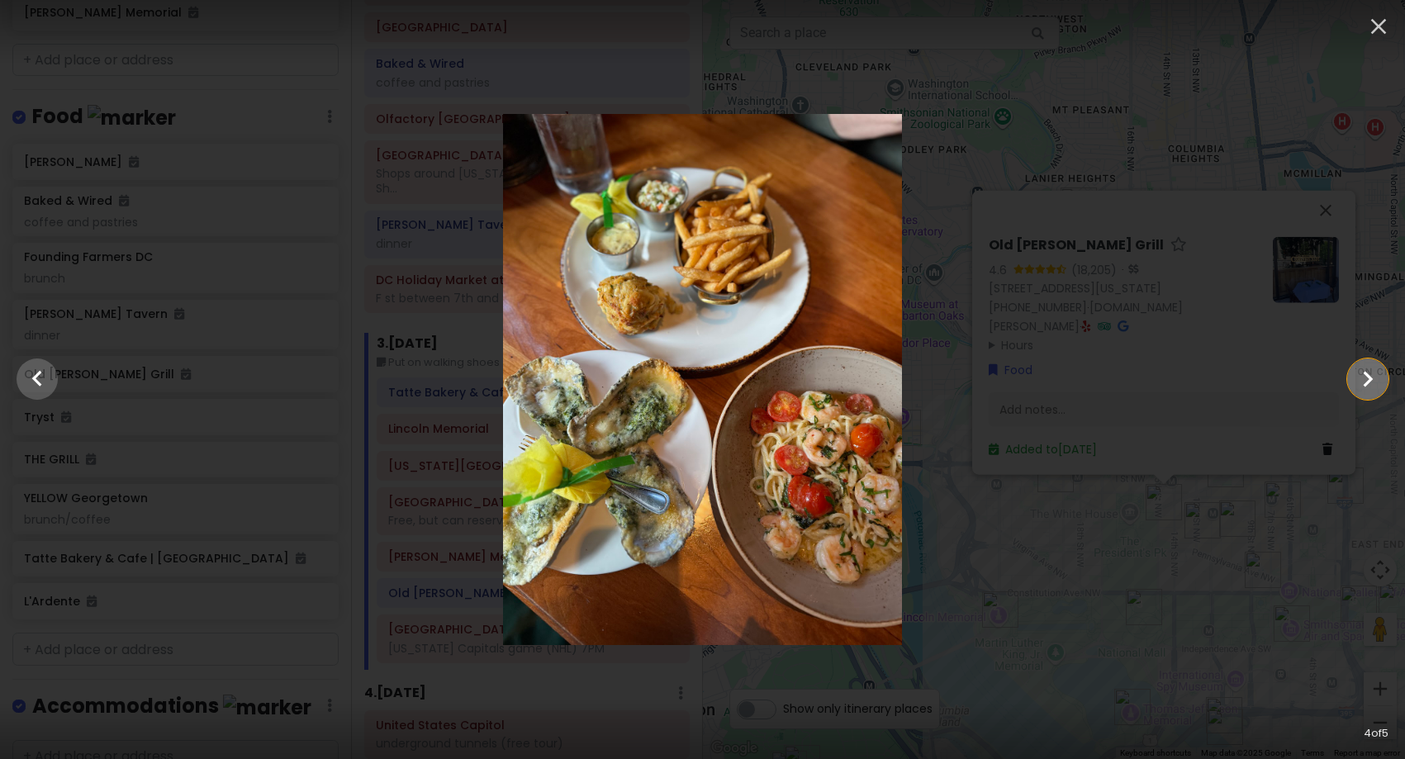
click at [1372, 382] on icon "Show slide 5 of 5" at bounding box center [1368, 379] width 31 height 40
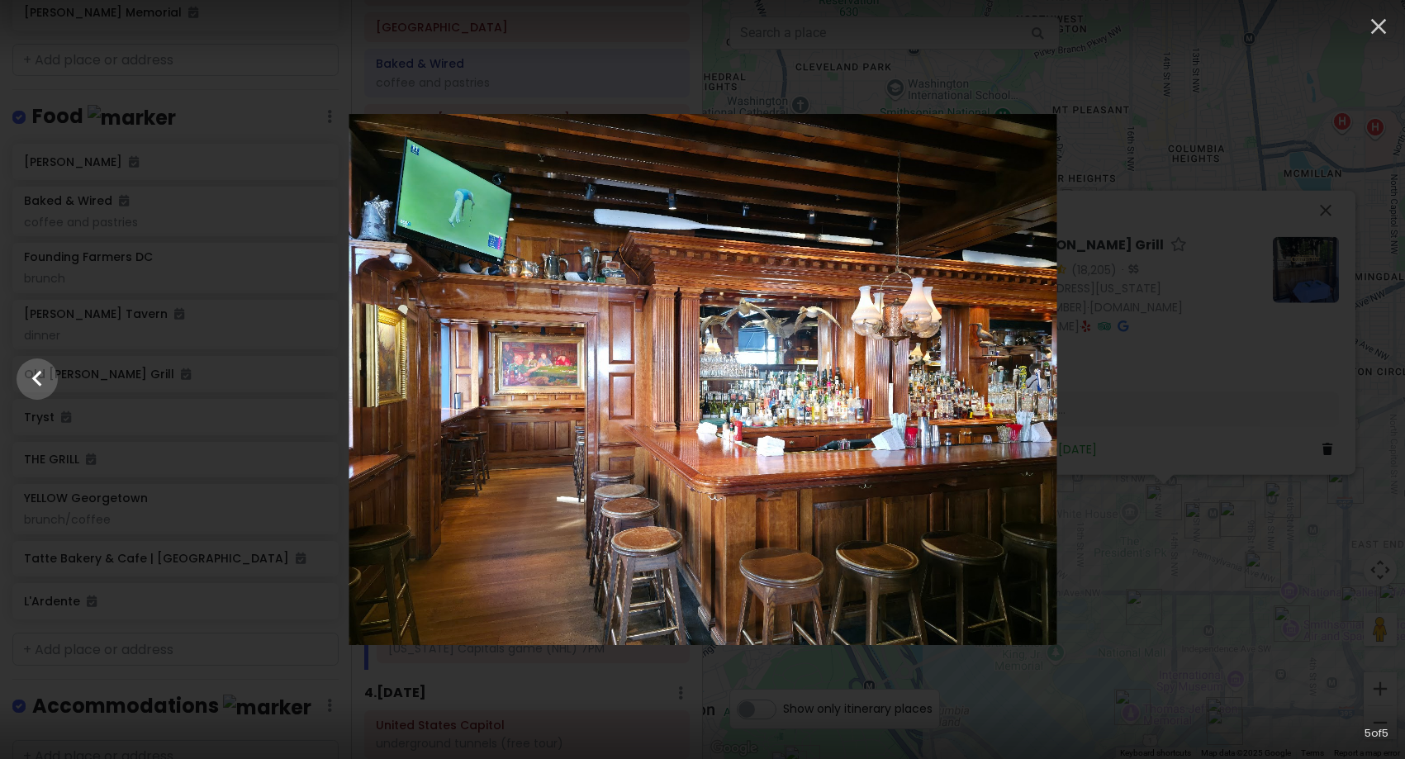
click at [1160, 575] on div at bounding box center [703, 379] width 1405 height 531
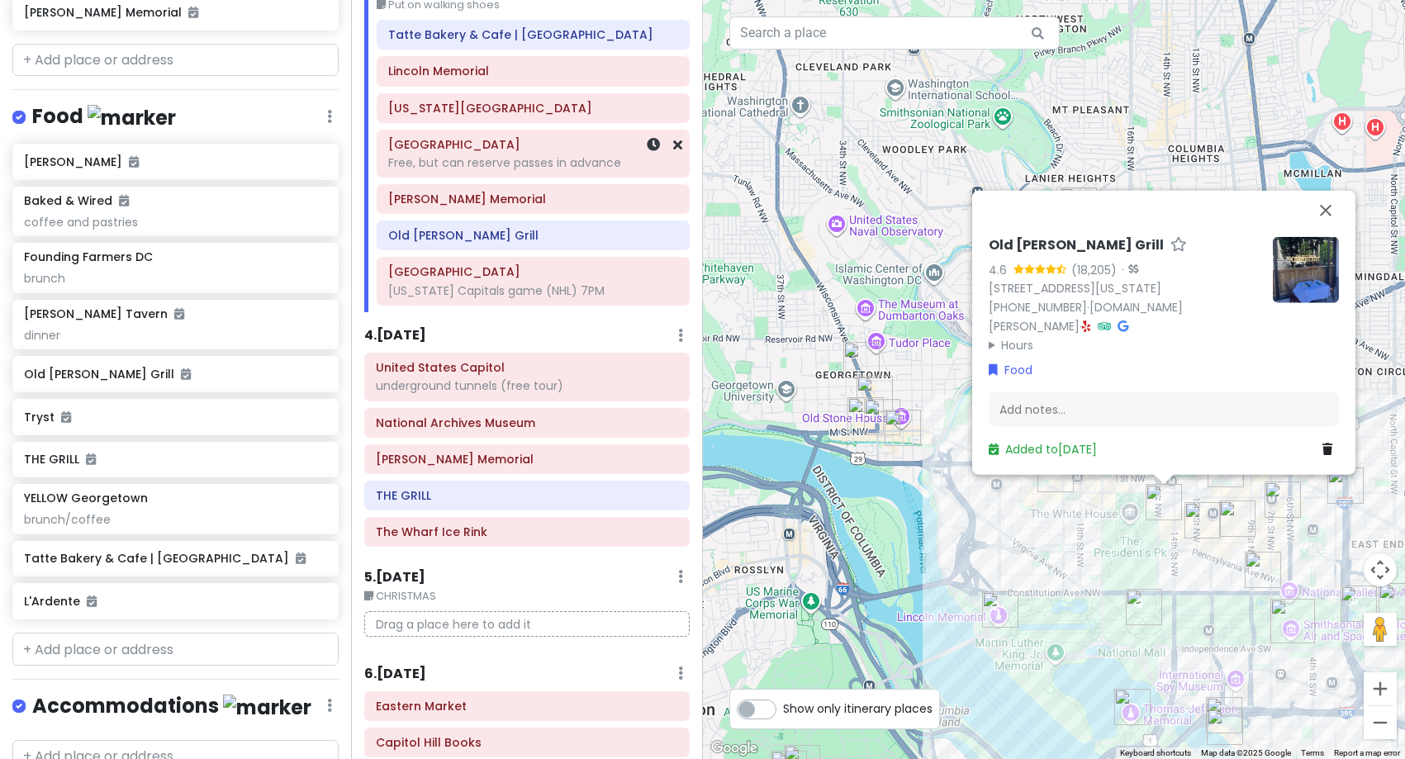
scroll to position [661, 0]
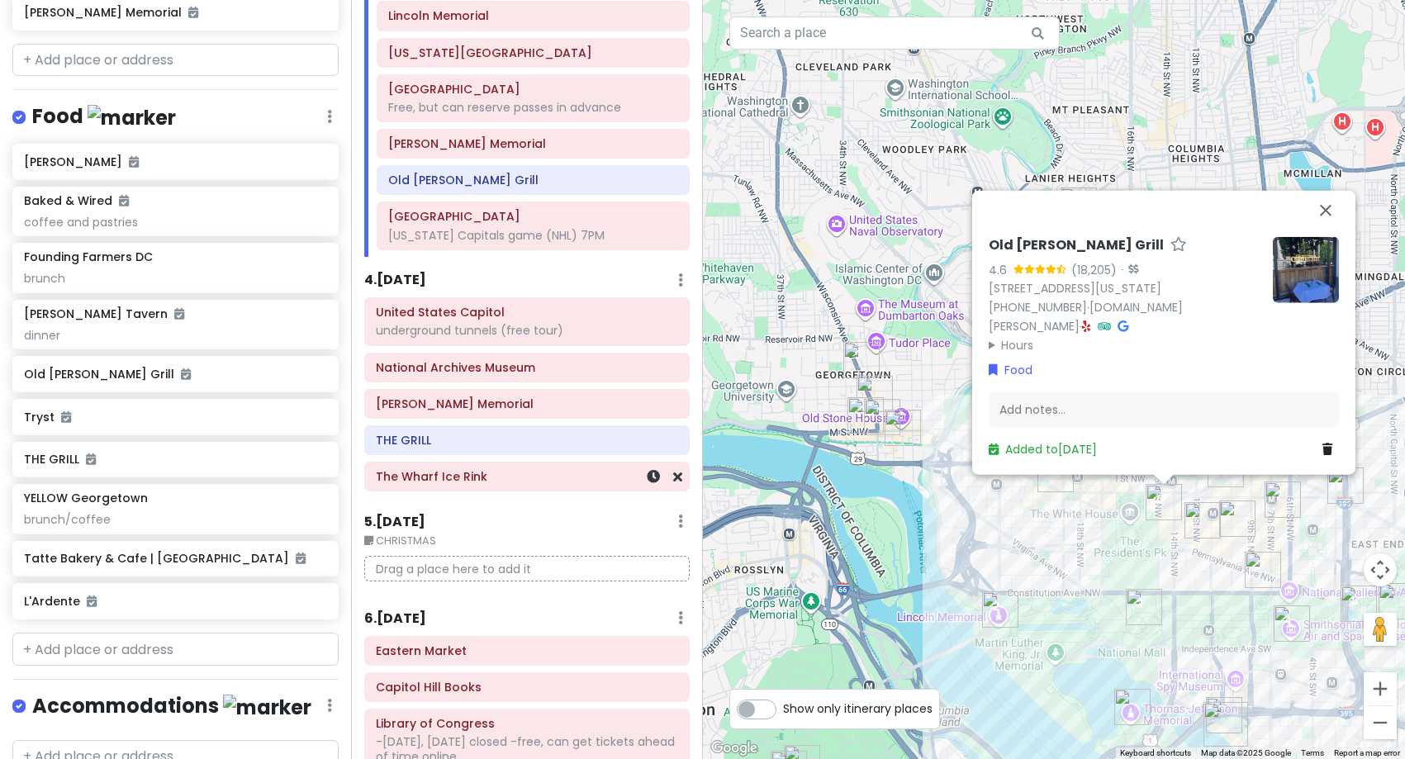
click at [503, 485] on div "The Wharf Ice Rink" at bounding box center [527, 476] width 302 height 23
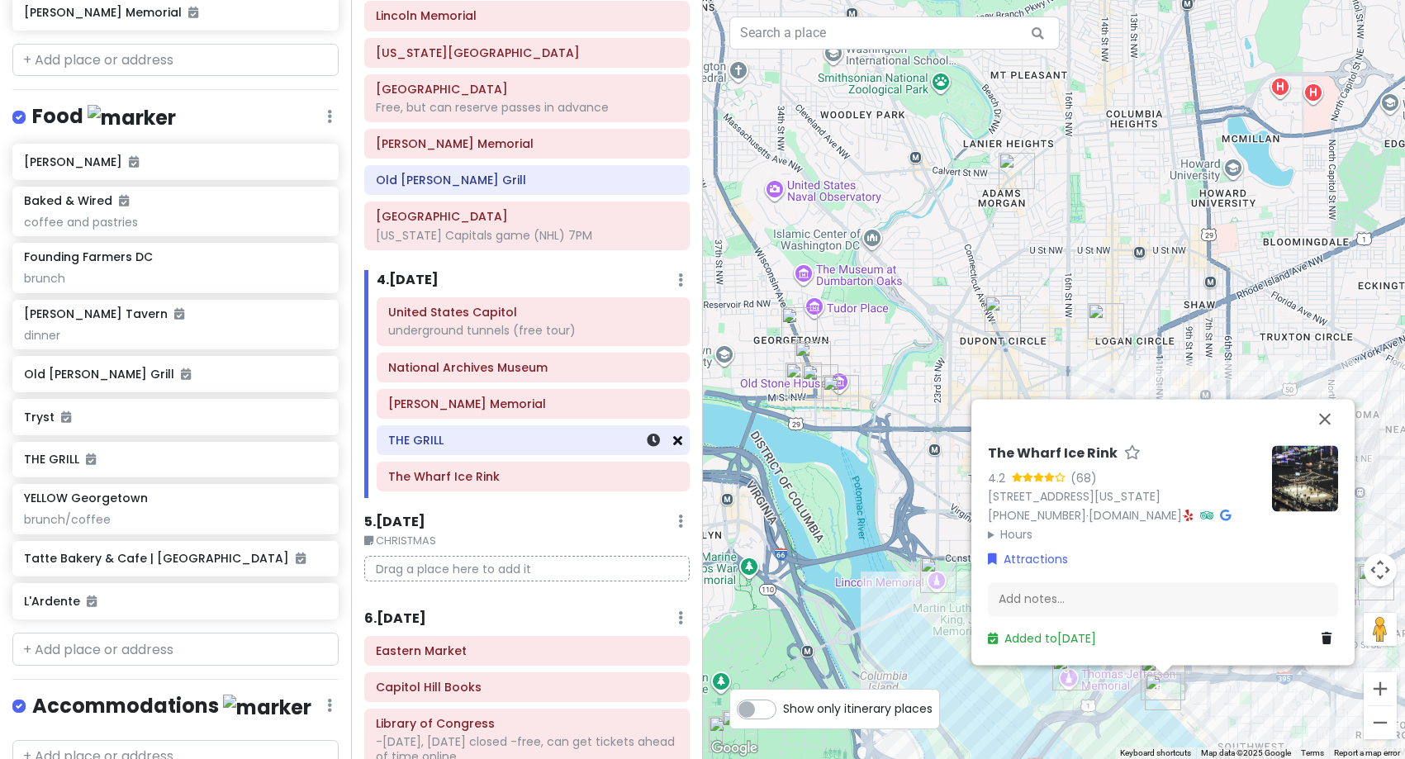
click at [673, 441] on icon at bounding box center [677, 440] width 9 height 13
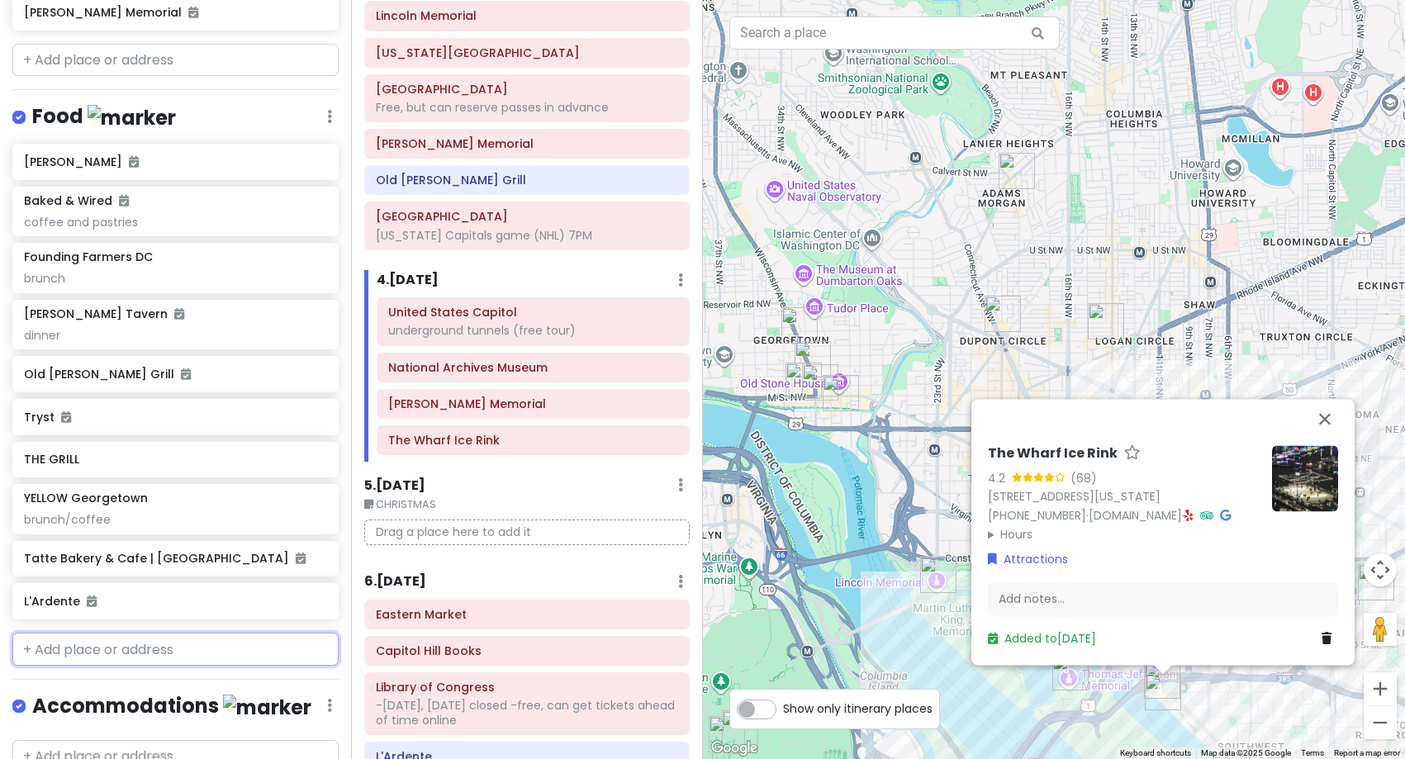
click at [104, 652] on input "text" at bounding box center [175, 649] width 326 height 33
type input "mi vid"
click at [126, 699] on div "[GEOGRAPHIC_DATA], [US_STATE], [GEOGRAPHIC_DATA], [GEOGRAPHIC_DATA]" at bounding box center [175, 697] width 325 height 61
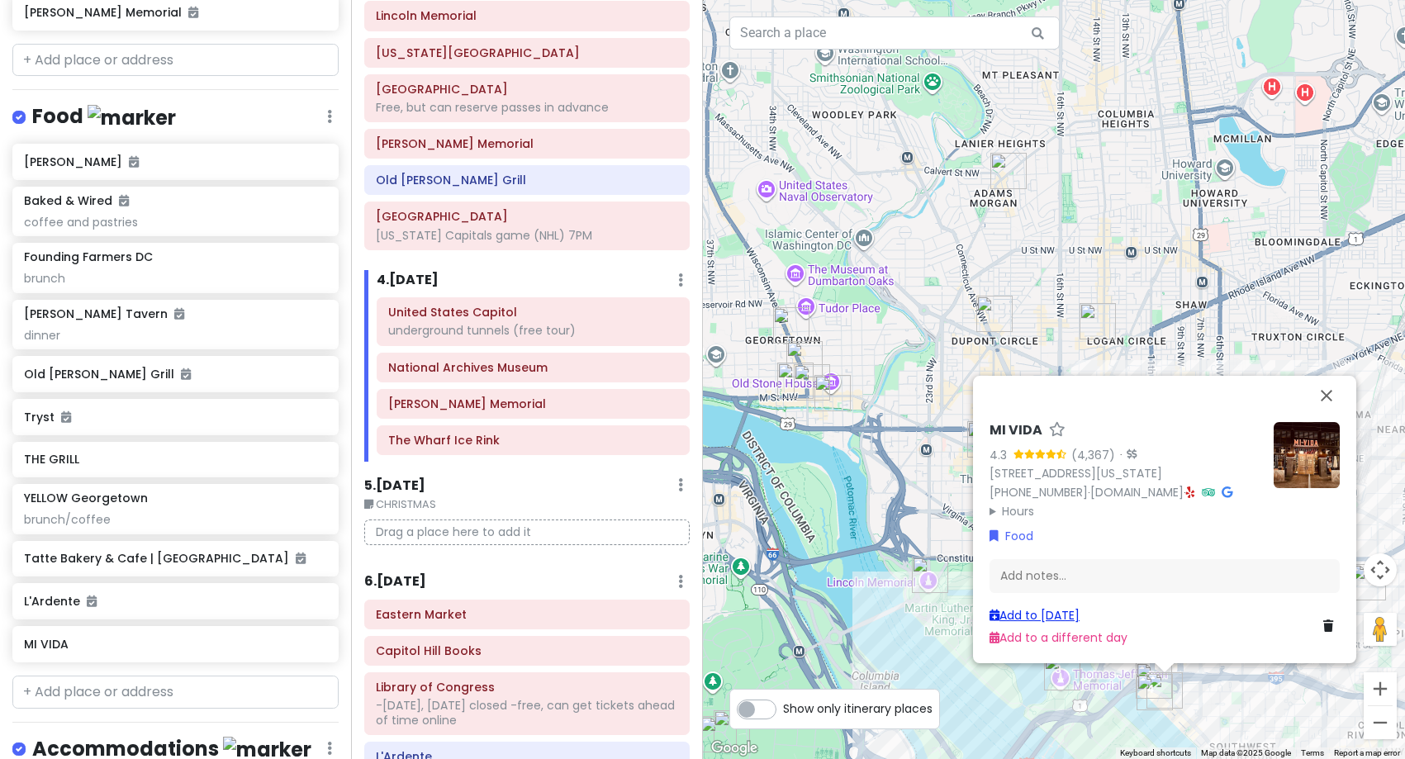
click at [1028, 612] on link "Add to [DATE]" at bounding box center [1035, 615] width 90 height 17
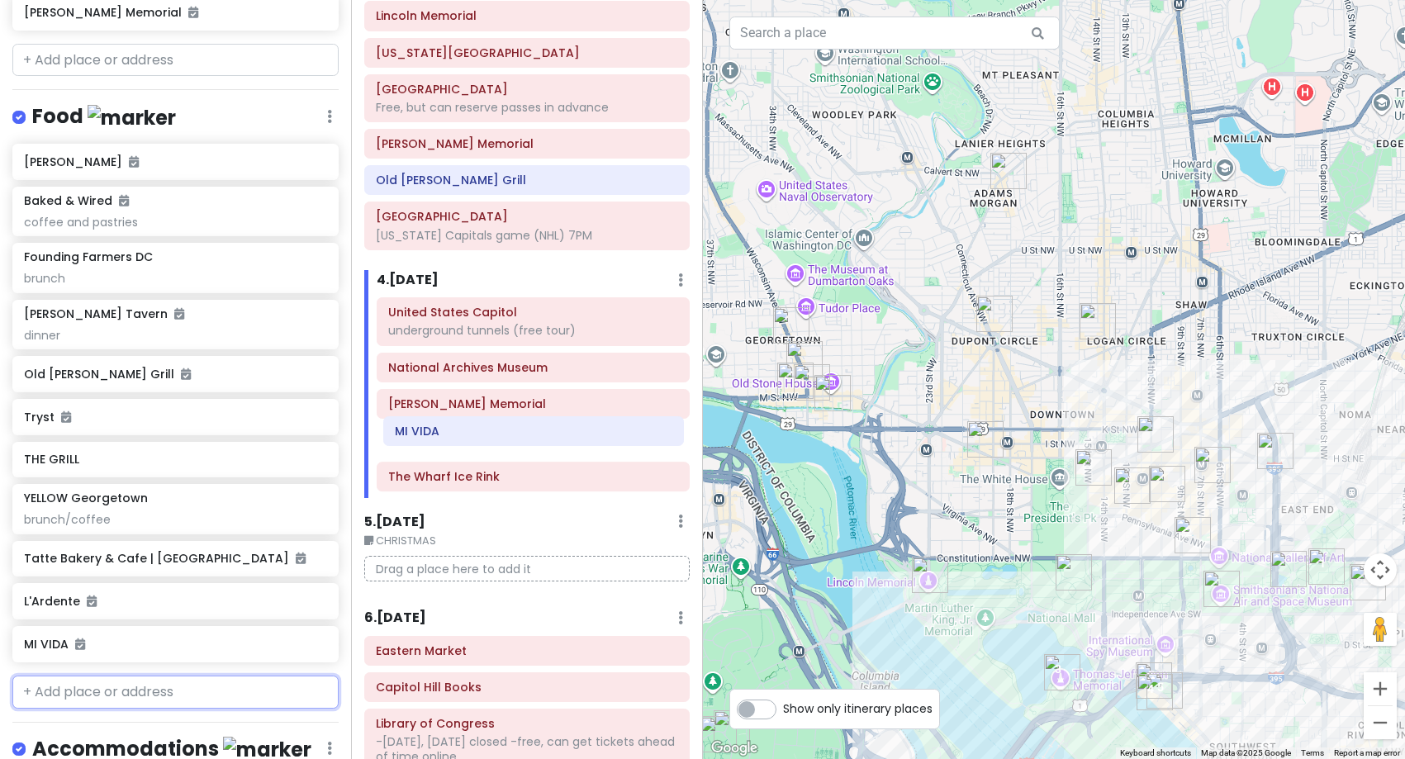
drag, startPoint x: 438, startPoint y: 487, endPoint x: 445, endPoint y: 436, distance: 50.9
click at [445, 436] on div "United States Capitol underground tunnels (free tour) [GEOGRAPHIC_DATA] [PERSON…" at bounding box center [532, 397] width 337 height 201
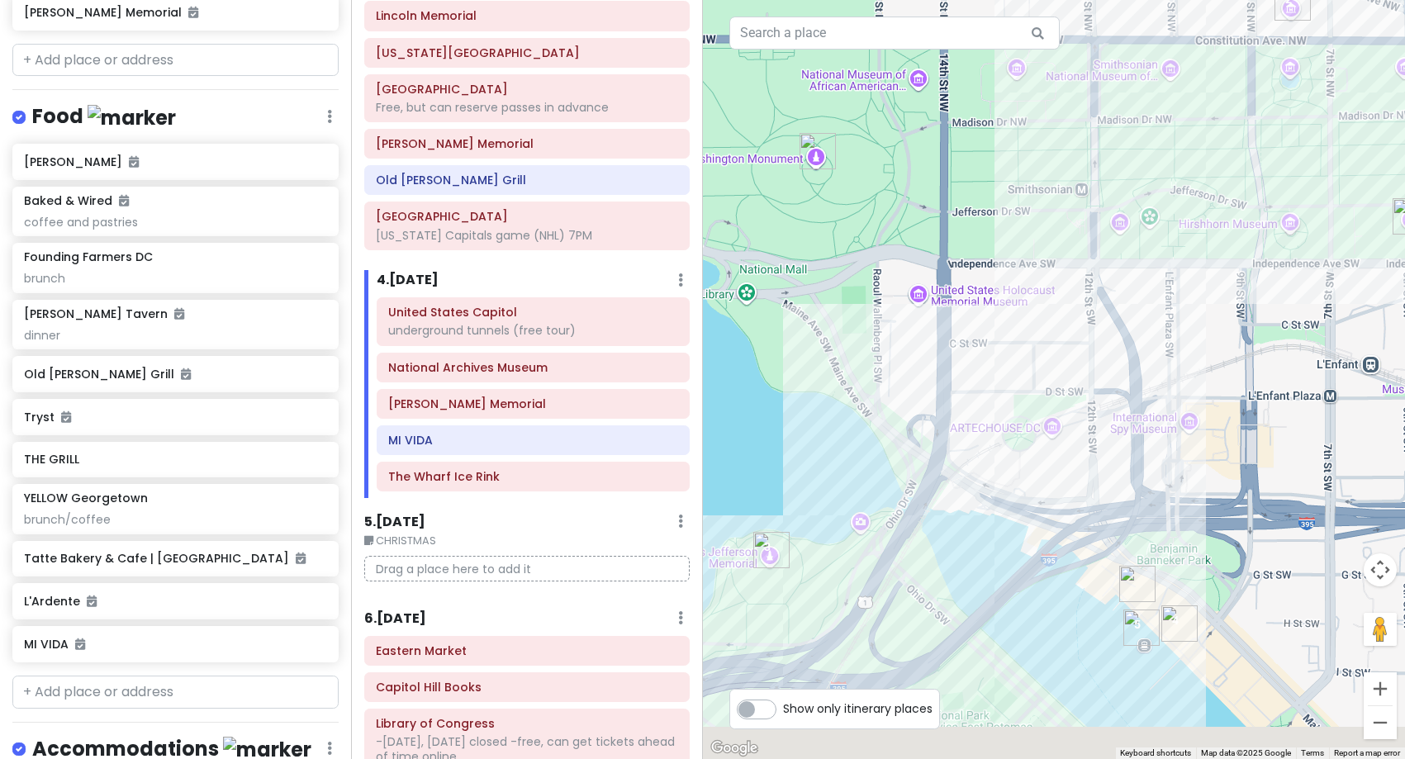
drag, startPoint x: 1193, startPoint y: 701, endPoint x: 1193, endPoint y: 596, distance: 104.9
click at [1193, 606] on img "MI VIDA" at bounding box center [1180, 624] width 36 height 36
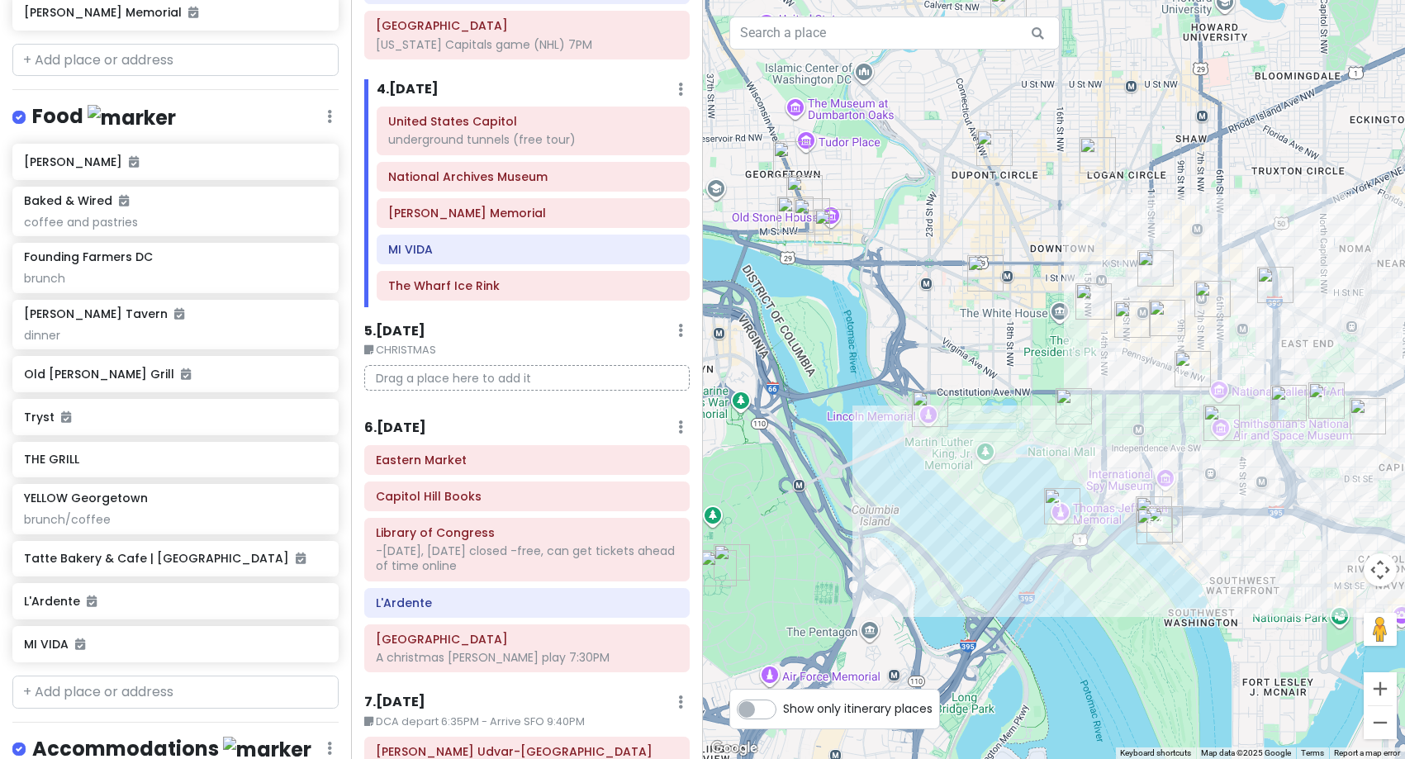
scroll to position [920, 0]
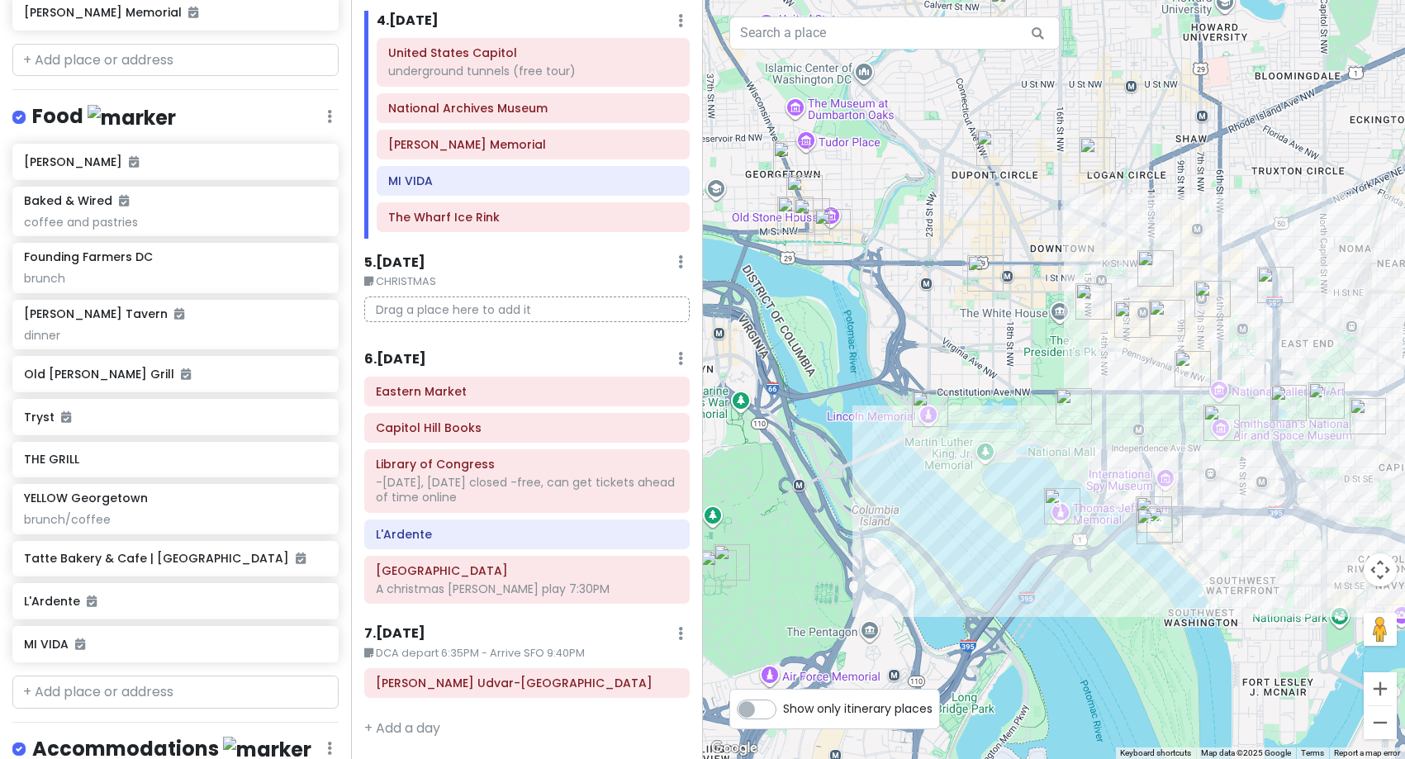
click at [426, 364] on h6 "6 . [DATE]" at bounding box center [395, 359] width 62 height 17
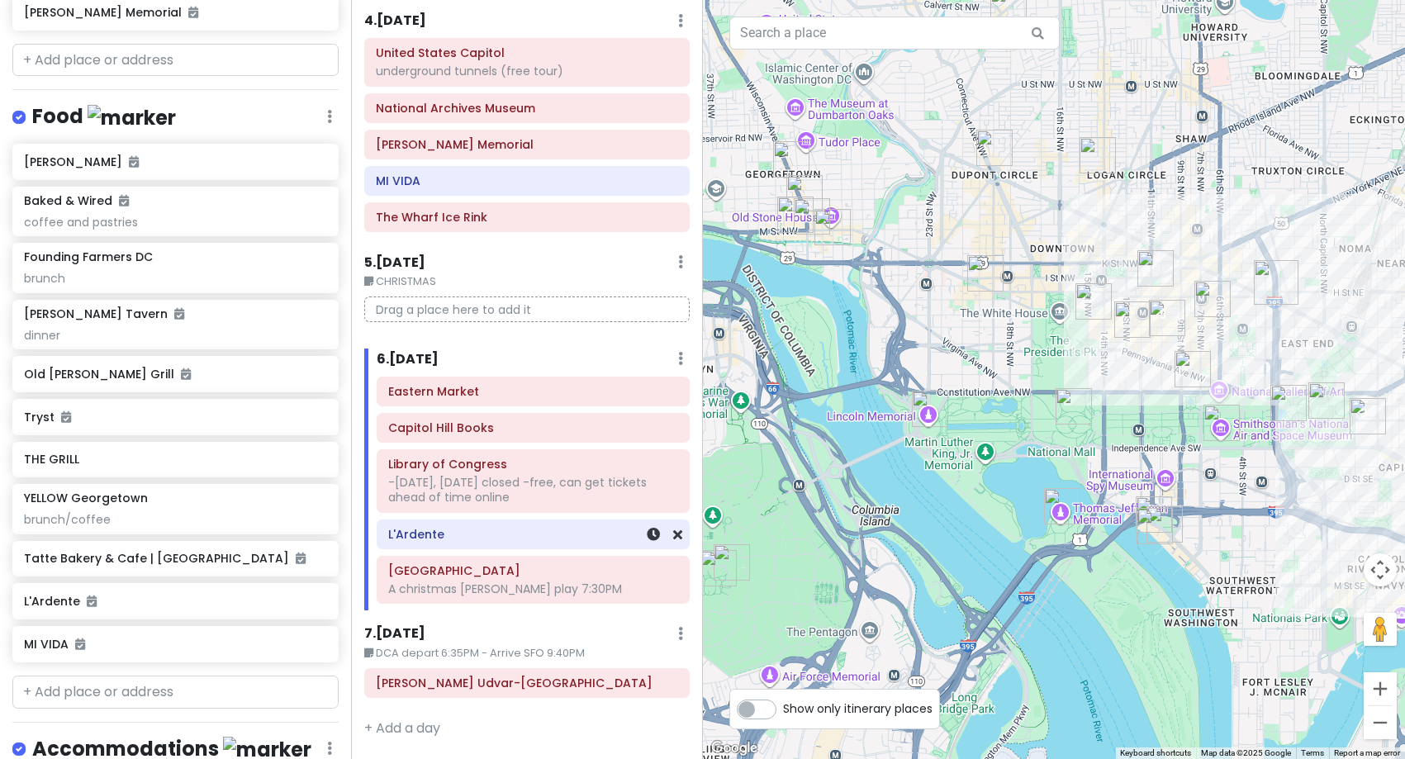
click at [437, 548] on div "L'Ardente" at bounding box center [533, 535] width 311 height 28
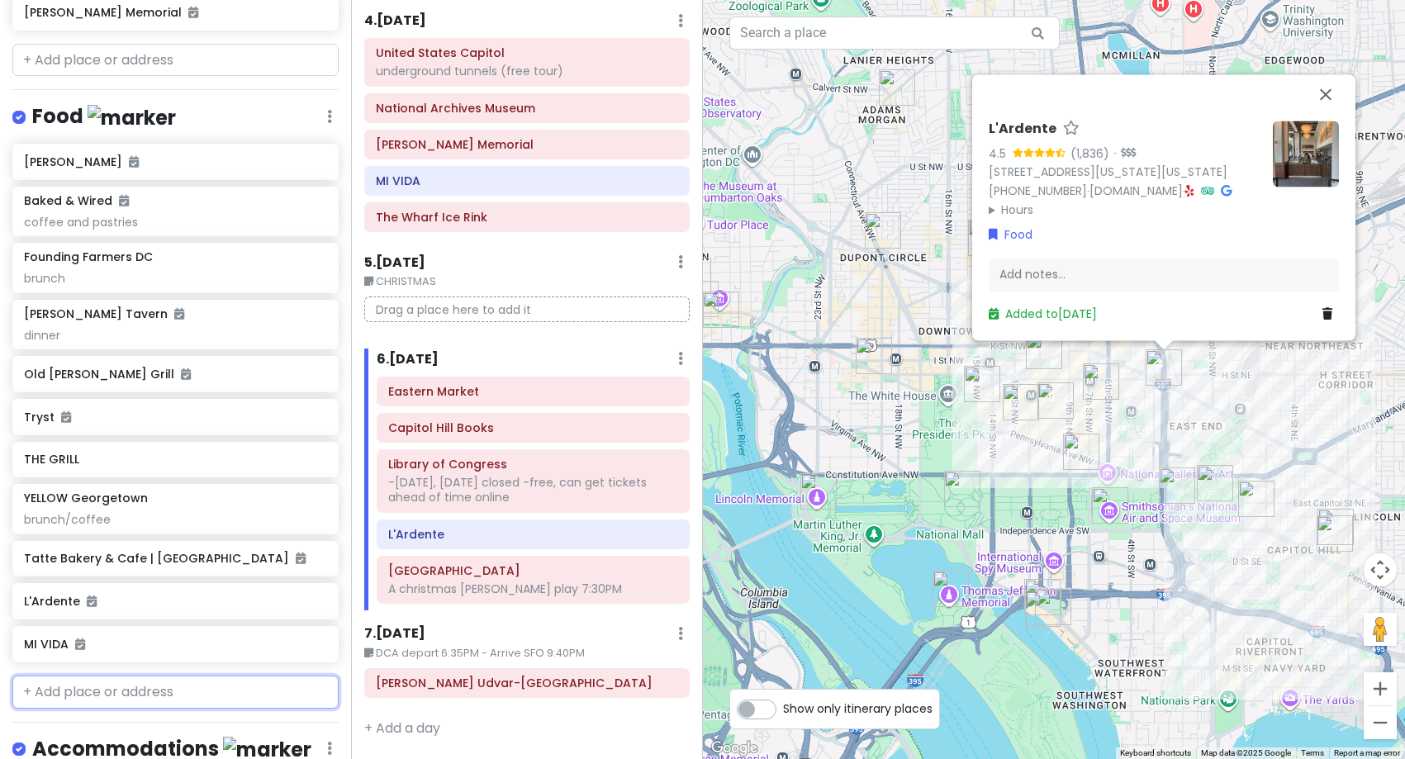
click at [155, 691] on input "text" at bounding box center [175, 692] width 326 height 33
type input "sole"
click at [142, 739] on div "[GEOGRAPHIC_DATA][US_STATE], [GEOGRAPHIC_DATA]" at bounding box center [175, 740] width 325 height 61
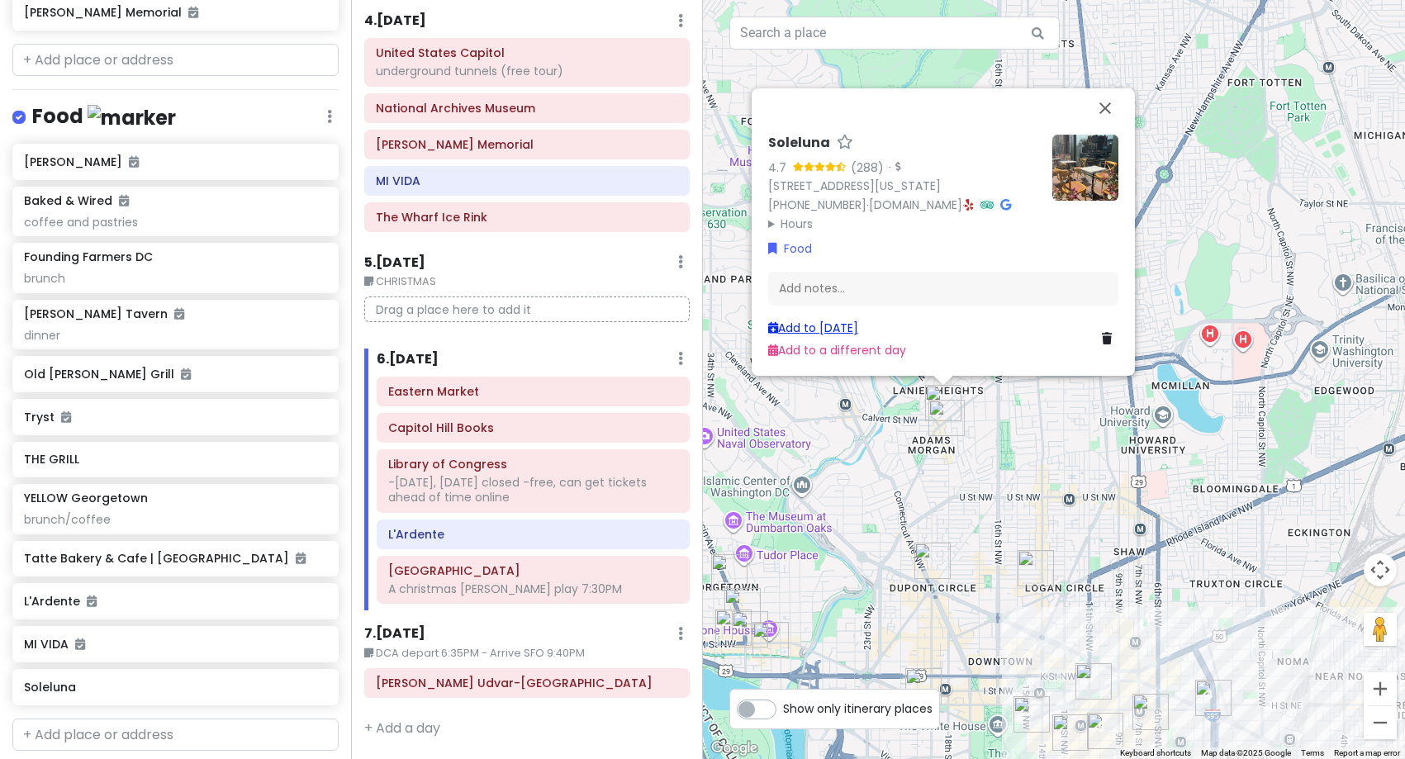
click at [802, 324] on link "Add to [DATE]" at bounding box center [813, 328] width 90 height 17
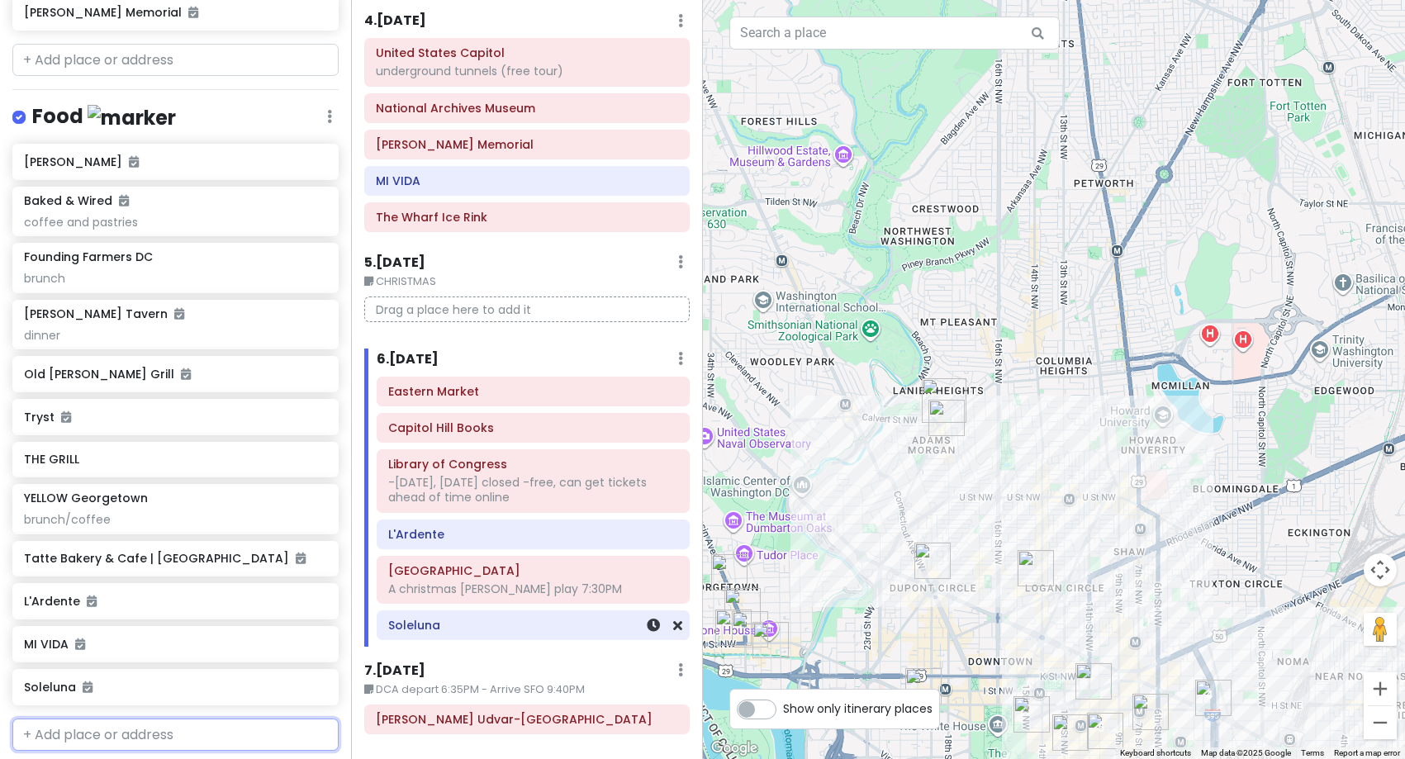
drag, startPoint x: 451, startPoint y: 634, endPoint x: 467, endPoint y: 480, distance: 154.5
click at [457, 552] on div "[GEOGRAPHIC_DATA] Books Library of Congress -[DATE], [DATE] closed -free, can g…" at bounding box center [532, 512] width 337 height 271
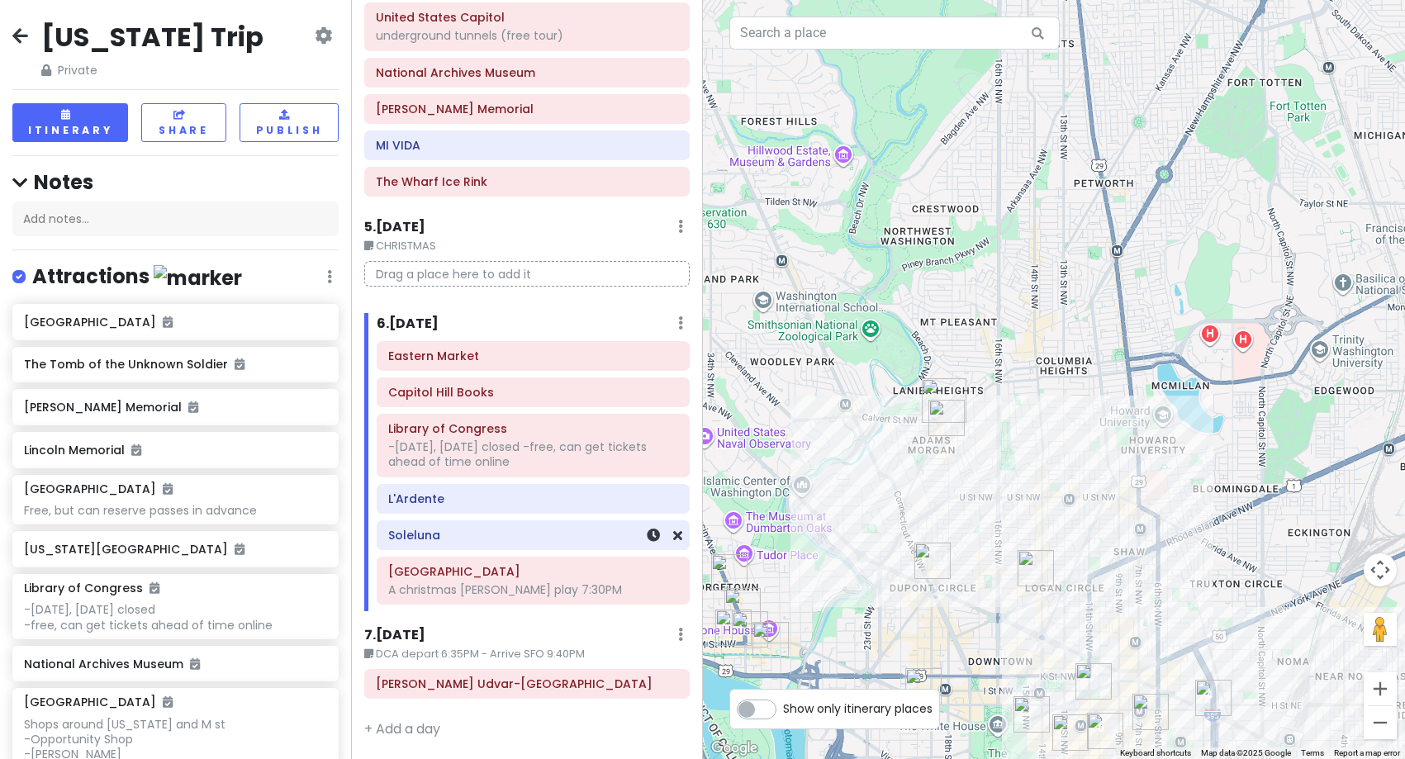
scroll to position [957, 0]
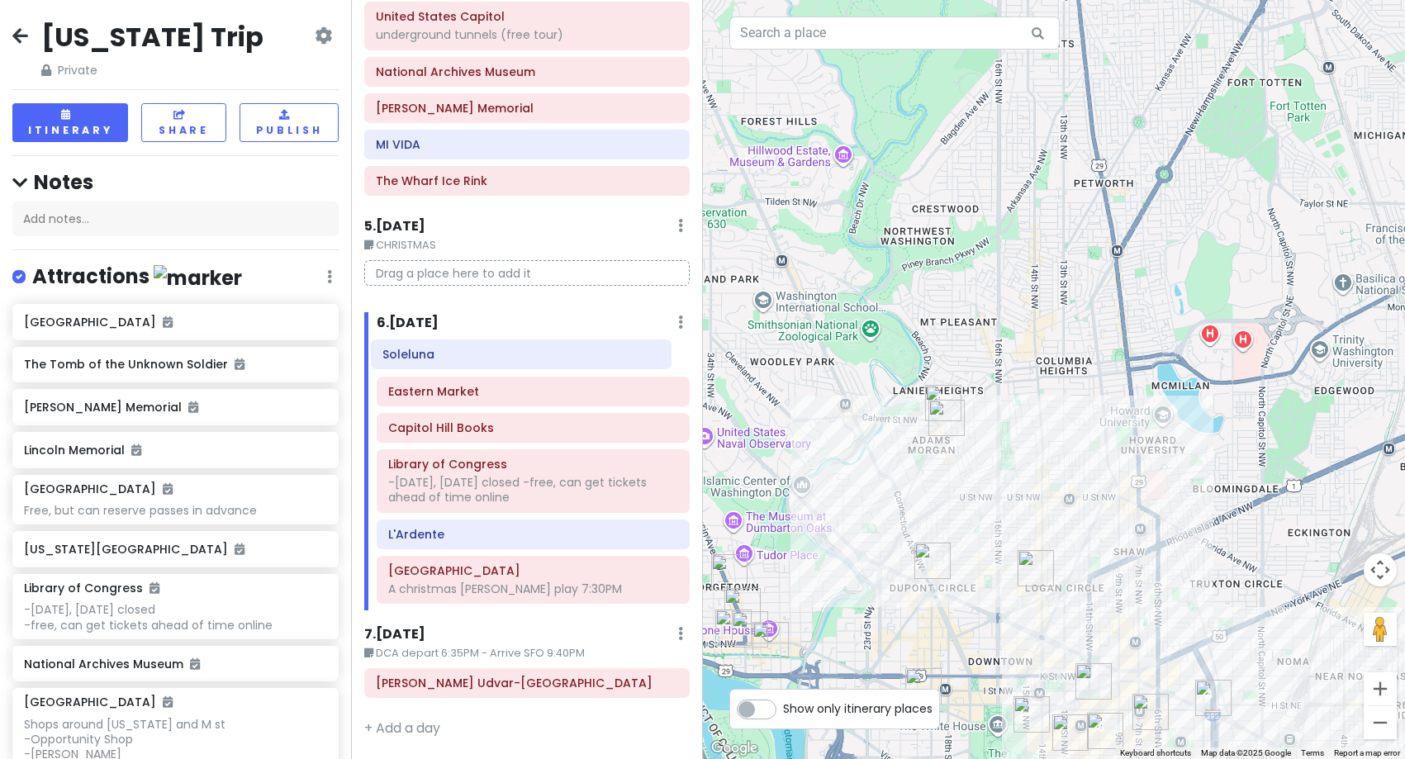
drag, startPoint x: 521, startPoint y: 540, endPoint x: 516, endPoint y: 360, distance: 180.2
click at [516, 360] on div "[GEOGRAPHIC_DATA] Books Library of Congress -[DATE], [DATE] closed -free, can g…" at bounding box center [532, 475] width 337 height 270
click at [470, 360] on h6 "Soleluna" at bounding box center [533, 355] width 290 height 15
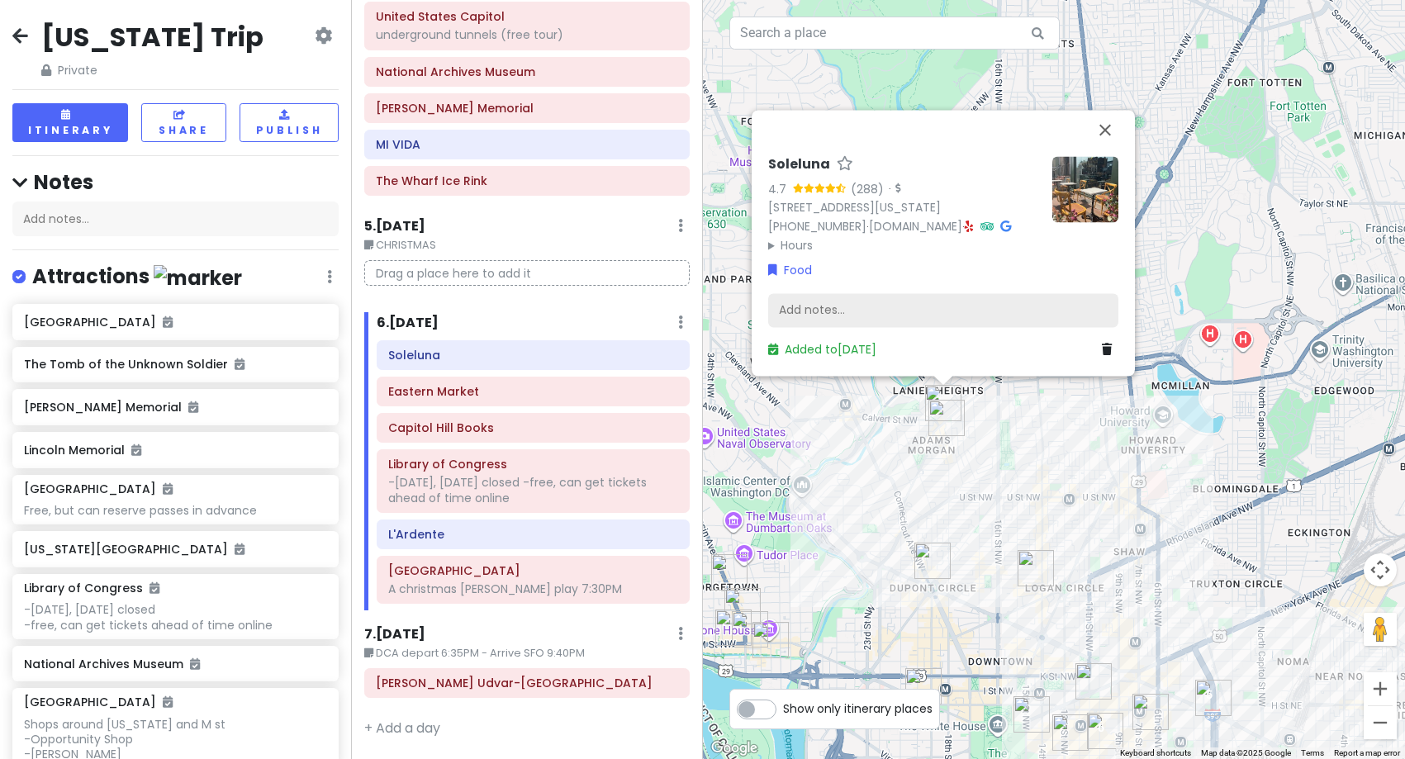
click at [896, 315] on div "Add notes..." at bounding box center [943, 310] width 350 height 35
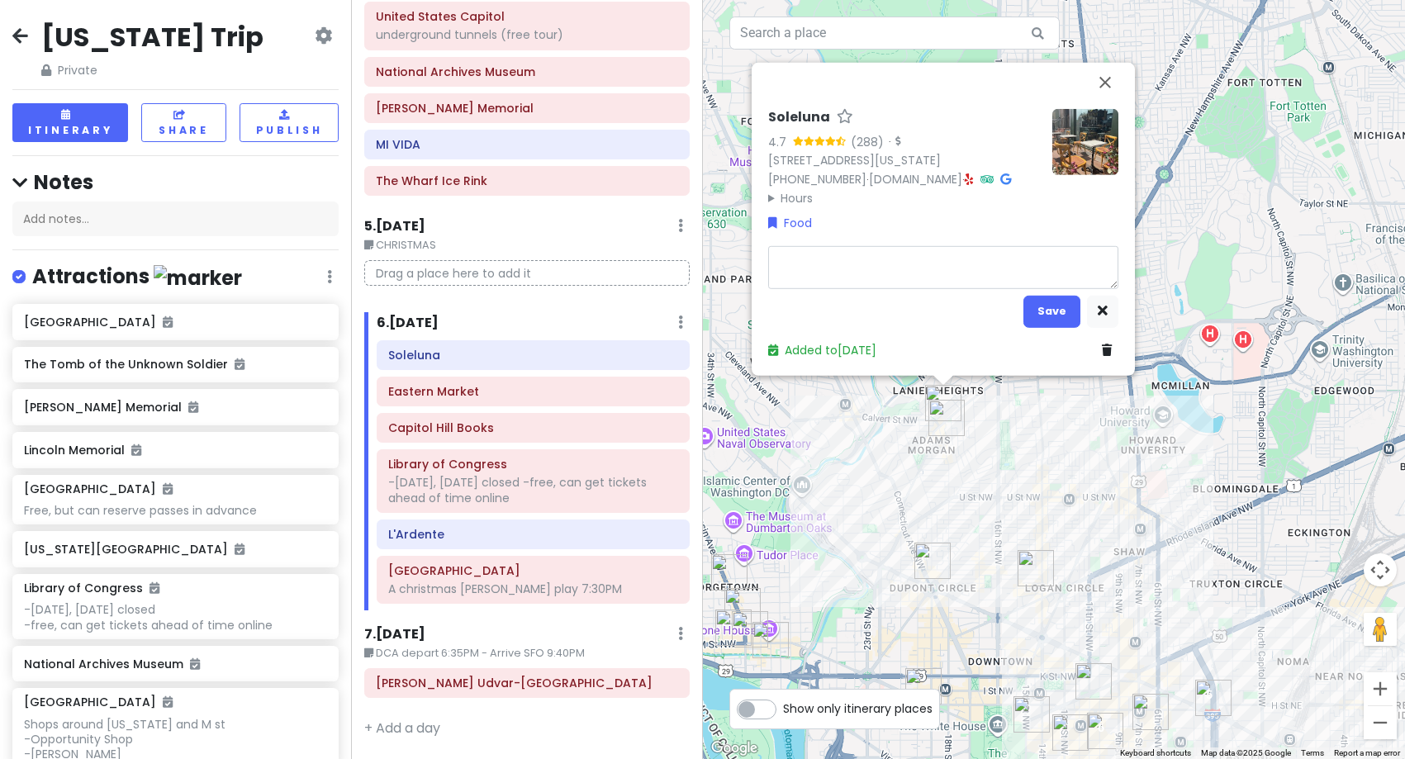
type textarea "x"
type textarea "c"
type textarea "x"
type textarea "co"
type textarea "x"
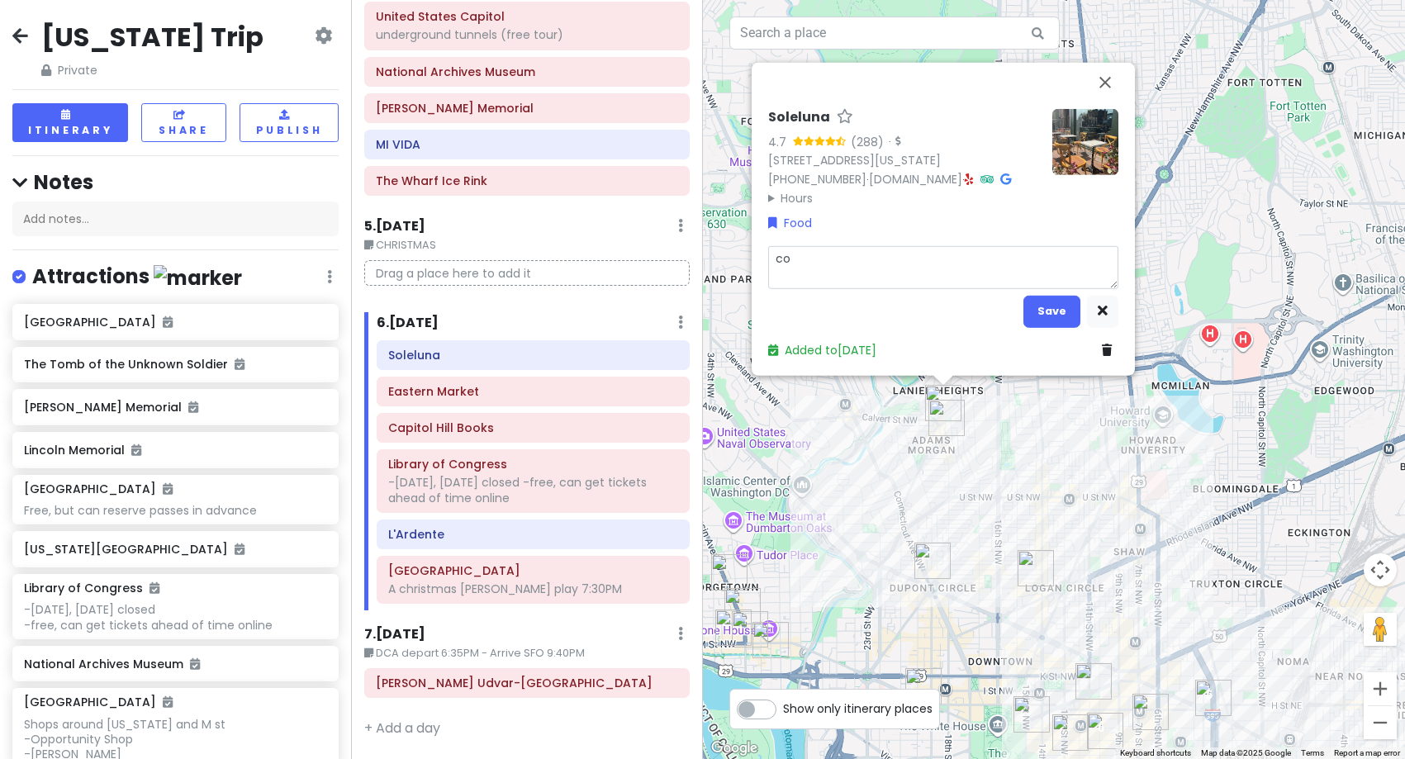
type textarea "cof"
type textarea "x"
type textarea "coff"
type textarea "x"
type textarea "coffe"
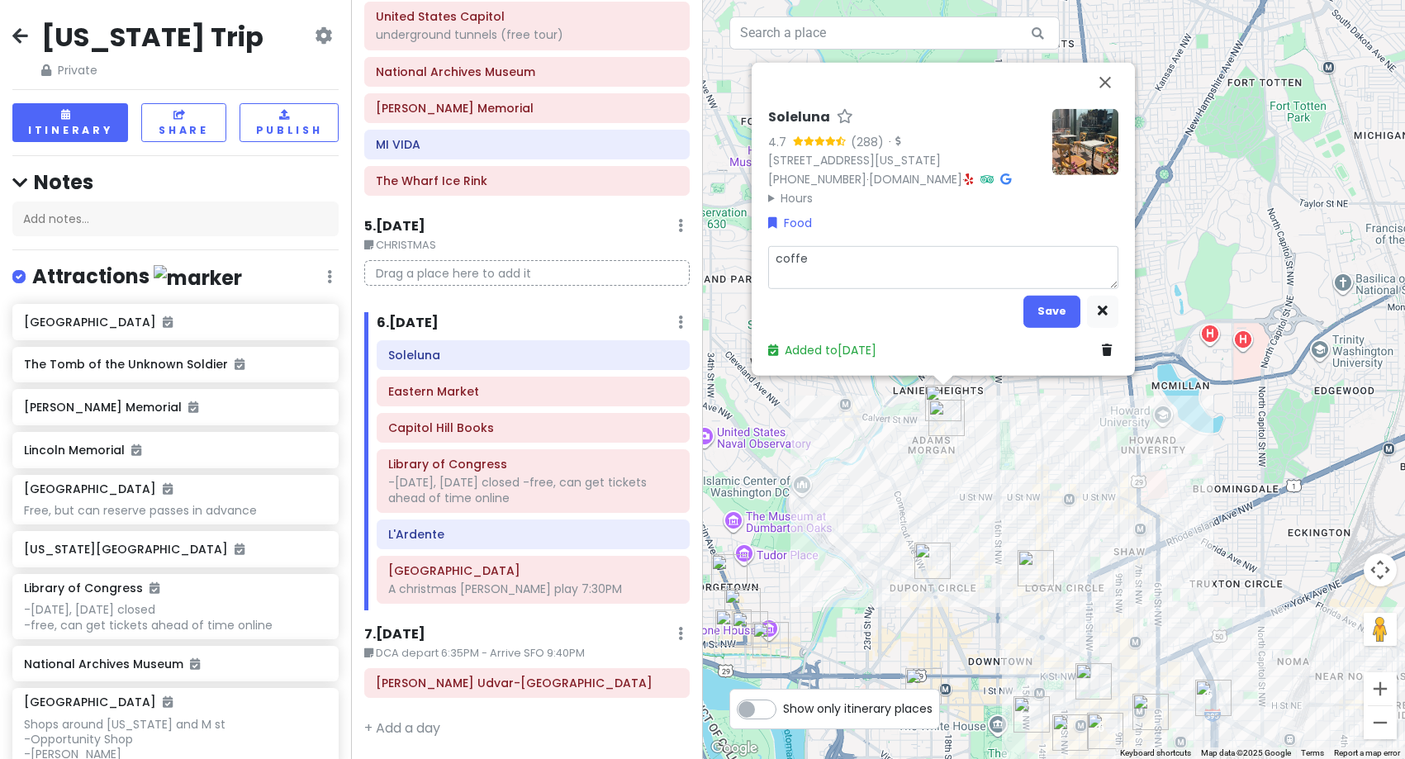
type textarea "x"
type textarea "coffee"
type textarea "x"
type textarea "coffee"
type textarea "x"
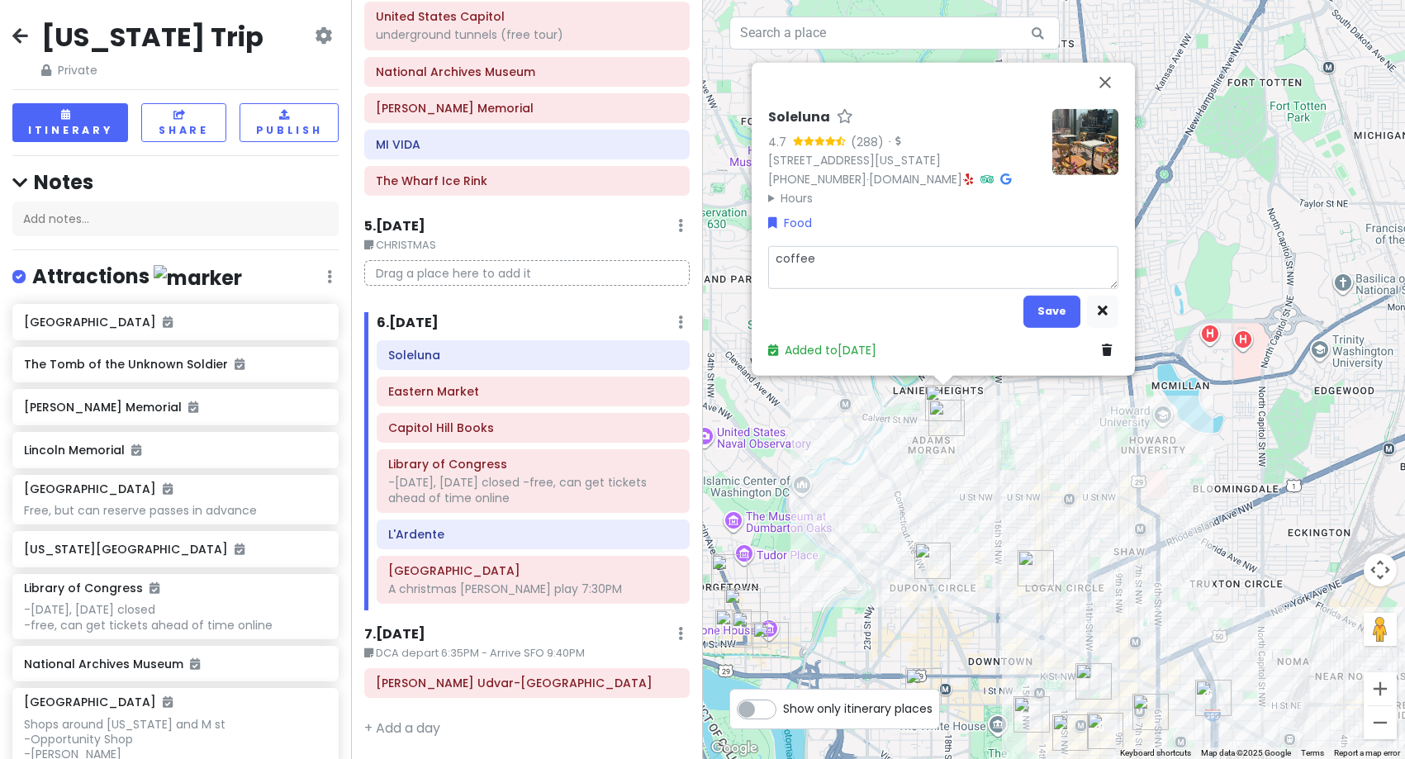
type textarea "coffee a"
type textarea "x"
type textarea "coffee an"
type textarea "x"
type textarea "coffee and"
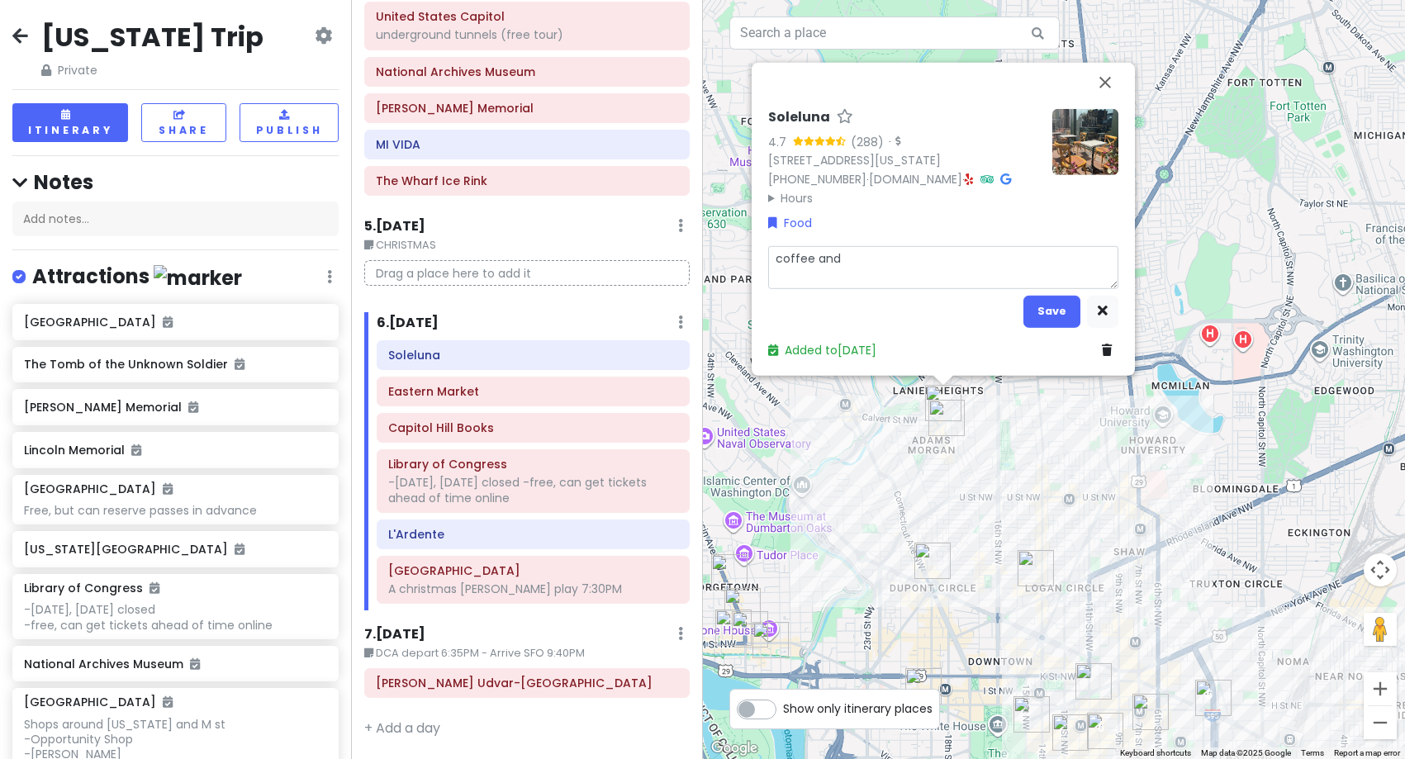
type textarea "x"
type textarea "coffee and"
type textarea "x"
type textarea "coffee and b"
type textarea "x"
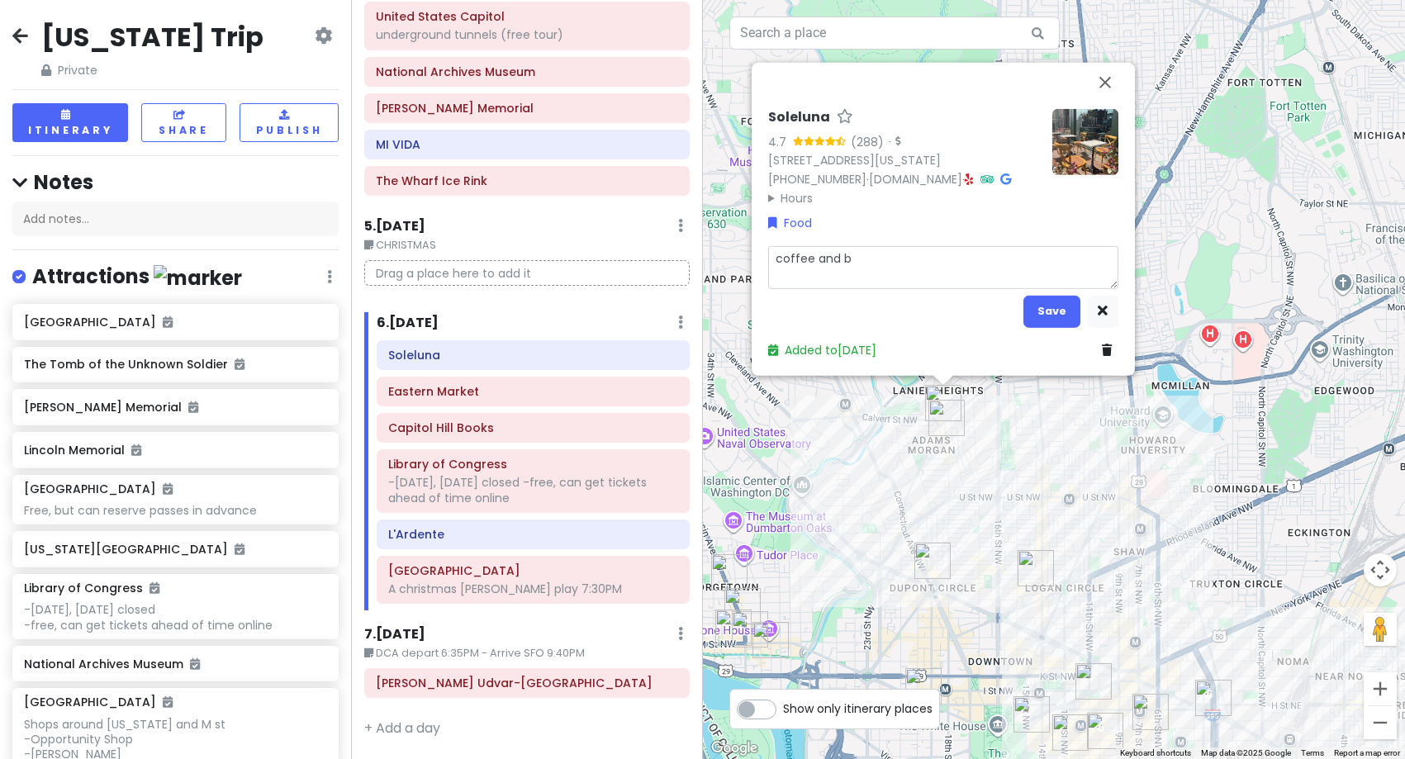
type textarea "coffee and ba"
type textarea "x"
type textarea "coffee and bak"
type textarea "x"
type textarea "coffee and bake"
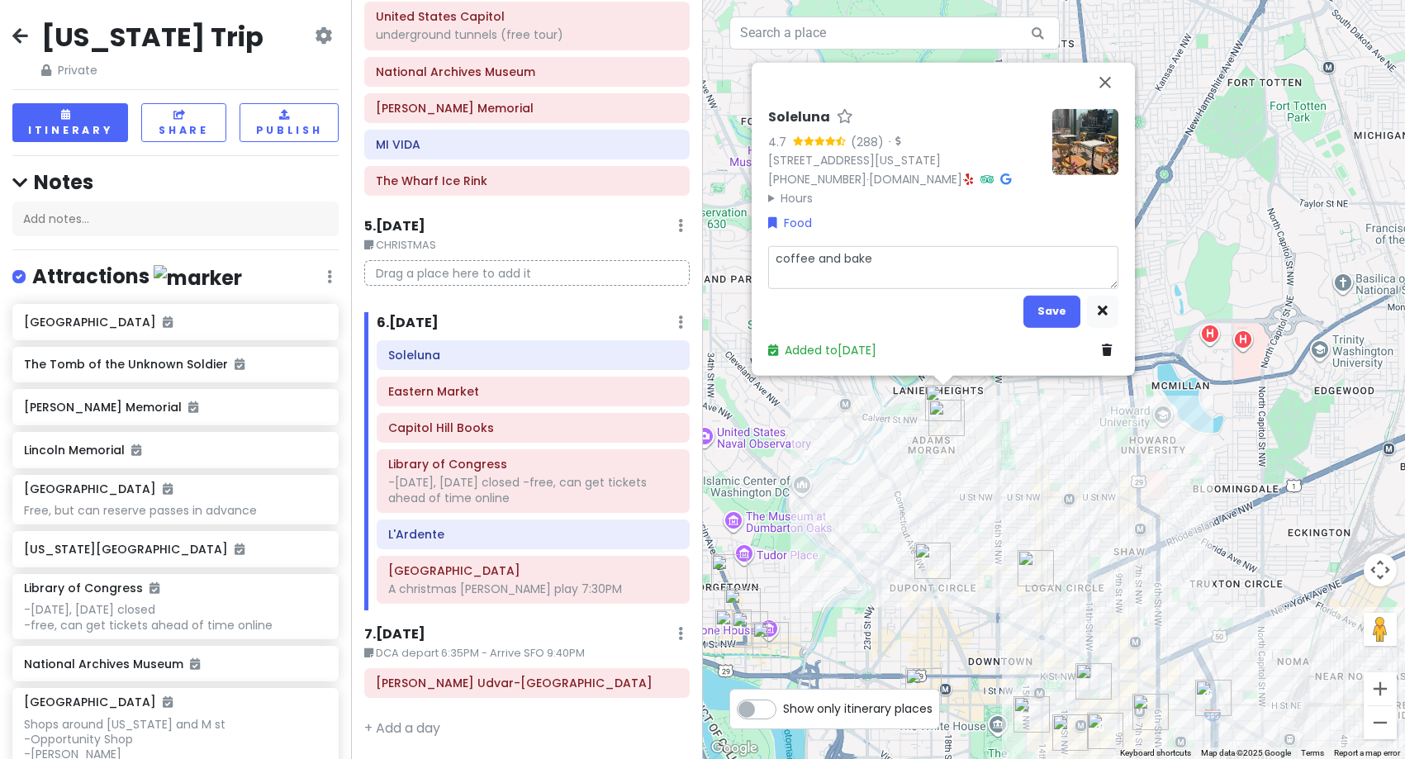
type textarea "x"
type textarea "coffee and [PERSON_NAME]"
type textarea "x"
type textarea "coffee and bakery"
type textarea "x"
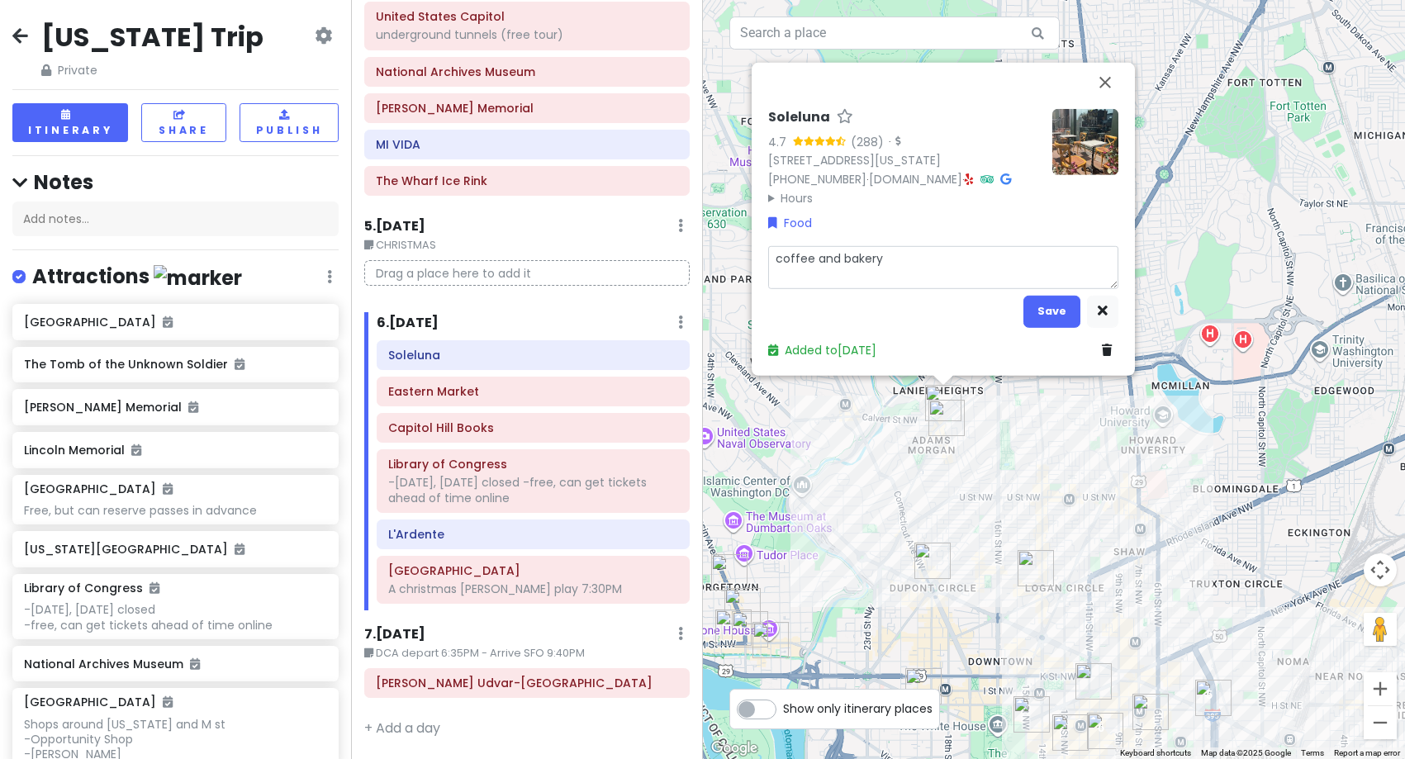
type textarea "coffee and bakery"
type textarea "x"
type textarea "coffee and bakery"
click at [1059, 316] on button "Save" at bounding box center [1052, 311] width 57 height 32
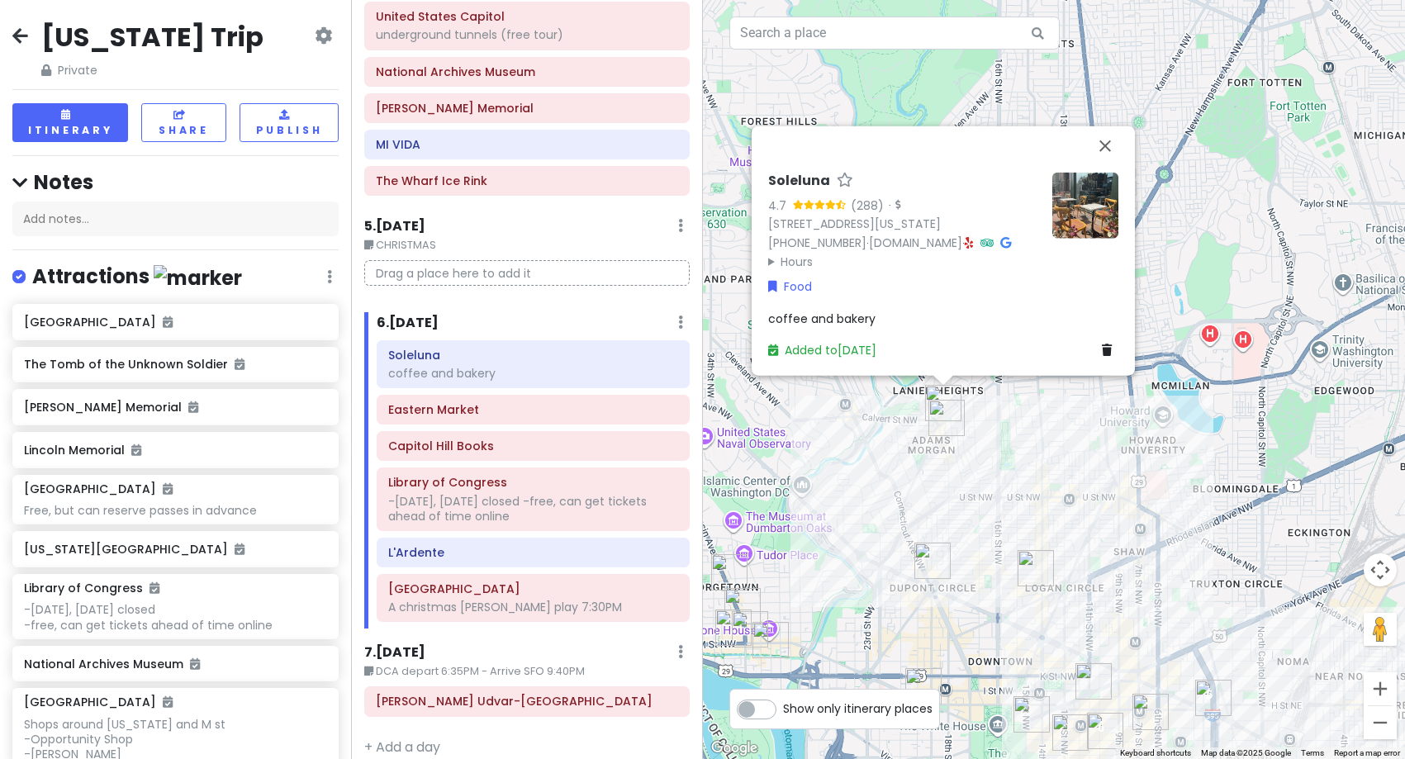
click at [1068, 442] on div "Soleluna 4.7 (288) · [STREET_ADDRESS][US_STATE] [PHONE_NUMBER] · [DOMAIN_NAME] …" at bounding box center [1054, 379] width 703 height 759
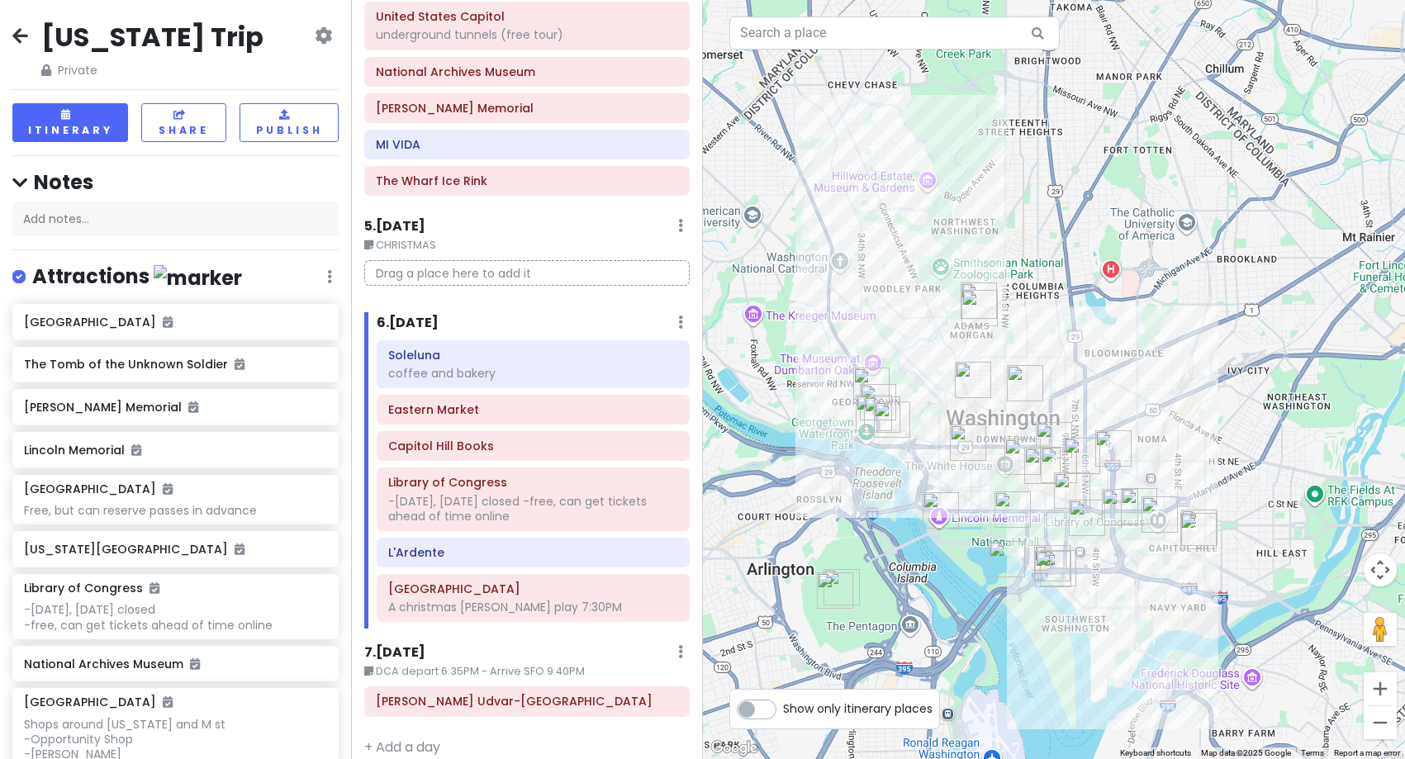
drag, startPoint x: 1258, startPoint y: 656, endPoint x: 1182, endPoint y: 478, distance: 193.7
click at [1182, 478] on div at bounding box center [1054, 379] width 703 height 759
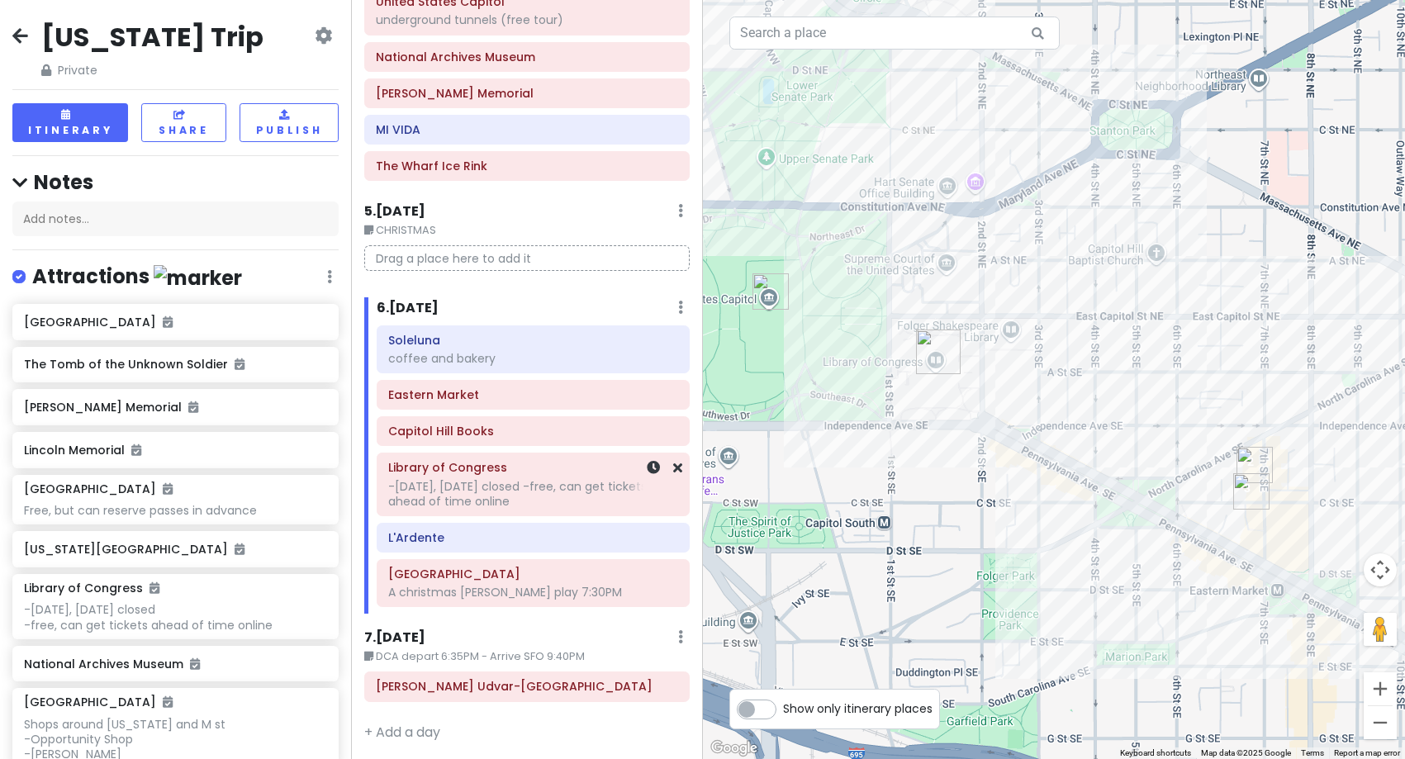
scroll to position [975, 0]
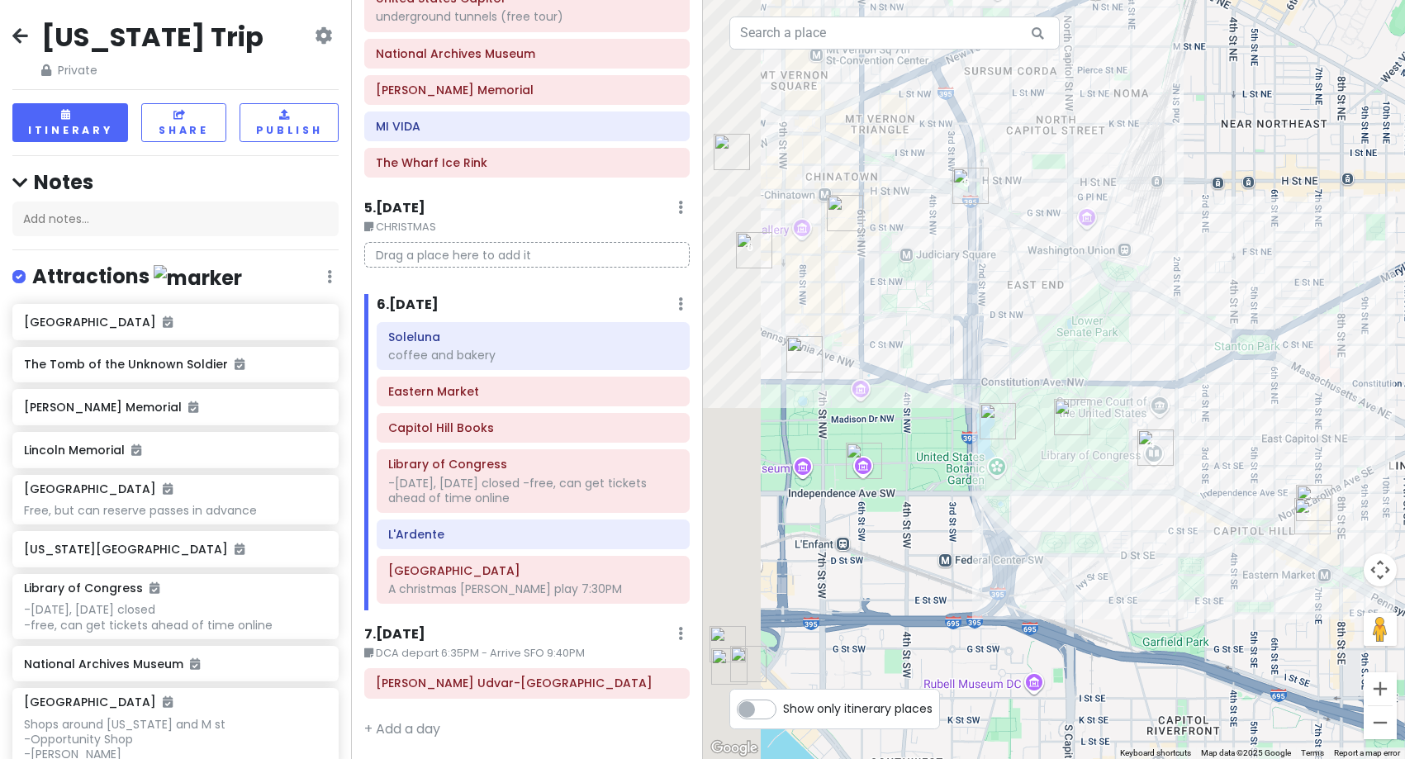
drag, startPoint x: 996, startPoint y: 435, endPoint x: 1194, endPoint y: 520, distance: 215.8
click at [1194, 520] on div at bounding box center [1054, 379] width 703 height 759
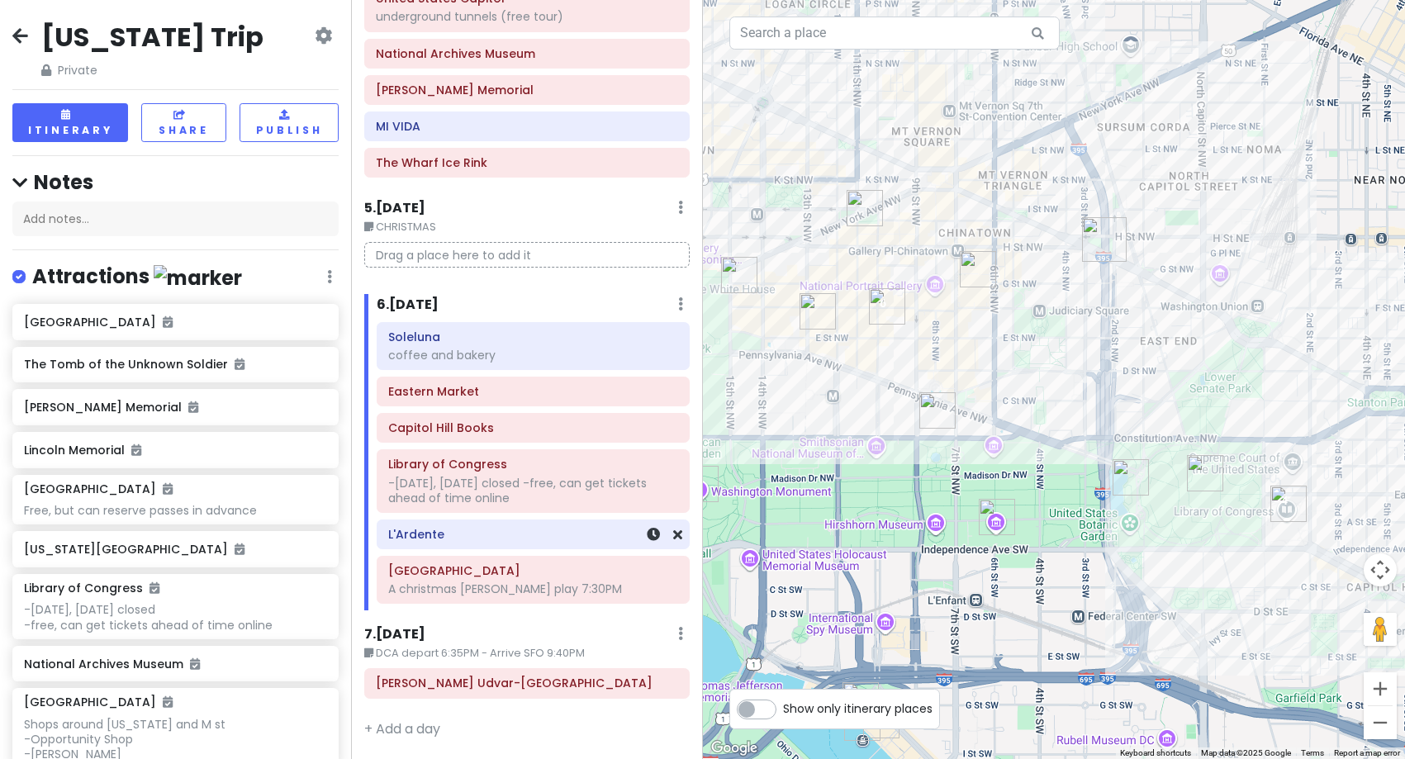
click at [499, 538] on h6 "L'Ardente" at bounding box center [533, 534] width 290 height 15
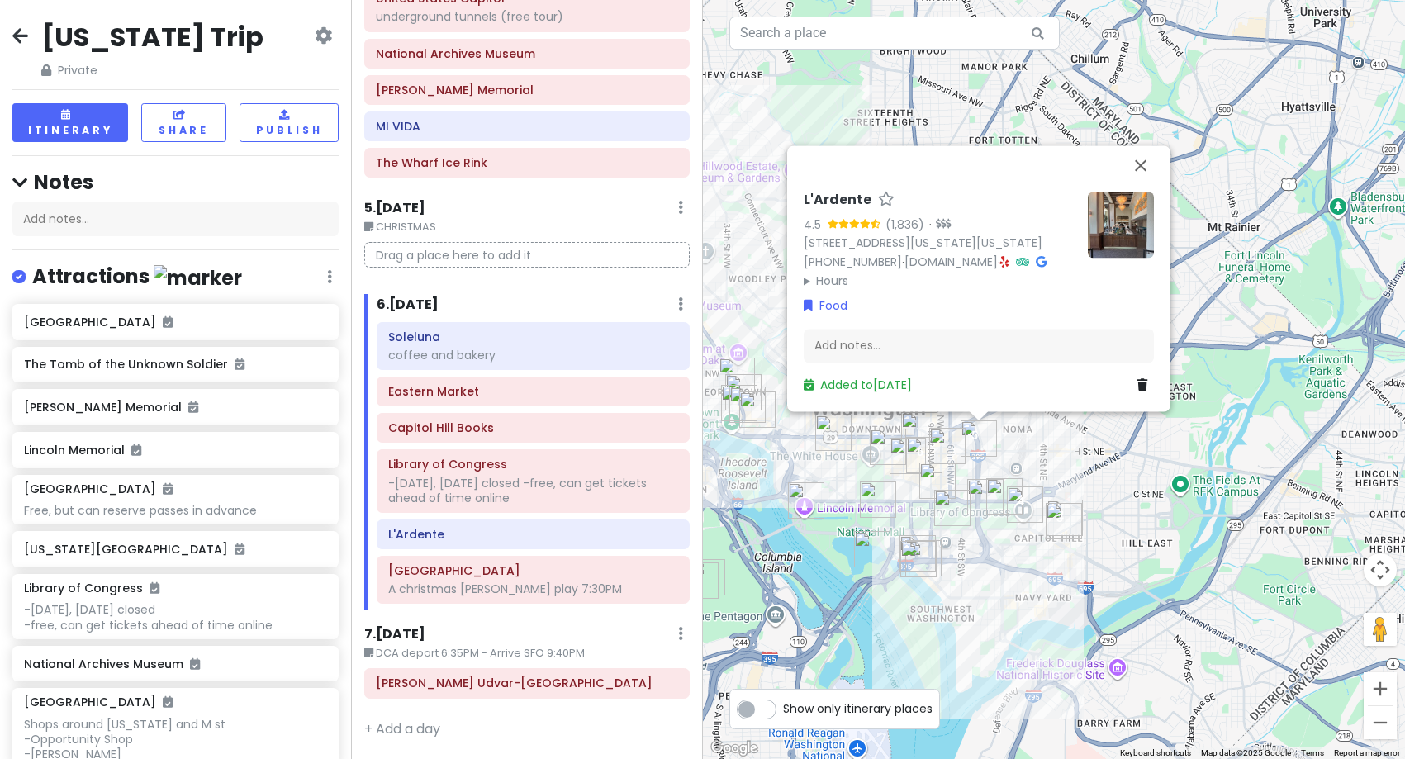
click at [810, 599] on div "L'Ardente 4.5 (1,836) · [STREET_ADDRESS][US_STATE][US_STATE] [PHONE_NUMBER] · […" at bounding box center [1054, 379] width 703 height 759
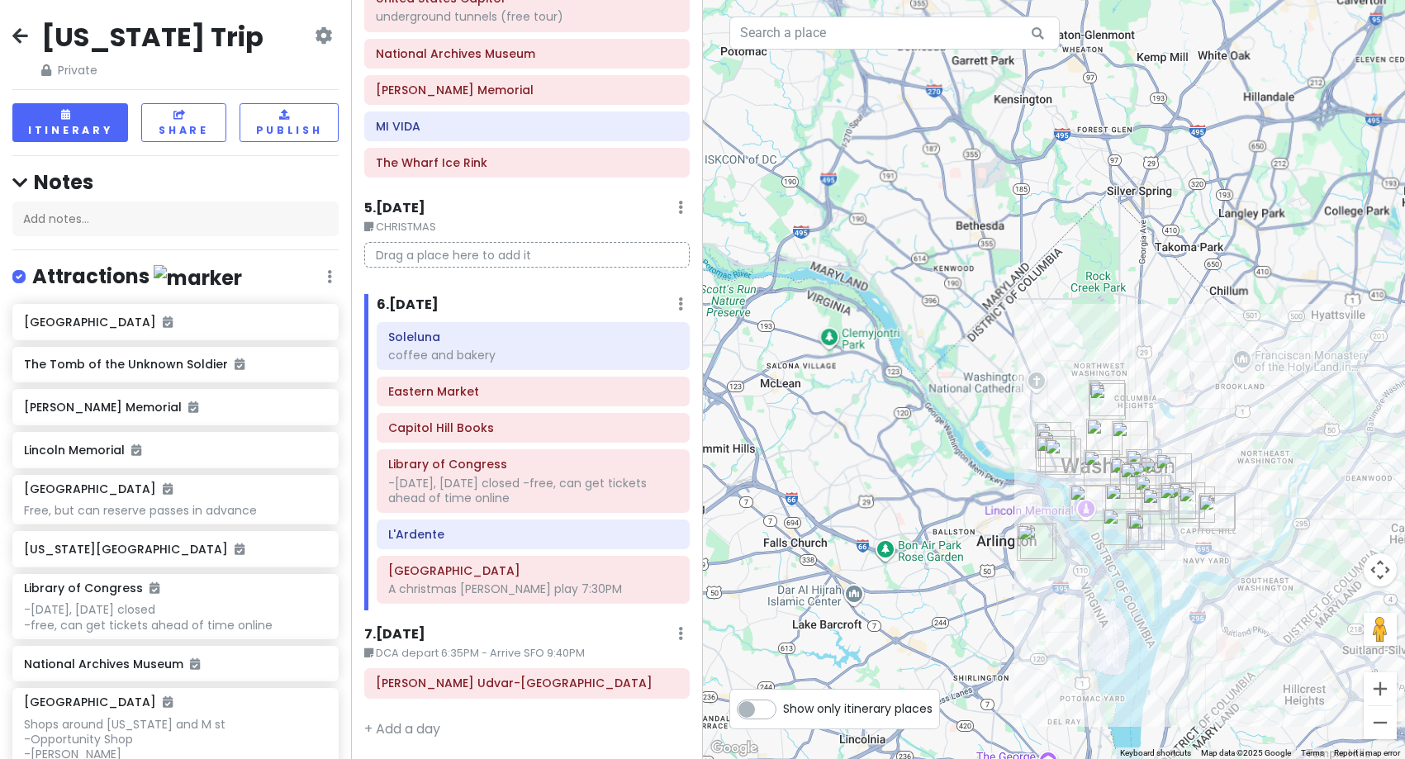
drag, startPoint x: 849, startPoint y: 528, endPoint x: 1110, endPoint y: 525, distance: 261.1
click at [1110, 525] on img "Thomas Jefferson Memorial" at bounding box center [1121, 527] width 36 height 36
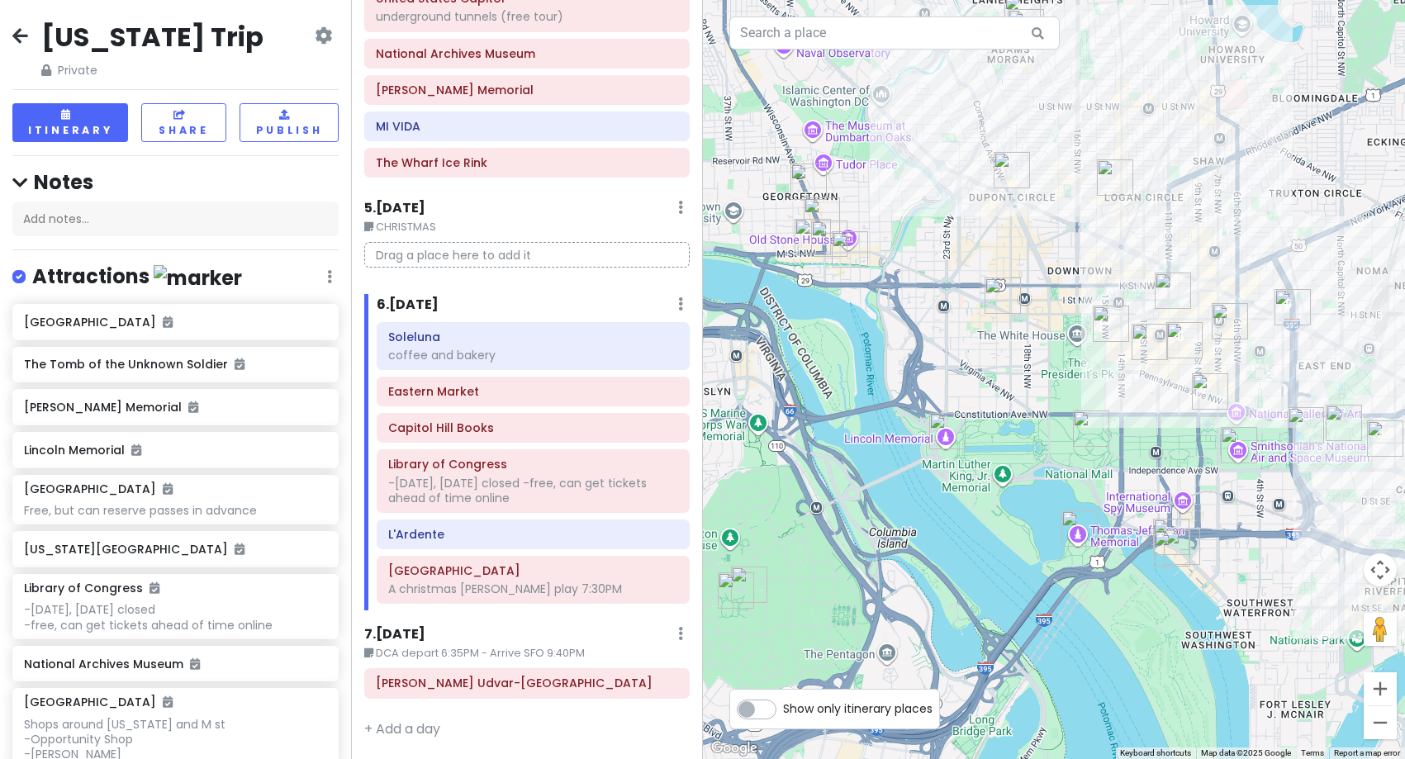
drag, startPoint x: 1120, startPoint y: 535, endPoint x: 1001, endPoint y: 499, distance: 123.6
click at [1001, 499] on div at bounding box center [1054, 379] width 703 height 759
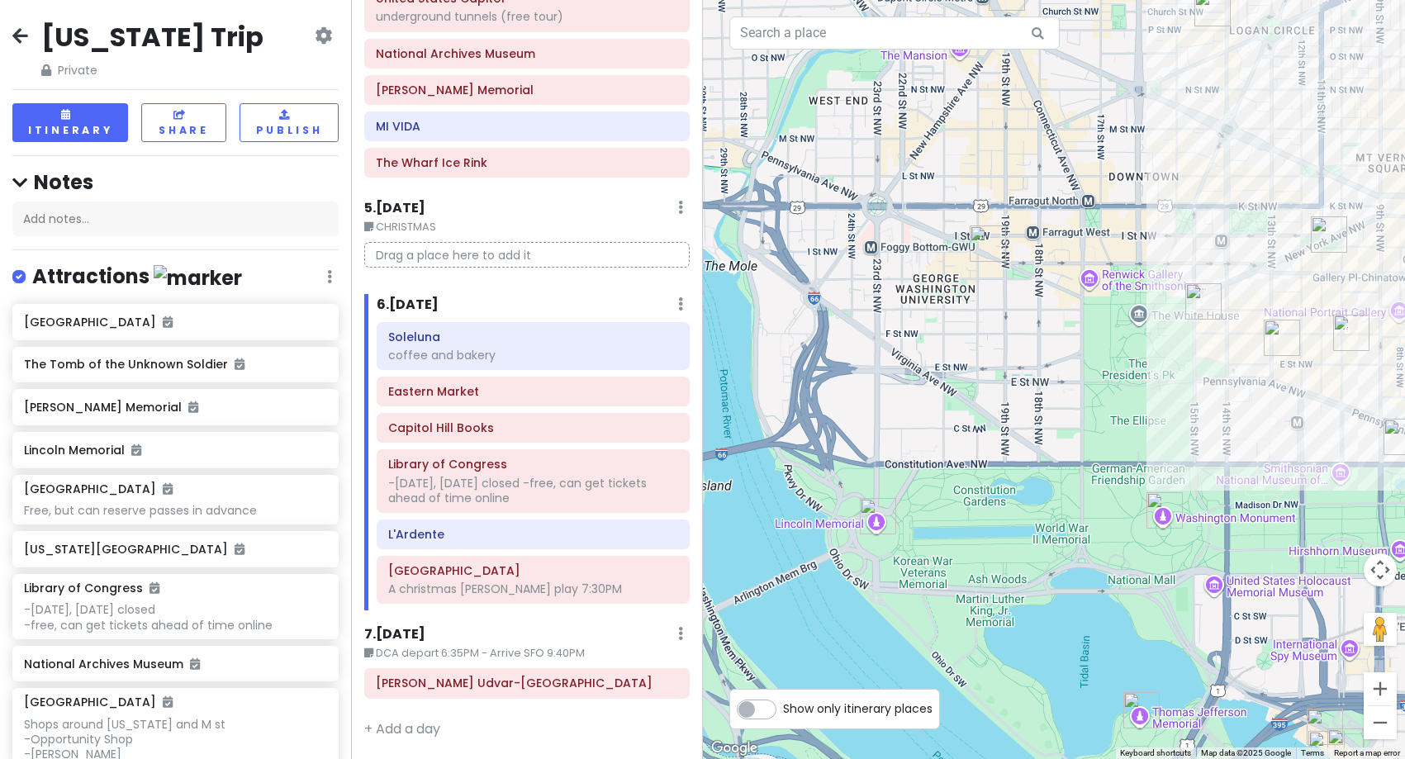
drag, startPoint x: 1120, startPoint y: 325, endPoint x: 1139, endPoint y: 454, distance: 130.3
click at [1139, 454] on div at bounding box center [1054, 379] width 703 height 759
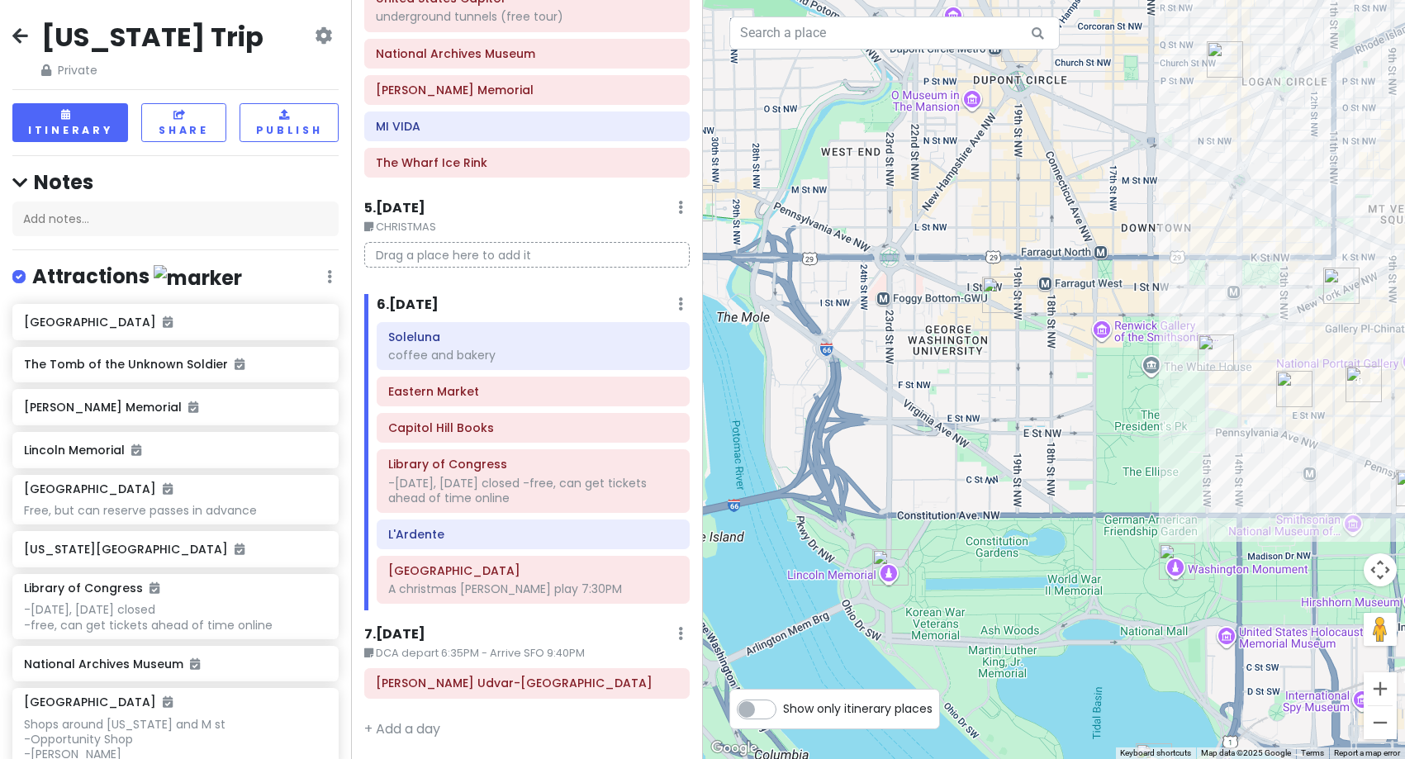
drag, startPoint x: 1082, startPoint y: 441, endPoint x: 1101, endPoint y: 530, distance: 90.4
click at [1101, 530] on div at bounding box center [1054, 379] width 703 height 759
